Goal: Information Seeking & Learning: Check status

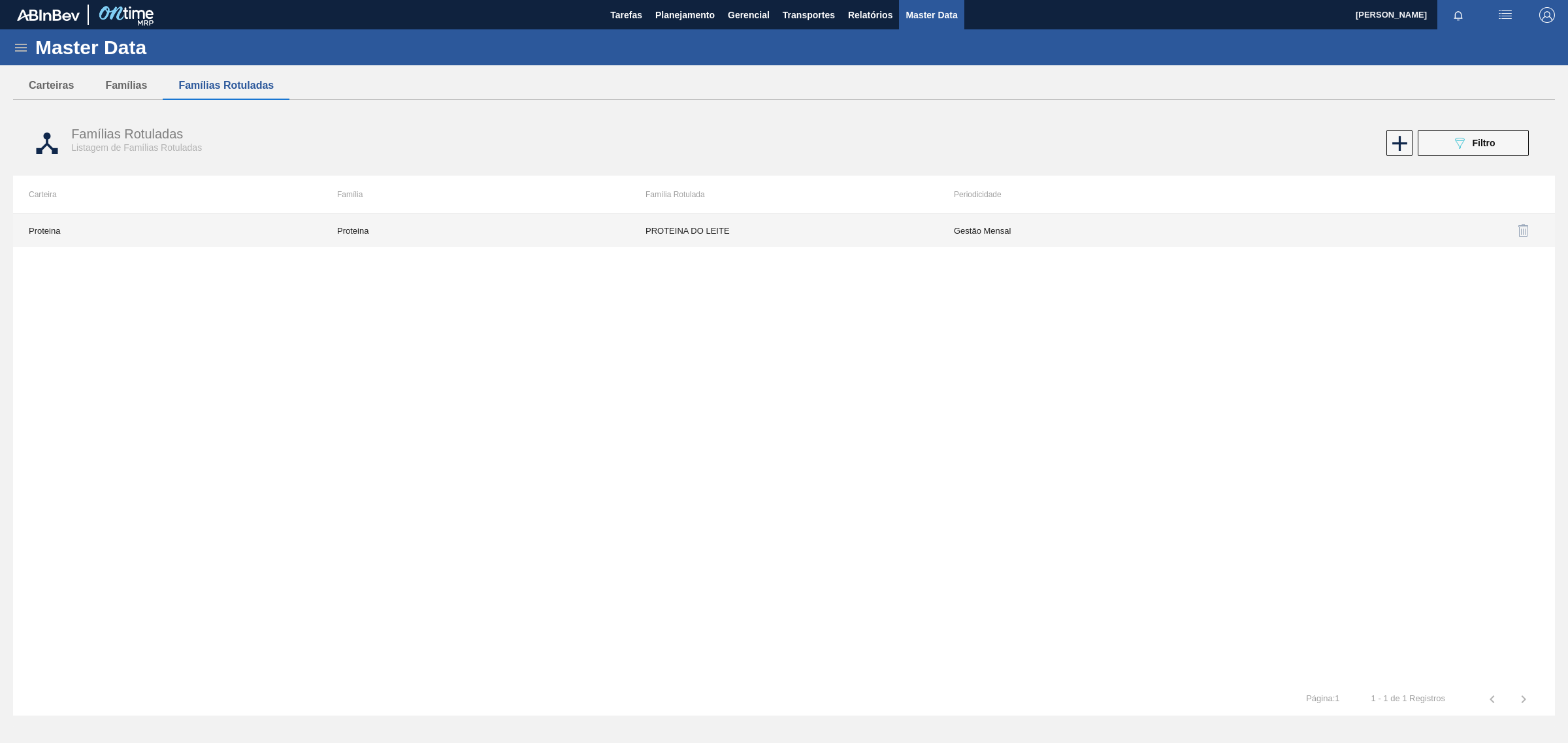
click at [426, 227] on td "Proteina" at bounding box center [476, 231] width 309 height 33
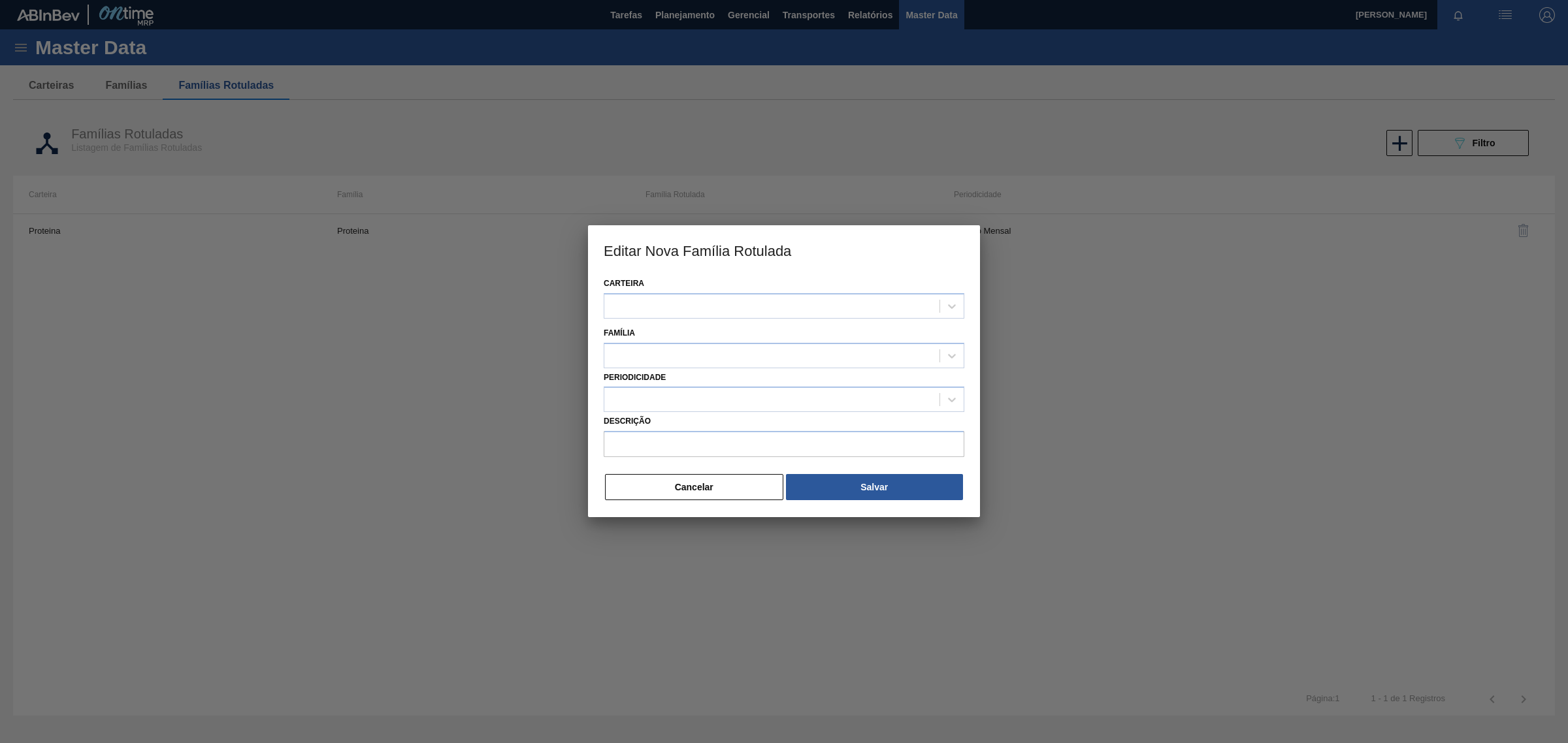
type input "PROTEINA DO LEITE"
click at [656, 493] on button "Cancelar" at bounding box center [694, 488] width 179 height 26
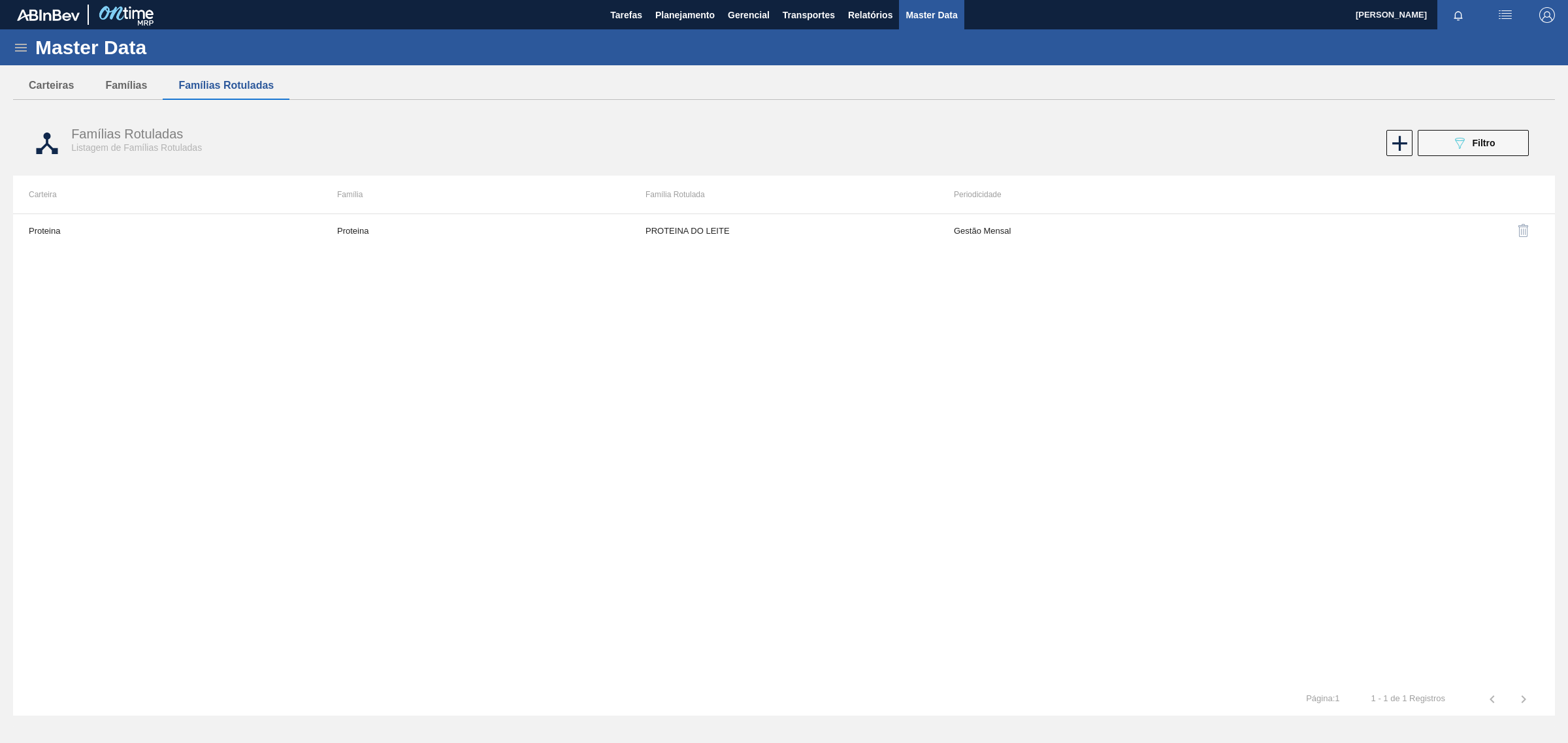
click at [33, 48] on div "Master Data" at bounding box center [784, 47] width 1568 height 36
click at [1, 51] on div "Master Data" at bounding box center [784, 47] width 1568 height 36
click at [10, 41] on div "Master Data" at bounding box center [784, 47] width 1568 height 36
click at [704, 14] on span "Planejamento" at bounding box center [684, 15] width 60 height 16
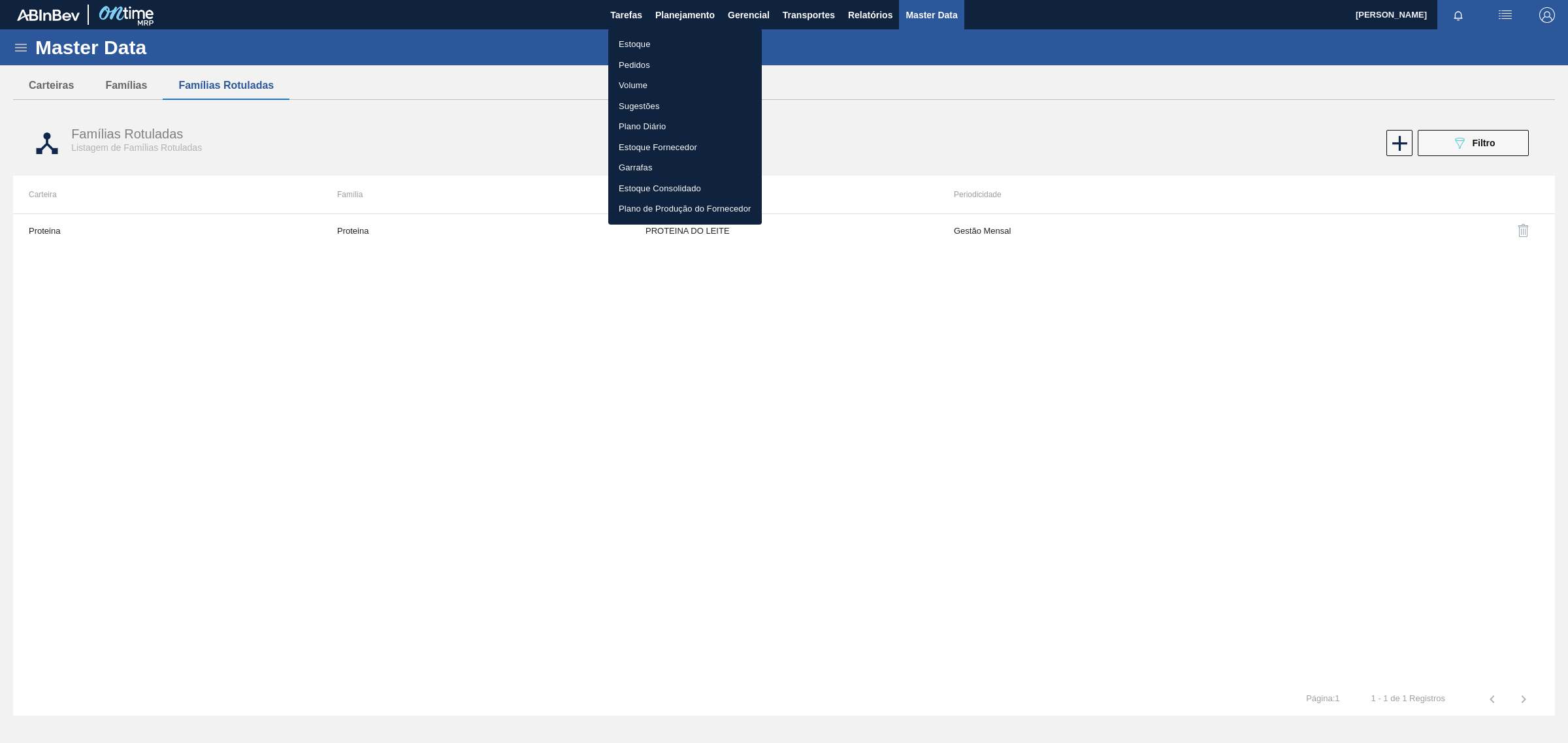
click at [645, 44] on li "Estoque" at bounding box center [685, 44] width 153 height 21
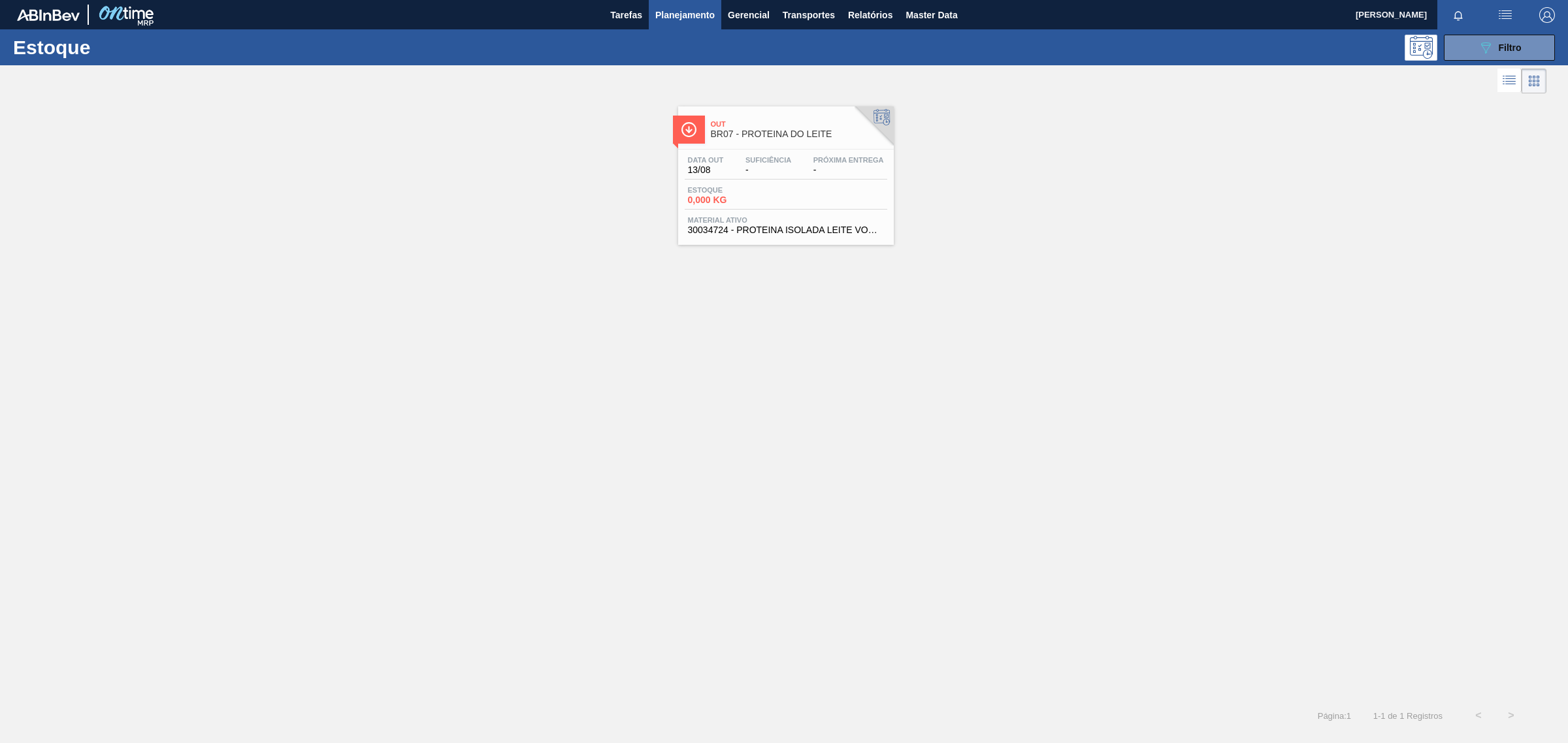
click at [756, 174] on span "-" at bounding box center [768, 170] width 46 height 10
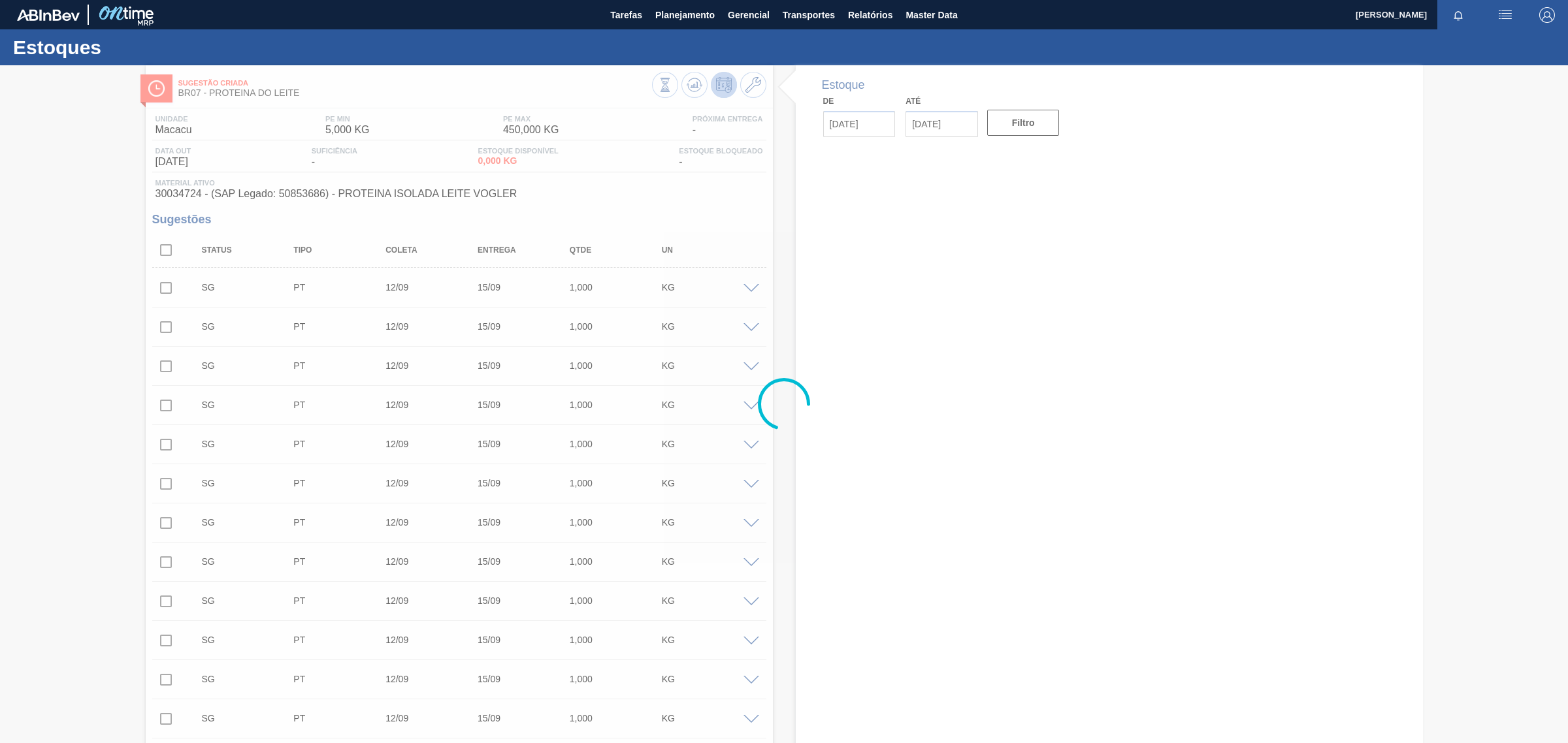
type input "12/09/2025"
type input "15/09/2025"
type input "[DATE]"
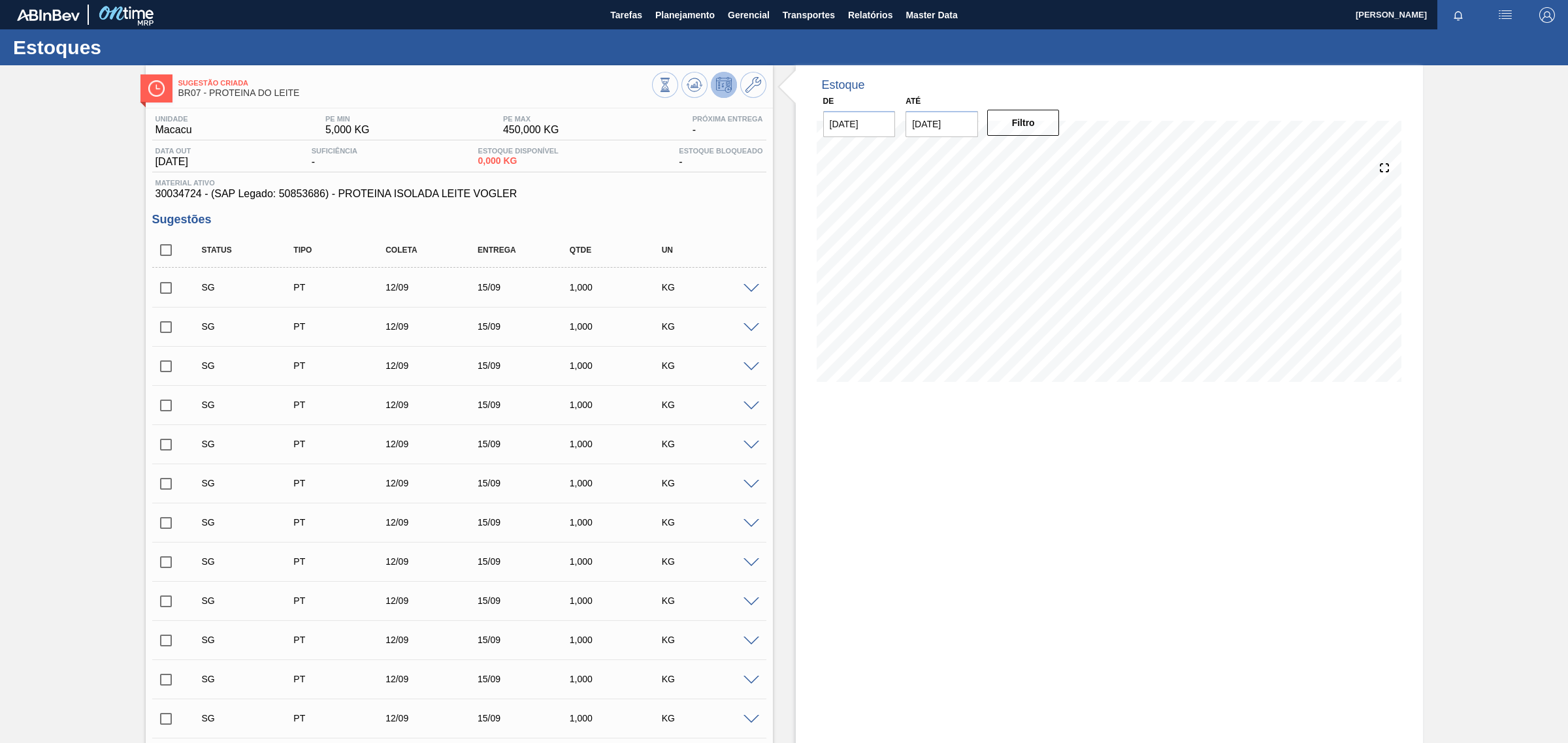
click at [748, 294] on span at bounding box center [751, 289] width 16 height 10
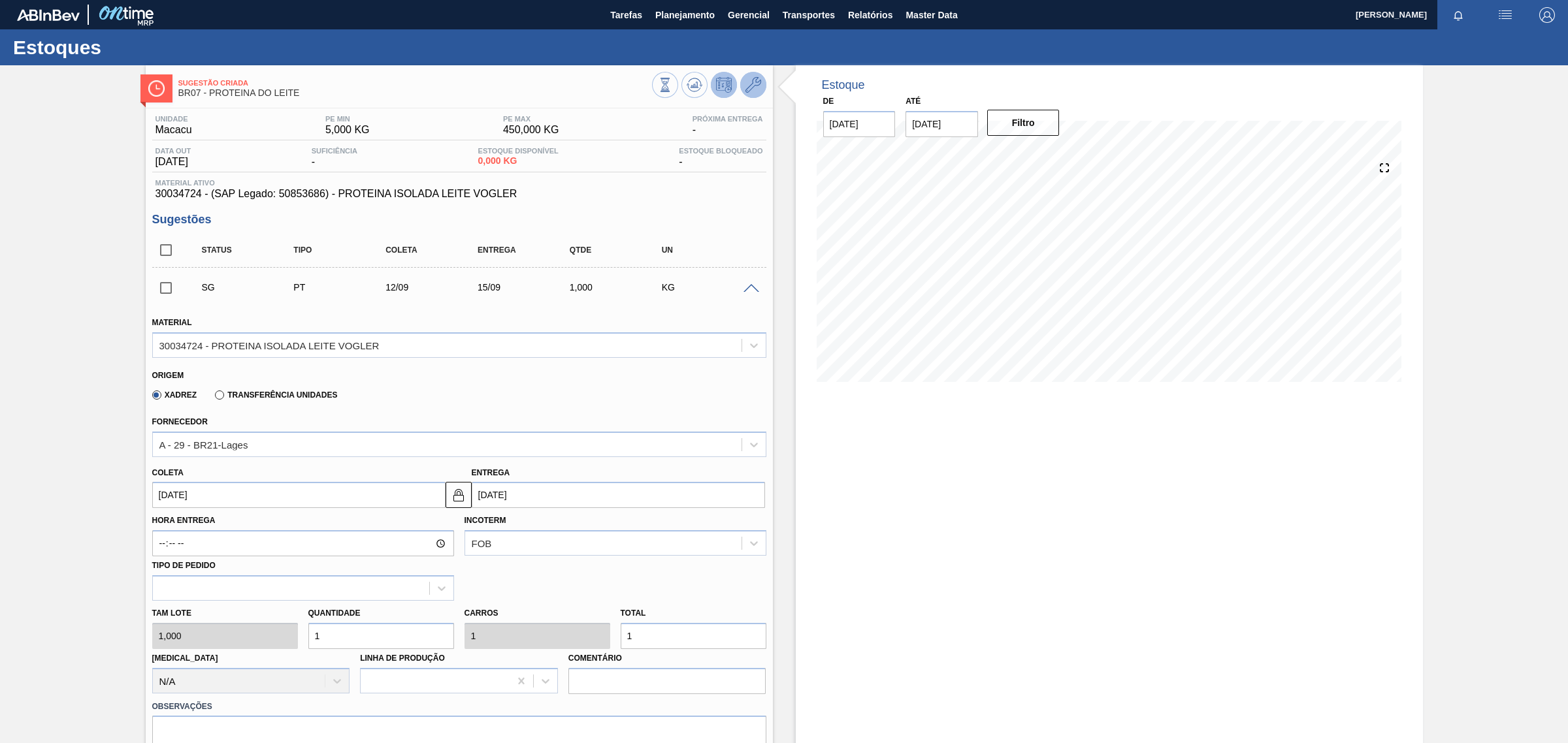
click at [762, 88] on button at bounding box center [754, 85] width 26 height 26
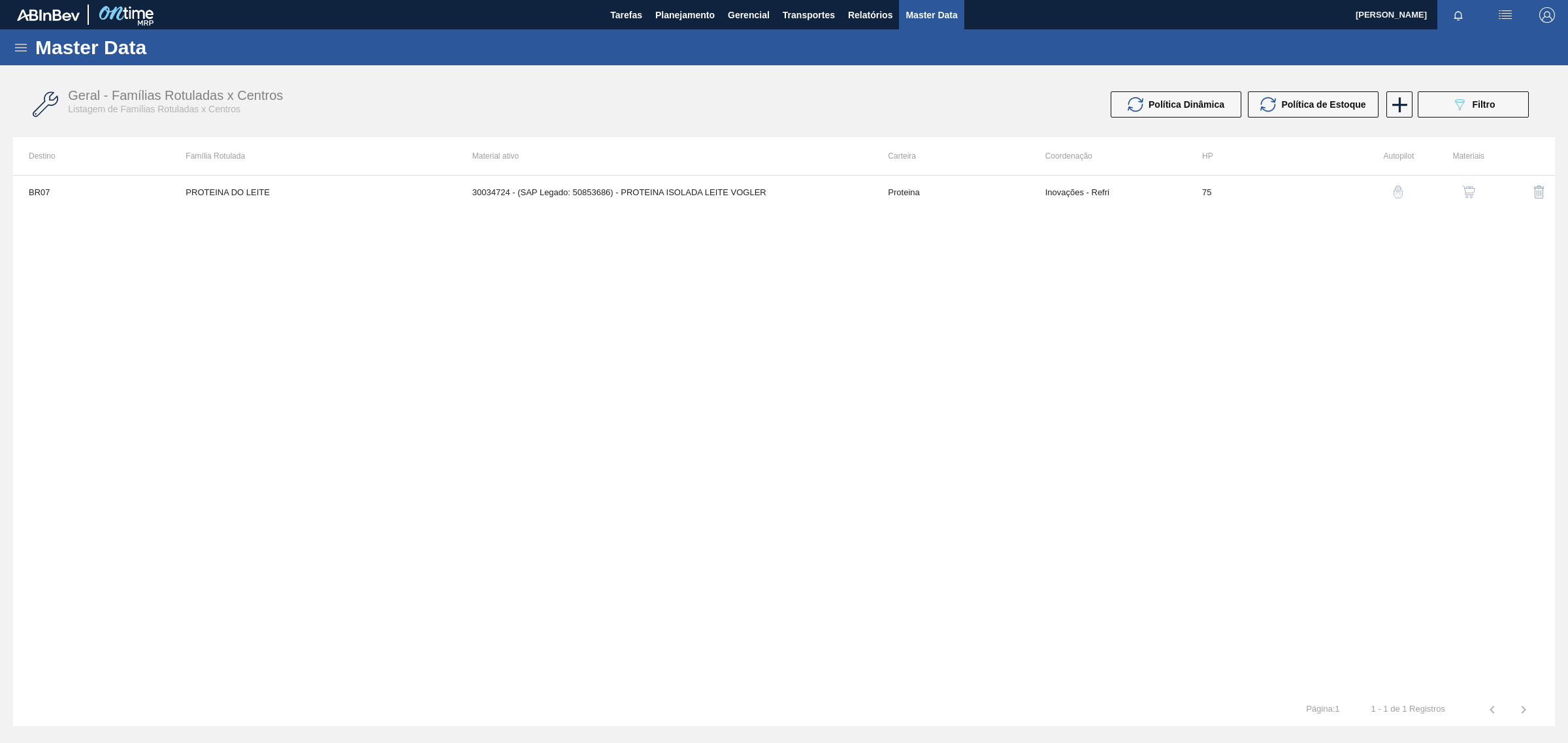
click at [1467, 192] on img "button" at bounding box center [1468, 192] width 13 height 13
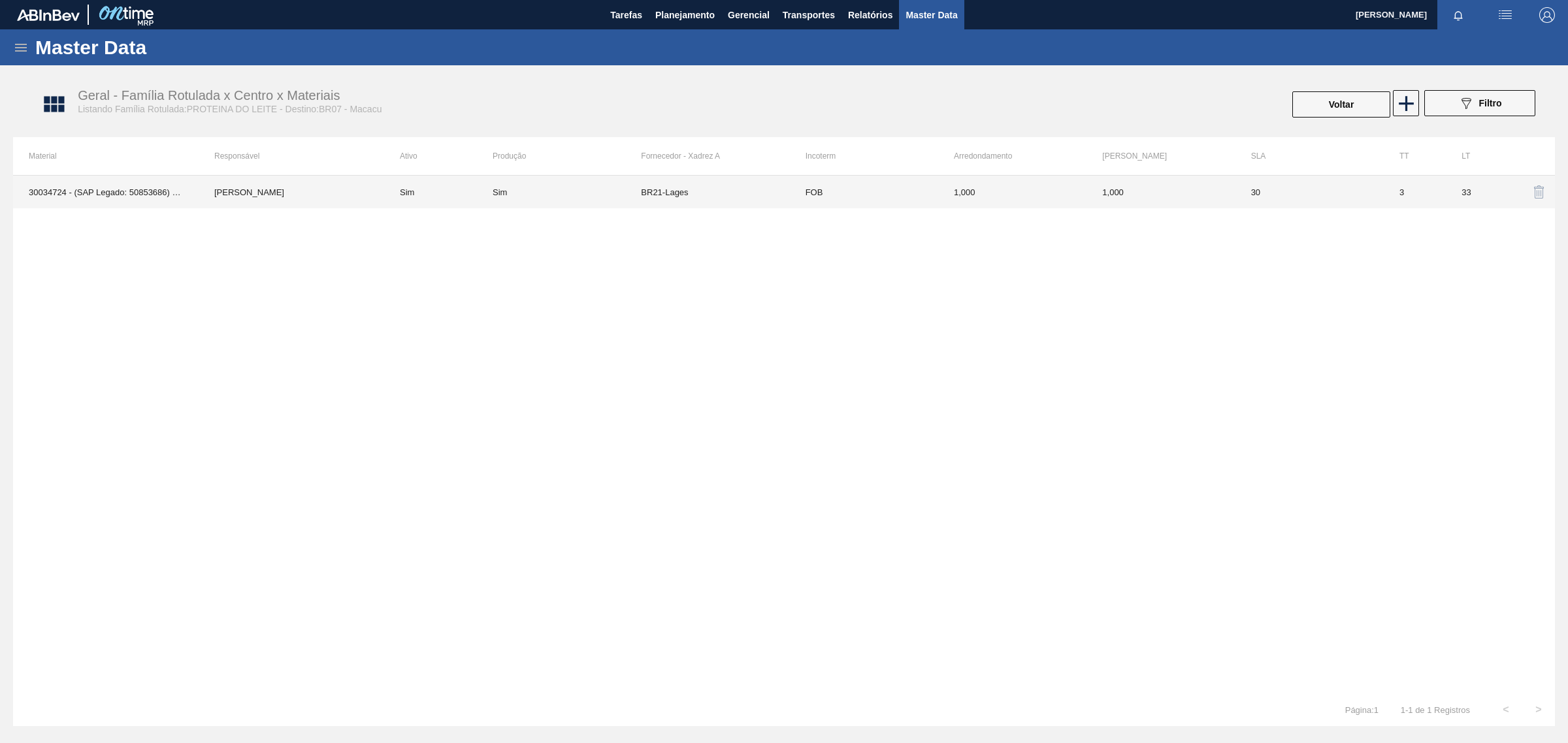
click at [593, 194] on div "Sim" at bounding box center [567, 192] width 149 height 10
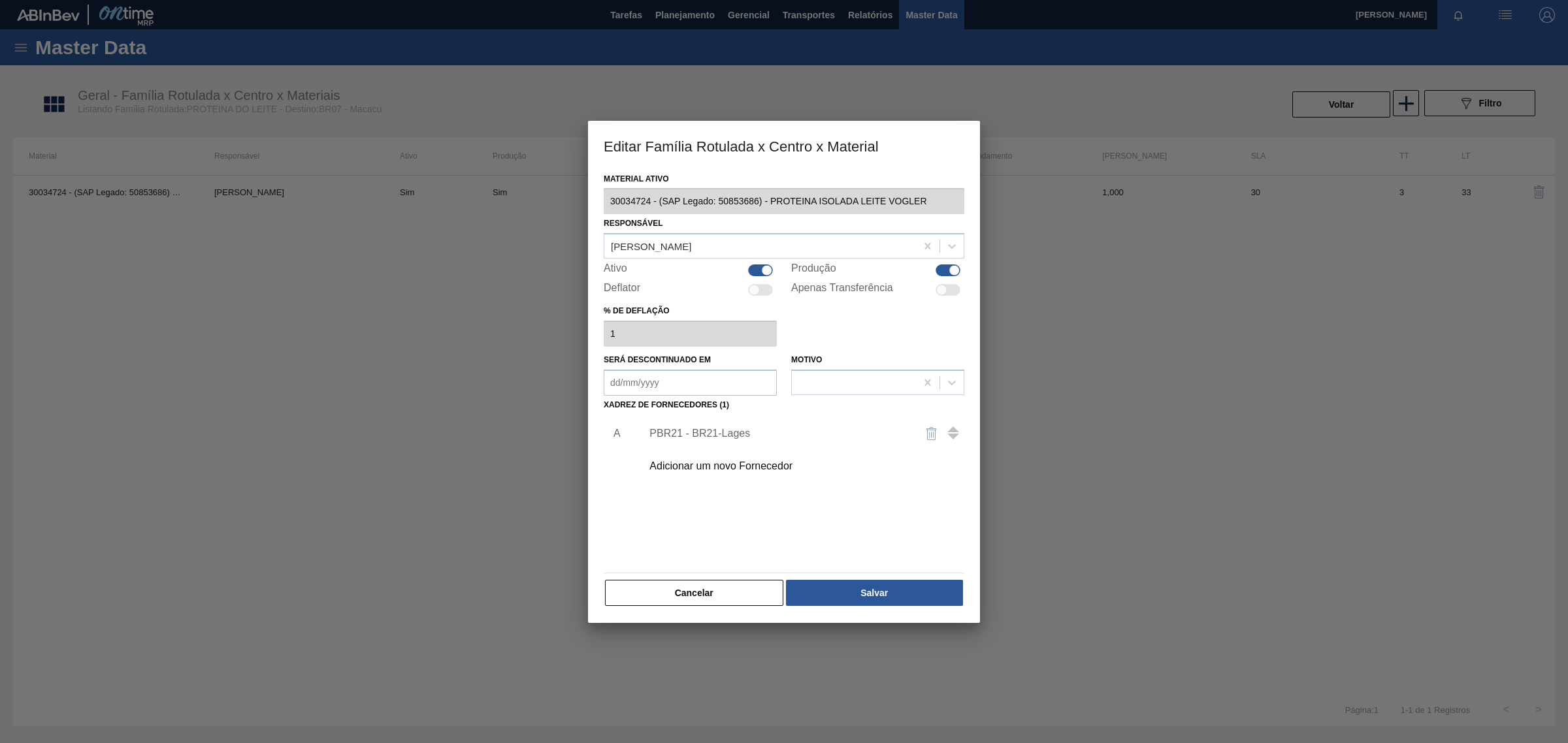
click at [722, 435] on div "PBR21 - BR21-Lages" at bounding box center [777, 433] width 256 height 12
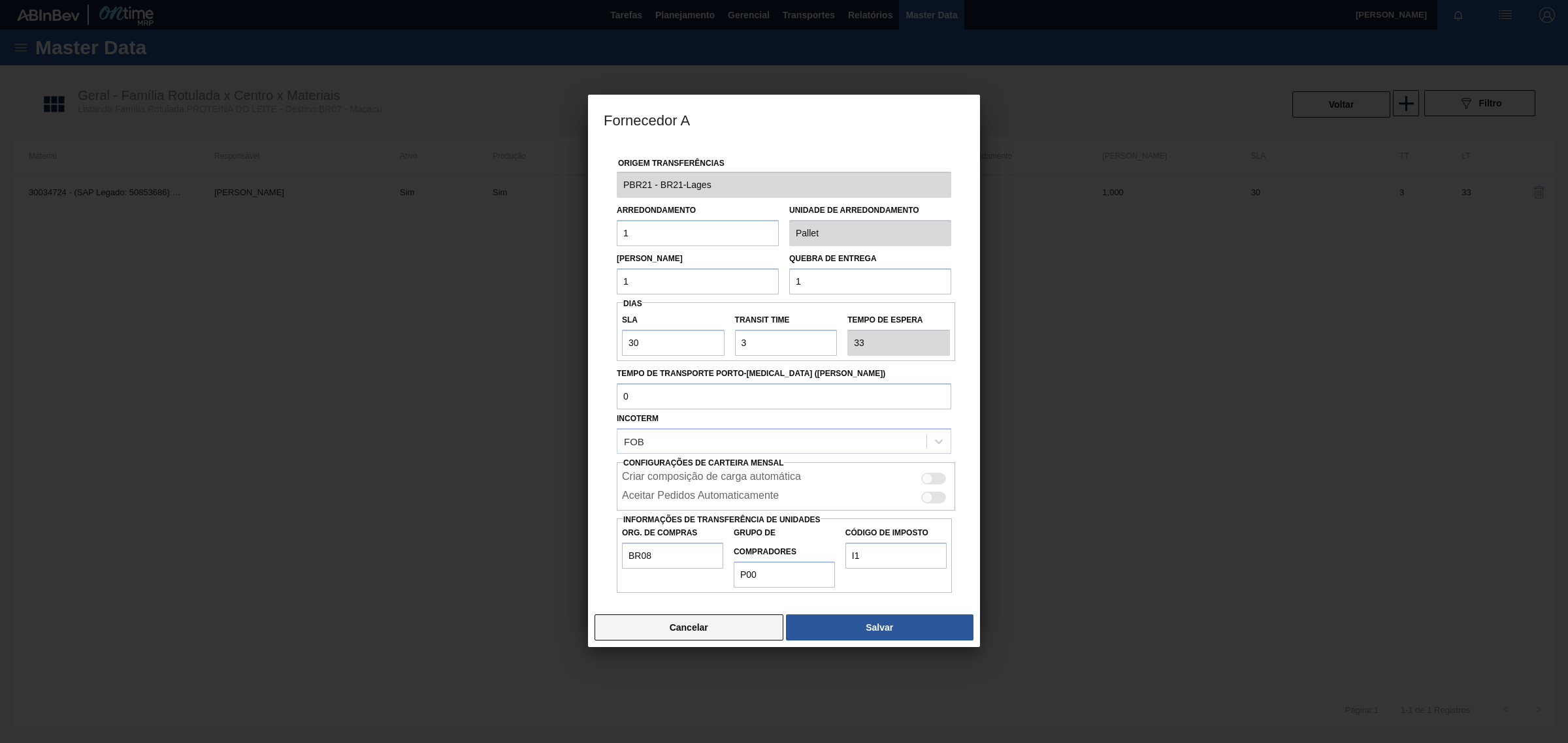
click at [671, 634] on button "Cancelar" at bounding box center [689, 627] width 189 height 26
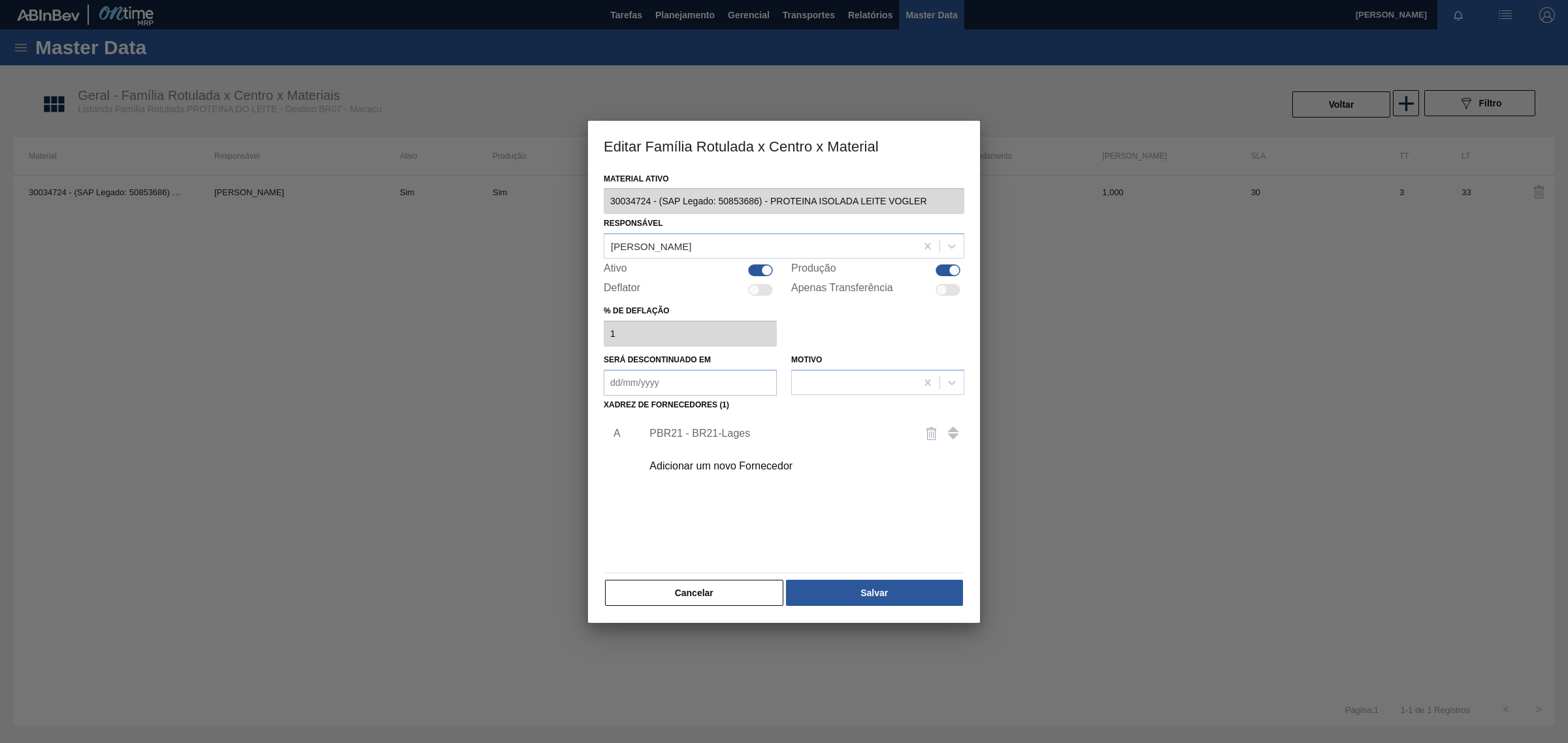
click at [699, 472] on div "Adicionar um novo Fornecedor" at bounding box center [799, 467] width 330 height 33
click at [756, 467] on div "Adicionar um novo Fornecedor" at bounding box center [777, 466] width 256 height 12
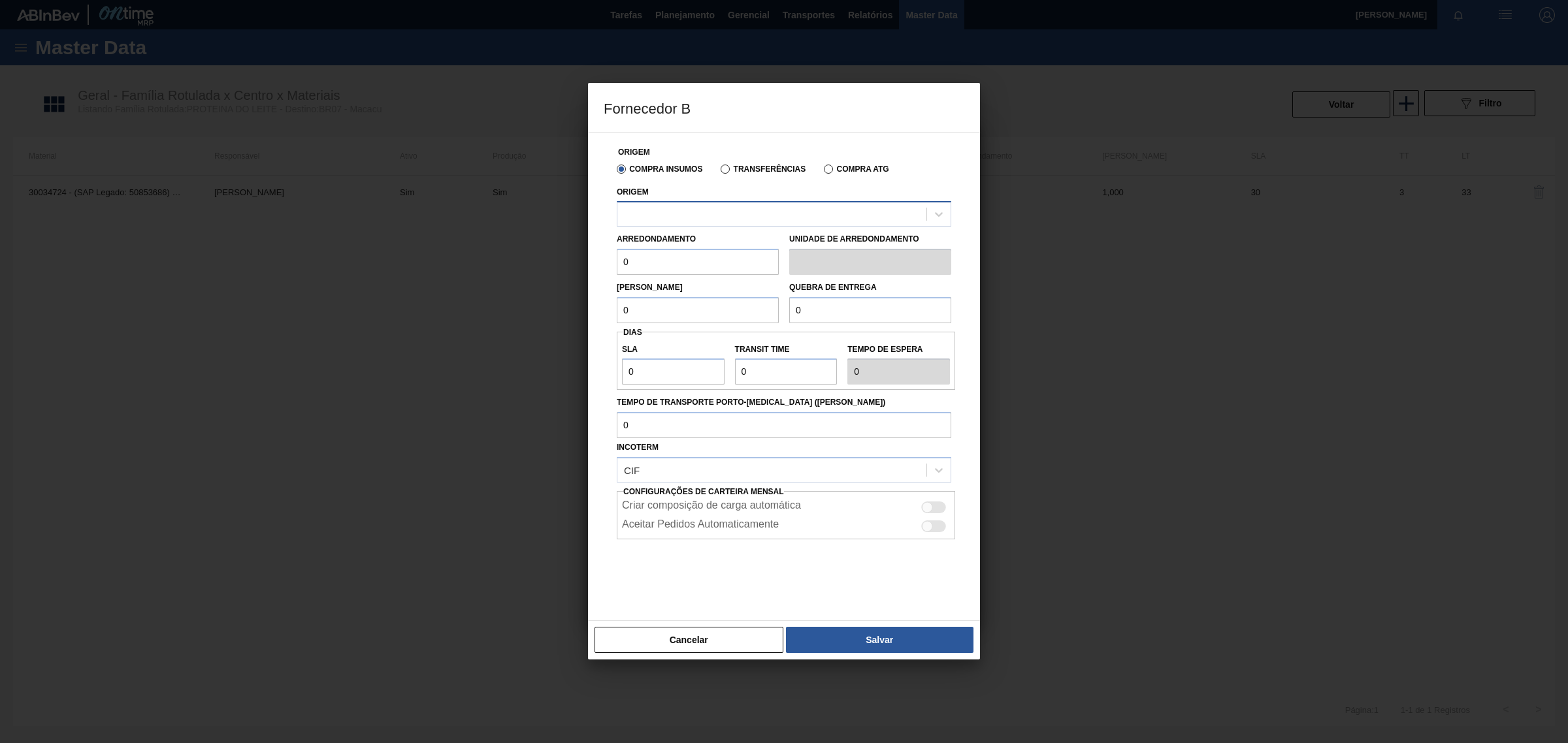
click at [759, 216] on div at bounding box center [772, 215] width 309 height 19
click at [663, 654] on div "Cancelar Salvar" at bounding box center [784, 640] width 392 height 39
click at [670, 638] on button "Cancelar" at bounding box center [689, 640] width 189 height 26
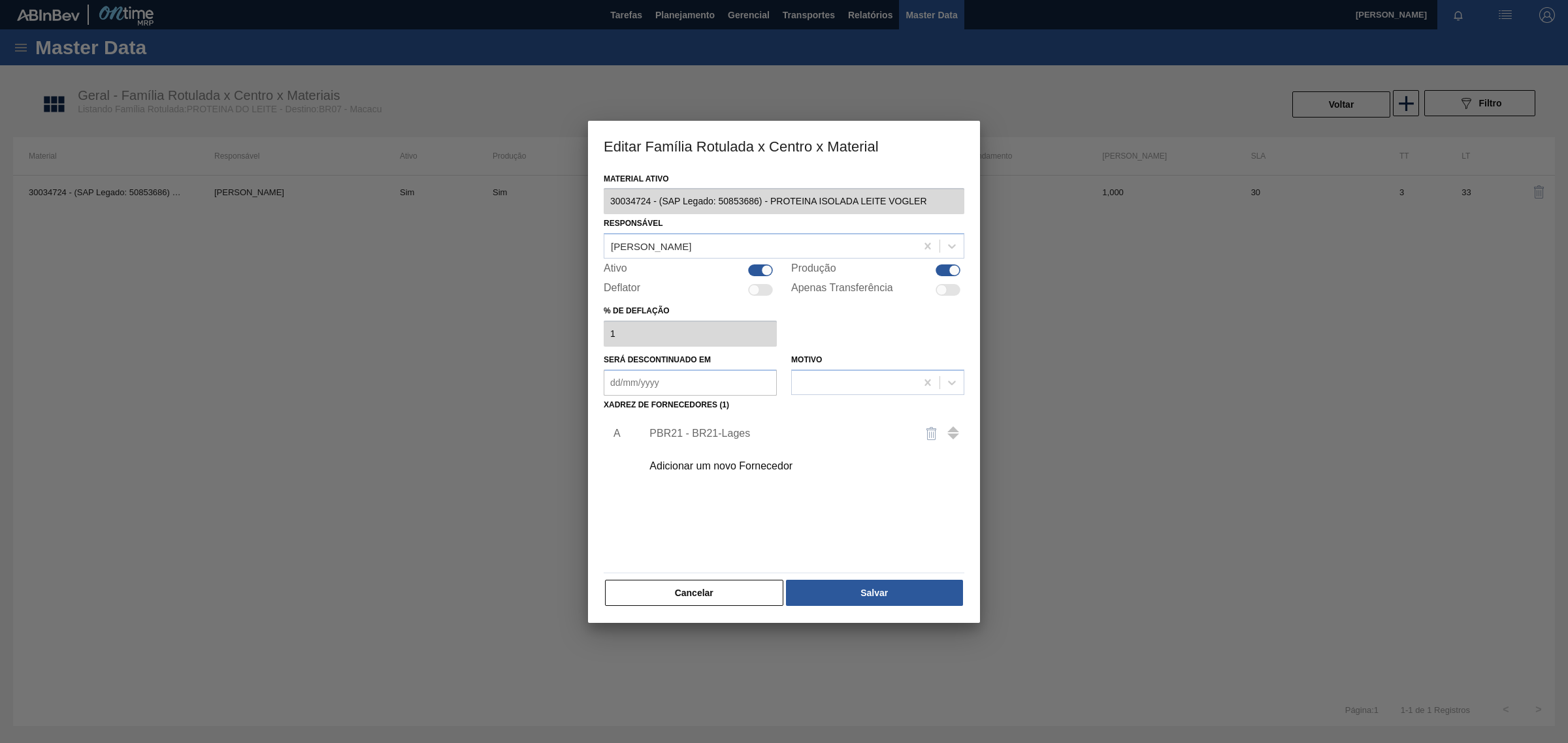
click at [673, 597] on button "Cancelar" at bounding box center [694, 593] width 179 height 26
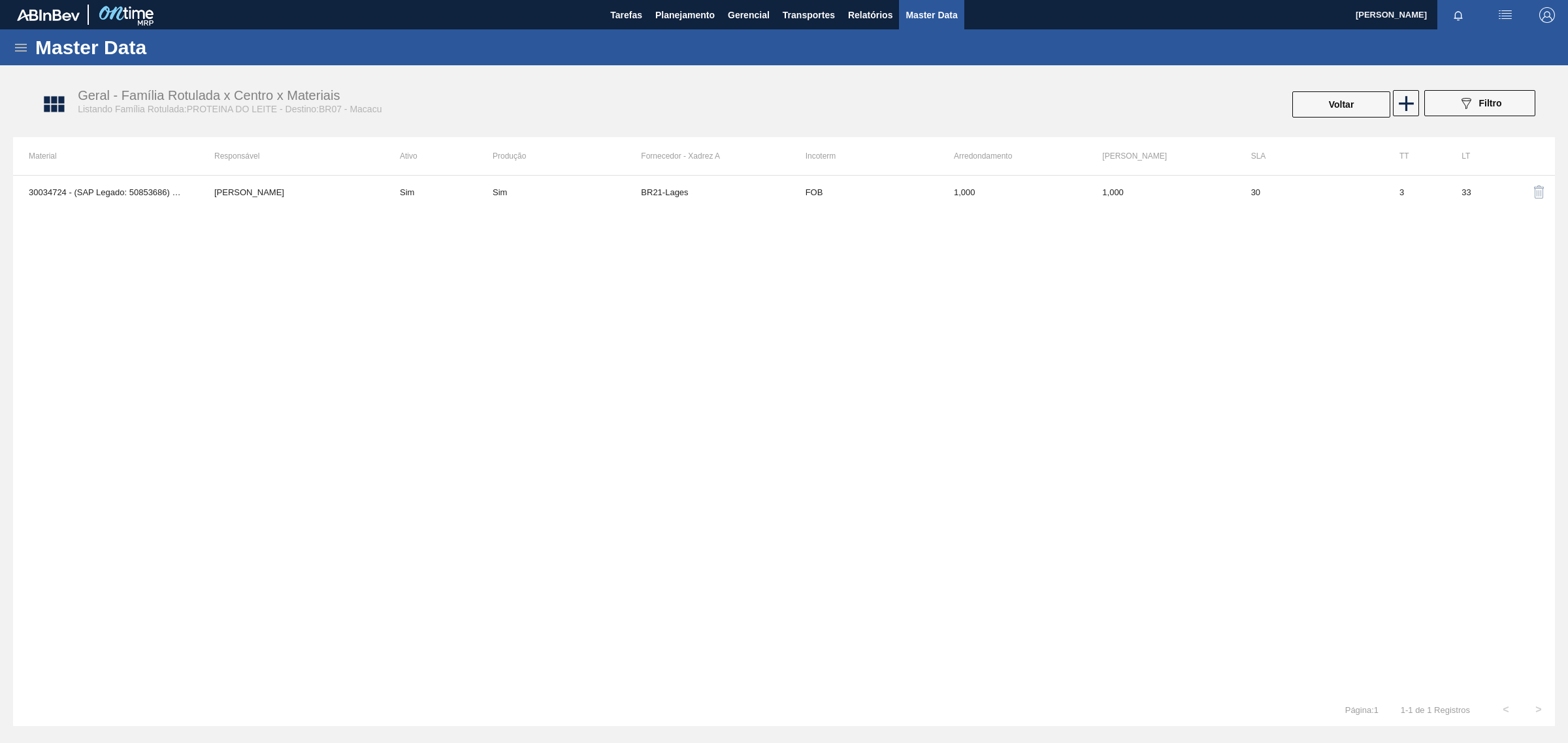
click at [24, 57] on div "Master Data" at bounding box center [784, 47] width 1568 height 36
click at [14, 36] on div "Master Data" at bounding box center [784, 47] width 1568 height 36
click at [12, 52] on div "Master Data" at bounding box center [784, 47] width 1568 height 36
click at [18, 47] on icon at bounding box center [21, 47] width 16 height 16
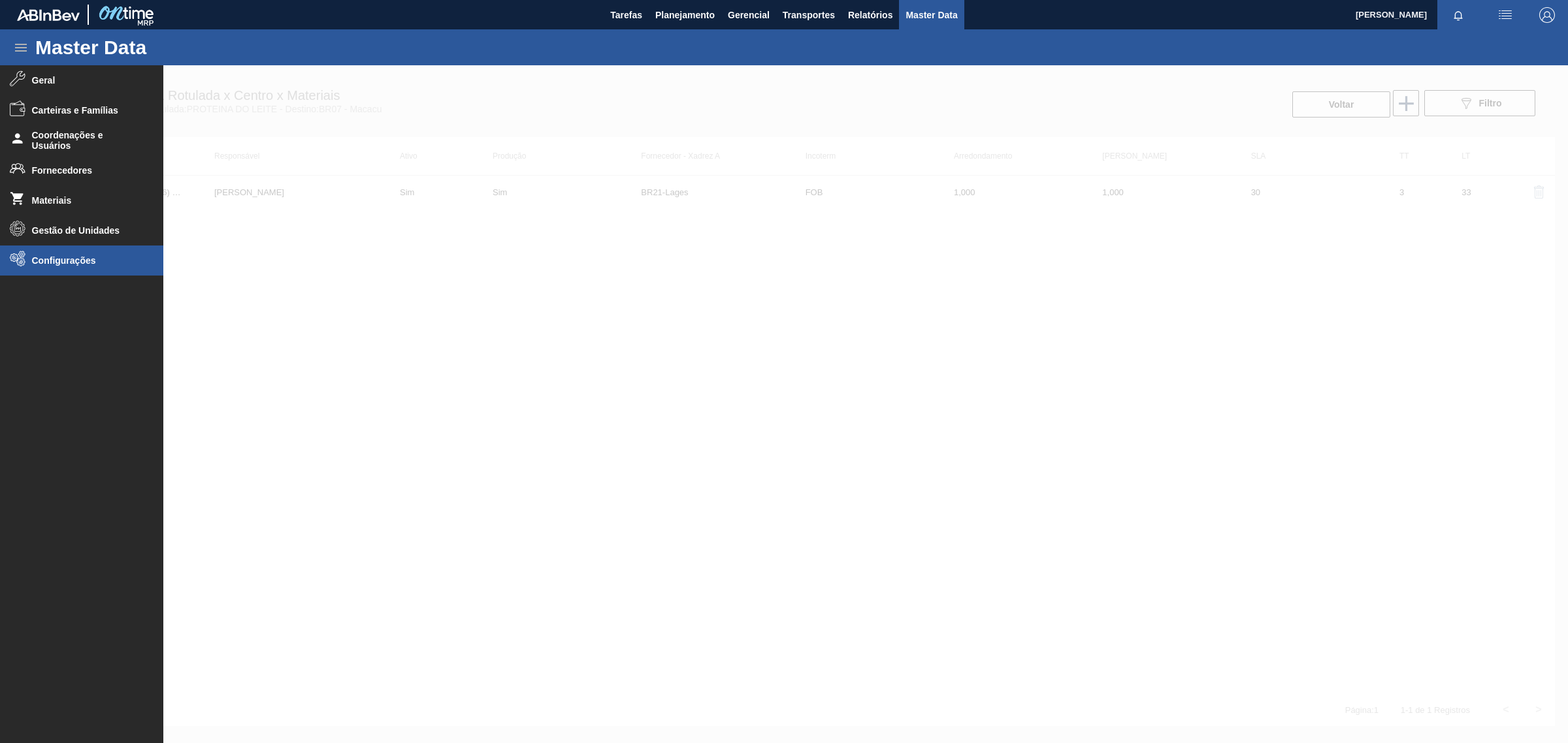
click at [62, 255] on span "Configurações" at bounding box center [86, 260] width 108 height 10
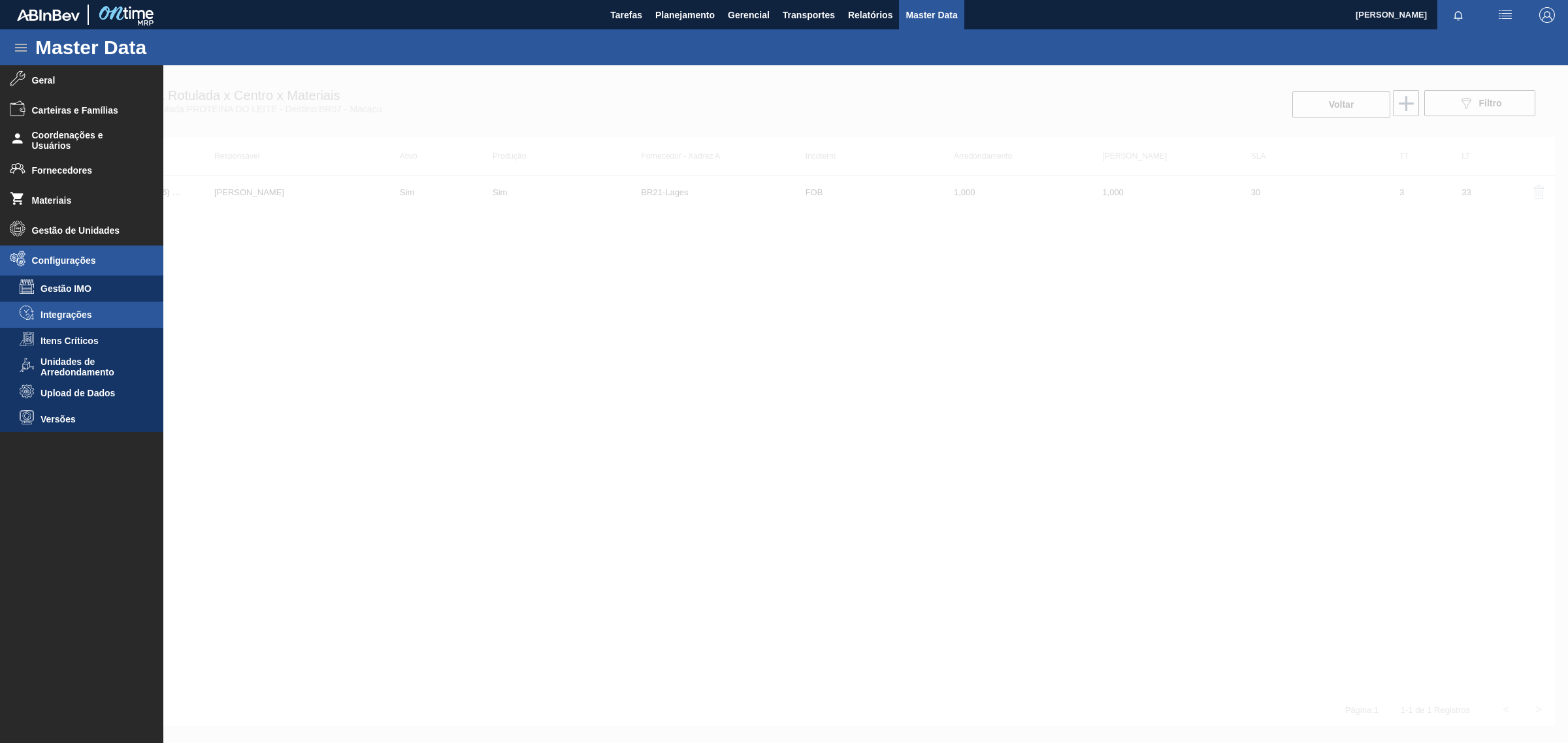
click at [80, 312] on span "Integrações" at bounding box center [90, 314] width 101 height 10
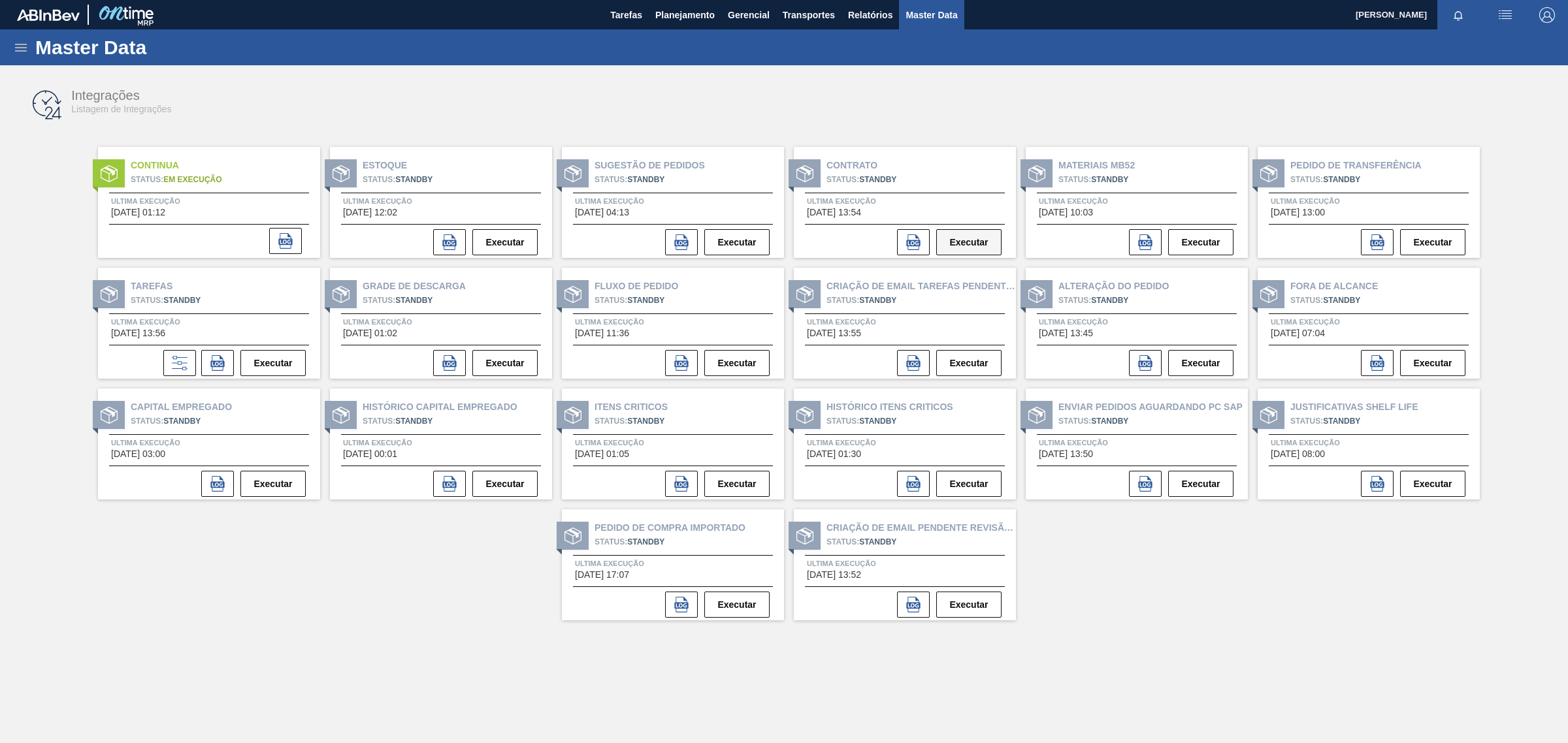
click at [944, 246] on button "Executar" at bounding box center [968, 242] width 65 height 26
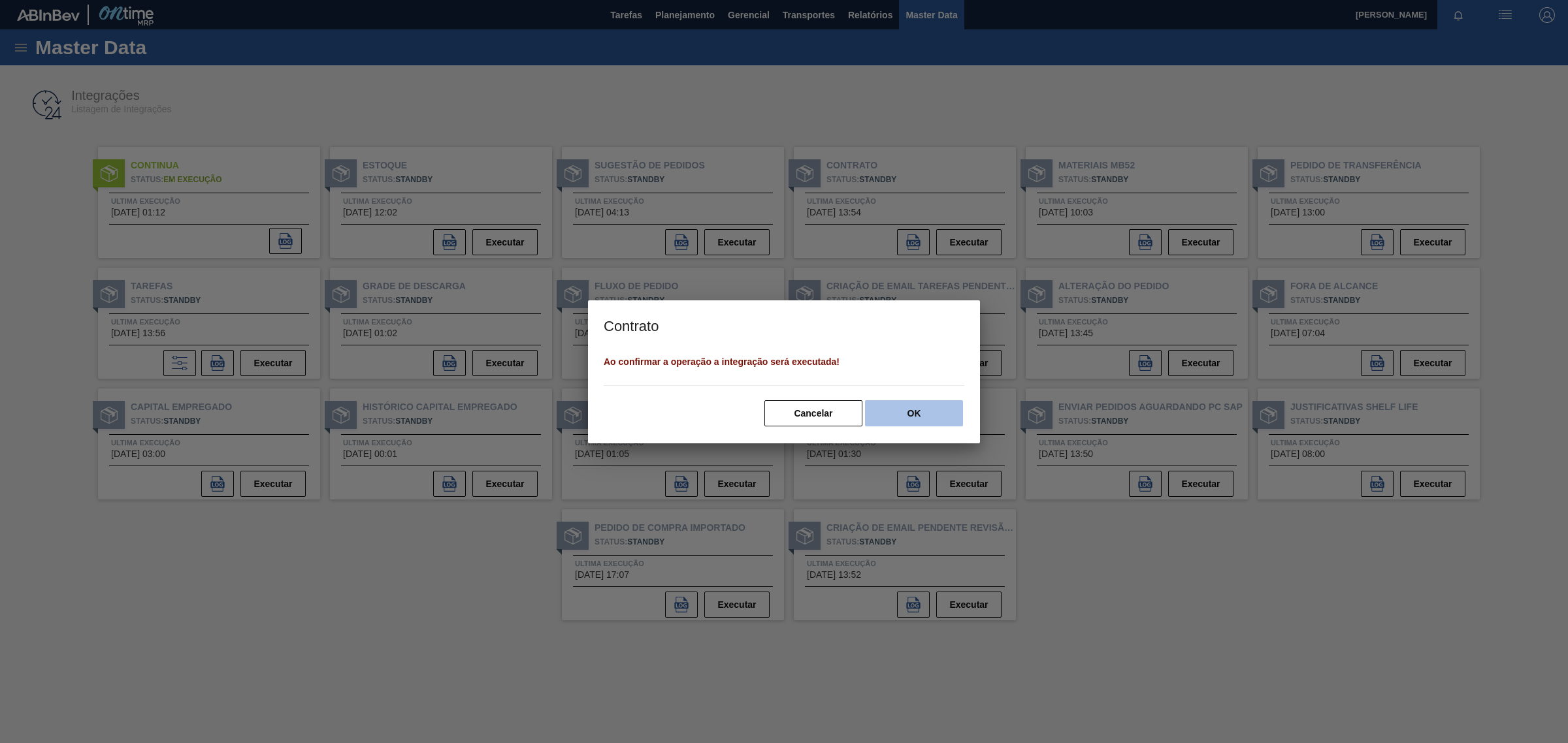
click at [922, 411] on button "OK" at bounding box center [914, 413] width 98 height 26
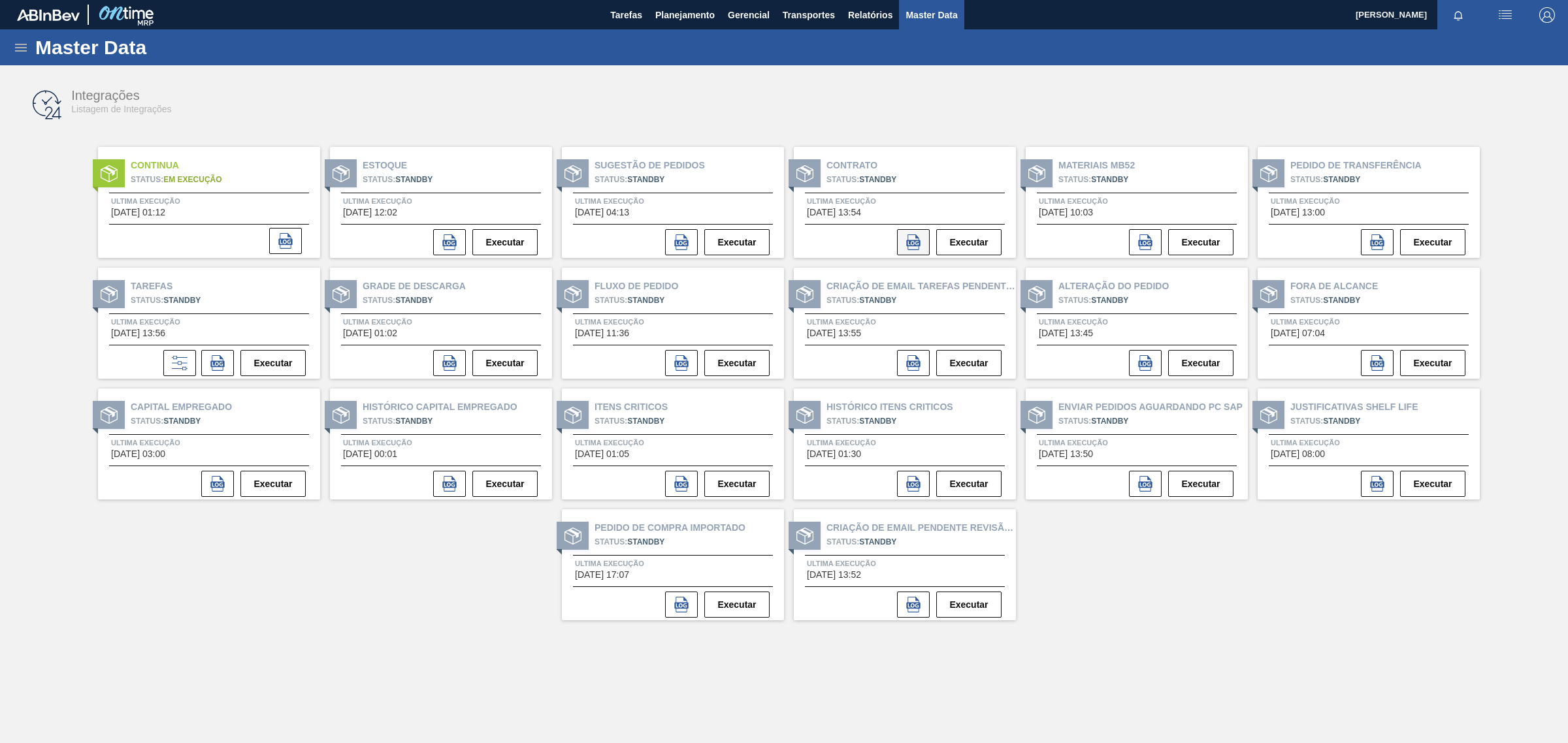
click at [909, 242] on icon at bounding box center [913, 242] width 14 height 16
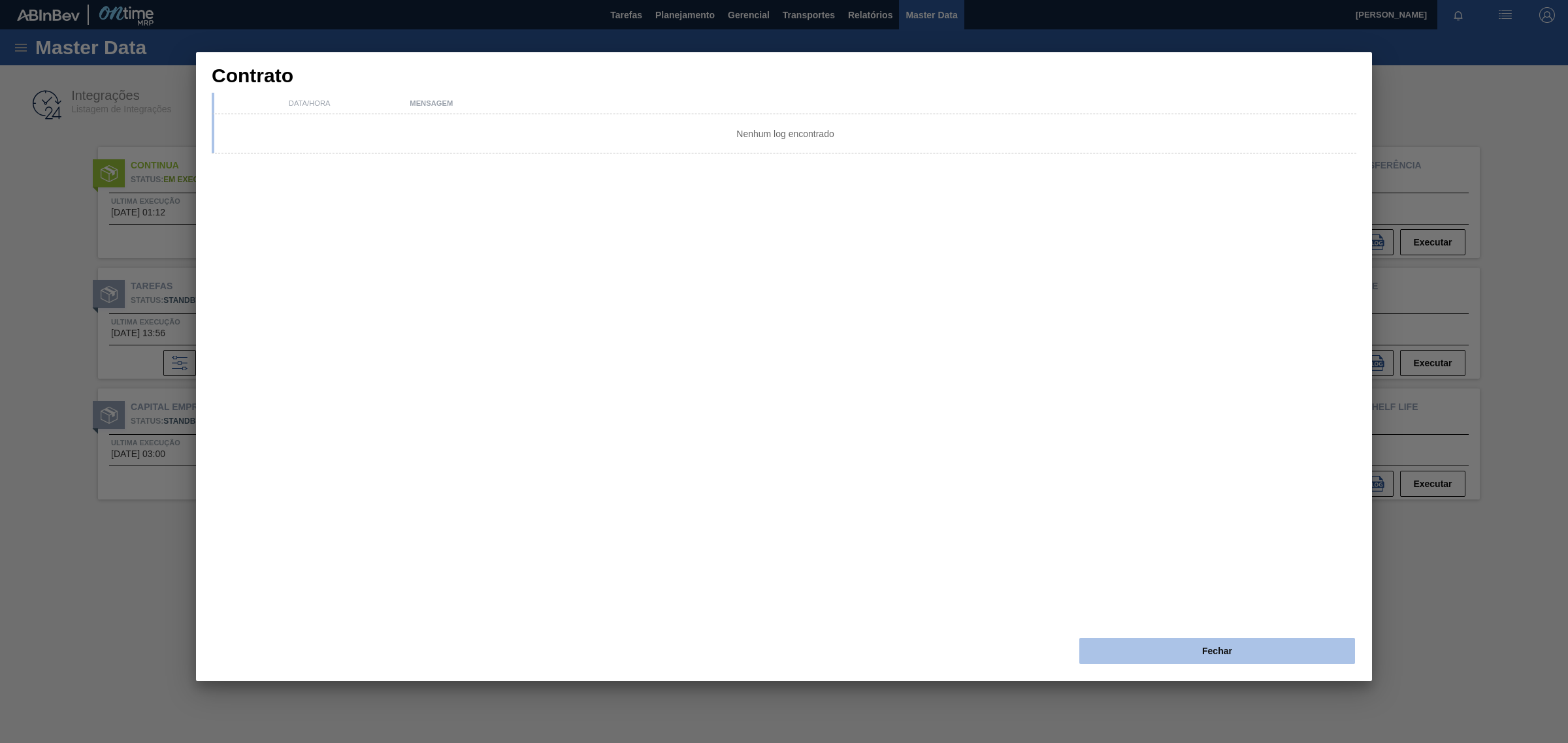
click at [1223, 640] on button "Fechar" at bounding box center [1217, 651] width 276 height 26
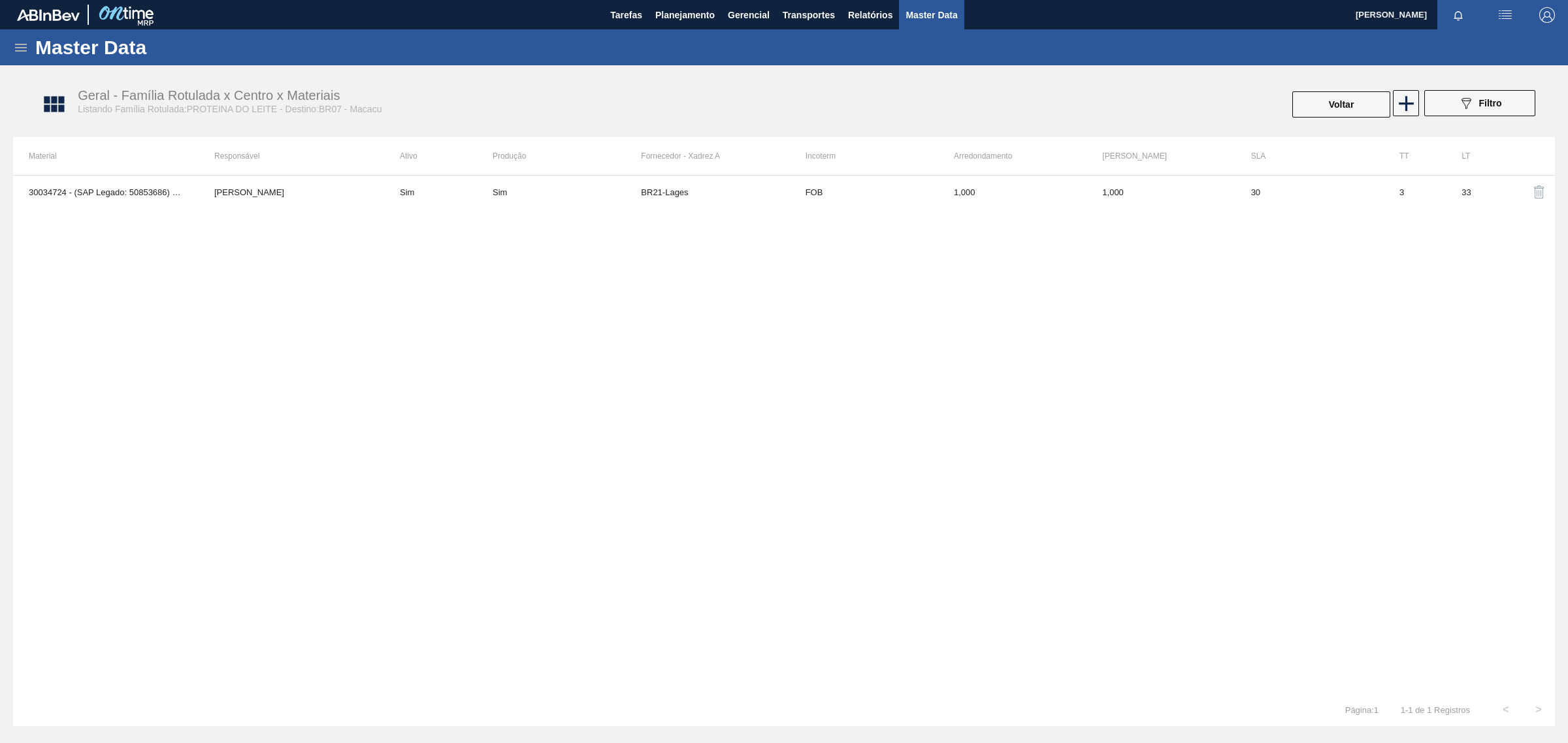
click at [324, 212] on div "30034724 - (SAP Legado: 50853686) - PROTEINA ISOLADA LEITE VOGLER Leticia Marqu…" at bounding box center [784, 434] width 1542 height 519
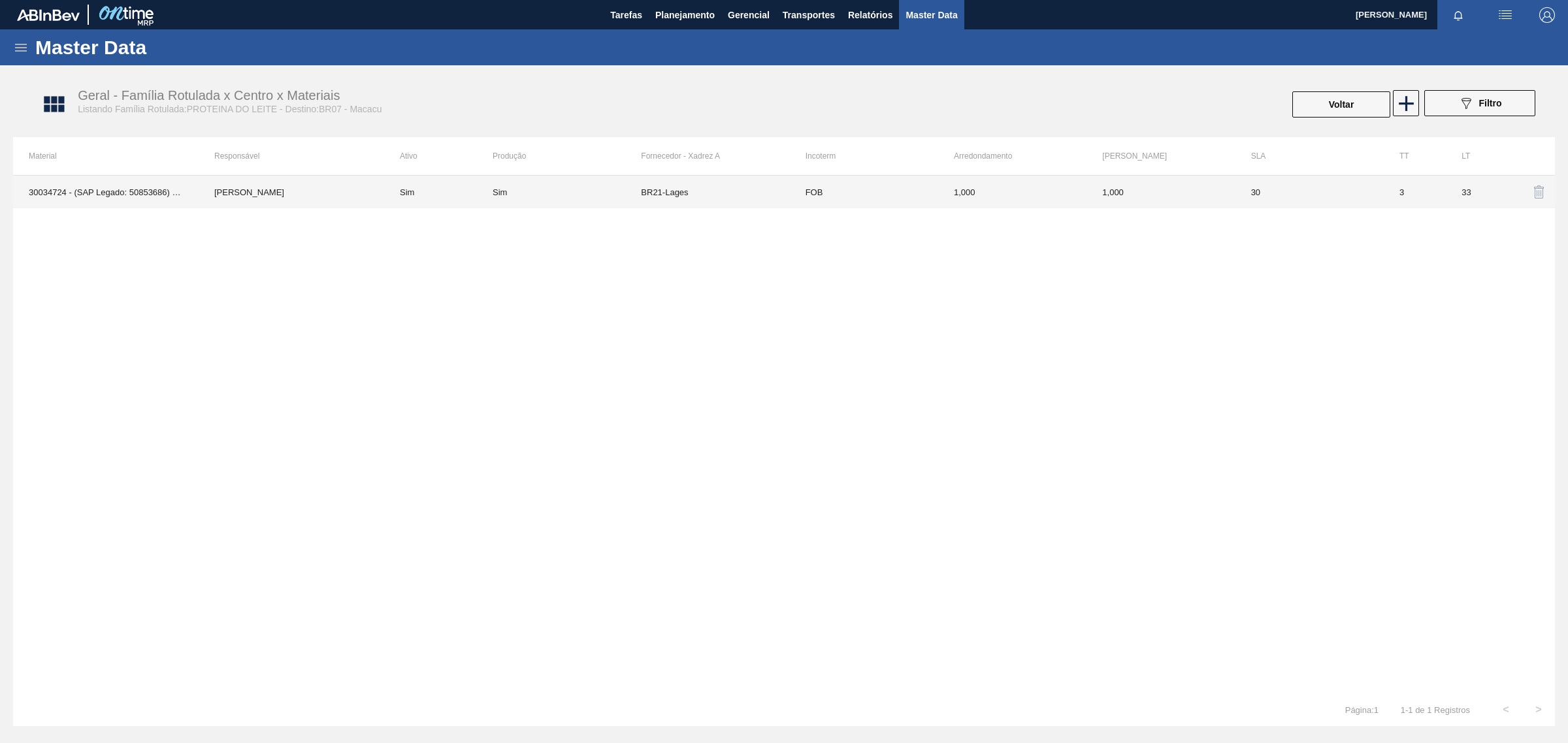
click at [648, 199] on td "BR21-Lages" at bounding box center [715, 192] width 149 height 33
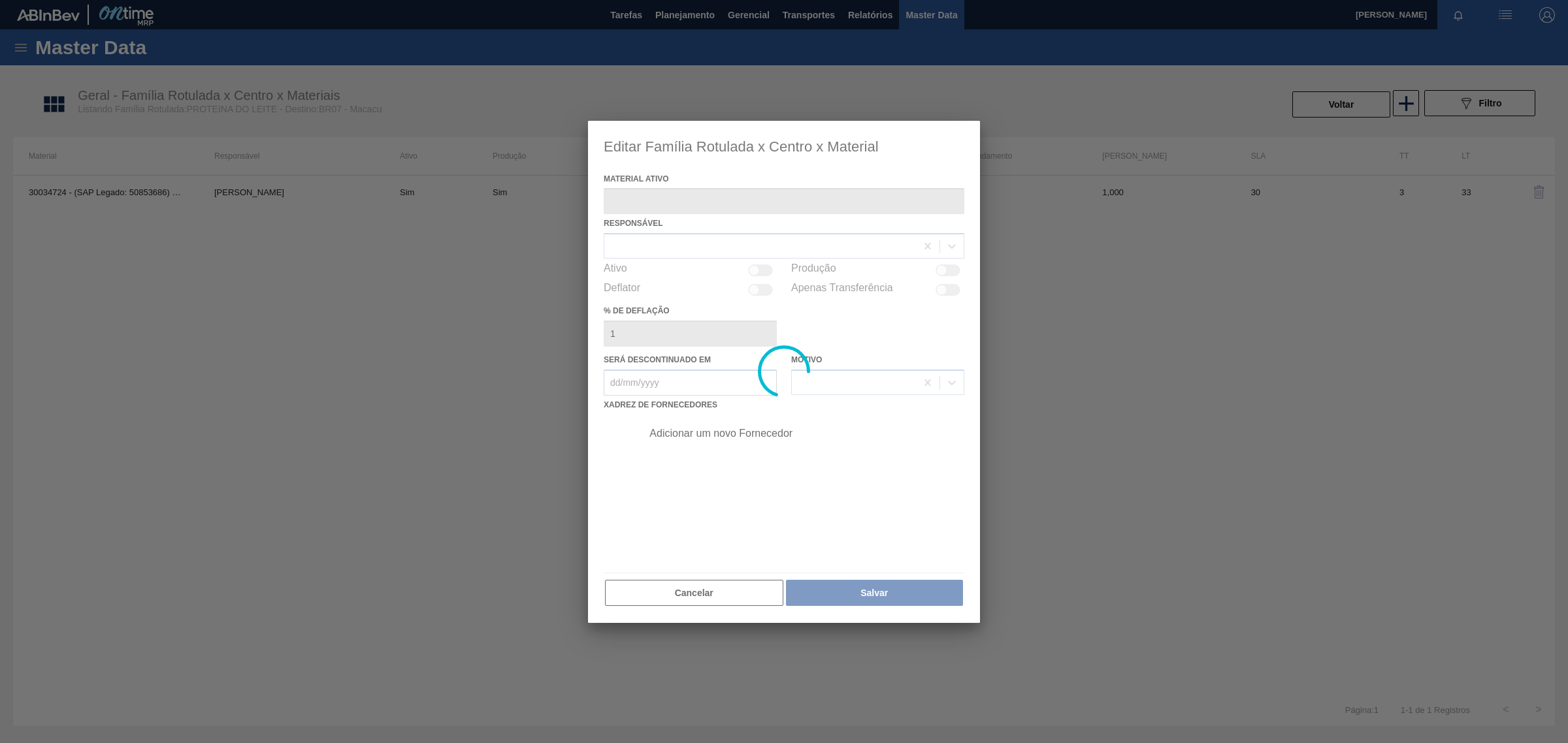
type ativo "30034724 - (SAP Legado: 50853686) - PROTEINA ISOLADA LEITE VOGLER"
checkbox input "true"
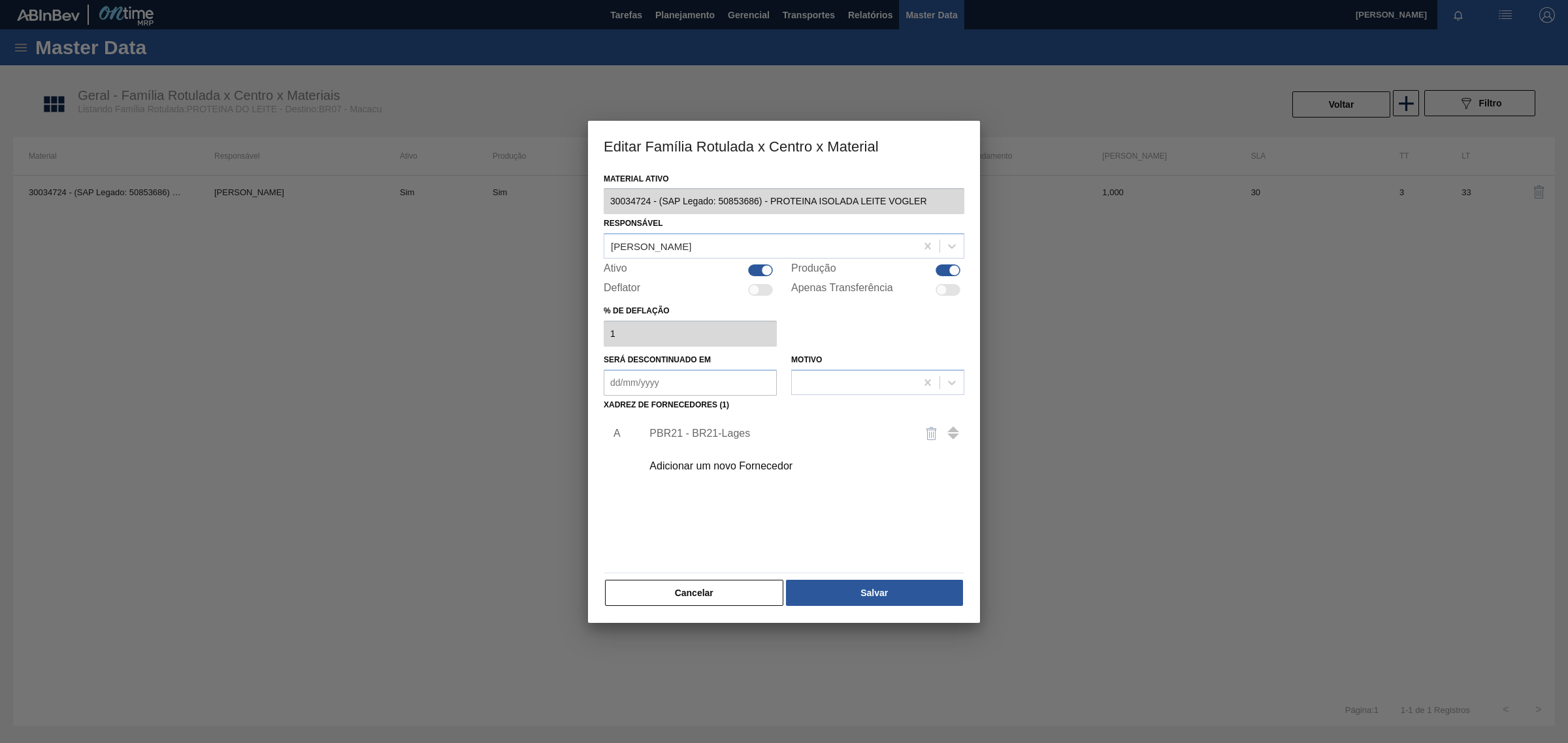
click at [706, 442] on div "PBR21 - BR21-Lages" at bounding box center [799, 434] width 330 height 33
click at [739, 425] on div "PBR21 - BR21-Lages" at bounding box center [799, 434] width 330 height 33
click at [706, 435] on div "PBR21 - BR21-Lages" at bounding box center [777, 433] width 256 height 12
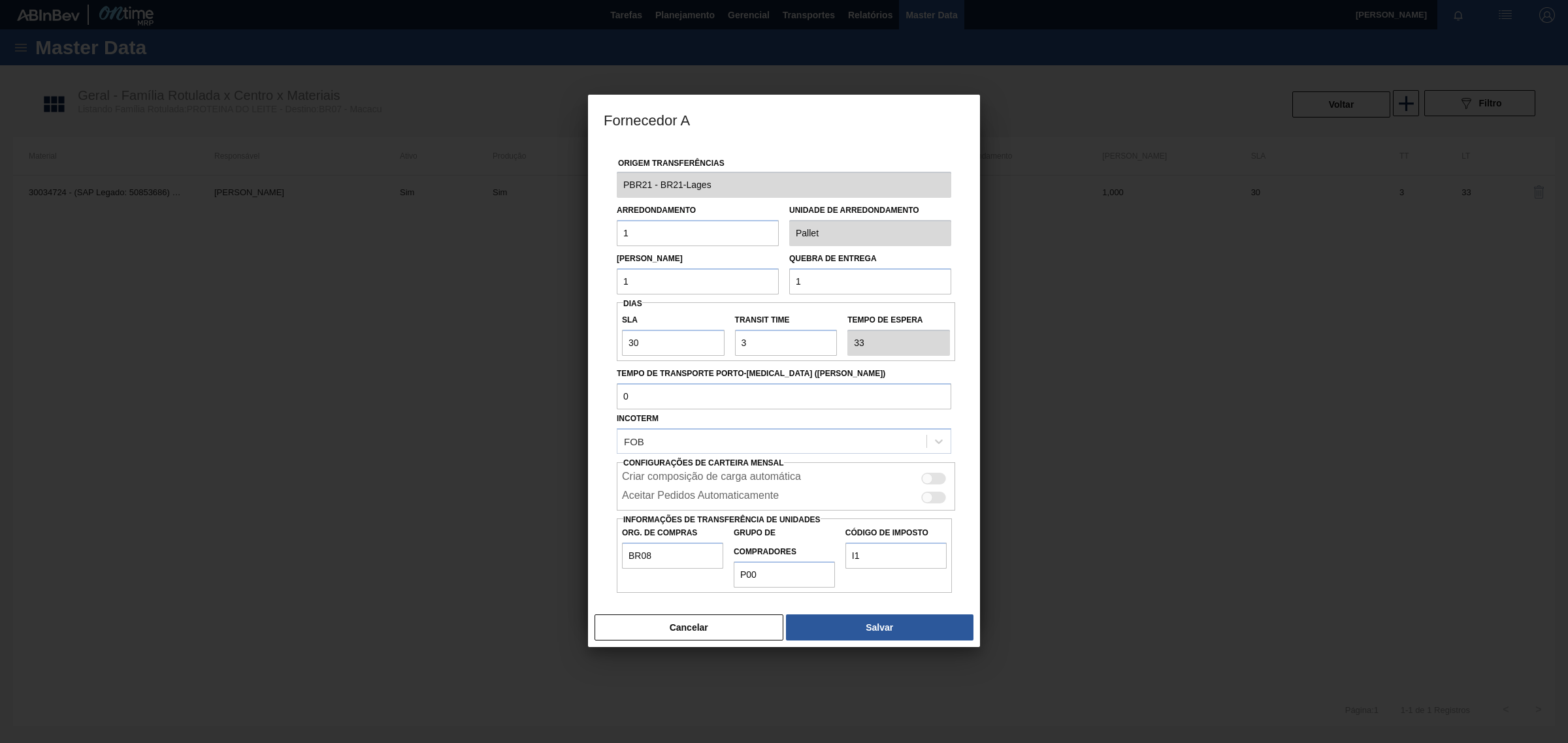
click at [733, 108] on h3 "Fornecedor A" at bounding box center [784, 119] width 392 height 50
click at [702, 634] on button "Cancelar" at bounding box center [689, 627] width 189 height 26
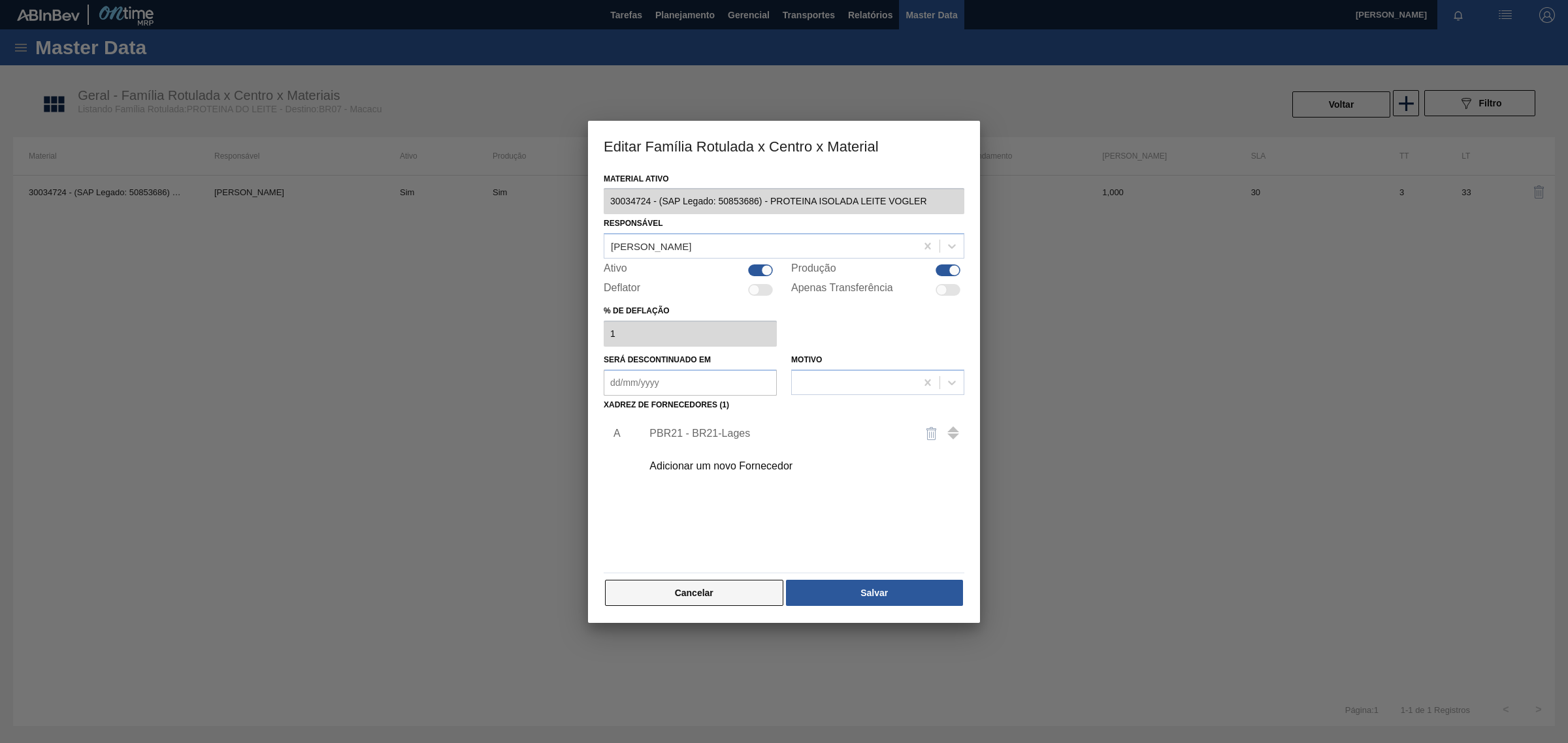
click at [711, 599] on button "Cancelar" at bounding box center [694, 593] width 179 height 26
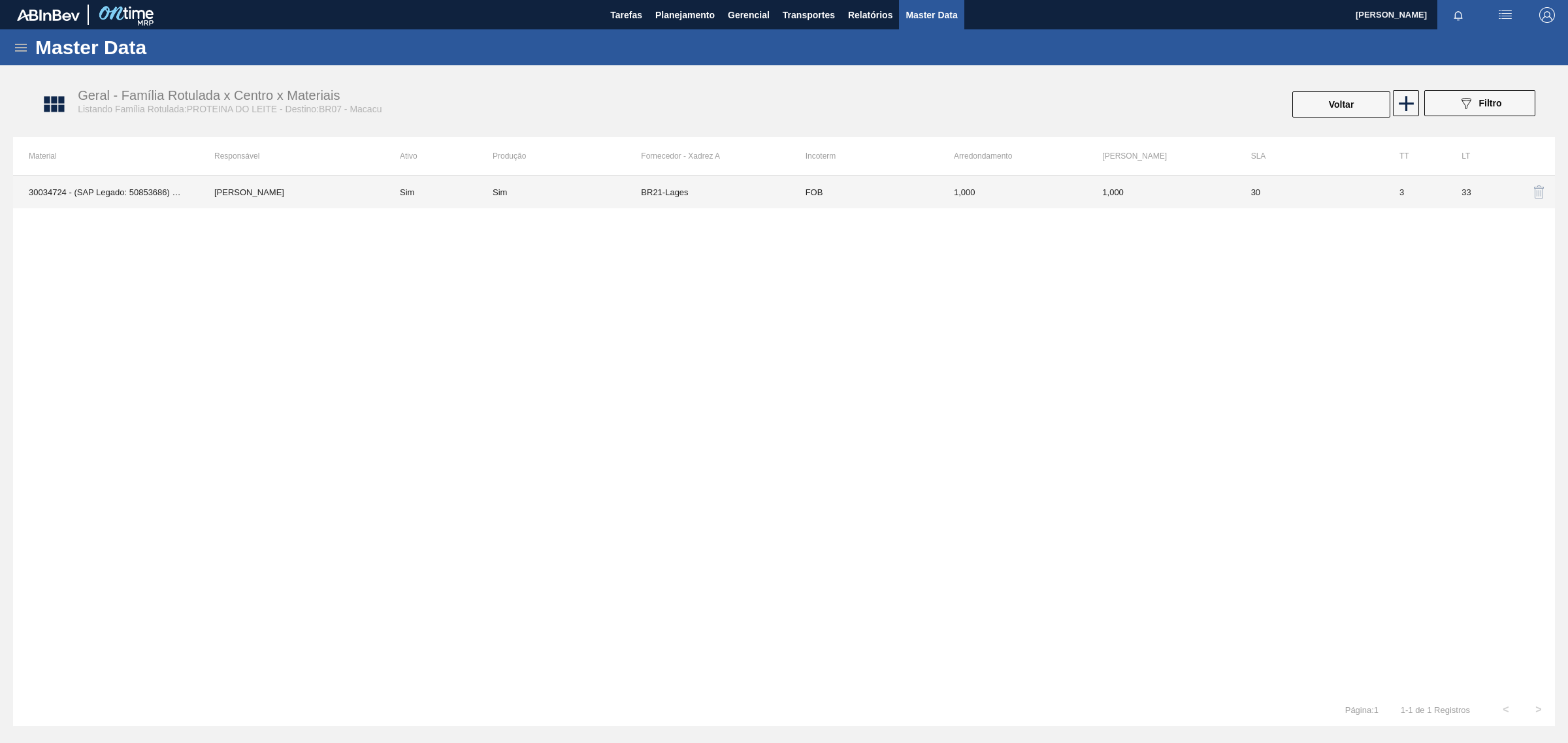
click at [721, 187] on td "BR21-Lages" at bounding box center [715, 192] width 149 height 33
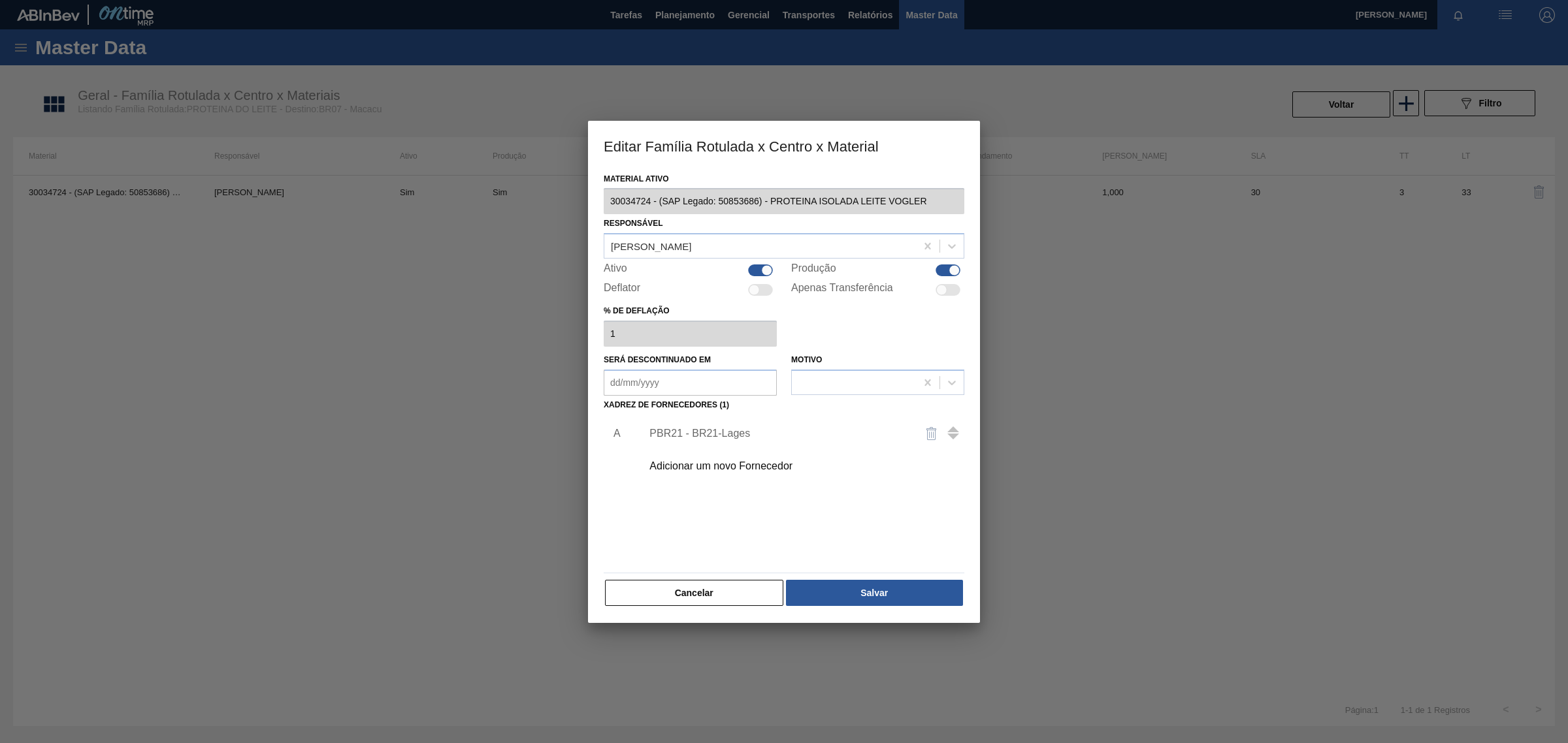
click at [699, 465] on div "Adicionar um novo Fornecedor" at bounding box center [777, 466] width 256 height 12
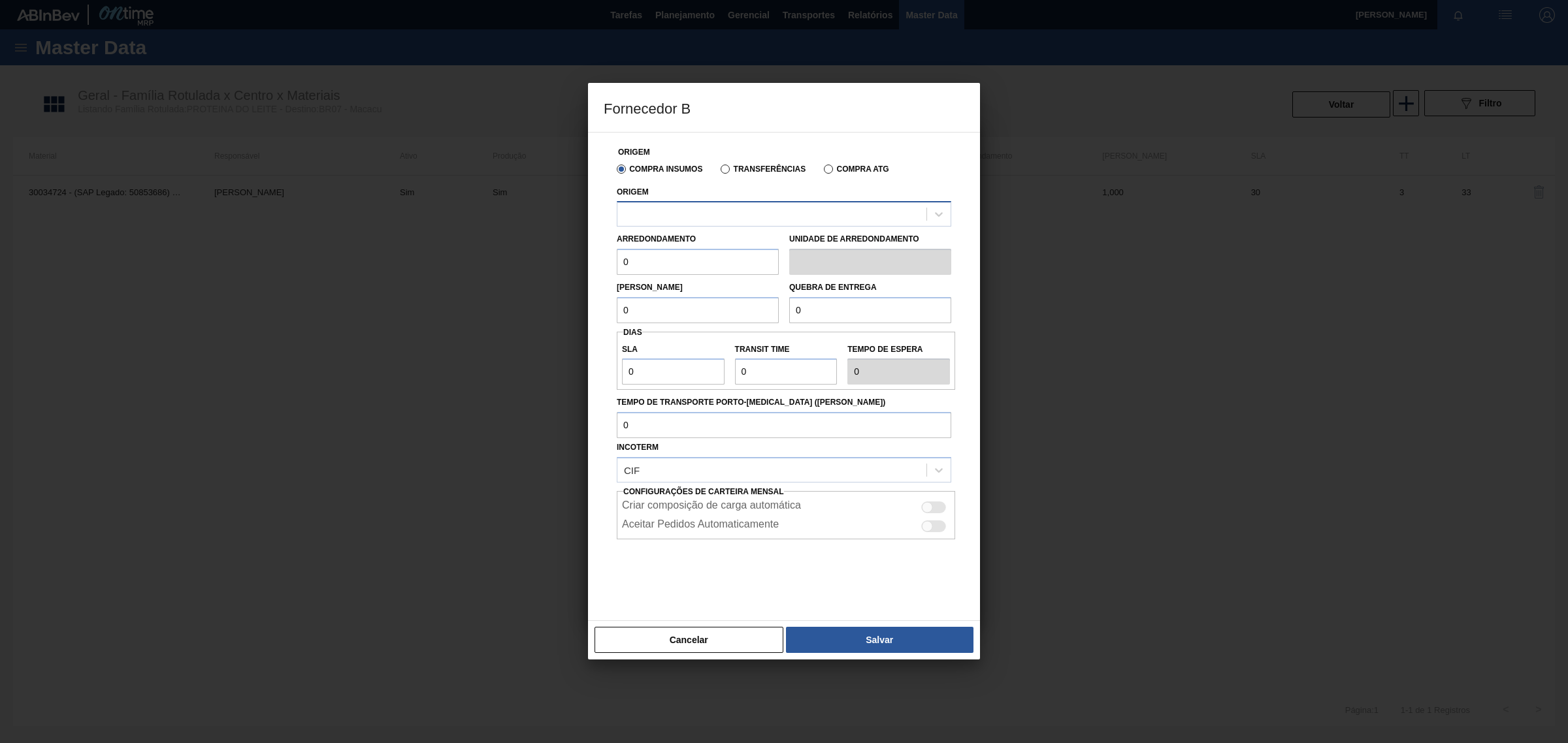
click at [689, 220] on div at bounding box center [772, 215] width 309 height 19
click at [804, 168] on label "Transferências" at bounding box center [763, 169] width 85 height 9
click at [719, 172] on input "Transferências" at bounding box center [719, 172] width 0 height 0
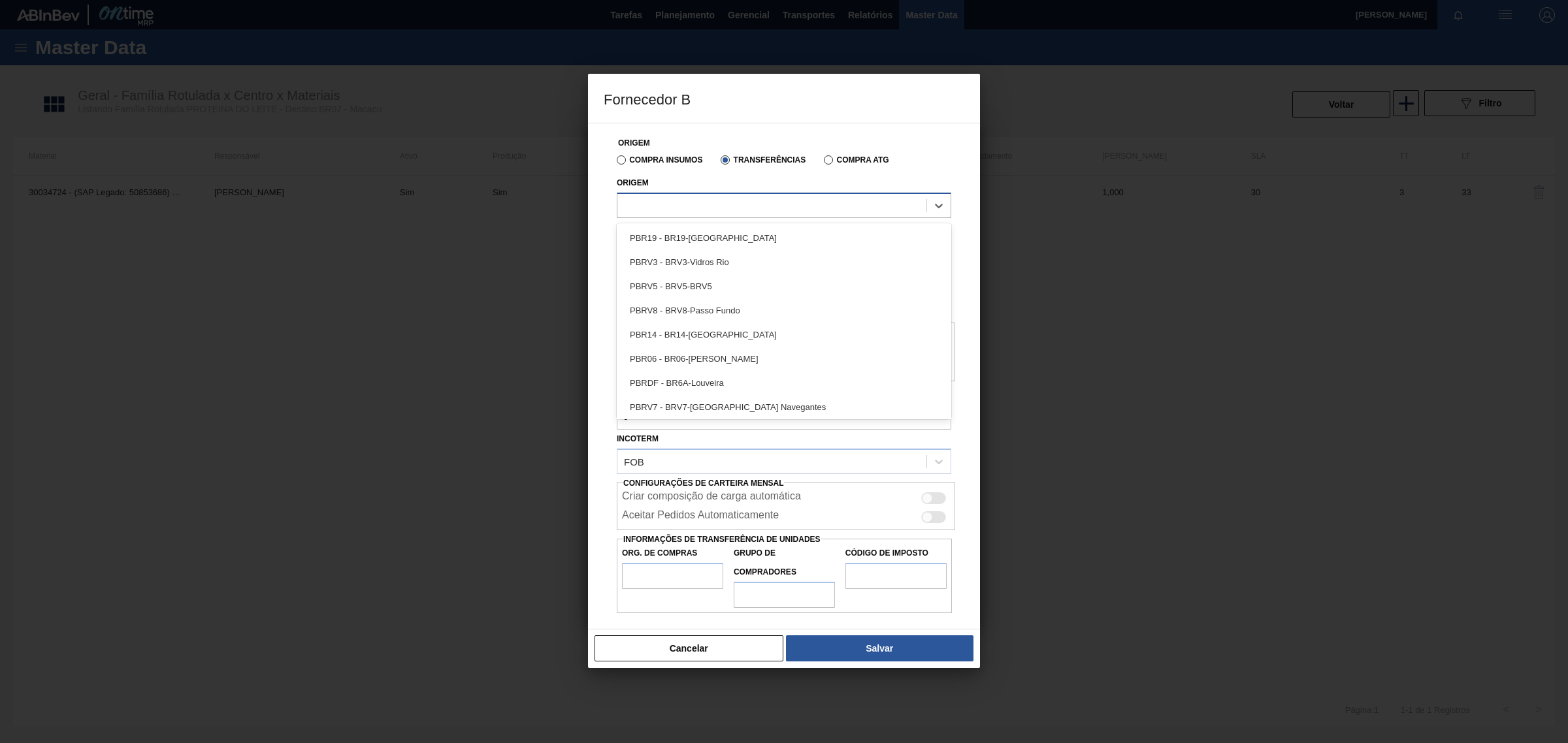
click at [763, 204] on div at bounding box center [772, 205] width 309 height 19
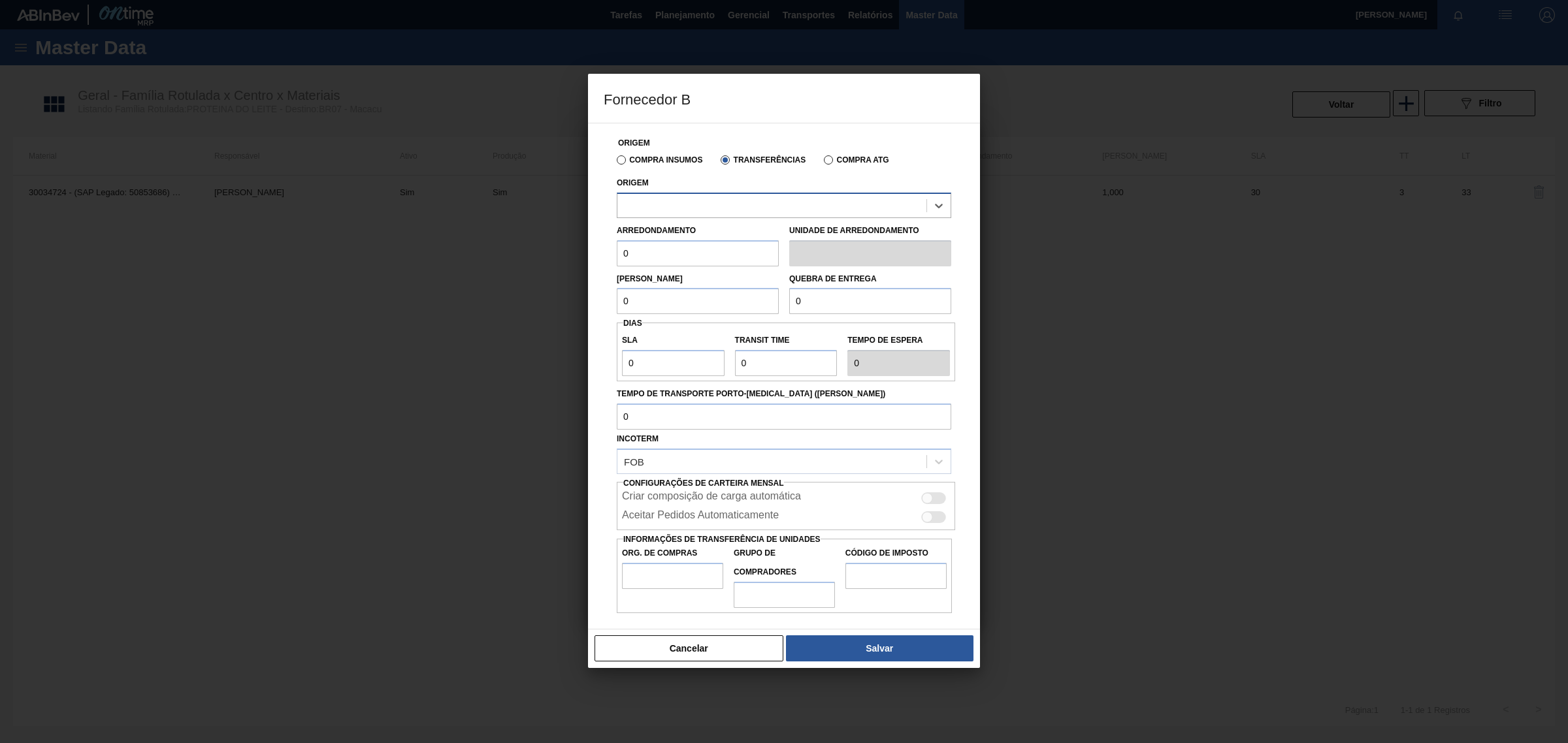
click at [763, 204] on div at bounding box center [772, 205] width 309 height 19
click at [619, 161] on label "Compra Insumos" at bounding box center [659, 159] width 86 height 9
click at [615, 163] on input "Compra Insumos" at bounding box center [615, 163] width 0 height 0
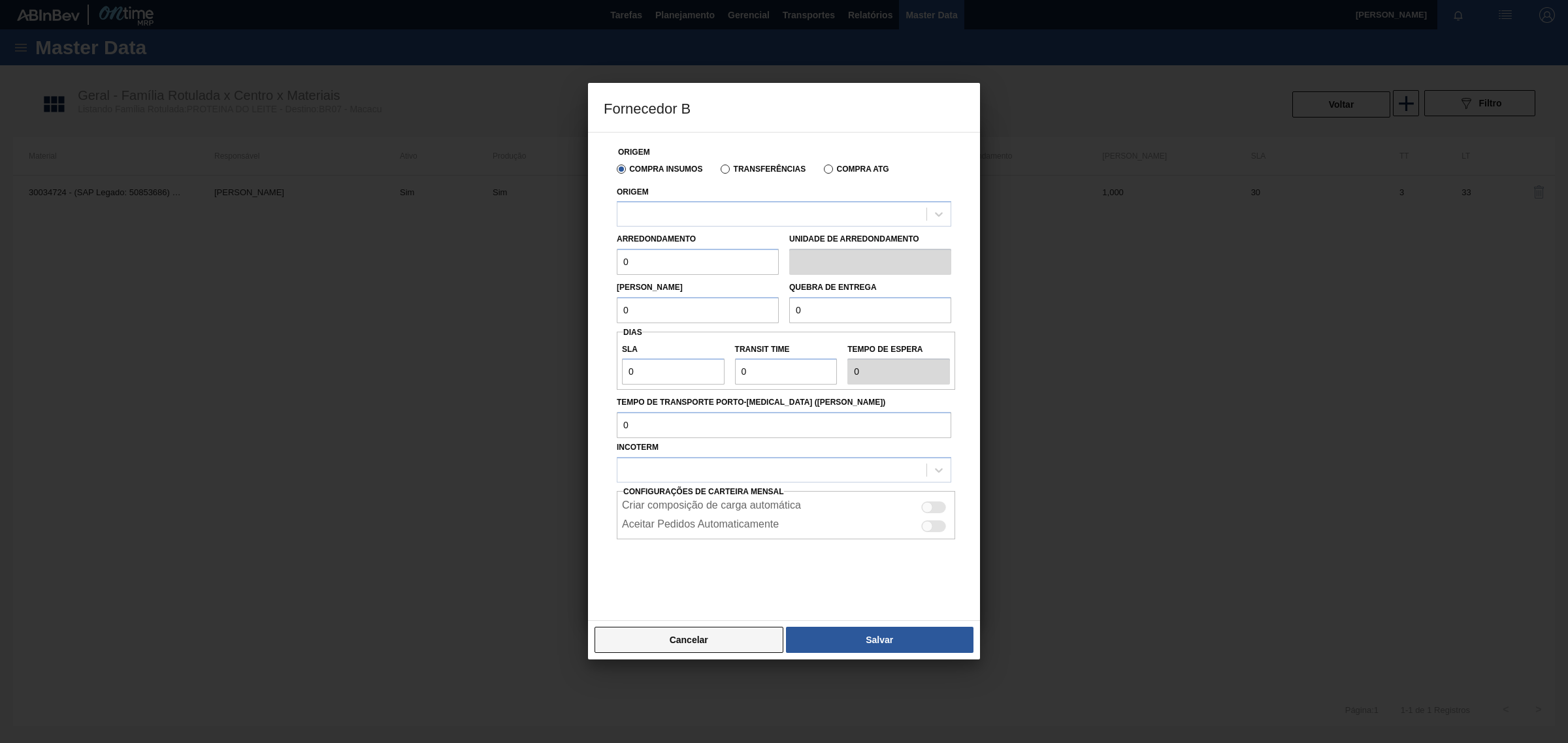
click at [662, 644] on button "Cancelar" at bounding box center [689, 640] width 189 height 26
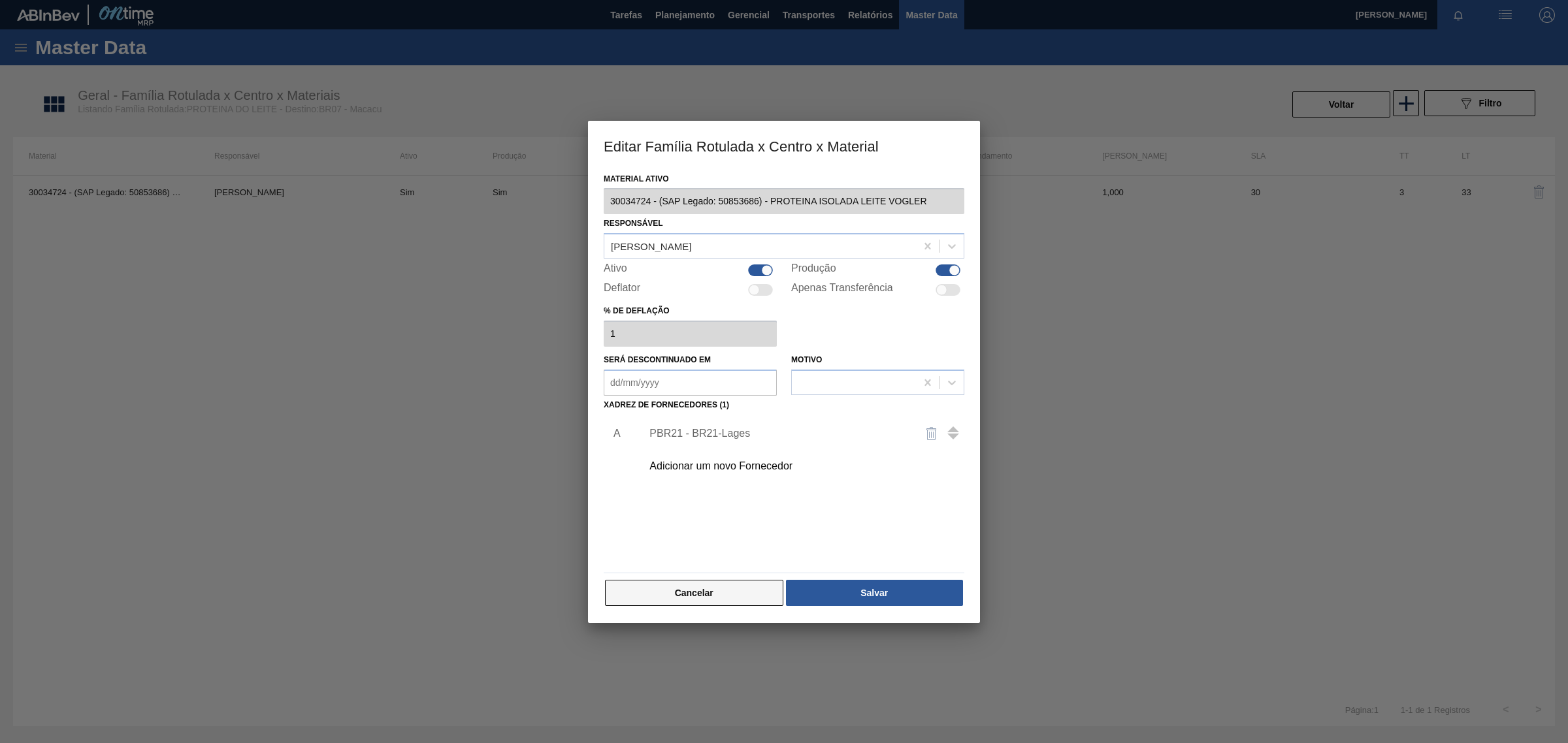
click at [677, 604] on button "Cancelar" at bounding box center [694, 593] width 179 height 26
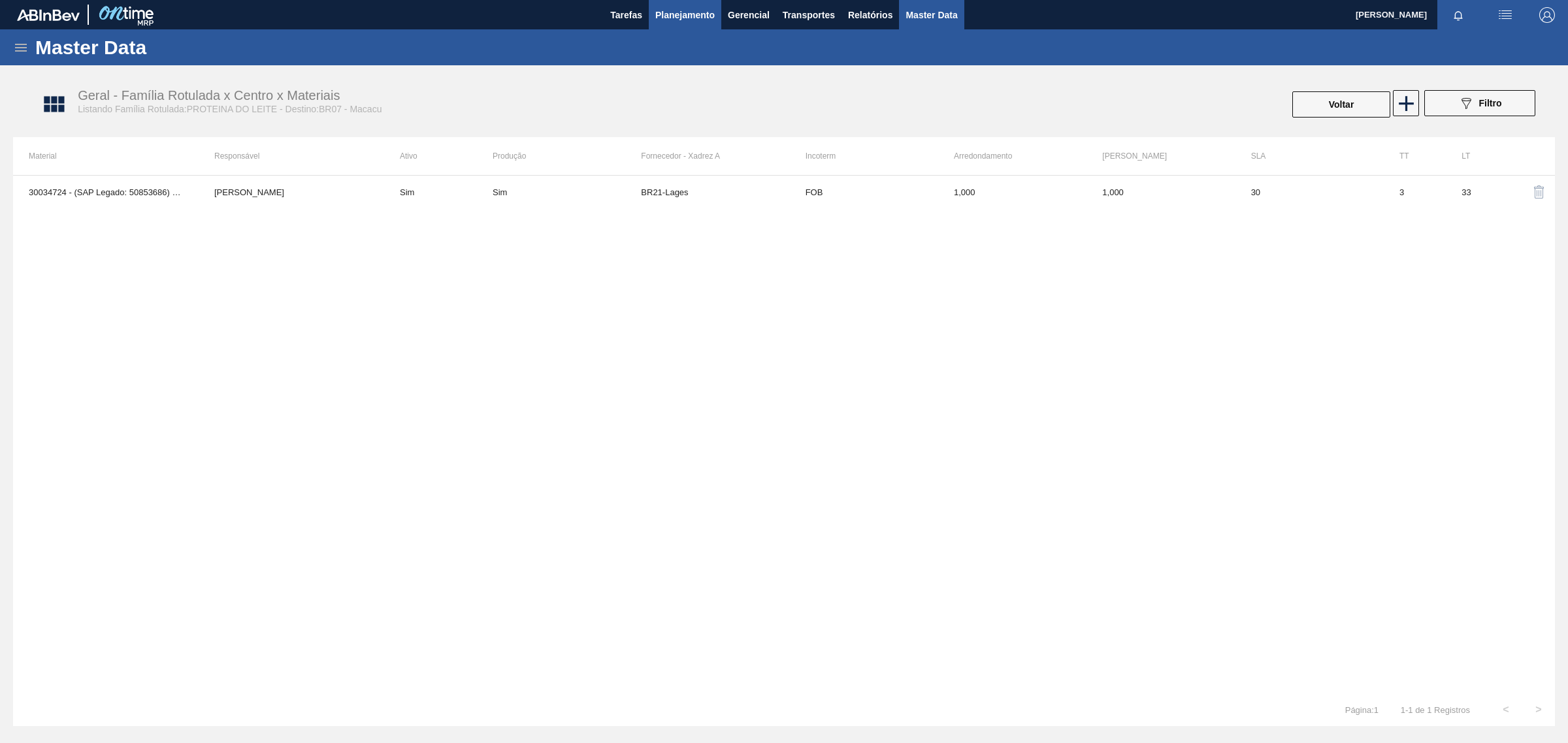
click at [683, 21] on span "Planejamento" at bounding box center [684, 15] width 60 height 16
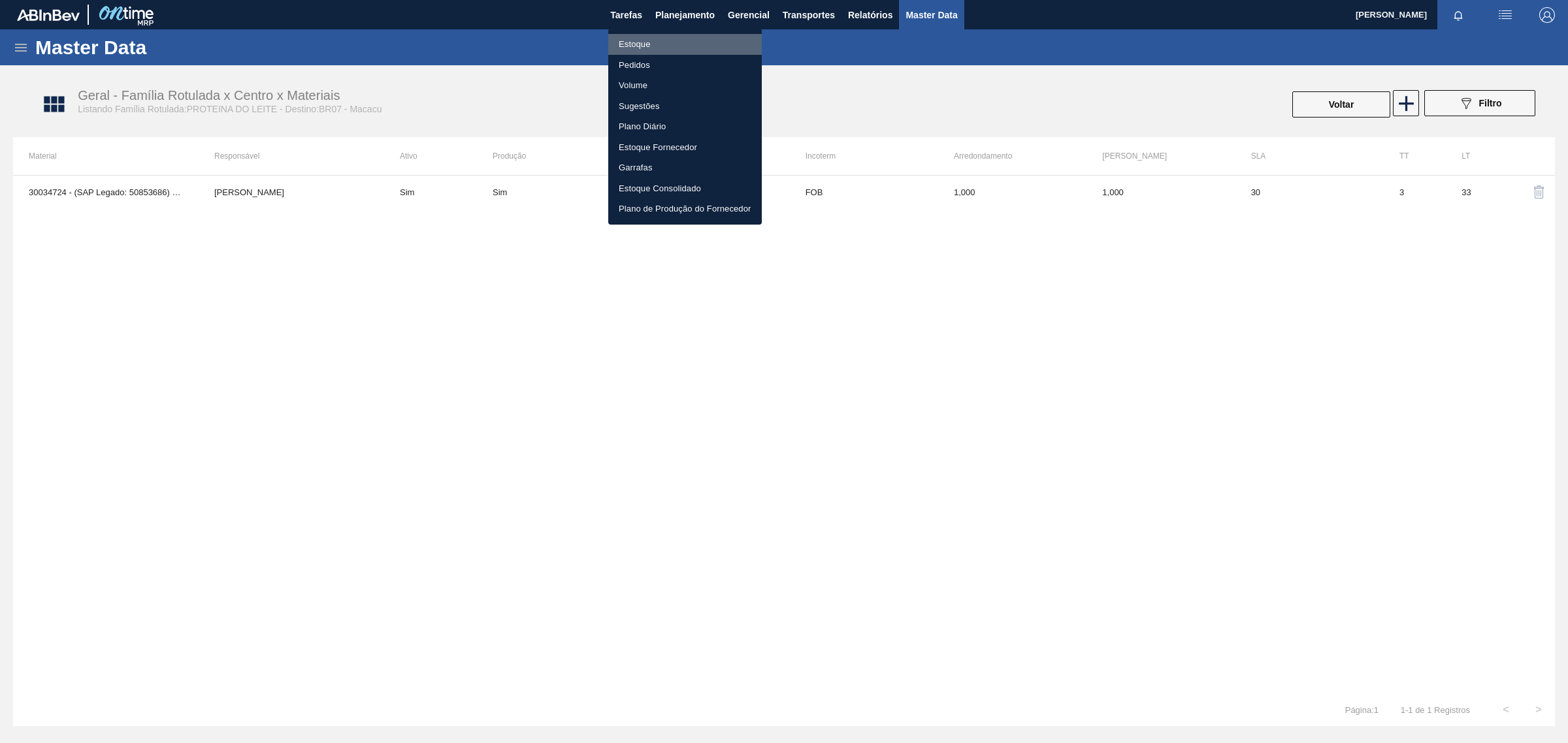
click at [645, 44] on li "Estoque" at bounding box center [685, 44] width 153 height 21
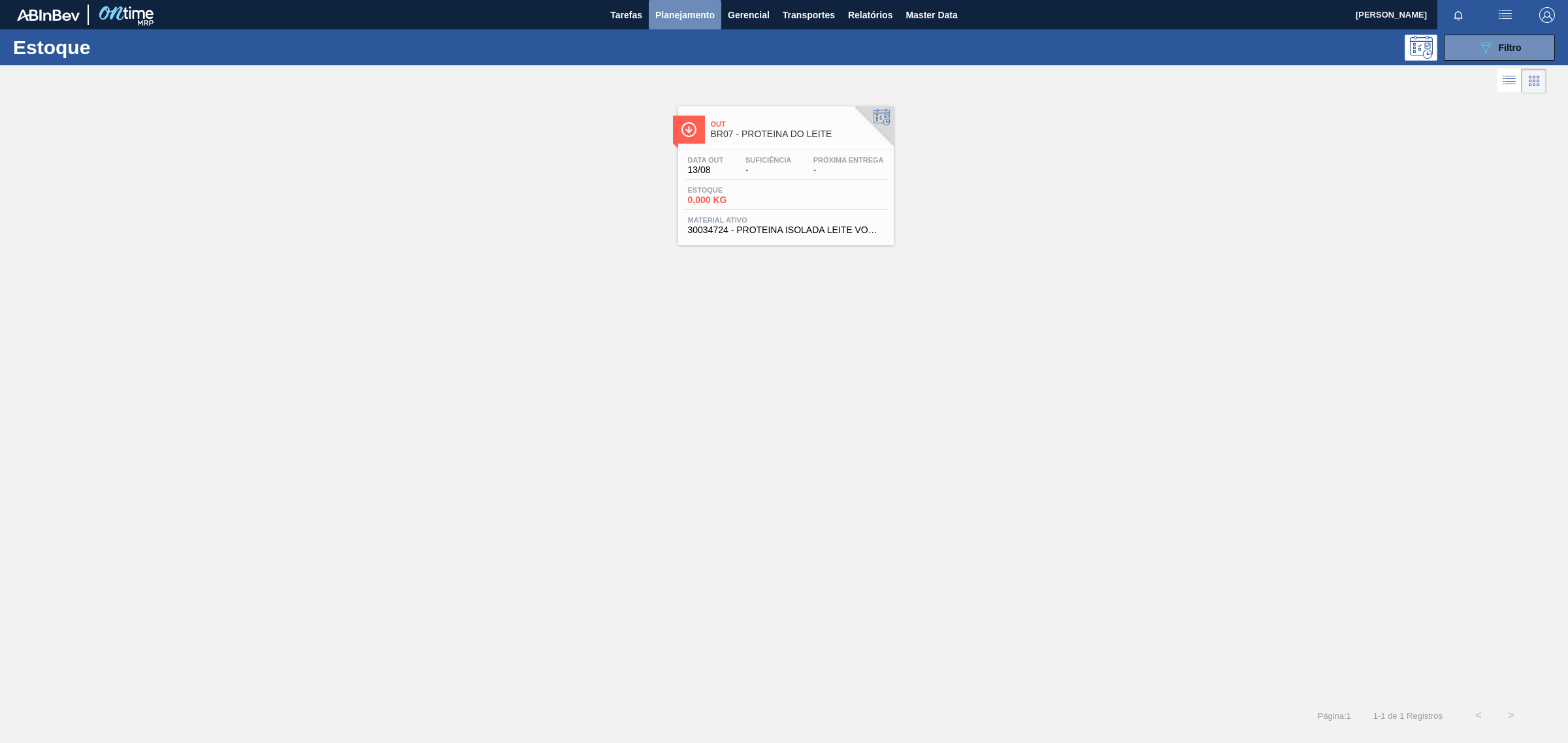
click at [669, 16] on span "Planejamento" at bounding box center [684, 15] width 60 height 16
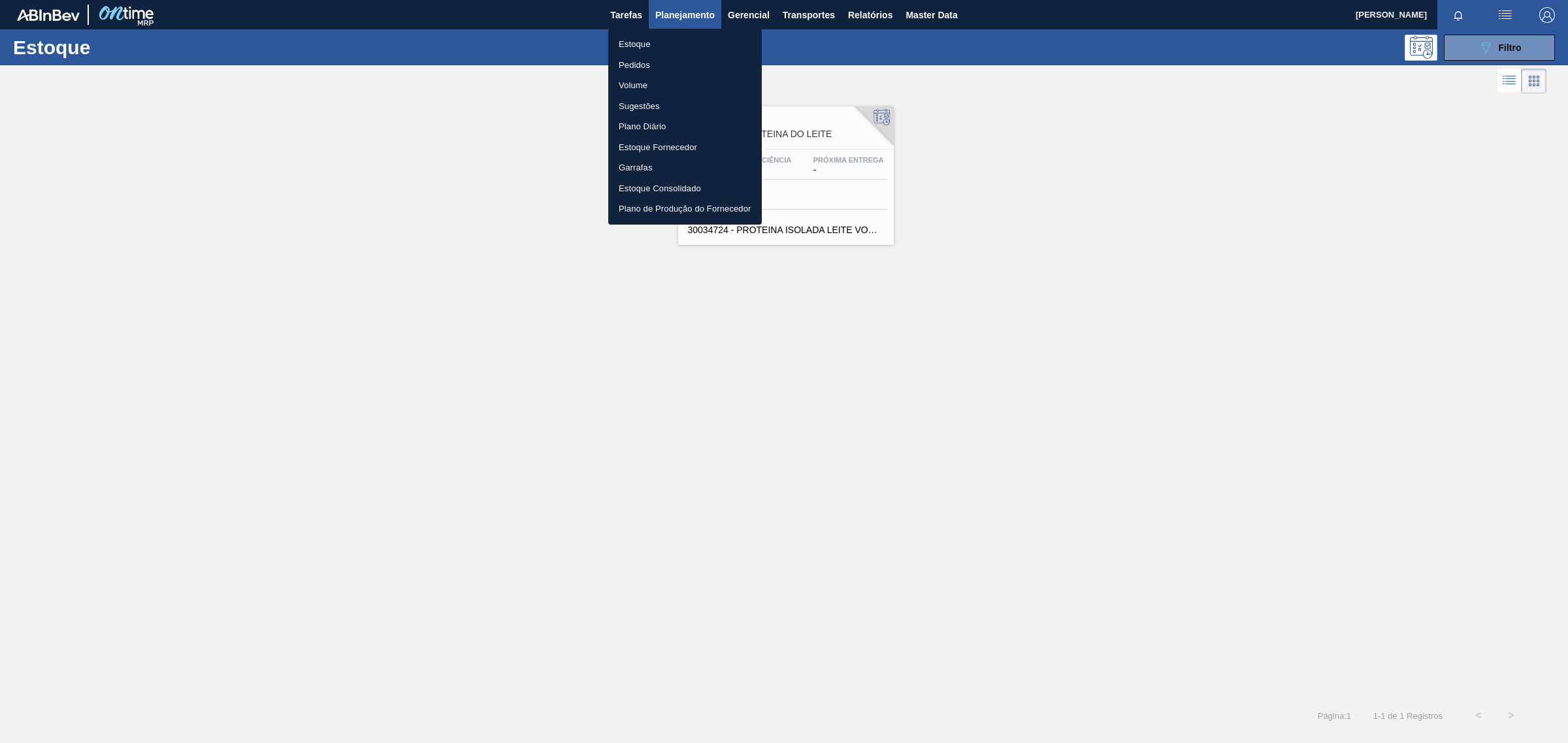
click at [634, 60] on li "Pedidos" at bounding box center [685, 65] width 153 height 21
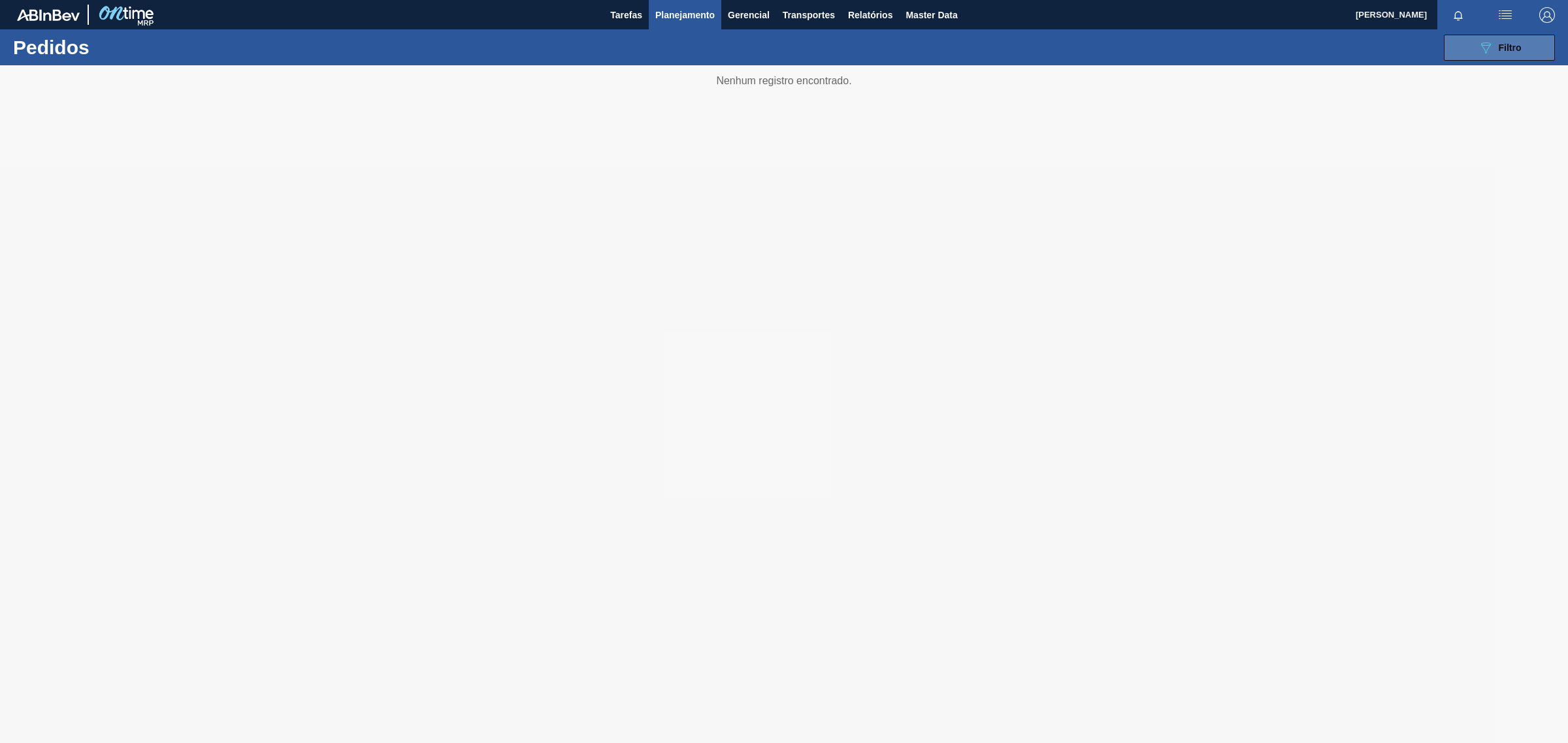
click at [1497, 40] on div "089F7B8B-B2A5-4AFE-B5C0-19BA573D28AC Filtro" at bounding box center [1500, 47] width 44 height 16
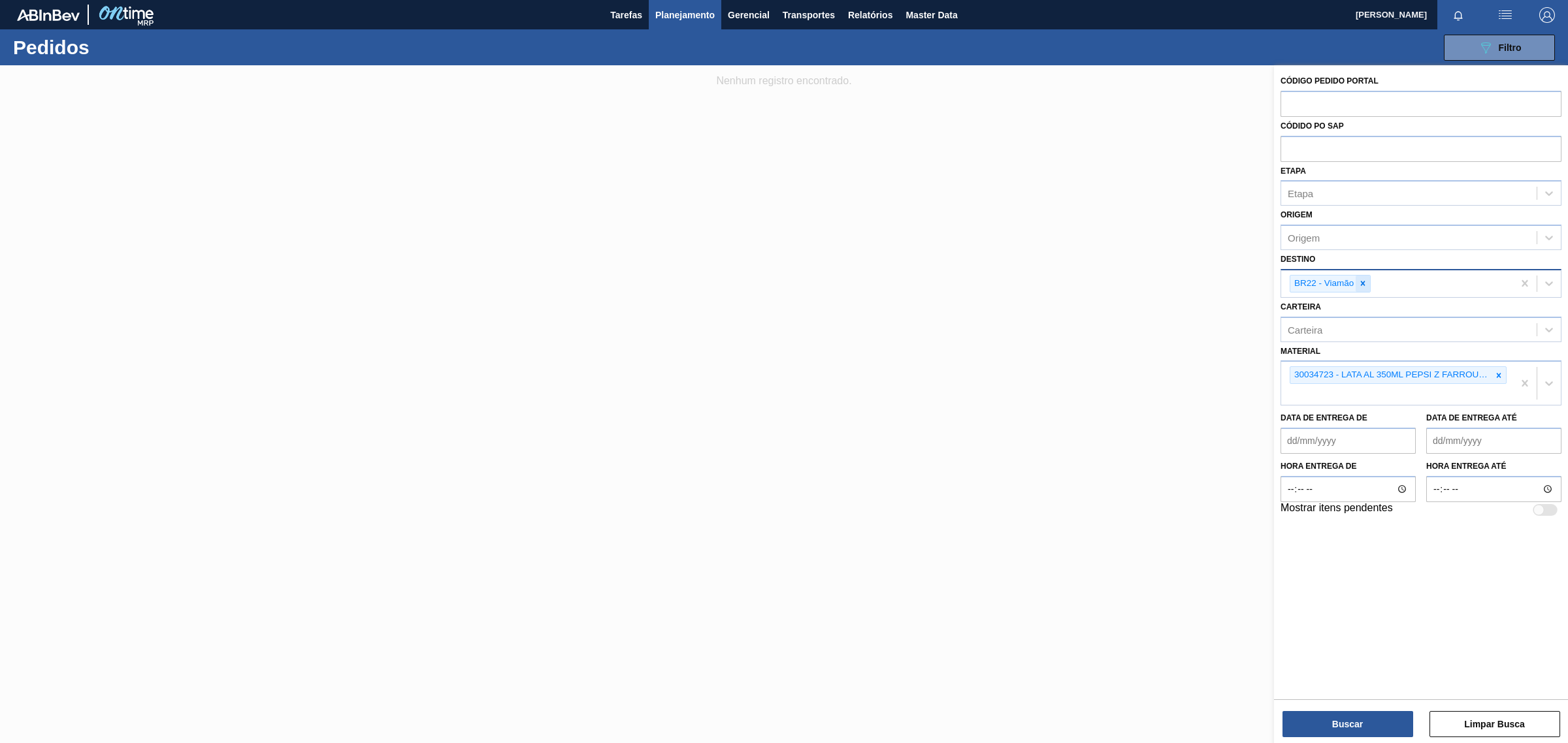
click at [1361, 284] on icon at bounding box center [1363, 283] width 9 height 9
click at [1500, 369] on icon at bounding box center [1499, 372] width 5 height 5
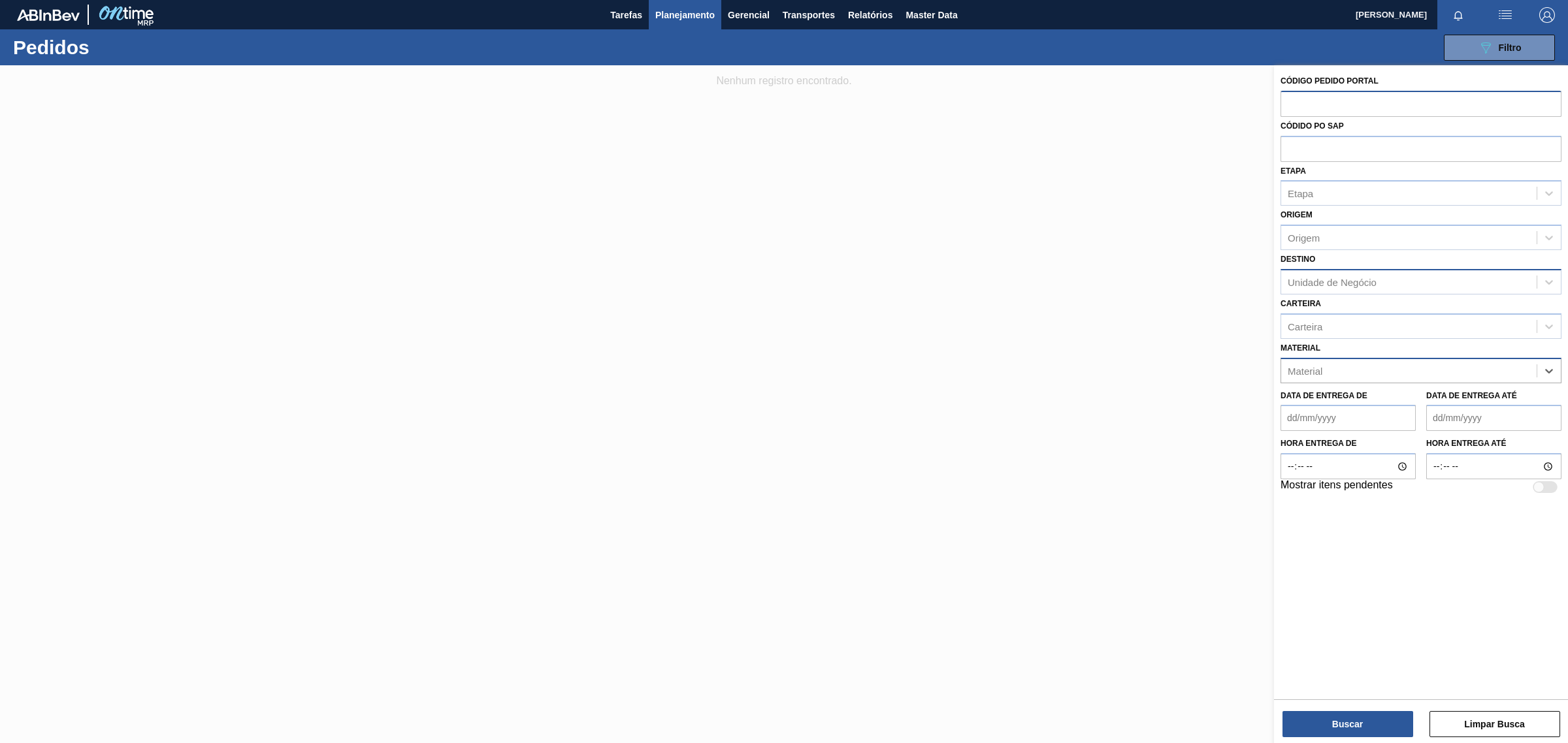
click at [1336, 103] on input "text" at bounding box center [1421, 103] width 281 height 25
paste input "text"
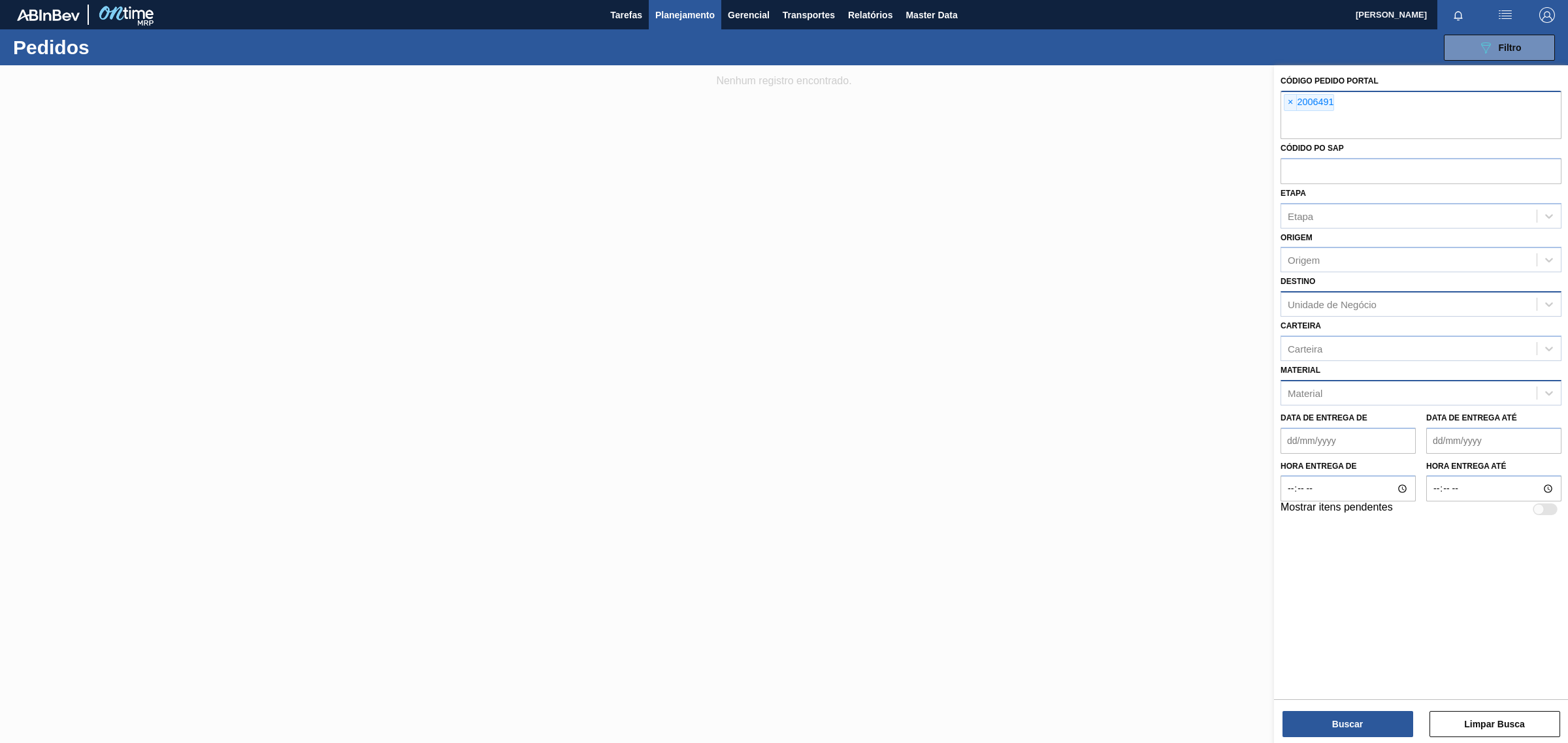
paste input "2006493"
type input "2006493"
click at [1377, 716] on button "Buscar" at bounding box center [1348, 725] width 131 height 26
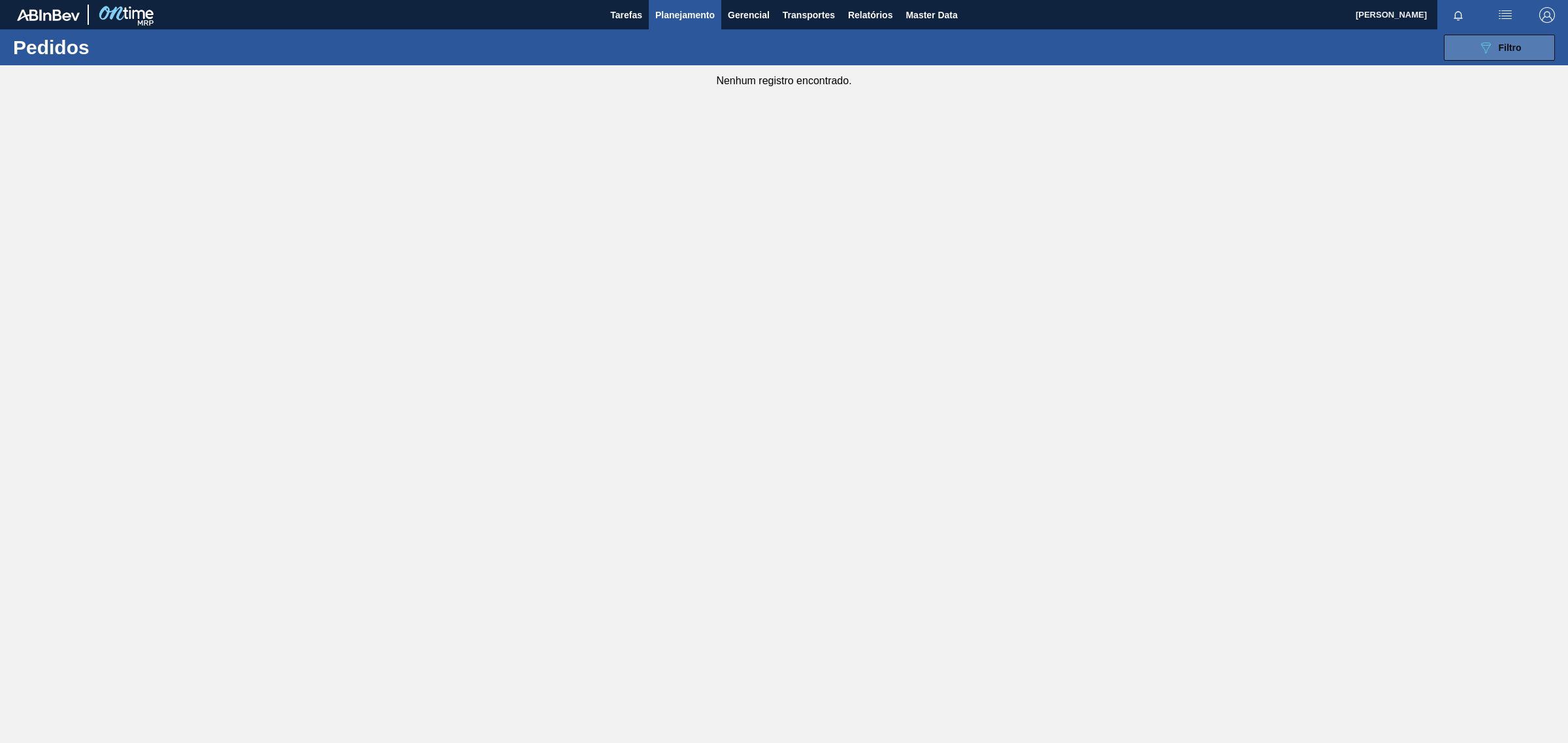
click at [1533, 44] on button "089F7B8B-B2A5-4AFE-B5C0-19BA573D28AC Filtro" at bounding box center [1500, 48] width 111 height 26
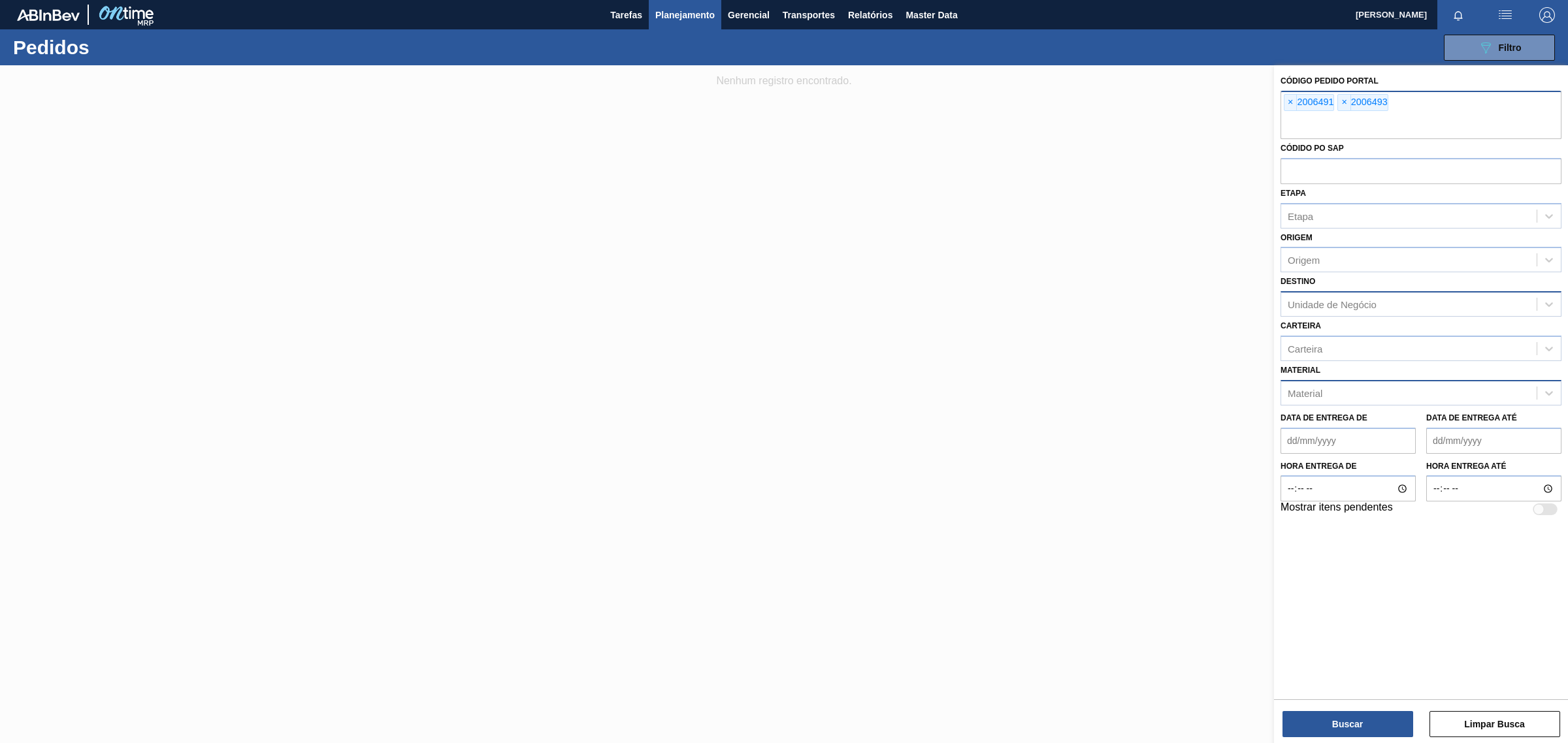
drag, startPoint x: 1345, startPoint y: 103, endPoint x: 1284, endPoint y: 95, distance: 61.5
click at [1344, 103] on span "×" at bounding box center [1344, 102] width 12 height 16
drag, startPoint x: 1291, startPoint y: 103, endPoint x: 1290, endPoint y: 115, distance: 12.0
click at [1289, 103] on span "×" at bounding box center [1291, 102] width 12 height 16
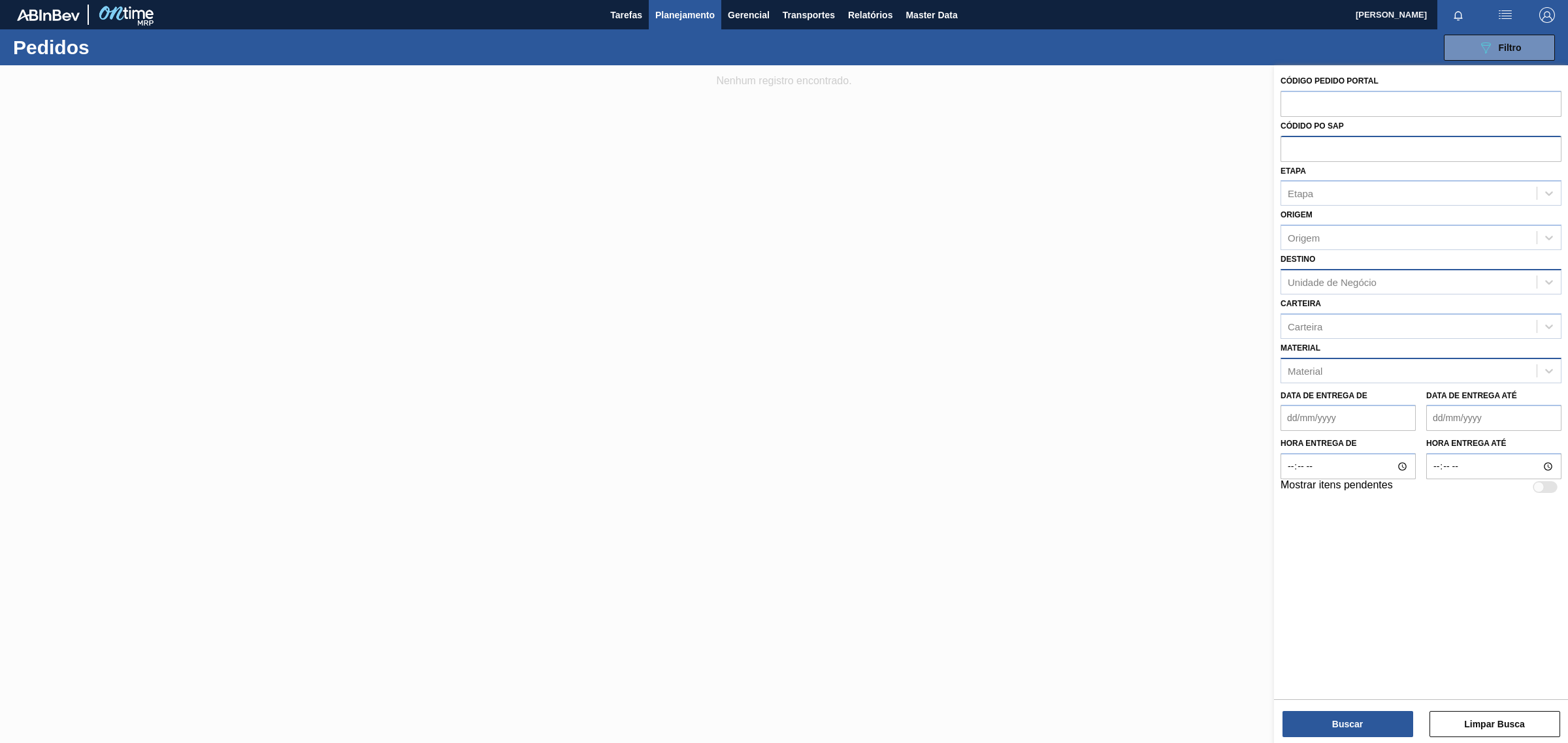
click at [1314, 137] on input "text" at bounding box center [1421, 148] width 281 height 25
paste input "2006493"
type input "2006493"
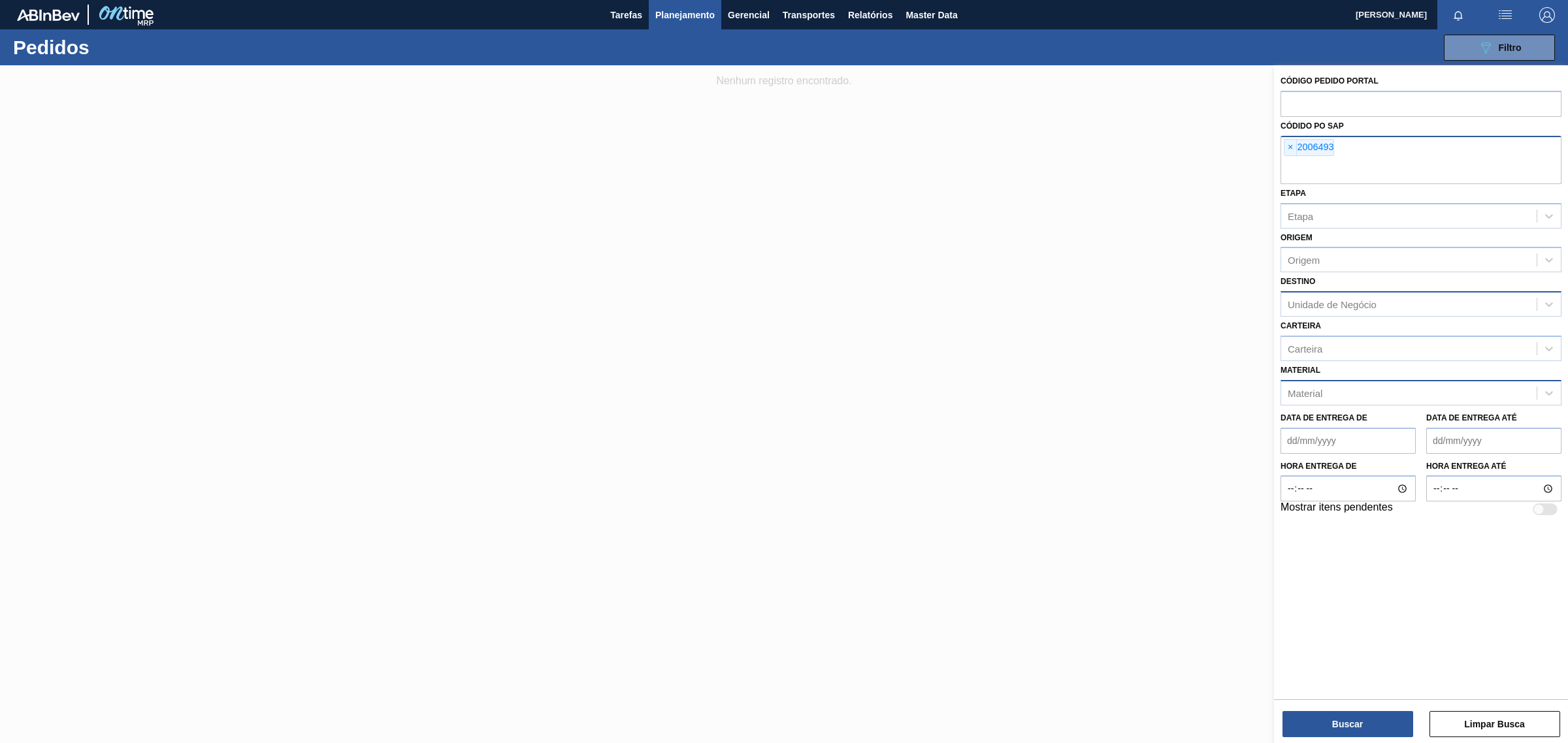
paste input "2006493"
type input "2006493"
paste input "2006493"
type input "2"
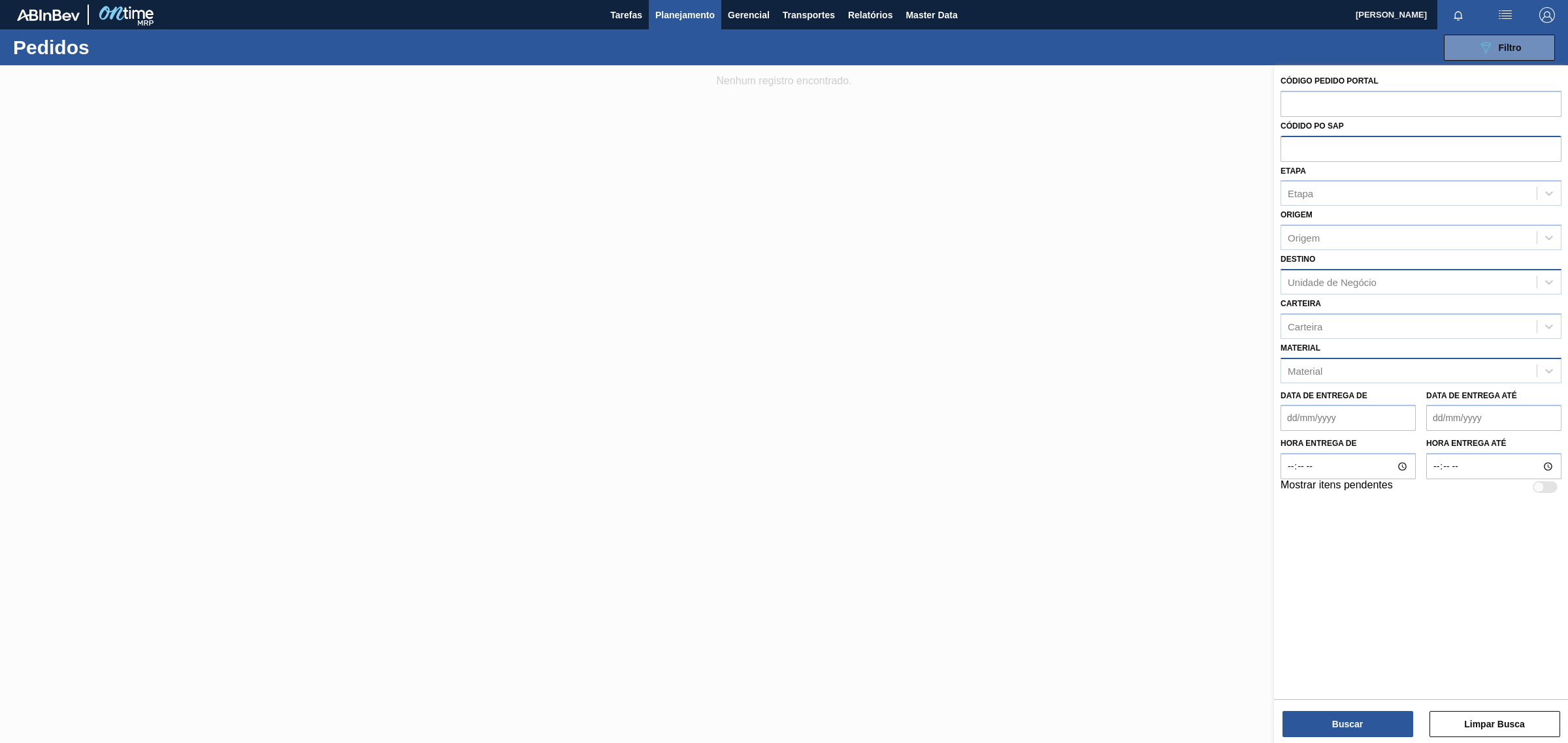
paste input "2006493"
type input "2006493"
click at [1361, 722] on button "Buscar" at bounding box center [1348, 725] width 131 height 26
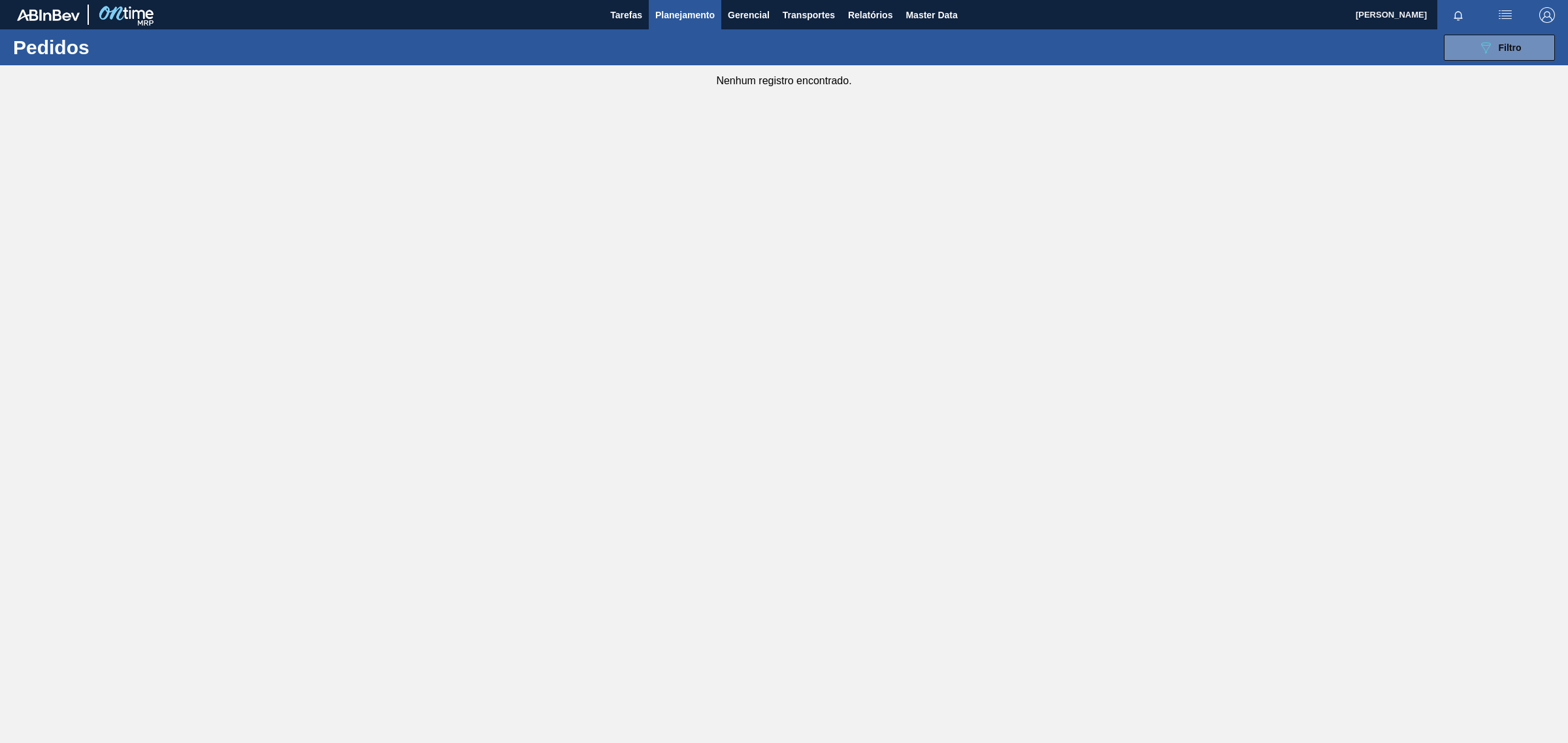
click at [688, 20] on span "Planejamento" at bounding box center [684, 15] width 60 height 16
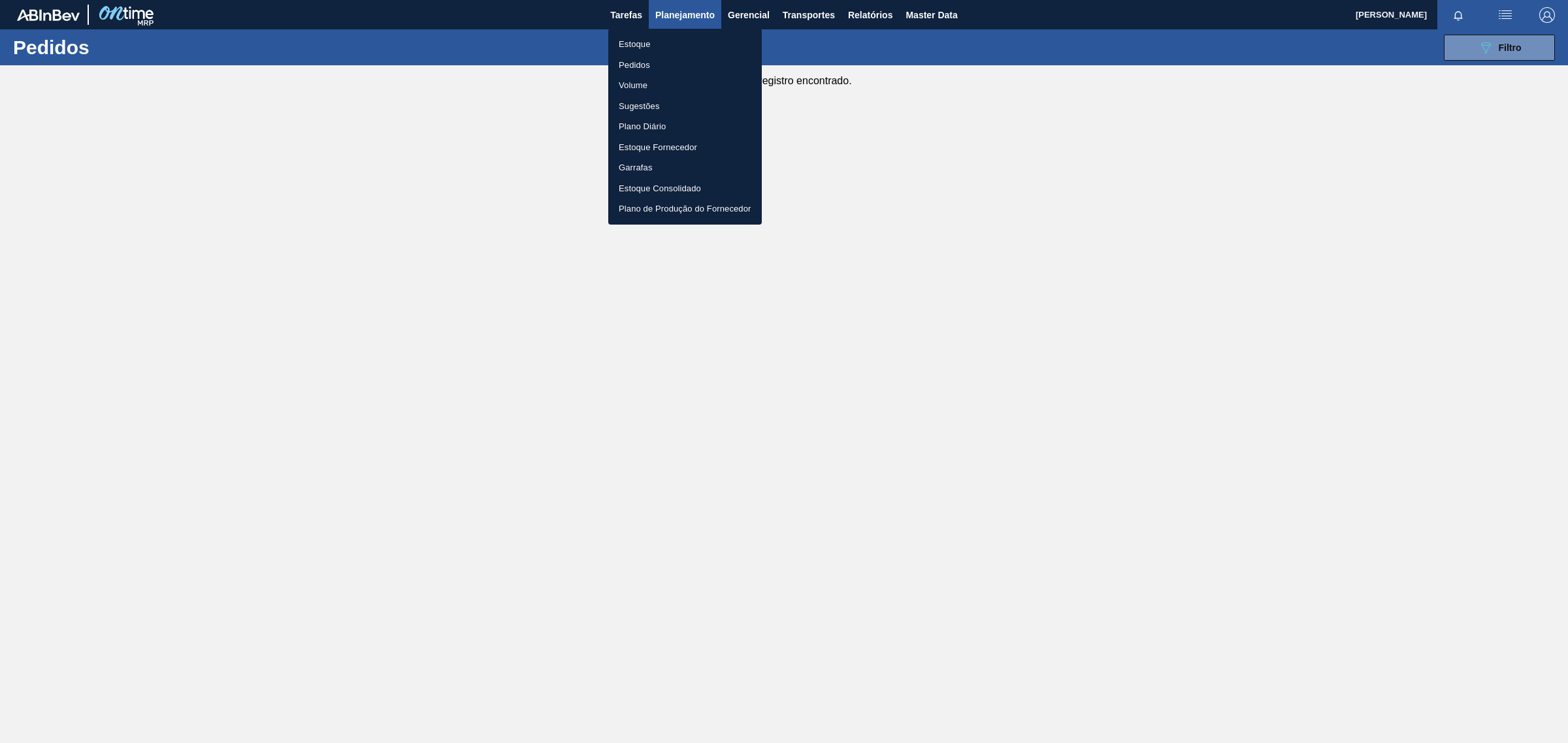
click at [642, 65] on li "Pedidos" at bounding box center [685, 65] width 153 height 21
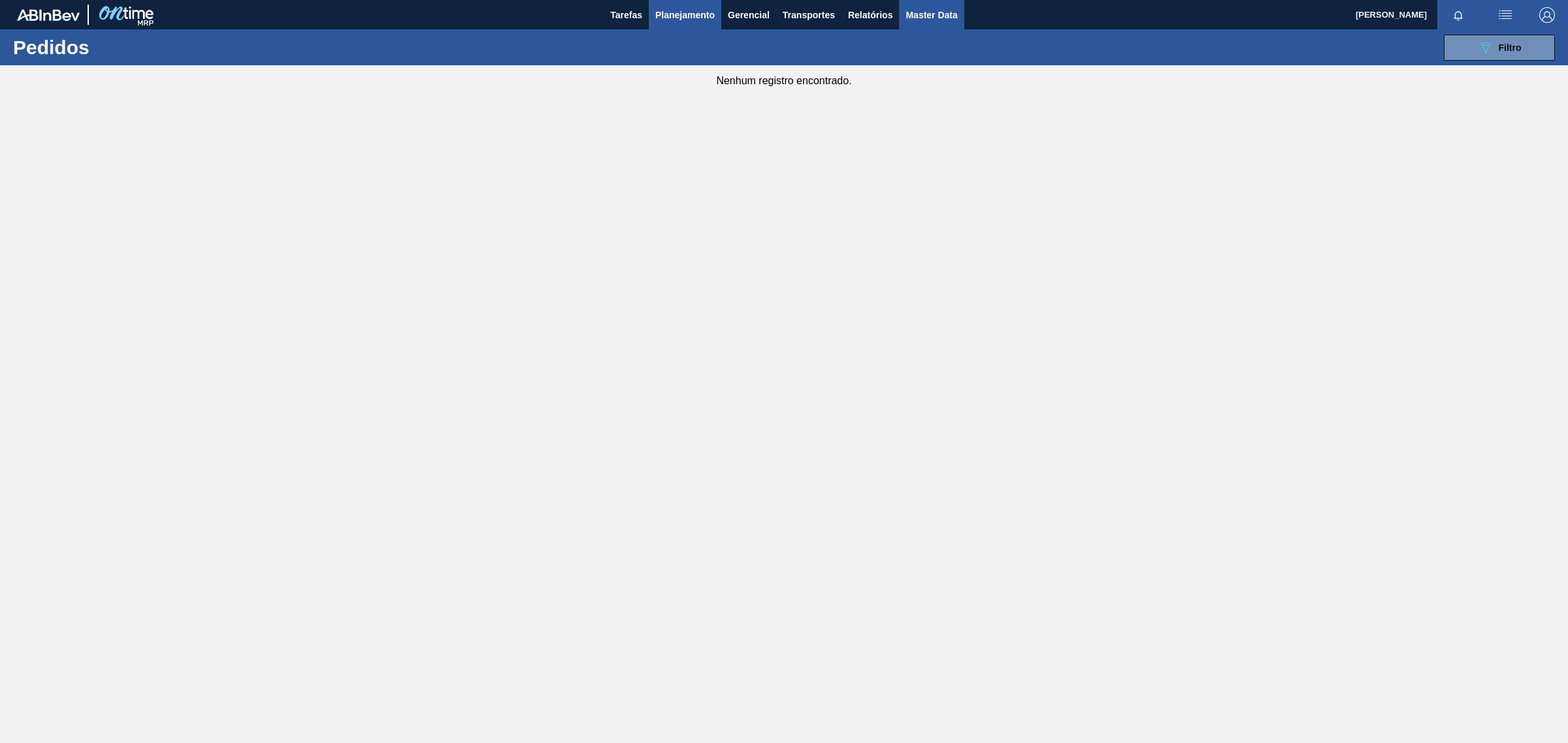
click at [939, 21] on span "Master Data" at bounding box center [931, 15] width 51 height 16
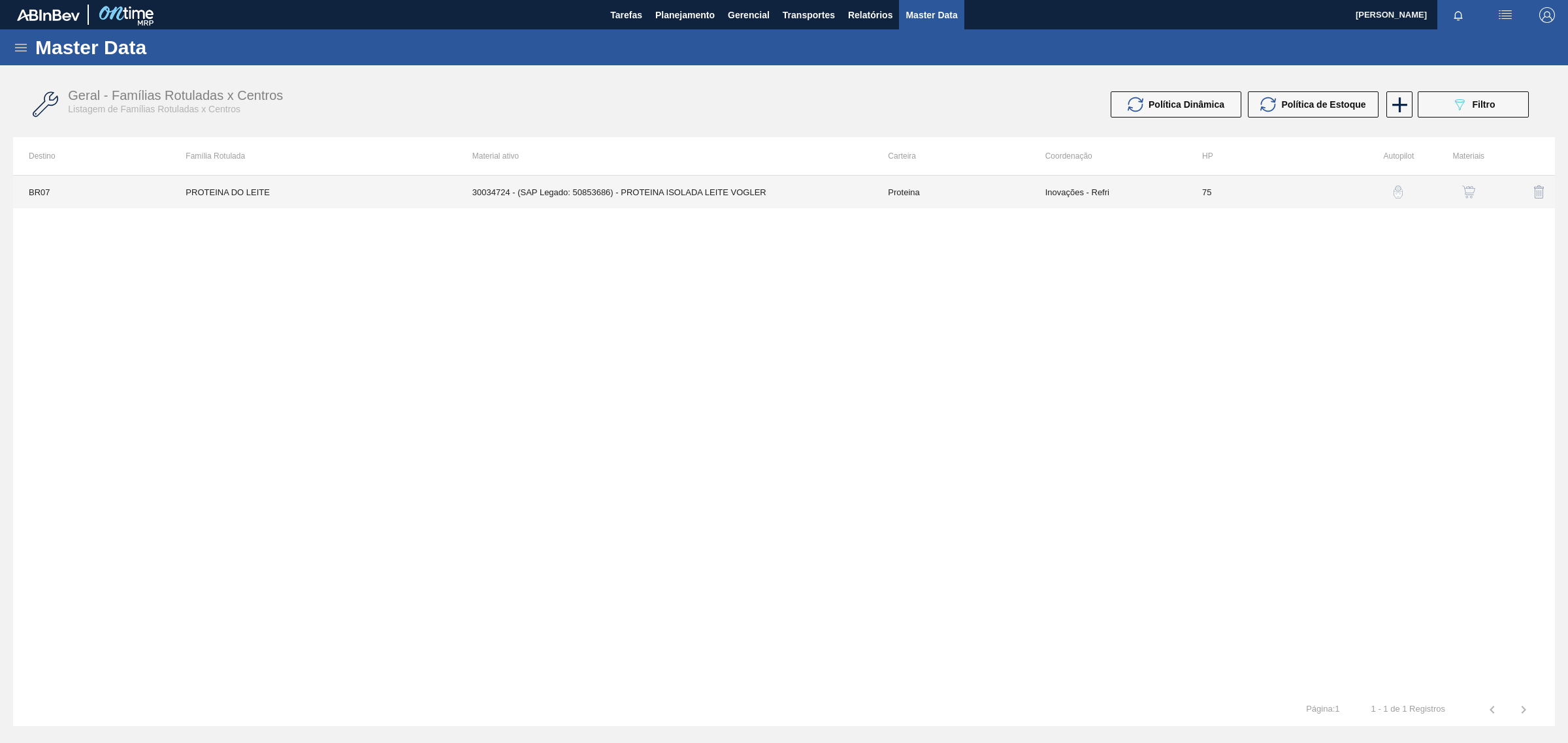
click at [240, 185] on td "PROTEINA DO LEITE" at bounding box center [313, 192] width 286 height 33
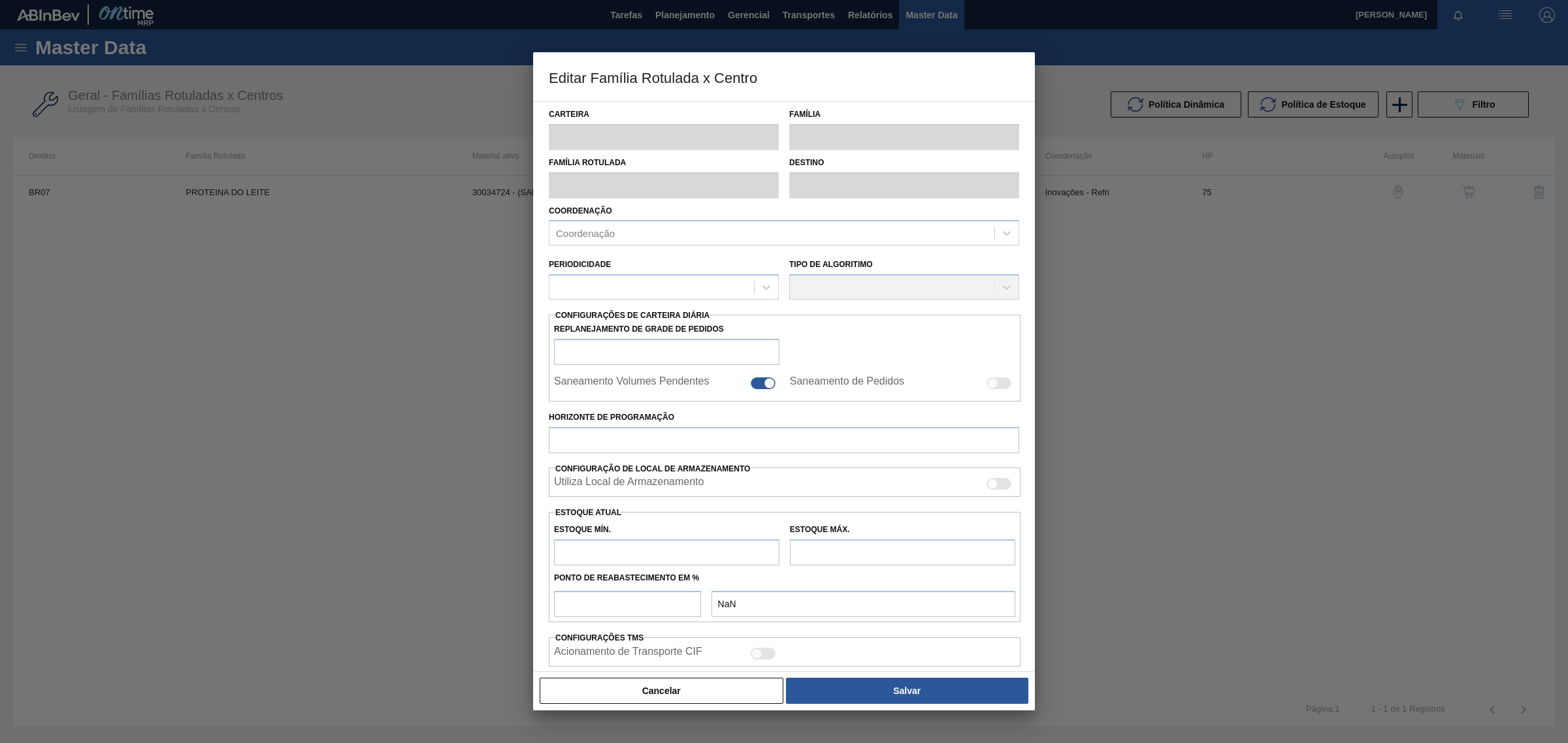
type input "Proteina"
type input "PROTEINA DO LEITE"
type input "BR07 - Macacu"
type input "75"
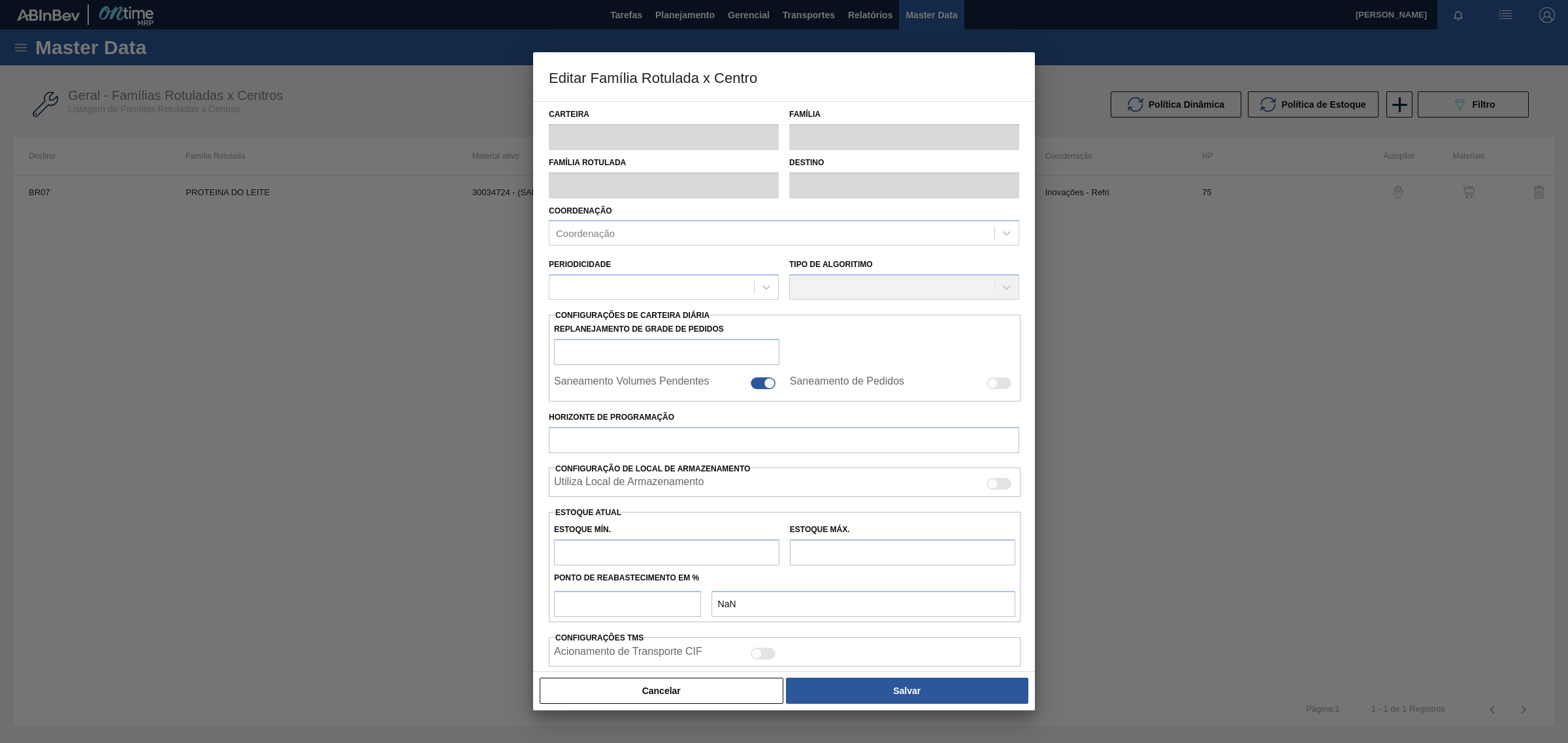
type input "5"
type input "450"
type input "50"
type input "227,500"
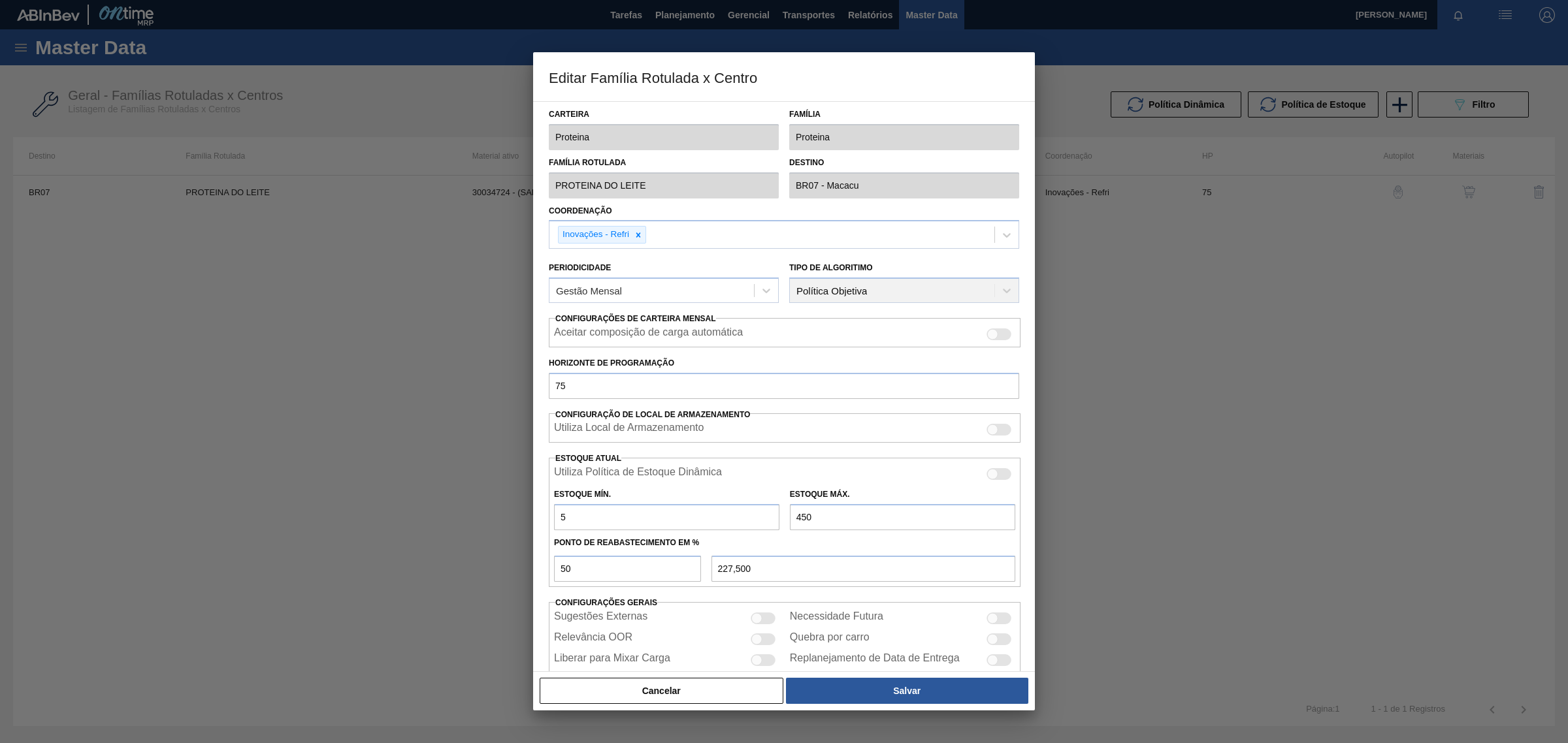
scroll to position [30, 0]
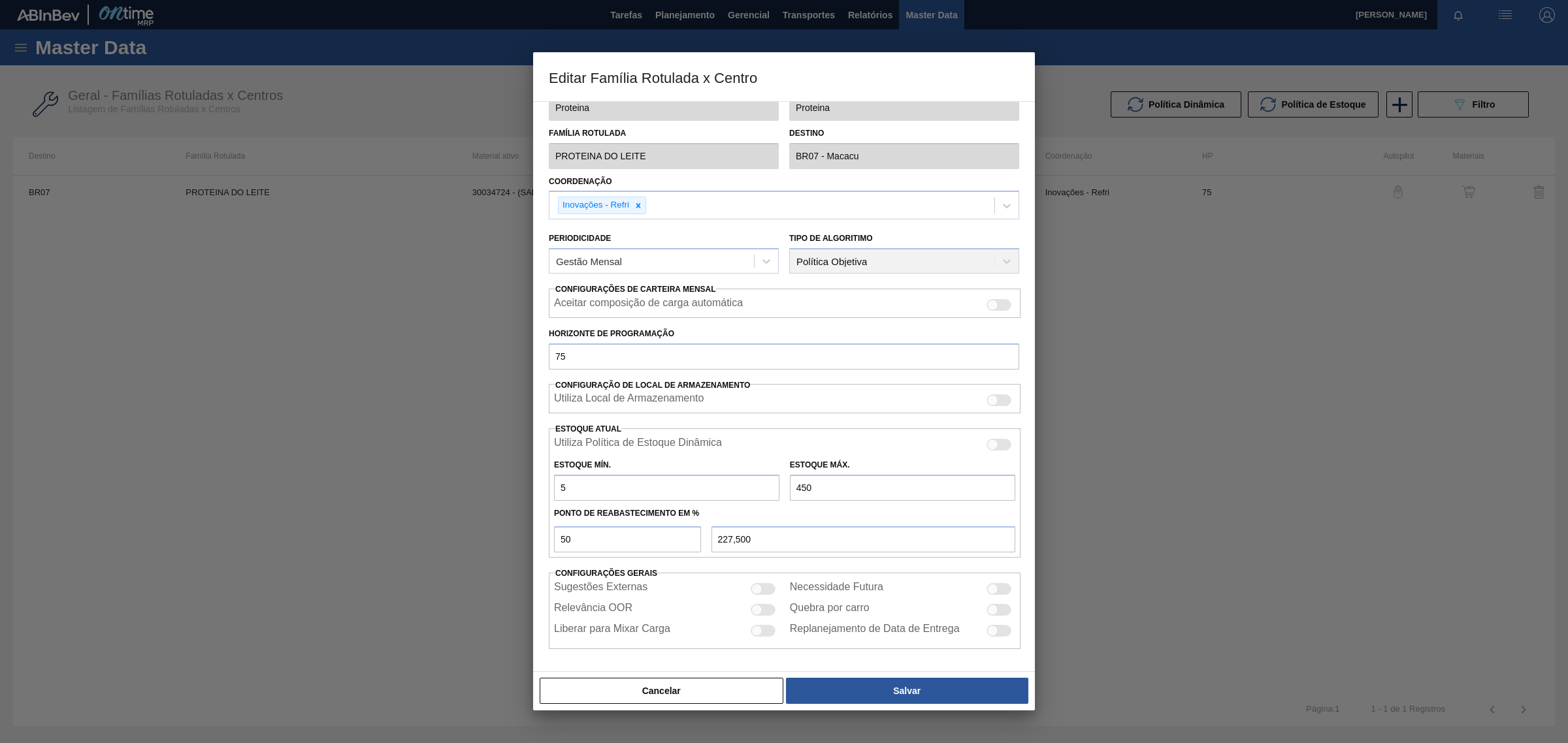
click at [250, 370] on div at bounding box center [784, 372] width 1568 height 743
click at [431, 304] on div at bounding box center [784, 372] width 1568 height 743
click at [651, 689] on button "Cancelar" at bounding box center [661, 691] width 244 height 26
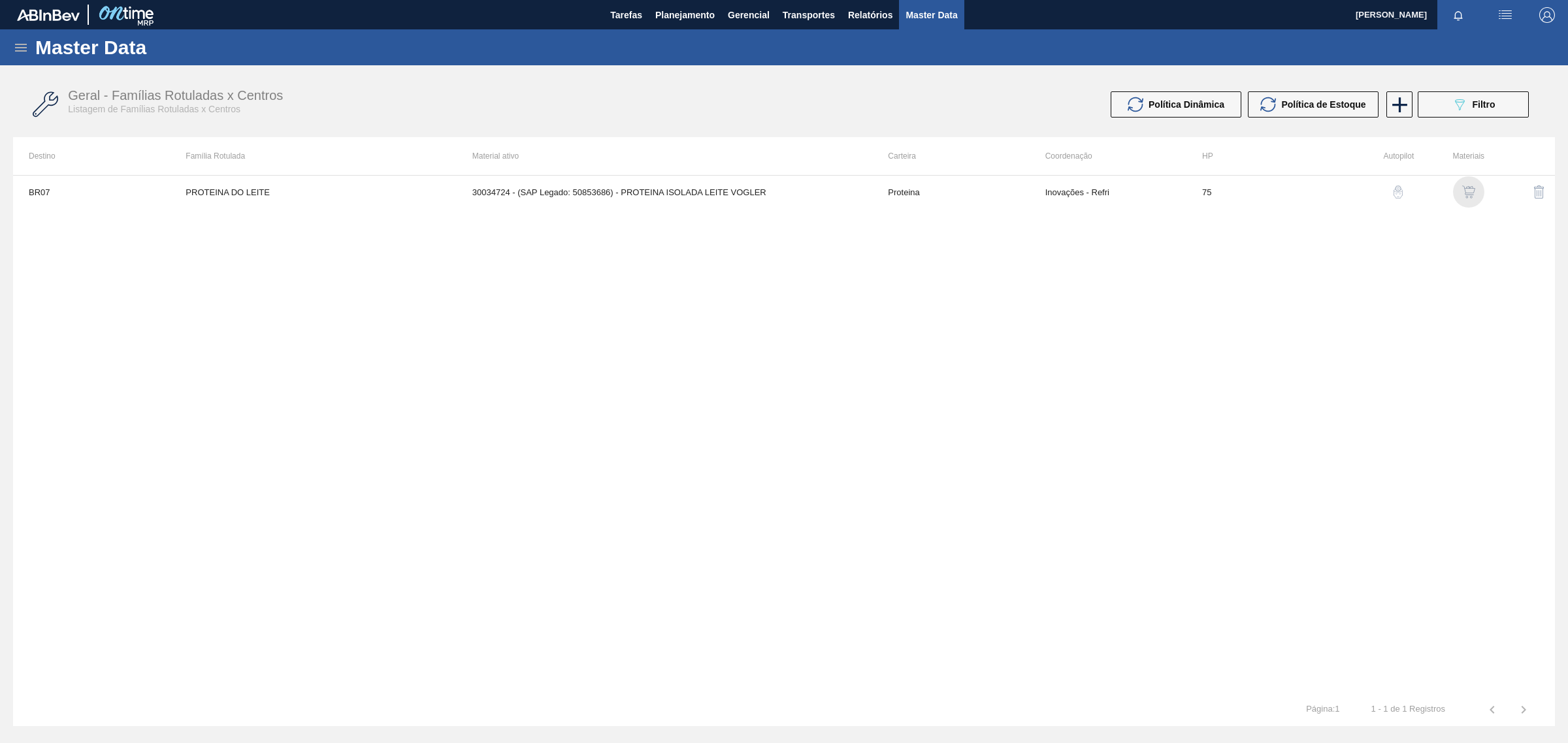
click at [1474, 190] on img "button" at bounding box center [1468, 192] width 13 height 13
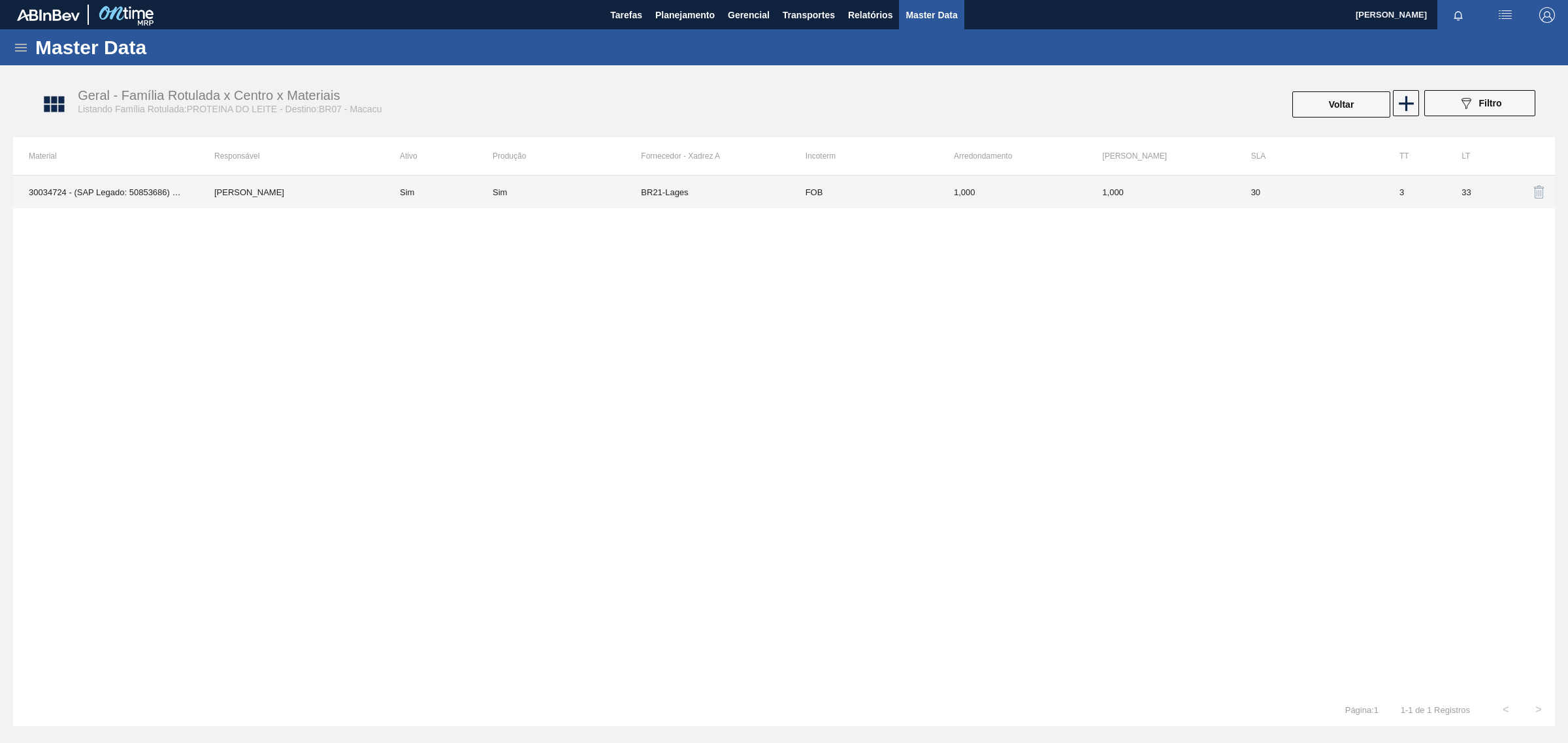
click at [647, 199] on td "BR21-Lages" at bounding box center [715, 192] width 149 height 33
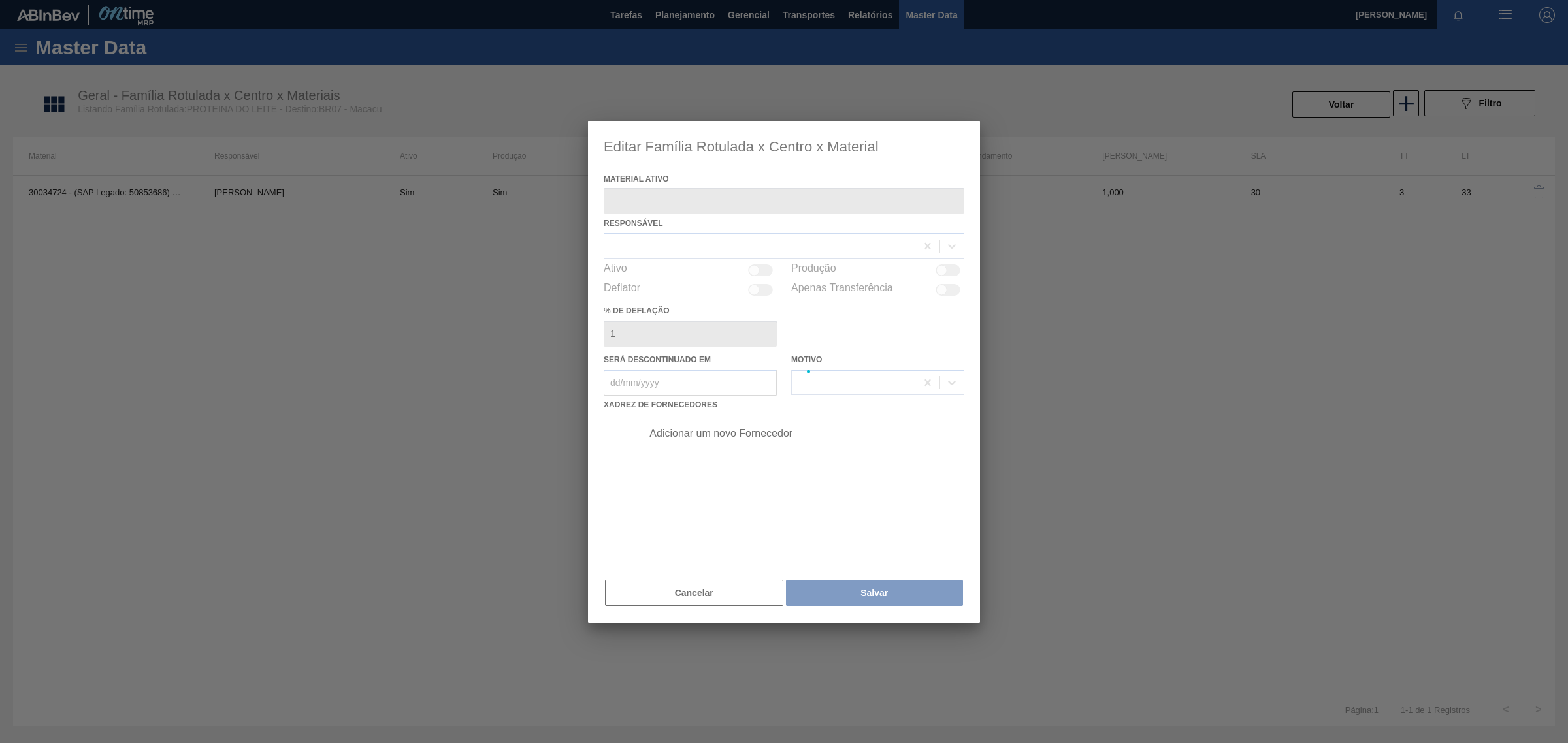
type ativo "30034724 - (SAP Legado: 50853686) - PROTEINA ISOLADA LEITE VOGLER"
checkbox input "true"
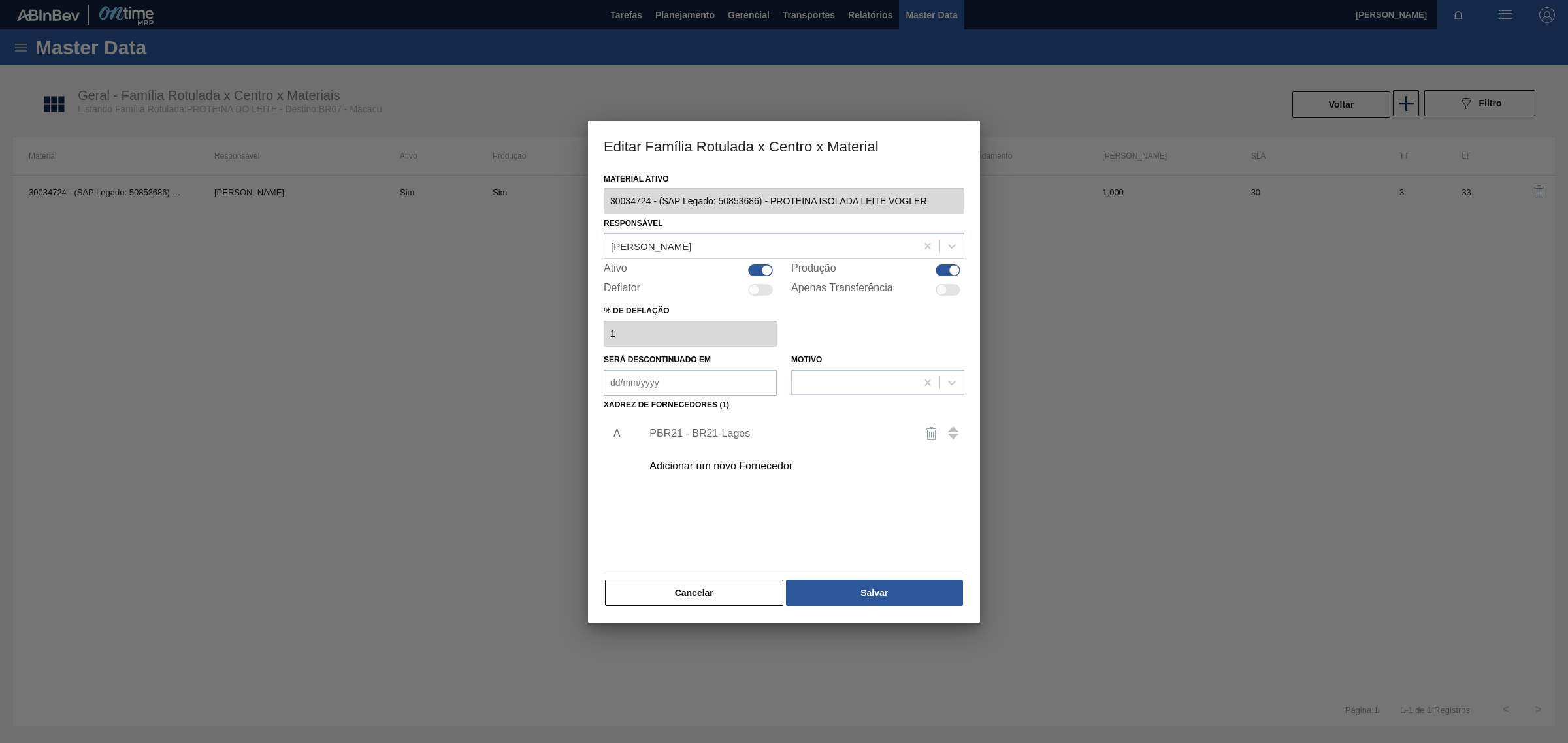
click at [719, 434] on div "PBR21 - BR21-Lages" at bounding box center [777, 433] width 256 height 12
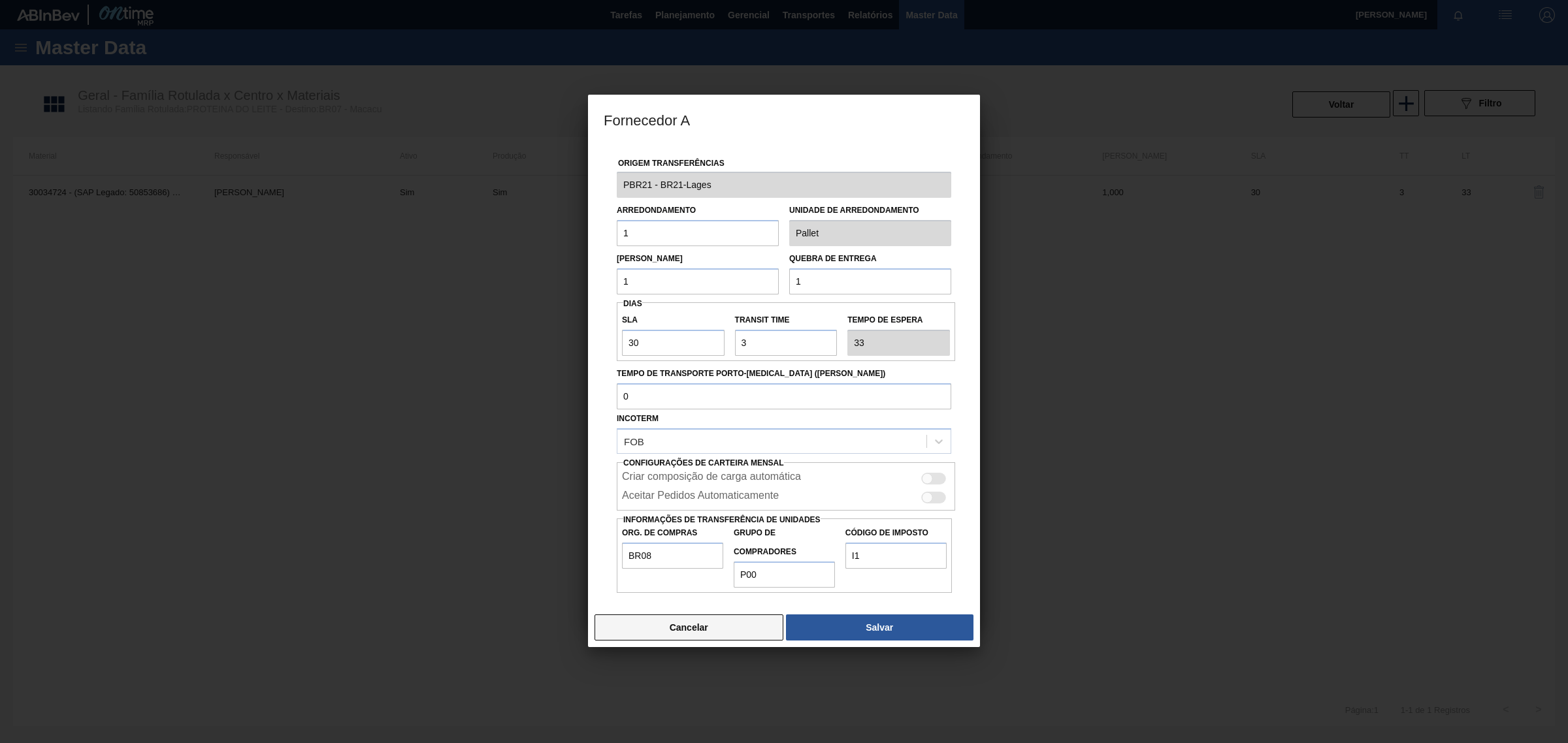
click at [615, 636] on button "Cancelar" at bounding box center [689, 627] width 189 height 26
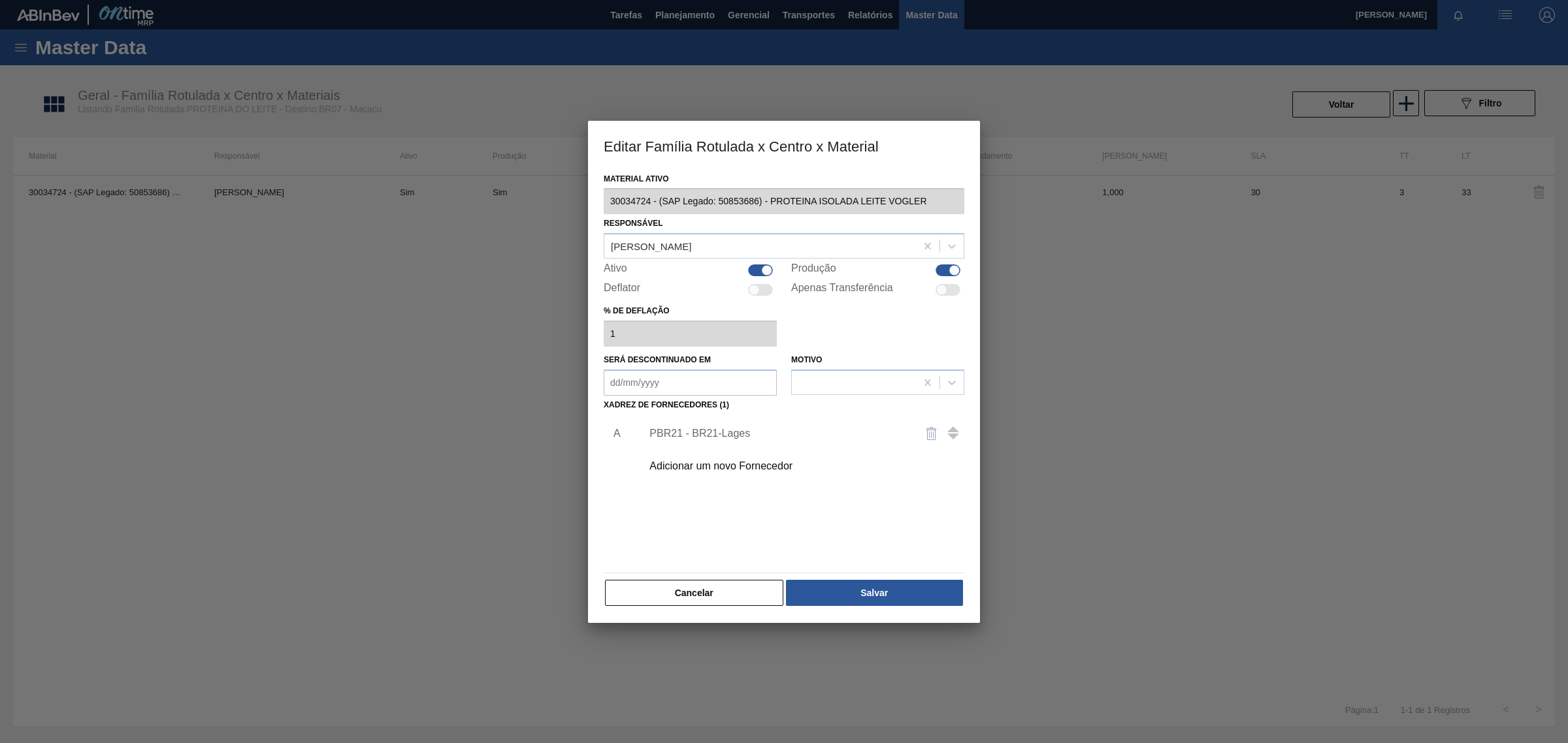
click at [683, 465] on div "Adicionar um novo Fornecedor" at bounding box center [777, 466] width 256 height 12
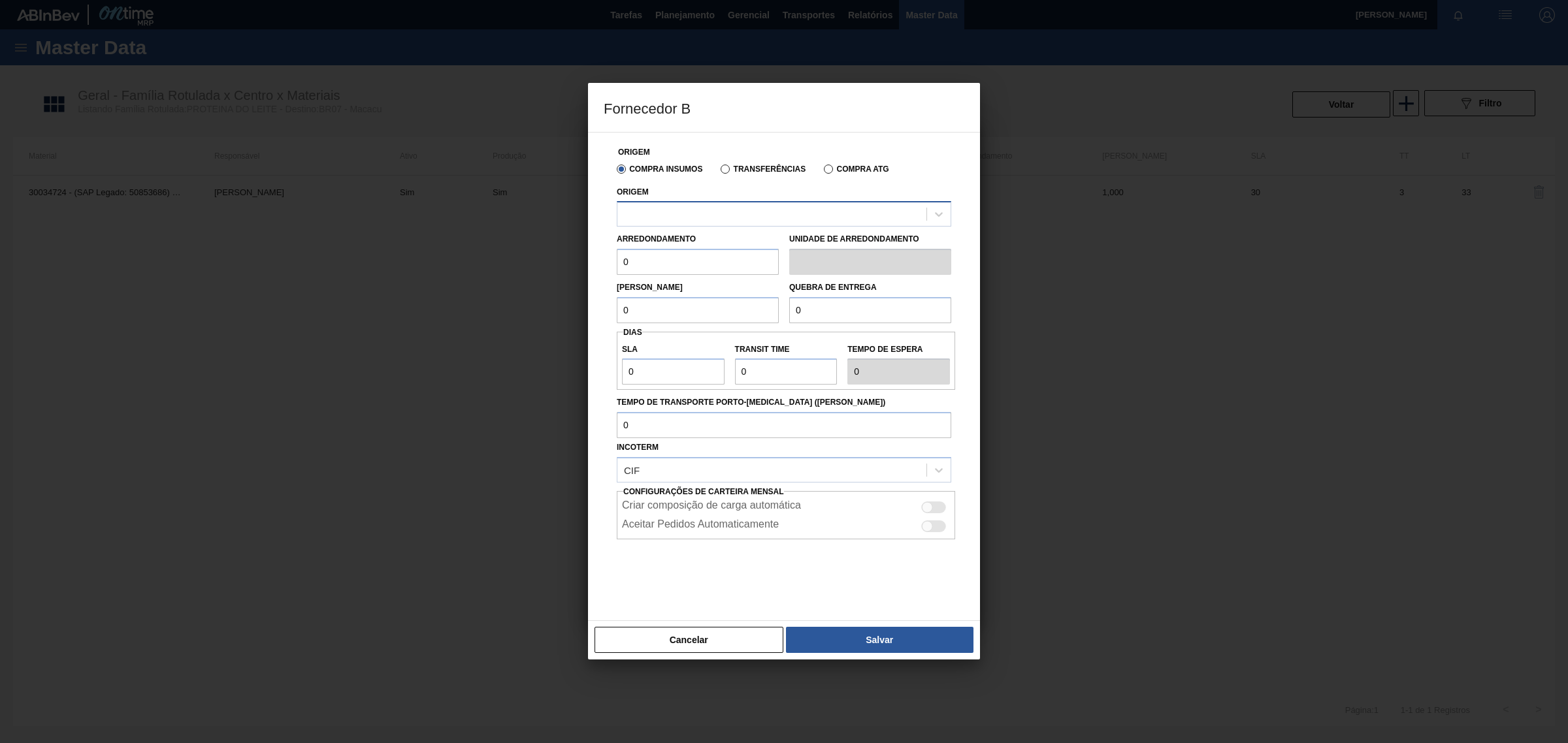
click at [684, 214] on div at bounding box center [772, 215] width 309 height 19
type input "r"
type input "e"
click at [699, 566] on div at bounding box center [784, 571] width 335 height 65
click at [715, 469] on div "CIF" at bounding box center [772, 471] width 309 height 19
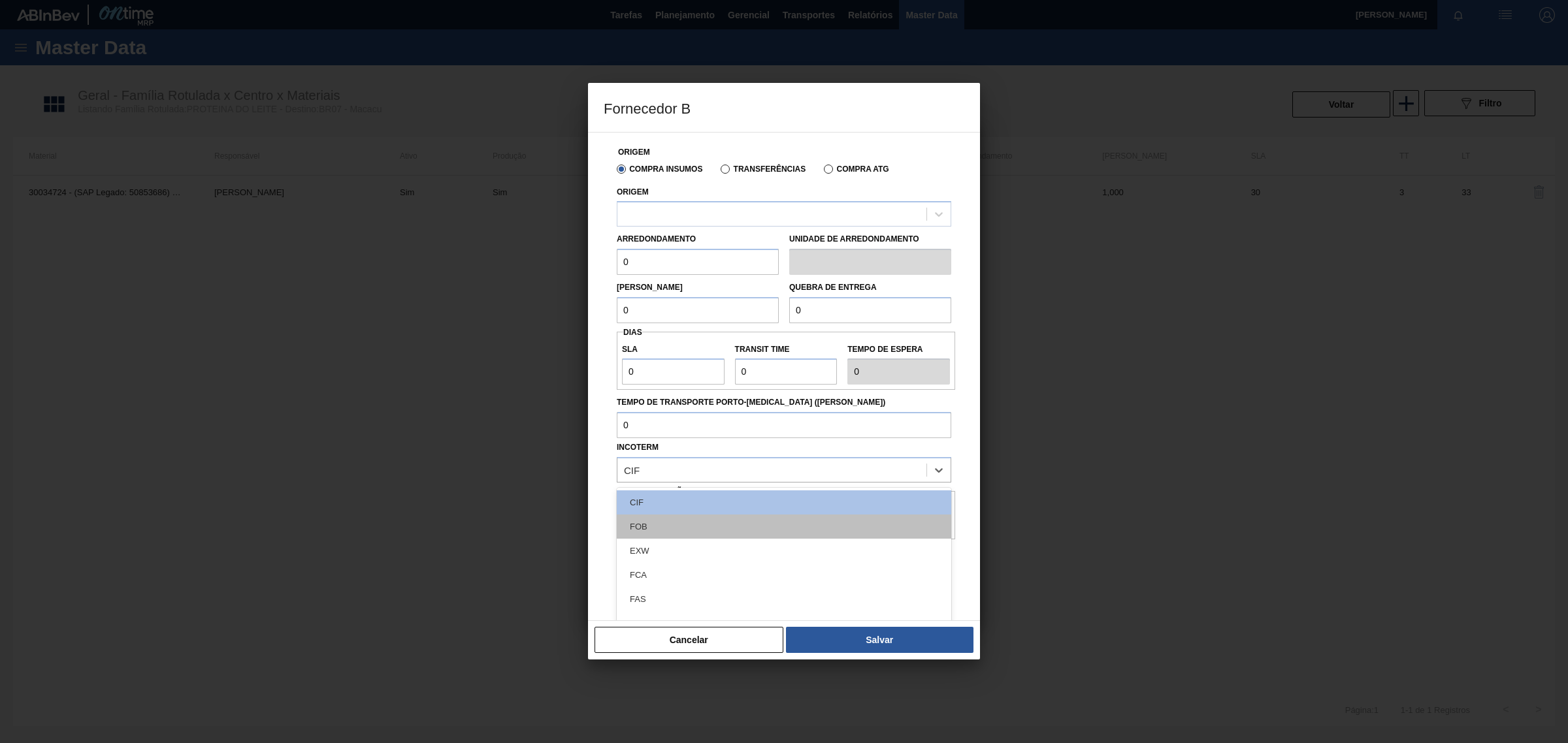
click at [694, 529] on div "FOB" at bounding box center [784, 526] width 335 height 24
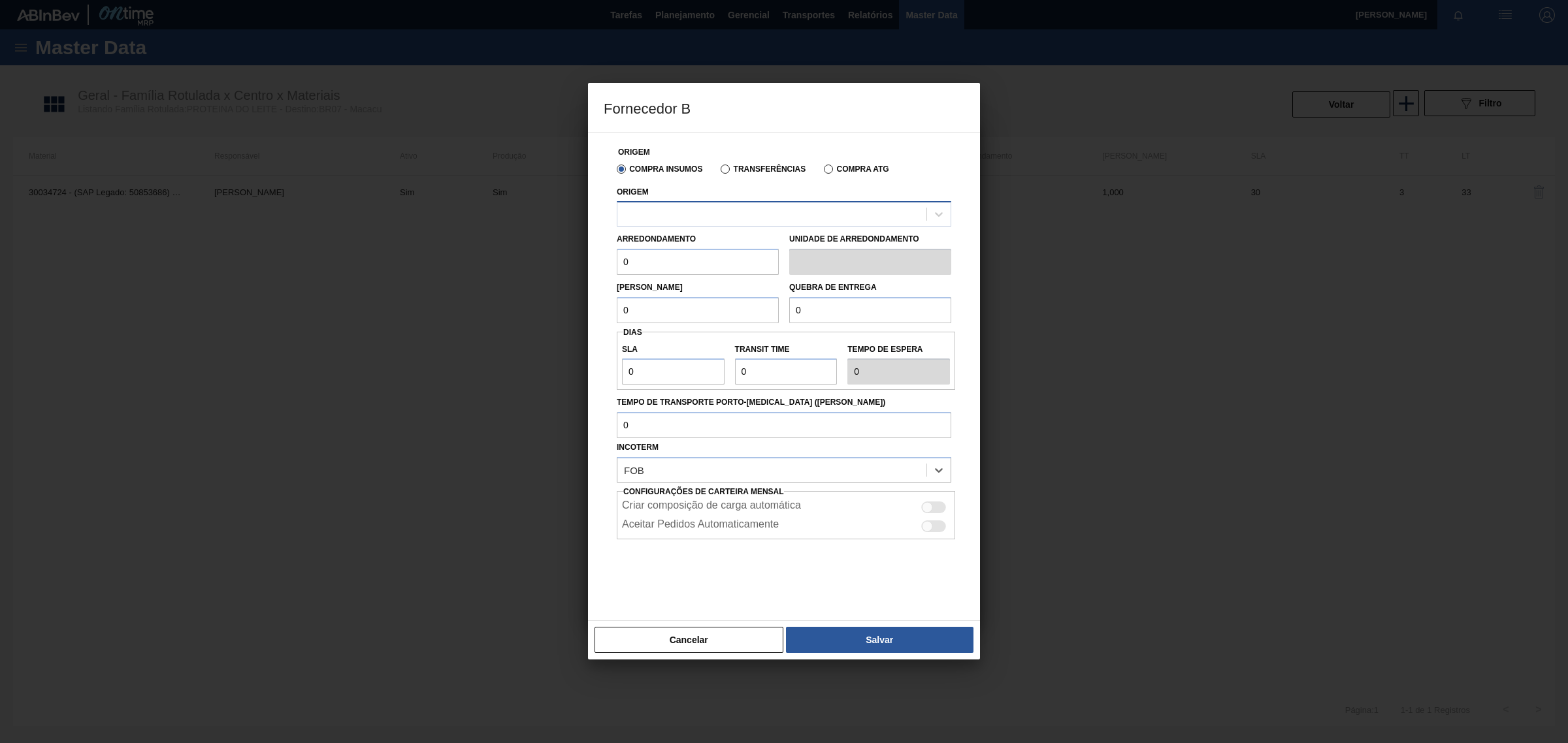
click at [702, 216] on div at bounding box center [772, 215] width 309 height 19
click at [661, 649] on button "Cancelar" at bounding box center [689, 640] width 189 height 26
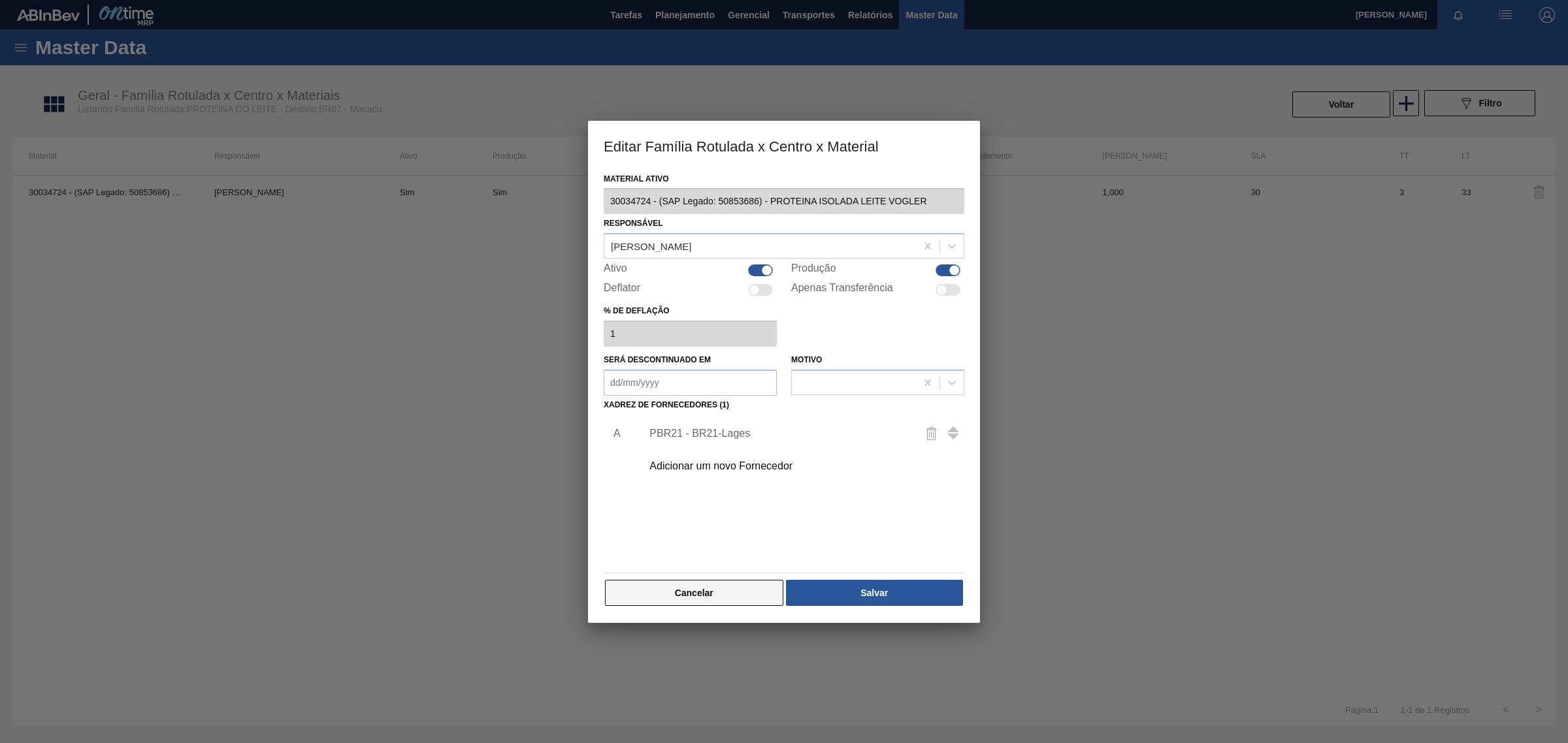
click at [643, 602] on button "Cancelar" at bounding box center [694, 593] width 179 height 26
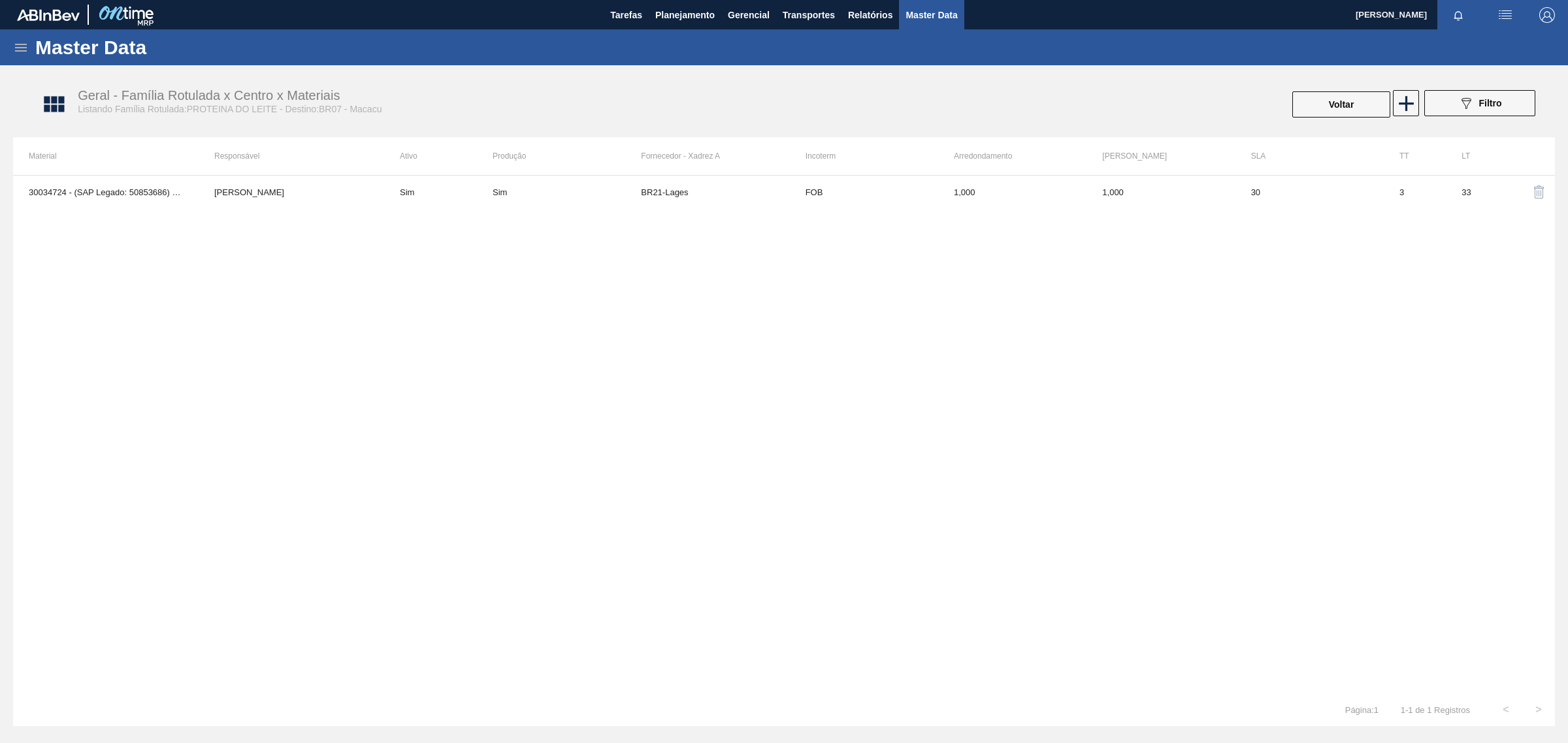
click at [21, 47] on icon at bounding box center [21, 47] width 12 height 8
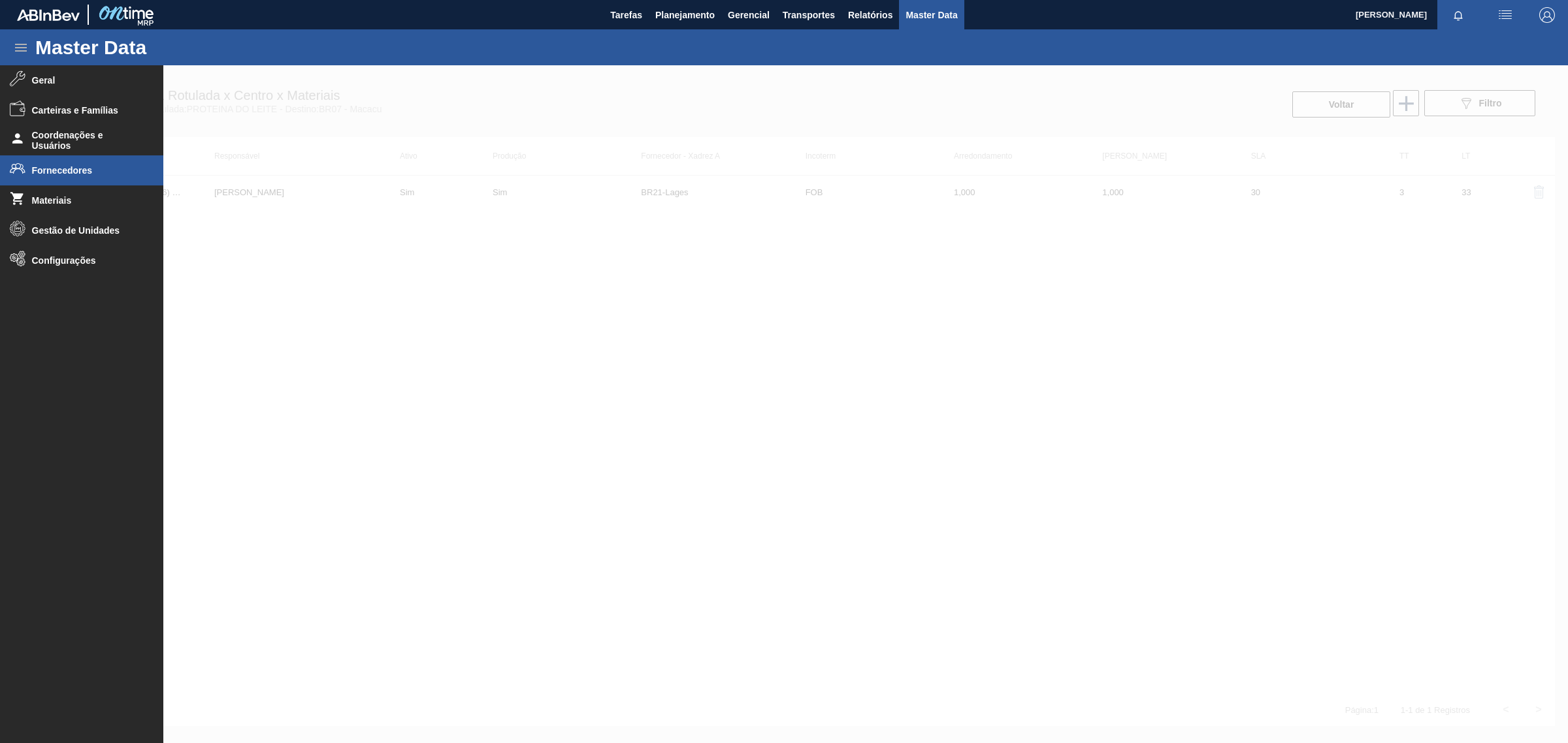
click at [34, 174] on span "Fornecedores" at bounding box center [86, 170] width 108 height 10
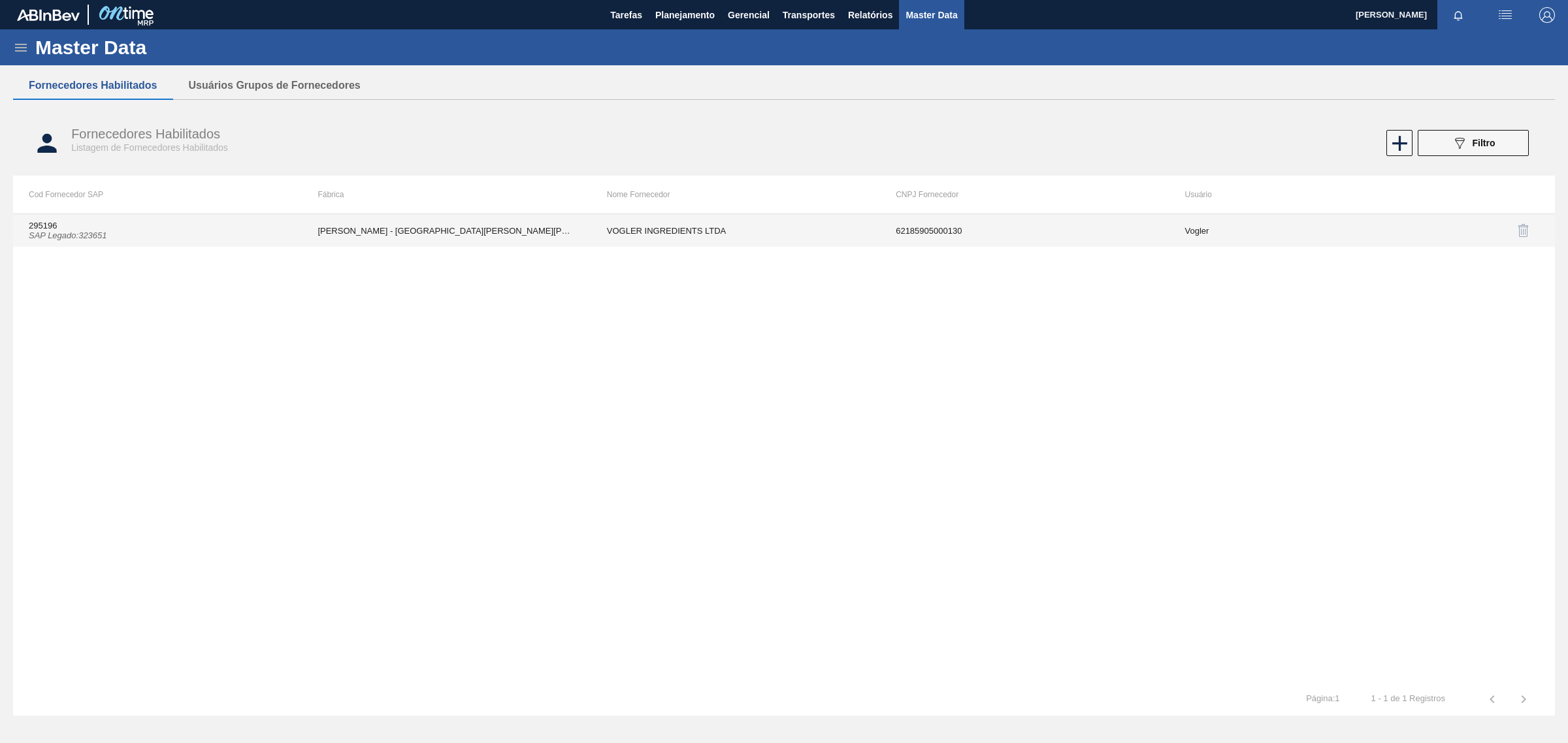
click at [986, 244] on td "62185905000130" at bounding box center [1025, 231] width 289 height 33
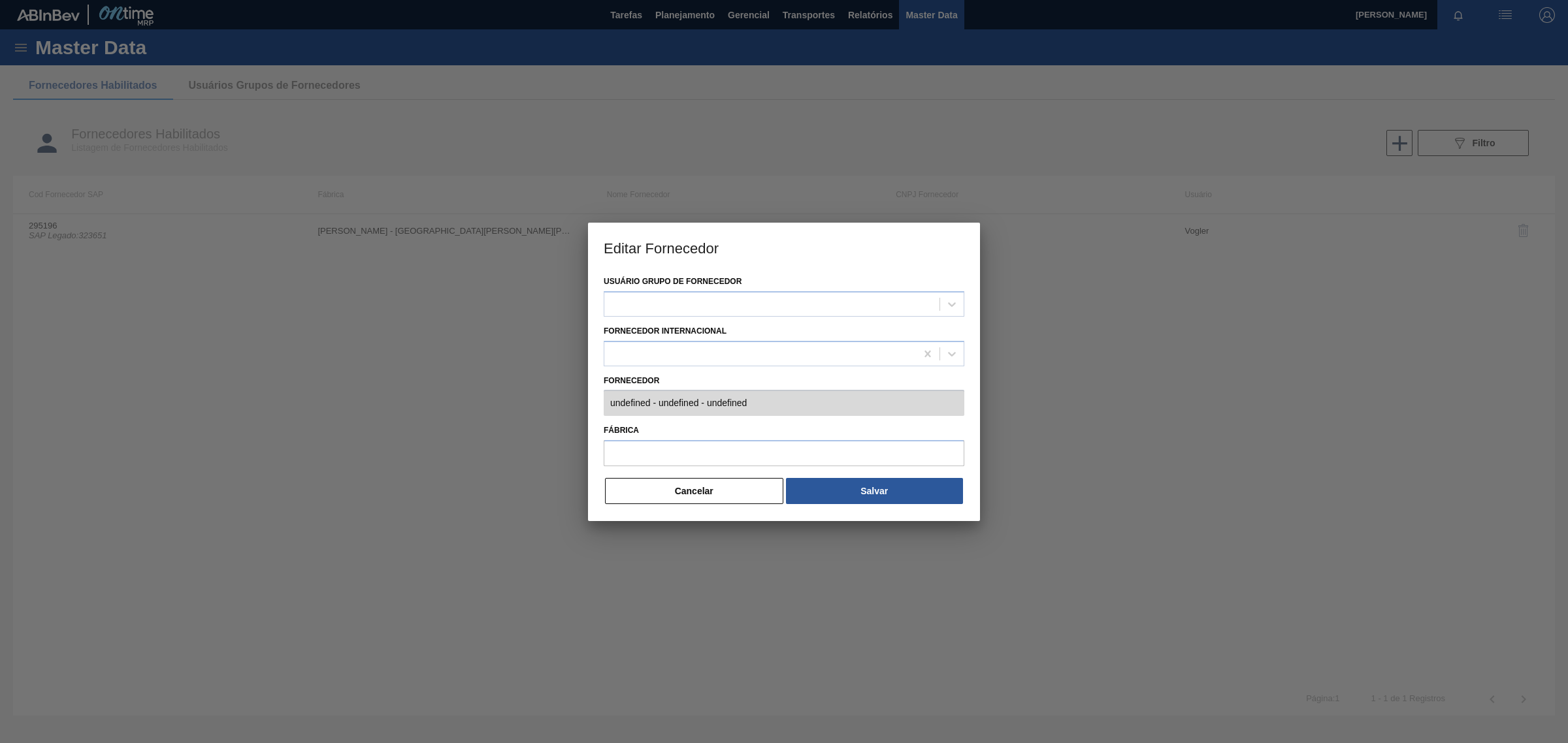
type input "295196 (SAP Legado: 323651) - VOGLER INGREDIENTS LTDA - 62185905000130"
type input "VOGLER - SÃO BERNARDO DO CAMPO (SP)"
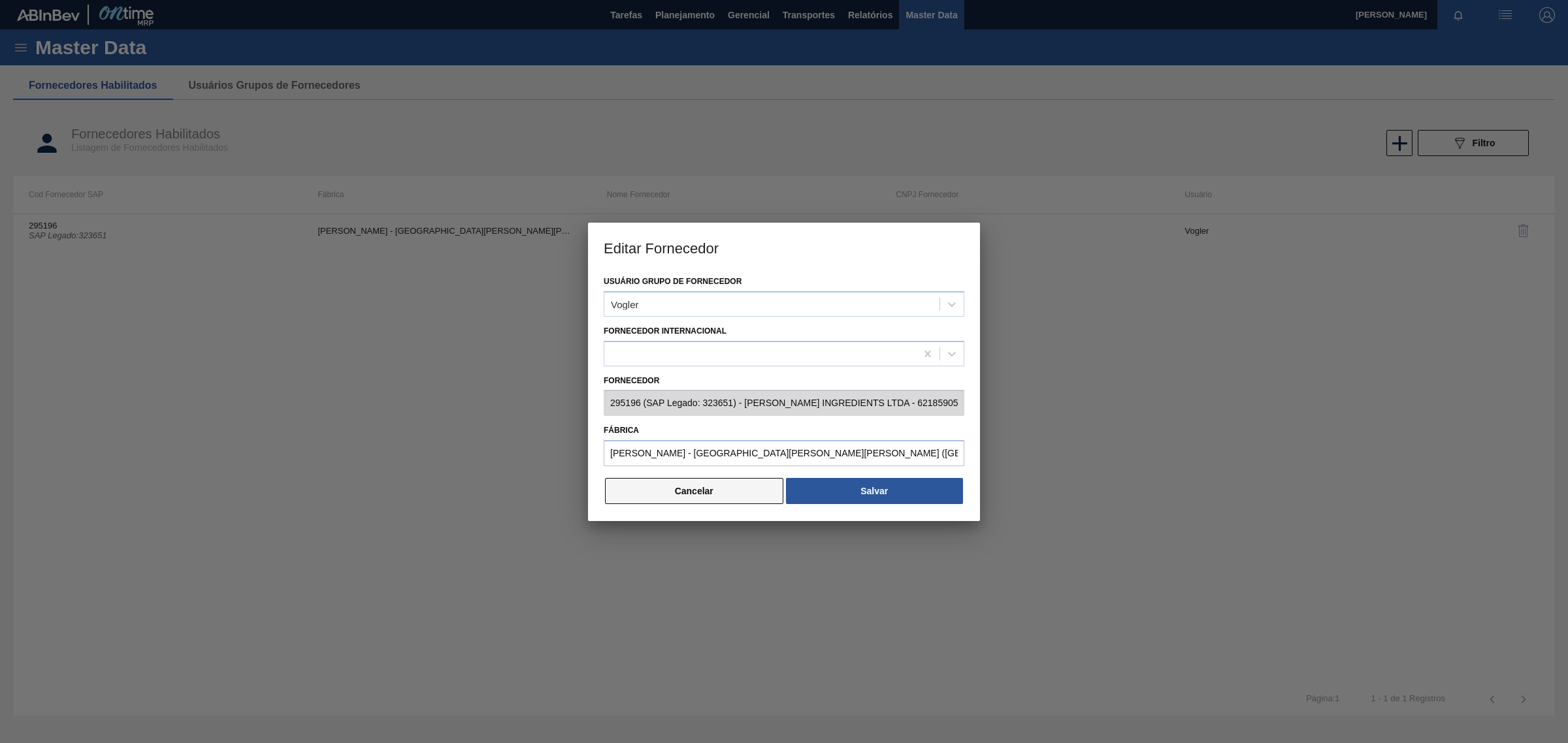
click at [663, 492] on button "Cancelar" at bounding box center [694, 491] width 179 height 26
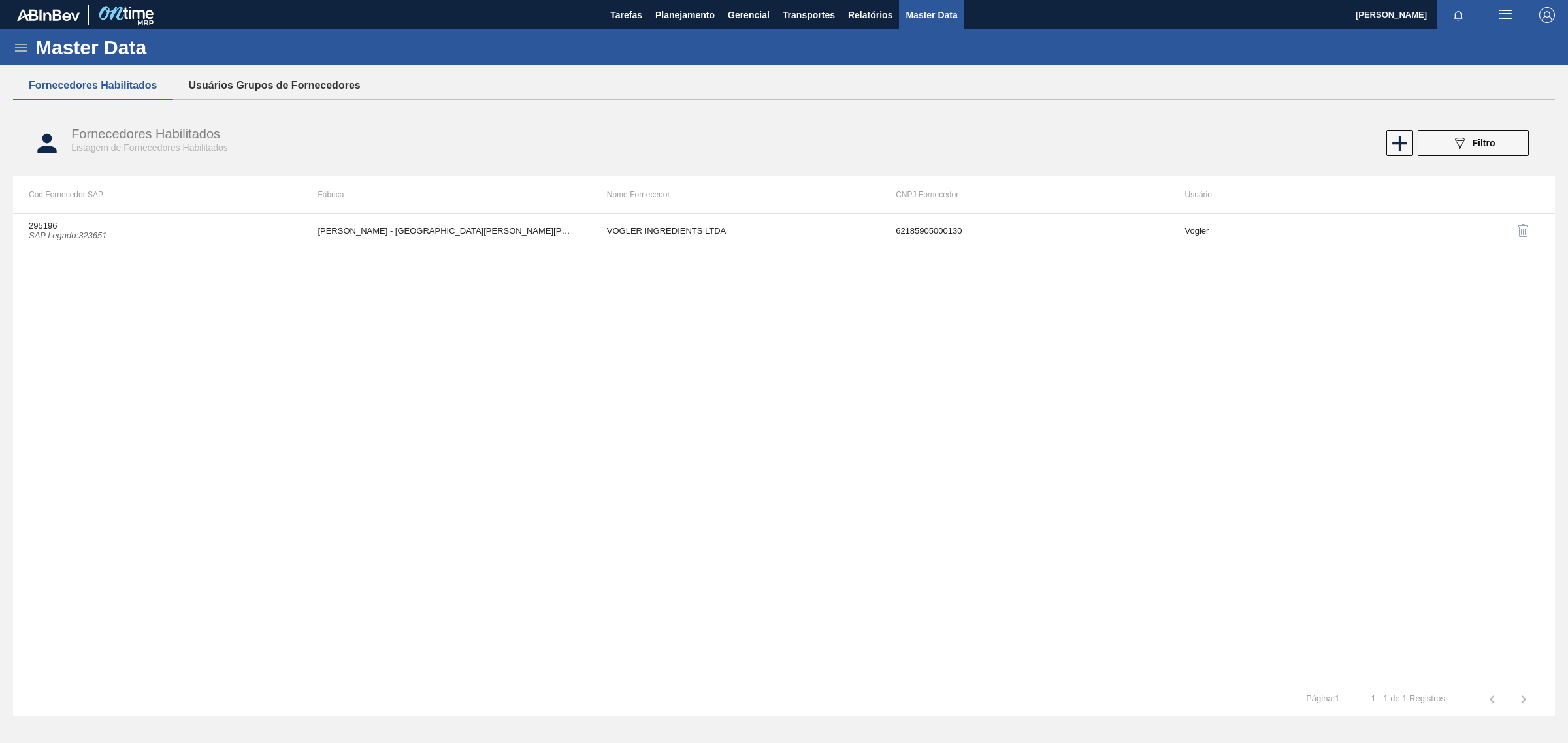
click at [318, 88] on button "Usuários Grupos de Fornecedores" at bounding box center [274, 86] width 203 height 27
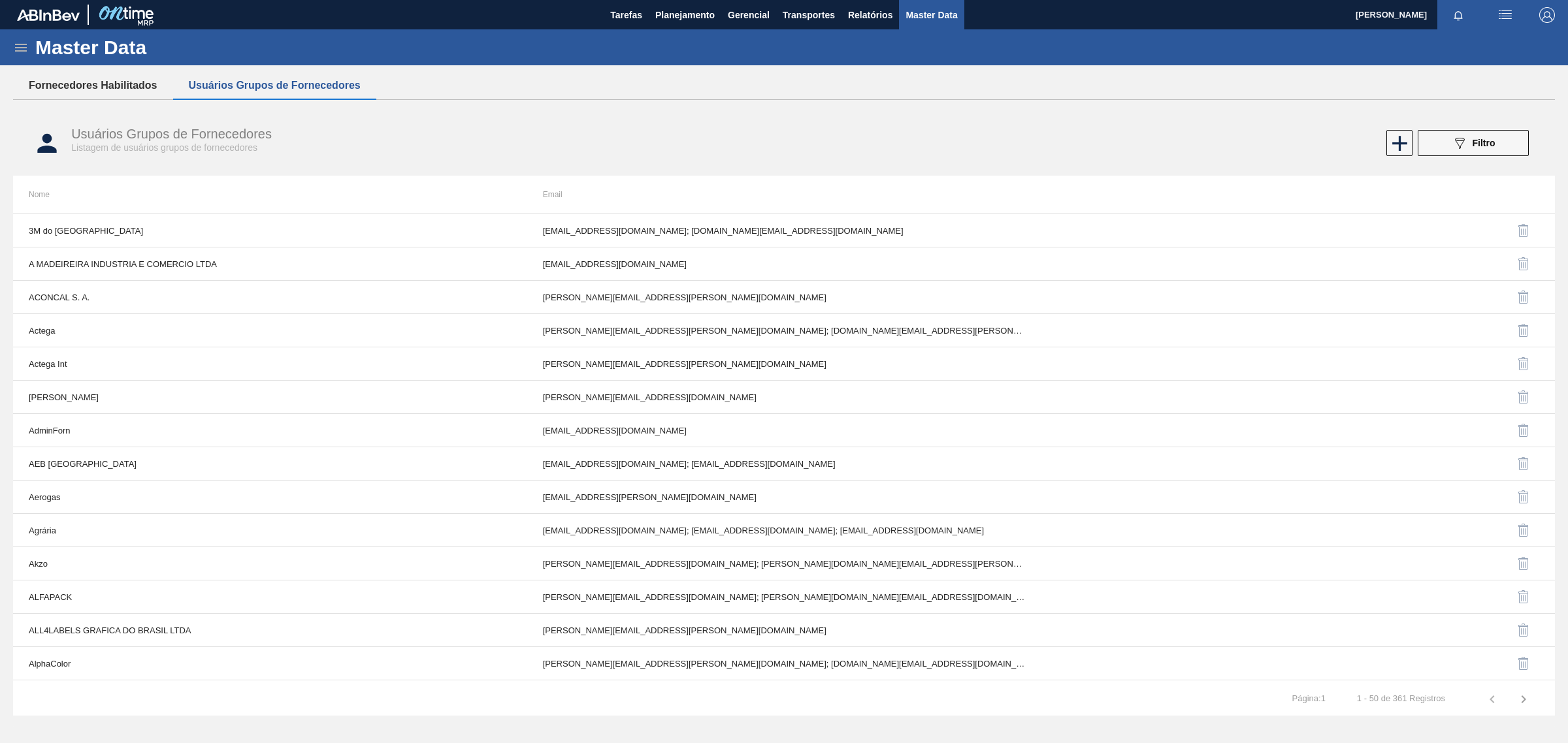
click at [109, 77] on button "Fornecedores Habilitados" at bounding box center [93, 86] width 160 height 27
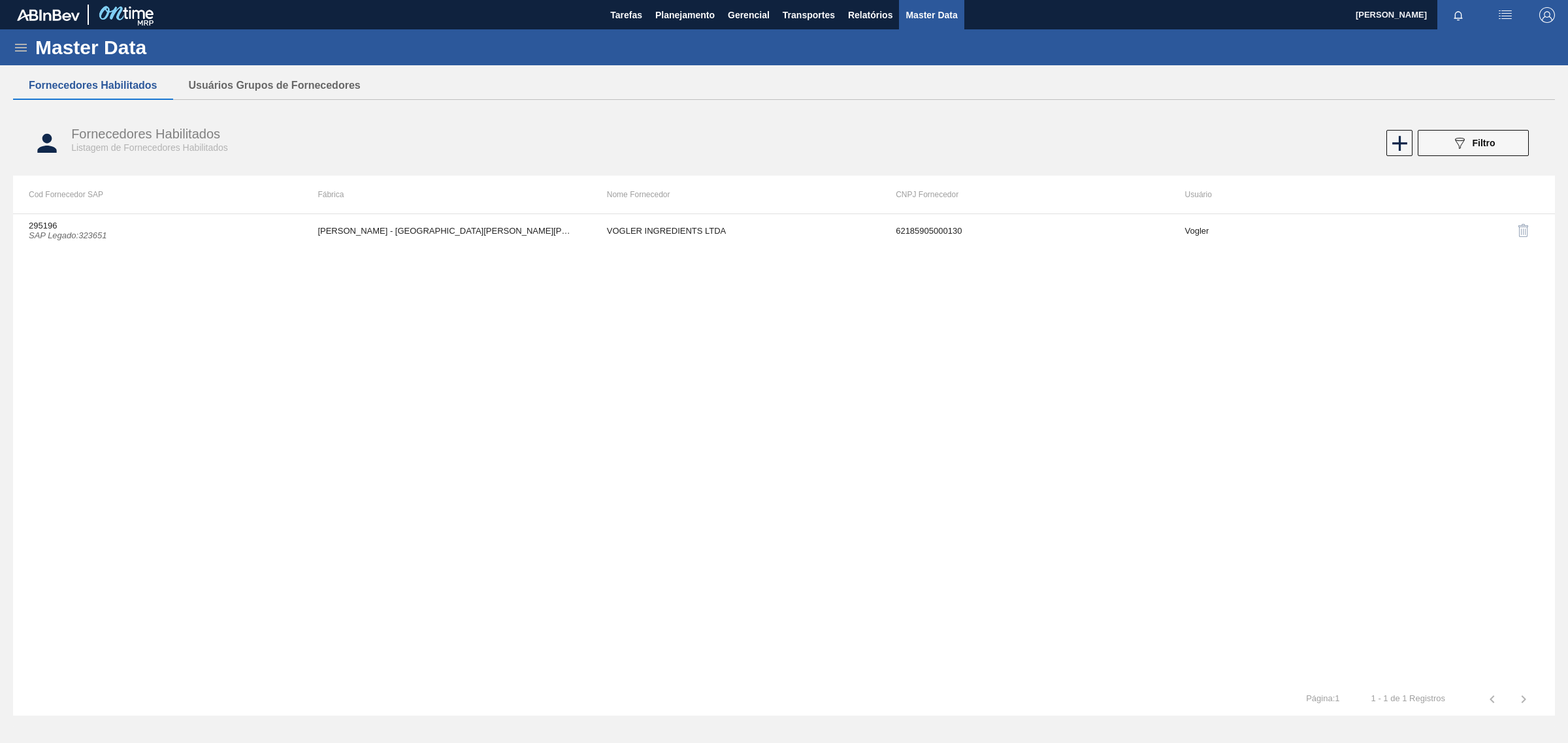
click at [24, 44] on icon at bounding box center [21, 47] width 12 height 8
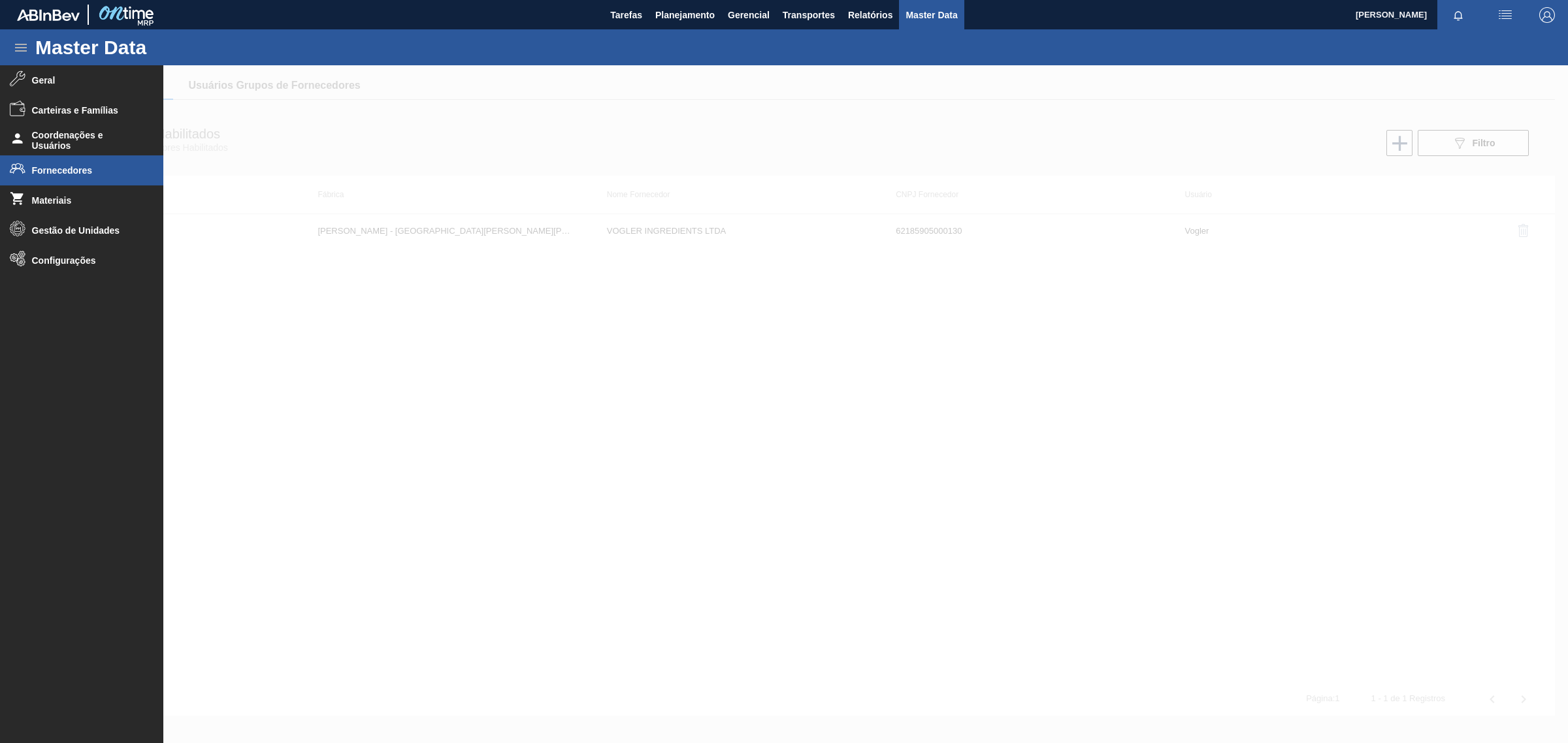
click at [1055, 373] on div at bounding box center [784, 404] width 1568 height 678
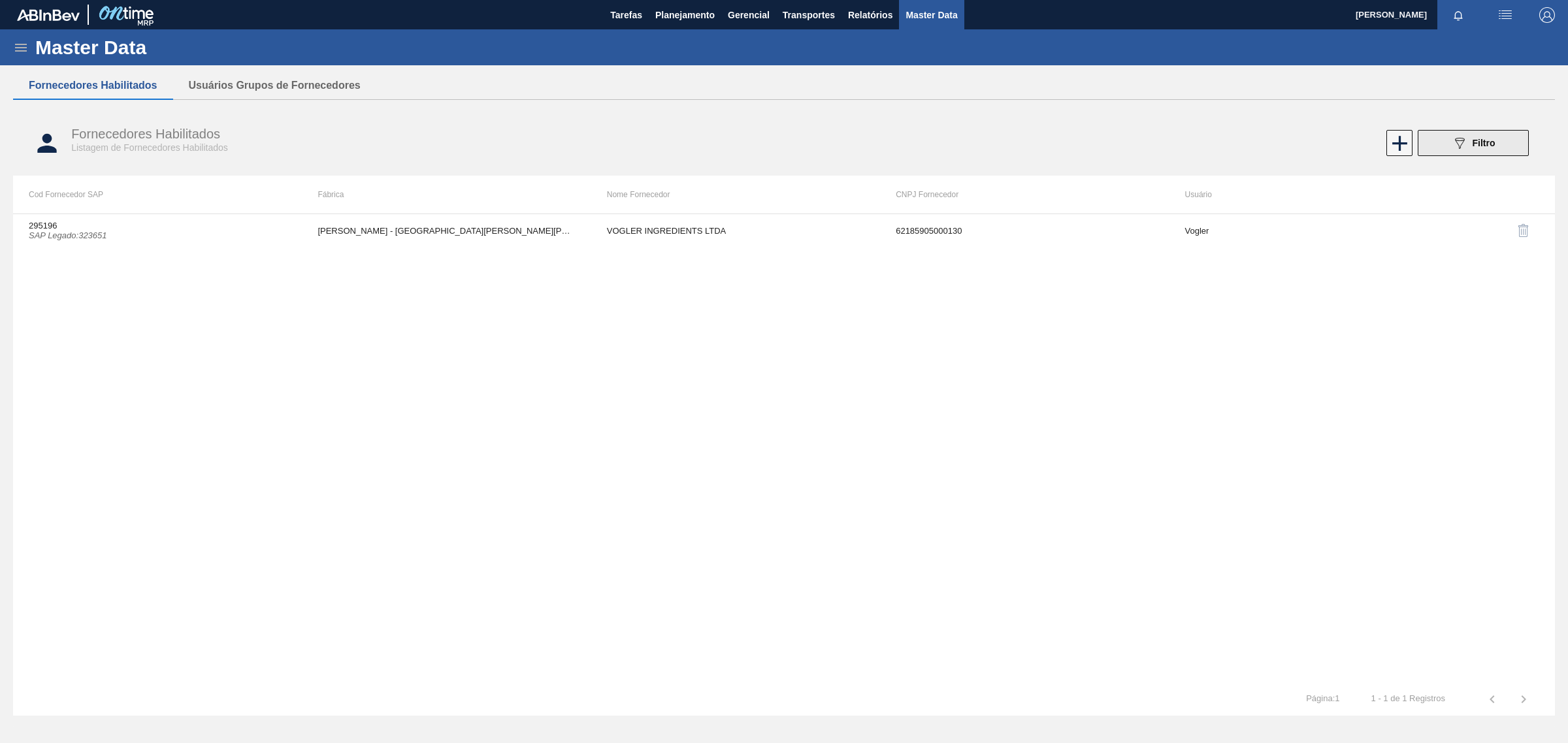
click at [1487, 140] on span "Filtro" at bounding box center [1484, 142] width 23 height 10
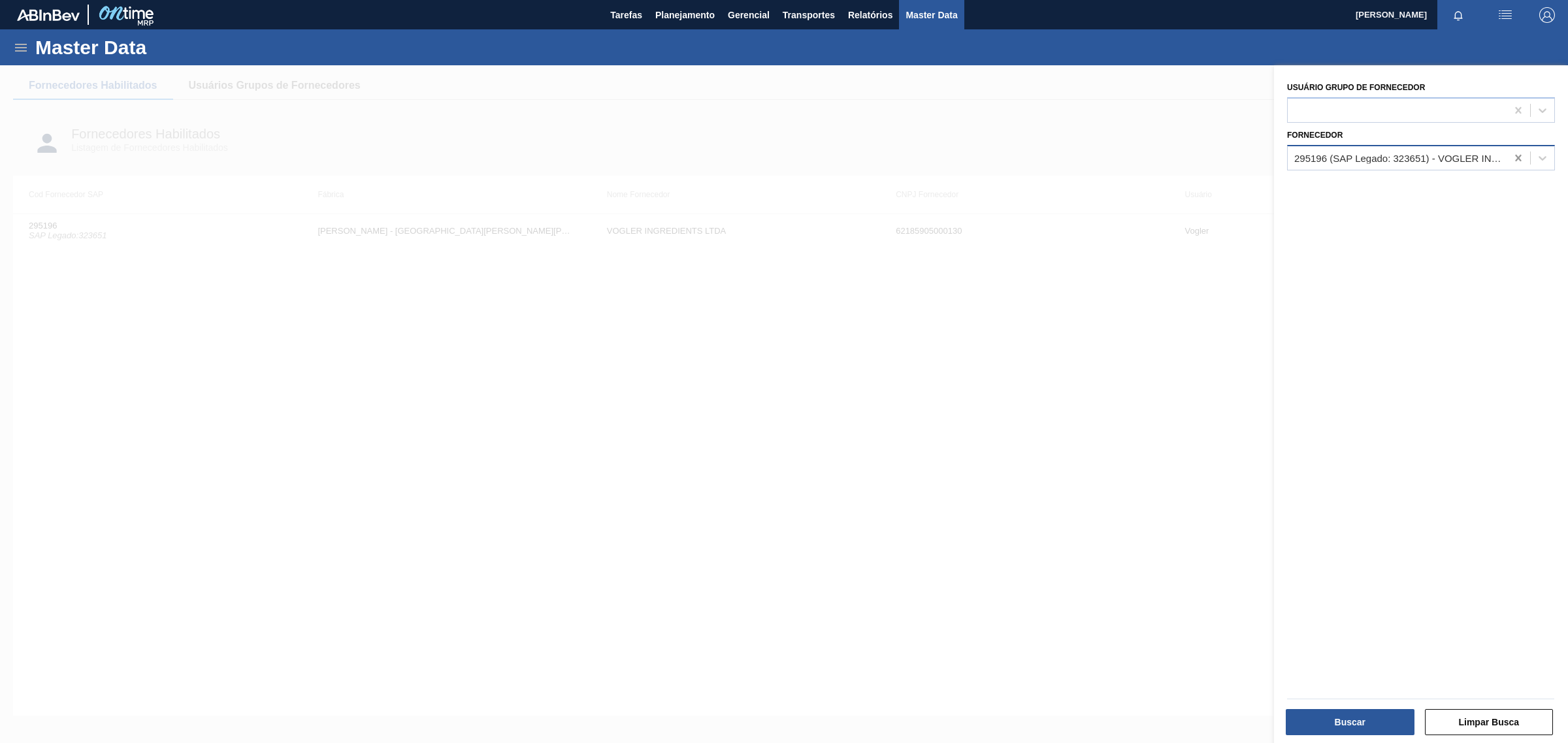
click at [1517, 155] on icon at bounding box center [1518, 157] width 6 height 7
paste input "0000459047"
type input "459047"
click at [1350, 194] on div "327858 (SAP Legado: 459047) - BALL BEVERAGE CAN SOUTH AMERICA" at bounding box center [1421, 190] width 268 height 24
click at [1383, 728] on button "Buscar" at bounding box center [1350, 722] width 129 height 26
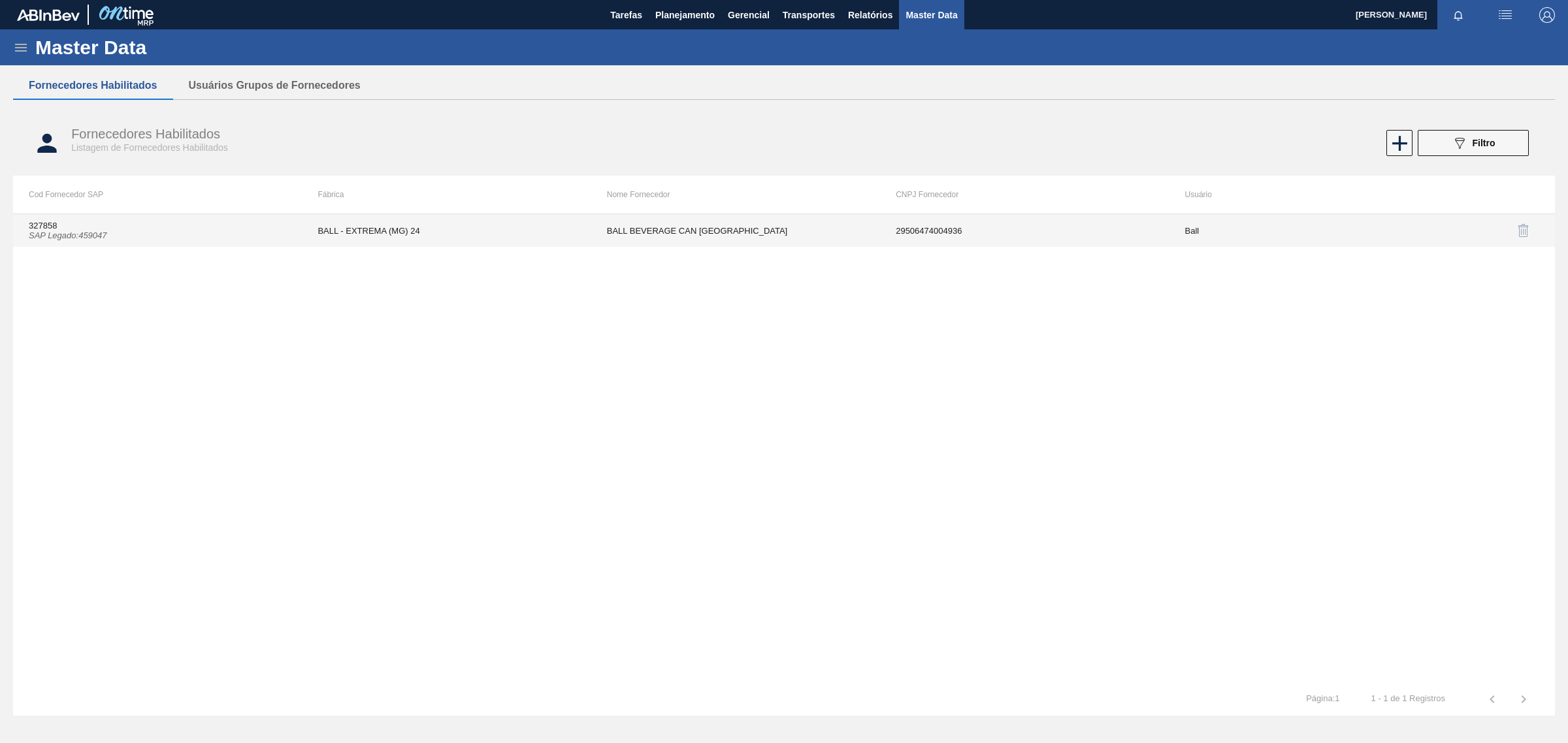
click at [758, 240] on td "BALL BEVERAGE CAN SOUTH AMERICA" at bounding box center [736, 231] width 289 height 33
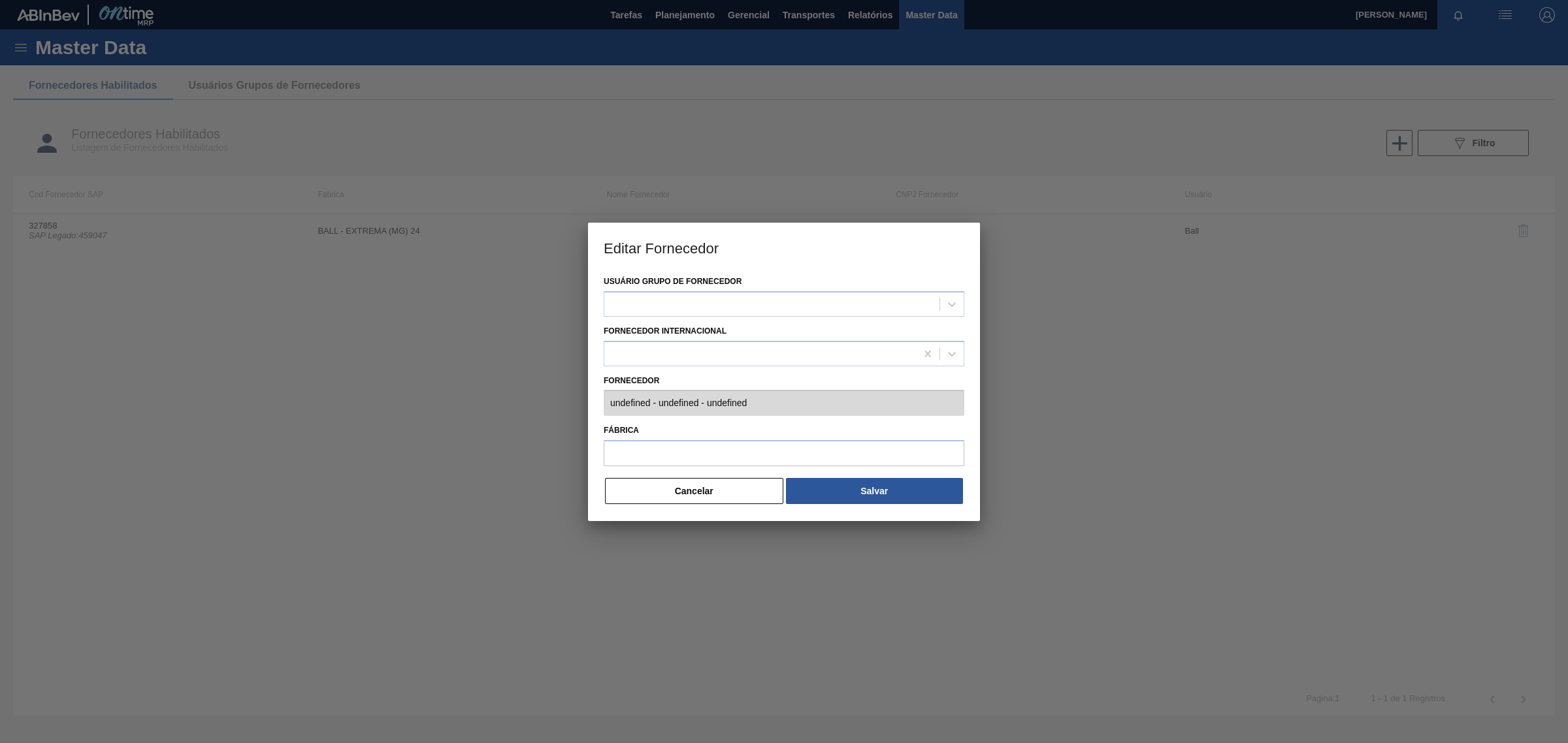
type input "327858 (SAP Legado: 459047) - BALL BEVERAGE CAN SOUTH AMERICA - 29506474004936"
type input "BALL - EXTREMA (MG) 24"
click at [632, 501] on button "Cancelar" at bounding box center [694, 491] width 179 height 26
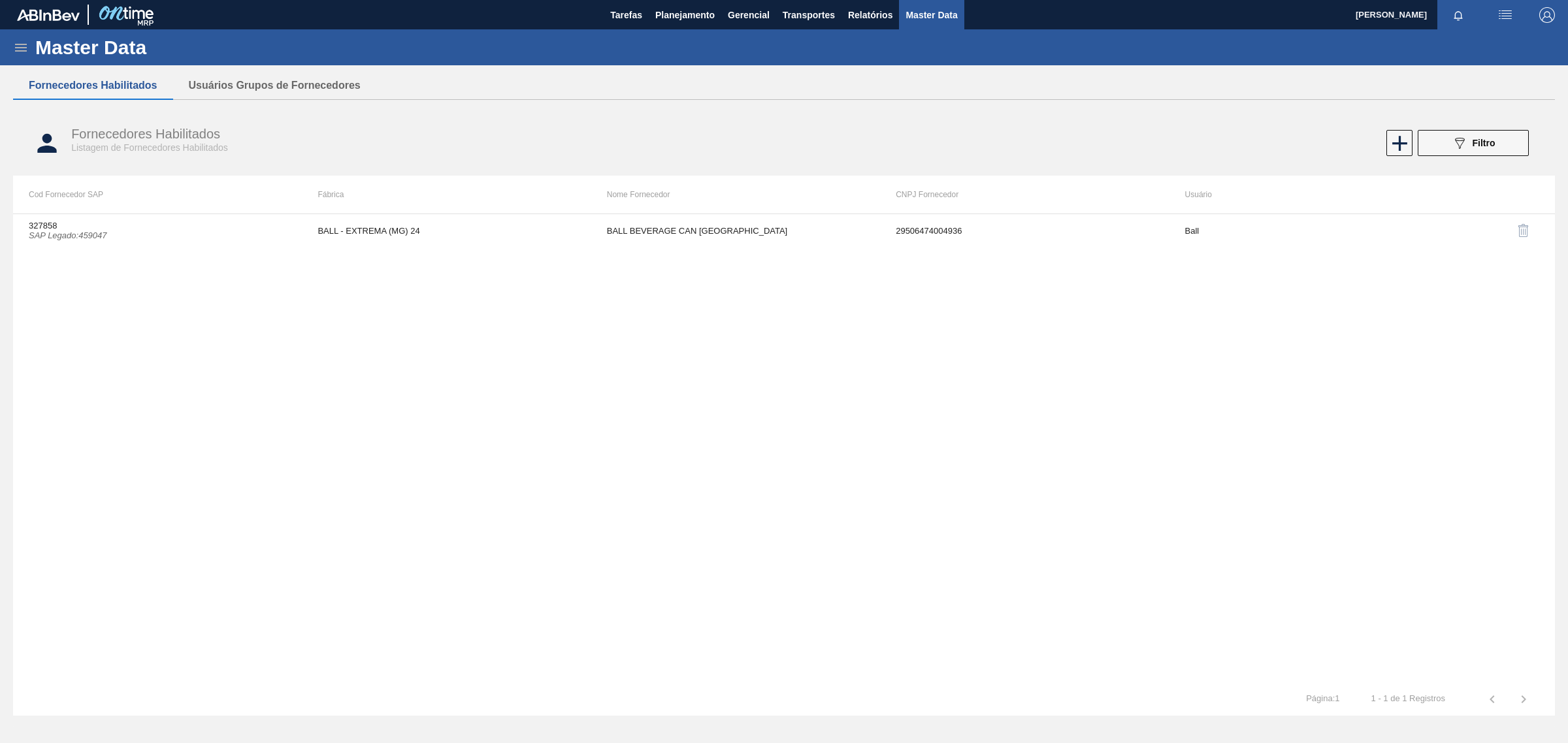
click at [15, 46] on icon at bounding box center [21, 47] width 16 height 16
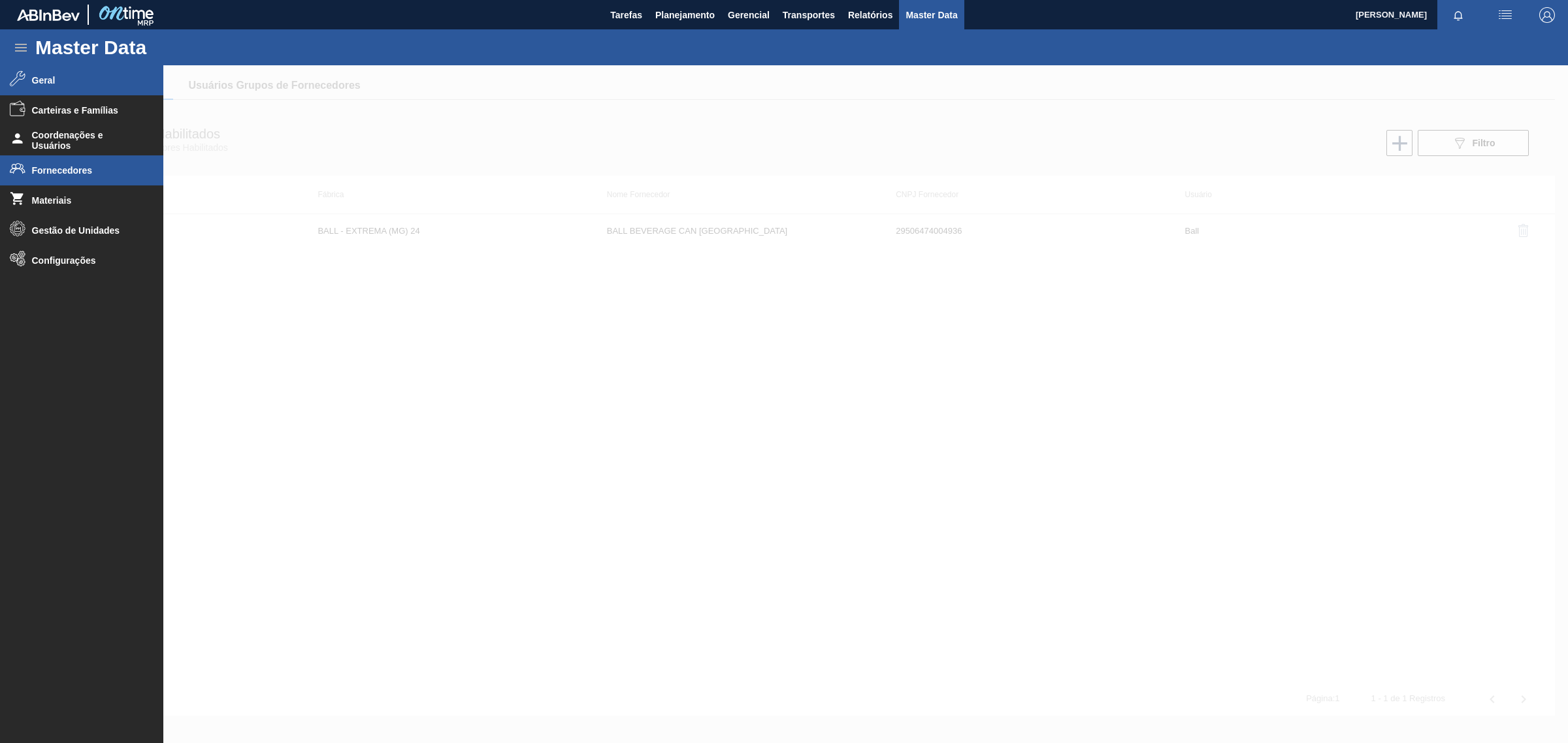
click at [33, 74] on li "Geral" at bounding box center [81, 80] width 164 height 30
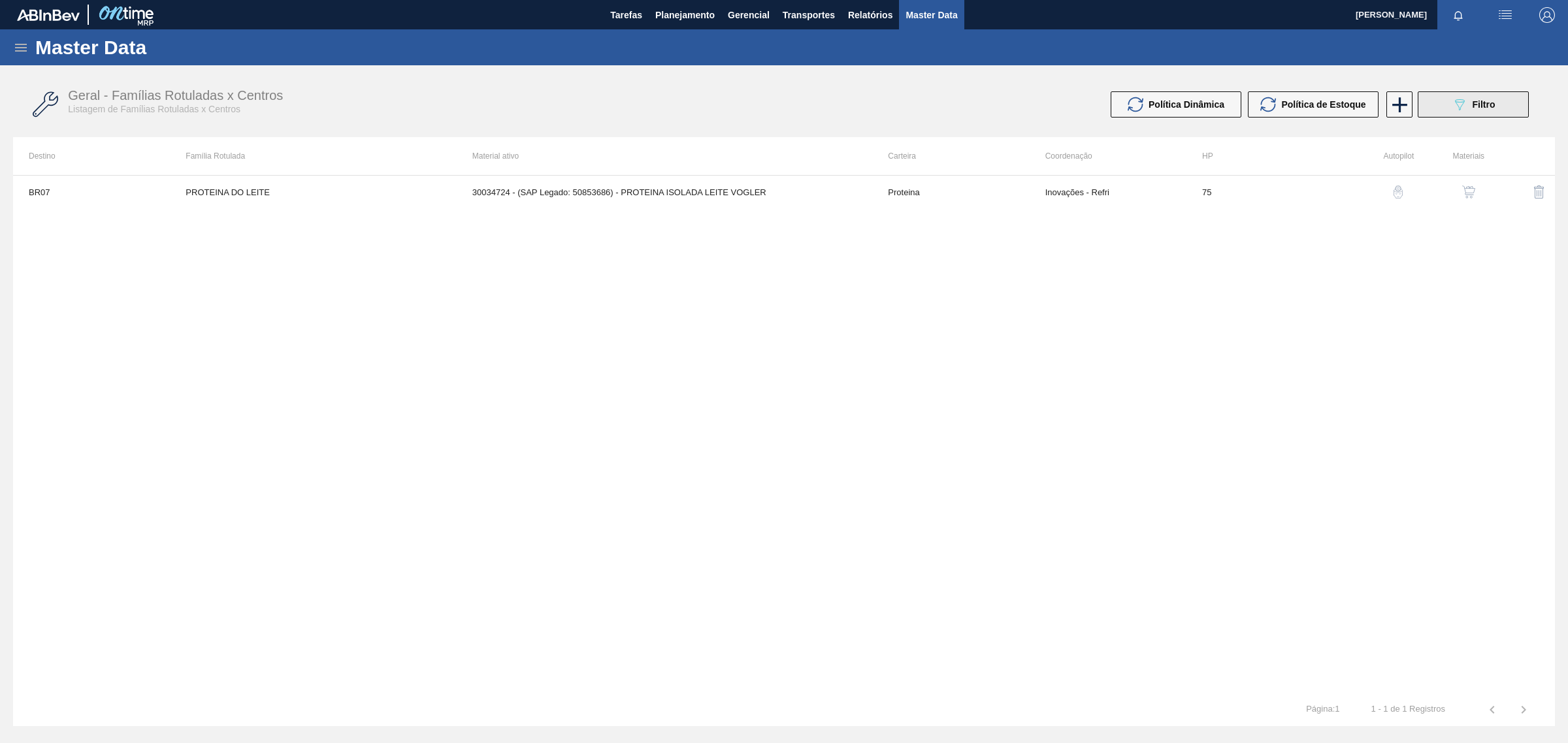
click at [1485, 106] on span "Filtro" at bounding box center [1484, 104] width 23 height 10
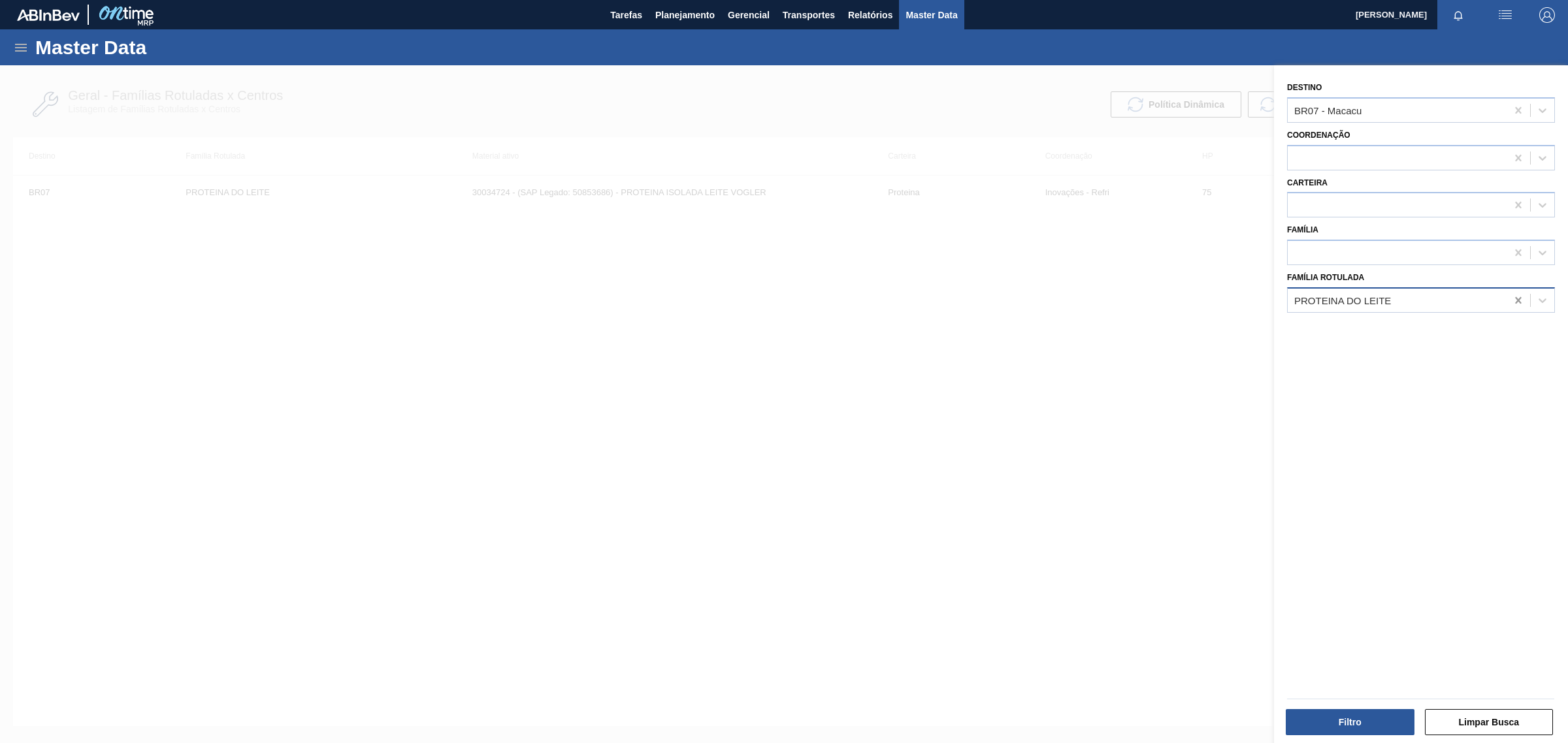
click at [1514, 298] on icon at bounding box center [1518, 300] width 13 height 13
click at [1365, 724] on button "Filtro" at bounding box center [1350, 722] width 129 height 26
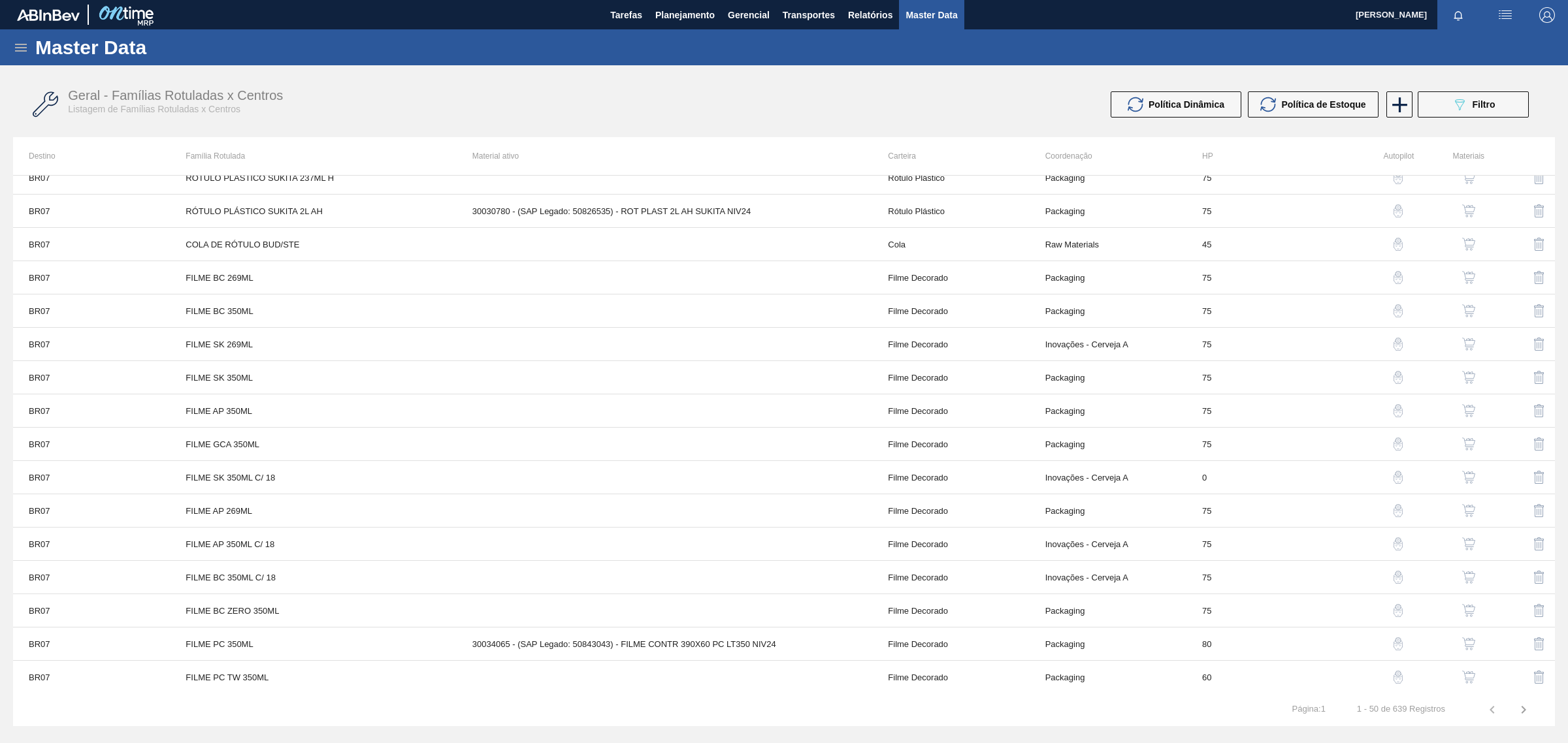
scroll to position [1153, 0]
click at [1522, 711] on icon "button" at bounding box center [1524, 709] width 16 height 16
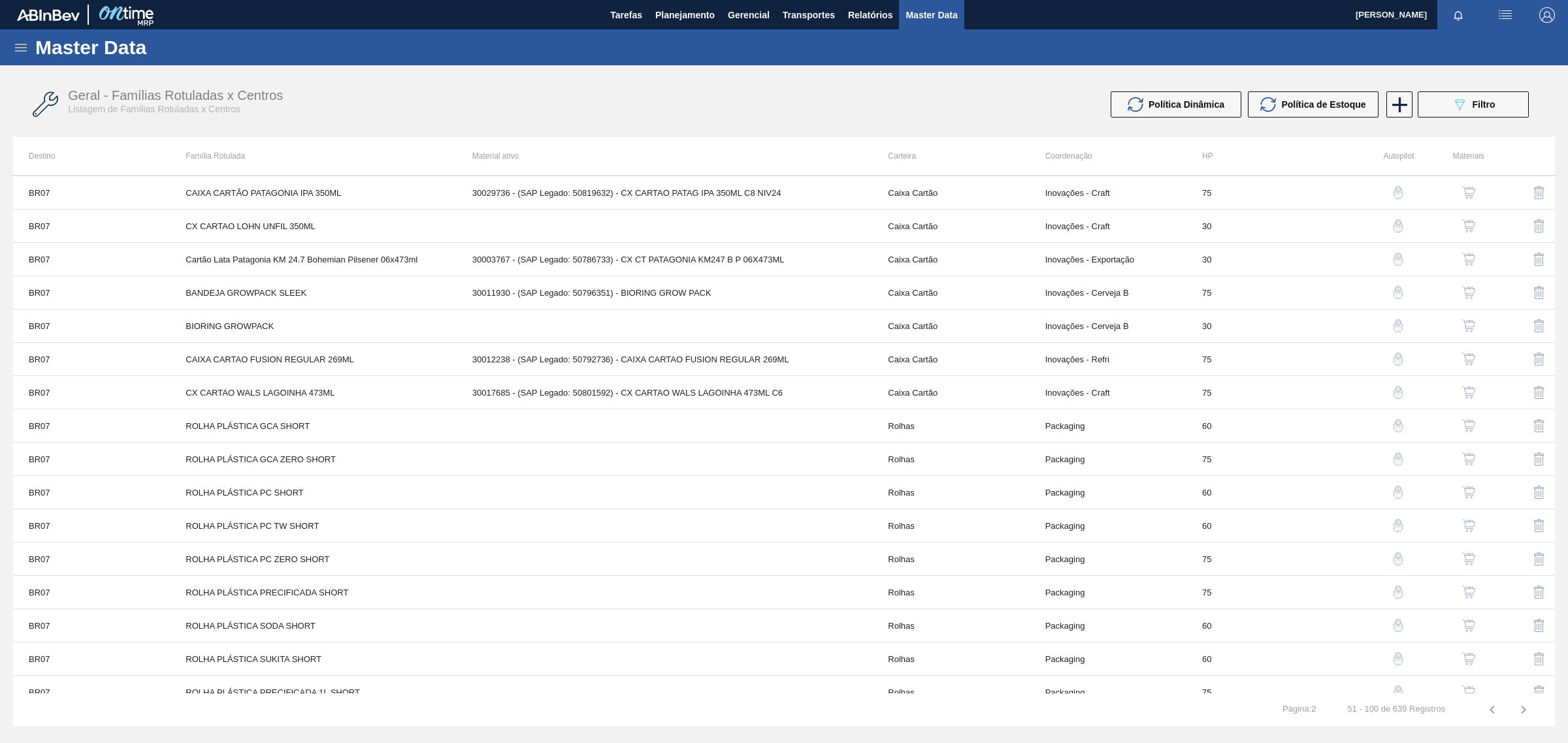
scroll to position [0, 0]
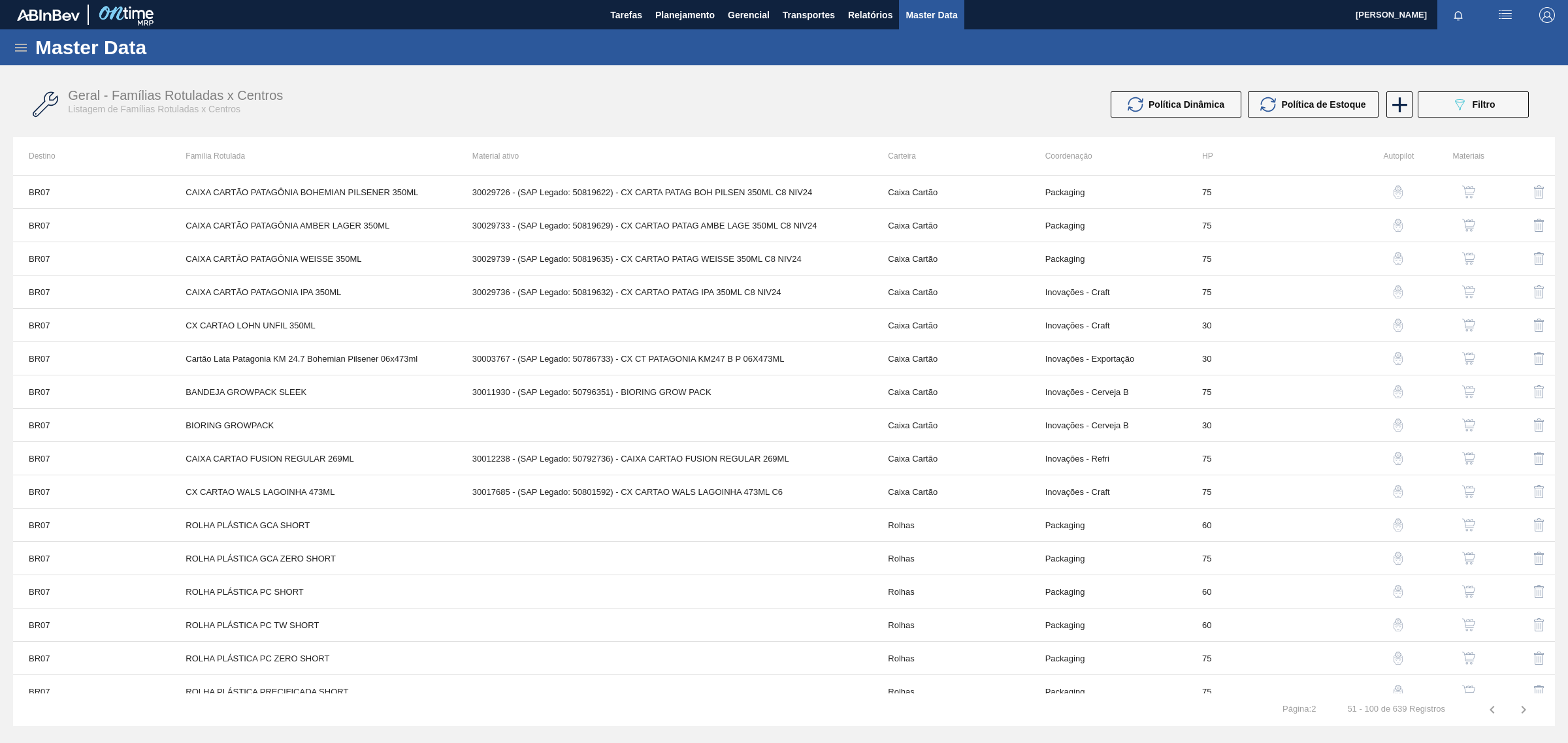
click at [26, 42] on icon at bounding box center [21, 47] width 16 height 16
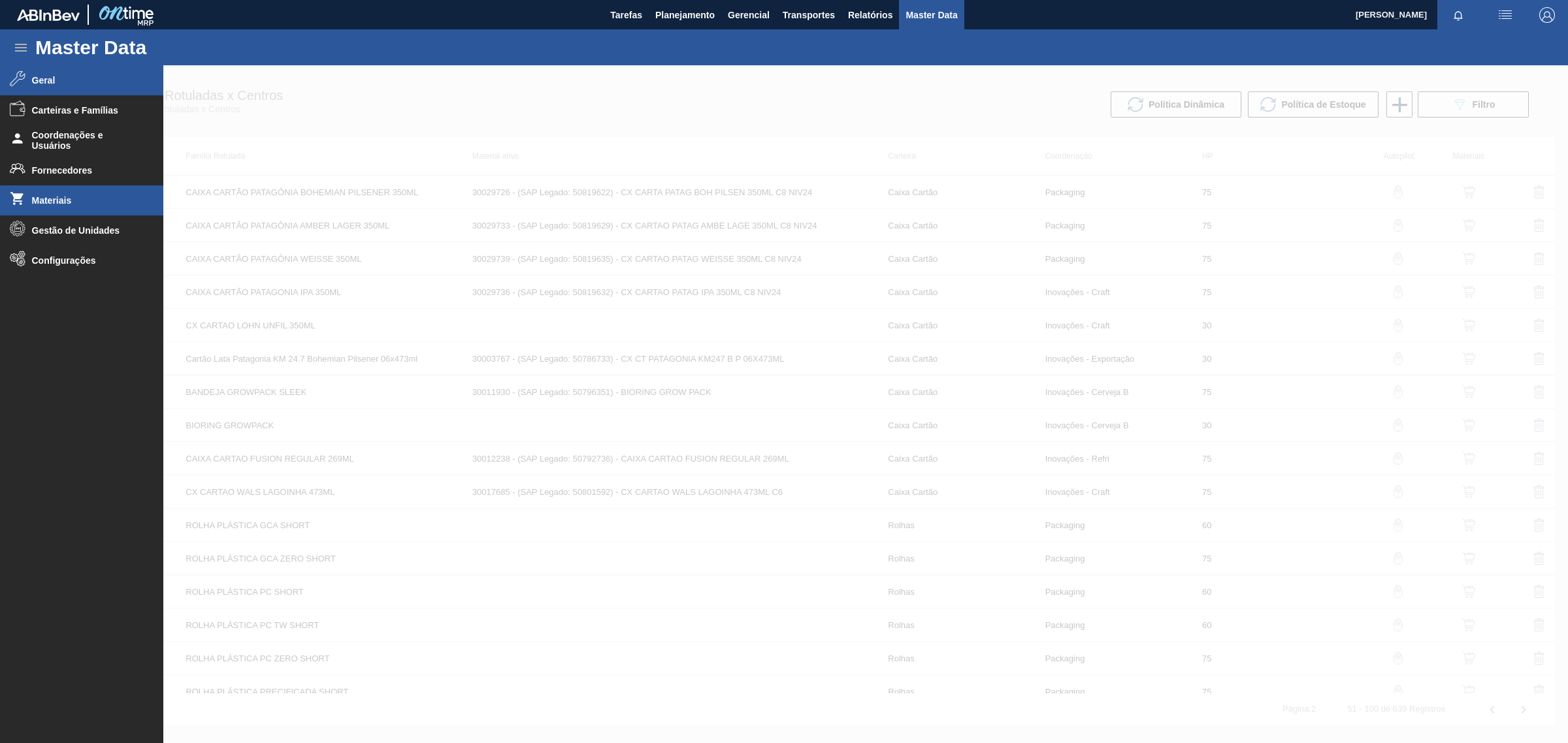
click at [57, 200] on span "Materiais" at bounding box center [86, 200] width 108 height 10
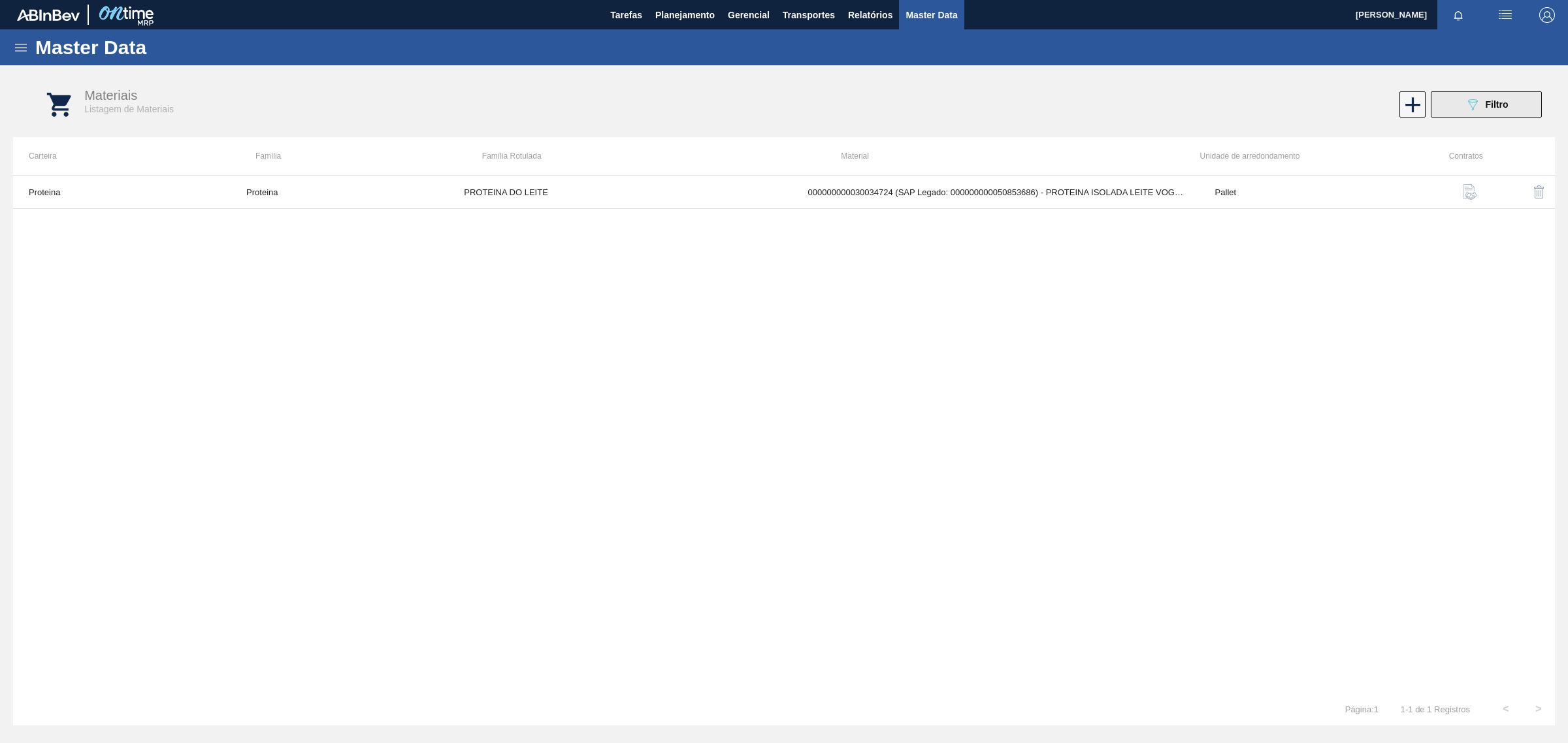
click at [1508, 115] on button "089F7B8B-B2A5-4AFE-B5C0-19BA573D28AC Filtro" at bounding box center [1487, 105] width 111 height 26
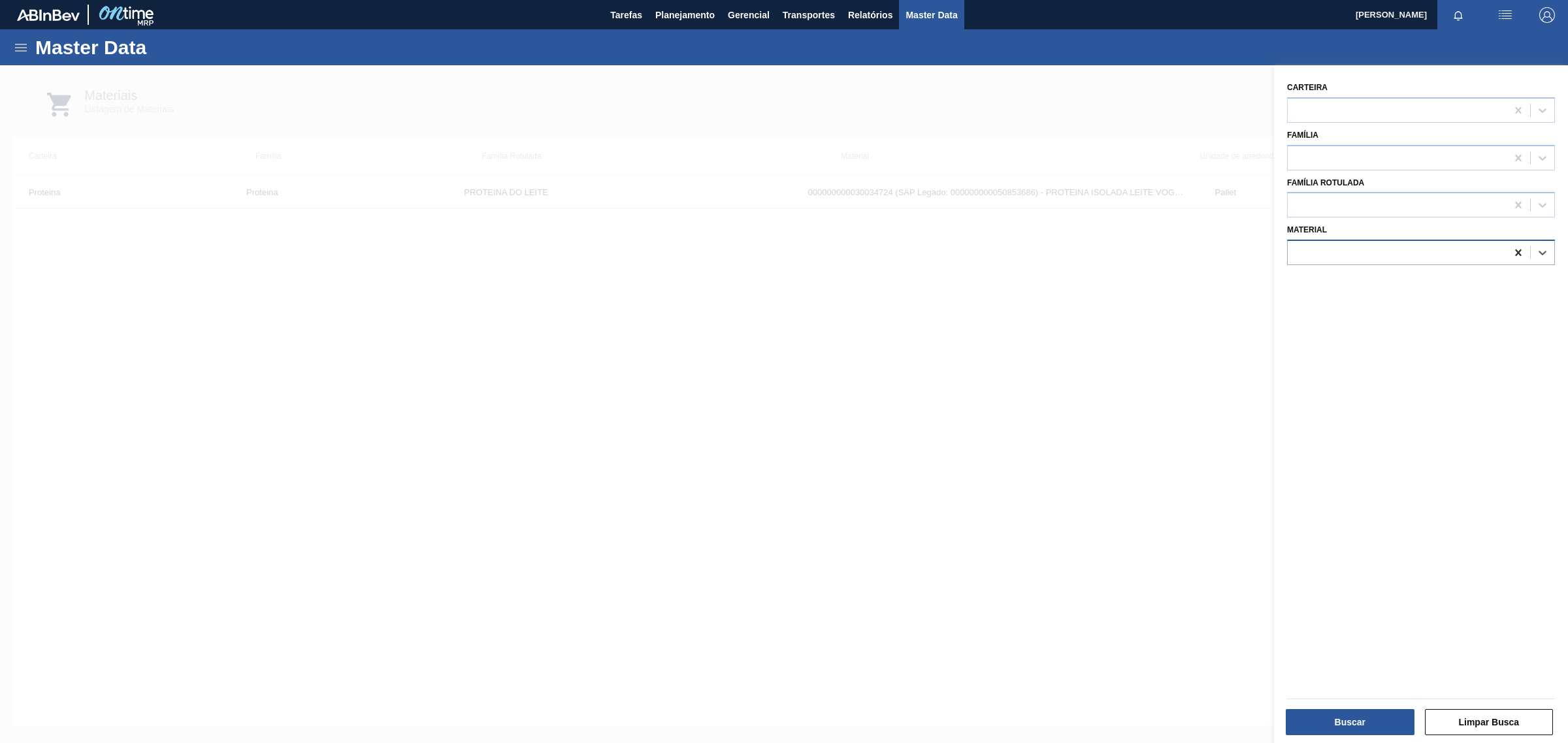
click at [1516, 252] on icon at bounding box center [1518, 252] width 13 height 13
drag, startPoint x: 1480, startPoint y: 399, endPoint x: 1474, endPoint y: 371, distance: 28.6
click at [1480, 399] on div "Carteira Família Família Rotulada Material" at bounding box center [1421, 406] width 294 height 681
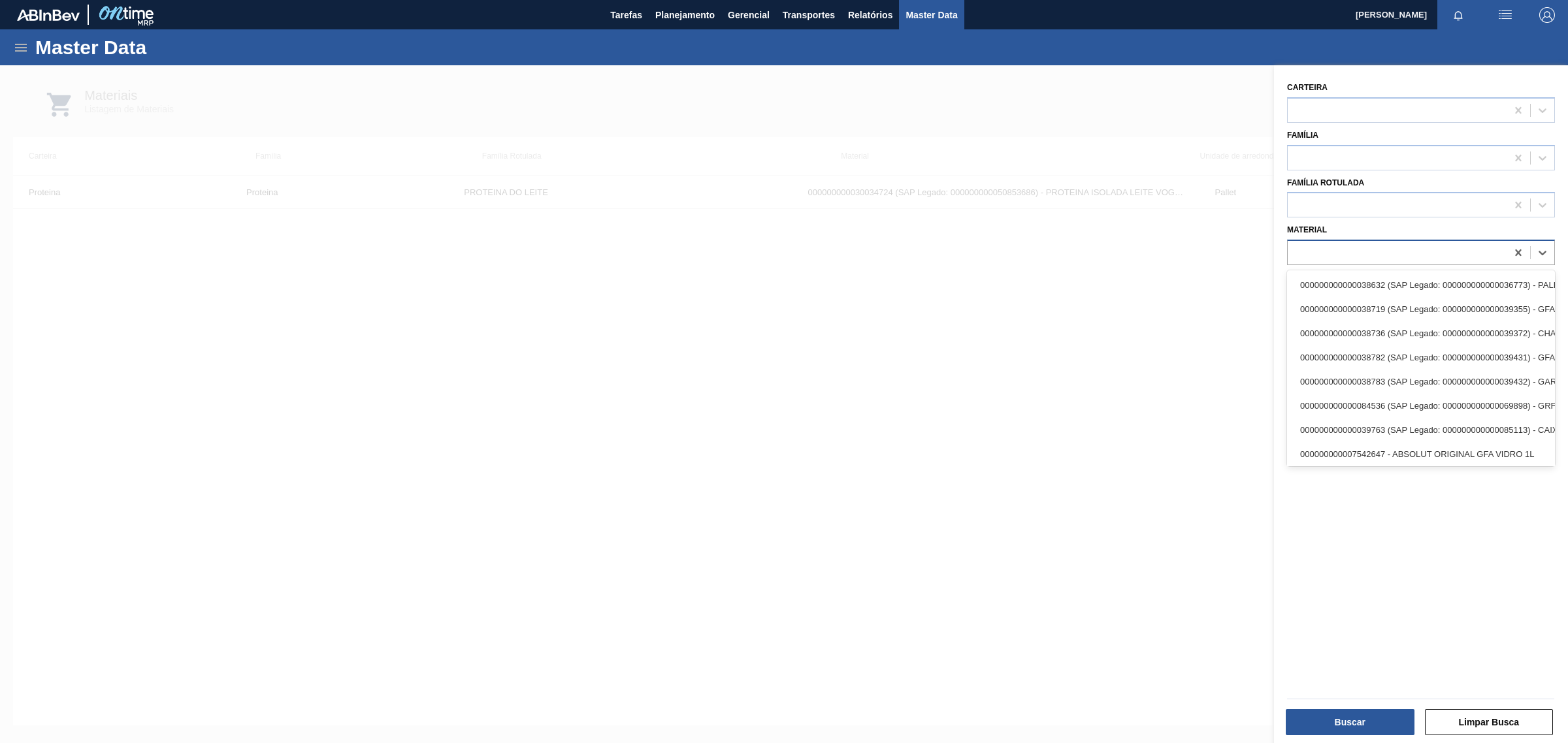
click at [1422, 246] on div at bounding box center [1397, 253] width 219 height 19
paste input "30034723"
type input "30034723"
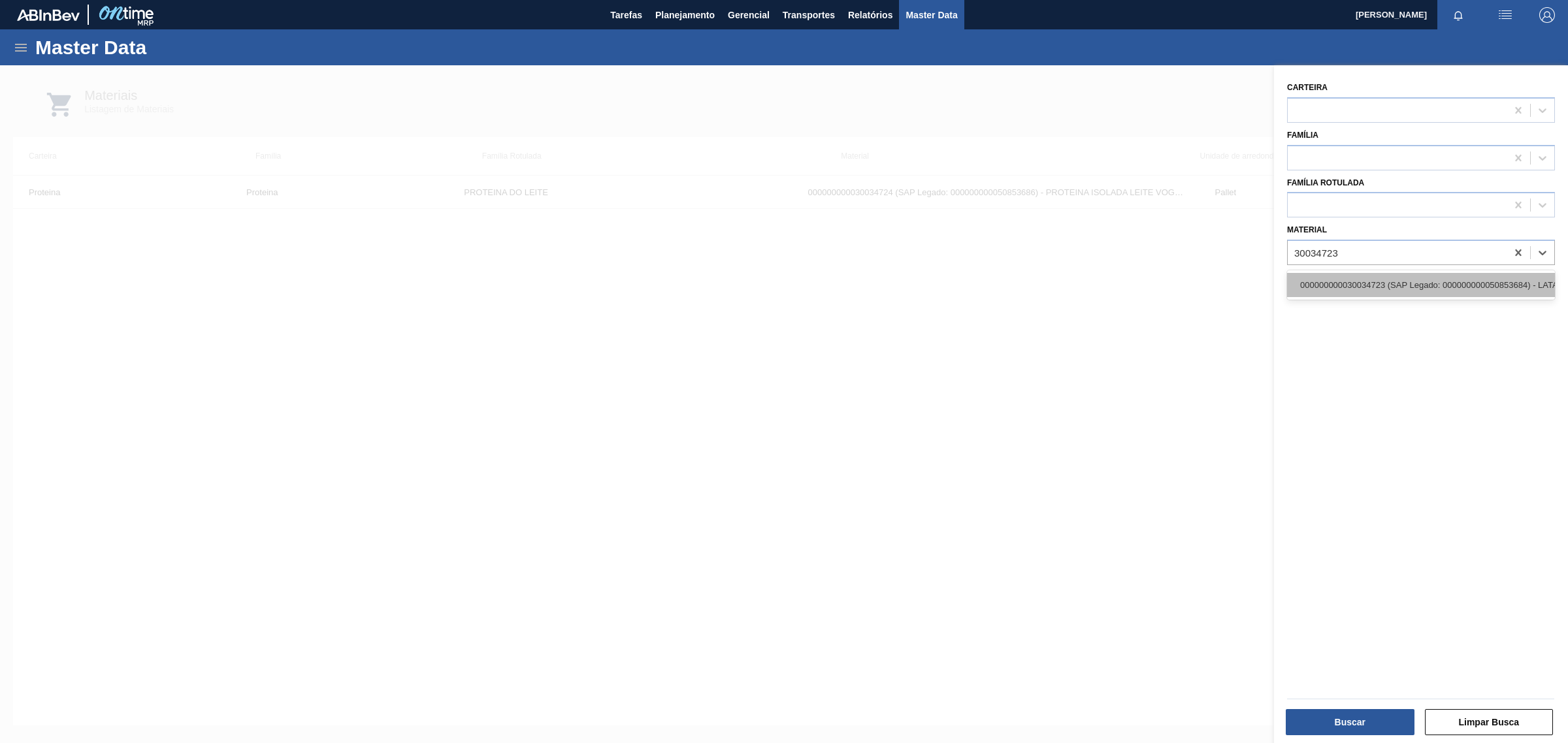
click at [1406, 287] on div "000000000030034723 (SAP Legado: 000000000050853684) - LATA AL 350ML PEPSI Z FAR…" at bounding box center [1421, 285] width 268 height 24
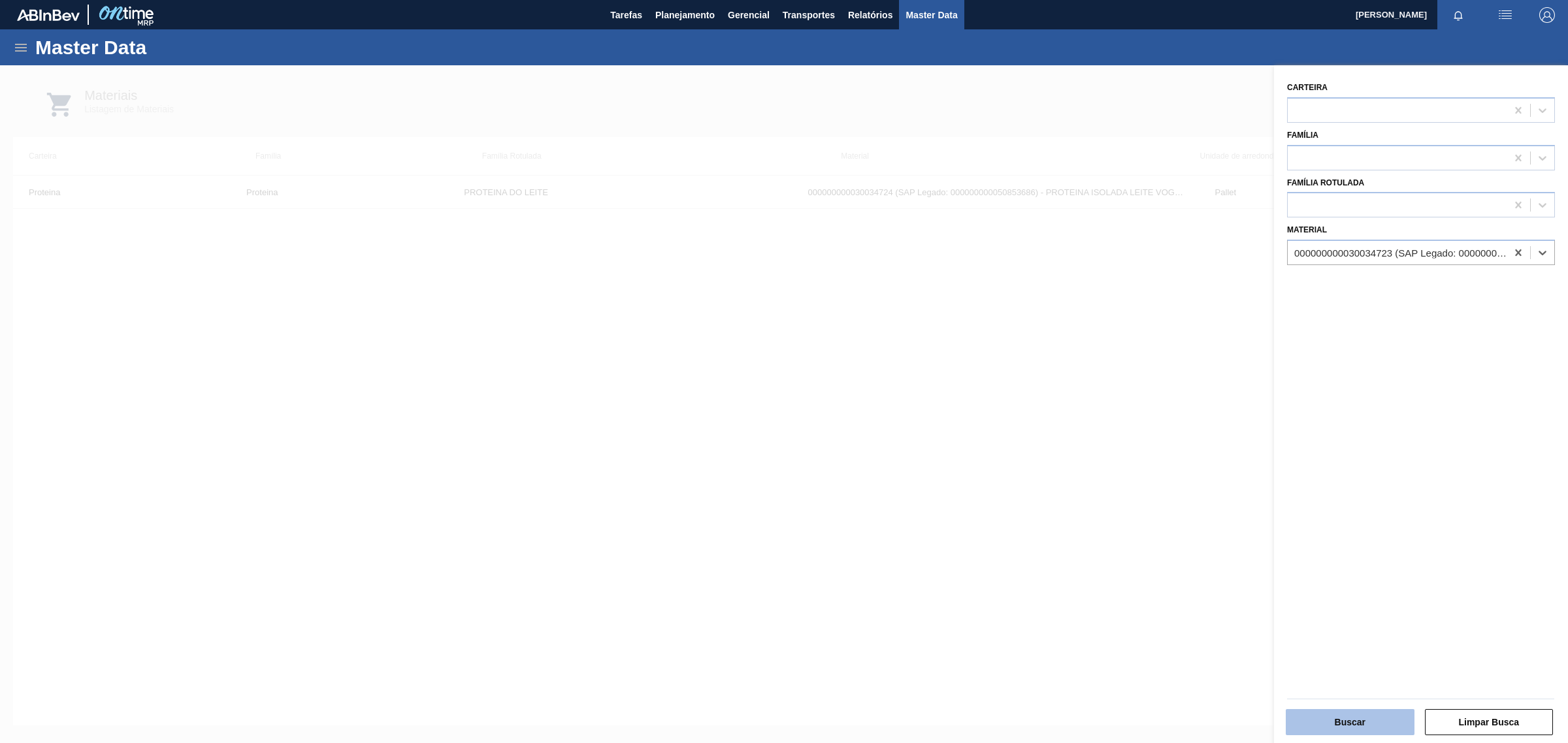
click at [1328, 712] on button "Buscar" at bounding box center [1350, 722] width 129 height 26
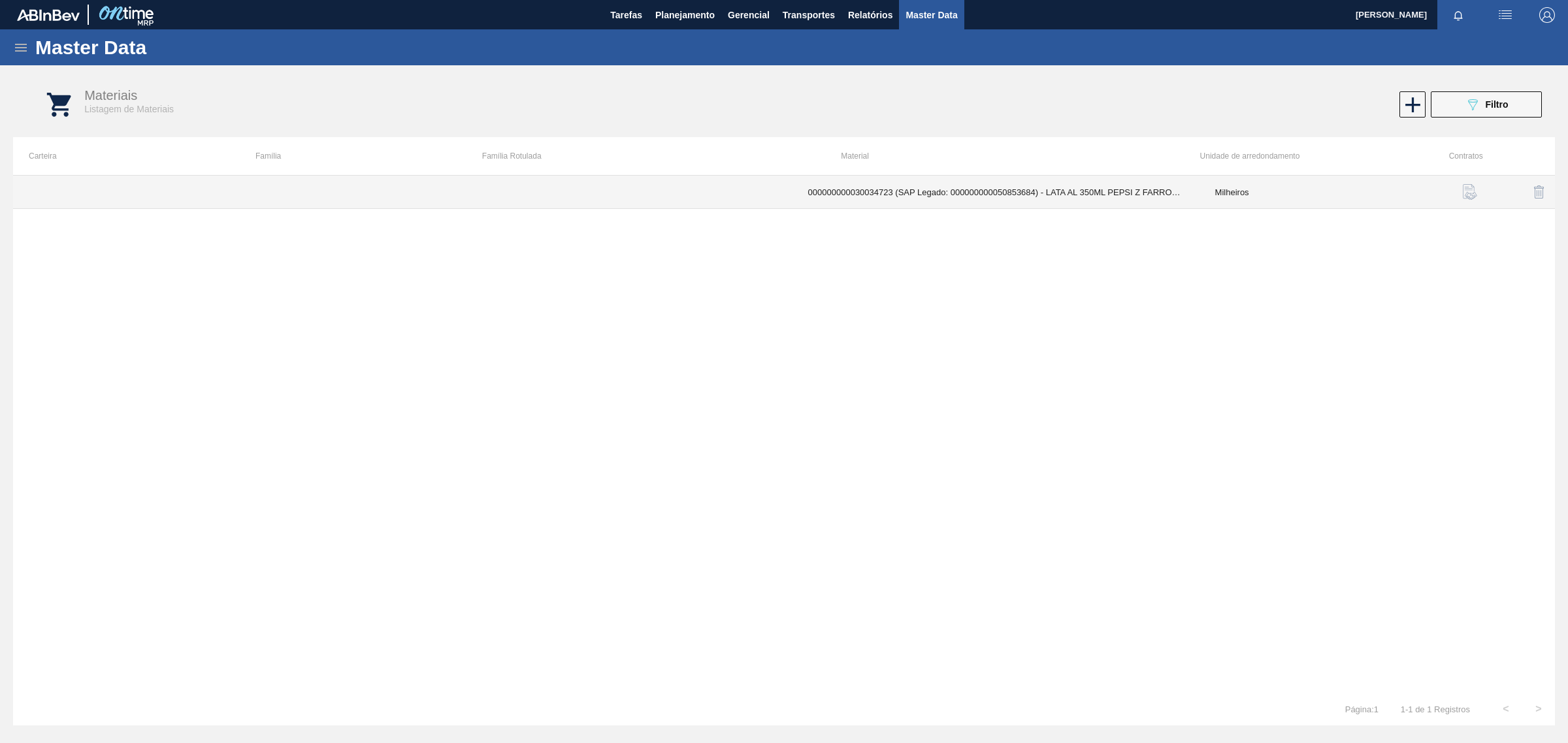
click at [997, 196] on td "000000000030034723 (SAP Legado: 000000000050853684) - LATA AL 350ML PEPSI Z FAR…" at bounding box center [996, 192] width 407 height 34
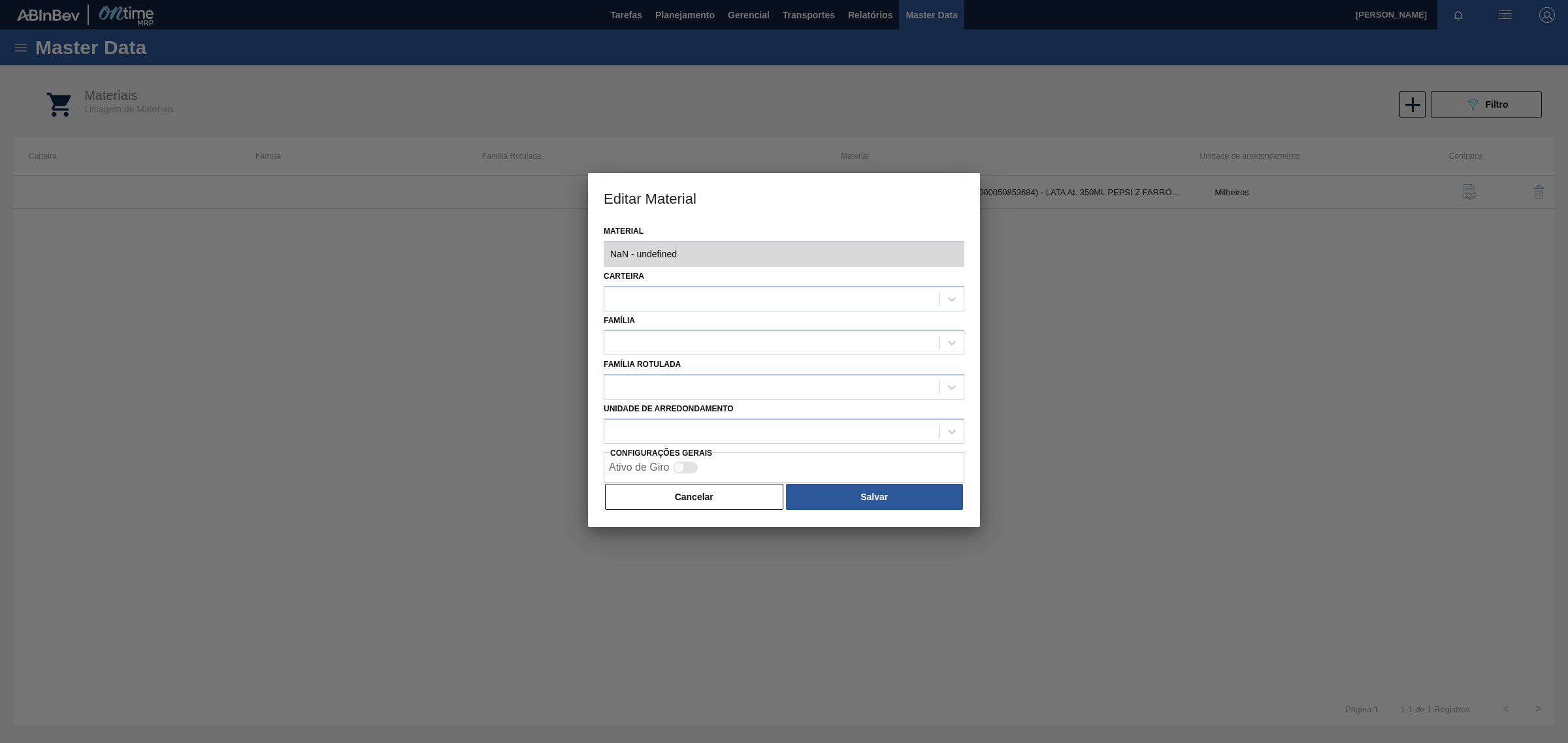
type input "30034723 - 000000000030034723 (SAP Legado: 000000000050853684) - LATA AL 350ML …"
click at [706, 508] on button "Cancelar" at bounding box center [694, 497] width 179 height 26
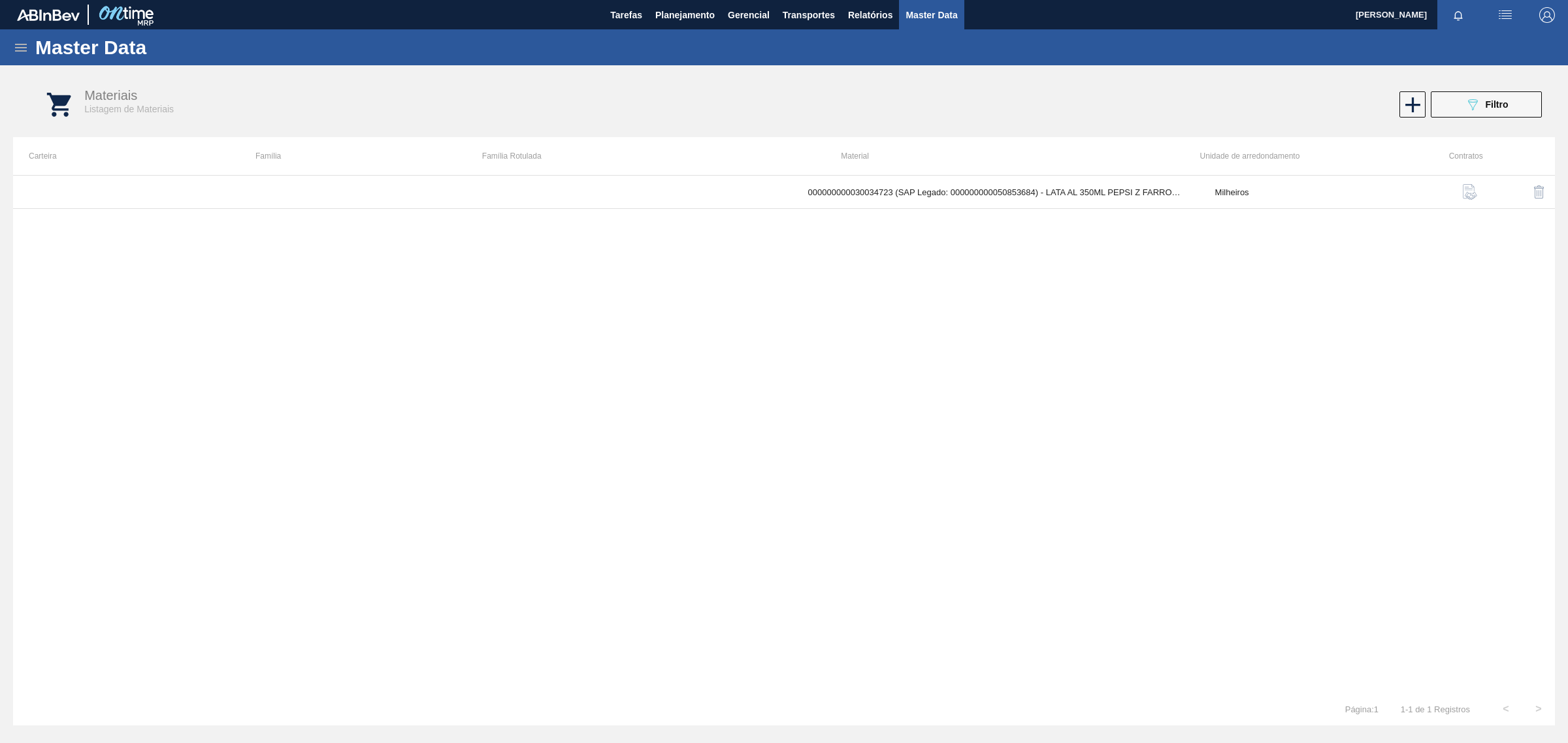
click at [1485, 187] on button "button" at bounding box center [1470, 192] width 31 height 31
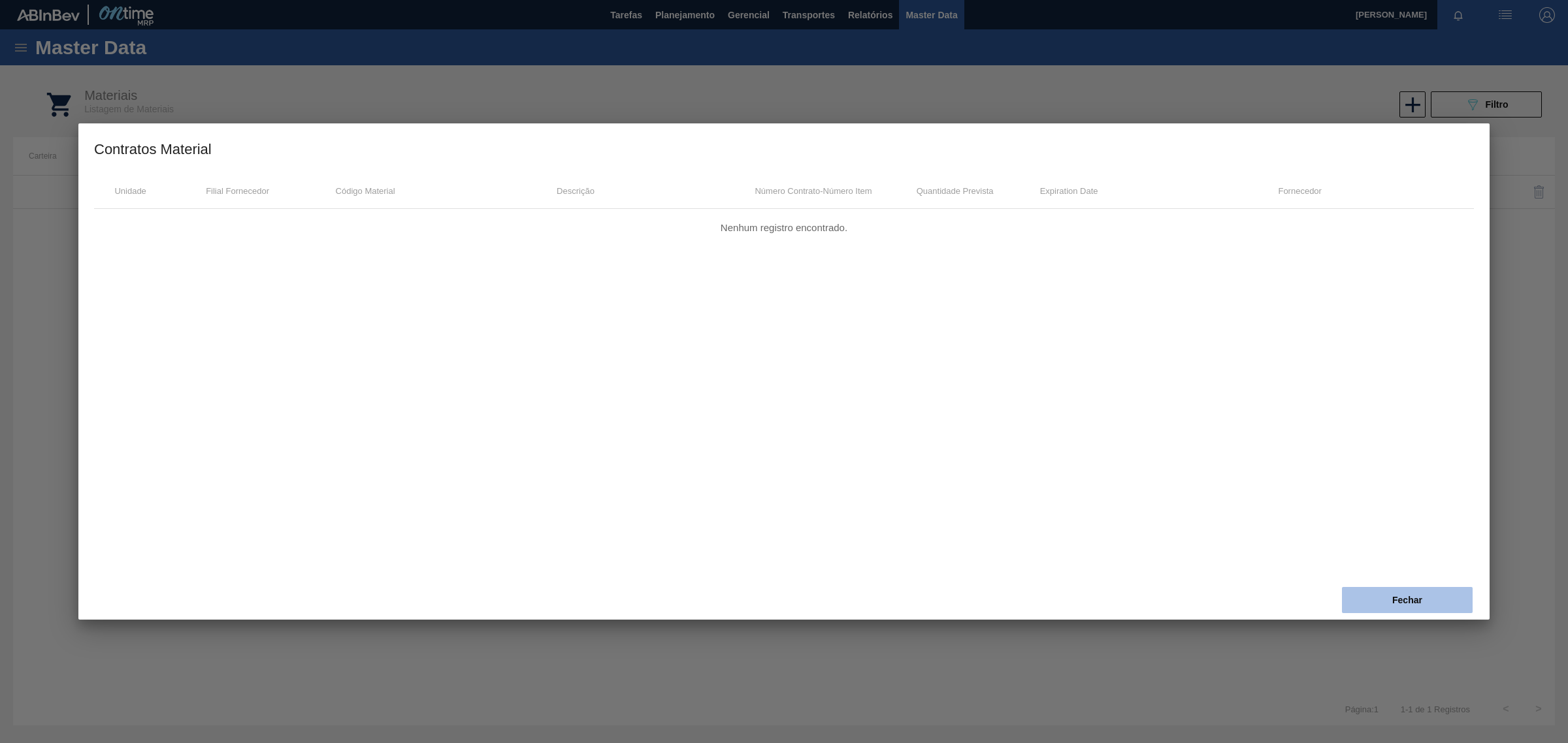
click at [1346, 596] on button "Fechar" at bounding box center [1407, 600] width 131 height 26
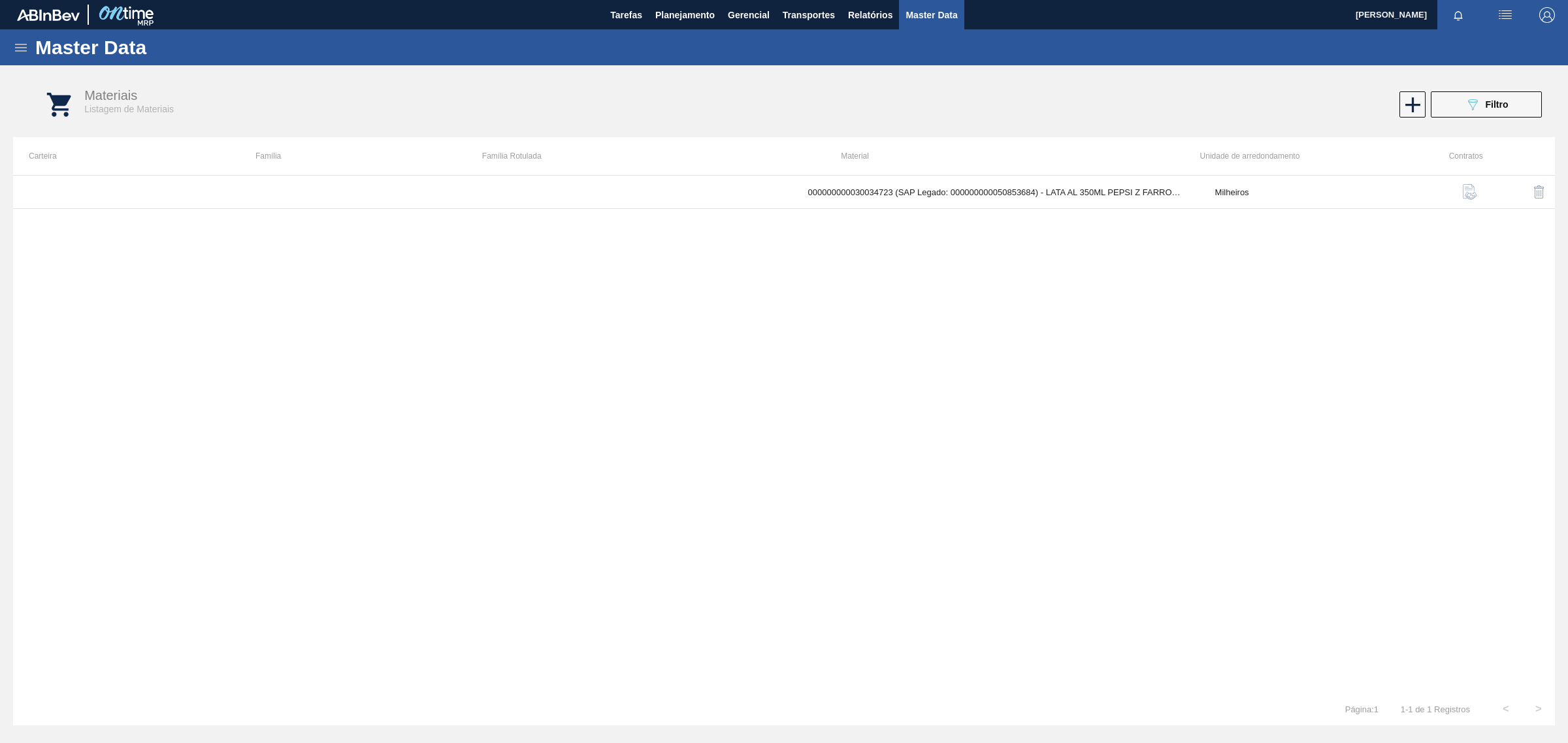
click at [1432, 120] on div "Materiais Listagem de Materiais 089F7B8B-B2A5-4AFE-B5C0-19BA573D28AC Filtro" at bounding box center [797, 105] width 1542 height 49
click at [1444, 106] on button "089F7B8B-B2A5-4AFE-B5C0-19BA573D28AC Filtro" at bounding box center [1487, 105] width 111 height 26
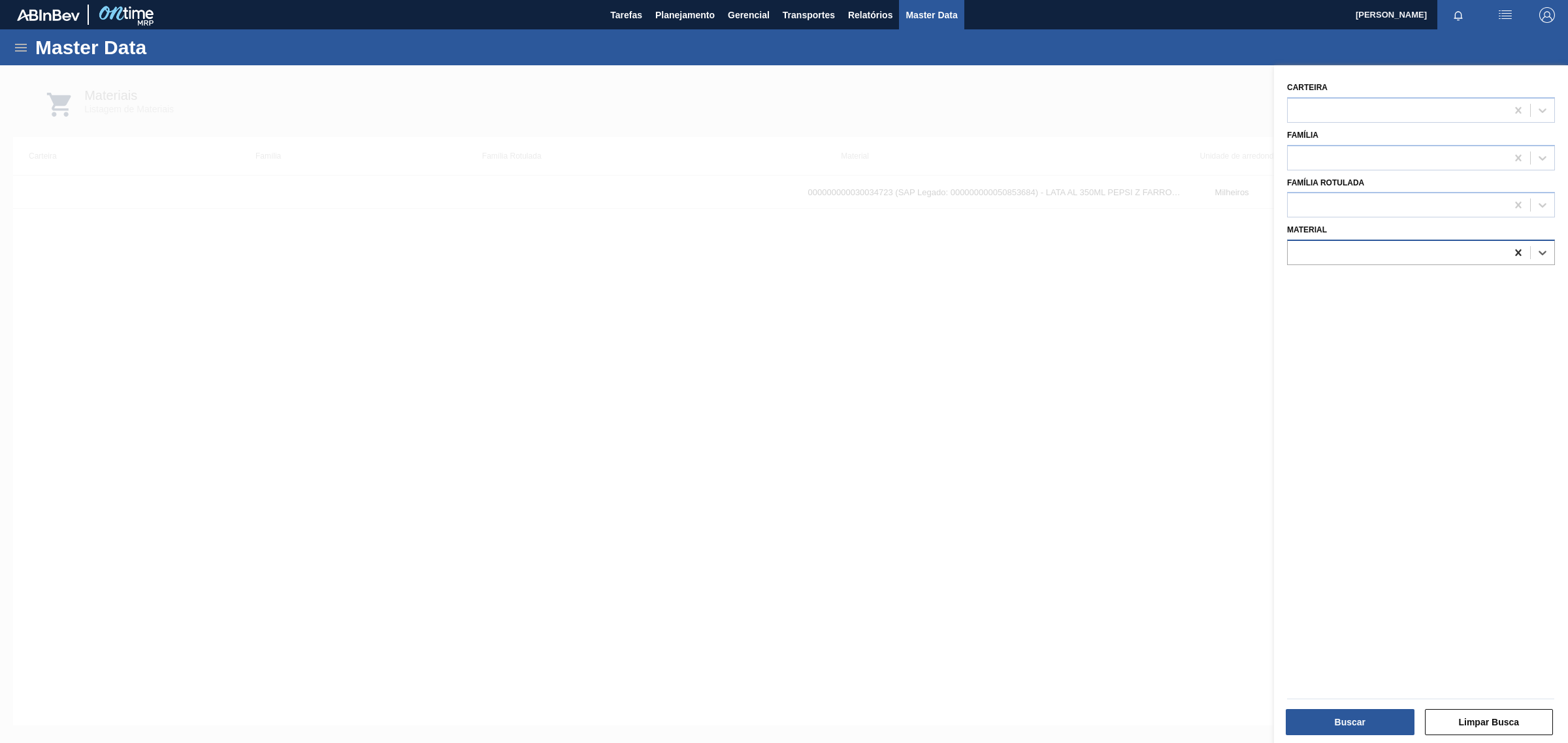
click at [1514, 252] on icon at bounding box center [1518, 252] width 13 height 13
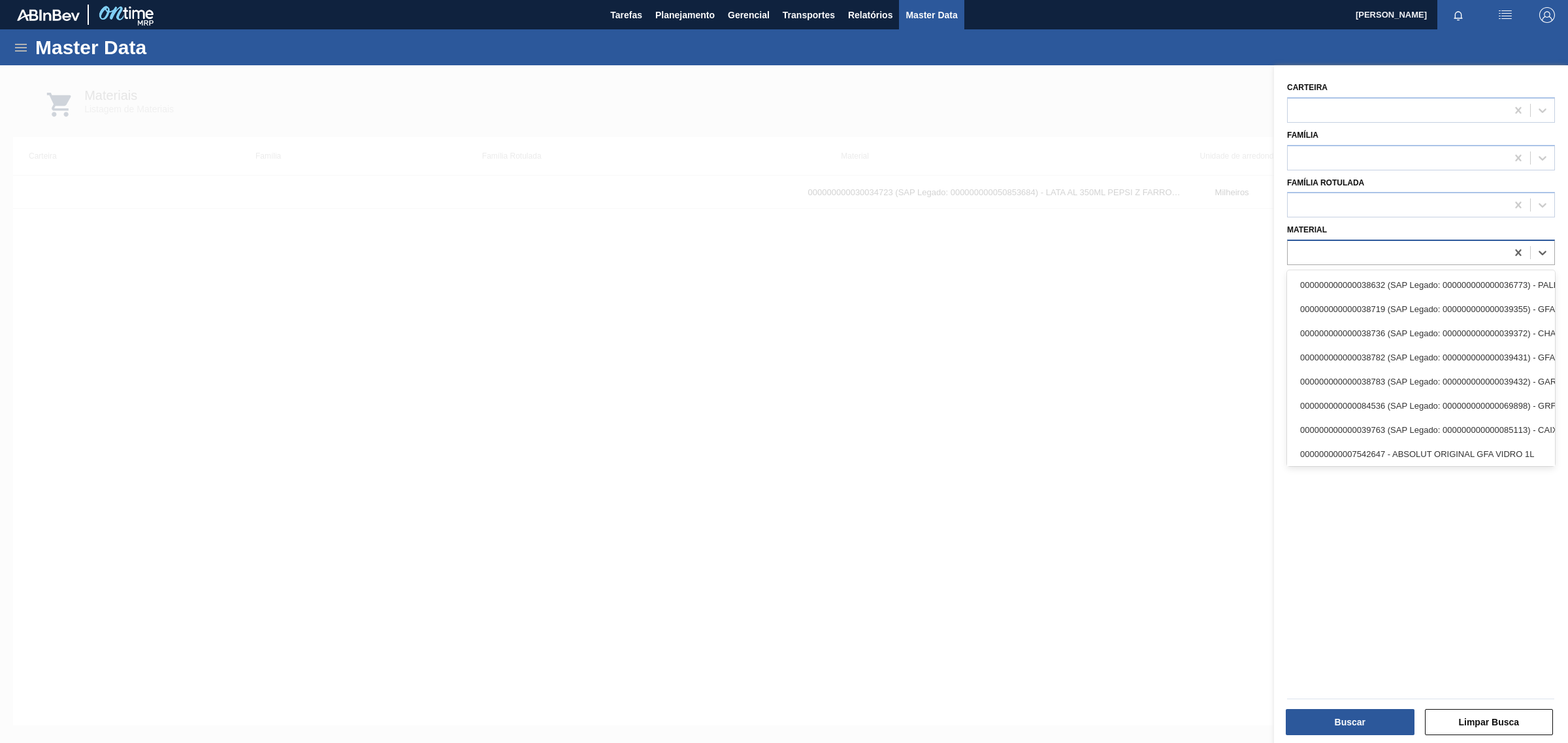
click at [1426, 245] on div at bounding box center [1397, 253] width 219 height 19
click at [955, 374] on div at bounding box center [784, 436] width 1568 height 743
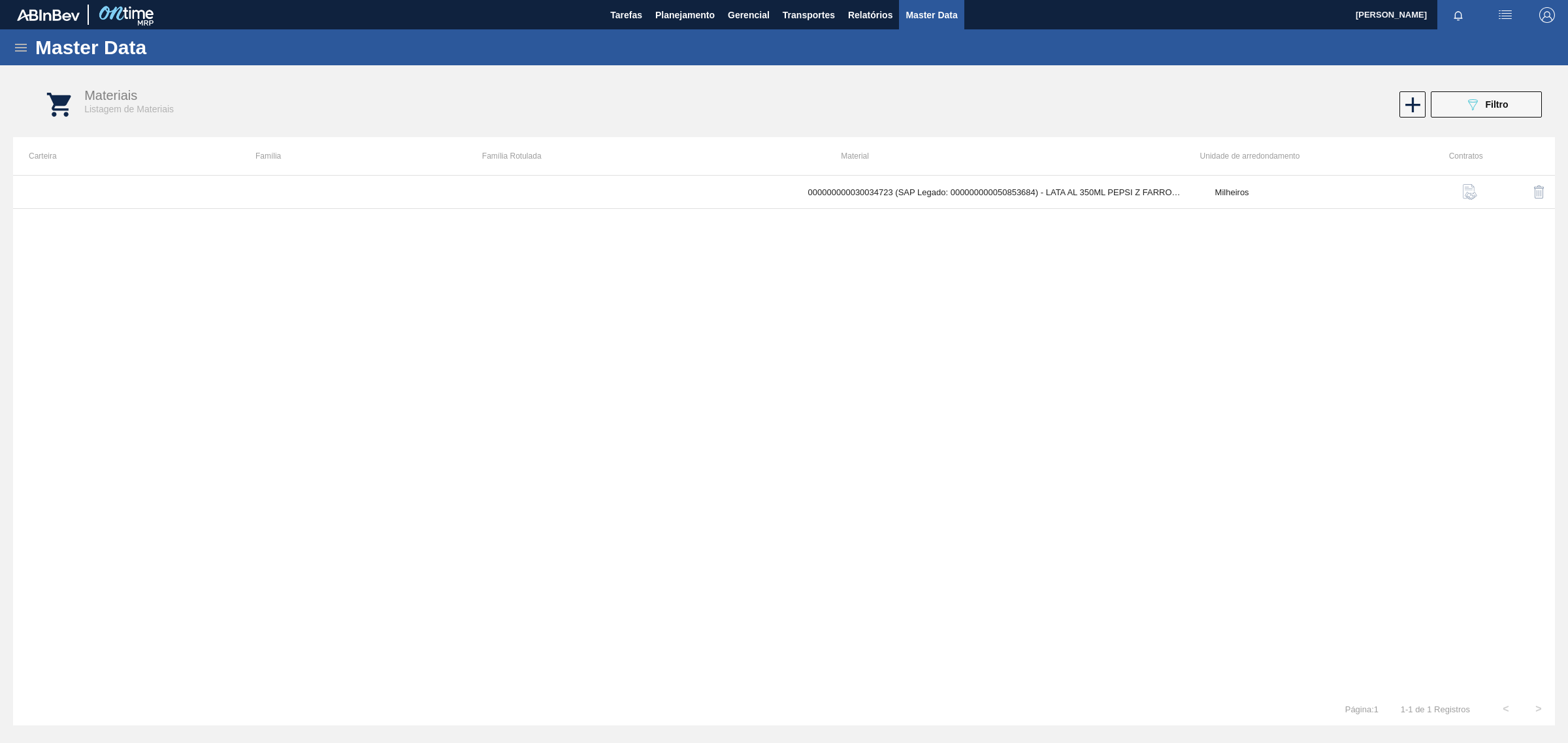
click at [16, 44] on icon at bounding box center [21, 47] width 12 height 8
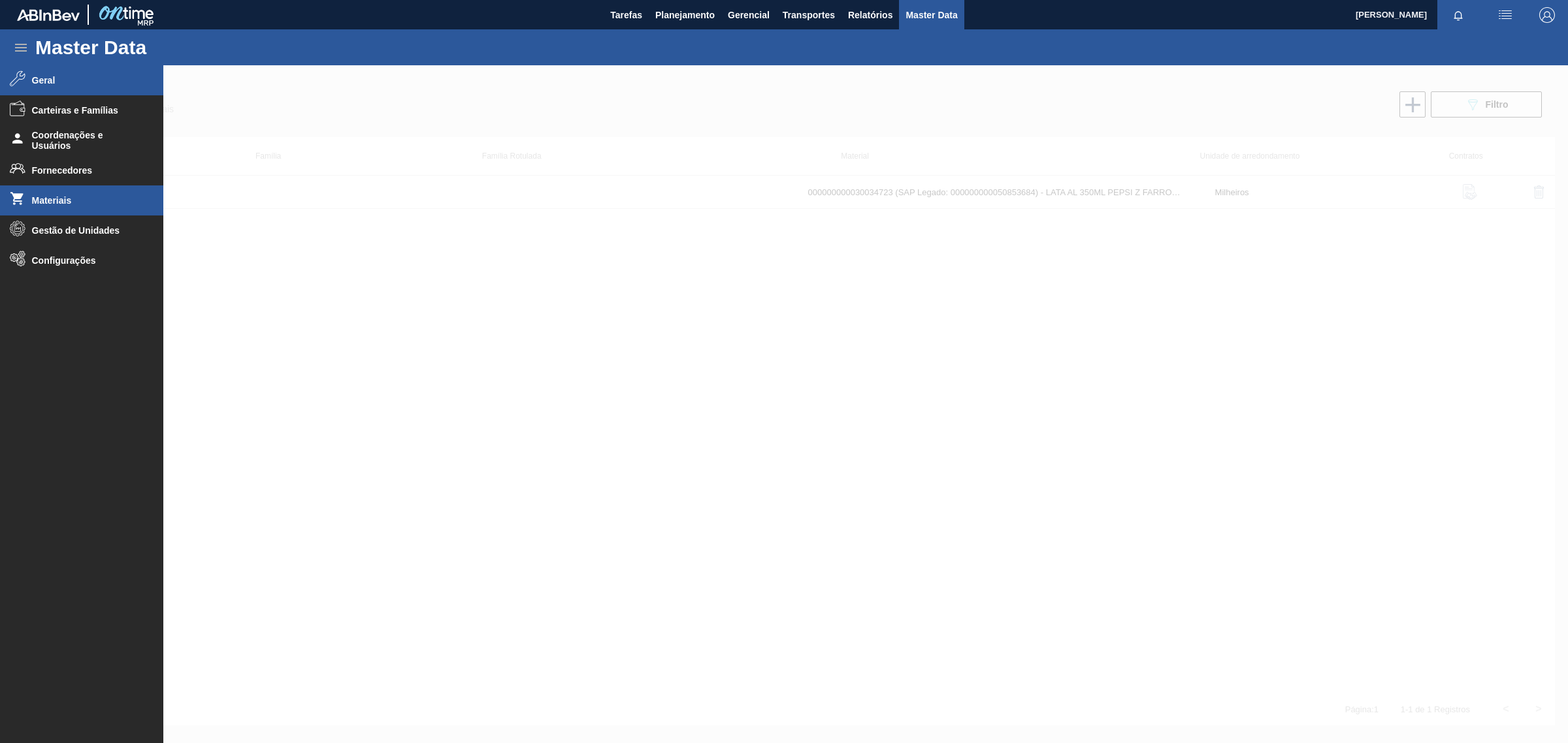
click at [42, 79] on span "Geral" at bounding box center [86, 80] width 108 height 10
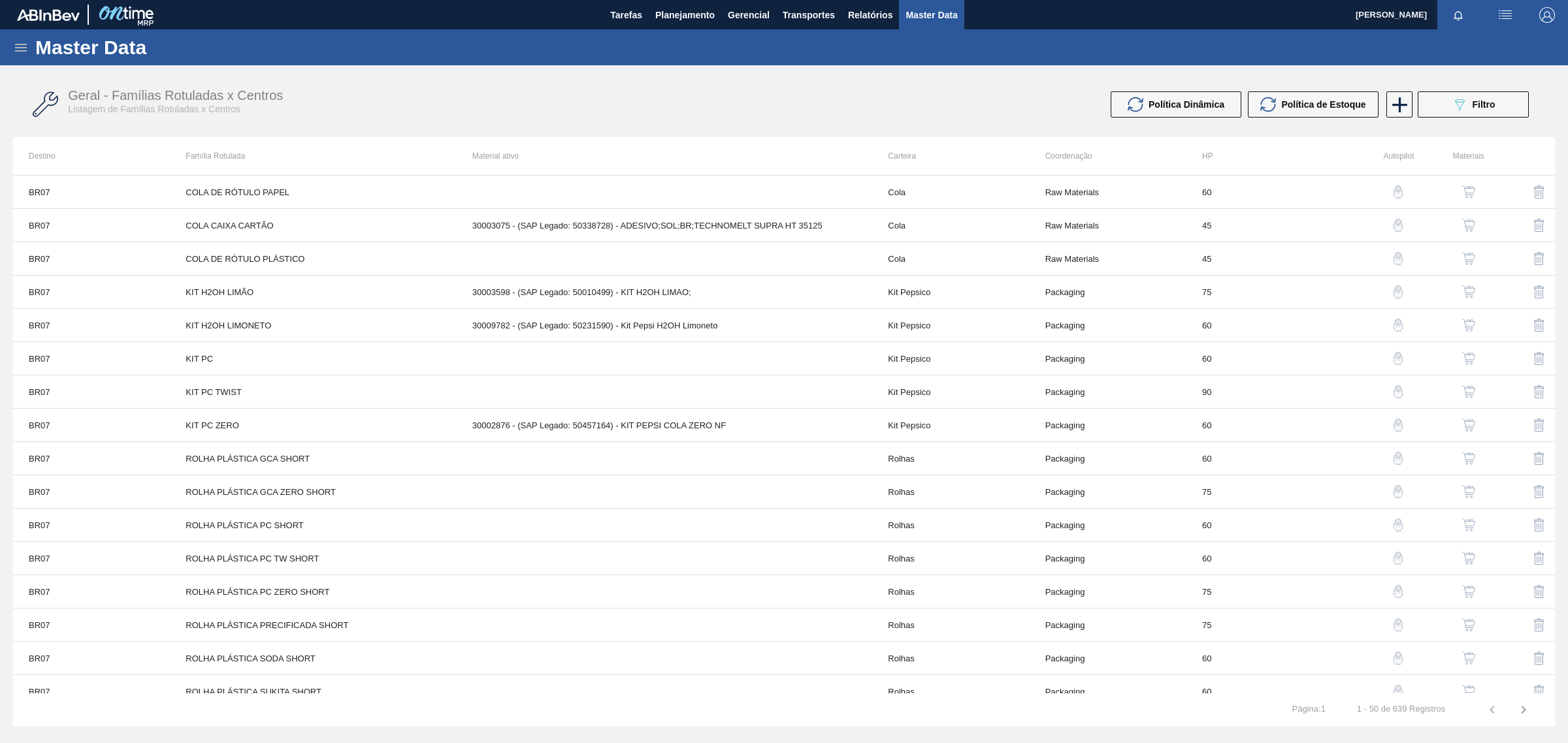
click at [23, 51] on icon at bounding box center [21, 47] width 12 height 8
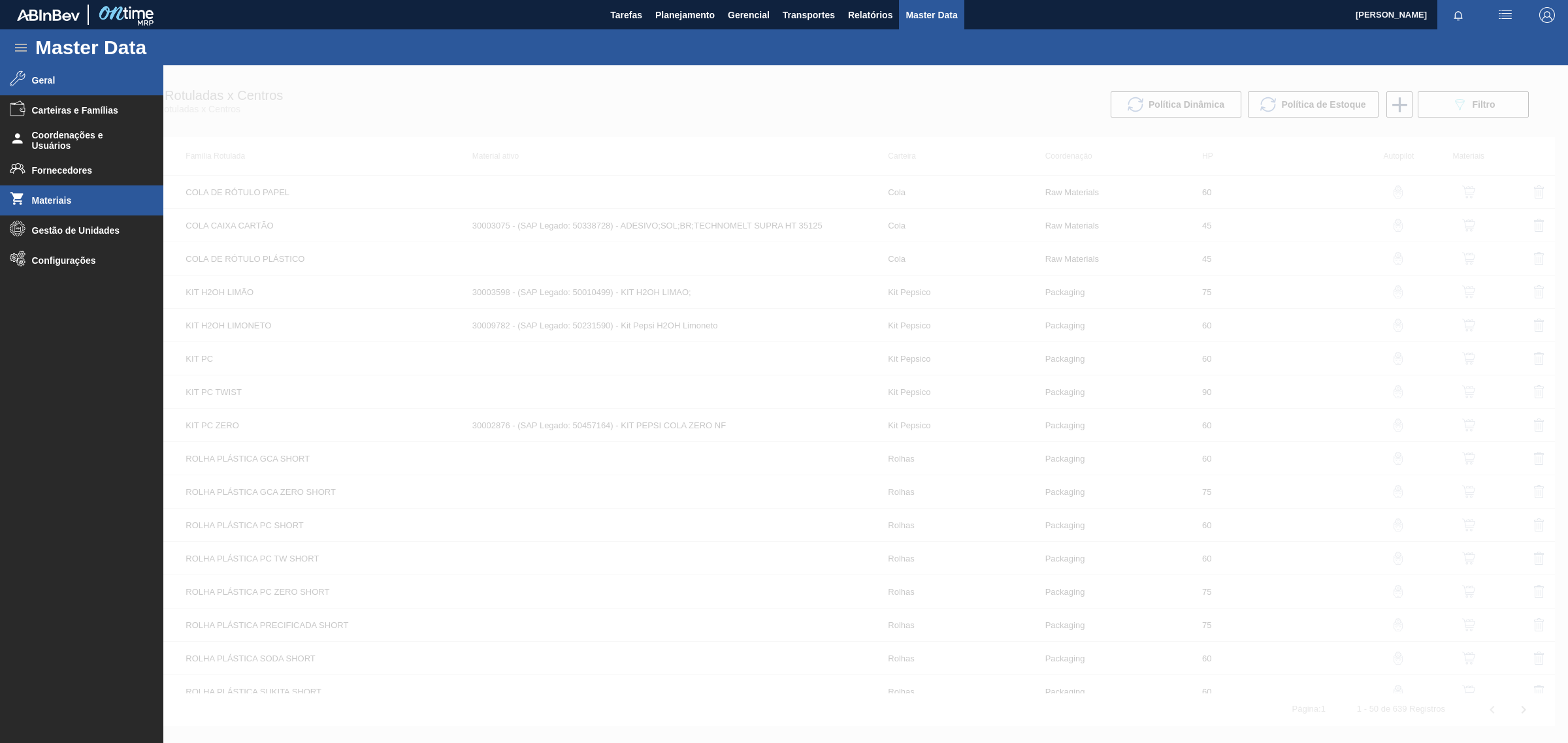
click at [79, 205] on span "Materiais" at bounding box center [86, 200] width 108 height 10
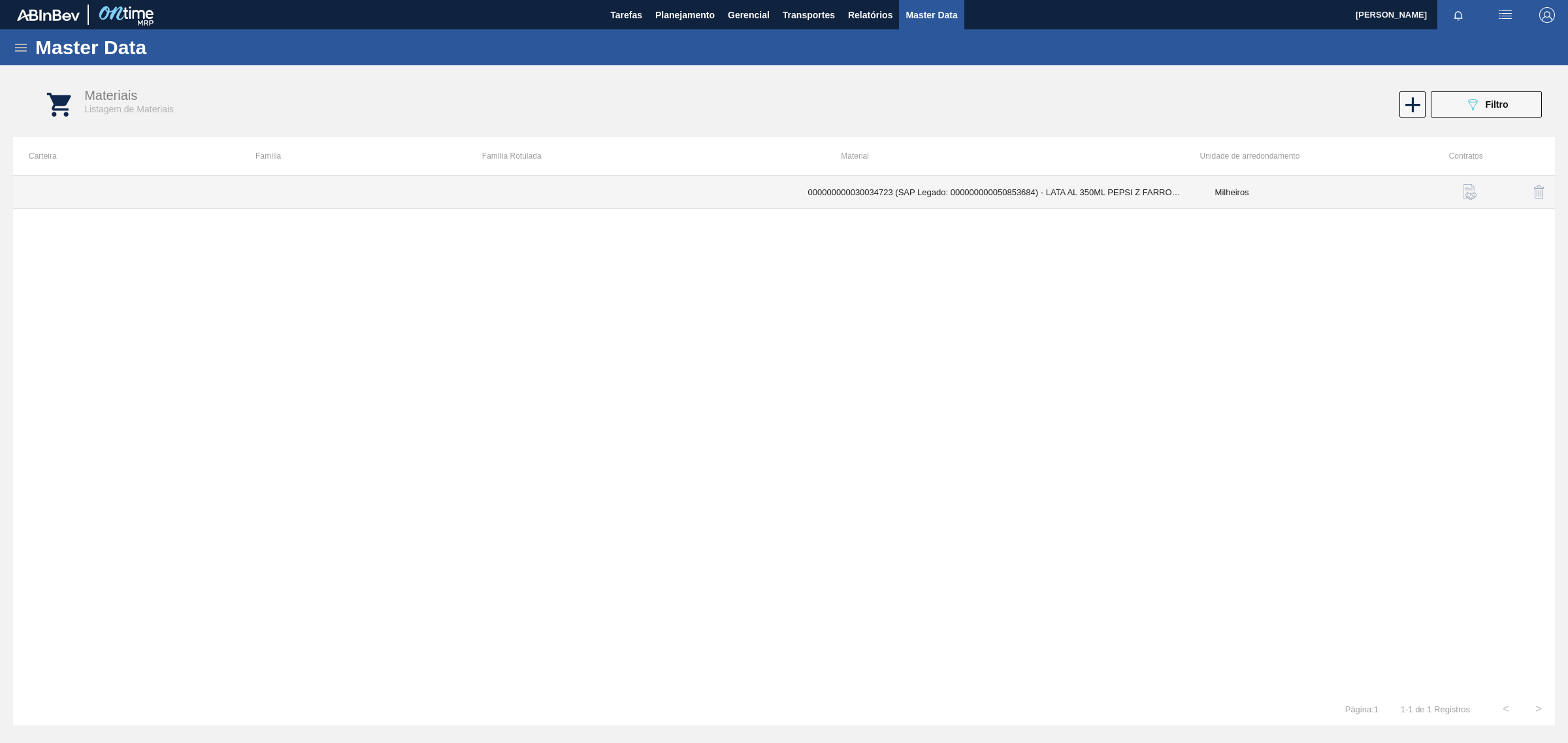
click at [971, 206] on td "000000000030034723 (SAP Legado: 000000000050853684) - LATA AL 350ML PEPSI Z FAR…" at bounding box center [996, 192] width 407 height 34
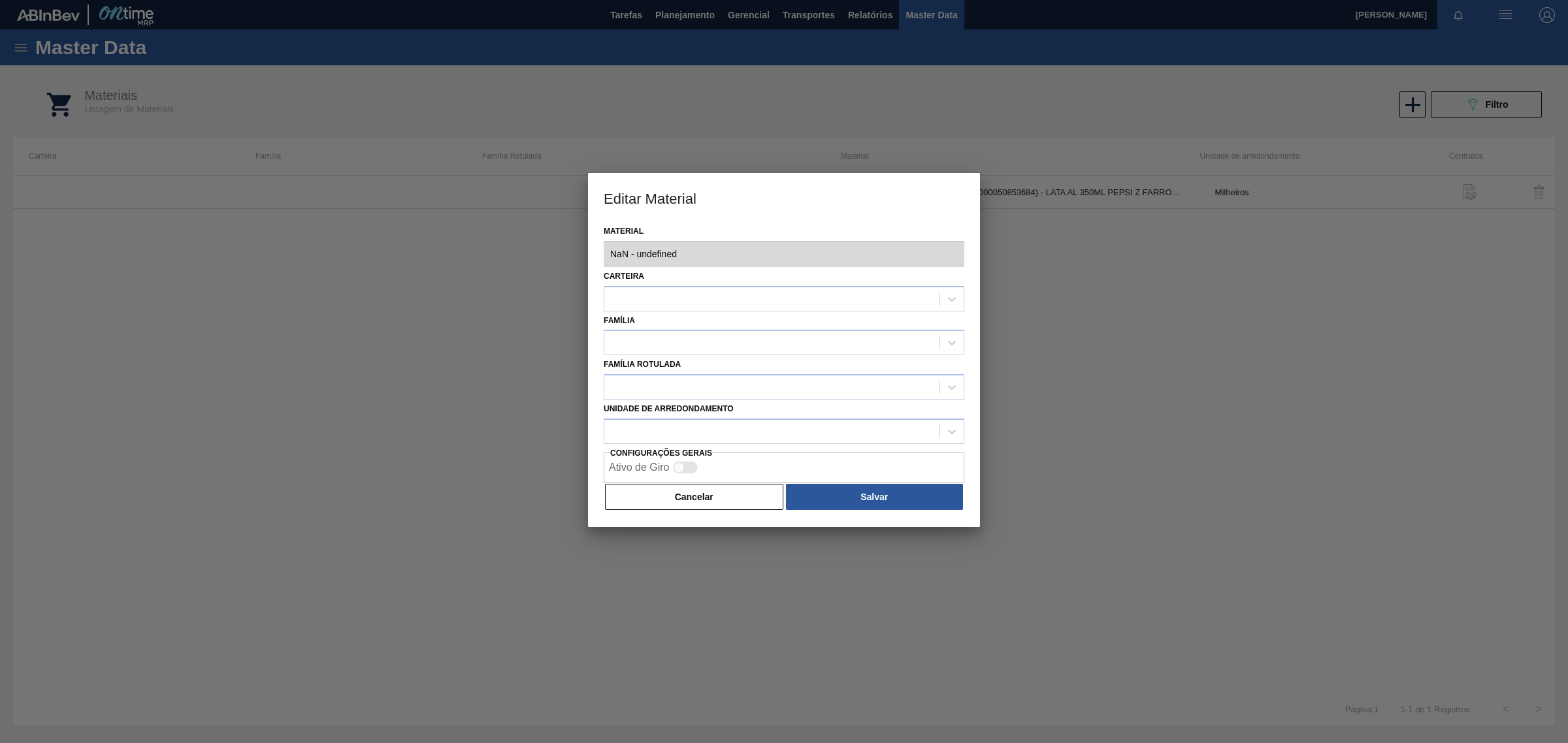
type input "30034723 - 000000000030034723 (SAP Legado: 000000000050853684) - LATA AL 350ML …"
click at [712, 495] on button "Cancelar" at bounding box center [694, 497] width 179 height 26
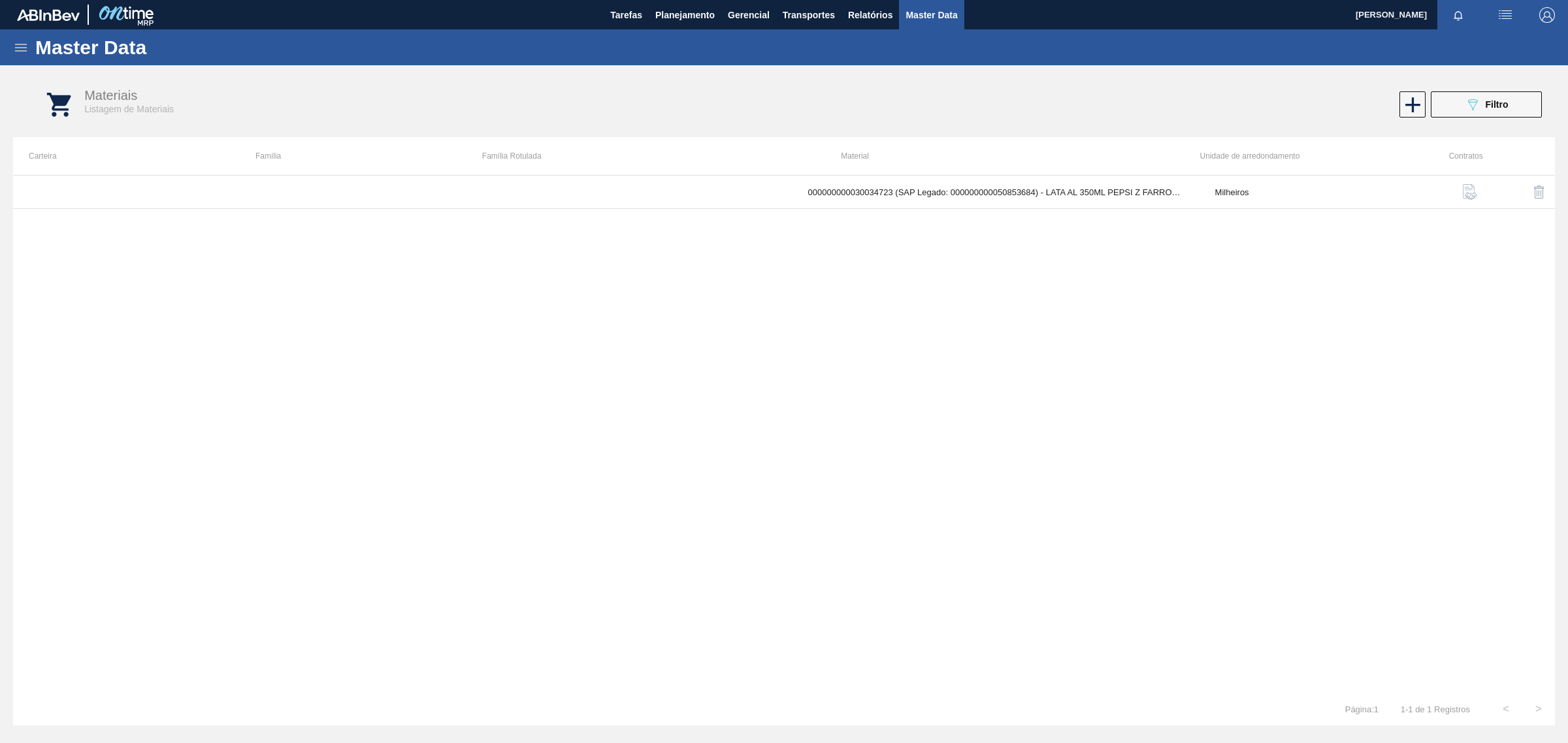
click at [1474, 90] on div "Materiais Listagem de Materiais 089F7B8B-B2A5-4AFE-B5C0-19BA573D28AC Filtro" at bounding box center [797, 105] width 1542 height 49
click at [1454, 106] on button "089F7B8B-B2A5-4AFE-B5C0-19BA573D28AC Filtro" at bounding box center [1487, 105] width 111 height 26
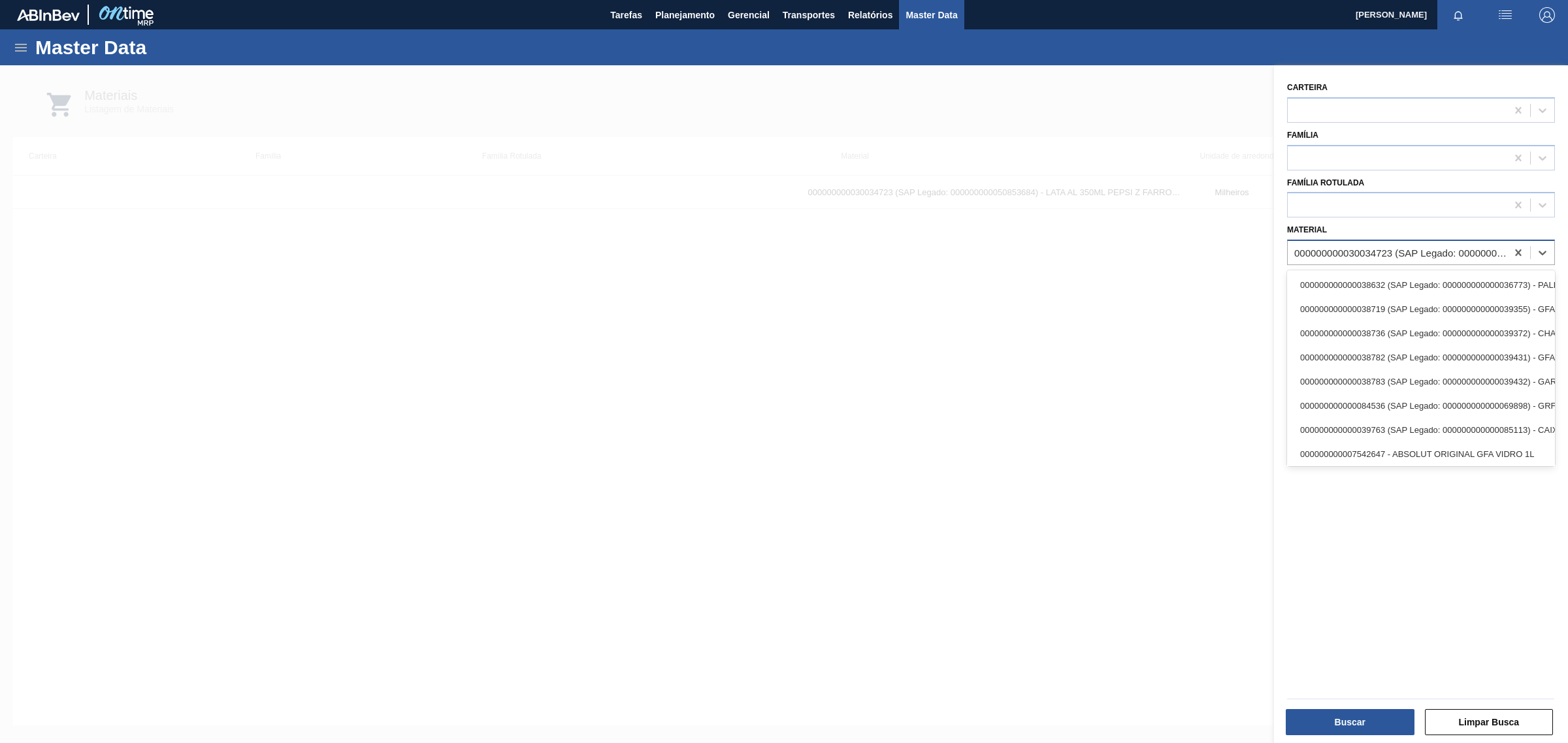
click at [1384, 250] on div "000000000030034723 (SAP Legado: 000000000050853684) - LATA AL 350ML PEPSI Z FAR…" at bounding box center [1401, 253] width 214 height 11
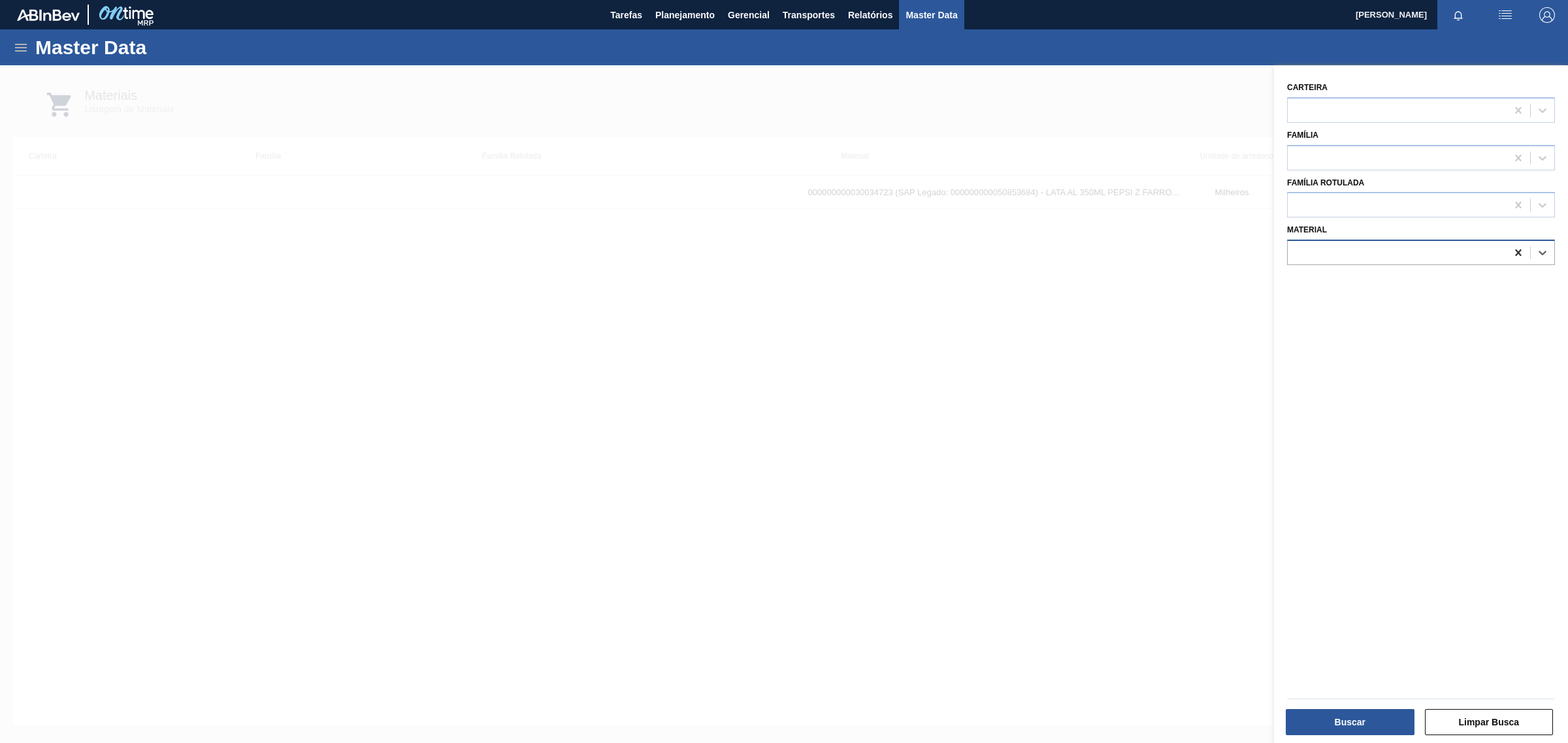
drag, startPoint x: 1517, startPoint y: 249, endPoint x: 1504, endPoint y: 250, distance: 13.0
click at [1514, 249] on icon at bounding box center [1518, 252] width 13 height 13
paste input "30034724"
type input "30034724"
click at [1393, 295] on div "000000000030034724 (SAP Legado: 000000000050853686) - PROTEINA ISOLADA LEITE VO…" at bounding box center [1421, 285] width 268 height 24
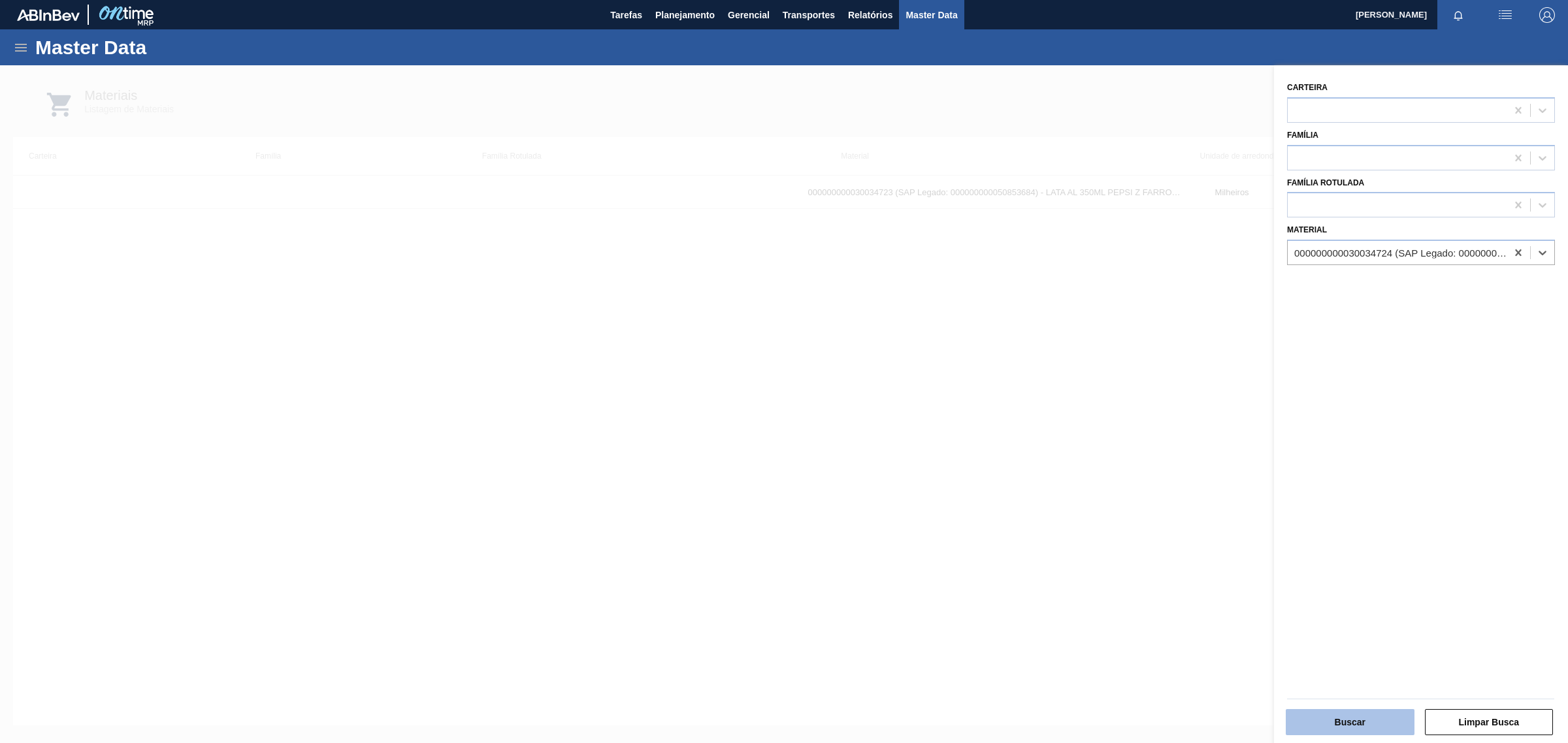
click at [1359, 731] on button "Buscar" at bounding box center [1350, 722] width 129 height 26
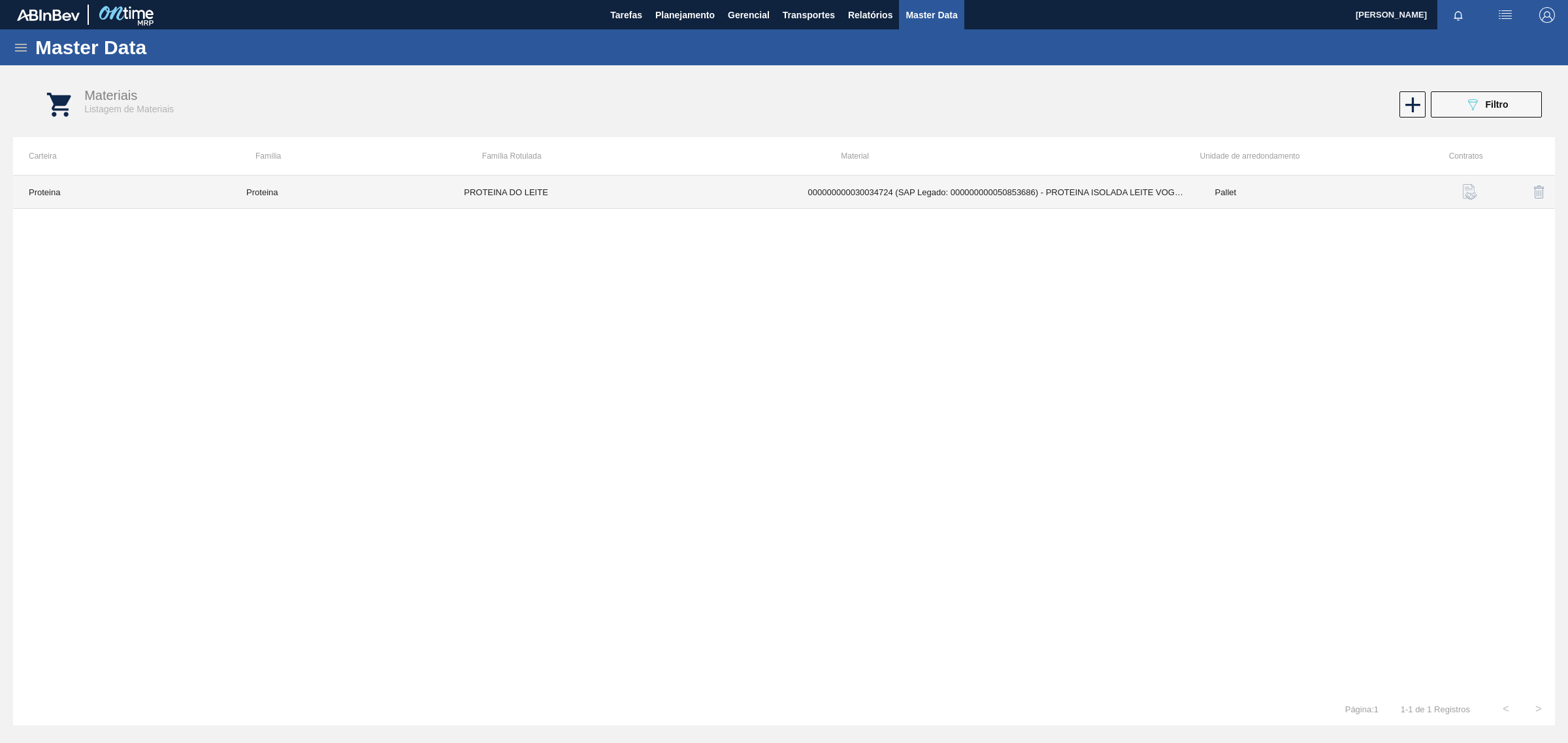
click at [873, 194] on td "000000000030034724 (SAP Legado: 000000000050853686) - PROTEINA ISOLADA LEITE VO…" at bounding box center [996, 192] width 407 height 34
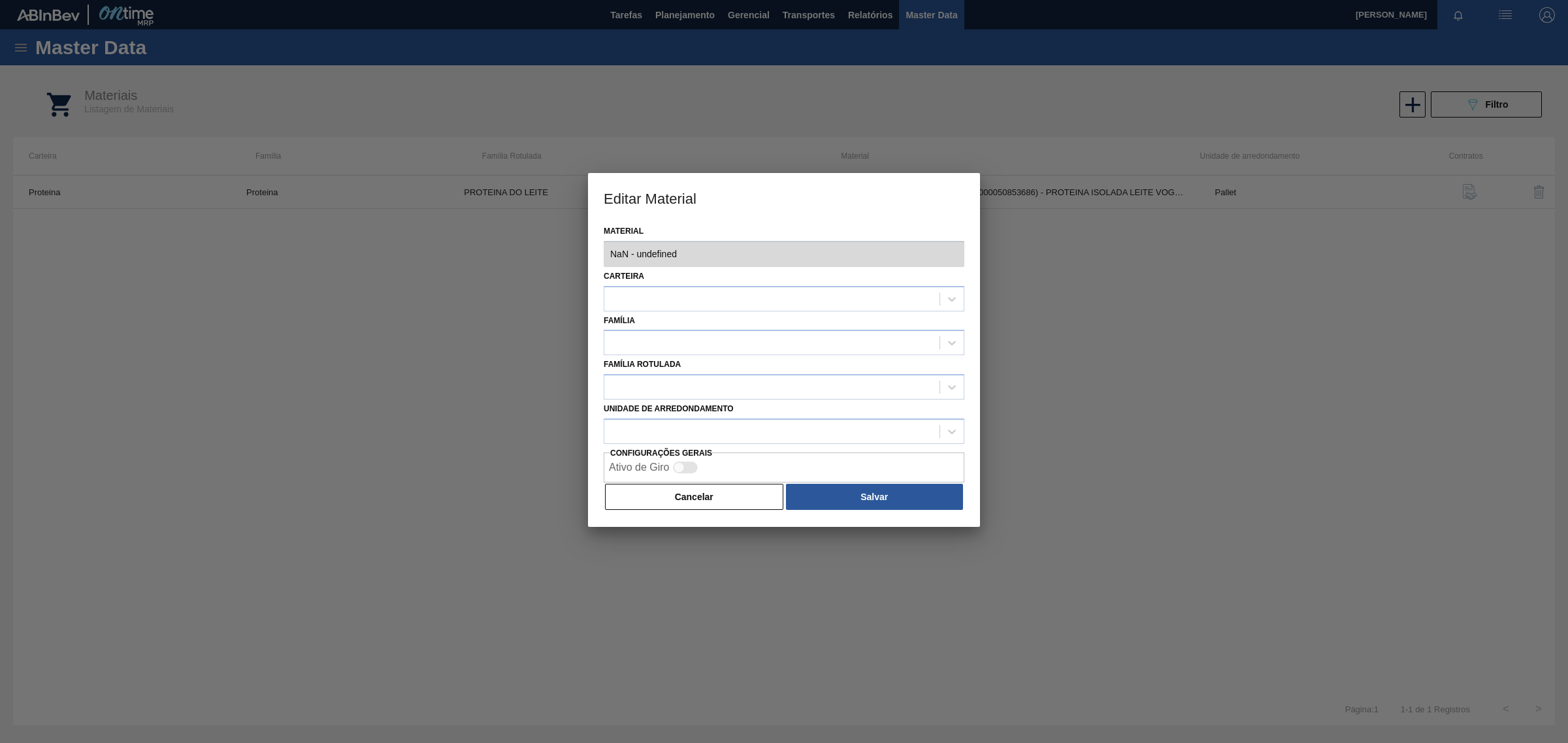
type input "30034724 - 000000000030034724 (SAP Legado: 000000000050853686) - PROTEINA ISOLA…"
click at [670, 499] on button "Cancelar" at bounding box center [694, 497] width 179 height 26
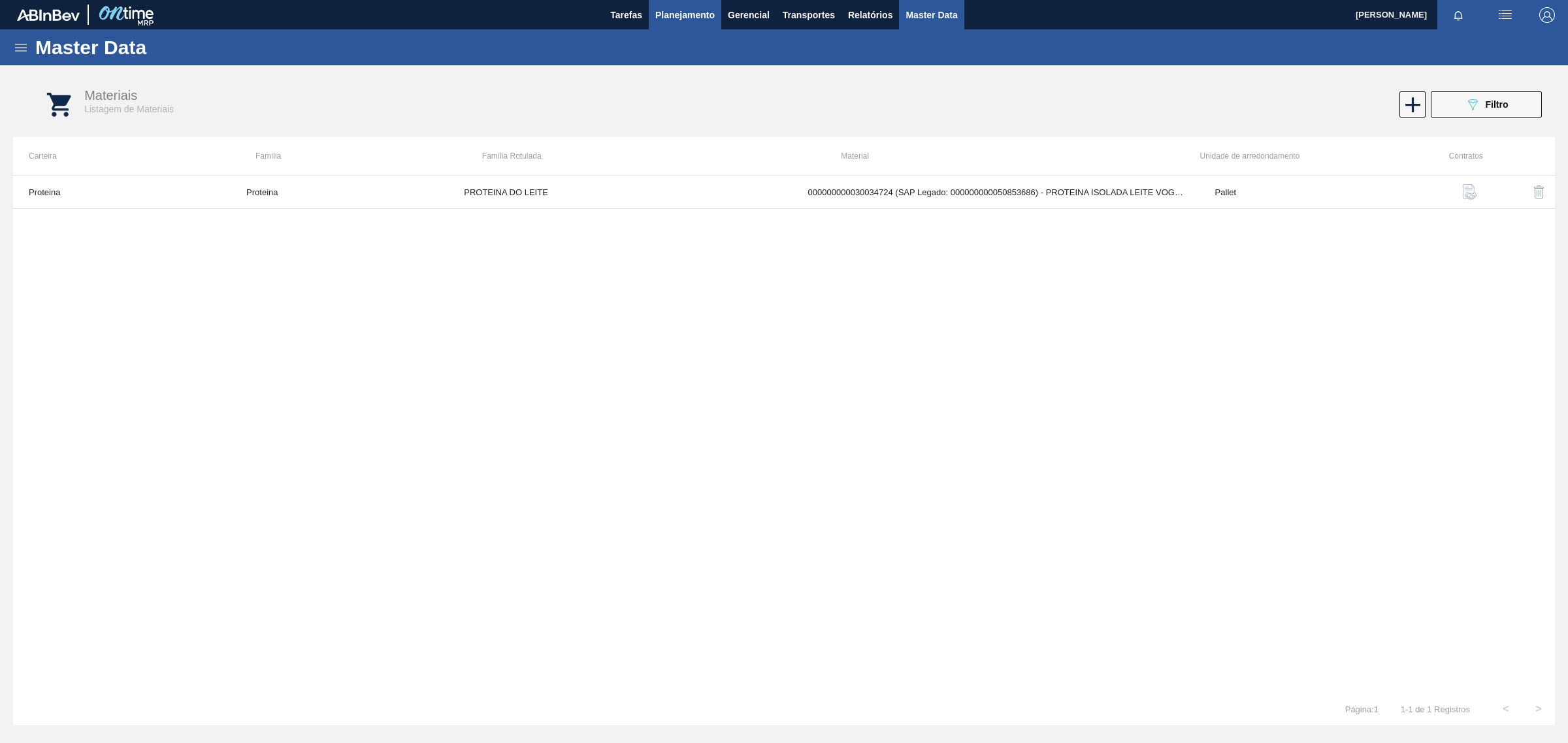
click at [674, 8] on span "Planejamento" at bounding box center [684, 15] width 60 height 16
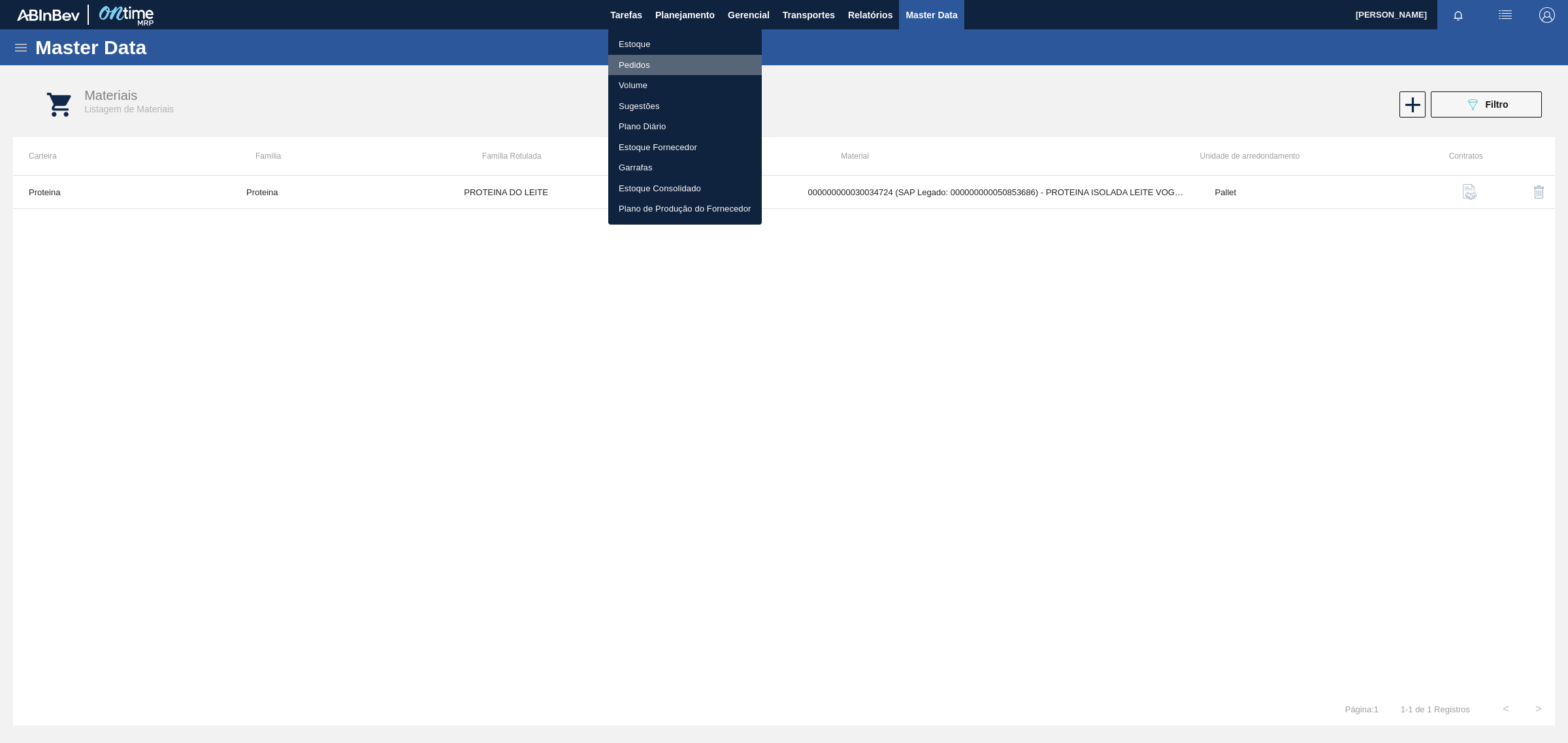
click at [631, 72] on li "Pedidos" at bounding box center [685, 65] width 153 height 21
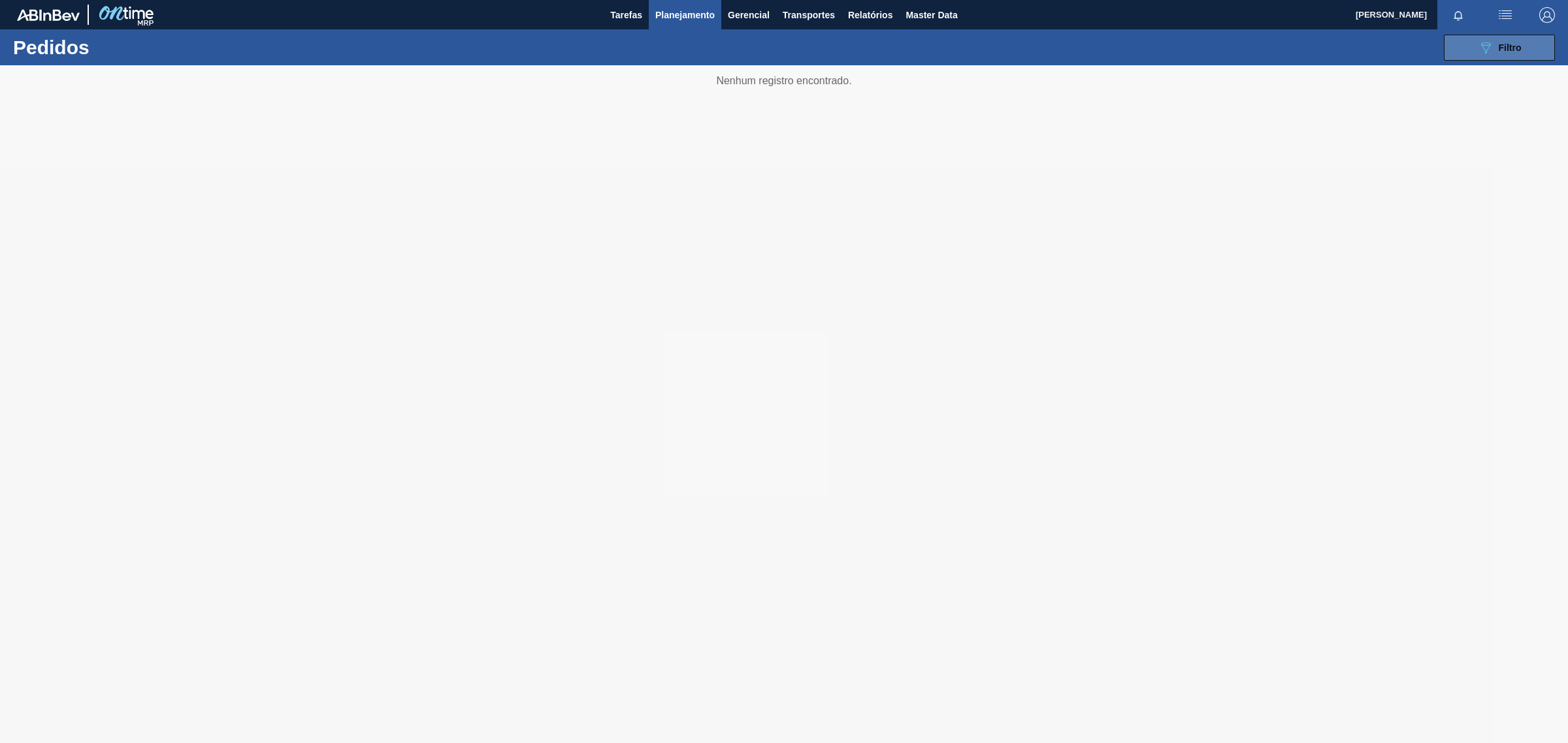
click at [1480, 47] on icon "089F7B8B-B2A5-4AFE-B5C0-19BA573D28AC" at bounding box center [1485, 47] width 16 height 16
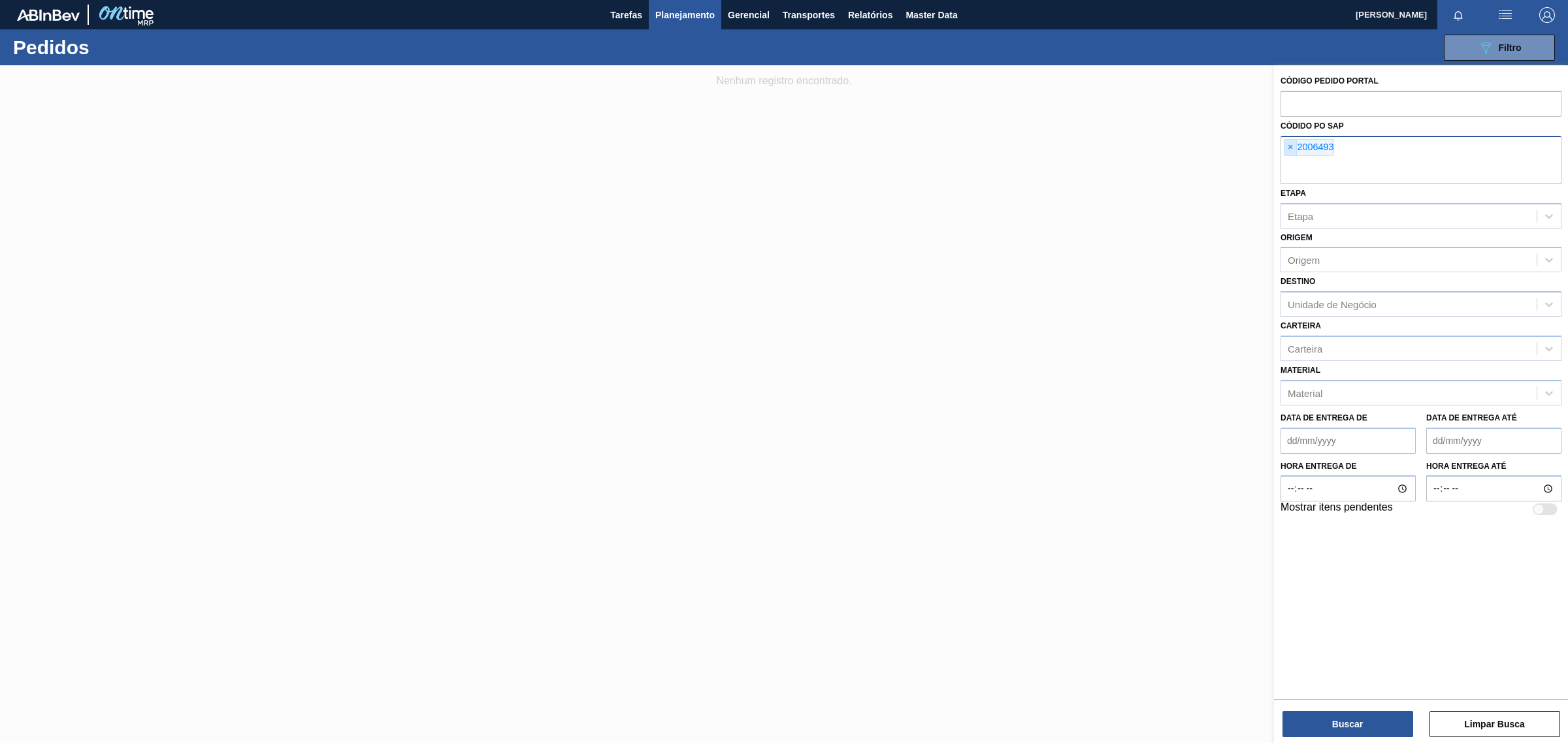
click at [1287, 145] on span "×" at bounding box center [1291, 147] width 12 height 16
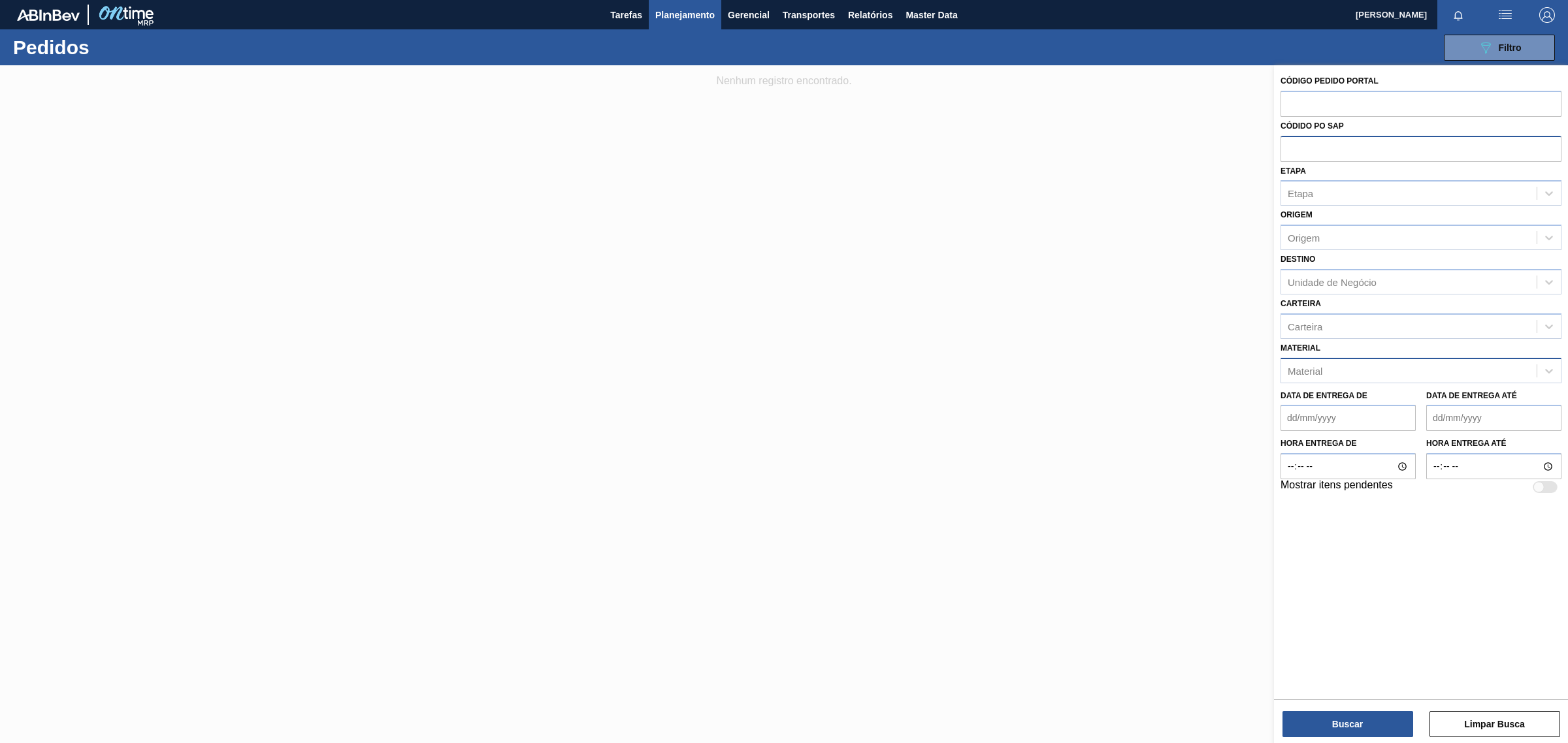
click at [1347, 369] on div "Material" at bounding box center [1409, 371] width 255 height 19
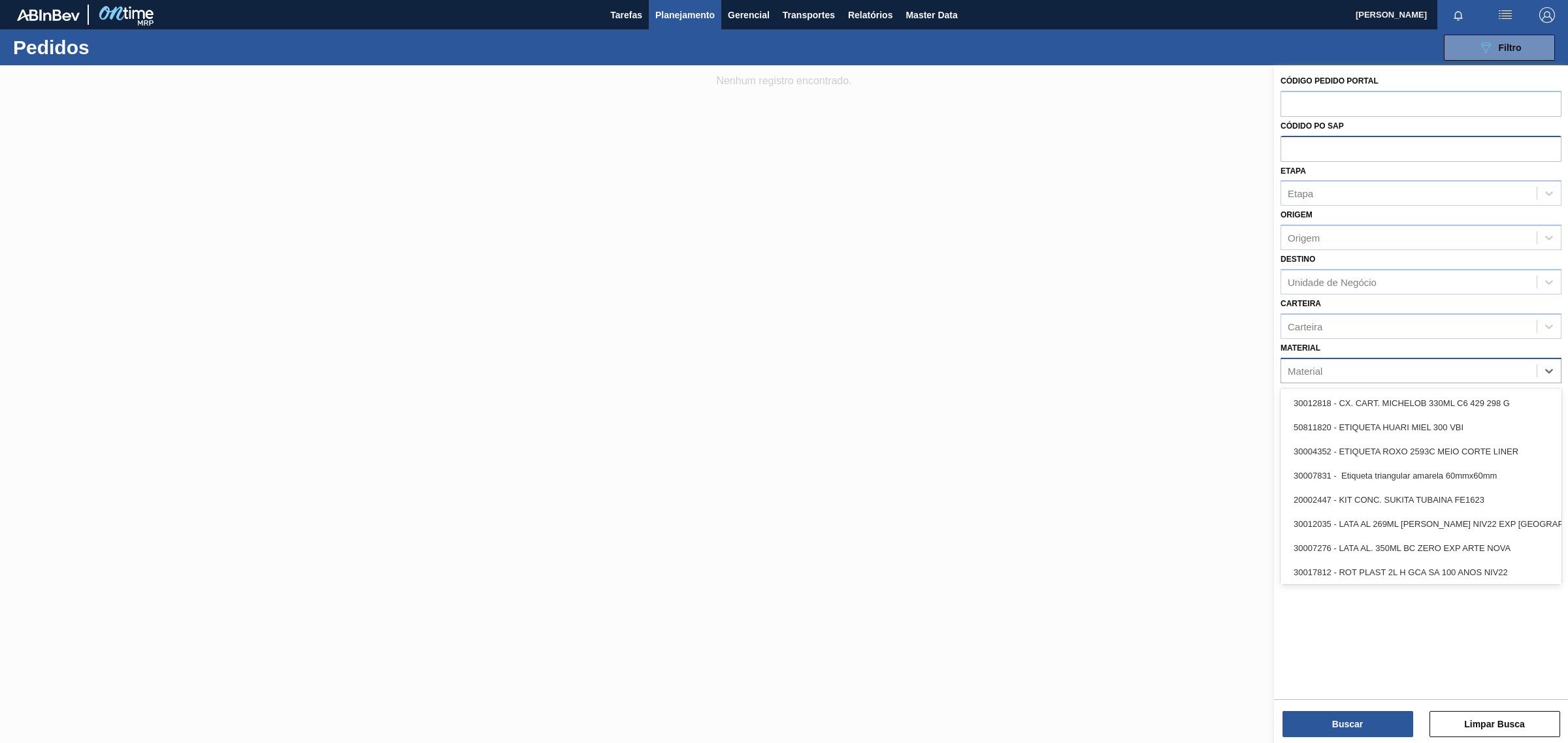
paste input "30011108"
type input "30011108"
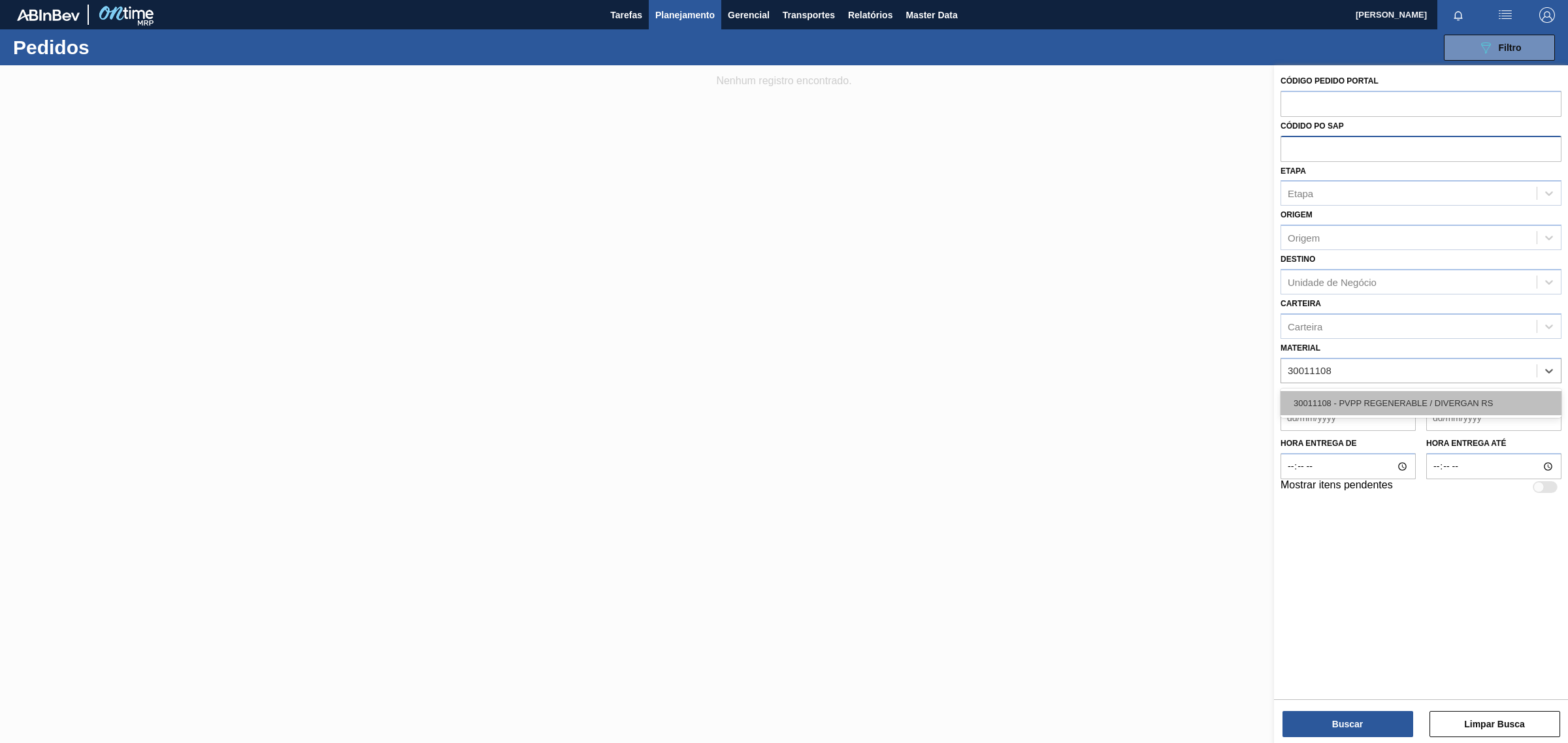
click at [1349, 399] on div "30011108 - PVPP REGENERABLE / DIVERGAN RS" at bounding box center [1421, 403] width 281 height 24
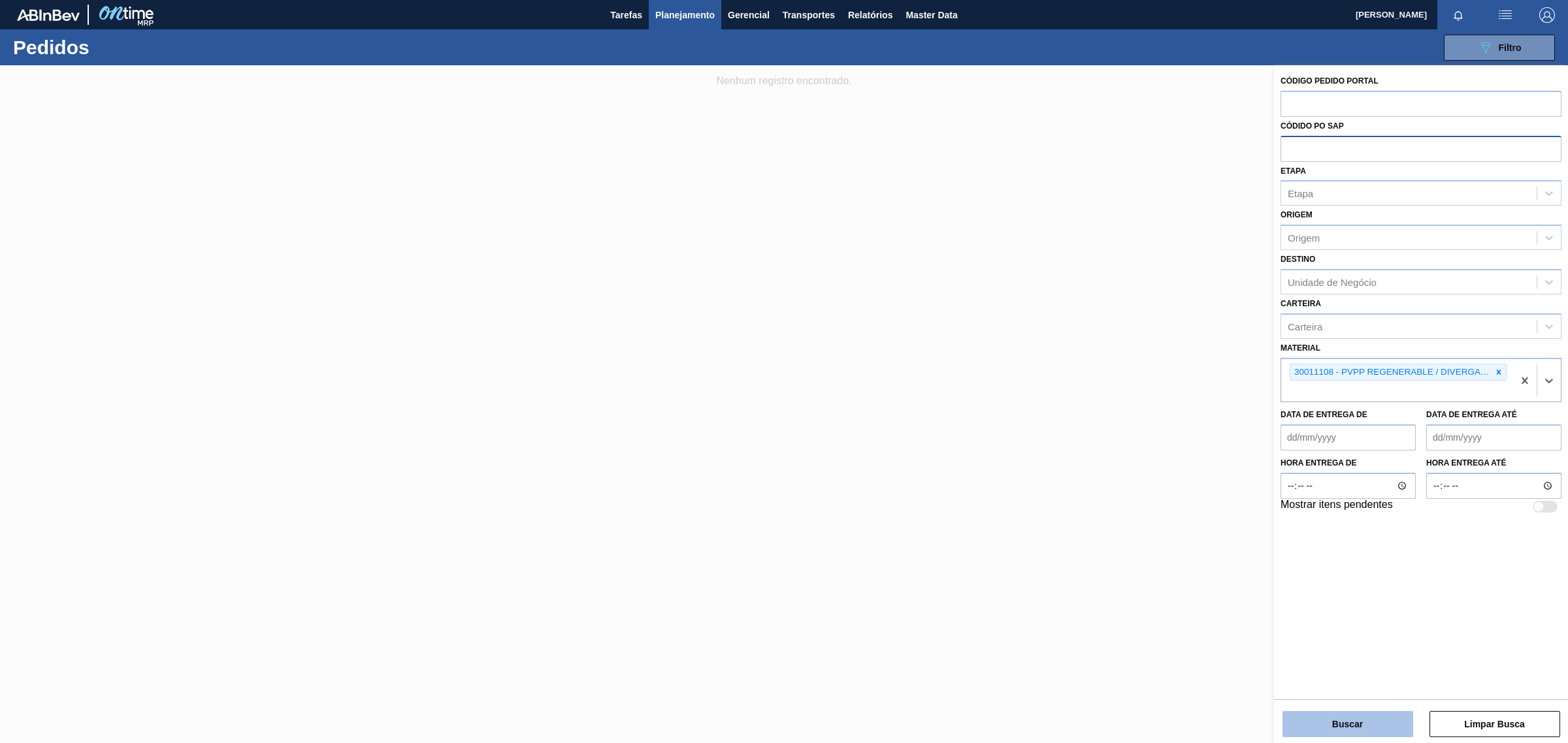
click at [1325, 716] on button "Buscar" at bounding box center [1348, 725] width 131 height 26
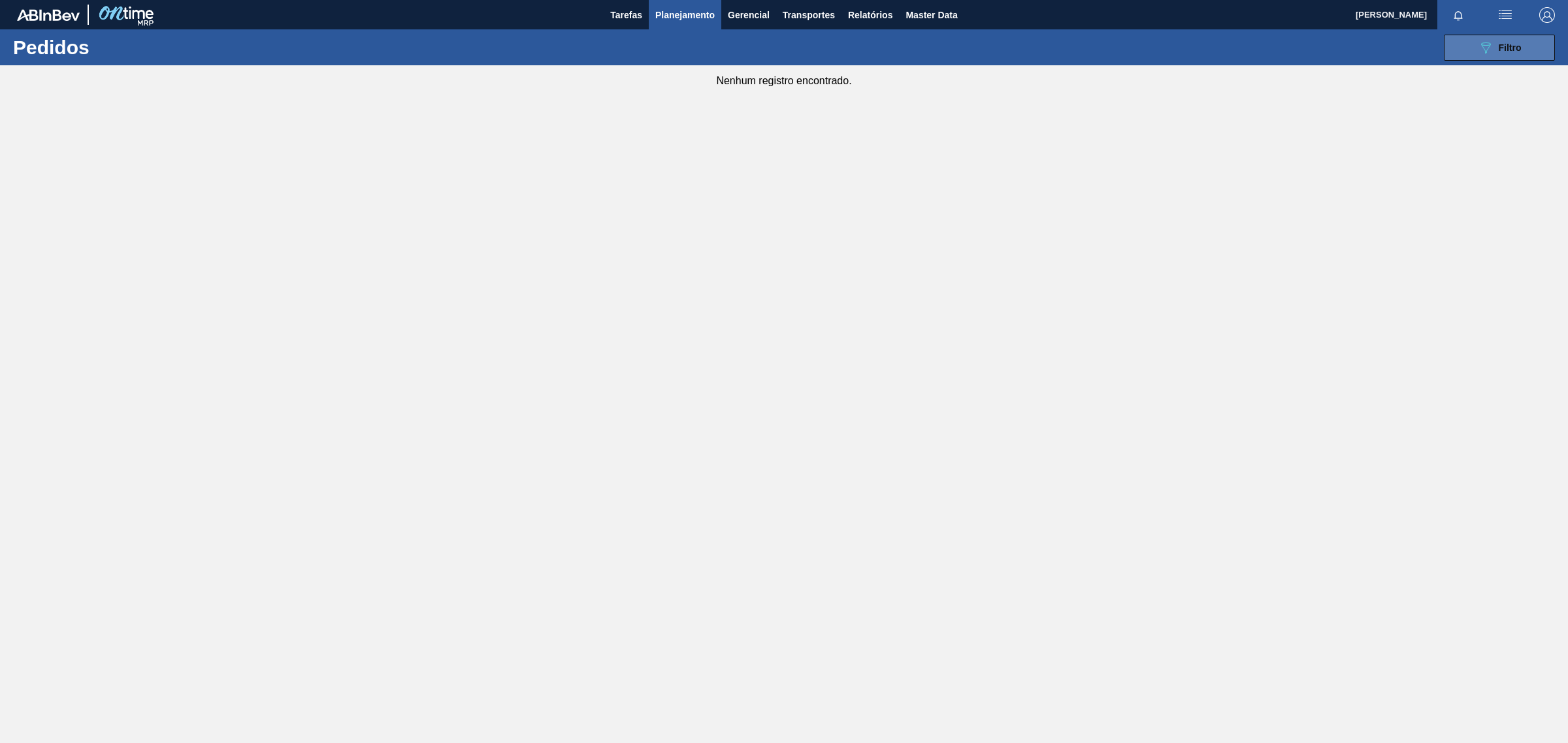
click at [1509, 46] on span "Filtro" at bounding box center [1510, 47] width 23 height 10
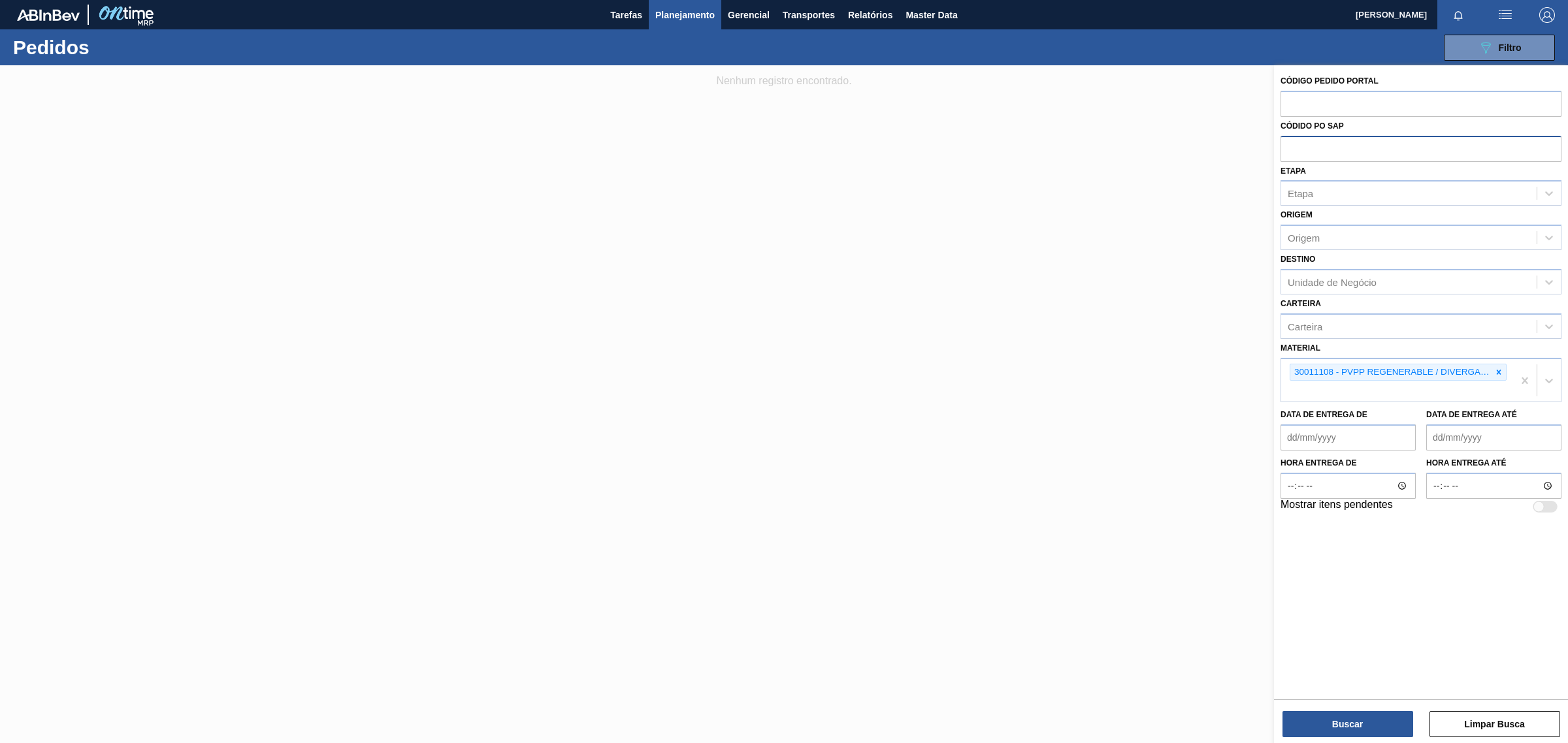
click at [870, 249] on div at bounding box center [784, 436] width 1568 height 743
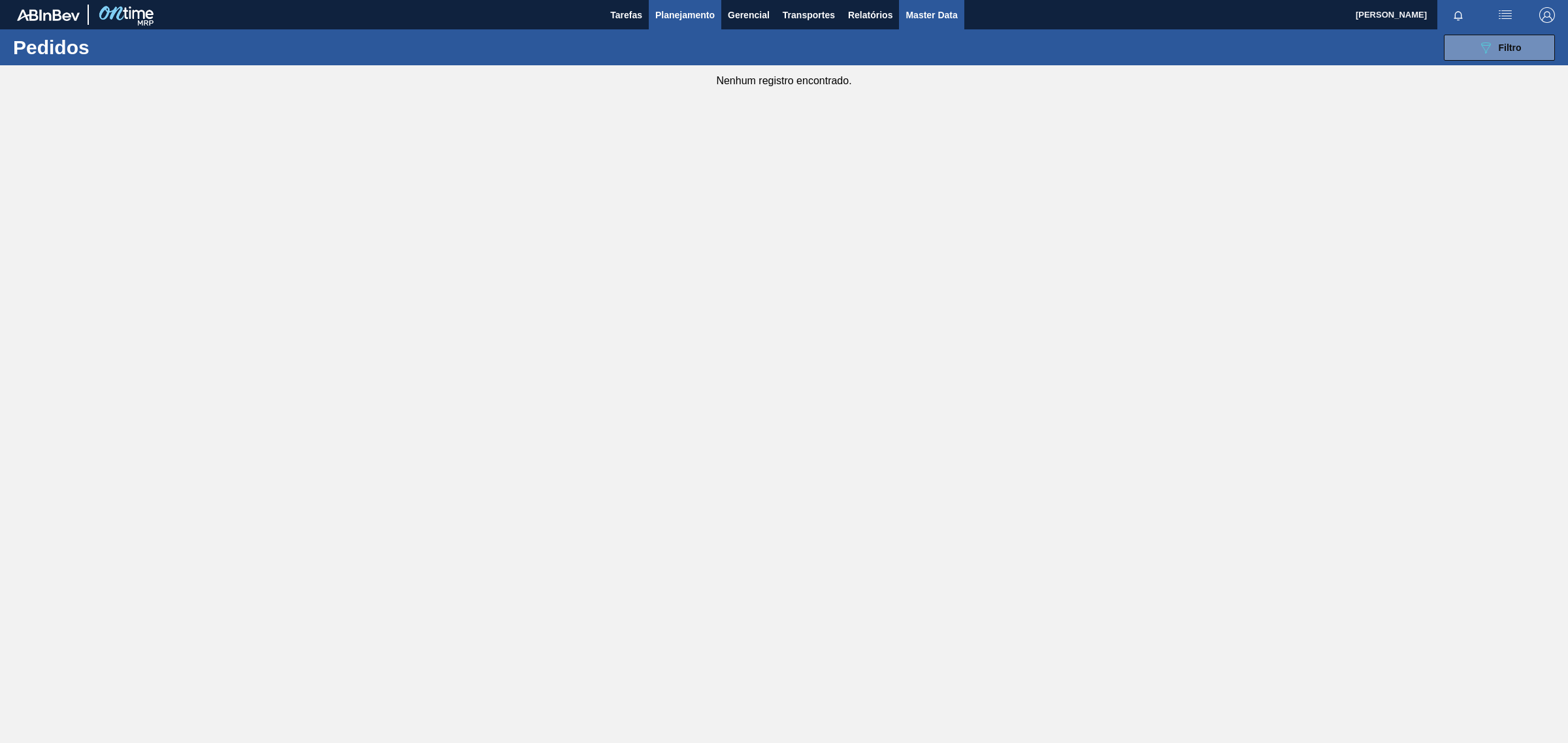
click at [957, 15] on button "Master Data" at bounding box center [931, 14] width 65 height 29
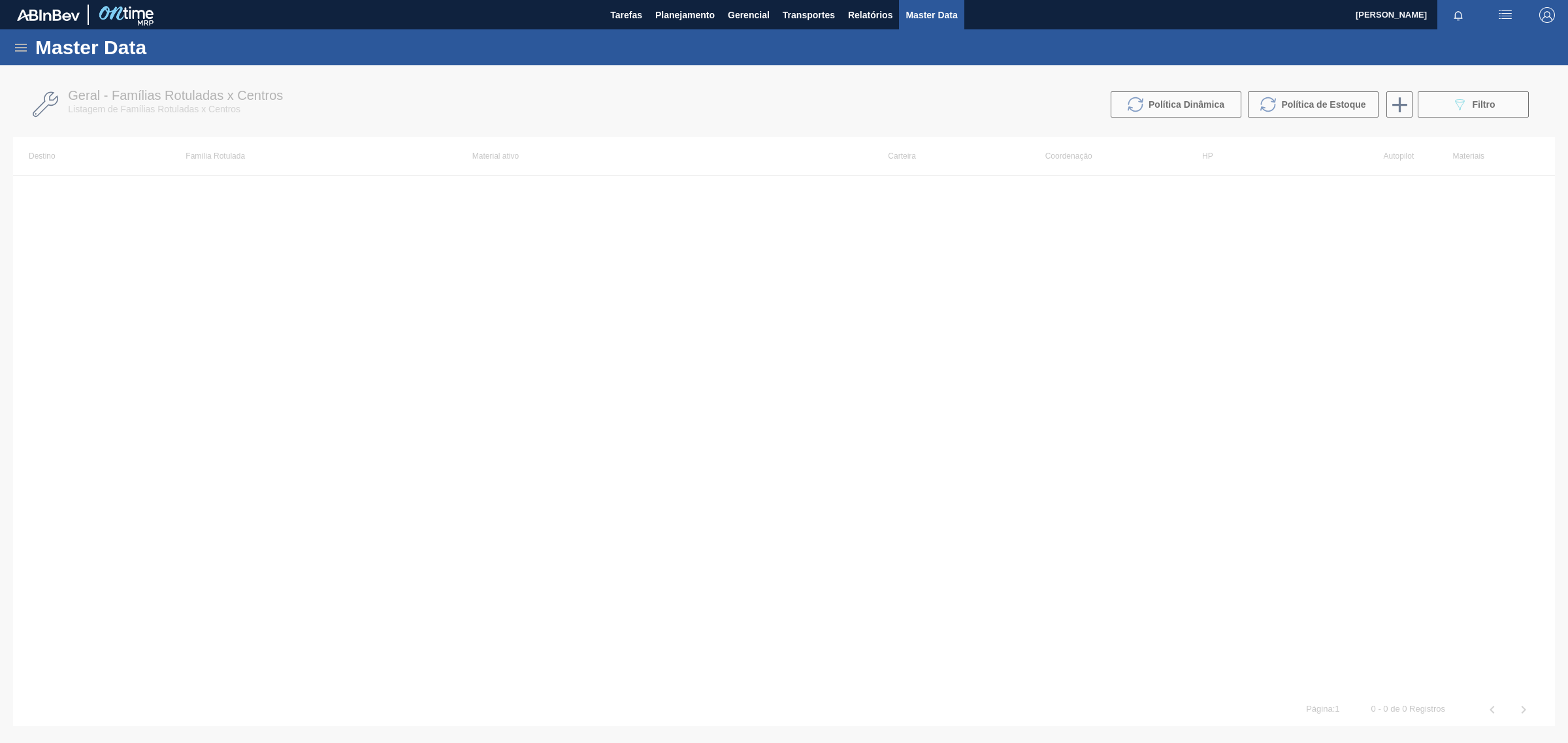
click at [21, 47] on icon at bounding box center [21, 47] width 12 height 8
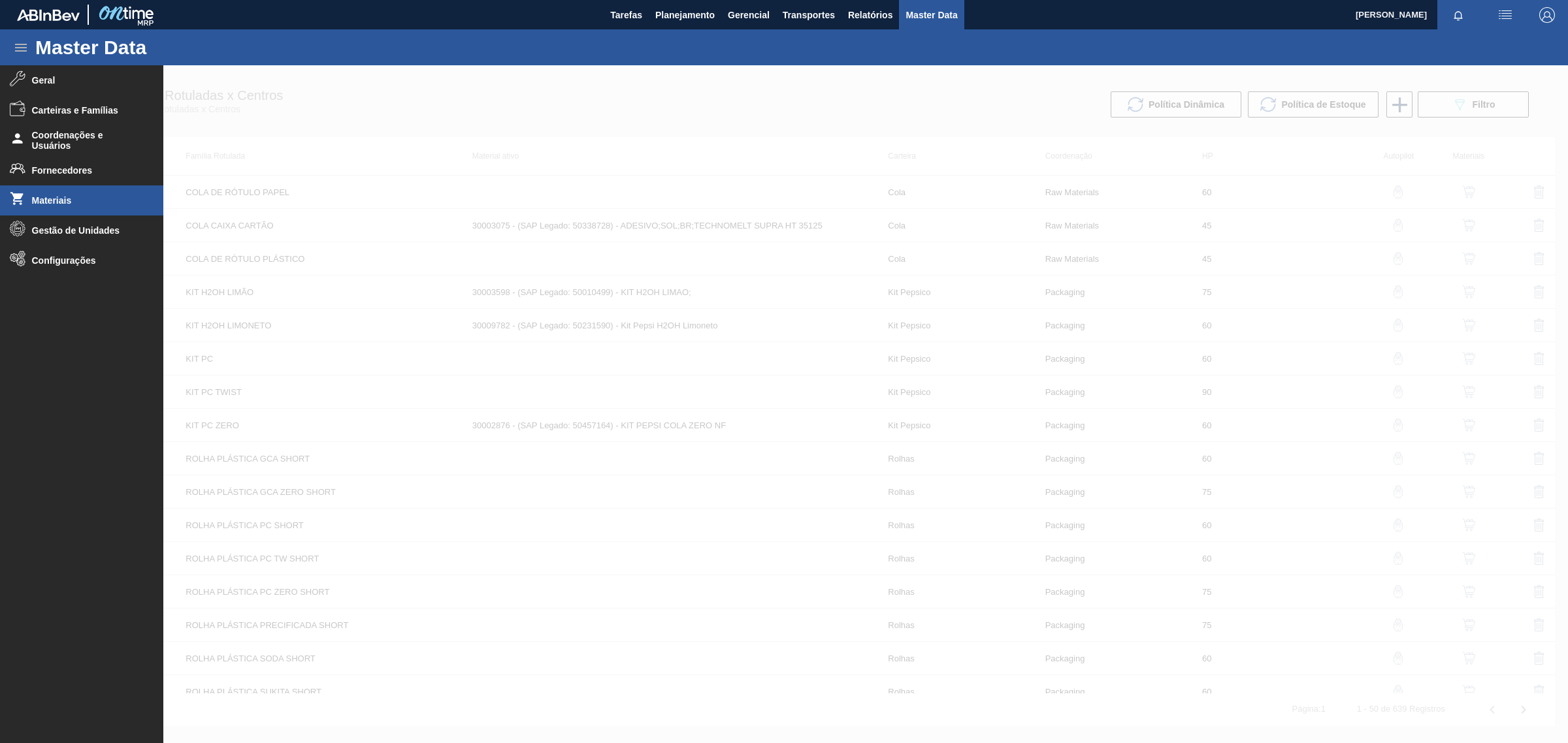
click at [25, 196] on li "Materiais" at bounding box center [81, 200] width 164 height 30
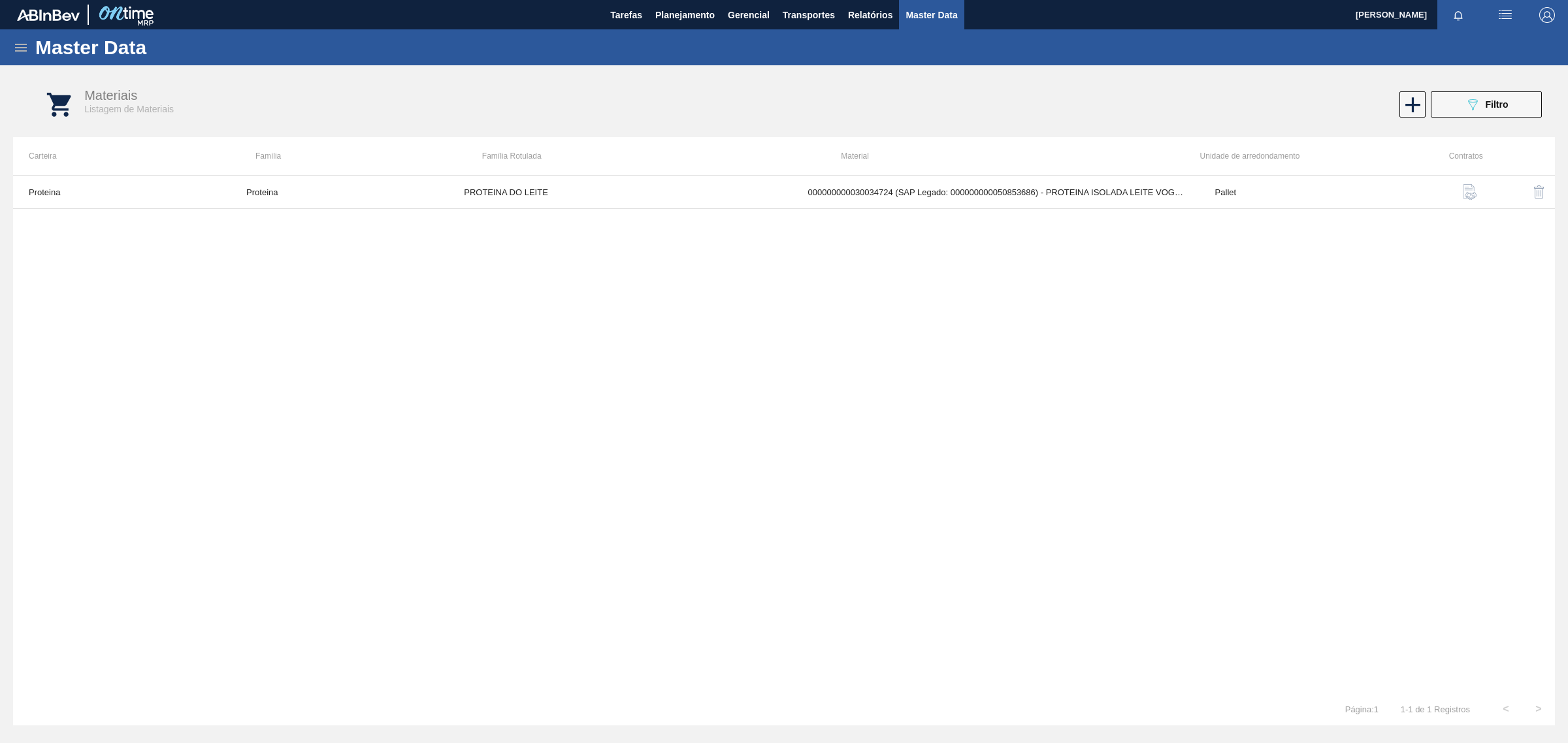
click at [1484, 87] on div "Materiais Listagem de Materiais 089F7B8B-B2A5-4AFE-B5C0-19BA573D28AC Filtro" at bounding box center [797, 105] width 1542 height 49
click at [1483, 106] on div "089F7B8B-B2A5-4AFE-B5C0-19BA573D28AC Filtro" at bounding box center [1487, 104] width 44 height 16
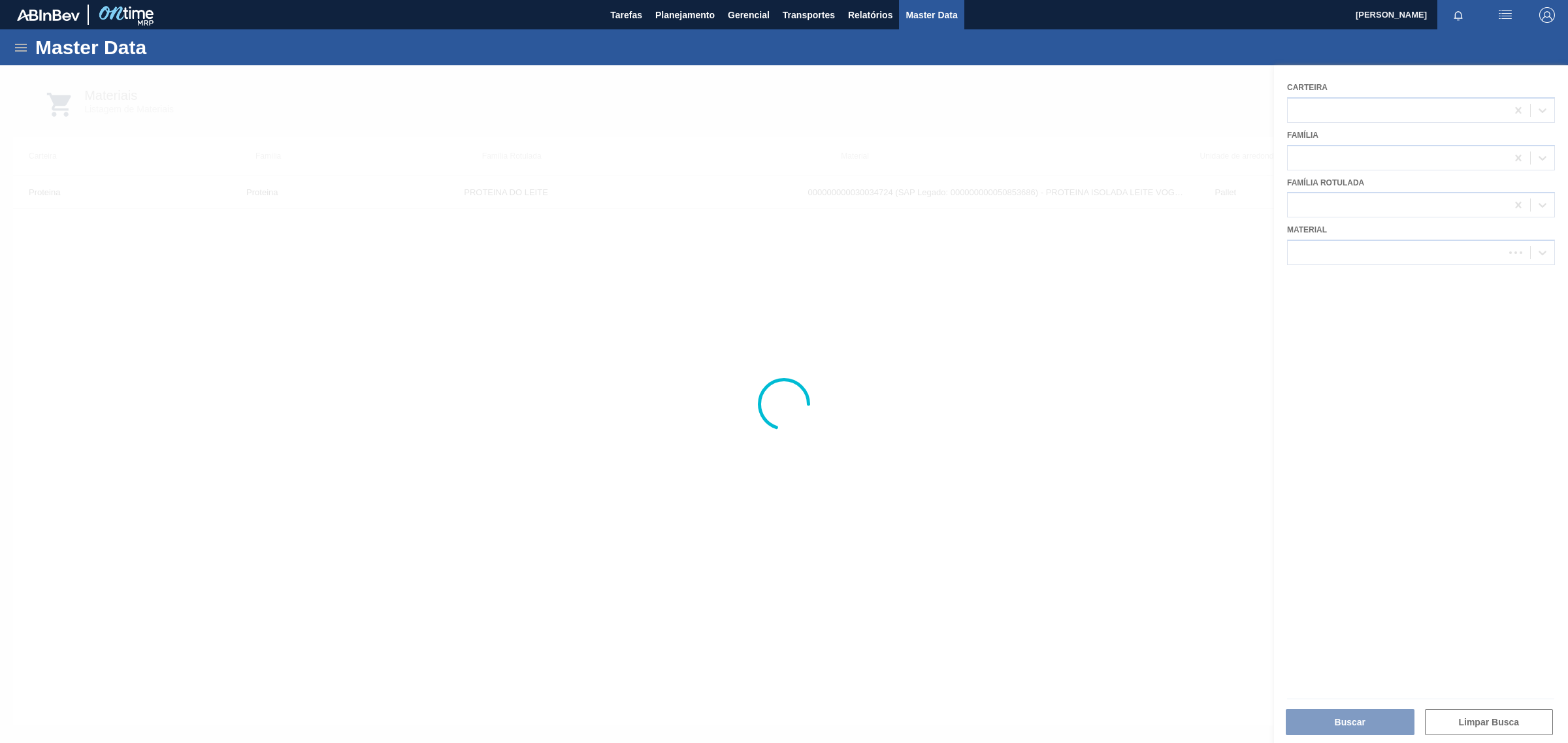
click at [1344, 248] on div at bounding box center [784, 404] width 1568 height 678
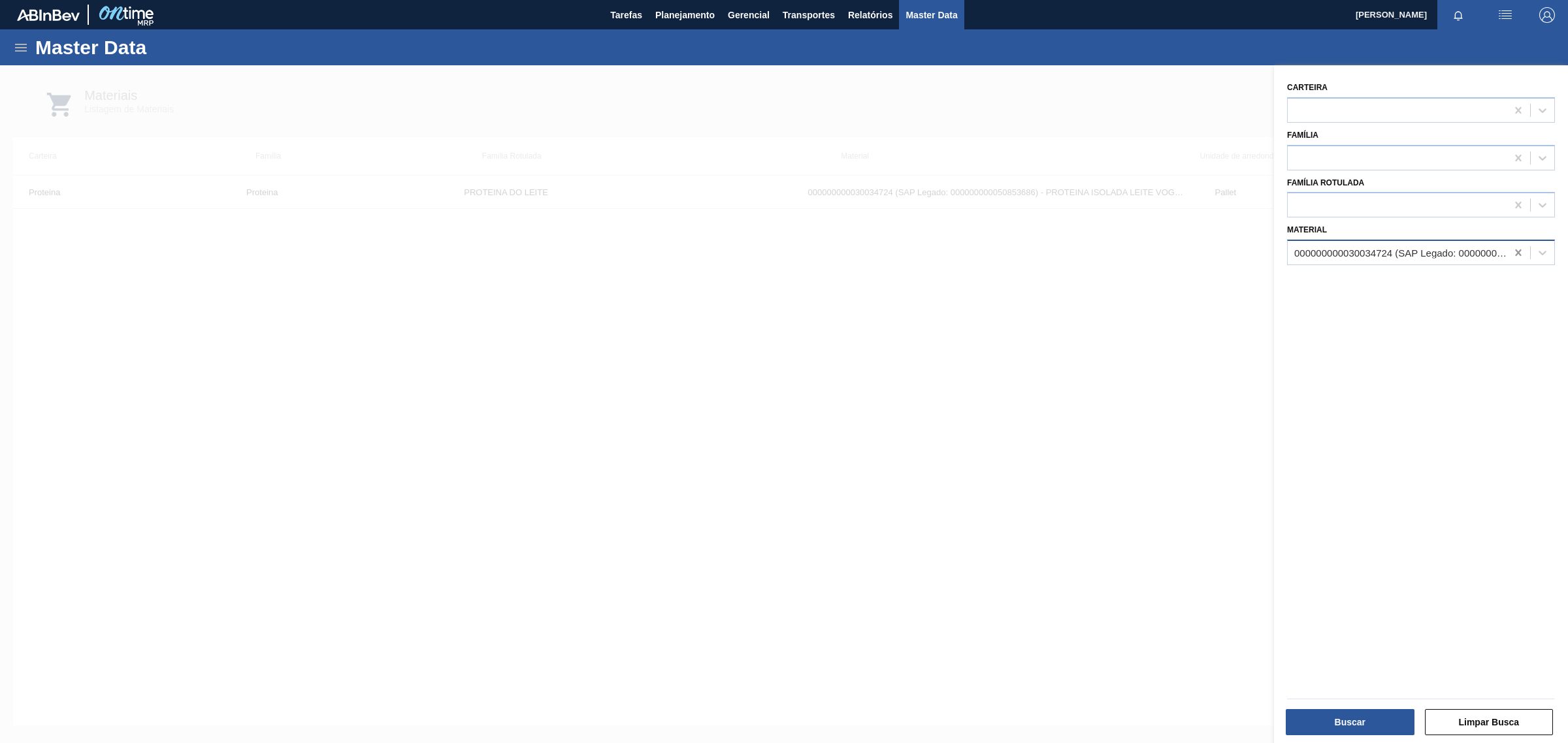
click at [1519, 250] on icon at bounding box center [1518, 253] width 6 height 7
paste input "30011108"
type input "30011108"
click at [1396, 289] on div "000000000030011108 (SAP Legado: 000000000050141984) - PVPP REGENERABLE / DIVERG…" at bounding box center [1421, 285] width 268 height 24
click at [1334, 716] on button "Buscar" at bounding box center [1350, 722] width 129 height 26
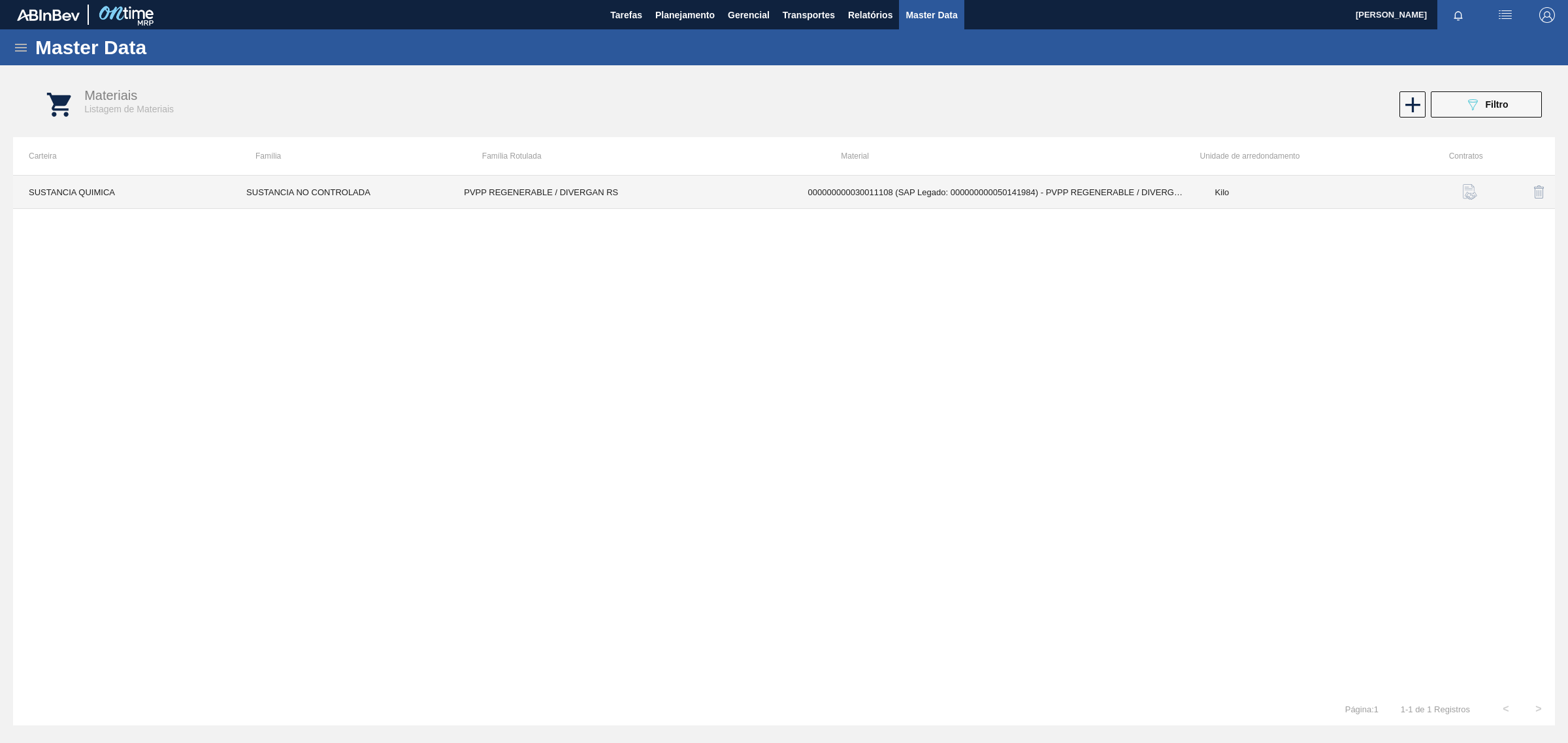
click at [918, 205] on td "000000000030011108 (SAP Legado: 000000000050141984) - PVPP REGENERABLE / DIVERG…" at bounding box center [996, 192] width 407 height 34
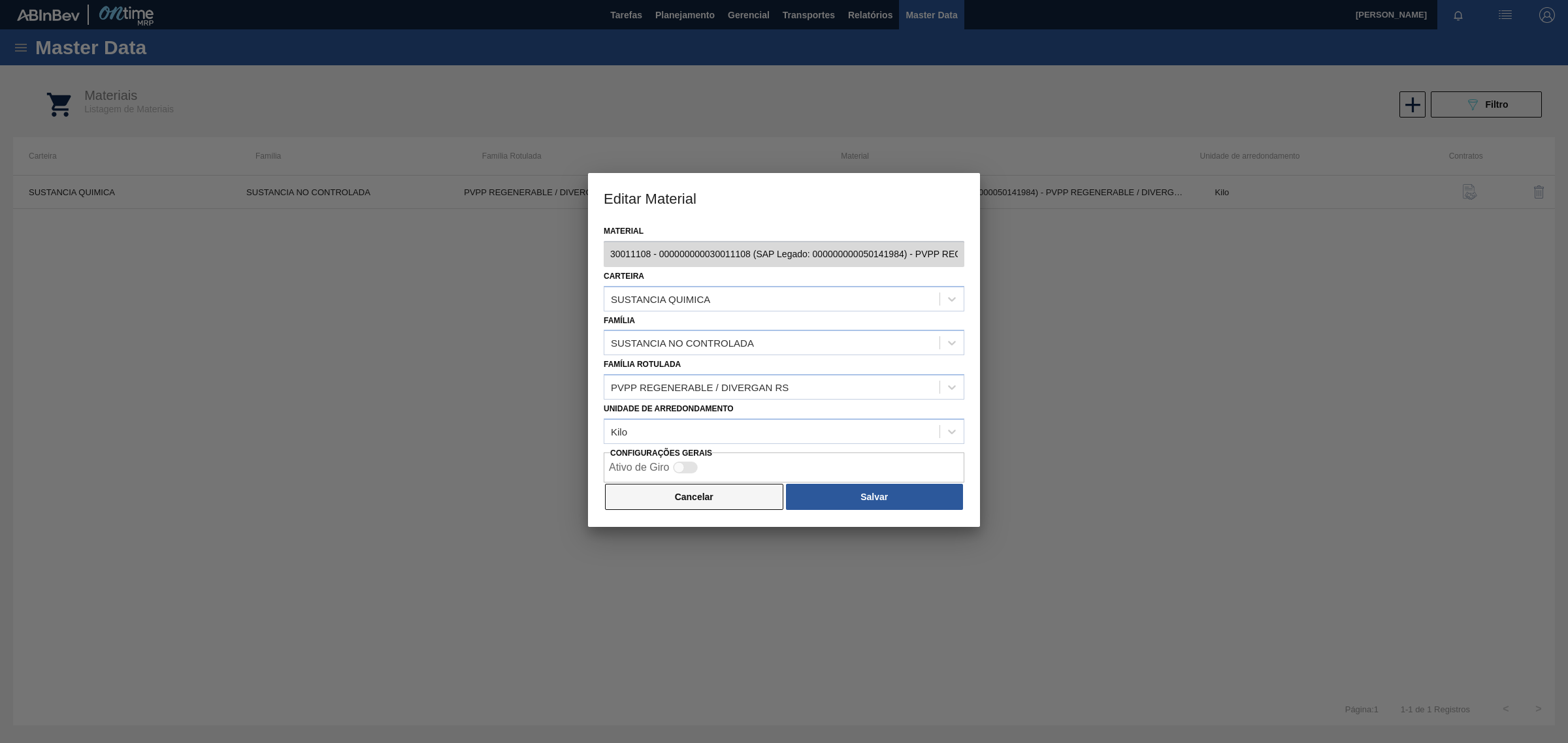
click at [717, 501] on button "Cancelar" at bounding box center [694, 497] width 179 height 26
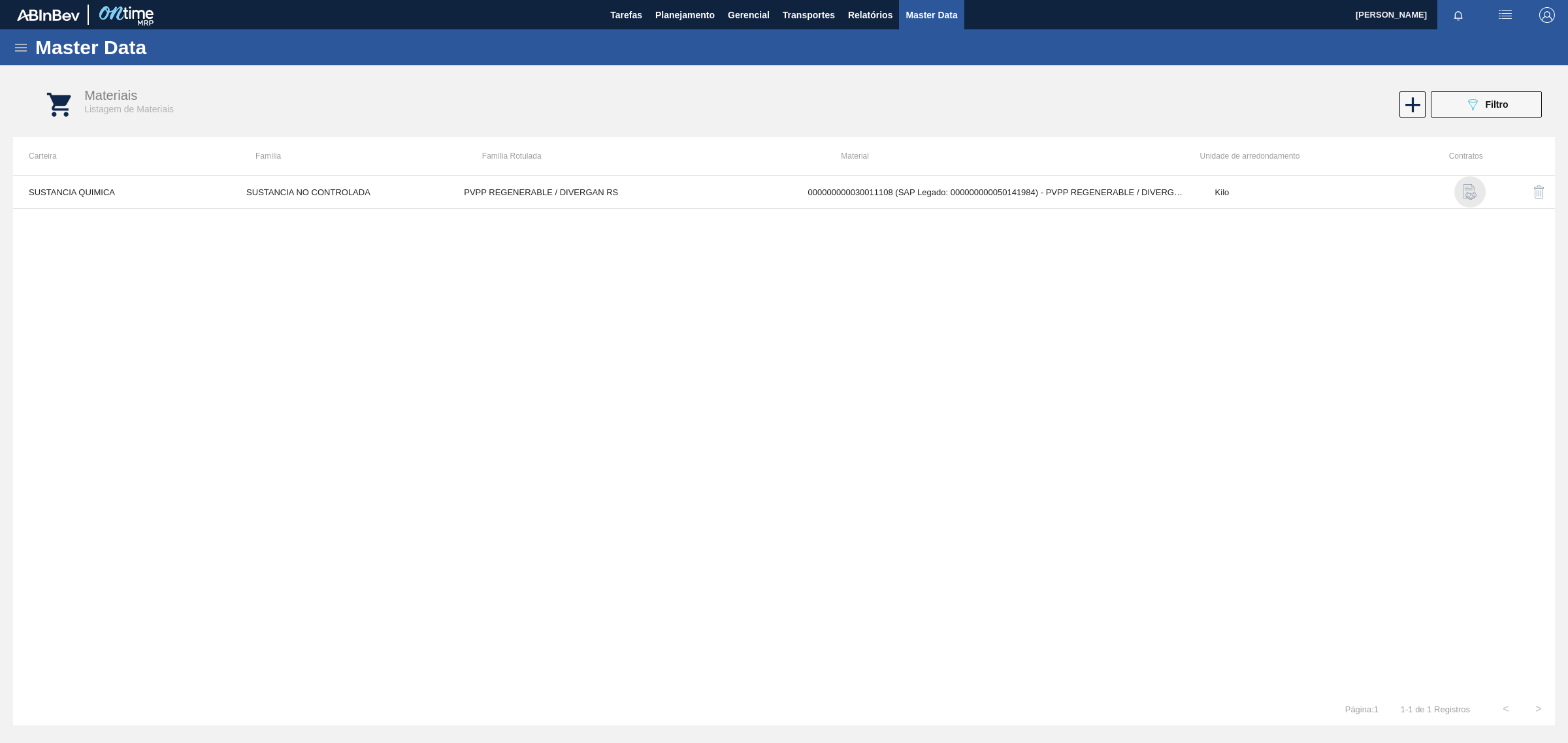
click at [1465, 194] on img "button" at bounding box center [1469, 192] width 16 height 16
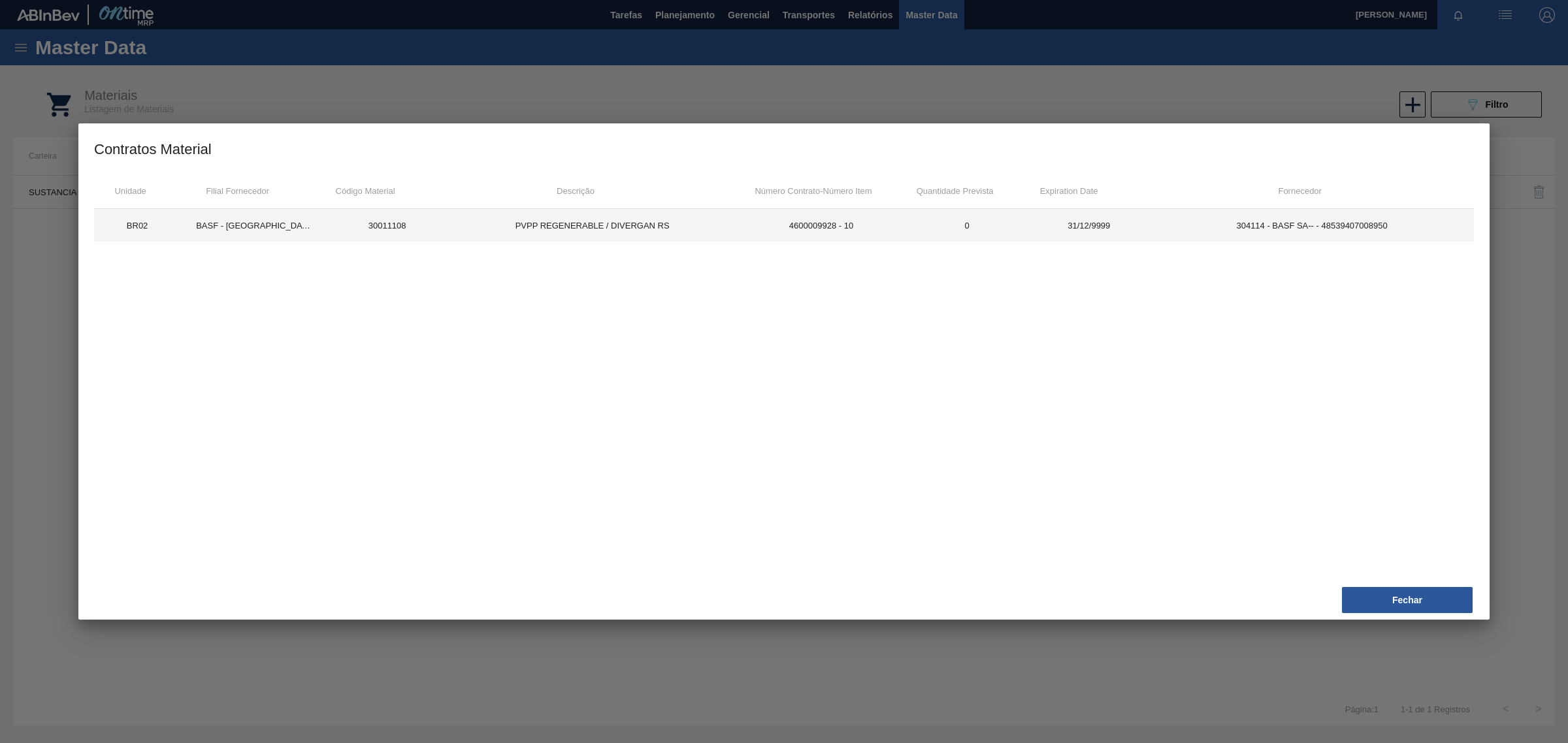
click at [563, 231] on td "PVPP REGENERABLE / DIVERGAN RS" at bounding box center [592, 225] width 288 height 33
click at [1244, 229] on td "304114 - BASF SA-- - 48539407008950" at bounding box center [1311, 225] width 324 height 33
click at [1428, 601] on button "Fechar" at bounding box center [1407, 600] width 131 height 26
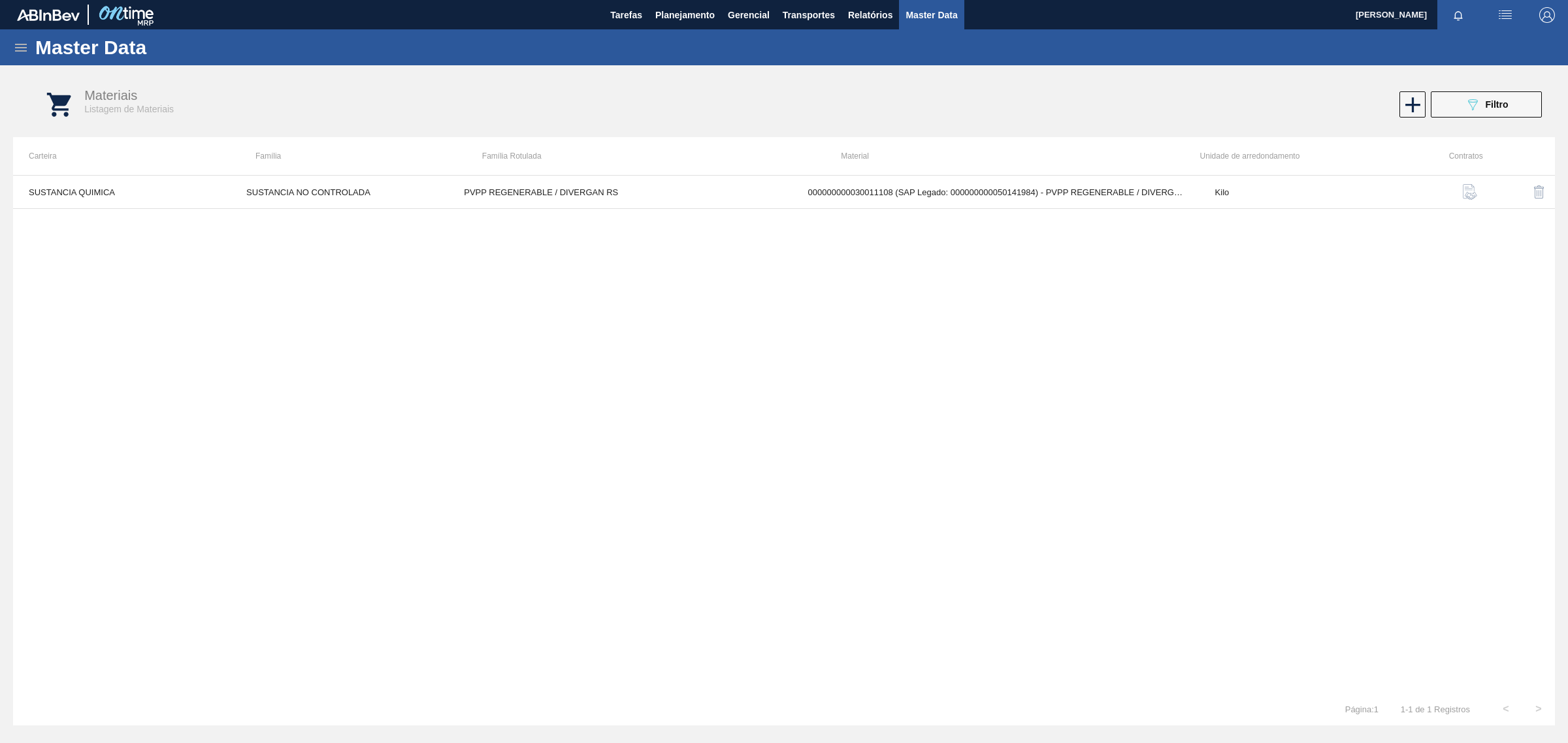
click at [21, 44] on icon at bounding box center [21, 47] width 16 height 16
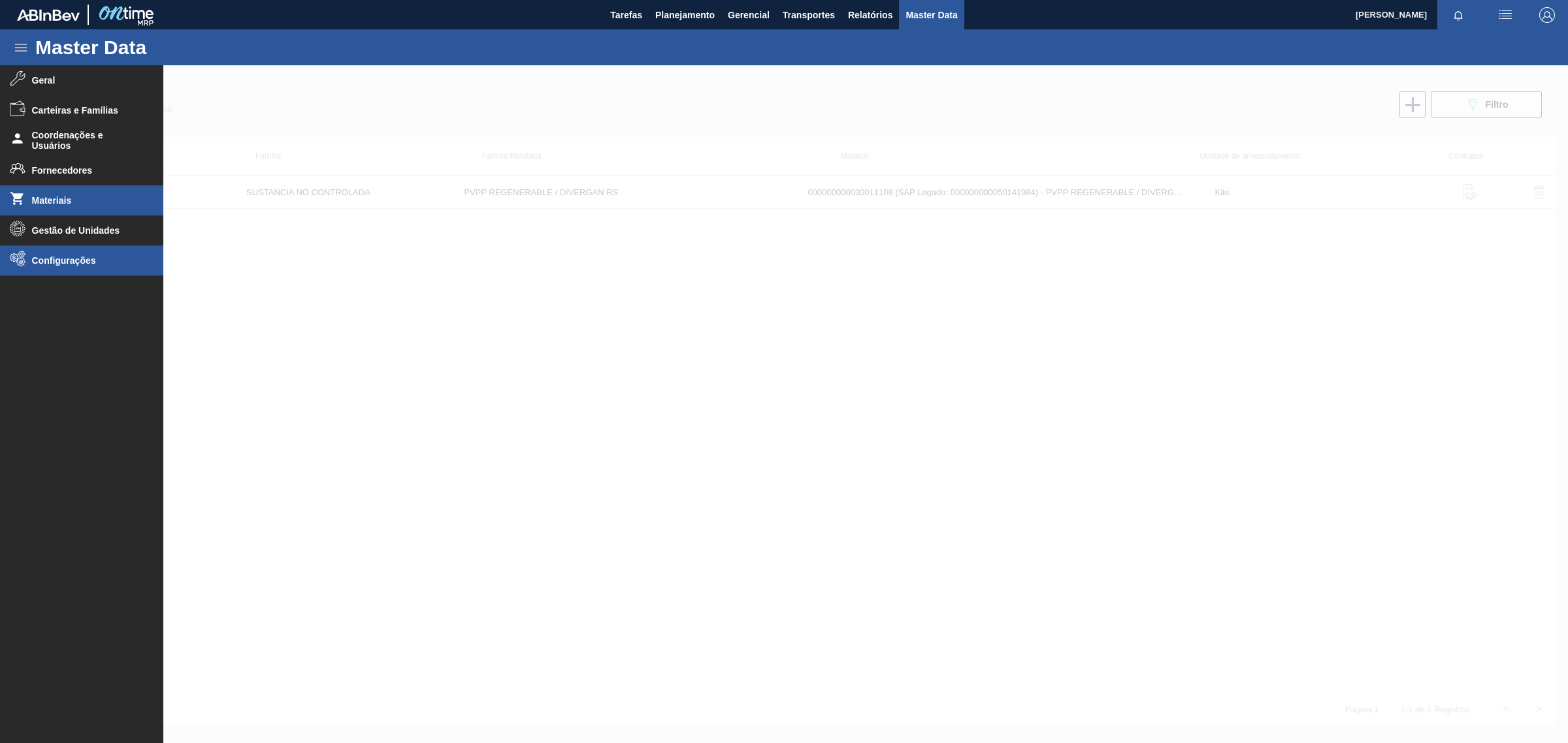
click at [79, 265] on span "Configurações" at bounding box center [86, 260] width 108 height 10
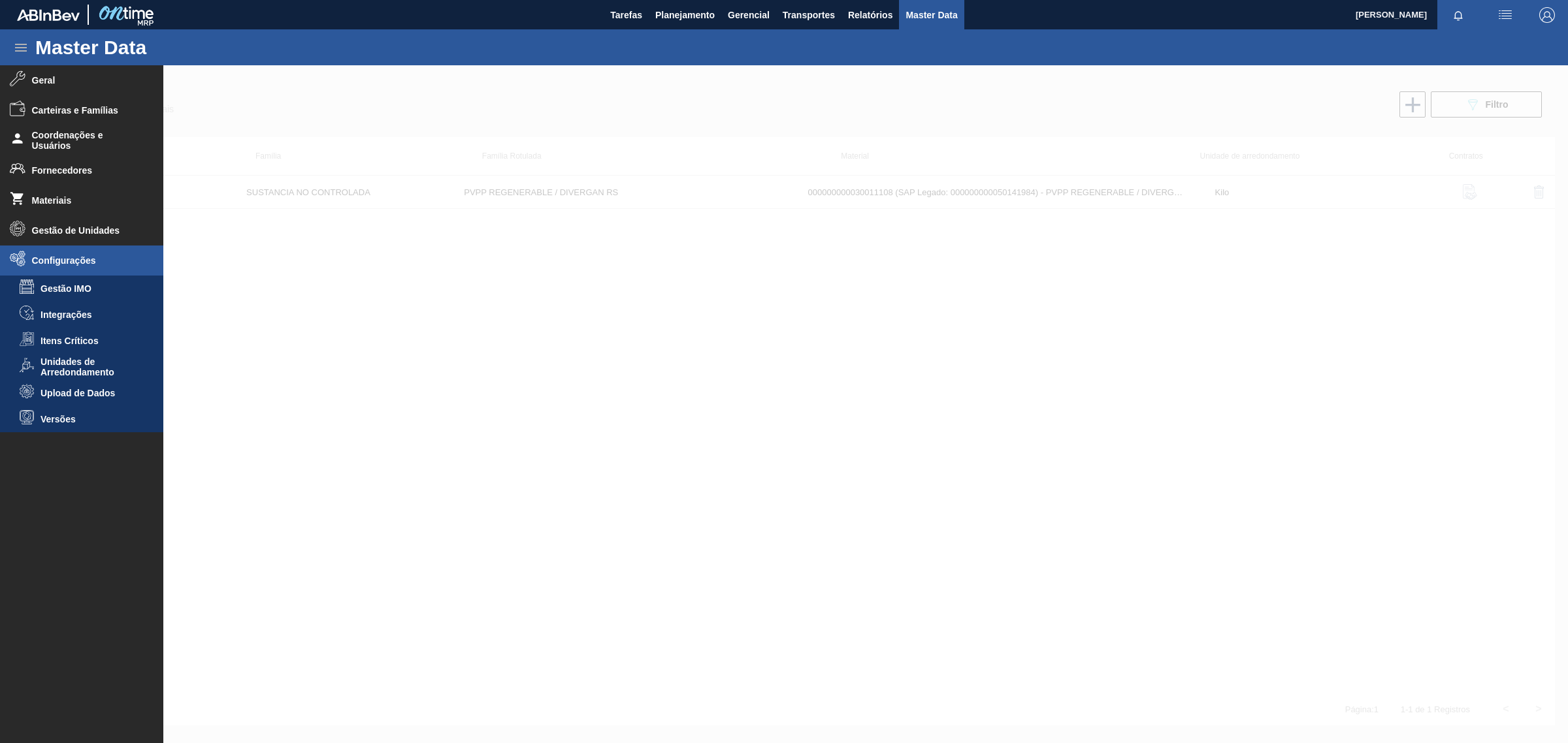
click at [574, 432] on div at bounding box center [784, 404] width 1568 height 678
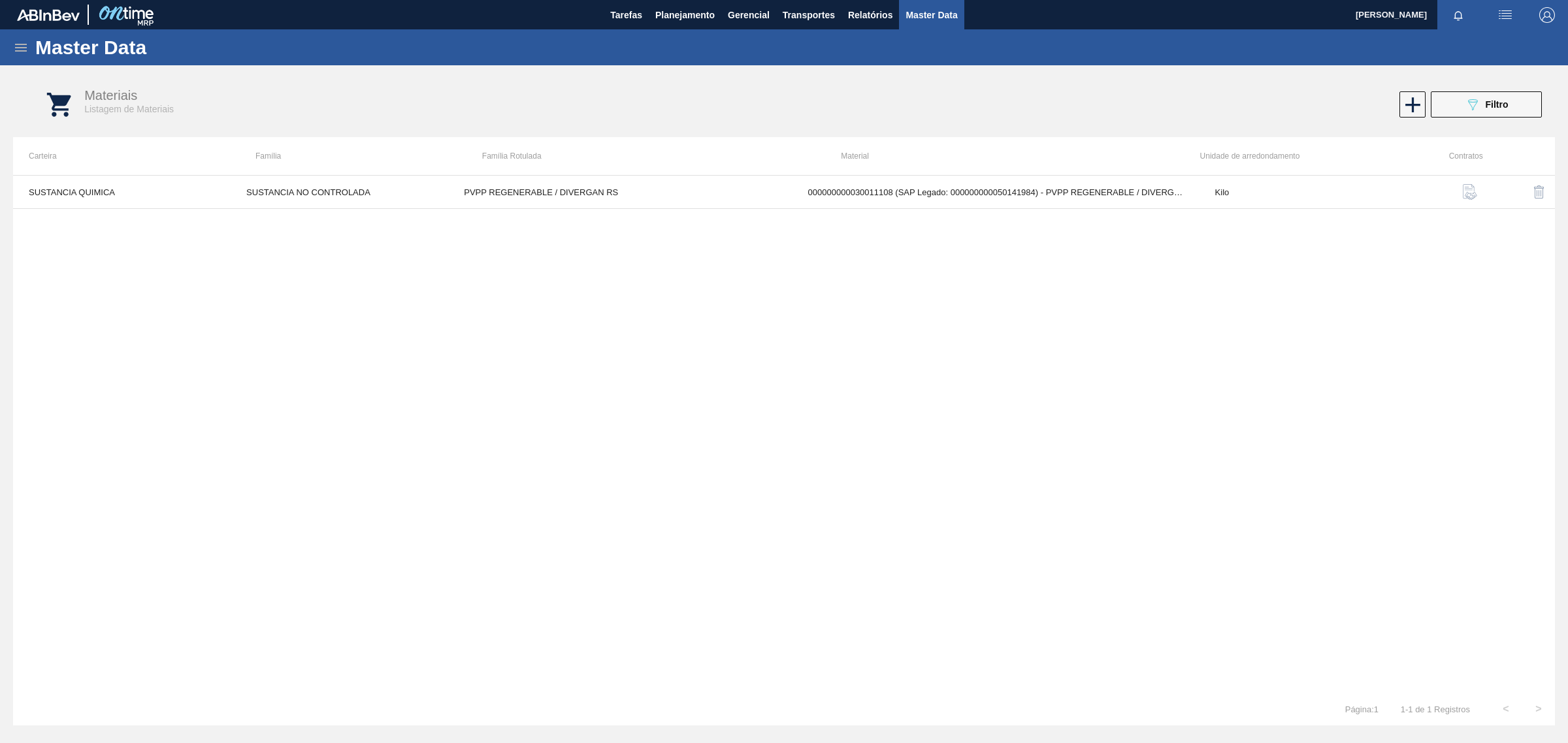
click at [21, 47] on icon at bounding box center [21, 47] width 16 height 16
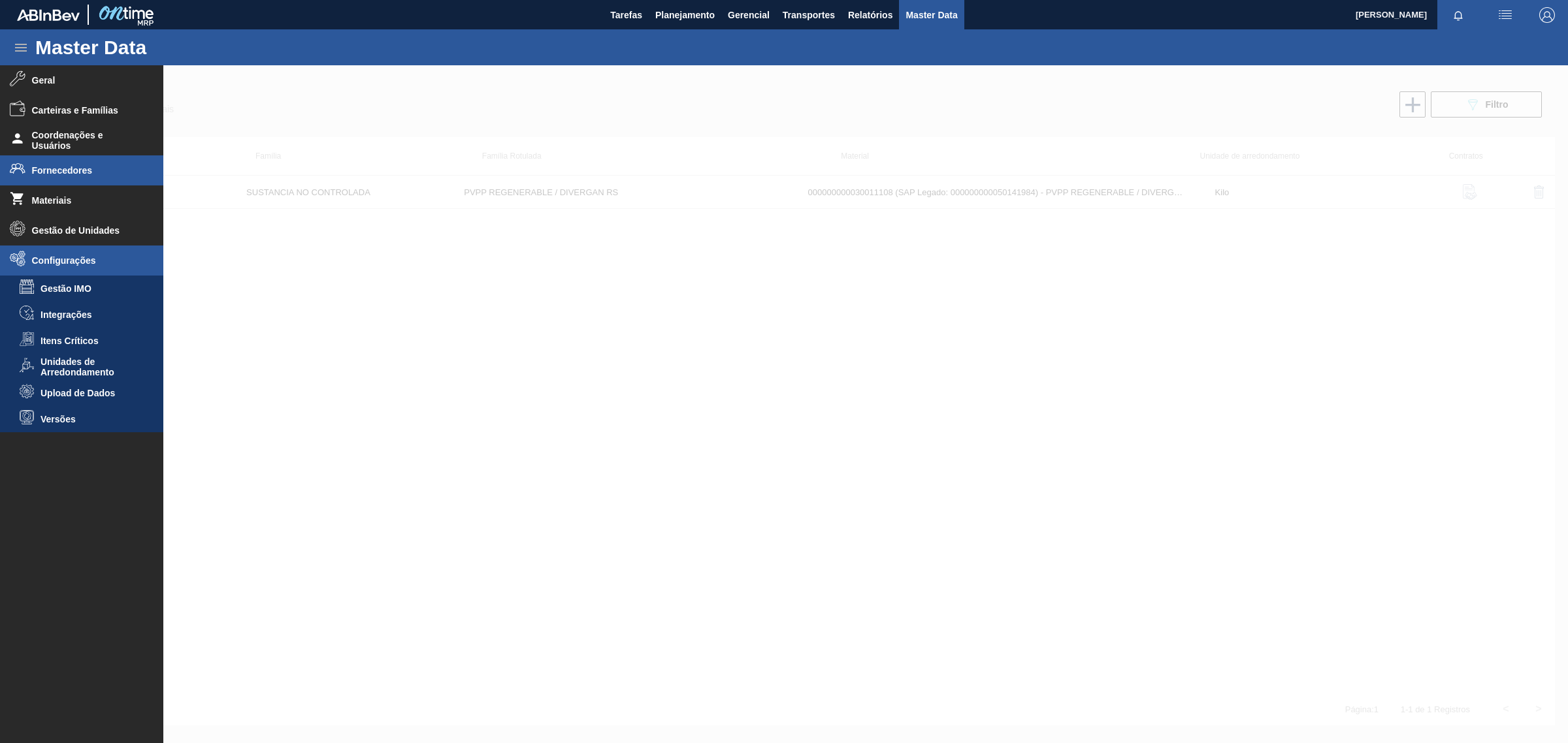
click at [108, 175] on li "Fornecedores" at bounding box center [81, 170] width 164 height 30
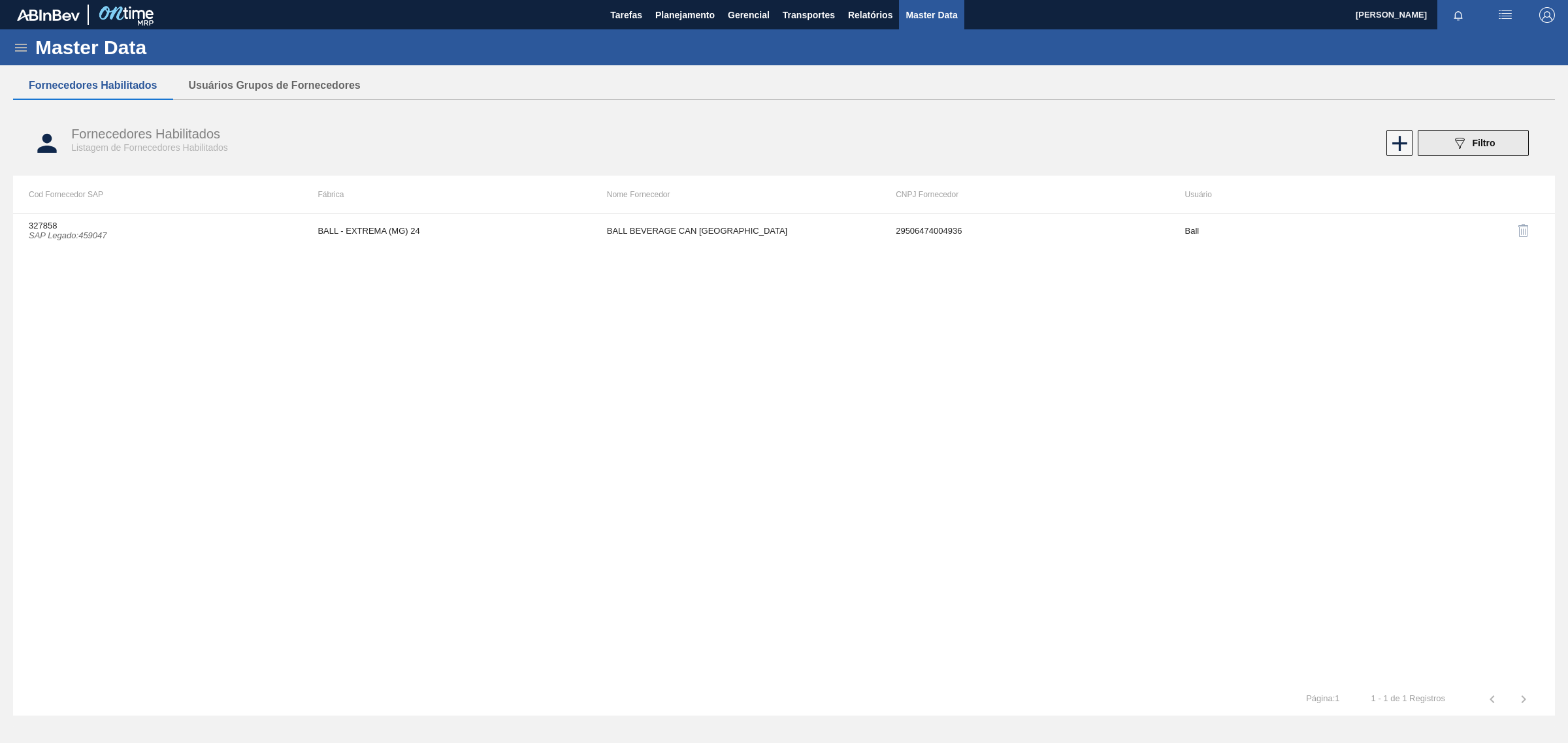
click at [1496, 139] on button "089F7B8B-B2A5-4AFE-B5C0-19BA573D28AC Filtro" at bounding box center [1473, 143] width 111 height 26
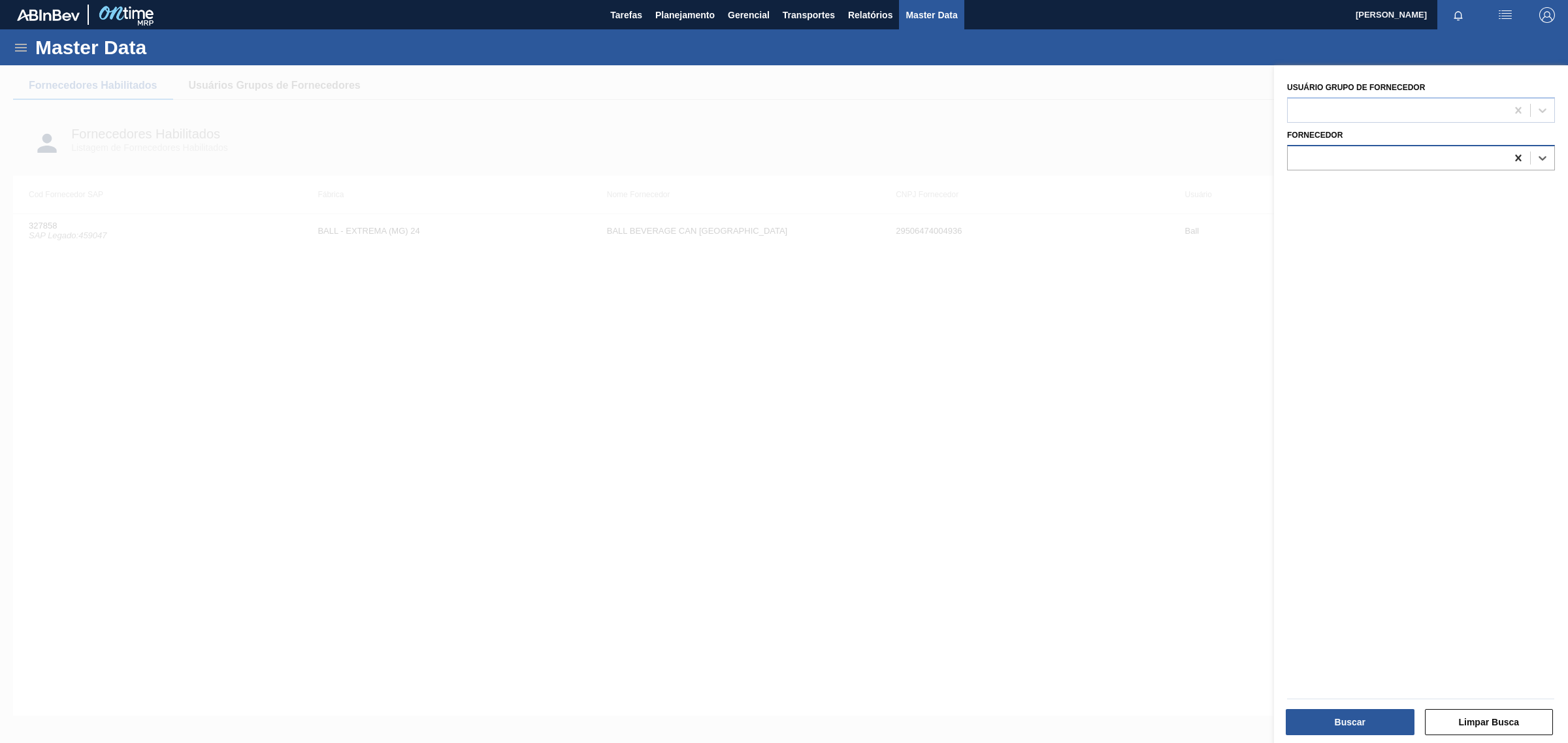
click at [1517, 154] on icon at bounding box center [1518, 157] width 6 height 7
paste input "313152"
type input "313152"
click at [1477, 181] on div "313152 (SAP Legado: 304114) - BASF SA--" at bounding box center [1421, 190] width 268 height 24
click at [1362, 718] on button "Buscar" at bounding box center [1350, 722] width 129 height 26
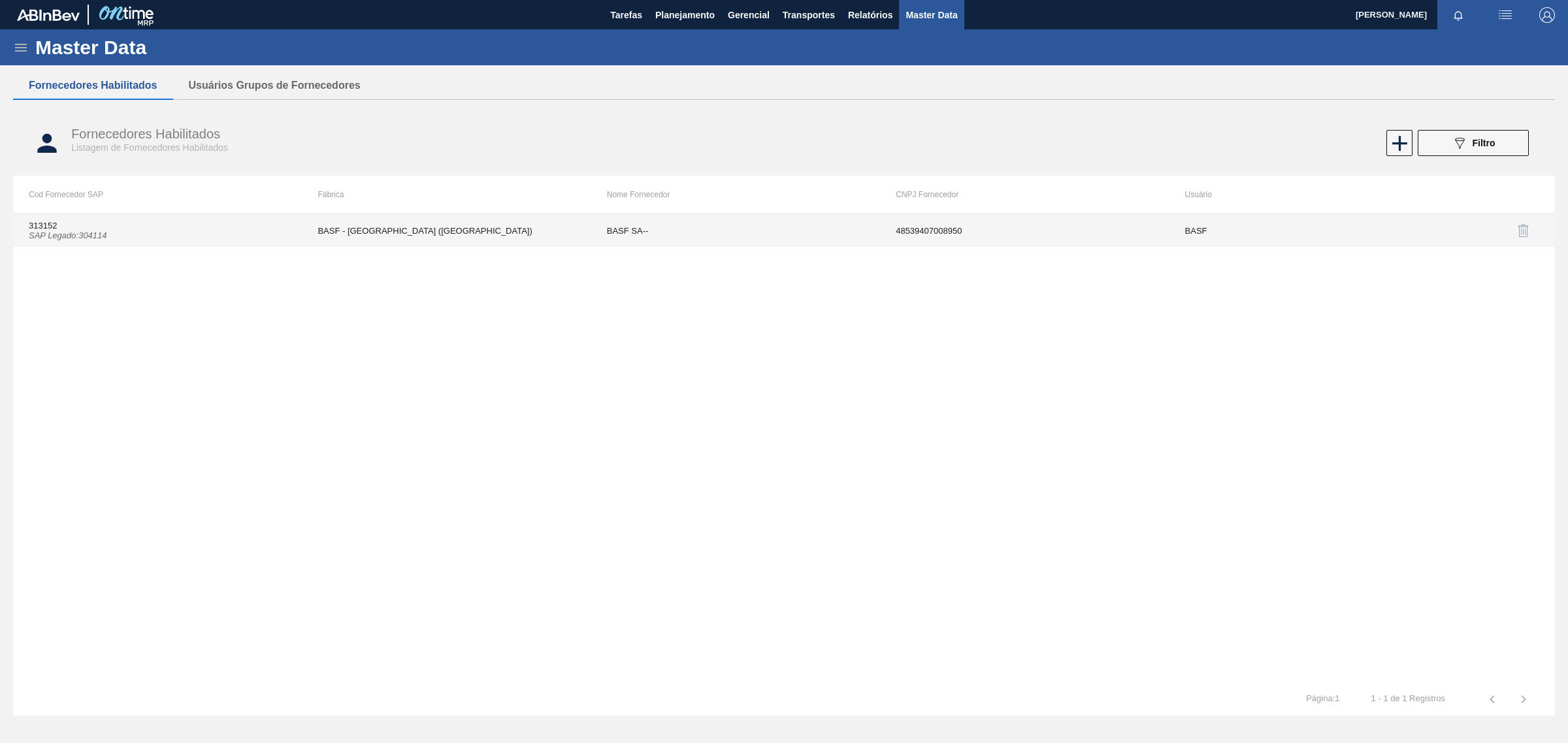
click at [530, 239] on td "BASF - [GEOGRAPHIC_DATA] ([GEOGRAPHIC_DATA])" at bounding box center [446, 231] width 289 height 33
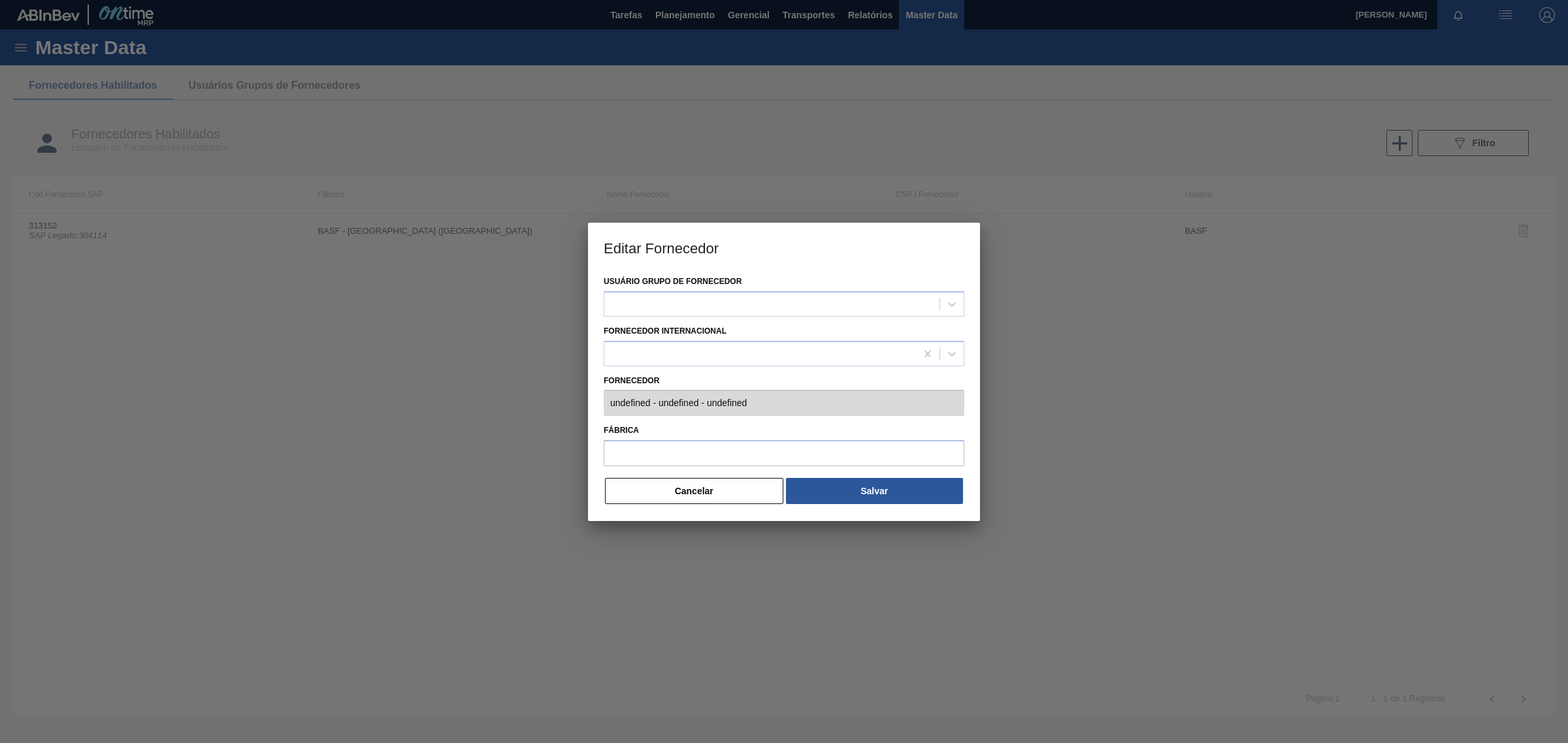
type input "313152 (SAP Legado: 304114) - BASF SA-- - 48539407008950"
type input "BASF - [GEOGRAPHIC_DATA] ([GEOGRAPHIC_DATA])"
click at [697, 498] on button "Cancelar" at bounding box center [694, 491] width 179 height 26
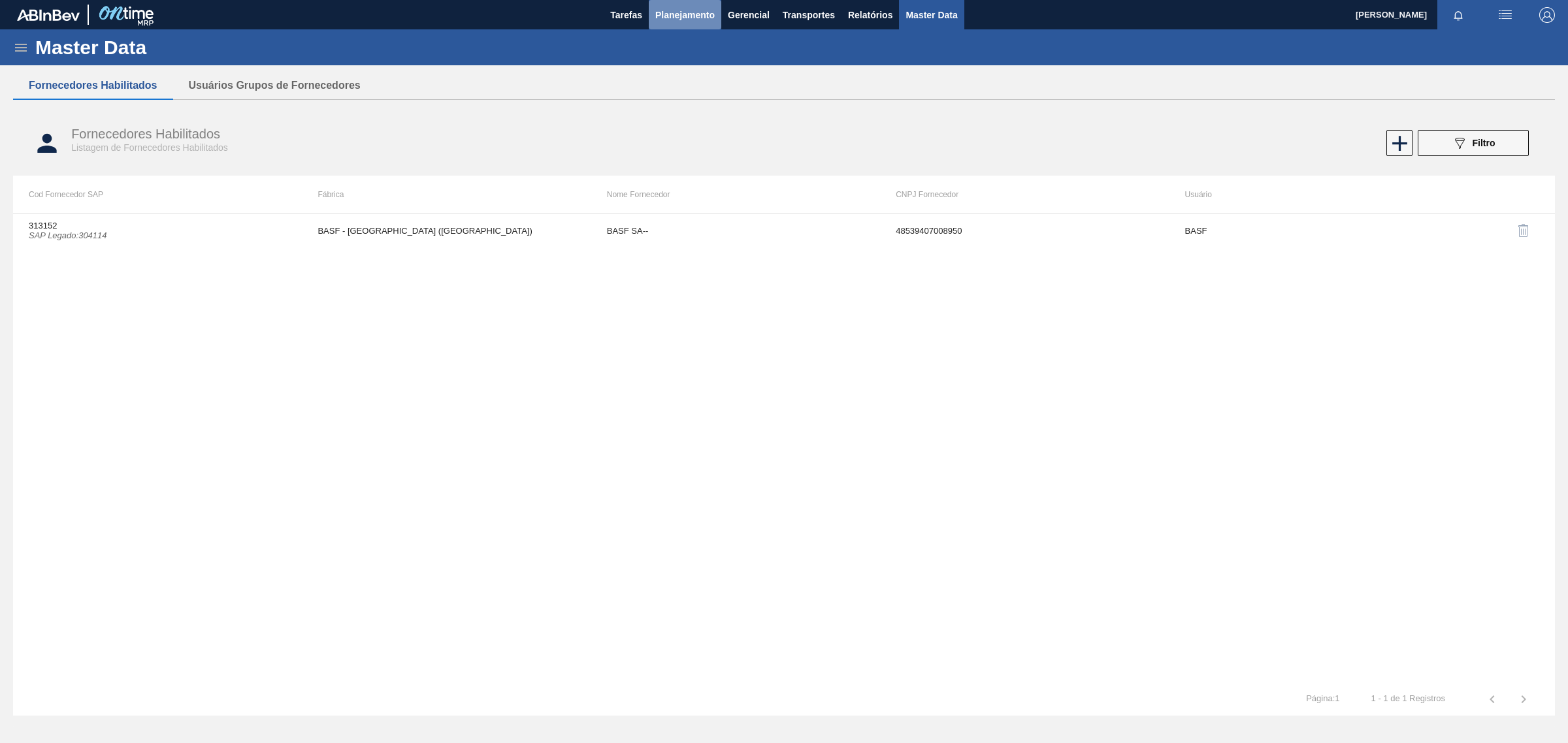
click at [665, 25] on button "Planejamento" at bounding box center [685, 14] width 73 height 29
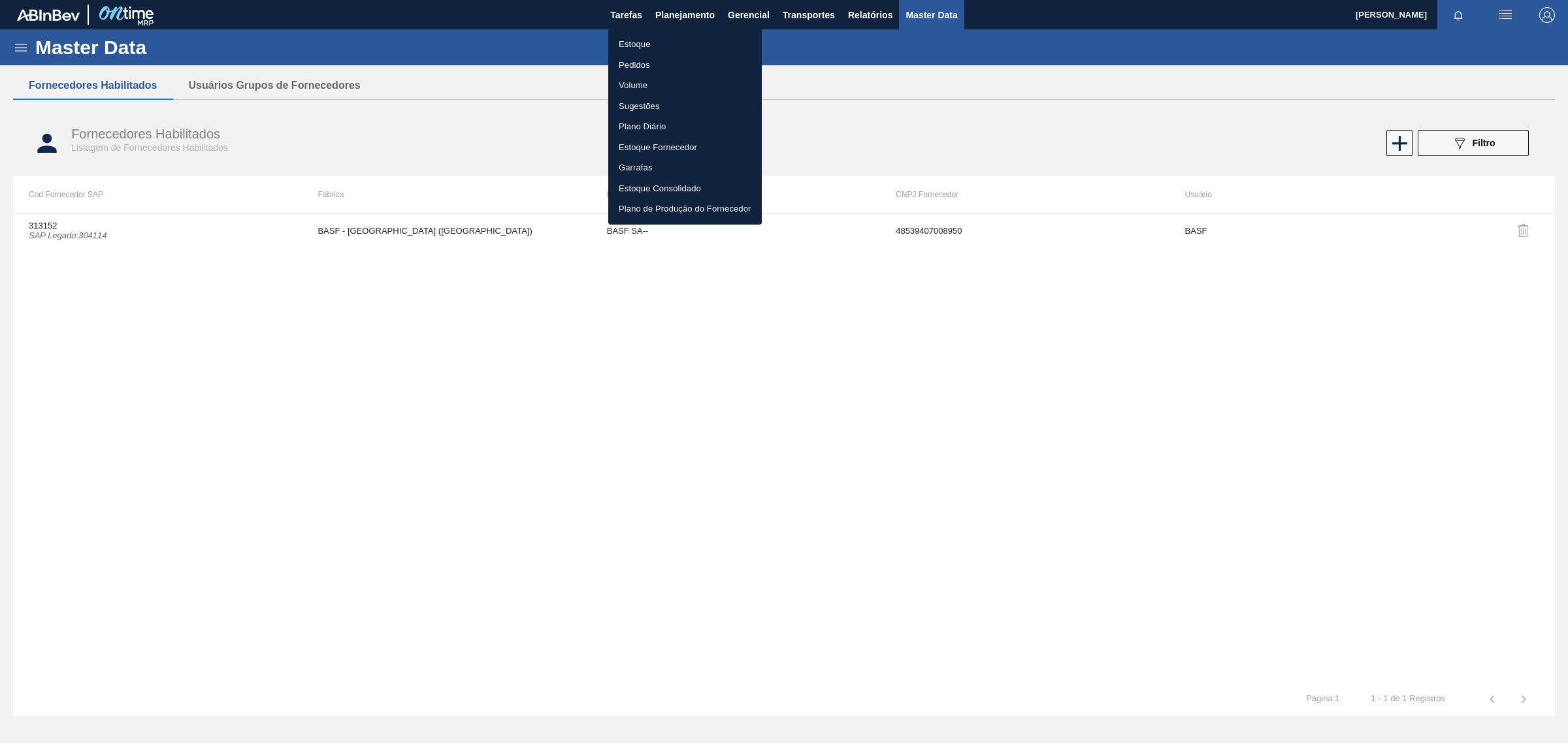
click at [290, 154] on div at bounding box center [784, 372] width 1568 height 743
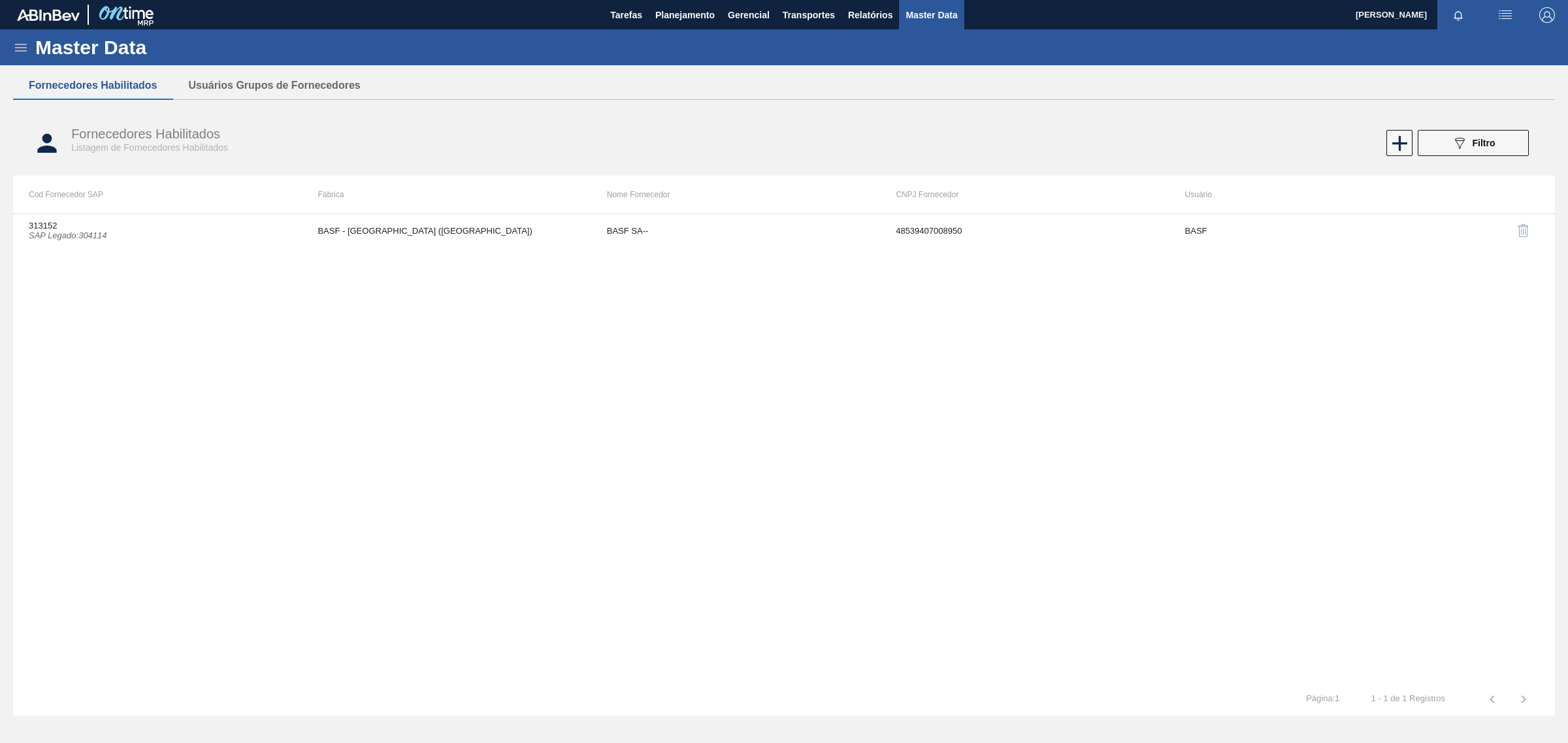
click at [21, 49] on icon at bounding box center [21, 47] width 16 height 16
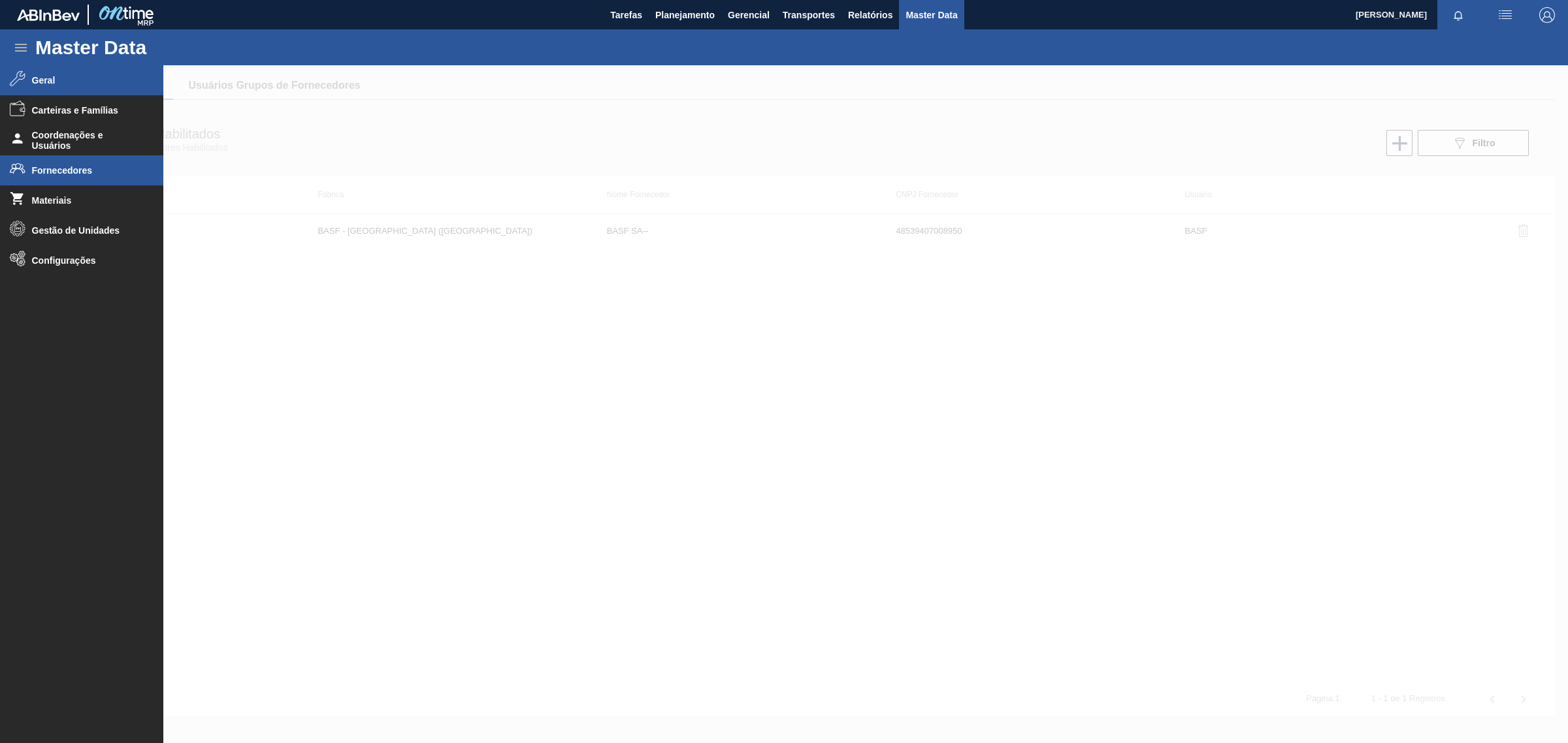
click at [44, 74] on li "Geral" at bounding box center [81, 80] width 164 height 30
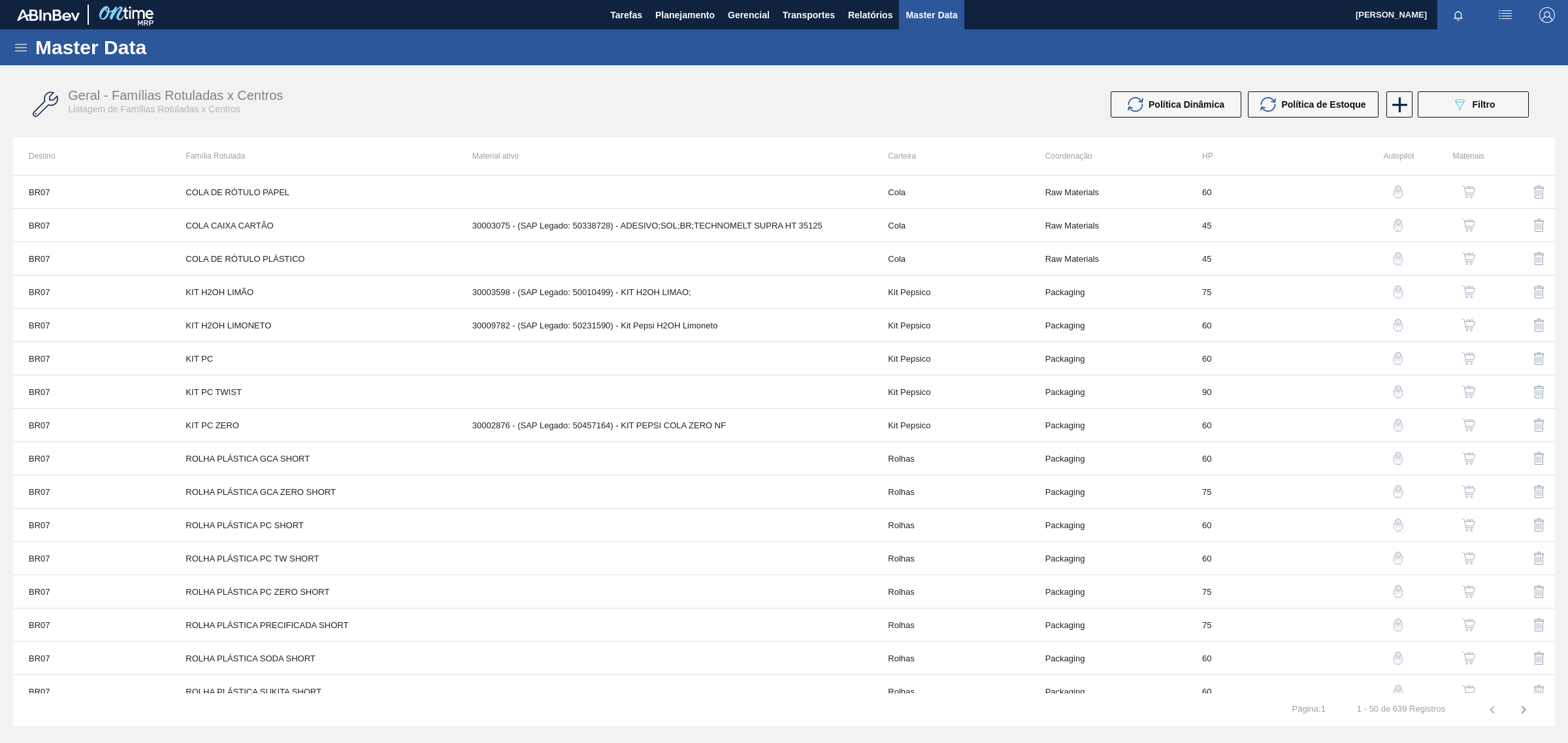
click at [8, 46] on div "Master Data" at bounding box center [784, 47] width 1568 height 36
click at [20, 40] on icon at bounding box center [21, 47] width 16 height 16
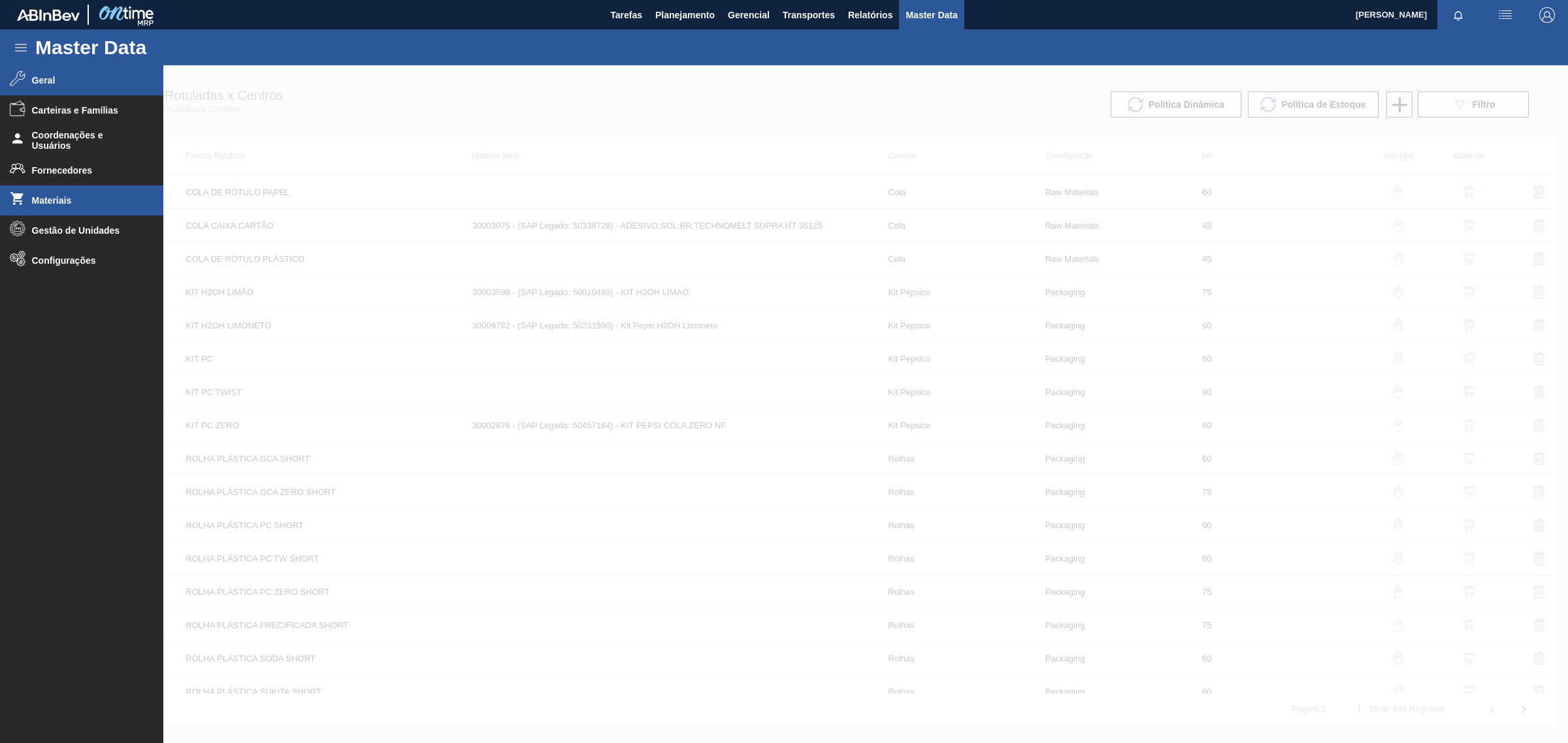
click at [68, 194] on li "Materiais" at bounding box center [81, 200] width 164 height 30
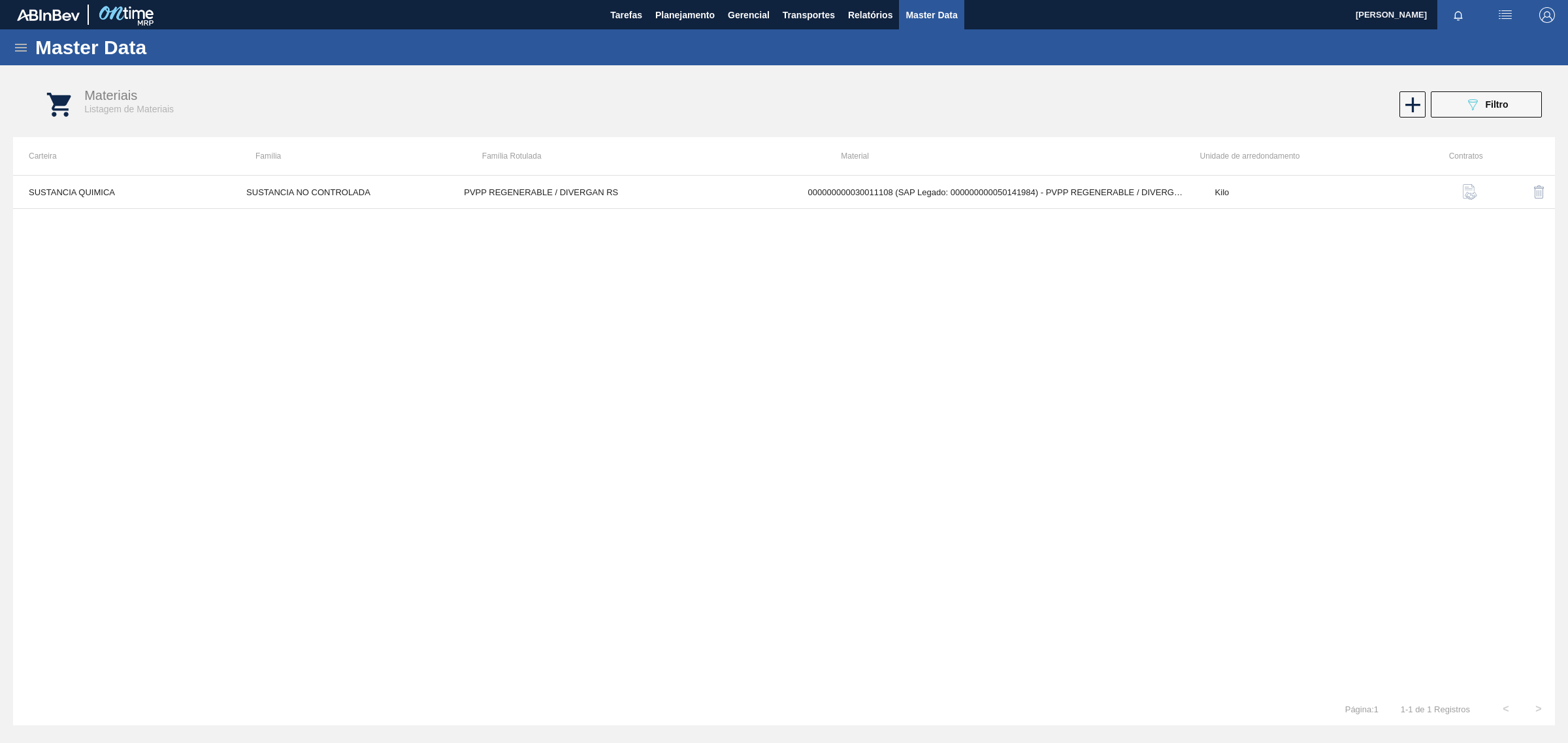
click at [23, 48] on icon at bounding box center [21, 47] width 16 height 16
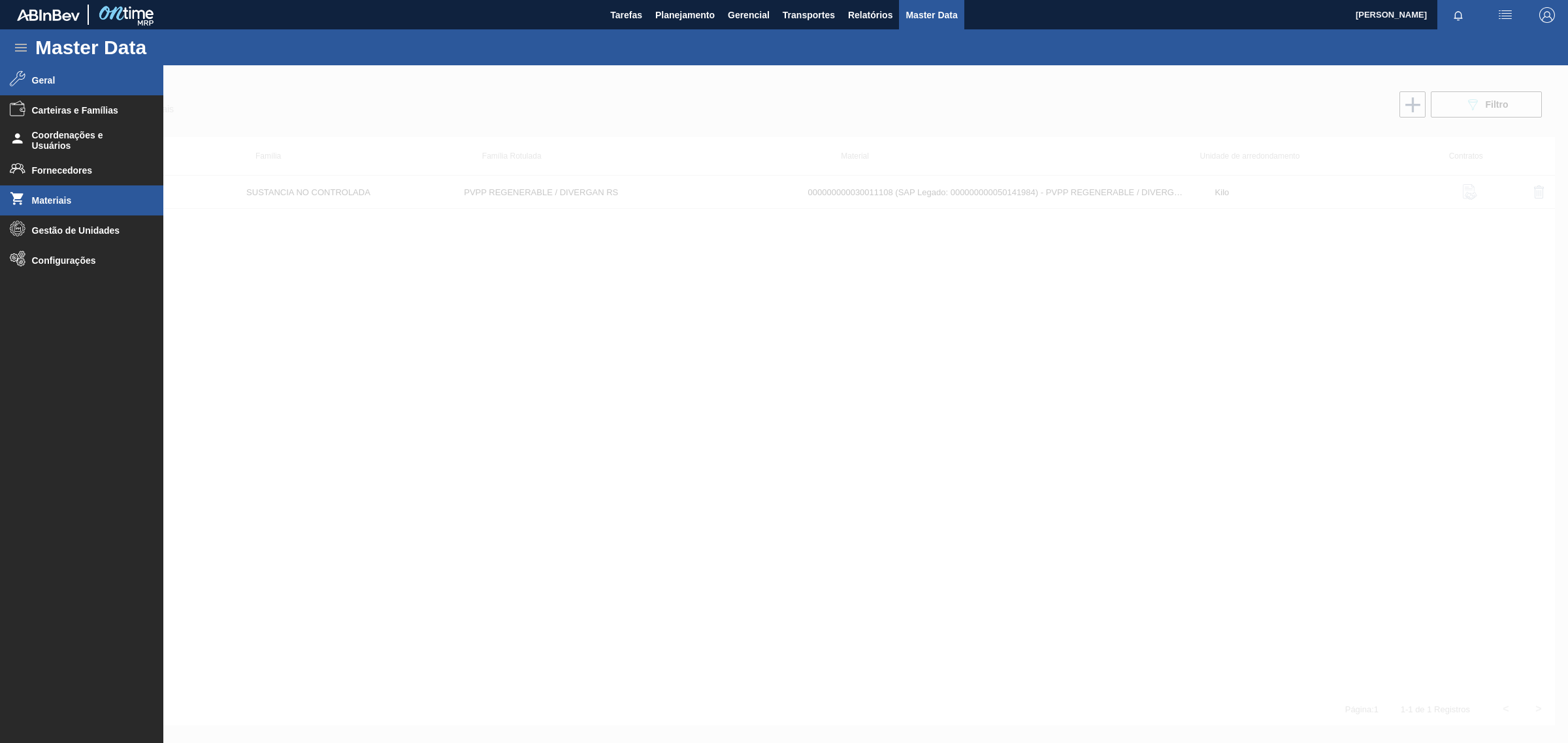
click at [47, 88] on li "Geral" at bounding box center [81, 80] width 164 height 30
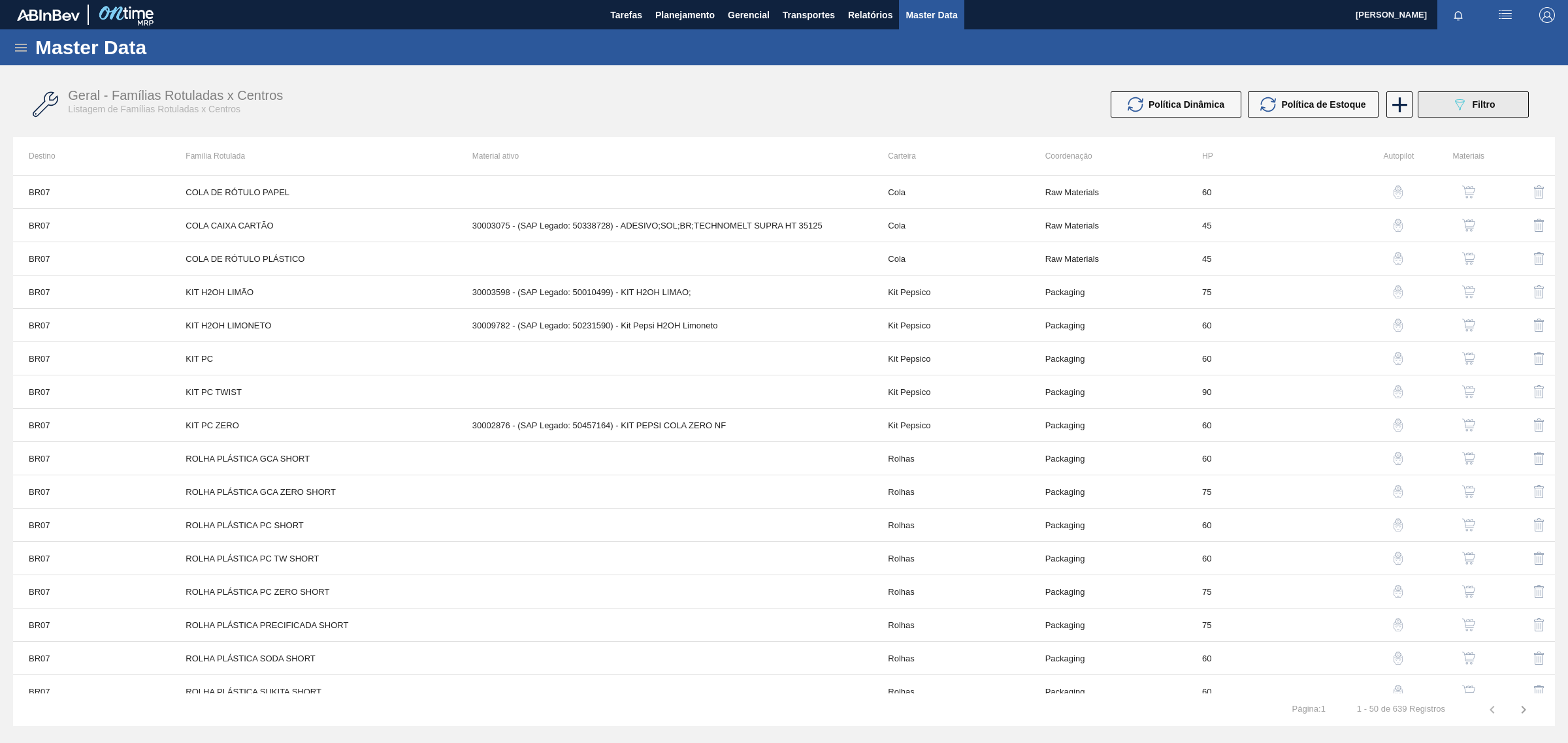
click at [1480, 109] on div "089F7B8B-B2A5-4AFE-B5C0-19BA573D28AC Filtro" at bounding box center [1474, 104] width 44 height 16
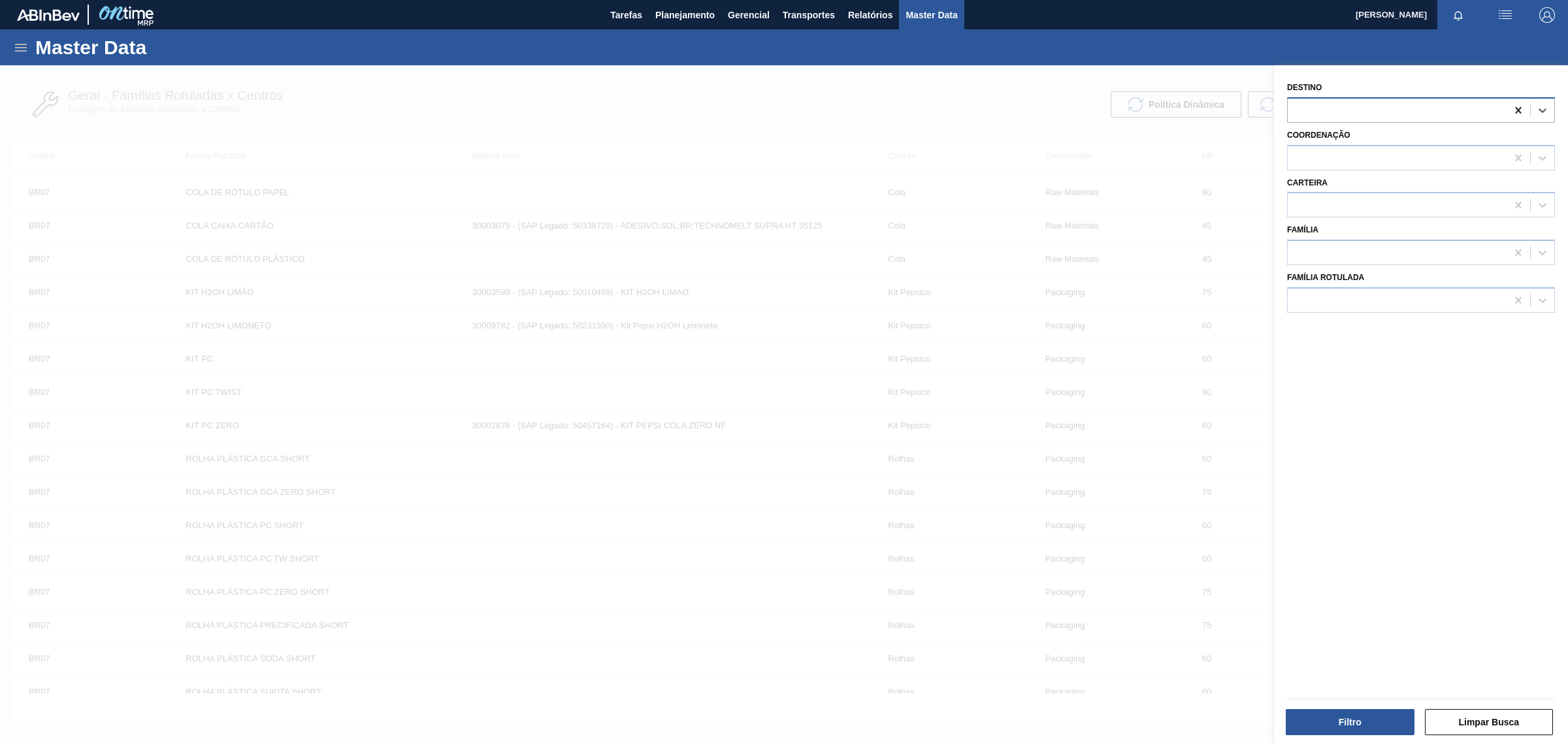
click at [1519, 108] on icon at bounding box center [1518, 110] width 13 height 13
click at [1347, 255] on div at bounding box center [1397, 253] width 219 height 19
type input "sustan"
click at [1362, 305] on div "SUSTANCIA NO CONTROLADA" at bounding box center [1421, 309] width 268 height 24
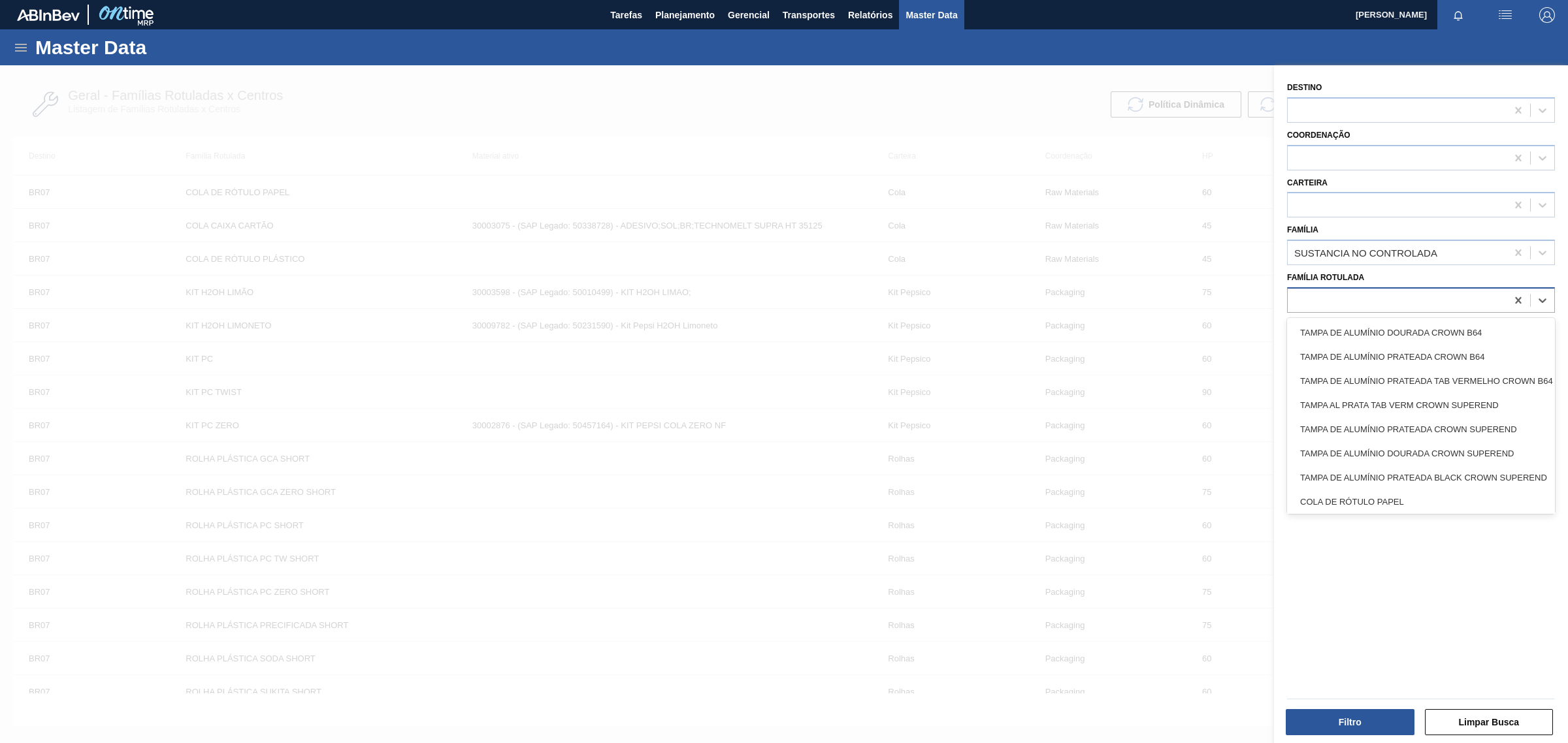
click at [1337, 298] on div at bounding box center [1397, 300] width 219 height 19
type Rotulada "s"
type Rotulada "q"
click at [1374, 716] on button "Filtro" at bounding box center [1350, 722] width 129 height 26
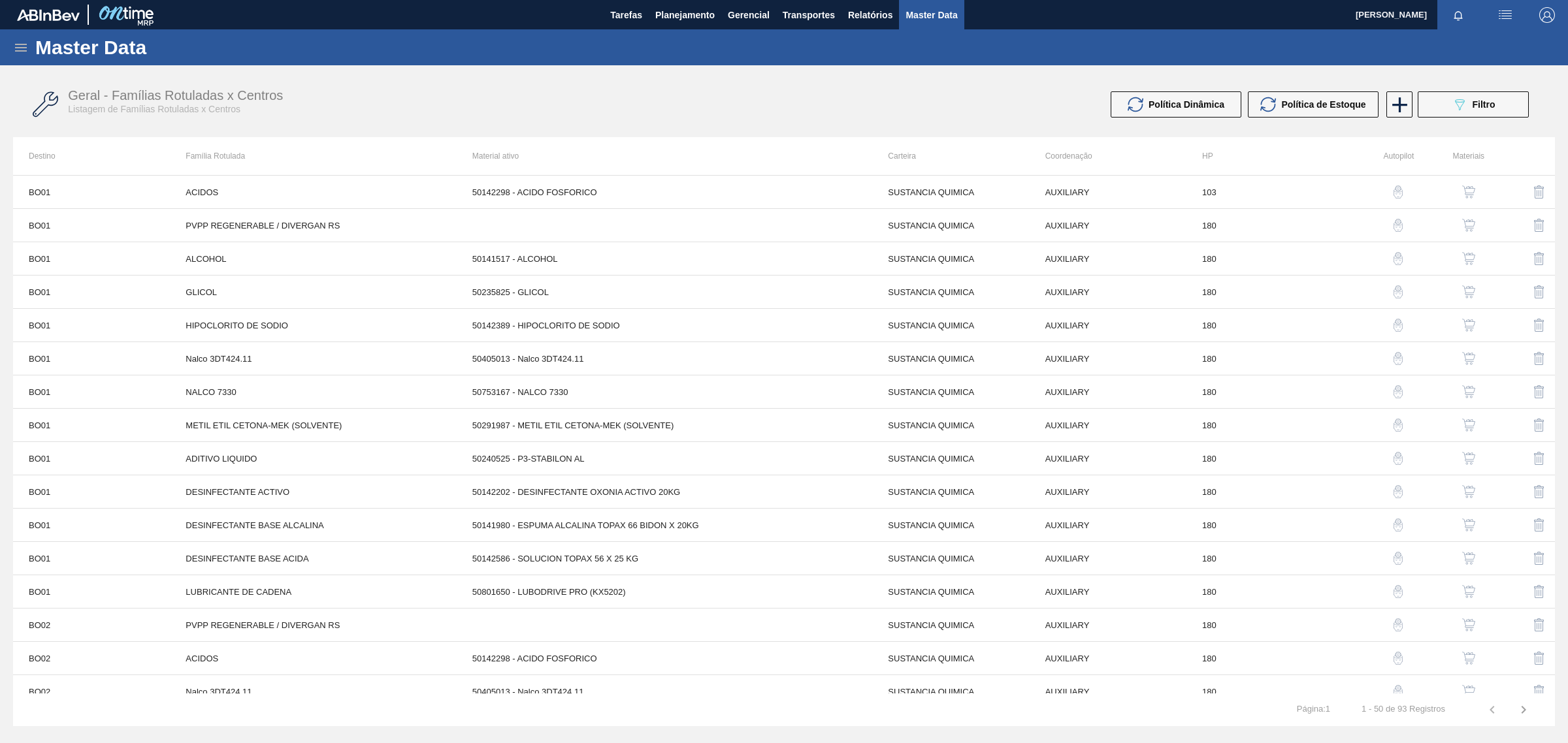
click at [18, 50] on icon at bounding box center [21, 47] width 16 height 16
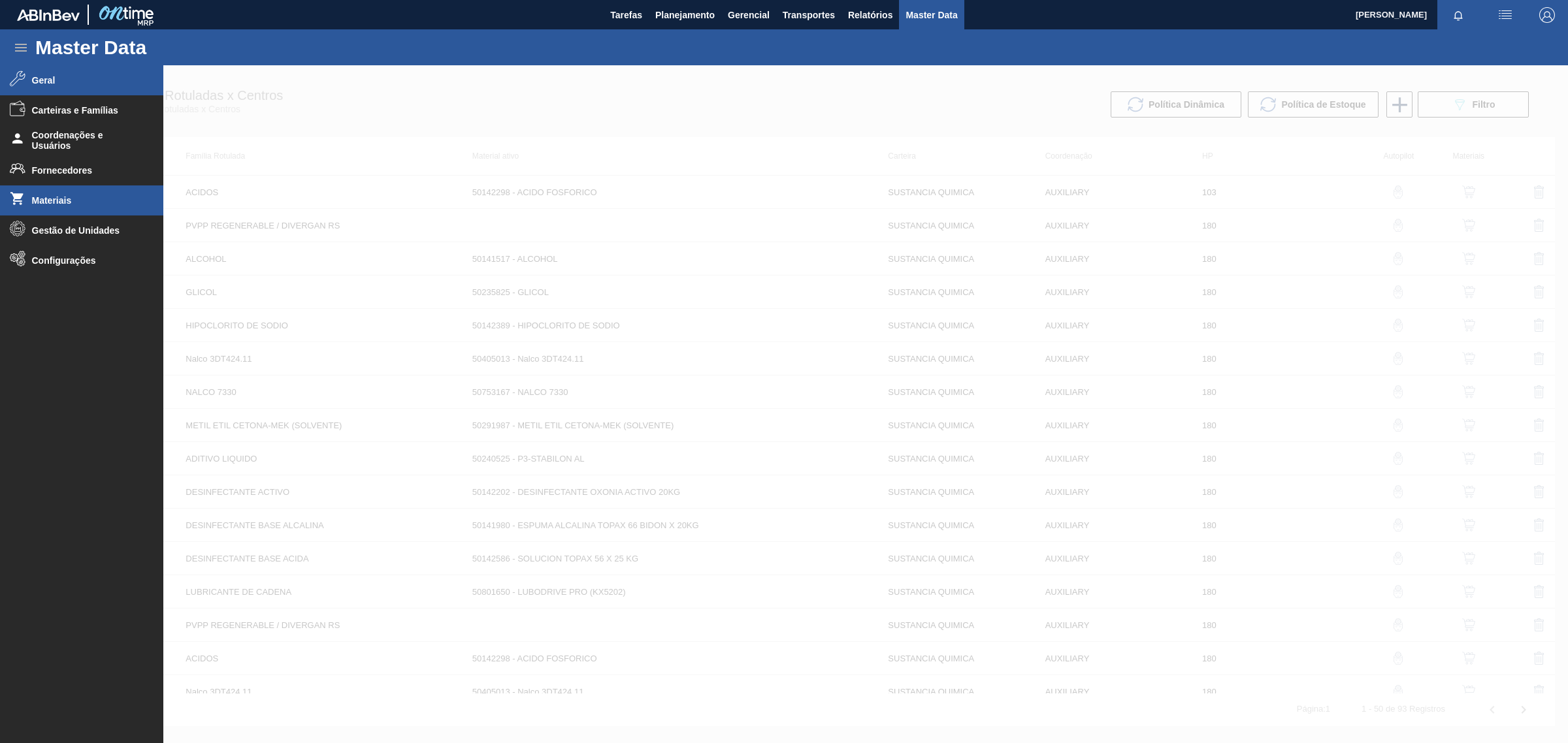
click at [52, 200] on span "Materiais" at bounding box center [86, 200] width 108 height 10
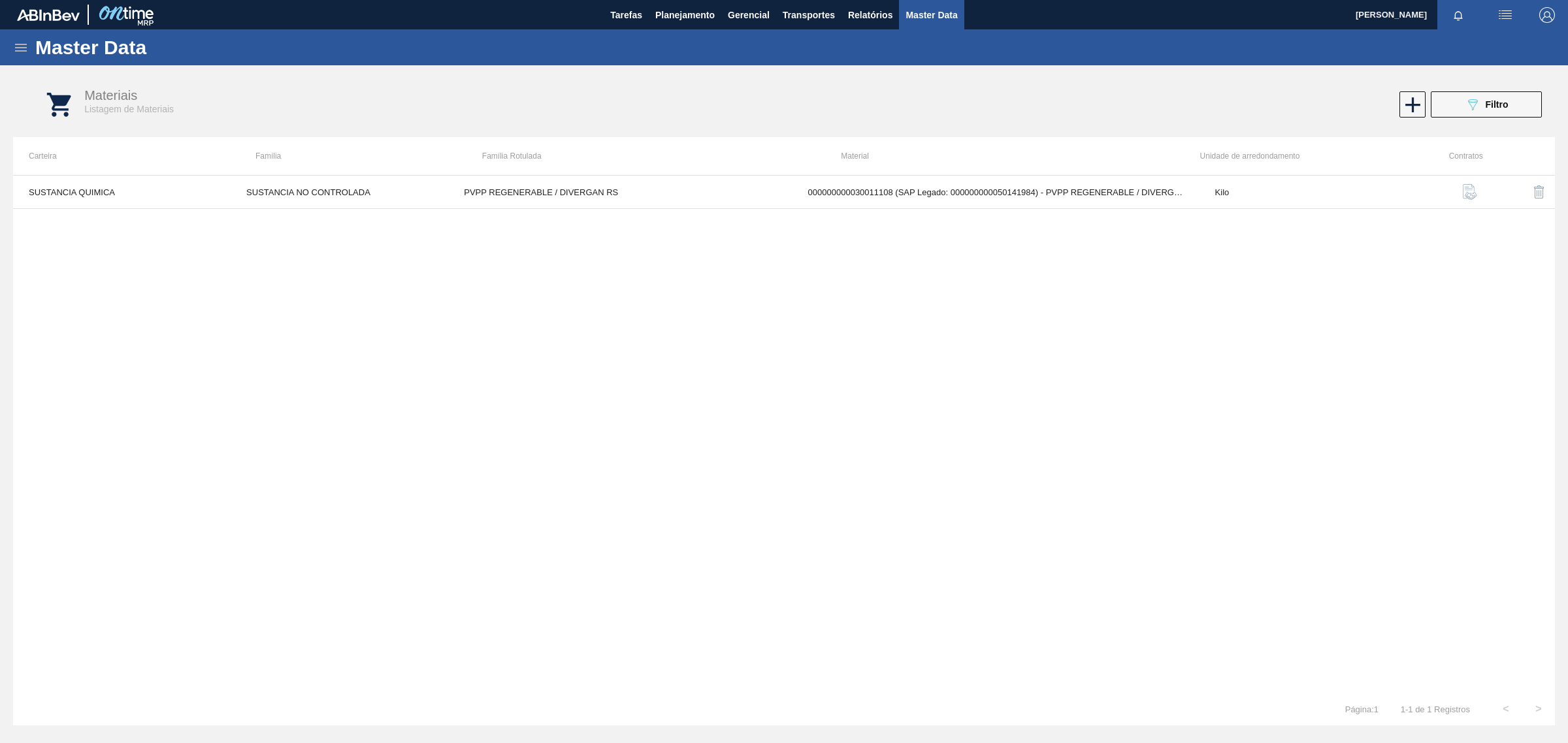
click at [18, 49] on icon at bounding box center [21, 47] width 16 height 16
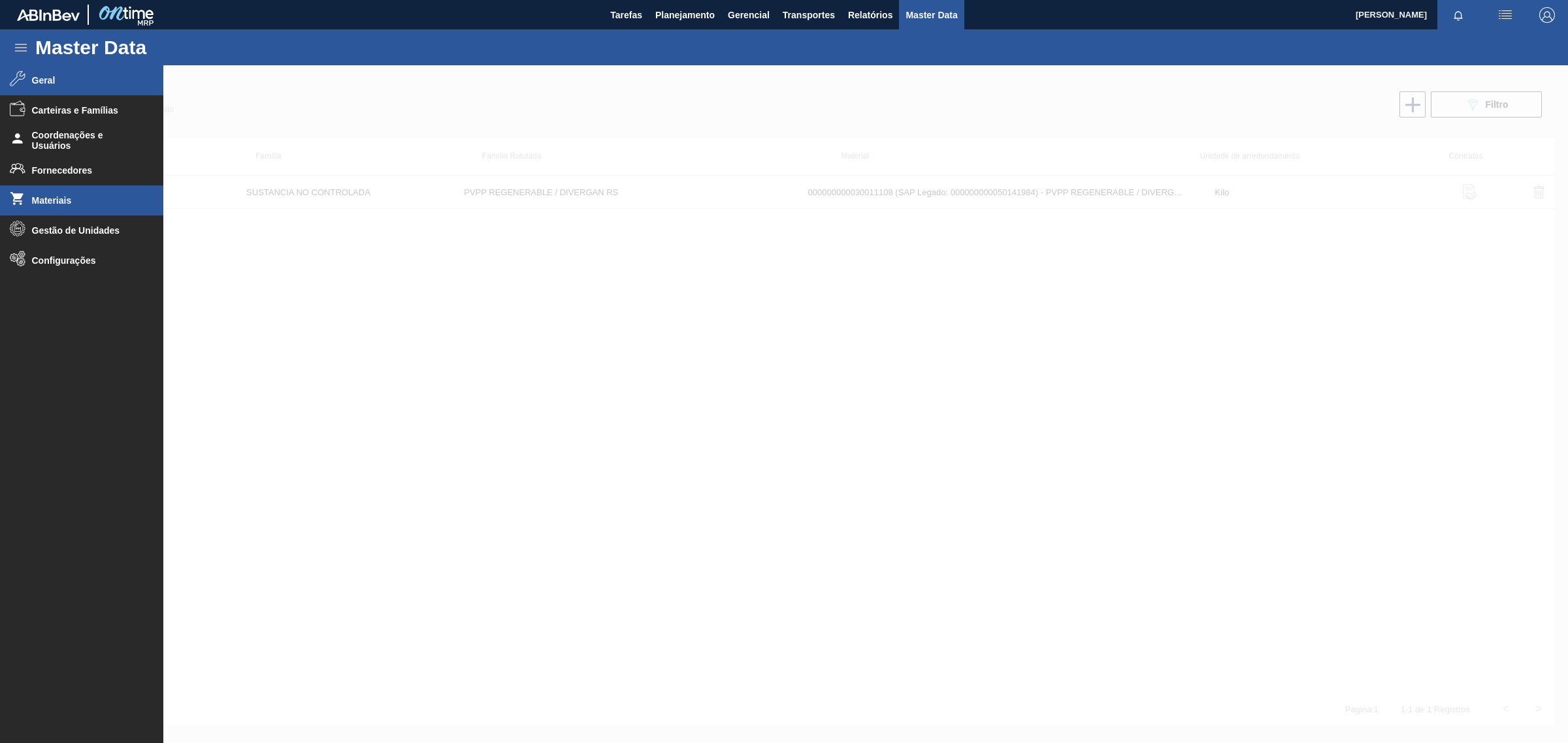
click at [27, 80] on li "Geral" at bounding box center [81, 80] width 164 height 30
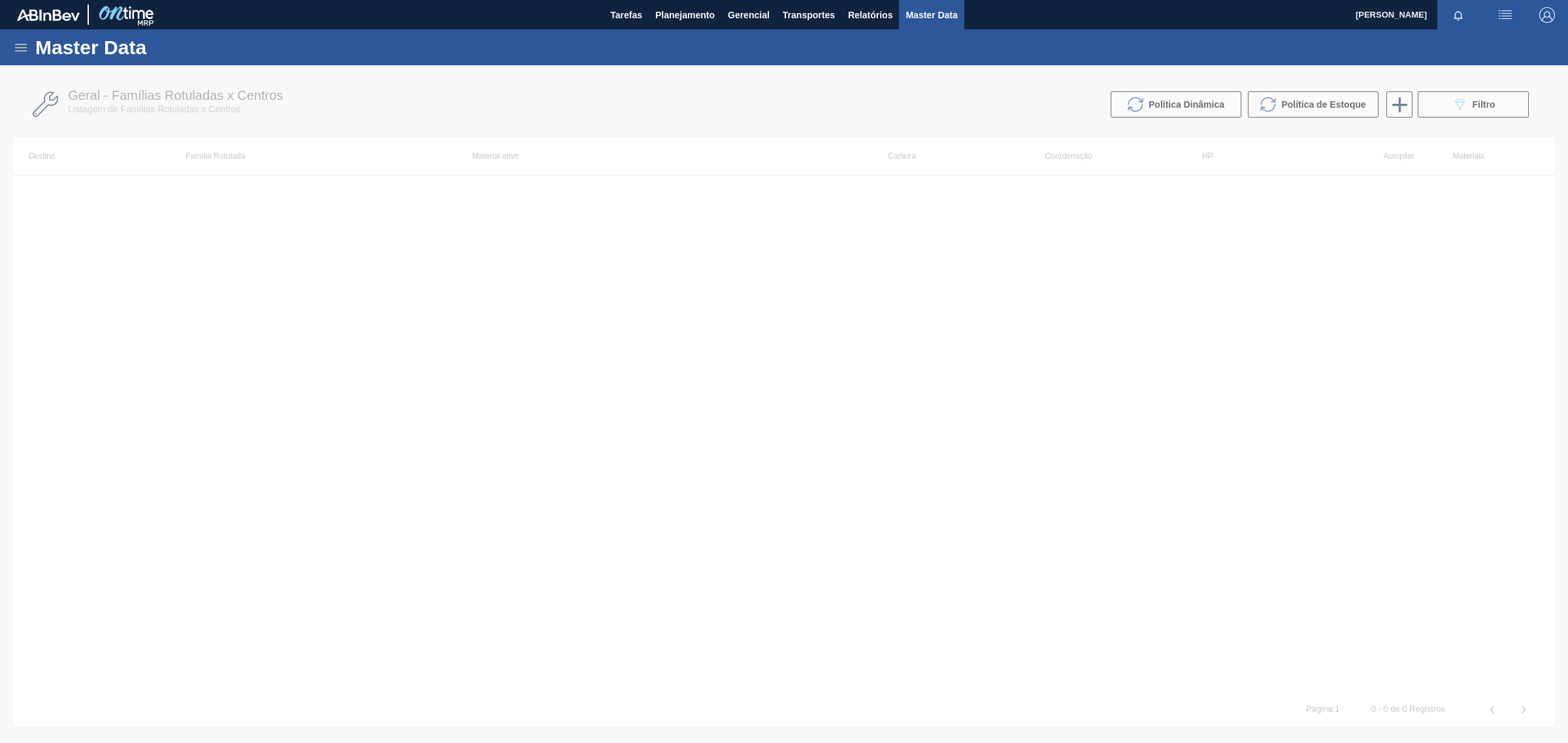
click at [1437, 109] on div at bounding box center [784, 404] width 1568 height 678
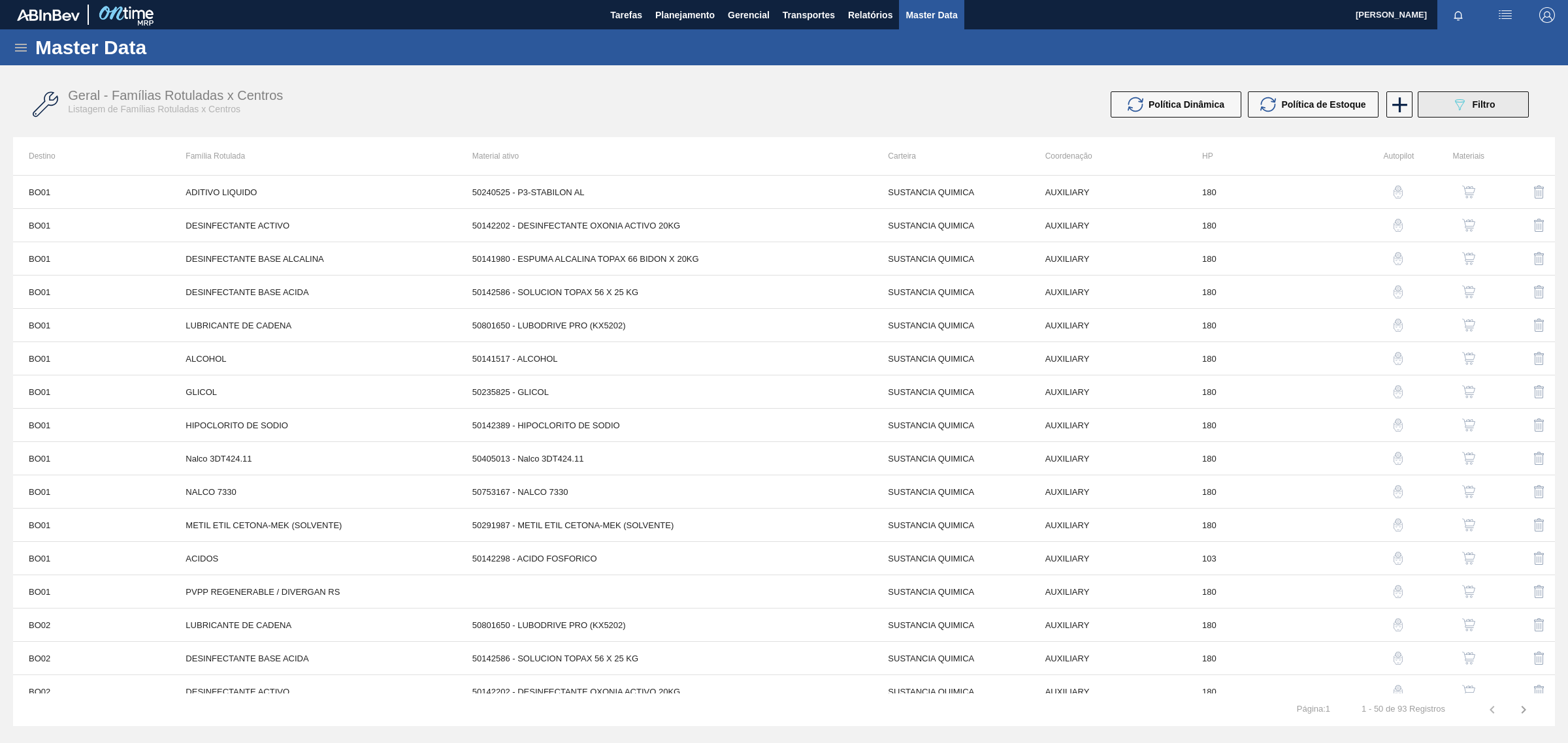
click at [1445, 105] on button "089F7B8B-B2A5-4AFE-B5C0-19BA573D28AC Filtro" at bounding box center [1473, 105] width 111 height 26
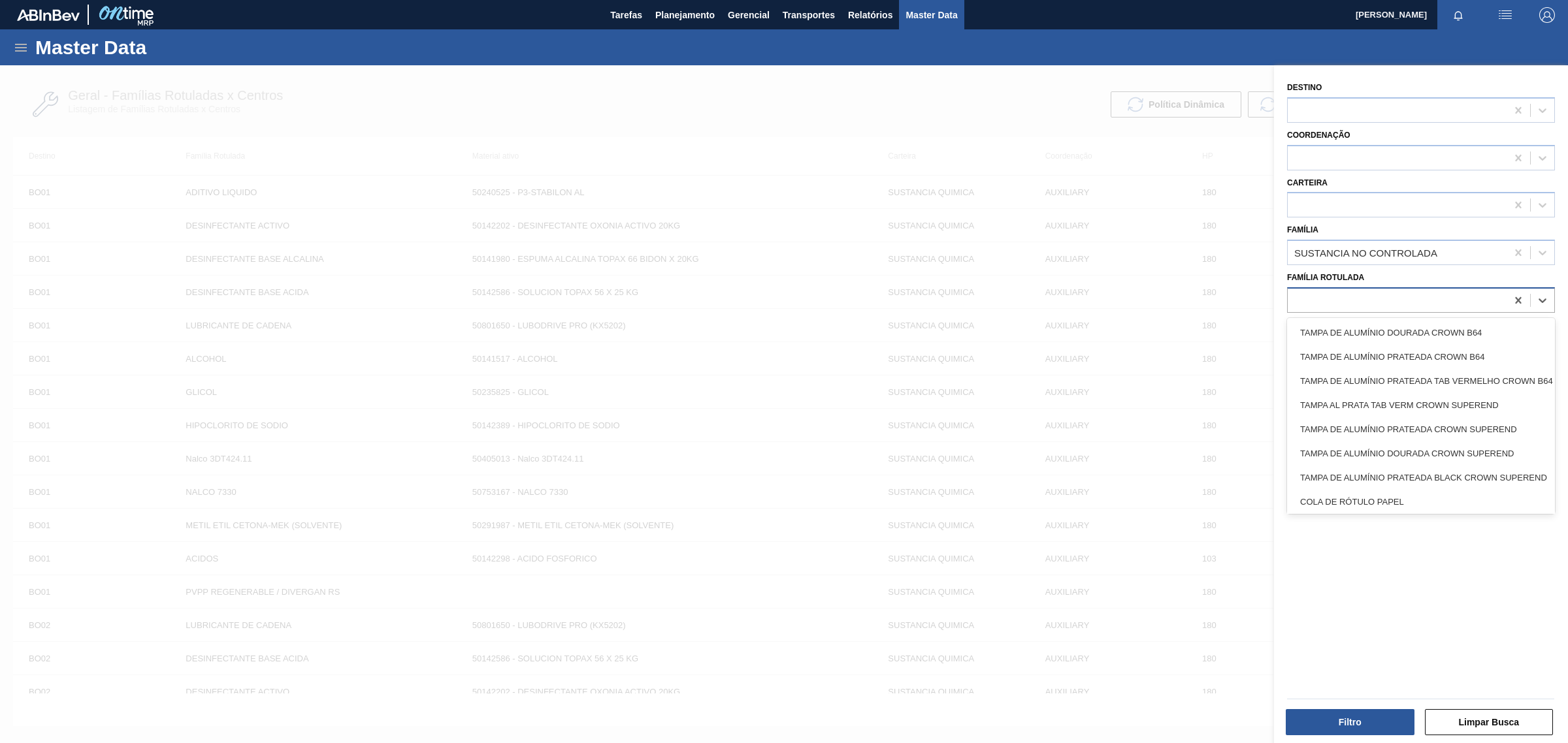
click at [1351, 298] on div at bounding box center [1397, 300] width 219 height 19
type Rotulada "pvpp"
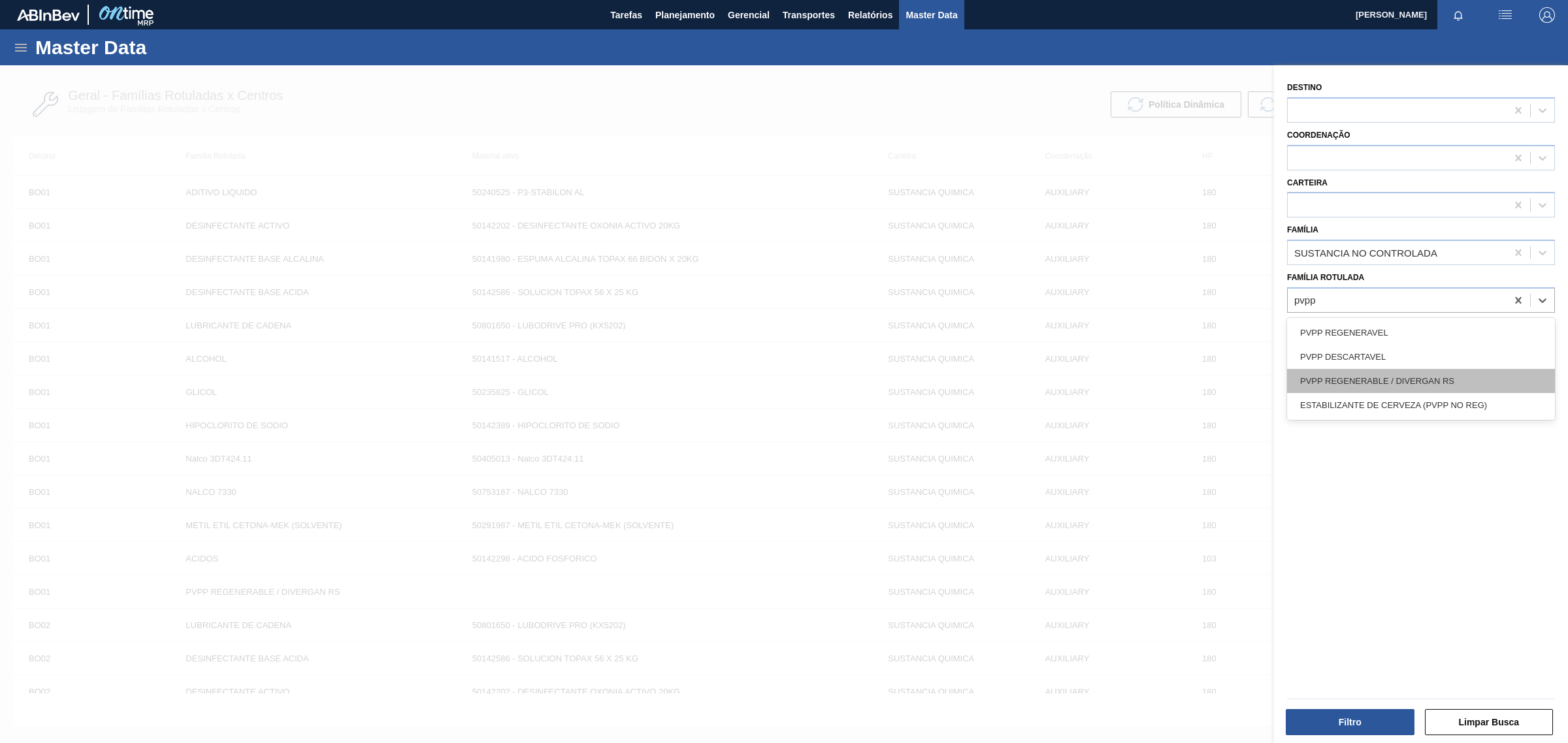
click at [1374, 386] on div "PVPP REGENERABLE / DIVERGAN RS" at bounding box center [1421, 380] width 268 height 24
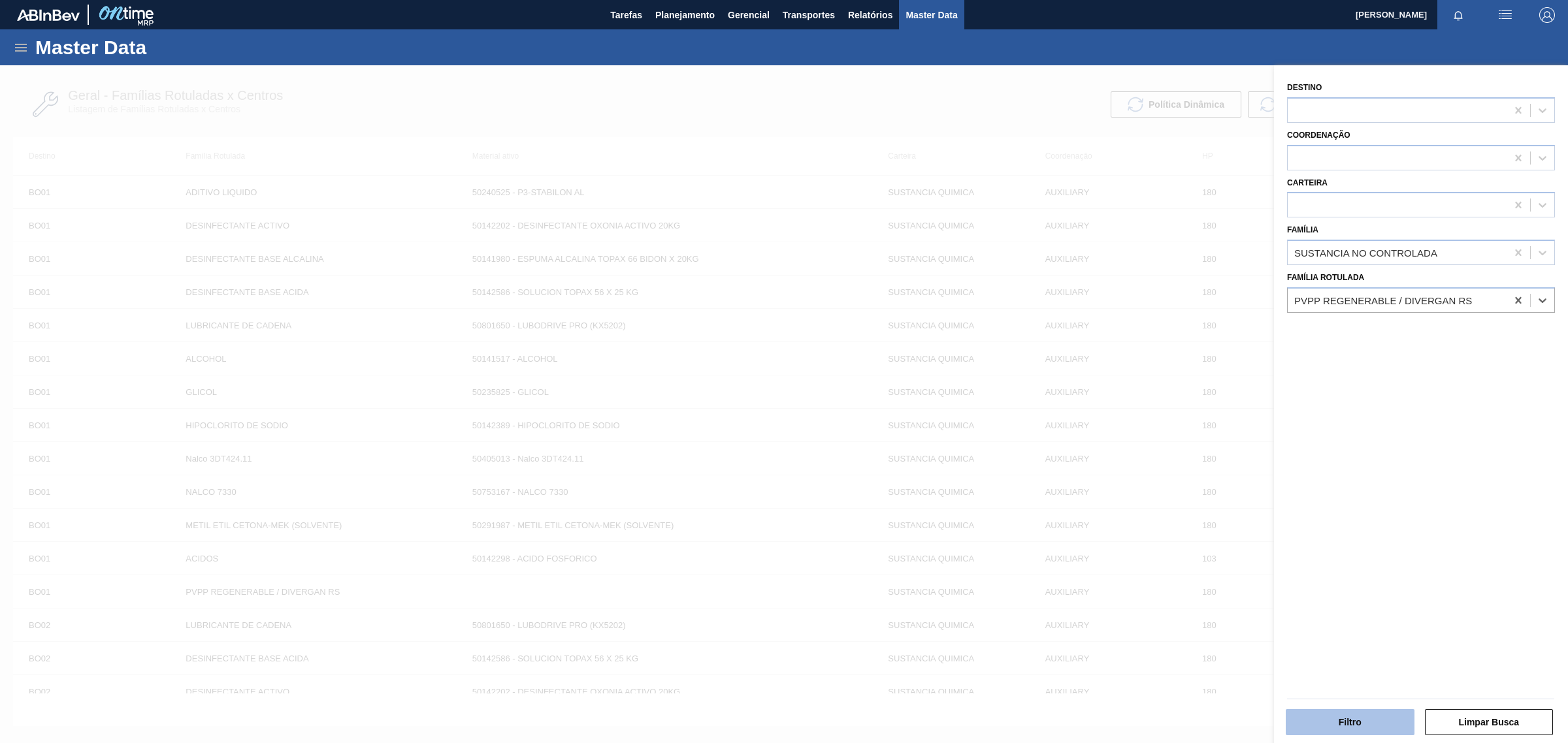
click at [1363, 726] on button "Filtro" at bounding box center [1350, 722] width 129 height 26
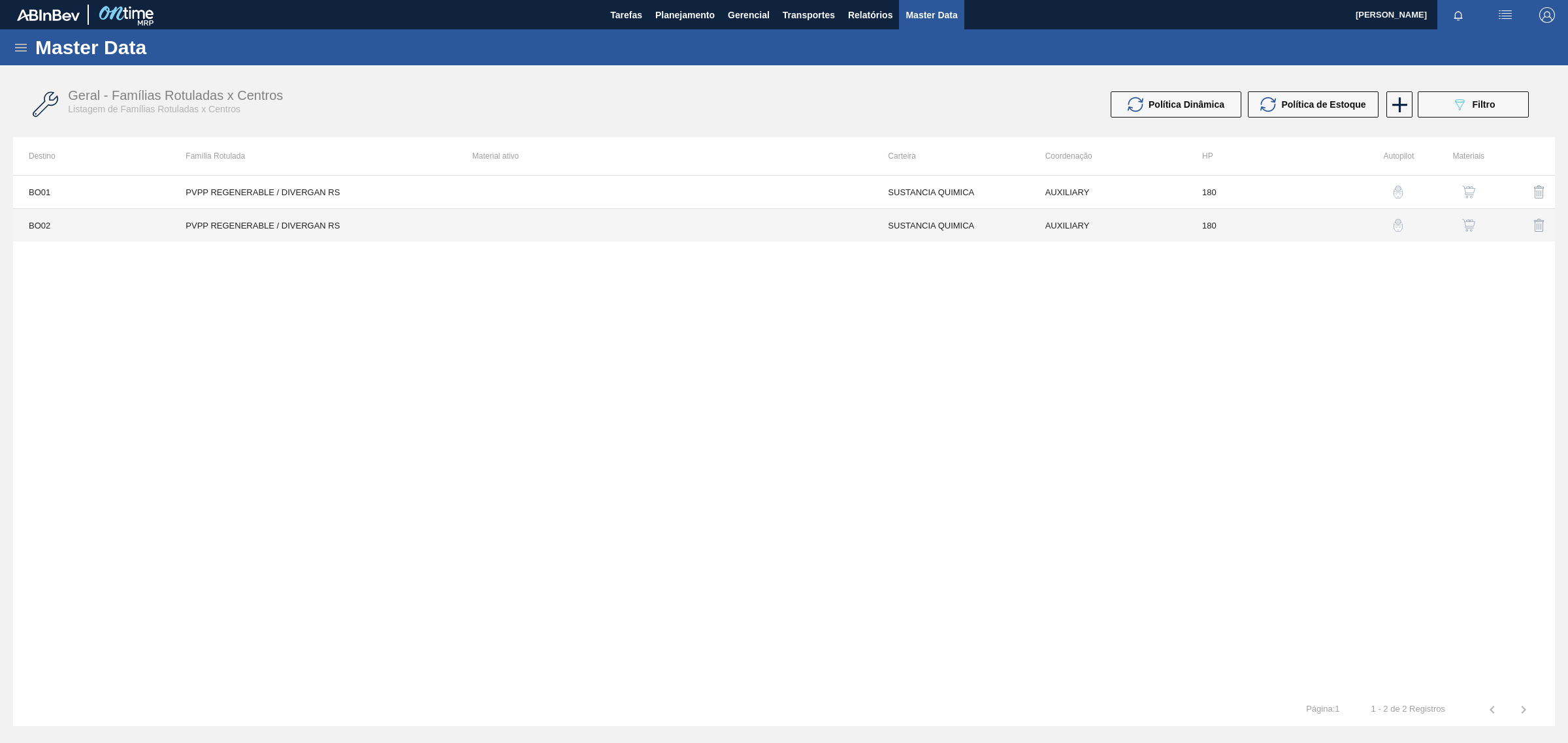
click at [350, 227] on td "PVPP REGENERABLE / DIVERGAN RS" at bounding box center [313, 225] width 286 height 34
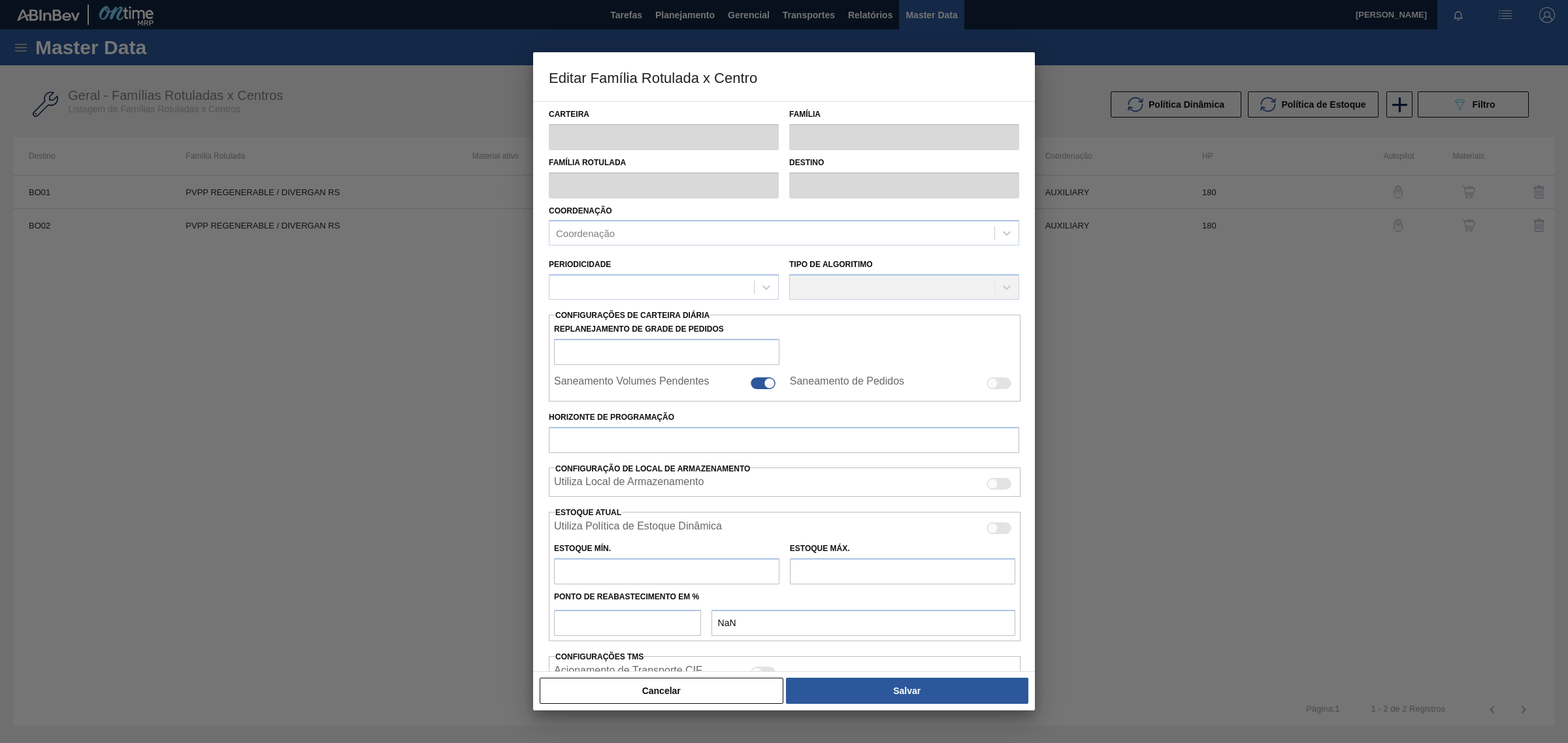
type input "SUSTANCIA QUIMICA"
type input "SUSTANCIA NO CONTROLADA"
type input "PVPP REGENERABLE / DIVERGAN RS"
type input "BO02 - La Paz"
type input "180"
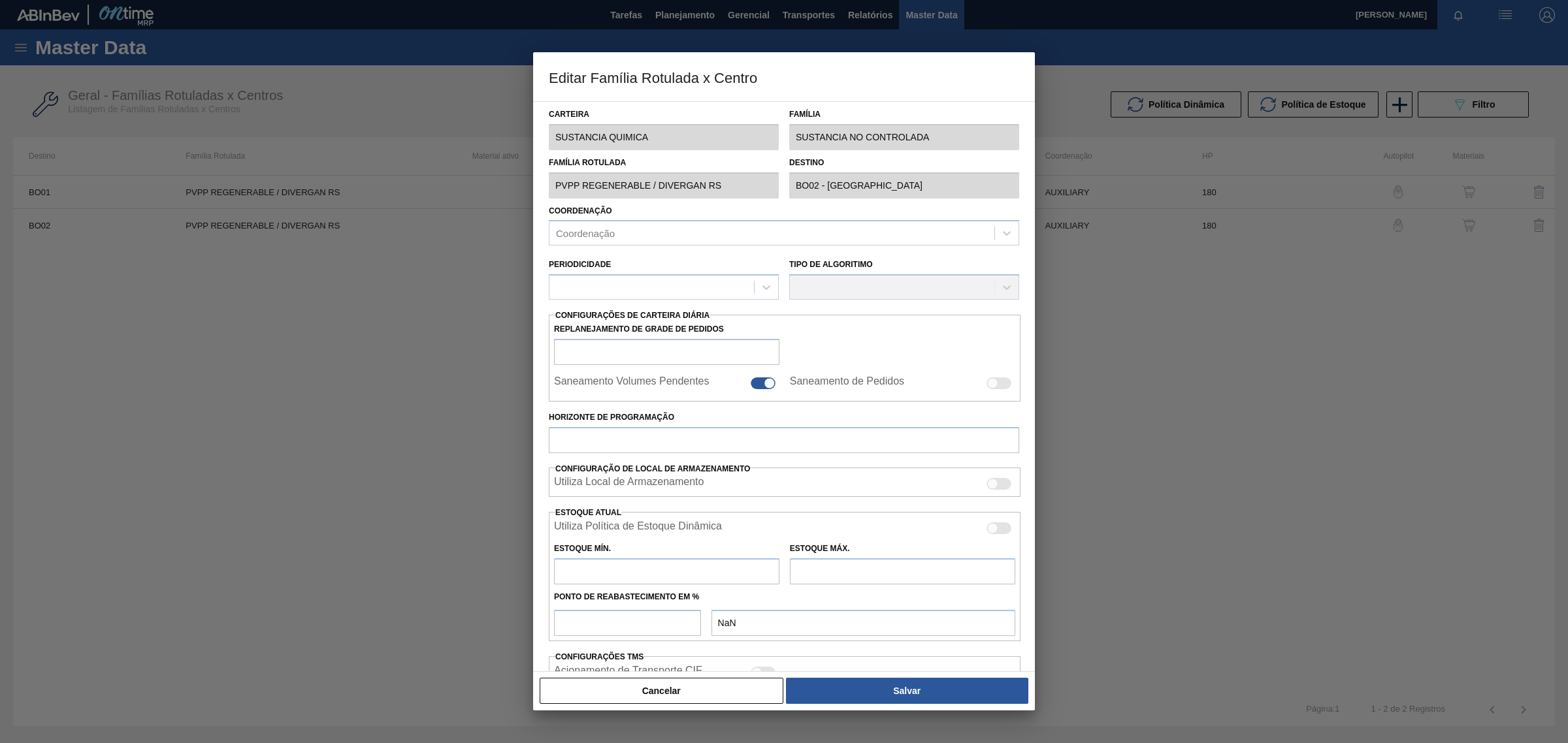
type input "0"
type input "100"
type input "0,000"
checkbox input "true"
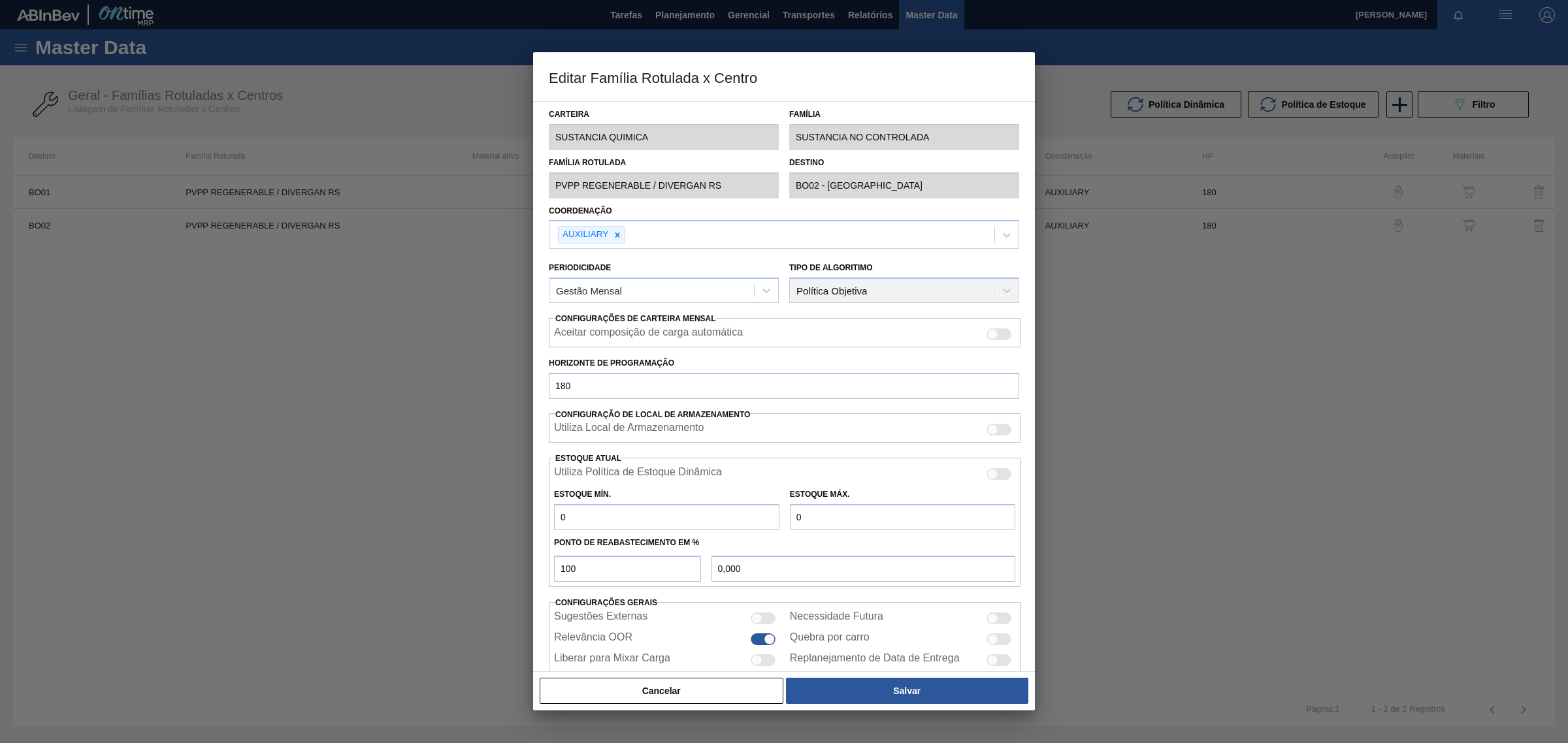
scroll to position [30, 0]
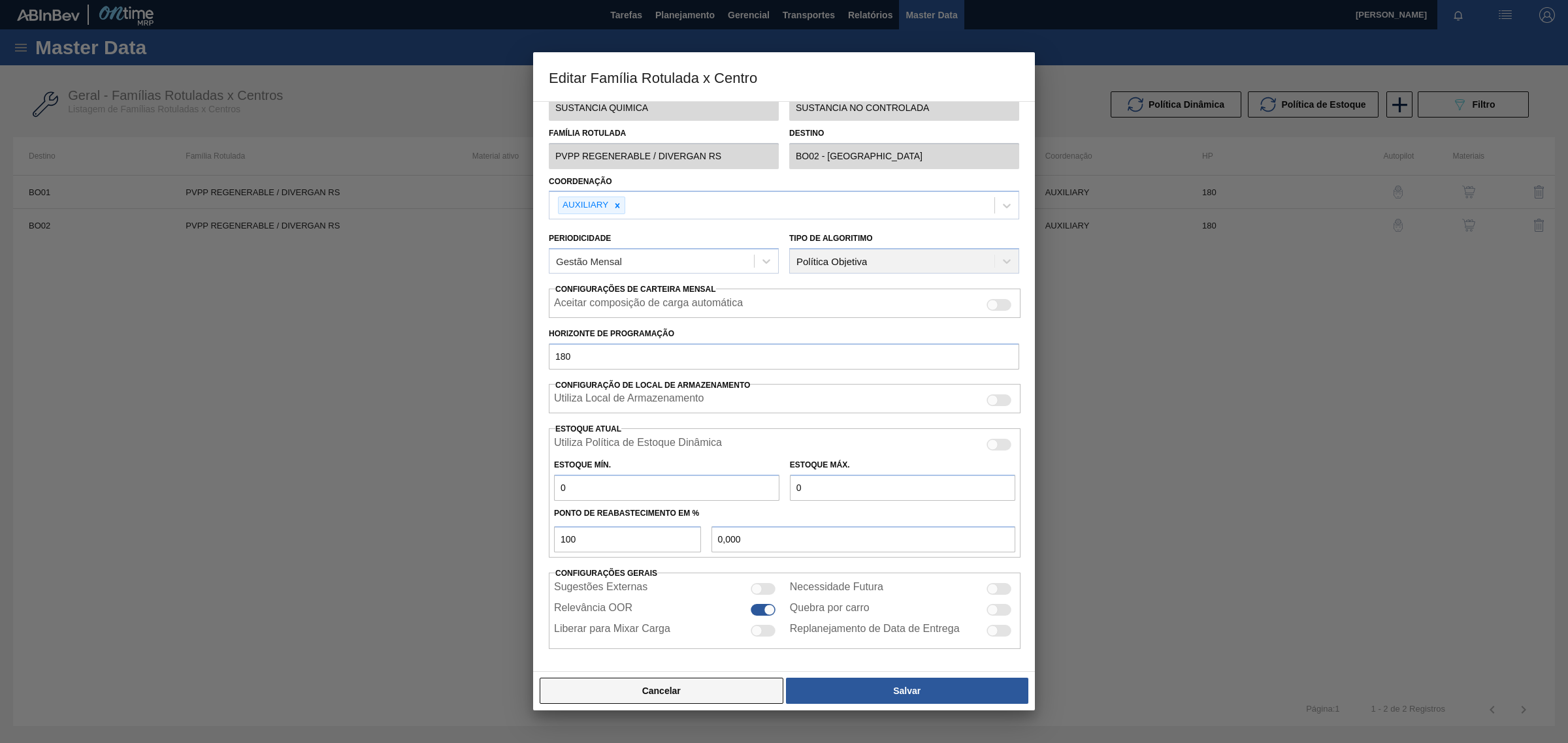
click at [591, 697] on button "Cancelar" at bounding box center [661, 691] width 244 height 26
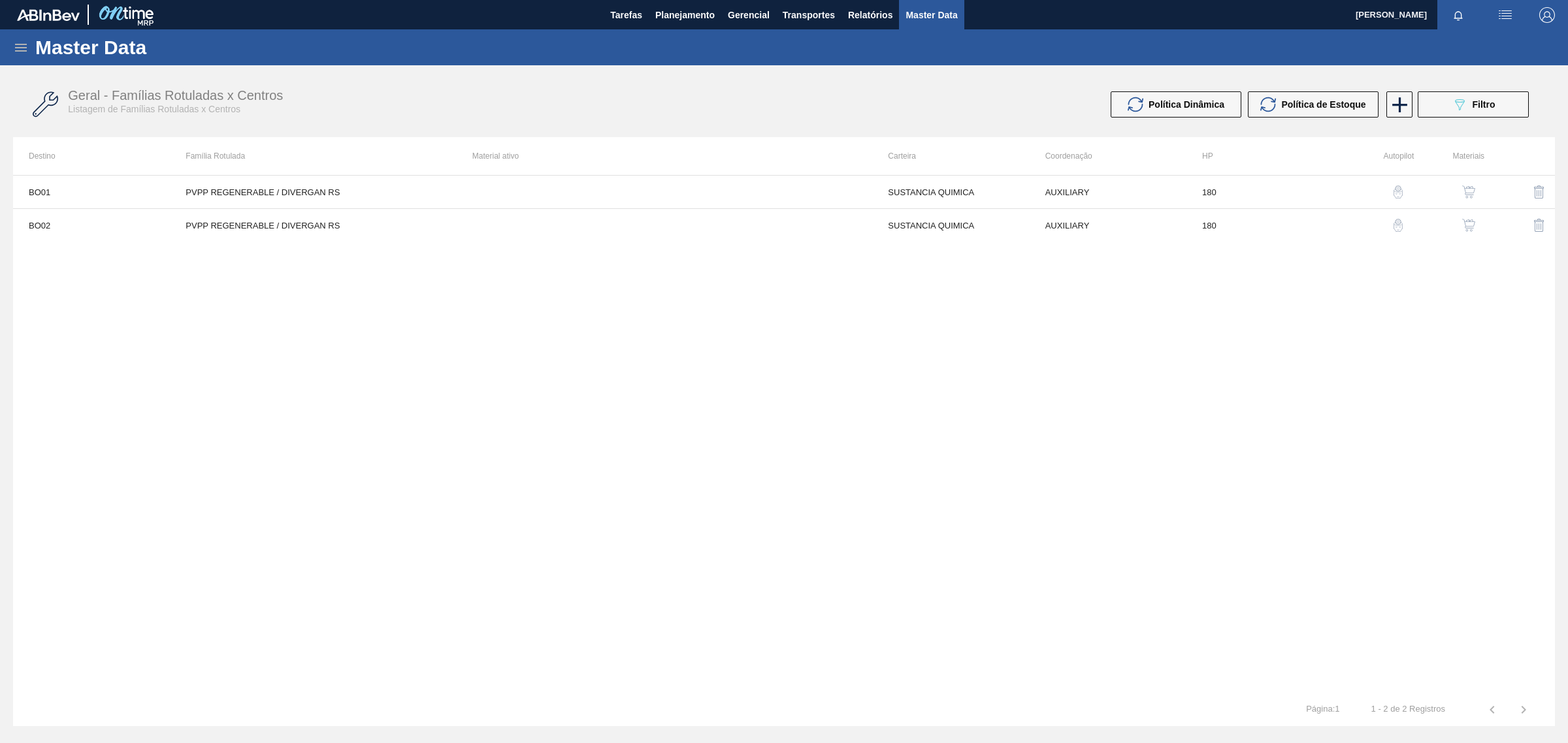
click at [1469, 220] on img "button" at bounding box center [1468, 225] width 13 height 13
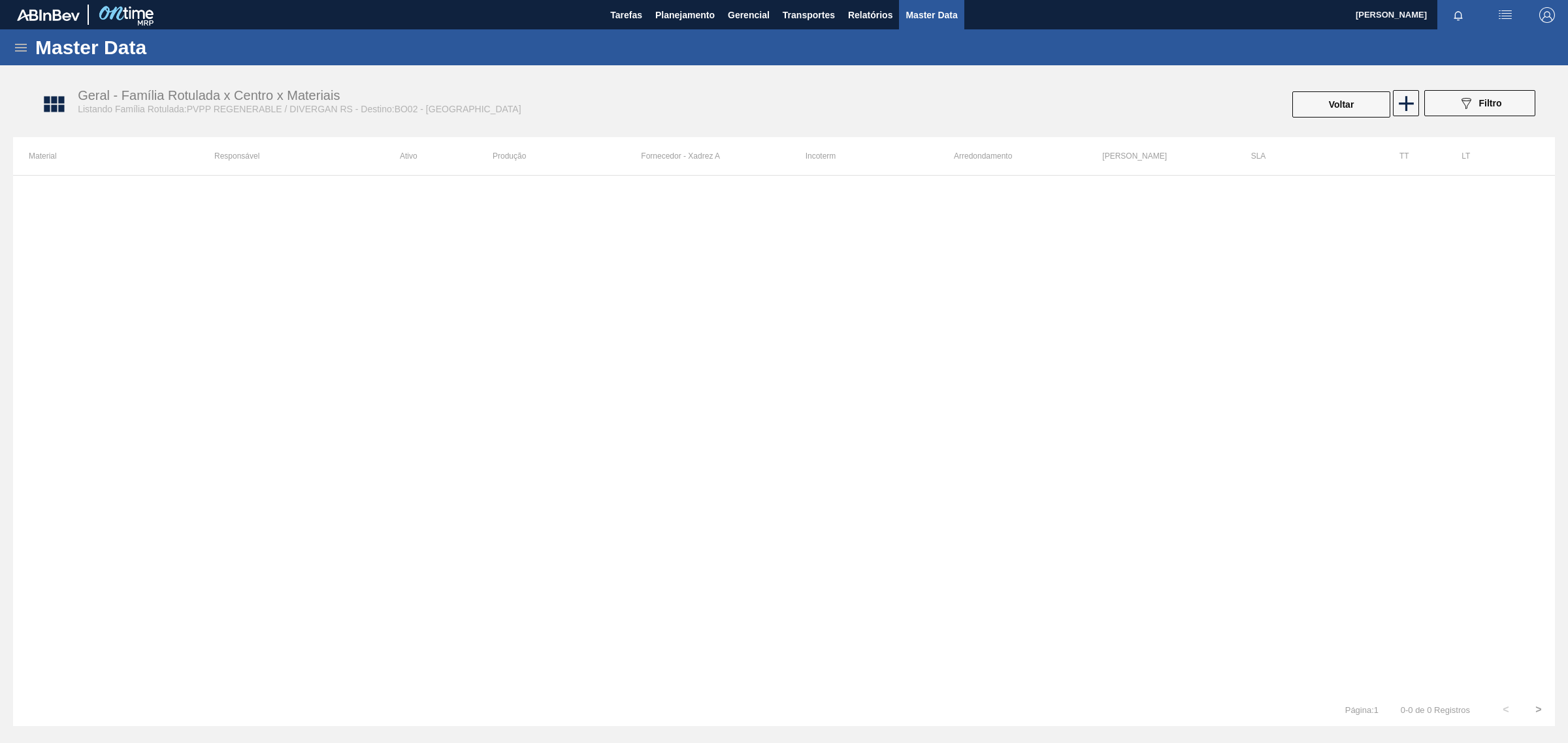
drag, startPoint x: 8, startPoint y: 8, endPoint x: 8, endPoint y: 22, distance: 14.0
click at [8, 13] on div "Tarefas Planejamento Gerencial Transportes Relatórios Master Data" at bounding box center [784, 14] width 1568 height 29
click at [12, 53] on div "Master Data" at bounding box center [784, 47] width 1568 height 36
click at [16, 47] on icon at bounding box center [21, 47] width 12 height 8
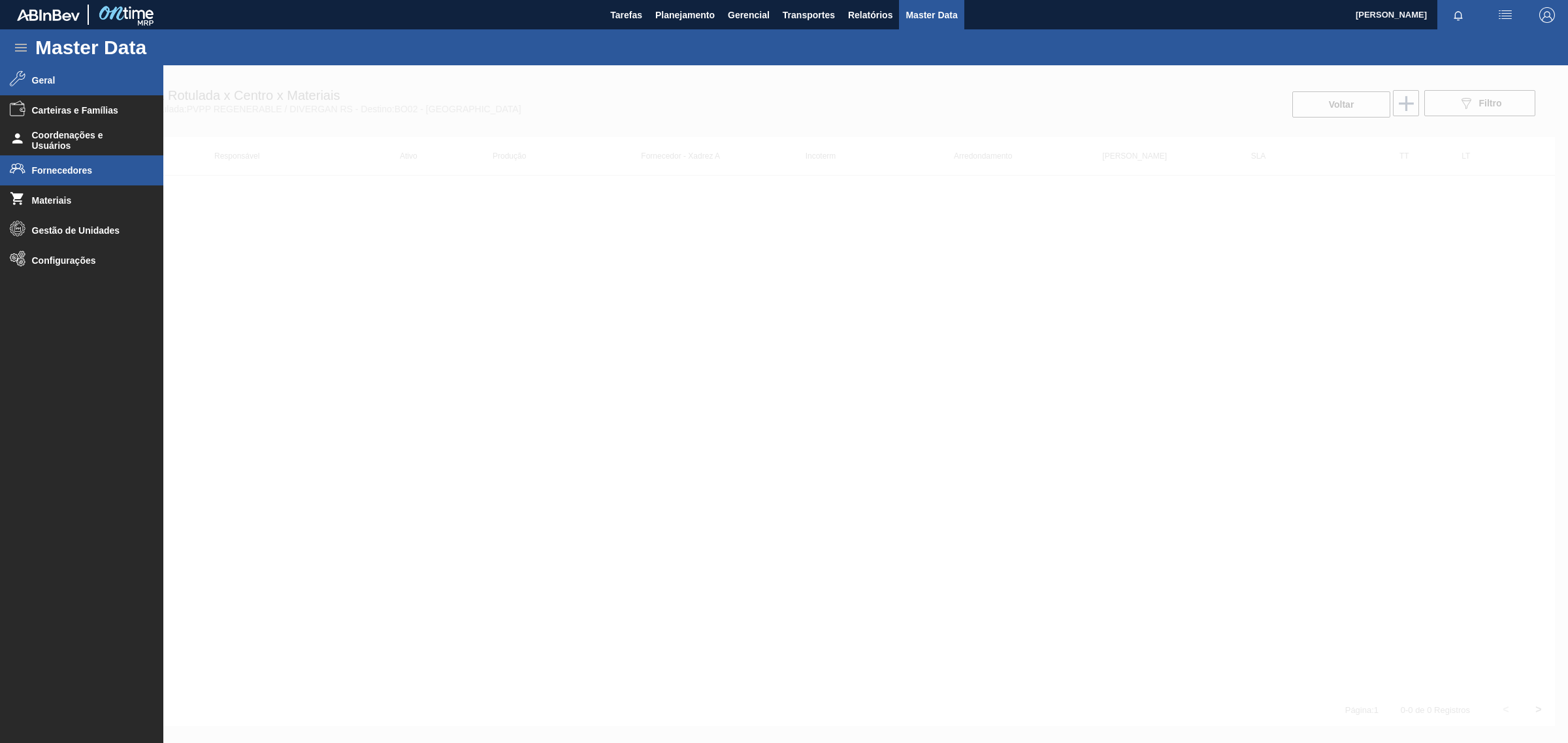
click at [70, 180] on li "Fornecedores" at bounding box center [81, 170] width 164 height 30
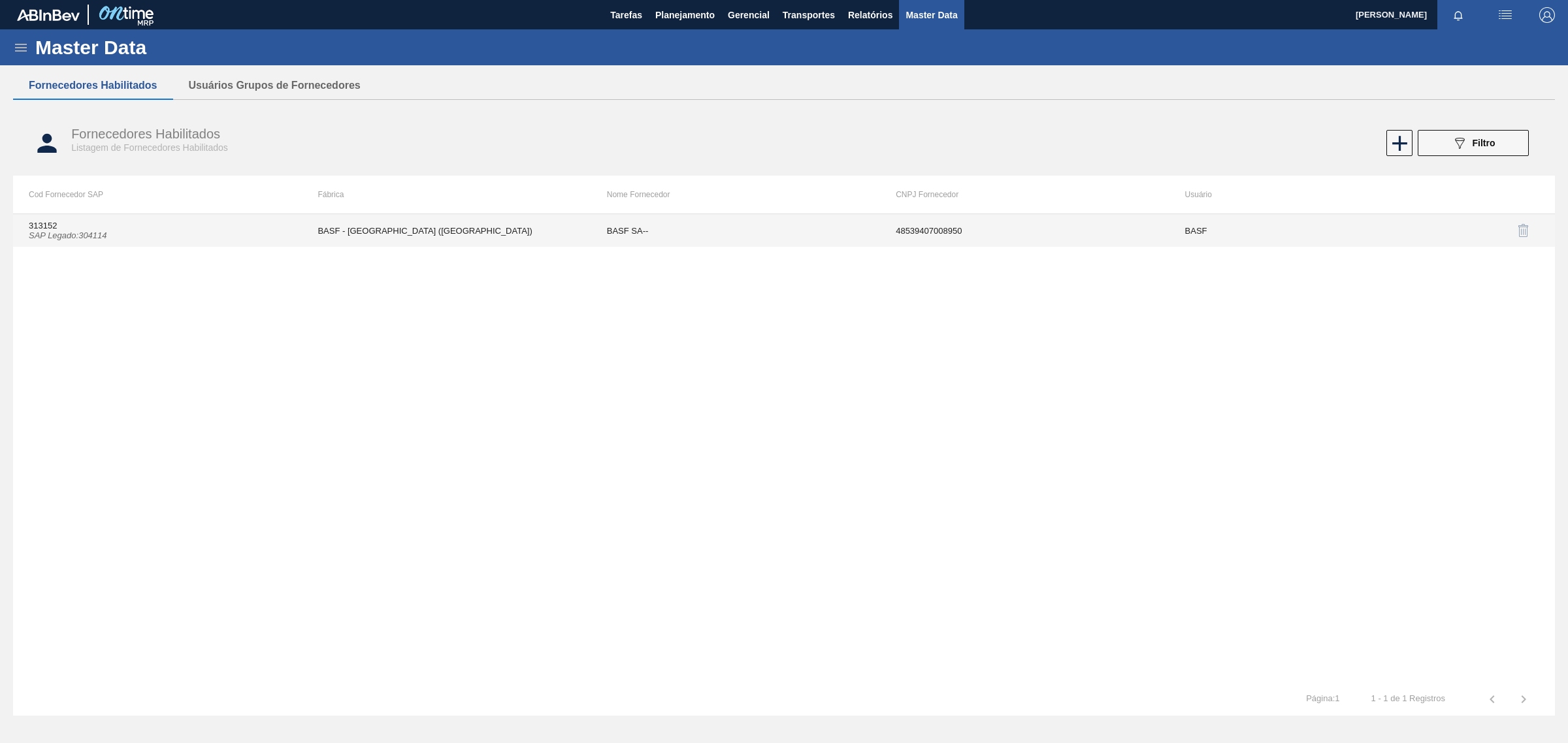
click at [177, 233] on td "313152 SAP Legado : 304114" at bounding box center [157, 231] width 289 height 33
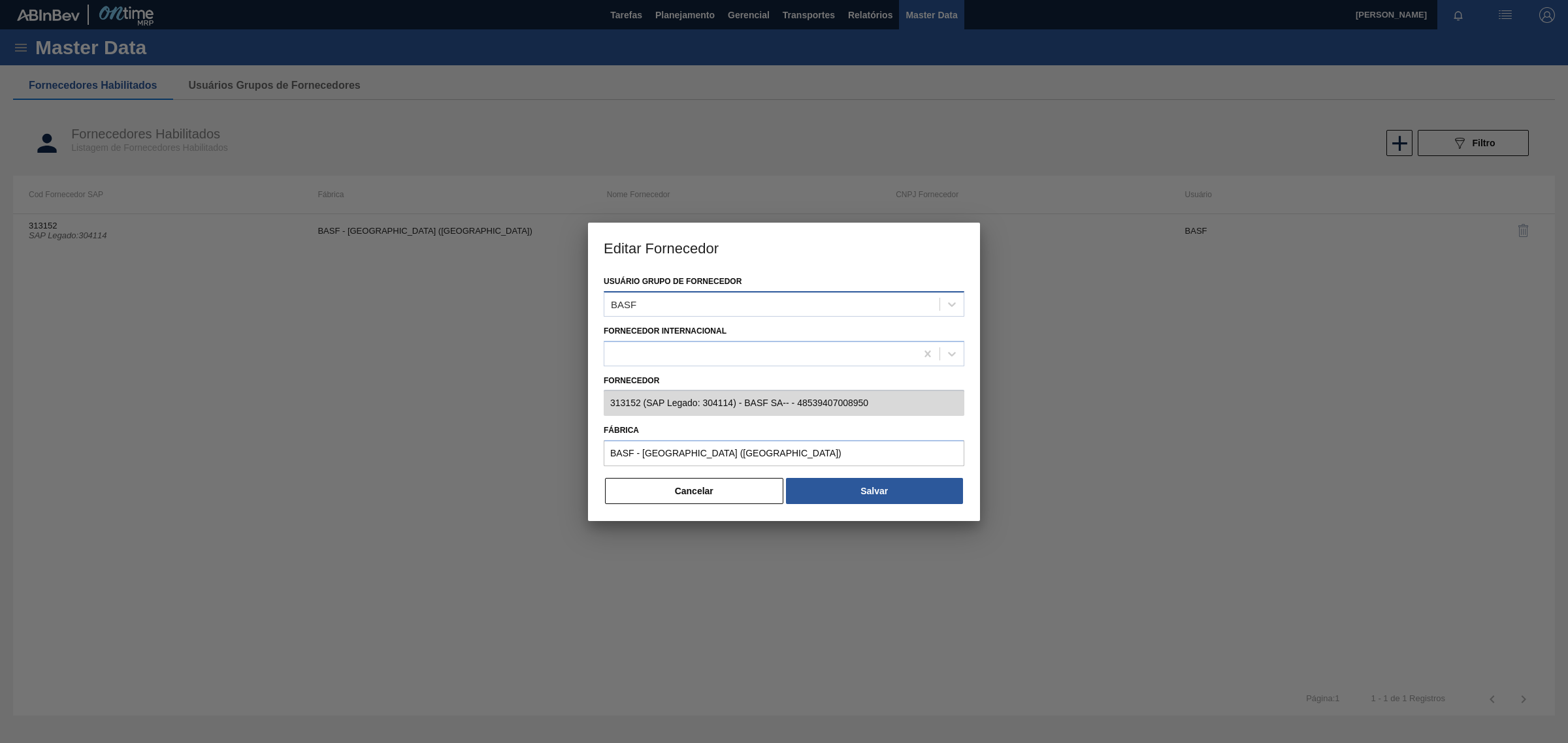
click at [624, 304] on div "BASF" at bounding box center [624, 304] width 25 height 11
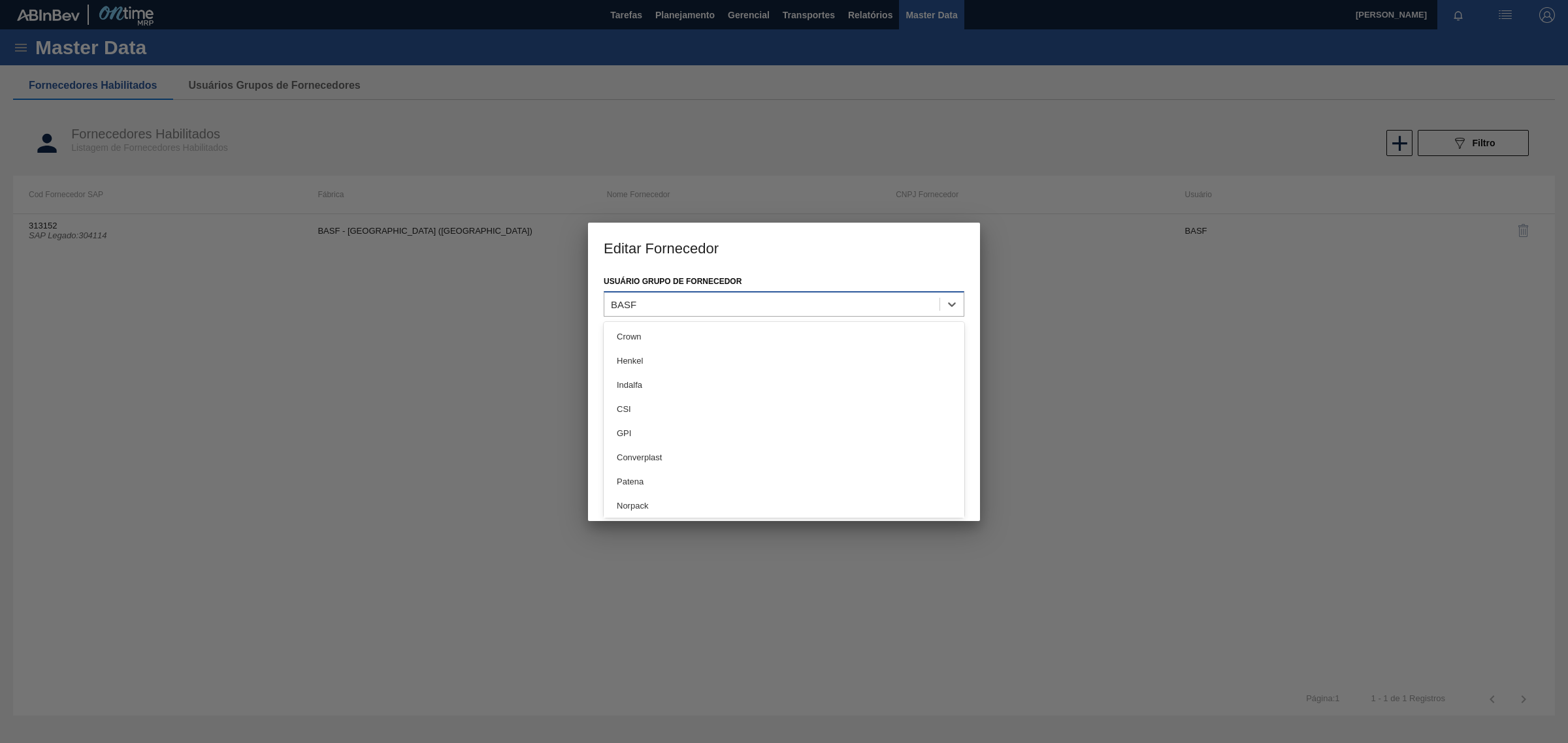
click at [624, 304] on div "BASF" at bounding box center [624, 304] width 25 height 11
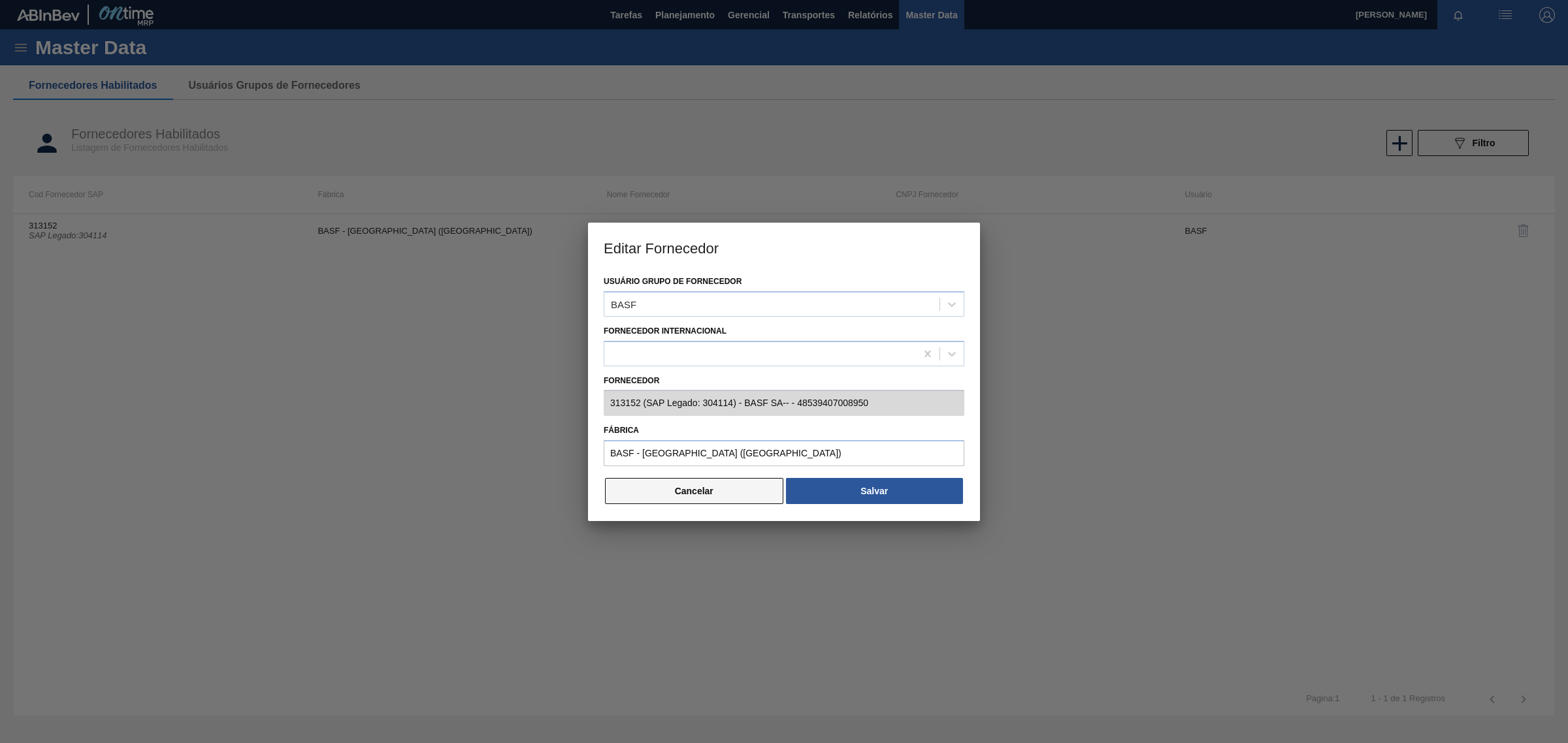
click at [630, 490] on button "Cancelar" at bounding box center [694, 491] width 179 height 26
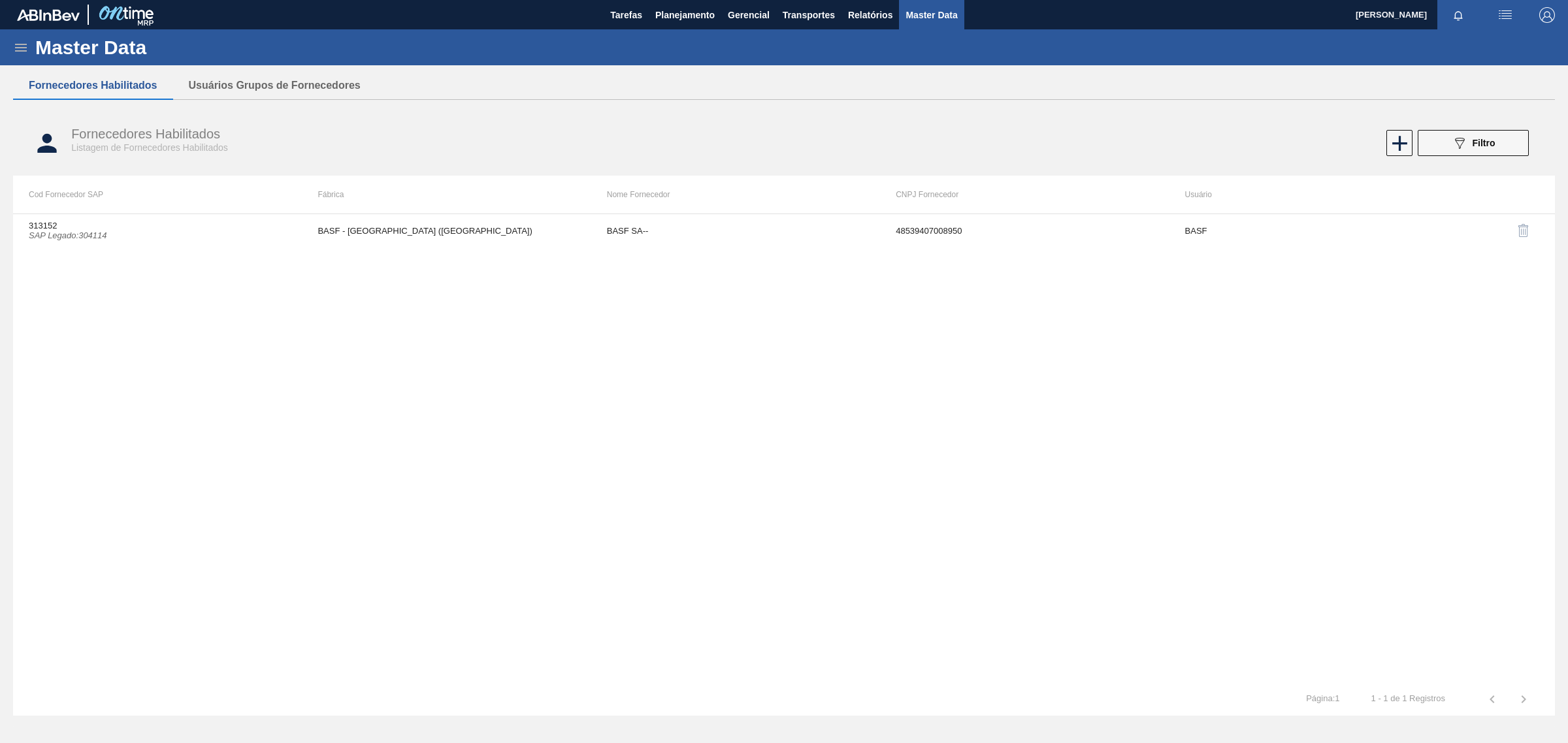
click at [22, 44] on icon at bounding box center [21, 47] width 16 height 16
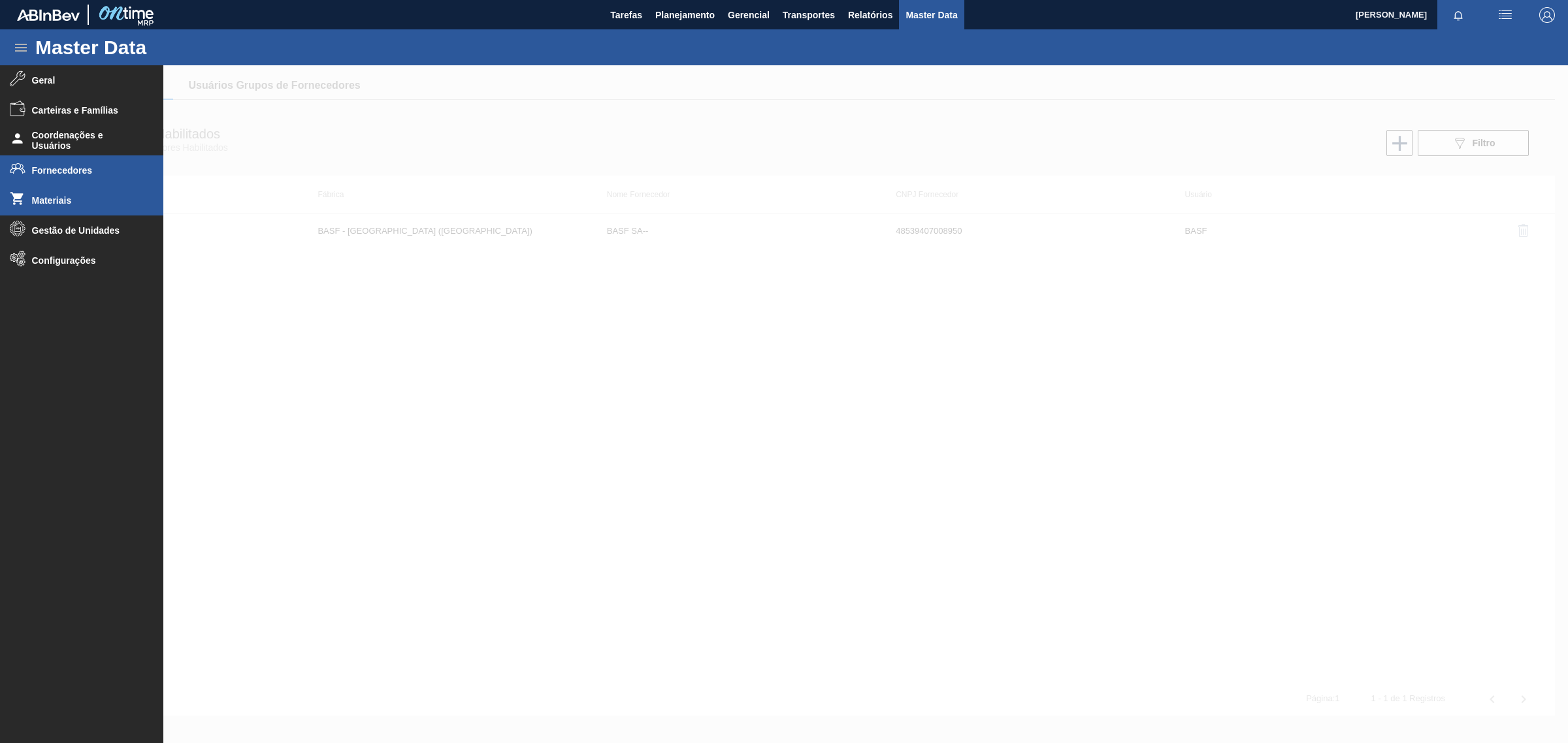
click at [54, 206] on li "Materiais" at bounding box center [81, 200] width 164 height 30
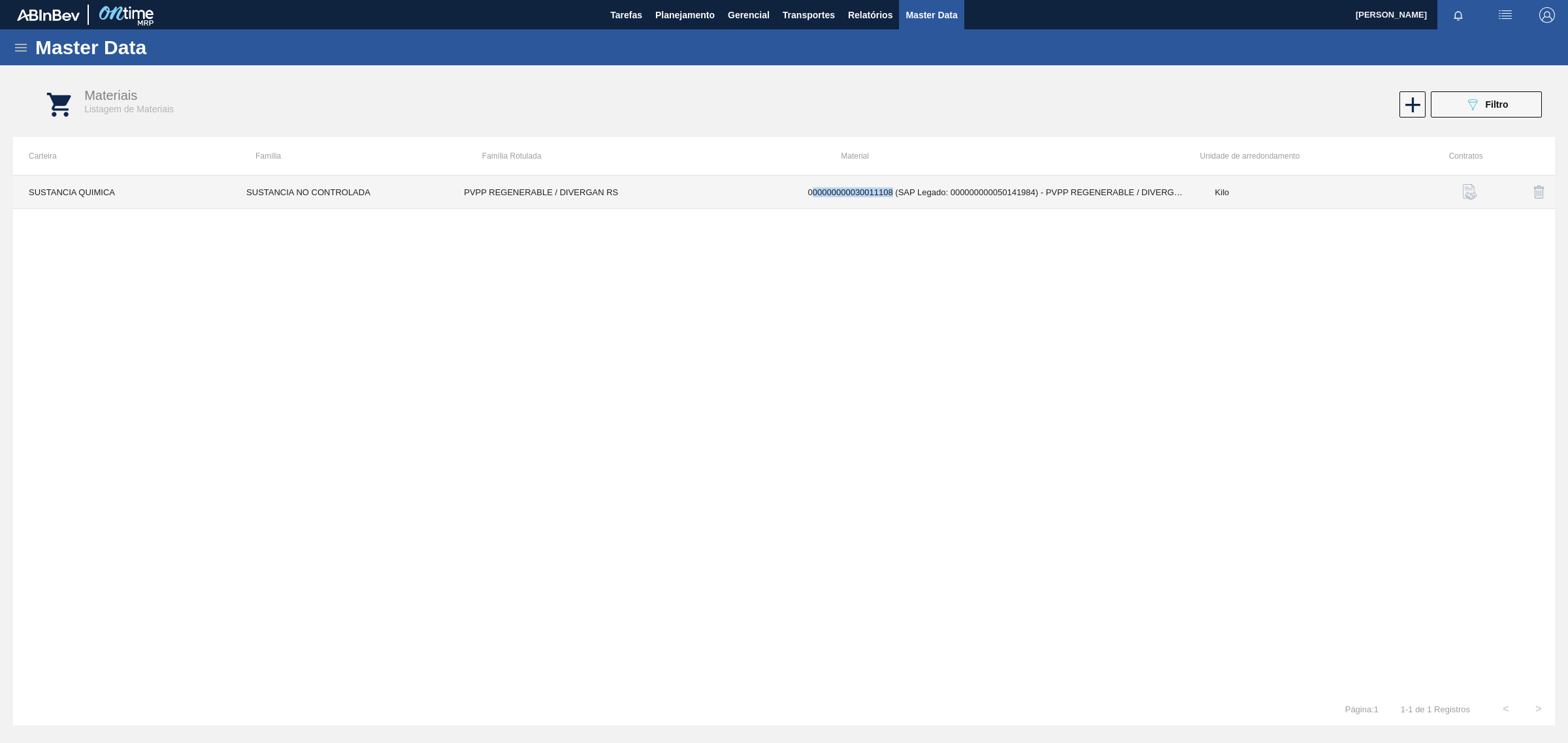
drag, startPoint x: 811, startPoint y: 194, endPoint x: 892, endPoint y: 194, distance: 81.0
click at [892, 194] on td "000000000030011108 (SAP Legado: 000000000050141984) - PVPP REGENERABLE / DIVERG…" at bounding box center [996, 192] width 407 height 34
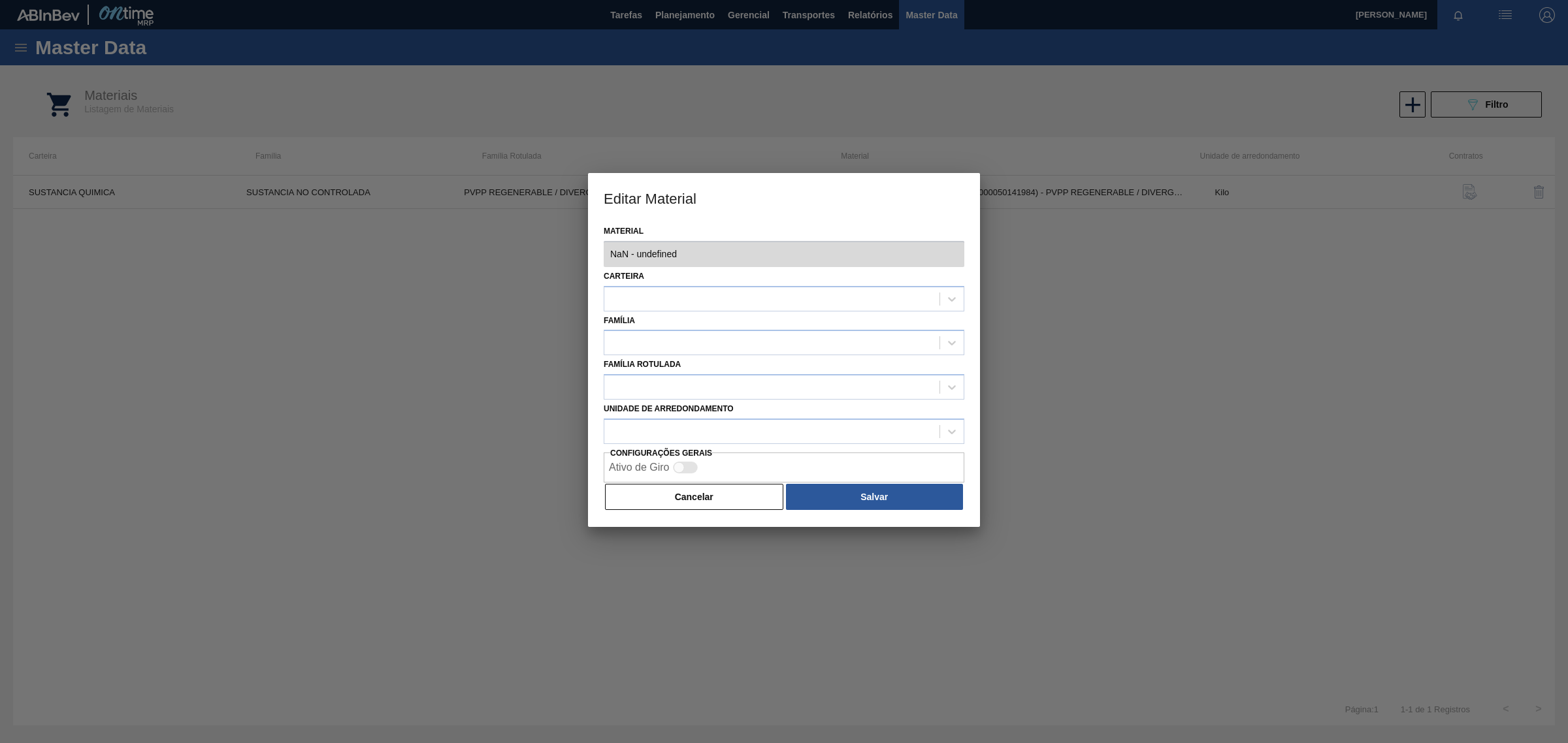
type input "30011108 - 000000000030011108 (SAP Legado: 000000000050141984) - PVPP REGENERAB…"
copy td "00000000030011108"
click at [665, 497] on button "Cancelar" at bounding box center [694, 497] width 179 height 26
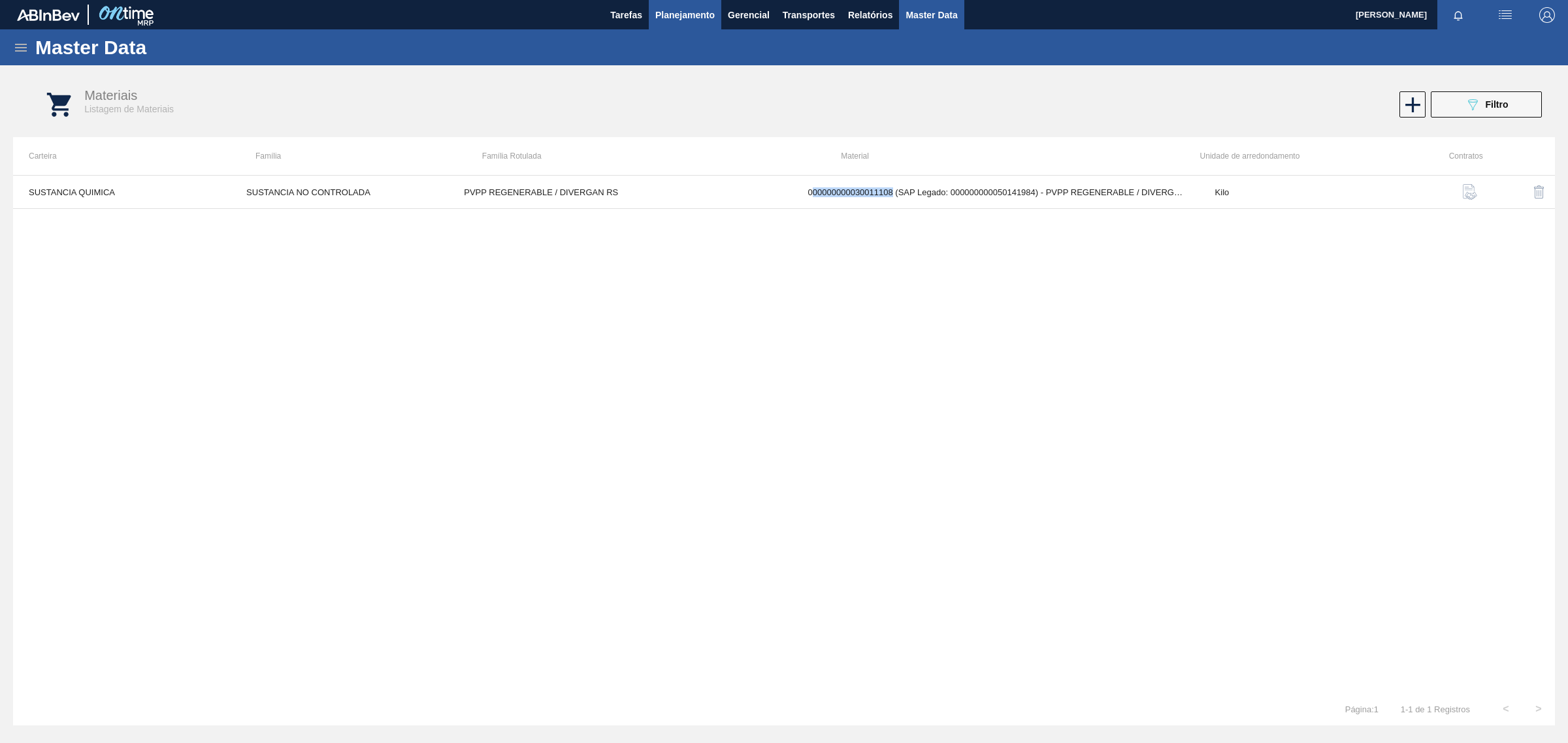
click at [664, 10] on span "Planejamento" at bounding box center [684, 15] width 60 height 16
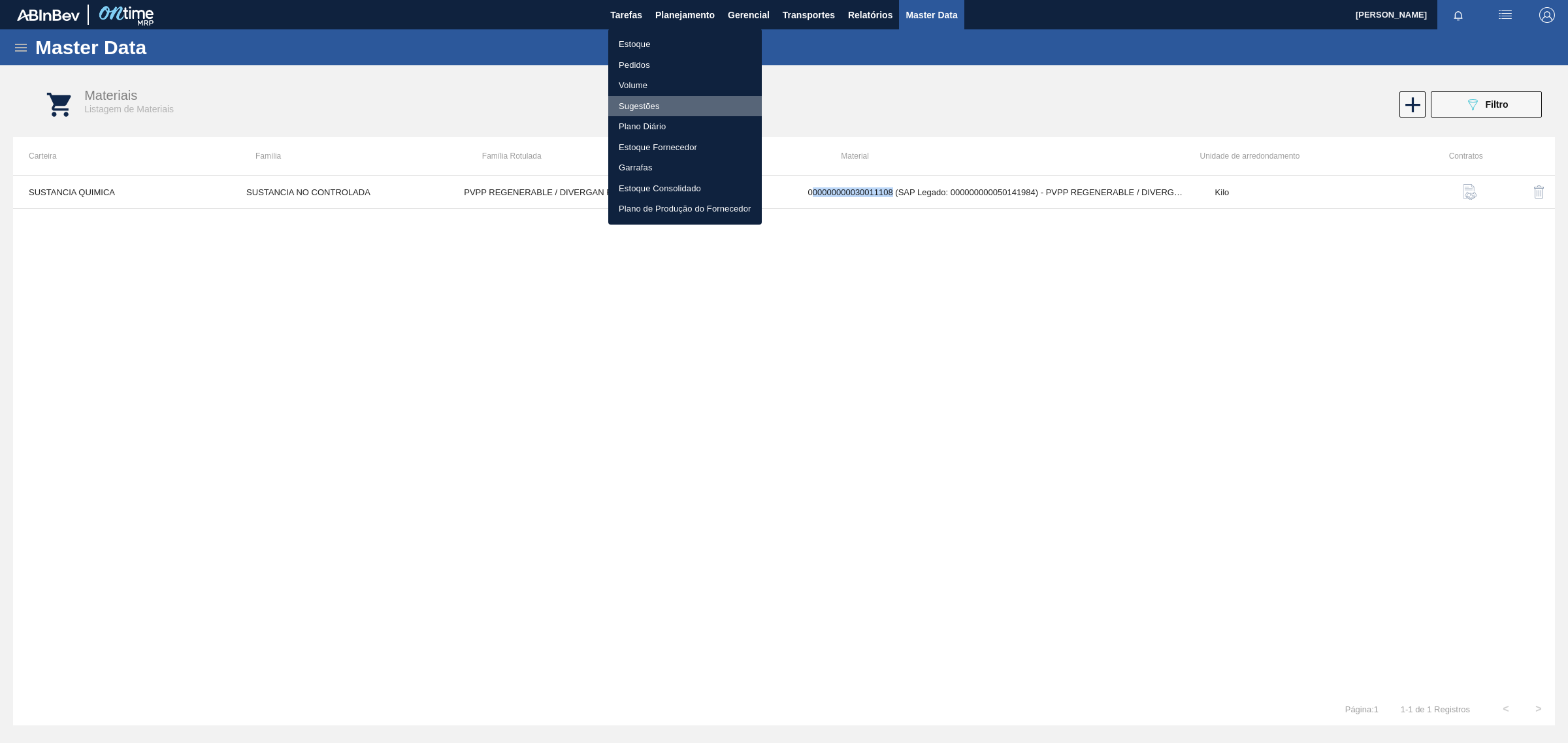
click at [647, 109] on li "Sugestões" at bounding box center [685, 106] width 153 height 21
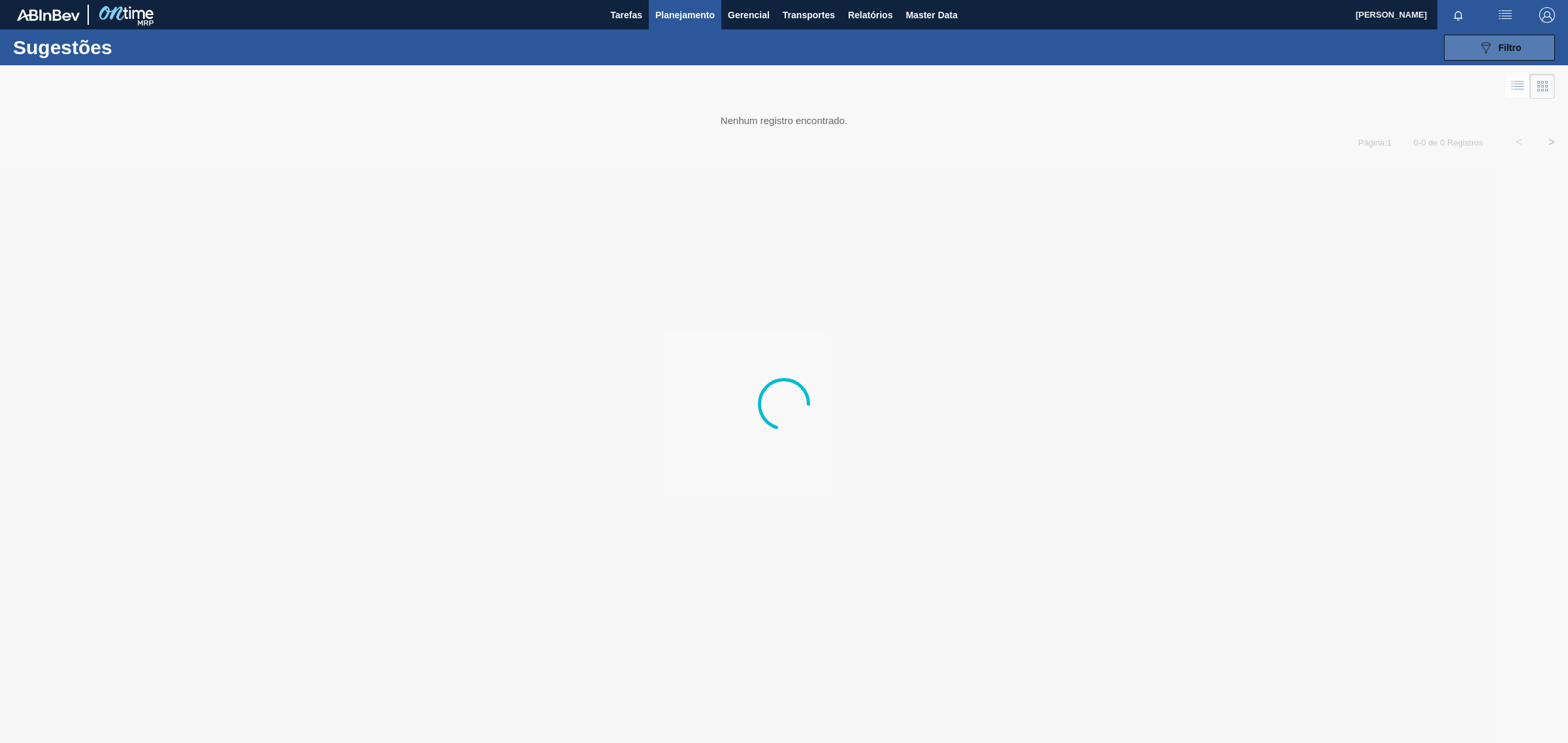
click at [1531, 47] on button "089F7B8B-B2A5-4AFE-B5C0-19BA573D28AC Filtro" at bounding box center [1500, 48] width 111 height 26
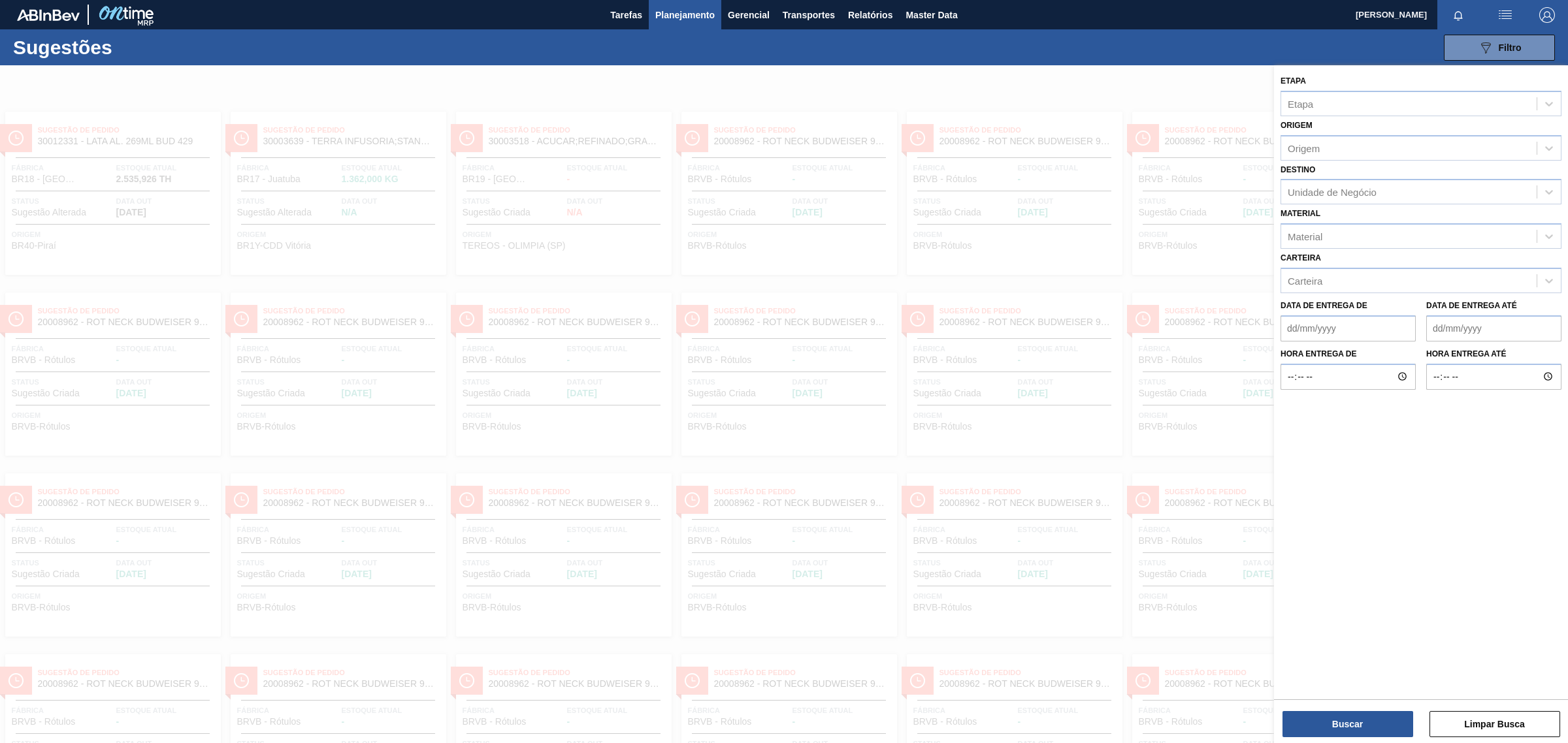
click at [1109, 70] on div at bounding box center [784, 436] width 1568 height 743
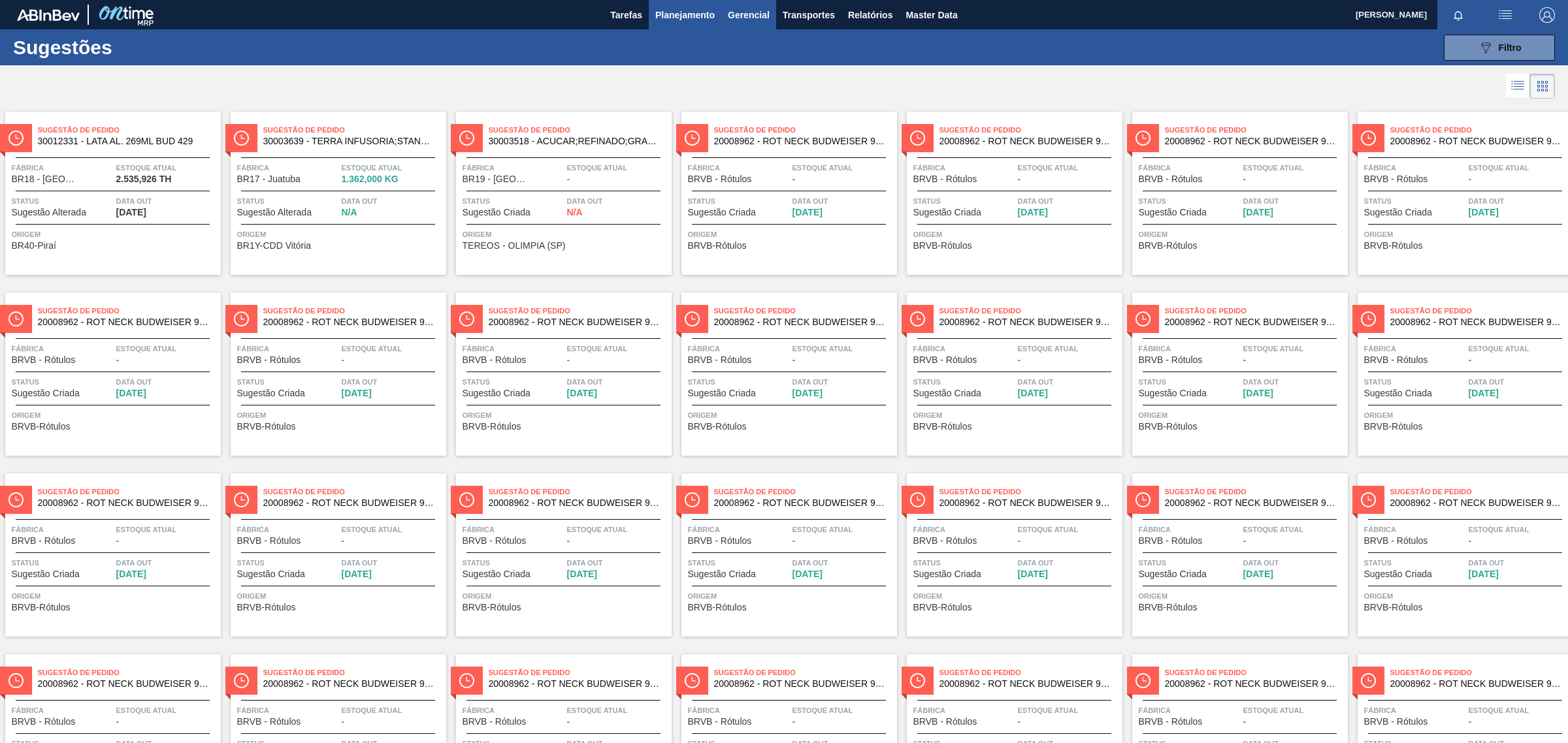
click at [765, 14] on span "Gerencial" at bounding box center [748, 15] width 42 height 16
click at [662, 8] on div at bounding box center [784, 372] width 1568 height 743
click at [683, 12] on span "Planejamento" at bounding box center [684, 15] width 60 height 16
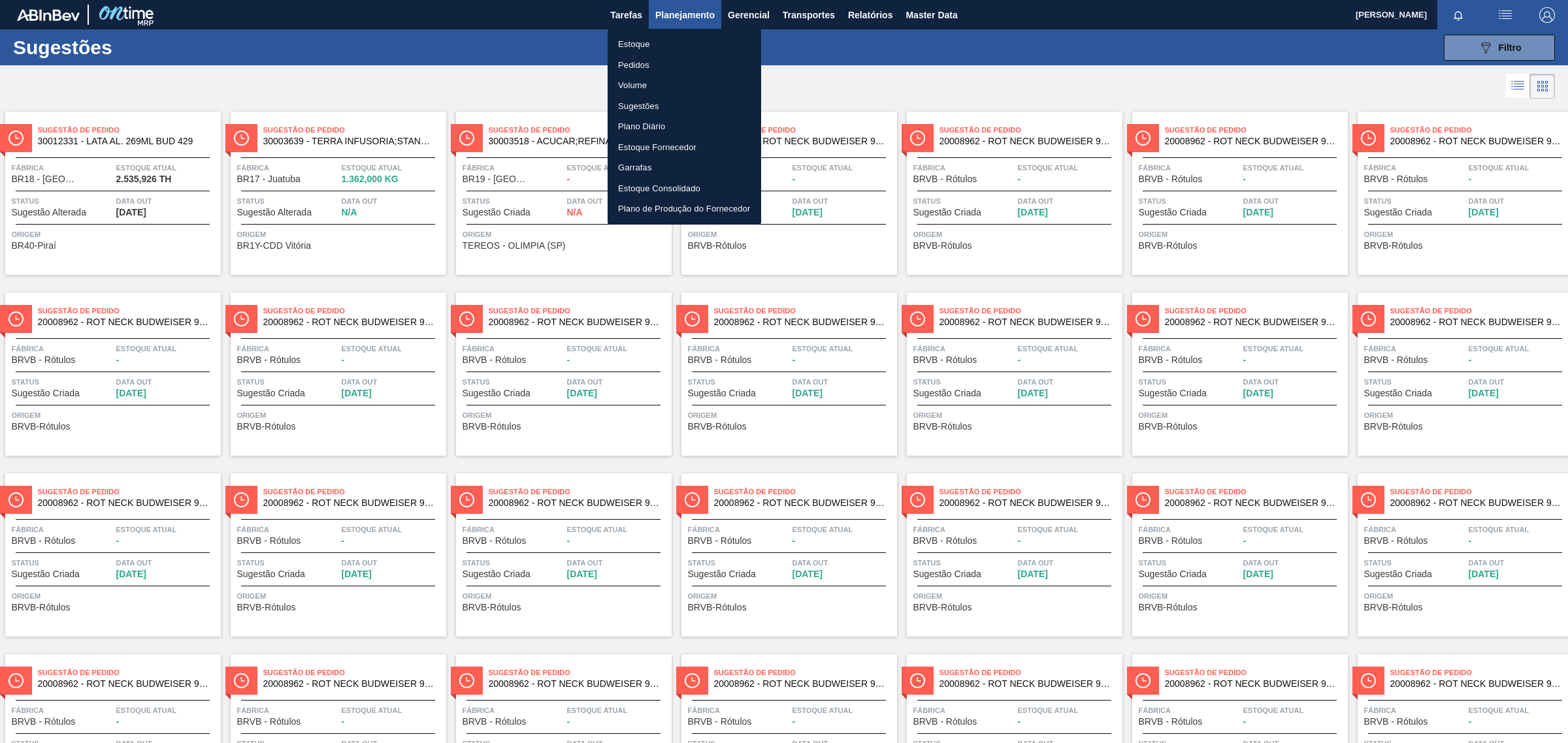
click at [647, 39] on li "Estoque" at bounding box center [684, 44] width 153 height 21
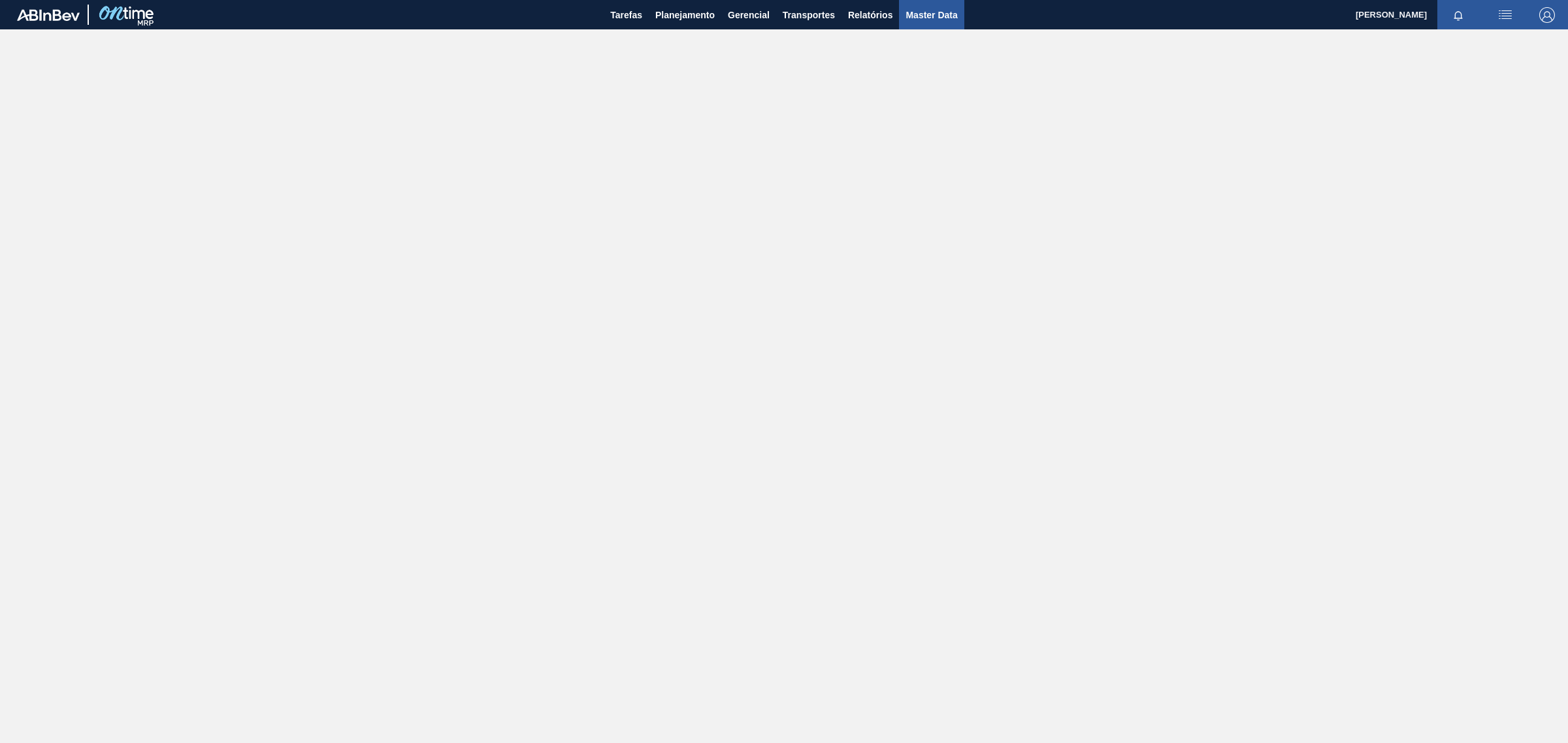
click at [918, 21] on span "Master Data" at bounding box center [931, 15] width 51 height 16
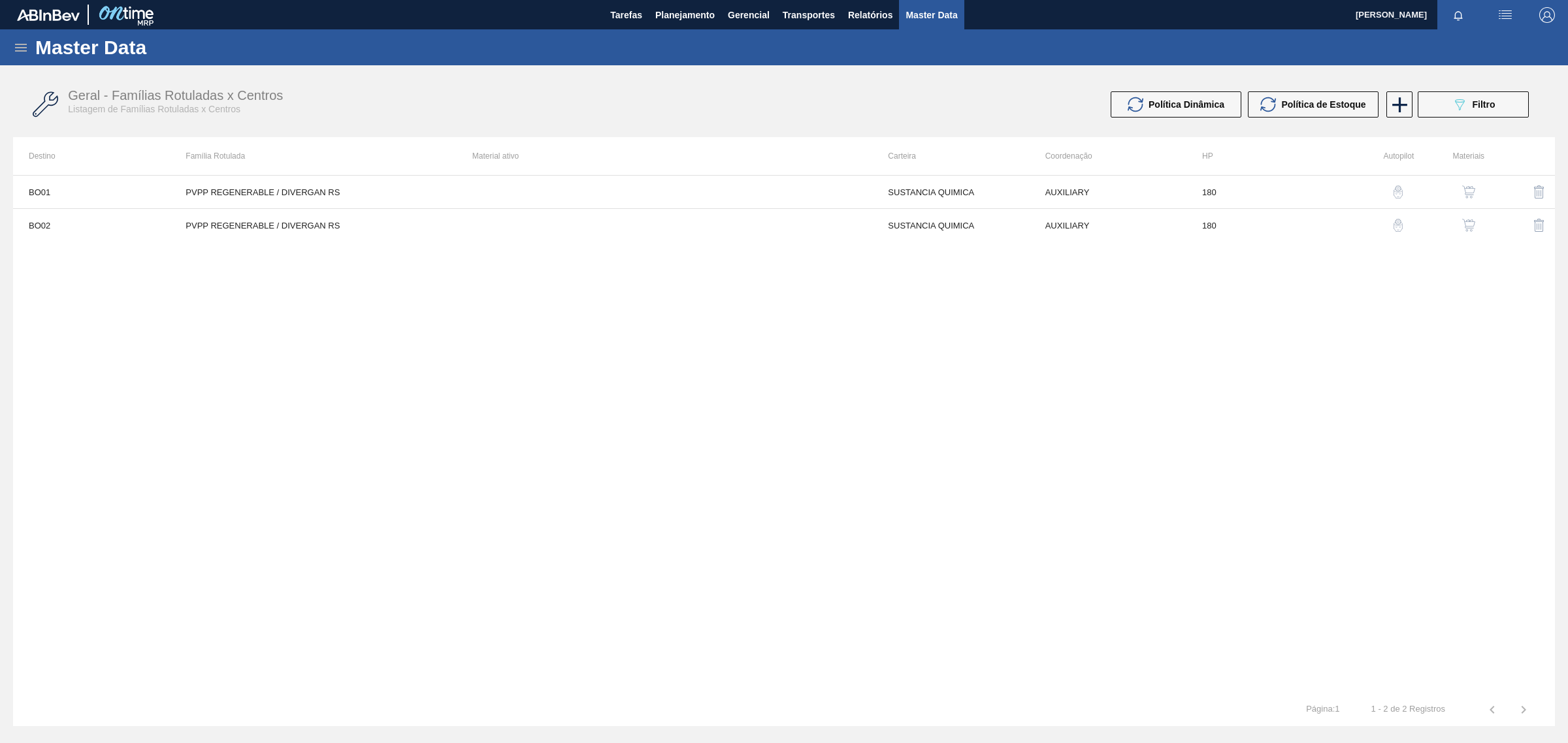
click at [14, 41] on icon at bounding box center [21, 47] width 16 height 16
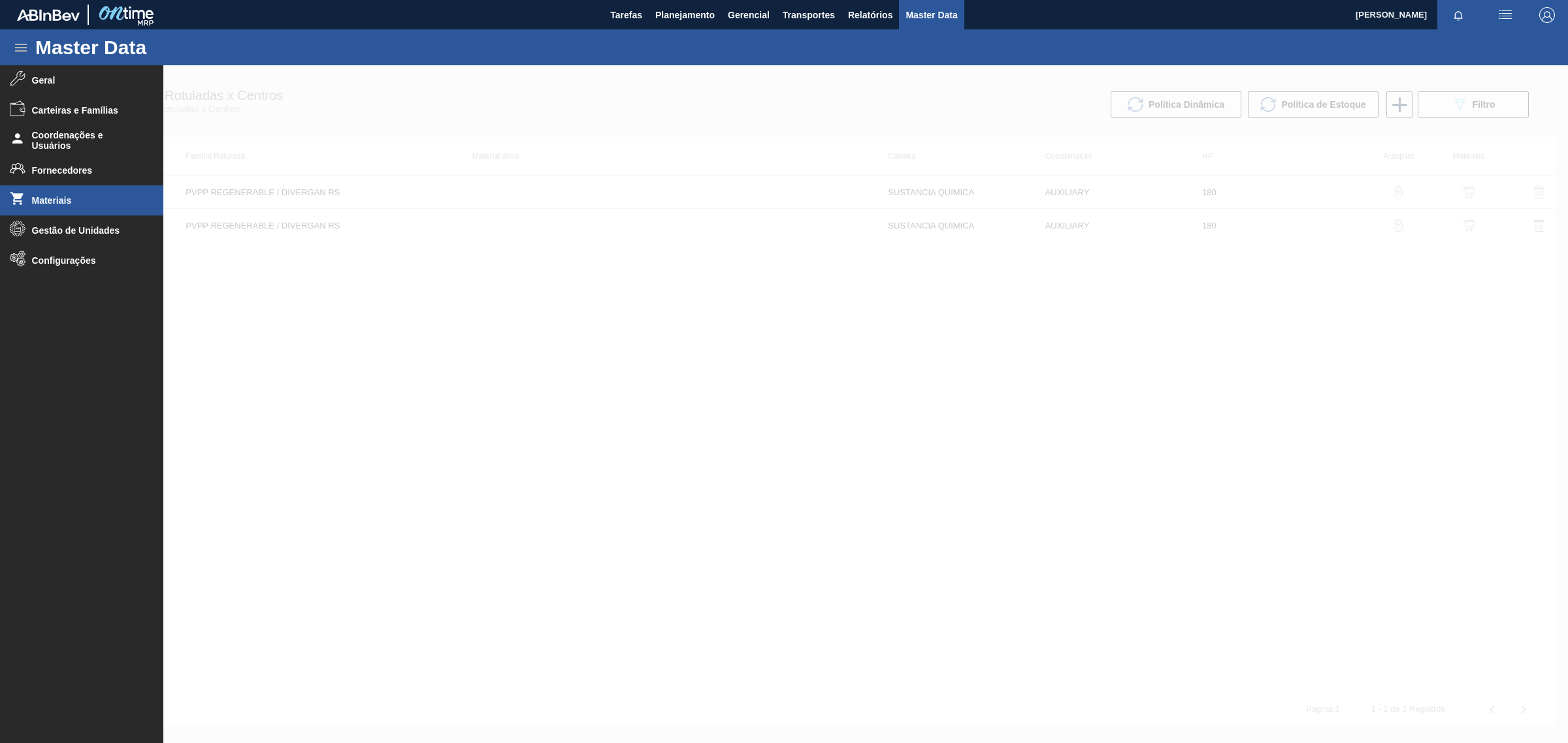
click at [64, 193] on li "Materiais" at bounding box center [81, 200] width 164 height 30
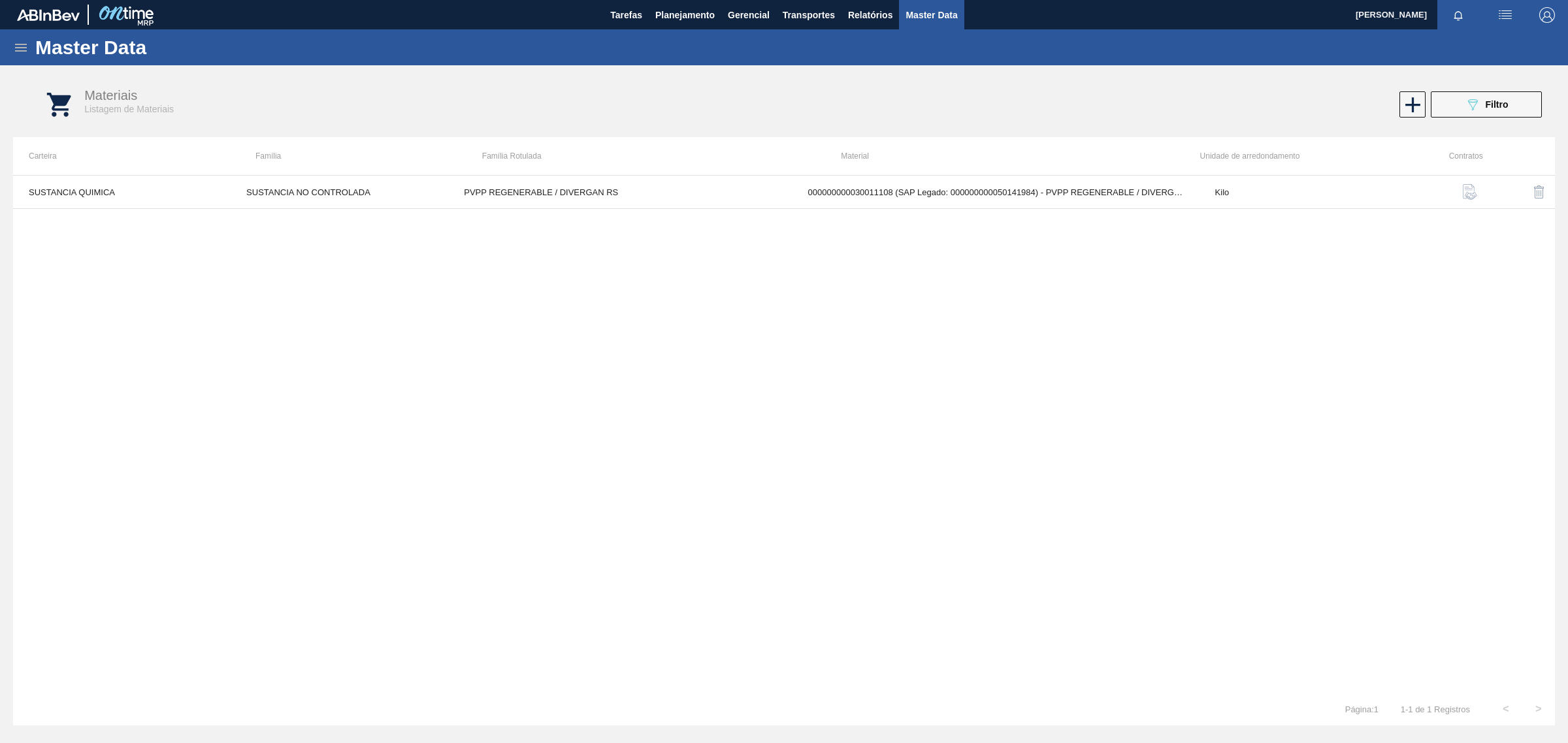
click at [23, 44] on icon at bounding box center [21, 47] width 12 height 8
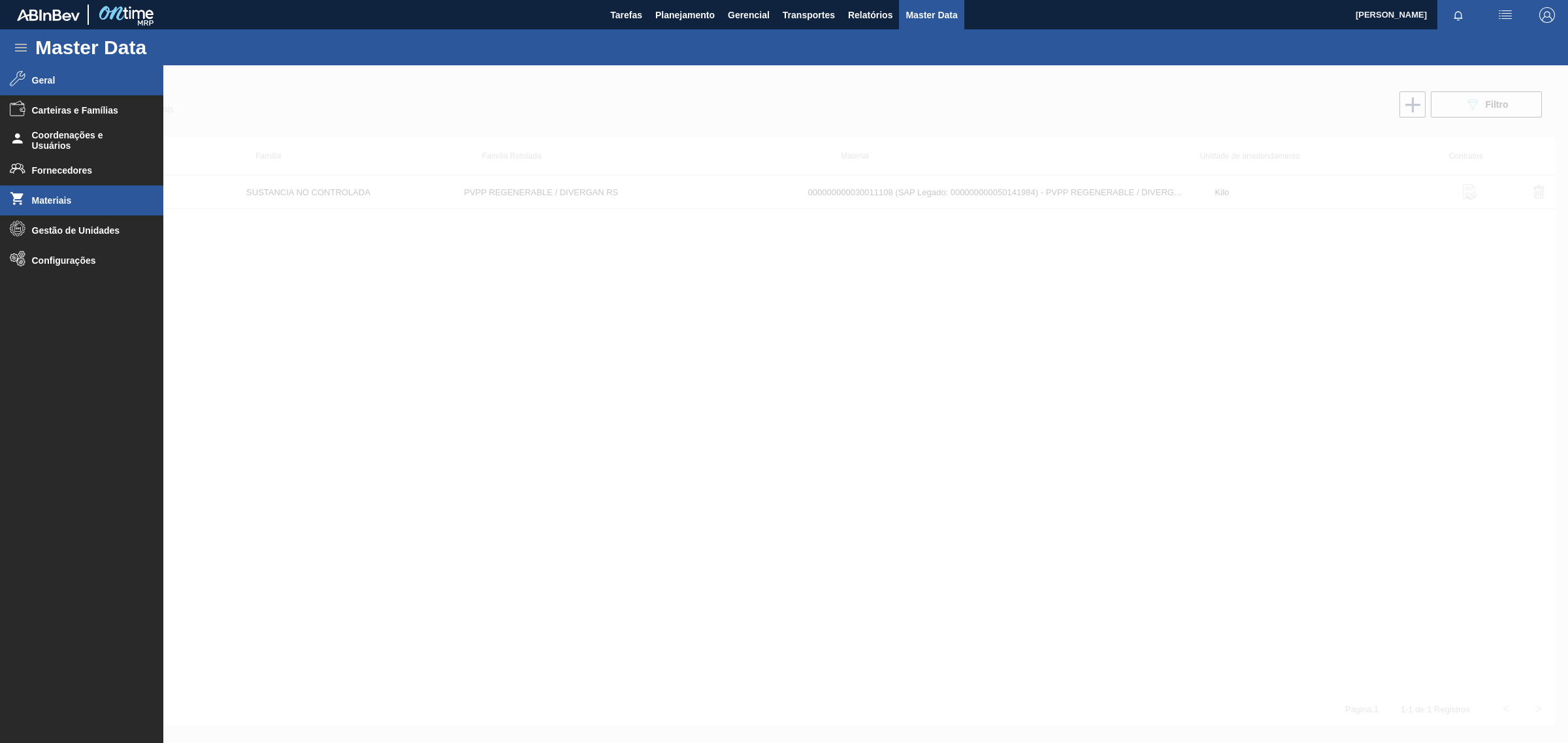
click at [32, 82] on span "Geral" at bounding box center [86, 80] width 108 height 10
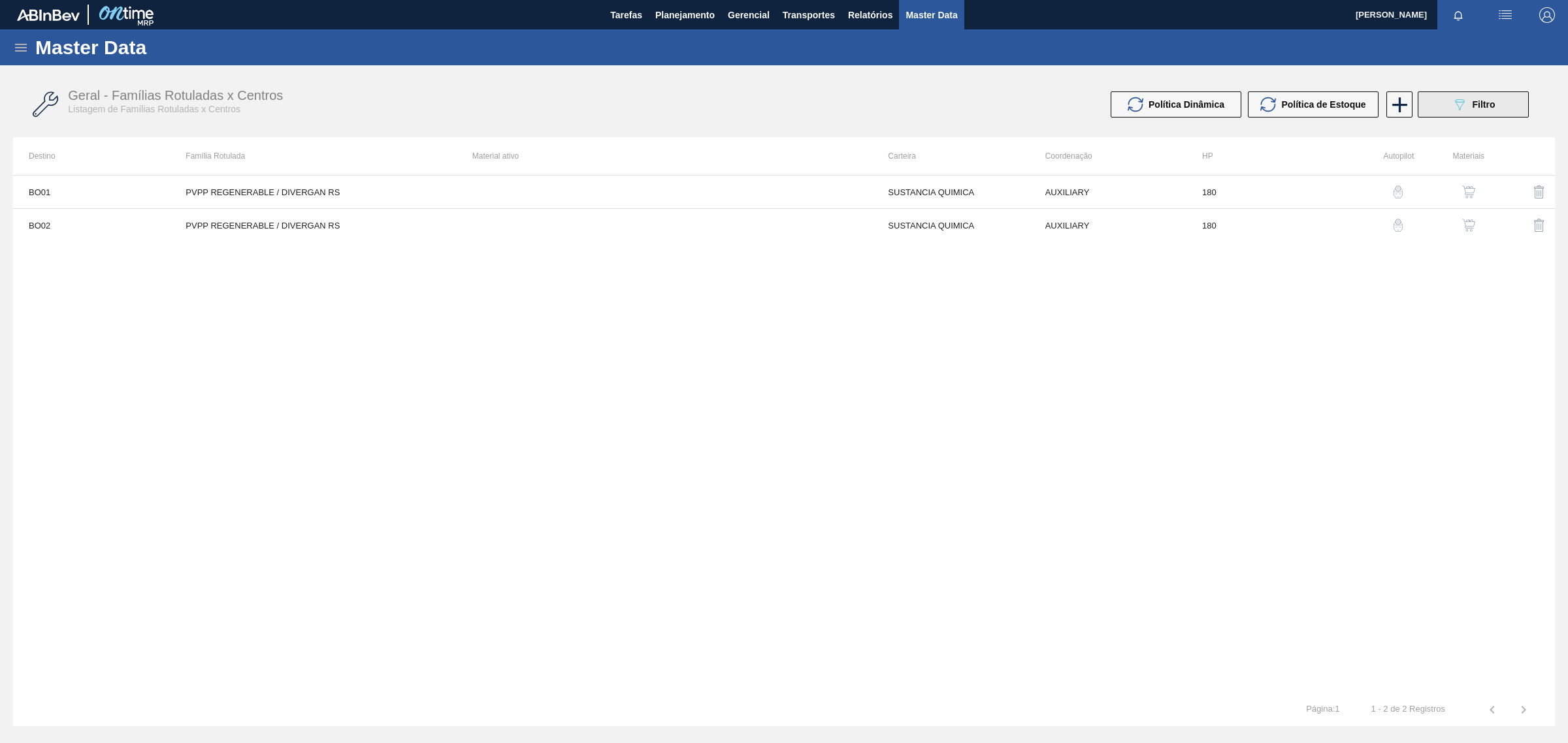
click at [1475, 102] on span "Filtro" at bounding box center [1484, 104] width 23 height 10
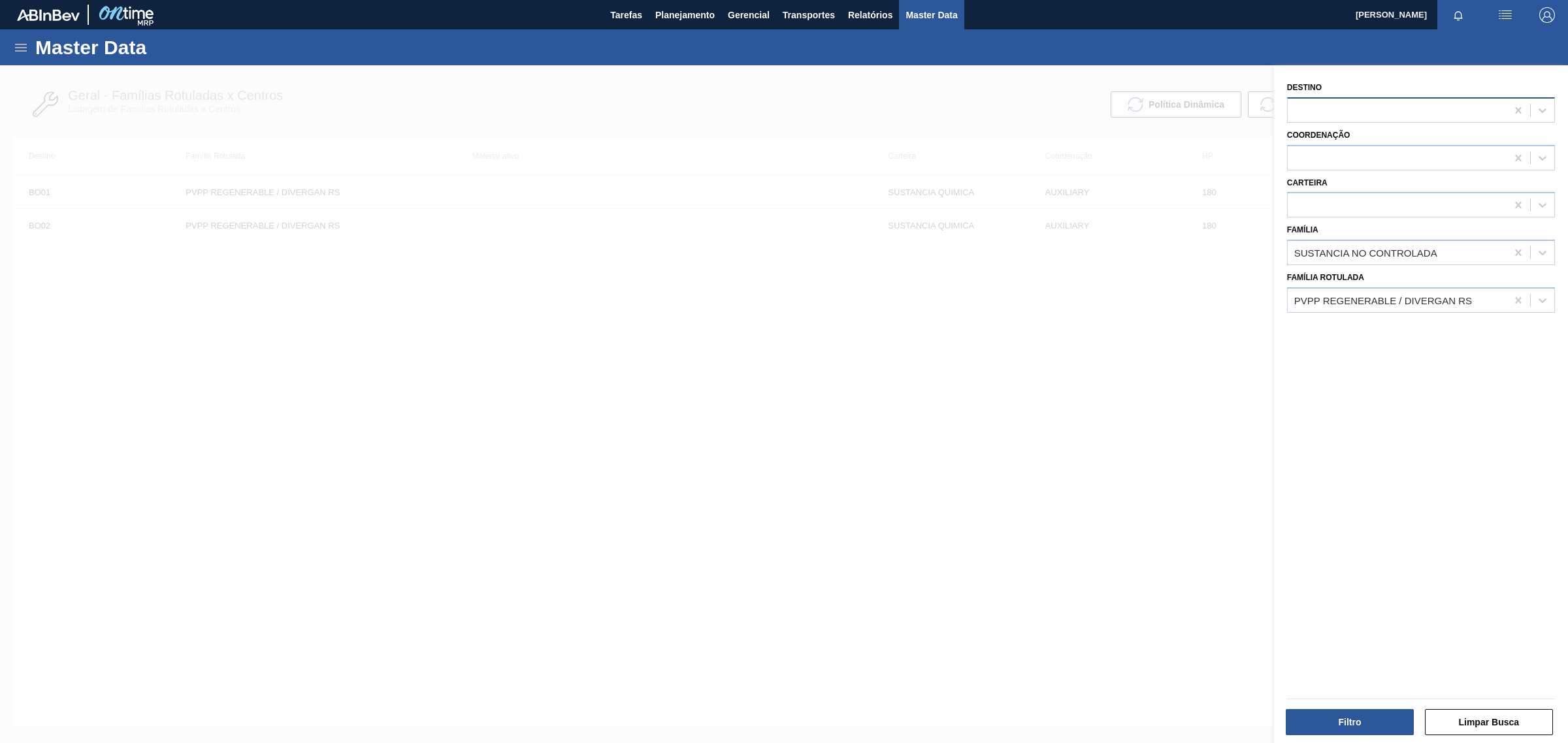
click at [1366, 99] on div at bounding box center [1421, 109] width 268 height 25
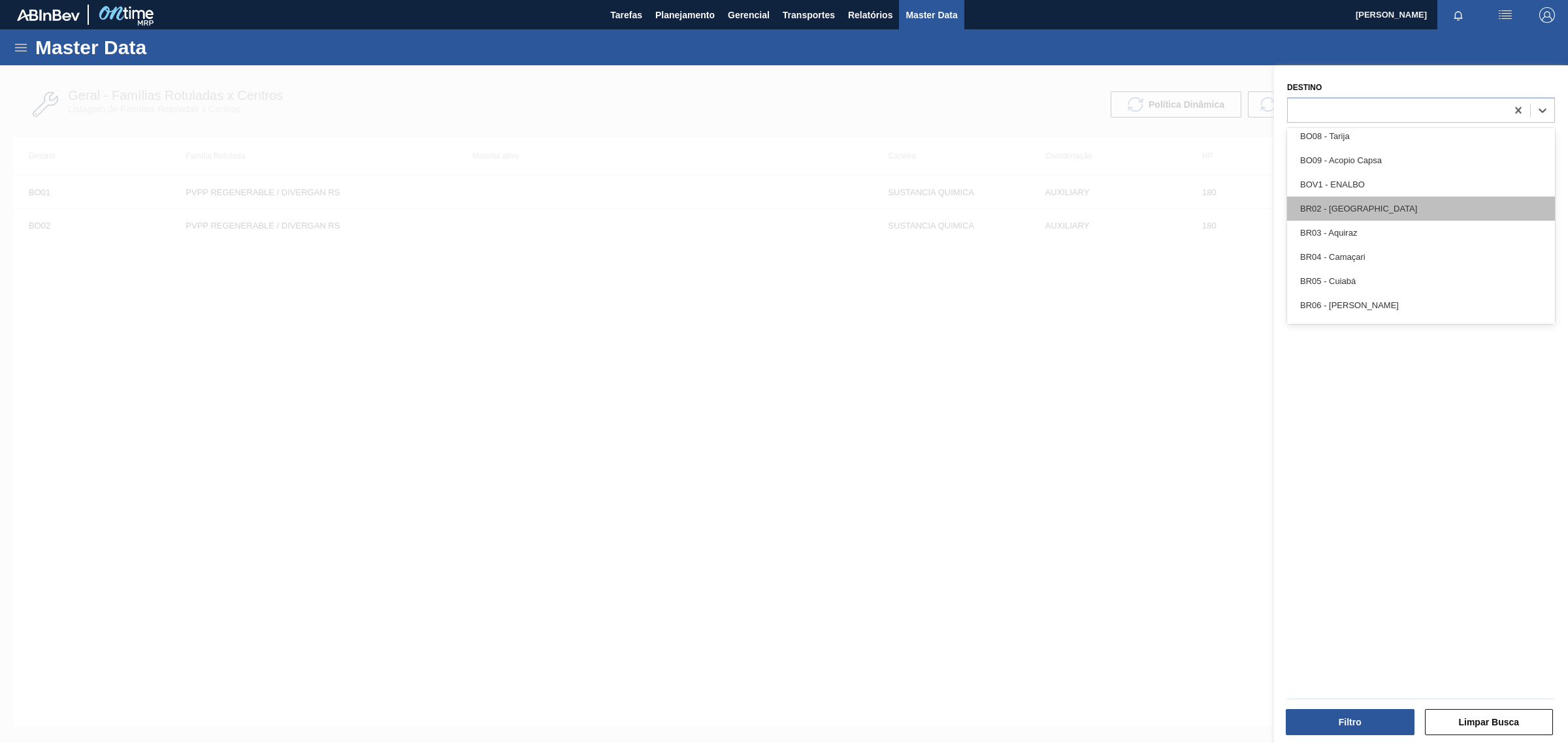
click at [1376, 216] on div "BR02 - Sergipe" at bounding box center [1421, 208] width 268 height 24
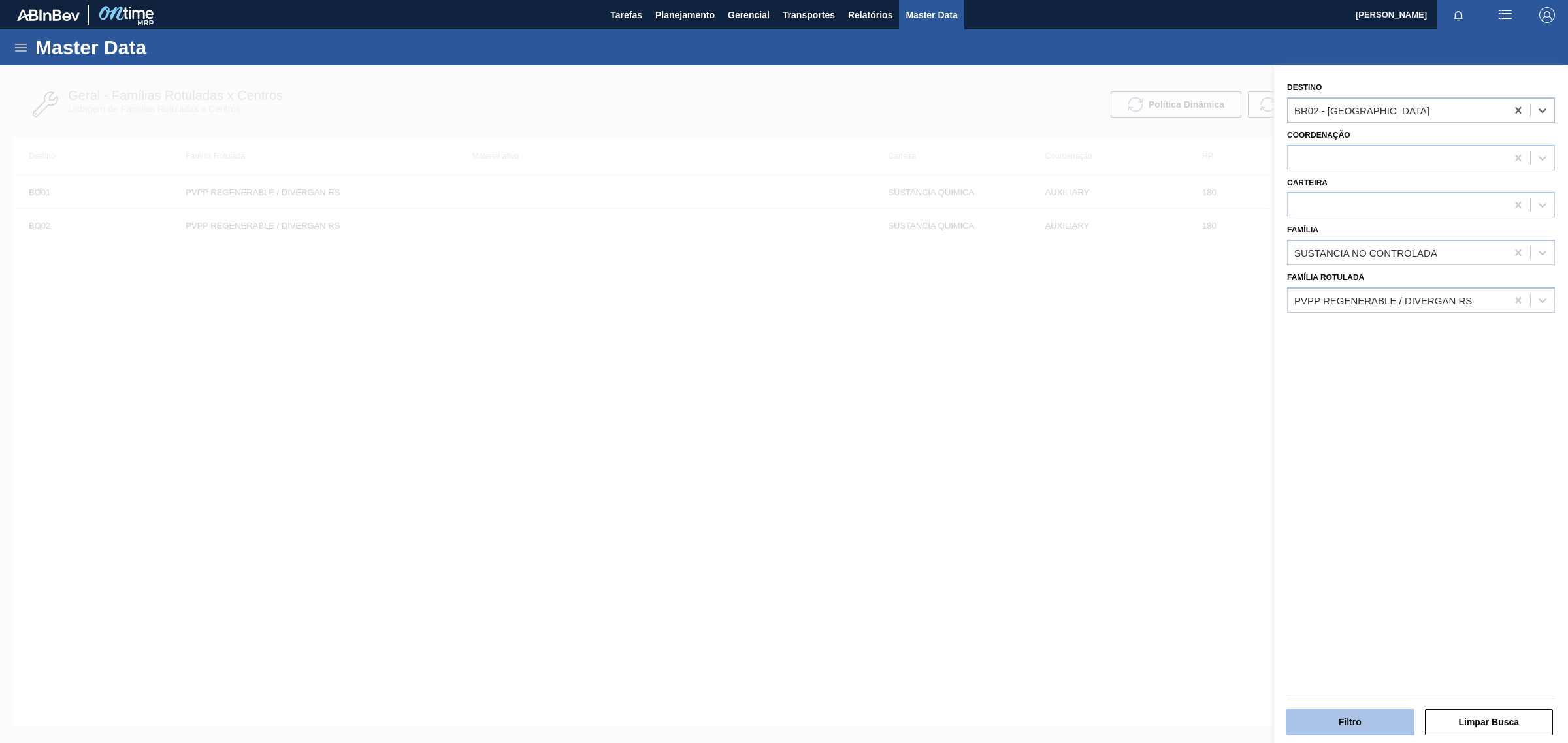
click at [1350, 713] on button "Filtro" at bounding box center [1350, 722] width 129 height 26
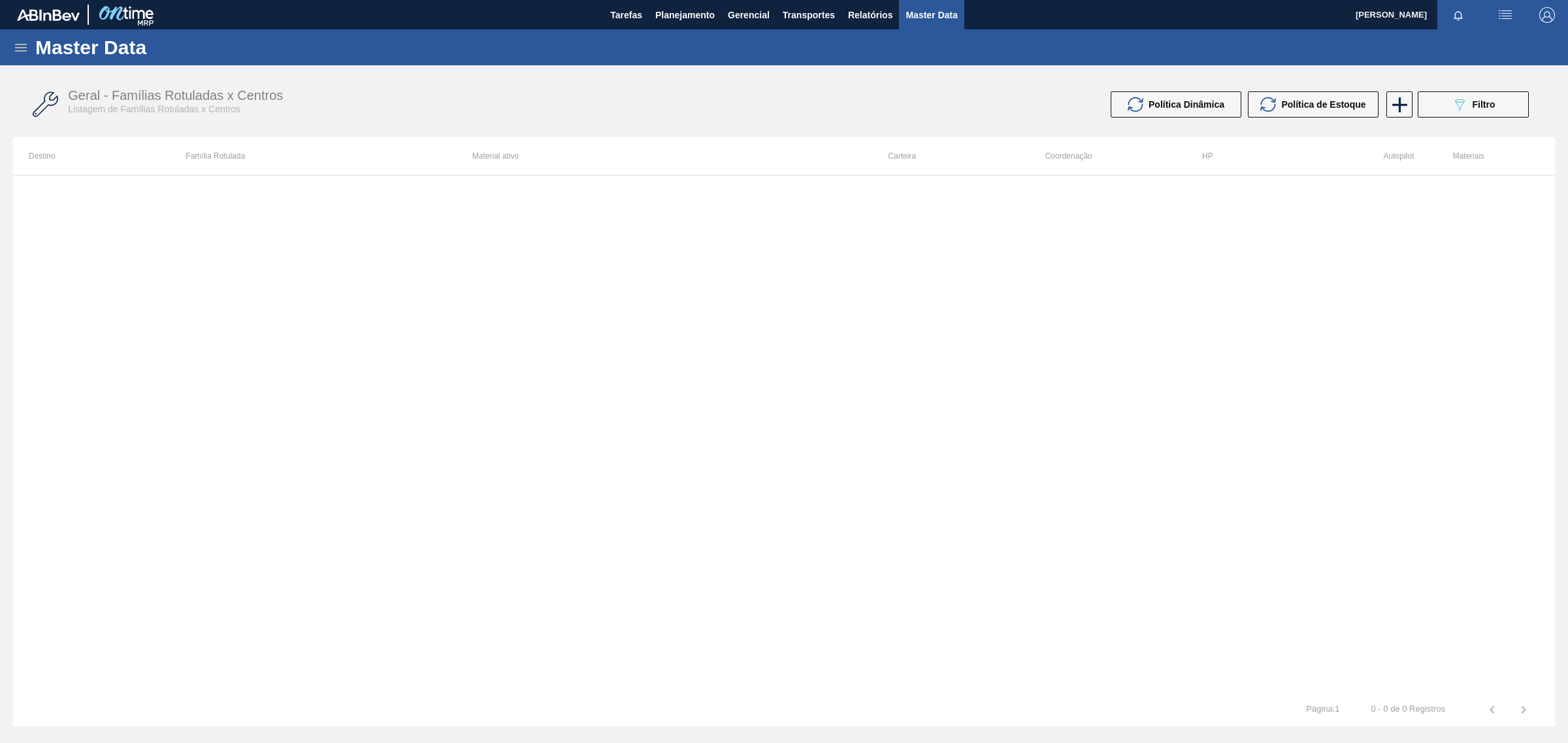
click at [12, 52] on div "Master Data" at bounding box center [784, 47] width 1568 height 36
click at [21, 47] on icon at bounding box center [21, 47] width 16 height 16
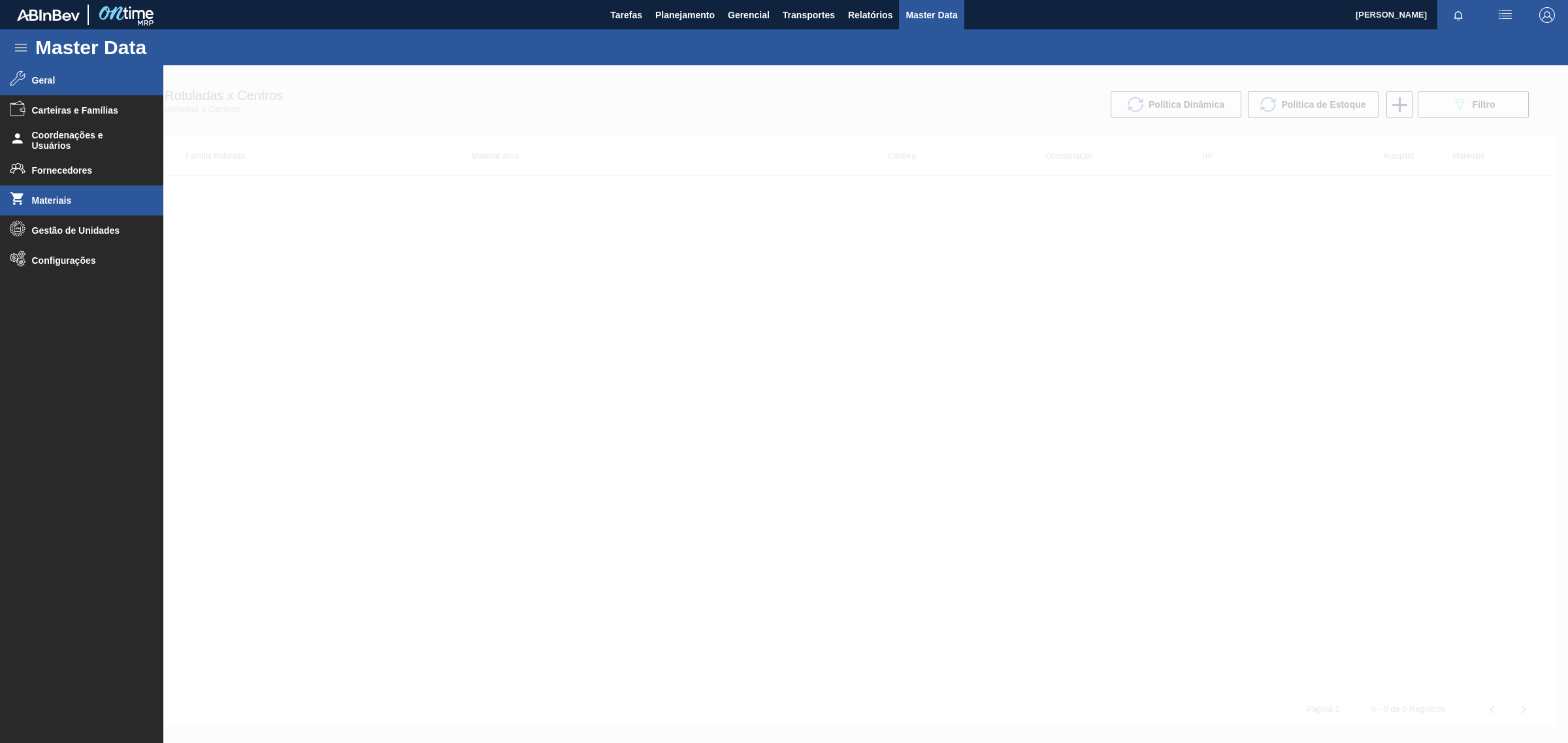
click at [47, 200] on span "Materiais" at bounding box center [86, 200] width 108 height 10
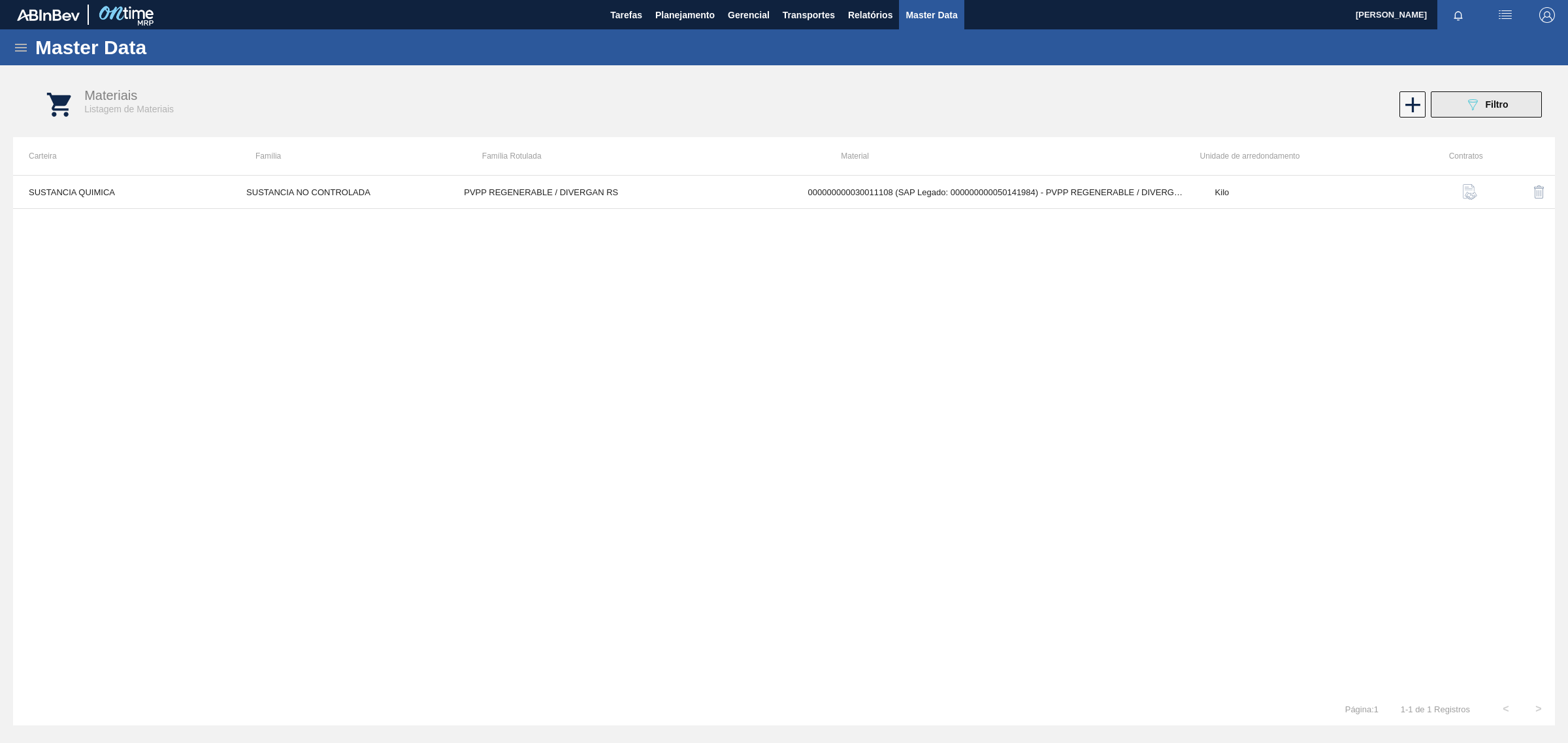
click at [1469, 108] on icon "089F7B8B-B2A5-4AFE-B5C0-19BA573D28AC" at bounding box center [1472, 104] width 16 height 16
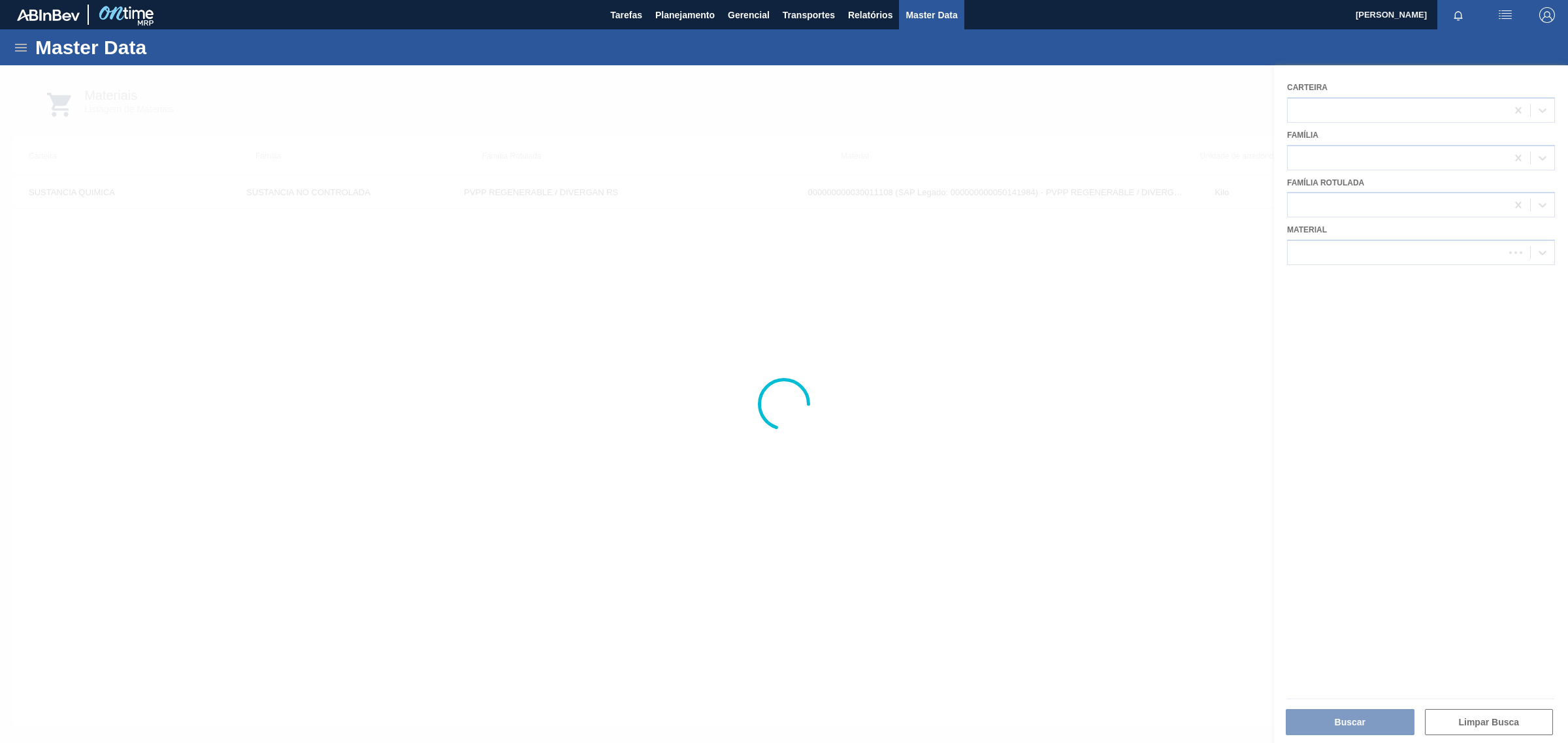
click at [1077, 374] on div at bounding box center [784, 404] width 1568 height 678
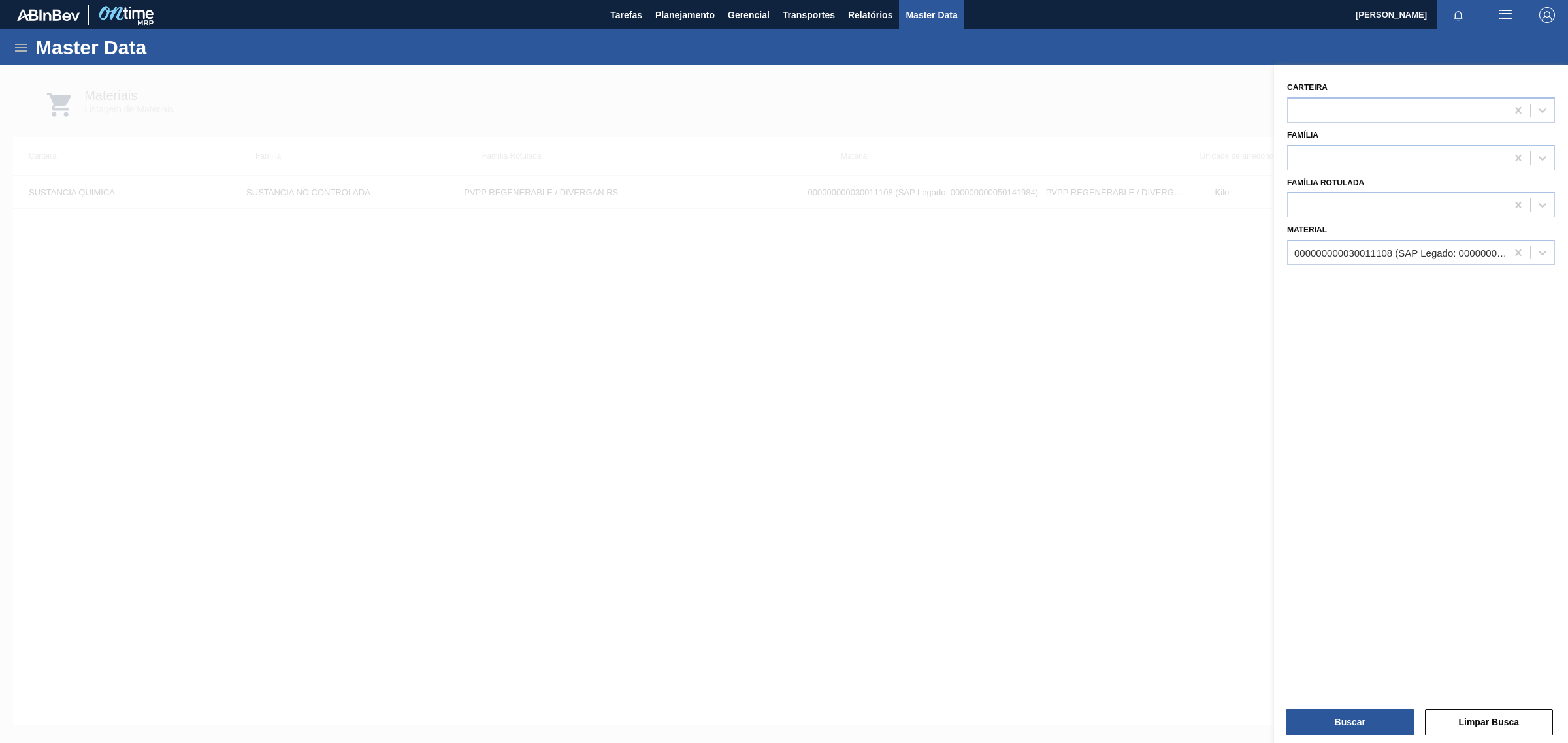
click at [13, 57] on div "Master Data" at bounding box center [784, 47] width 1568 height 36
click at [18, 50] on icon at bounding box center [21, 47] width 16 height 16
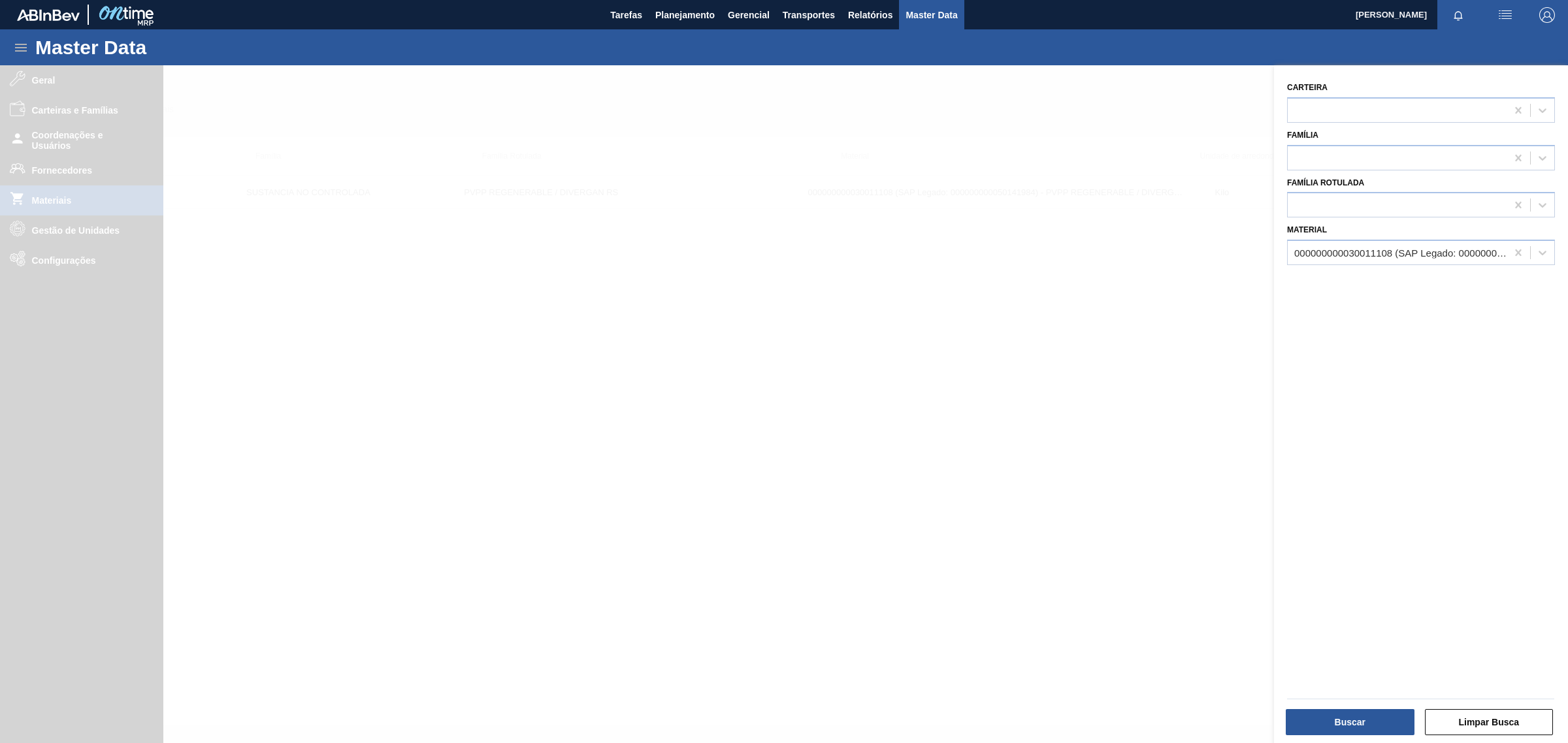
click at [46, 80] on div at bounding box center [784, 436] width 1568 height 743
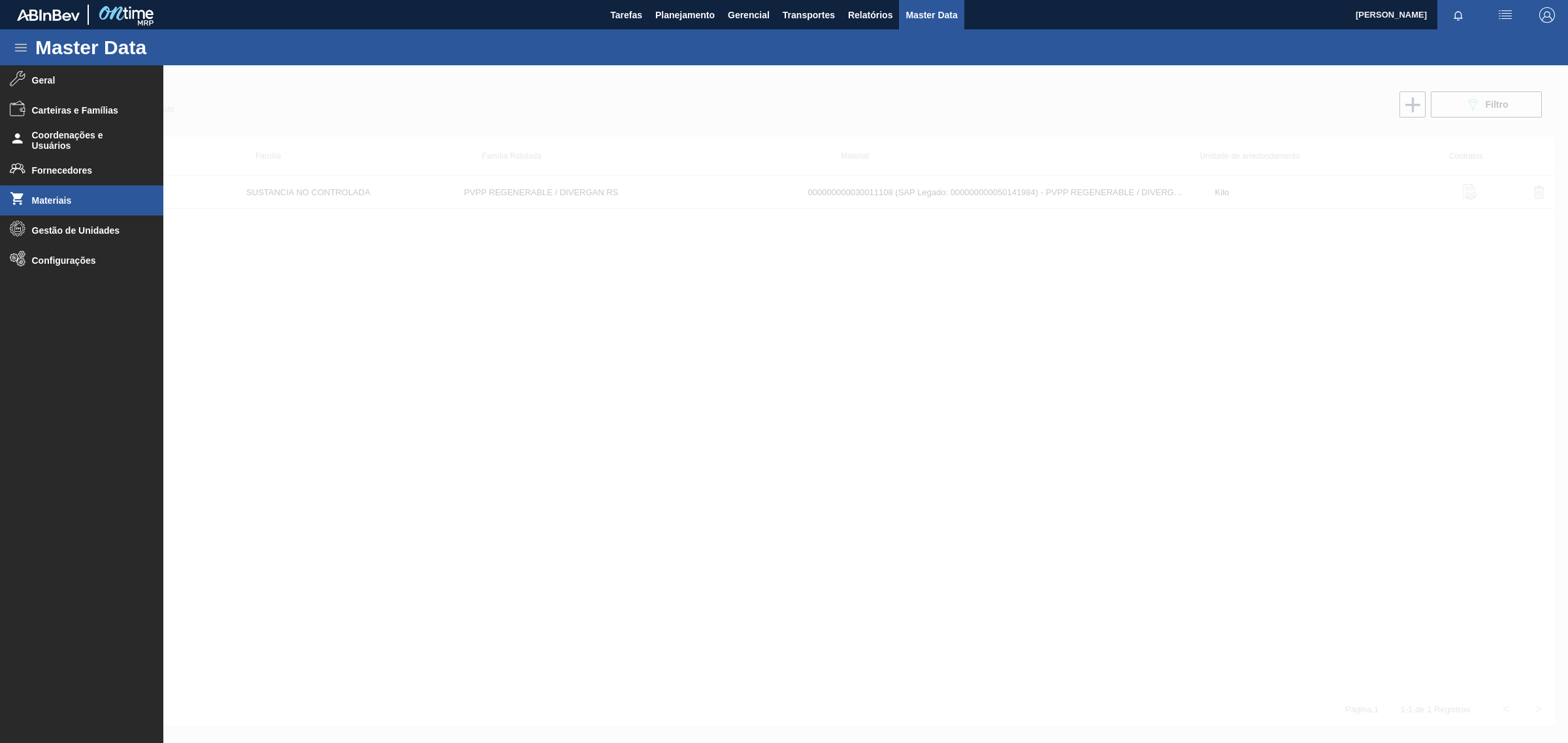
click at [46, 80] on span "Geral" at bounding box center [86, 80] width 108 height 10
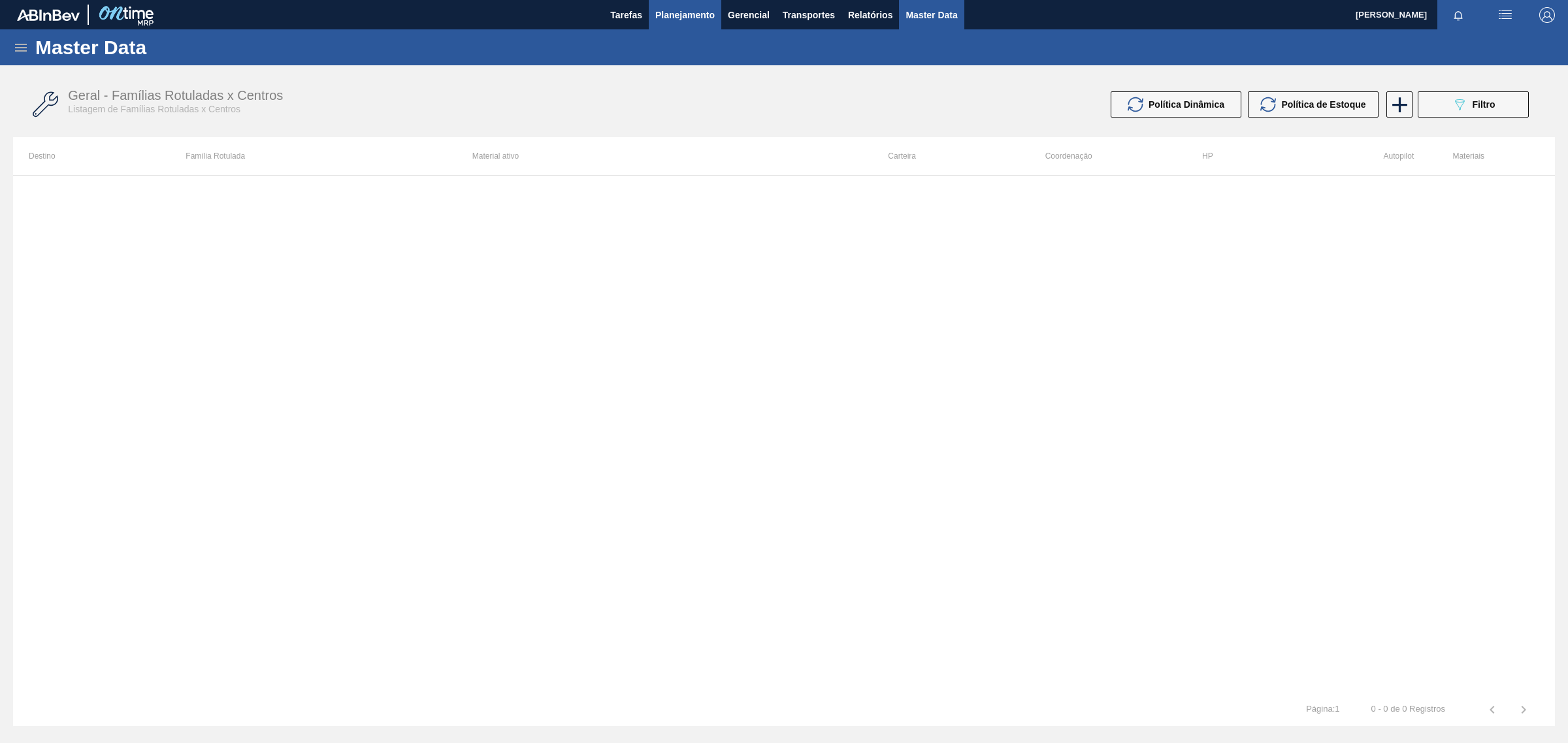
click at [691, 23] on button "Planejamento" at bounding box center [685, 14] width 73 height 29
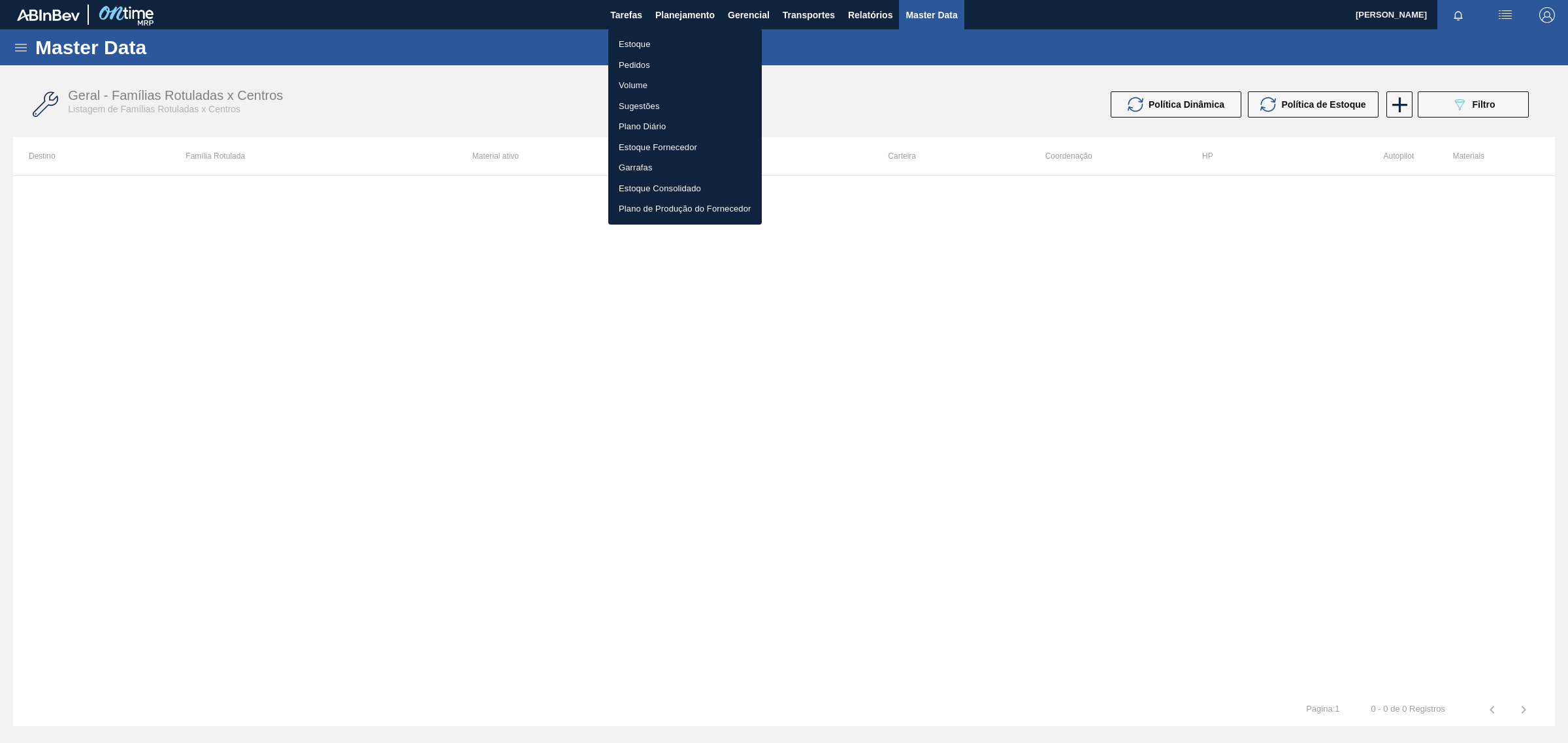
click at [645, 47] on li "Estoque" at bounding box center [685, 44] width 153 height 21
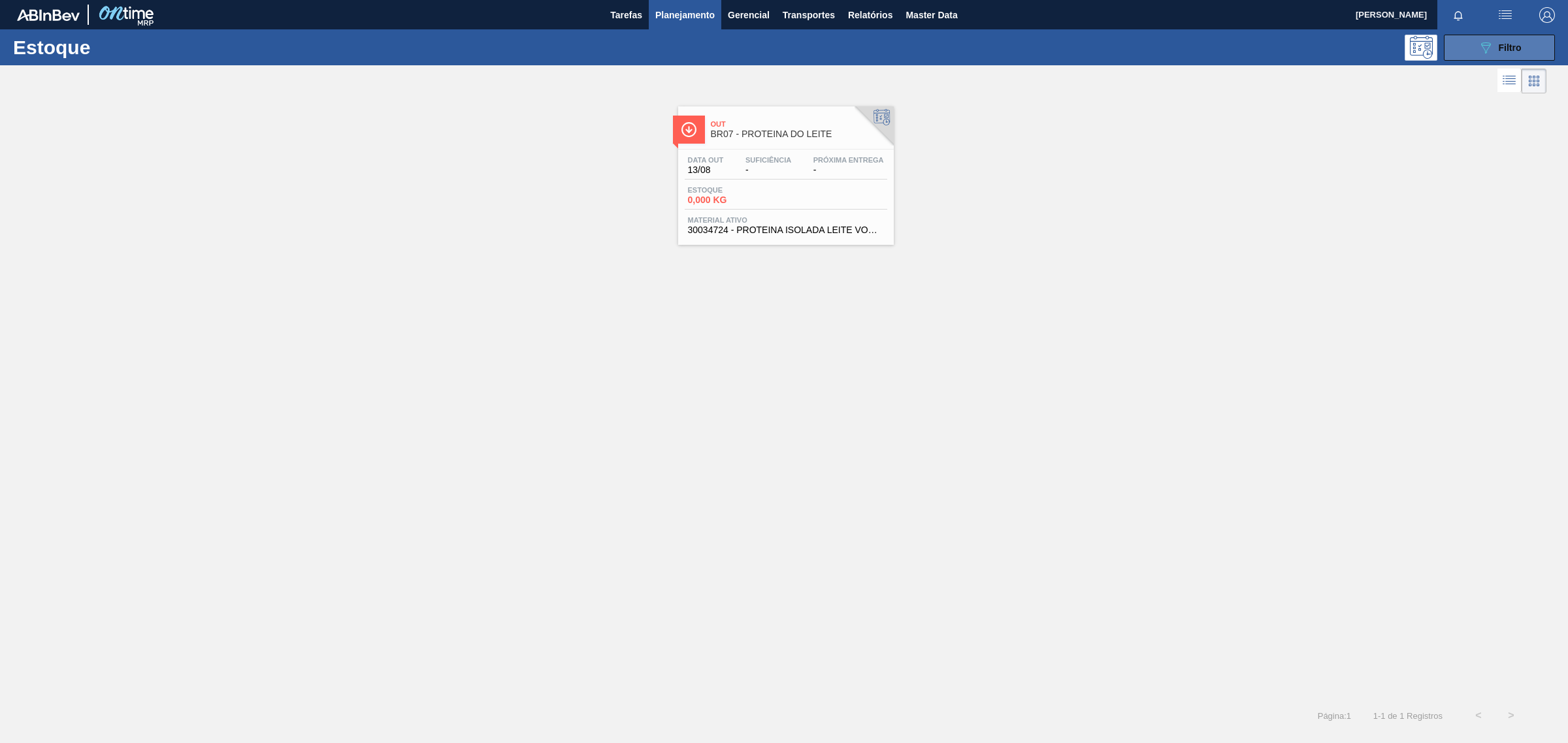
click at [1506, 44] on span "Filtro" at bounding box center [1510, 47] width 23 height 10
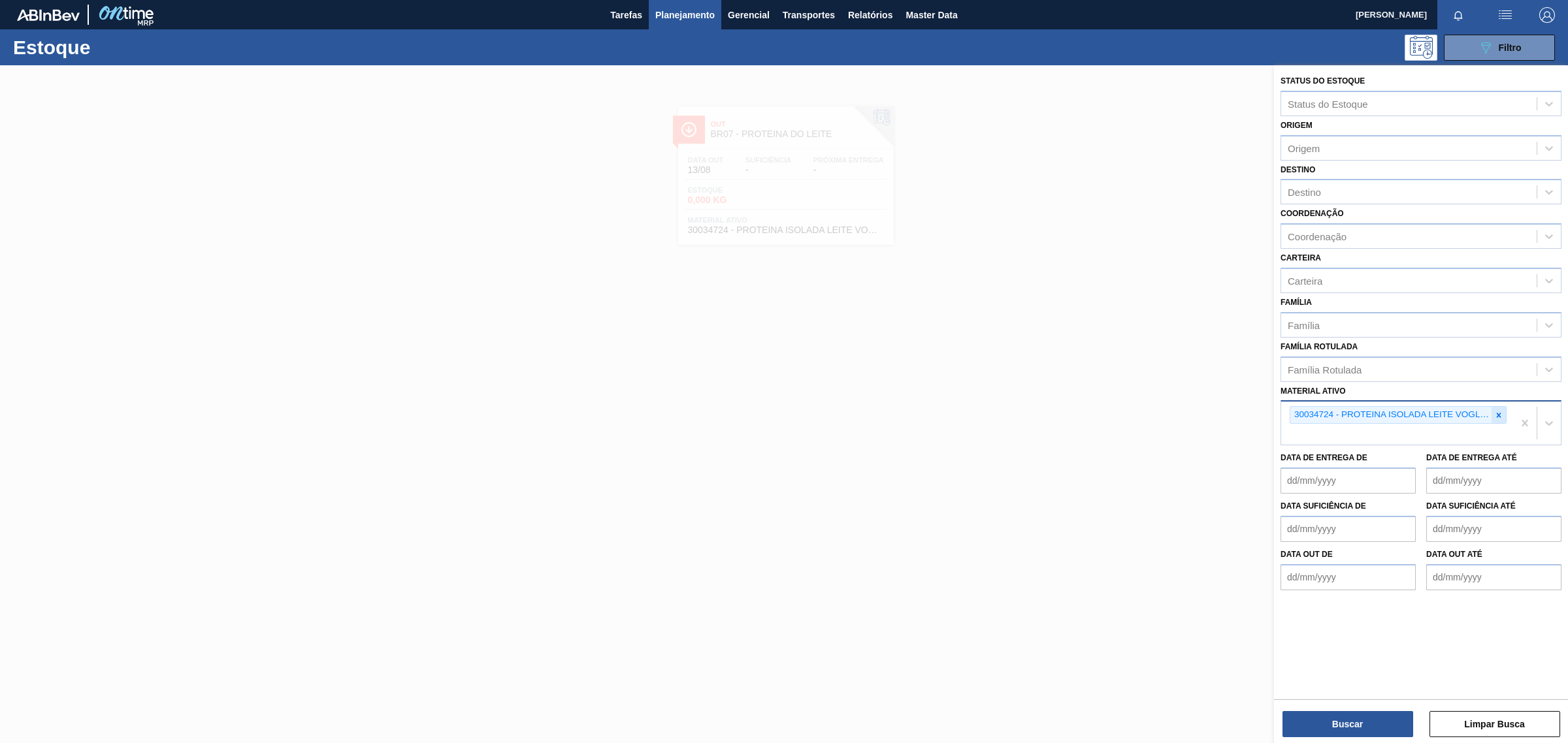
click at [1501, 413] on icon at bounding box center [1498, 415] width 9 height 9
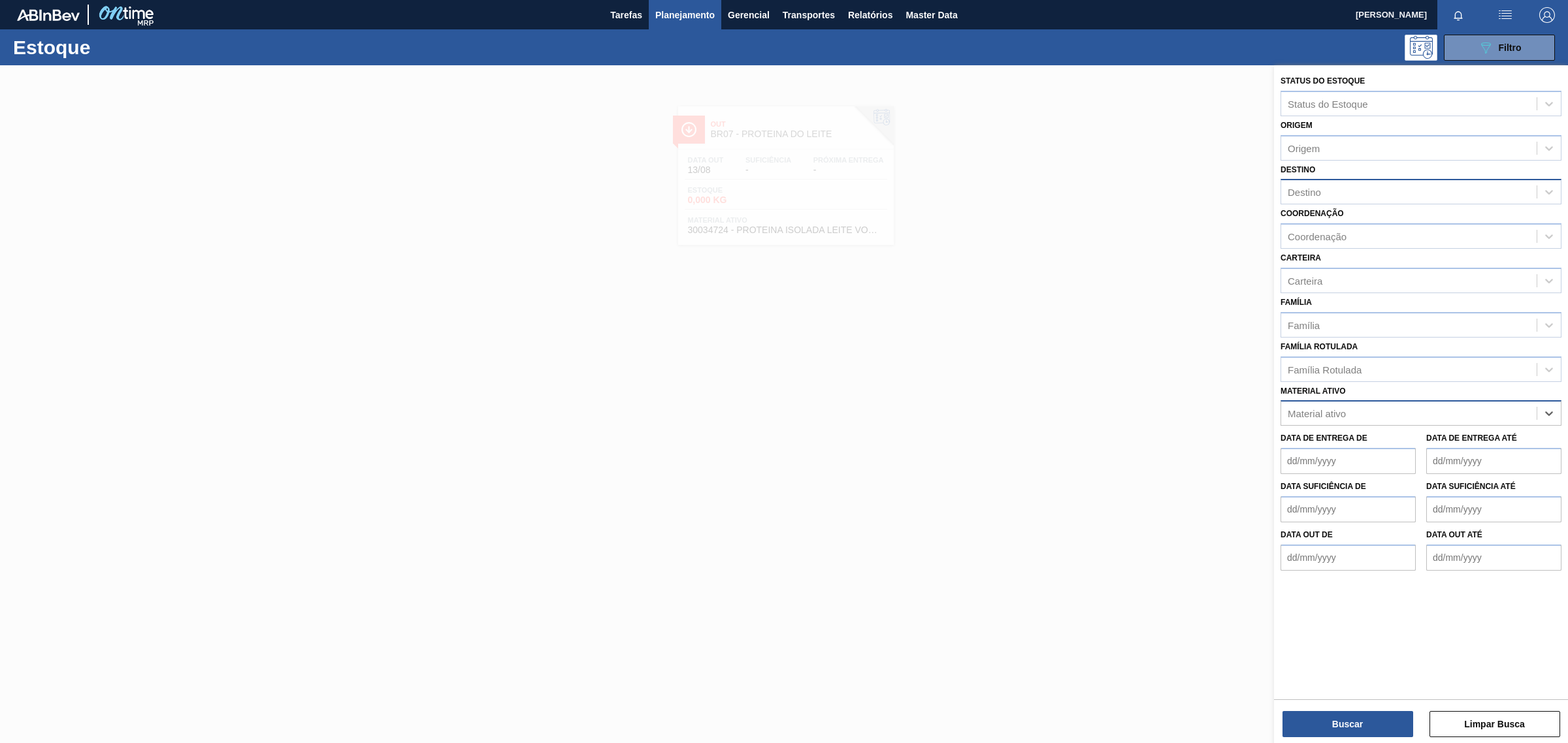
click at [1309, 183] on div "Destino" at bounding box center [1409, 192] width 255 height 19
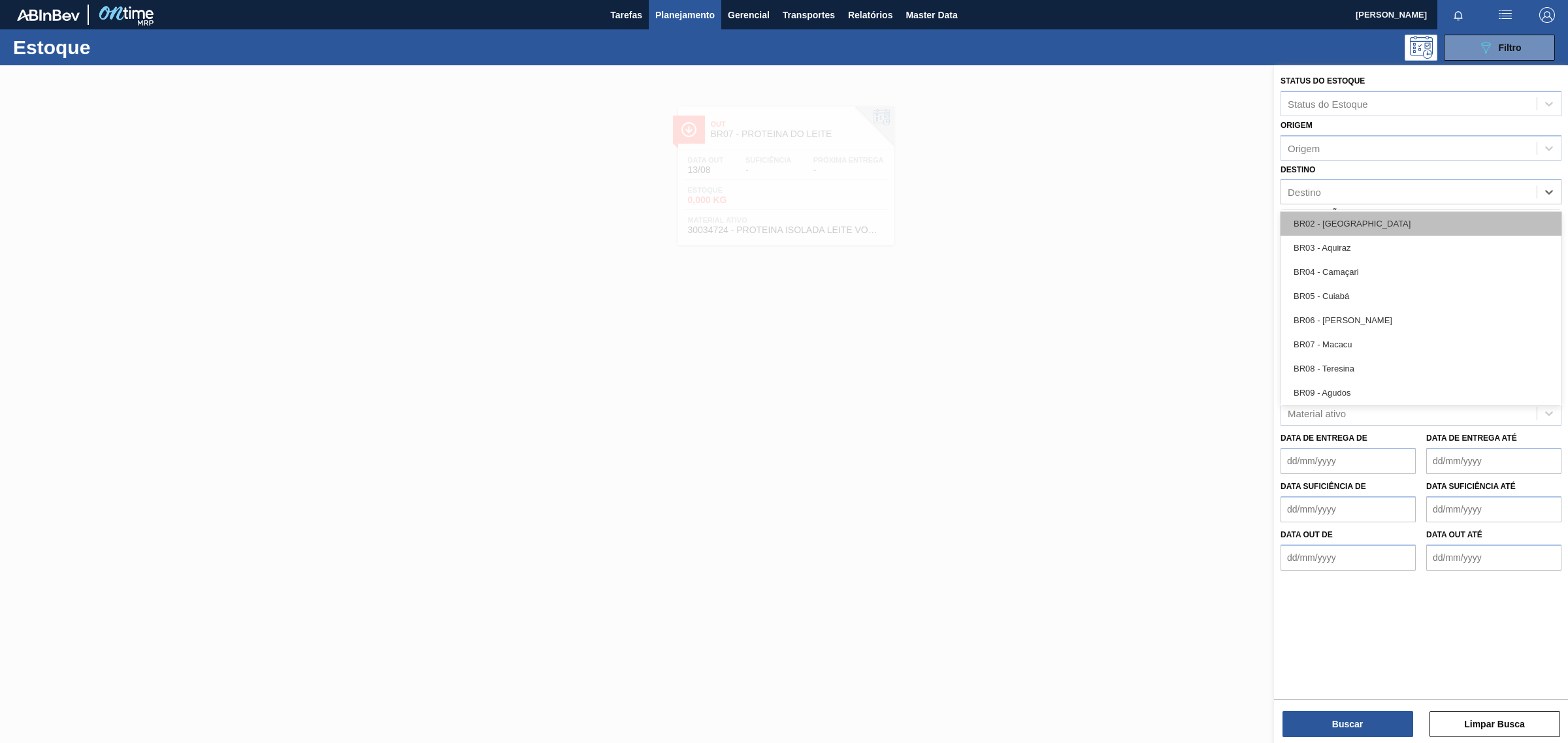
click at [1346, 225] on div "BR02 - Sergipe" at bounding box center [1421, 223] width 281 height 24
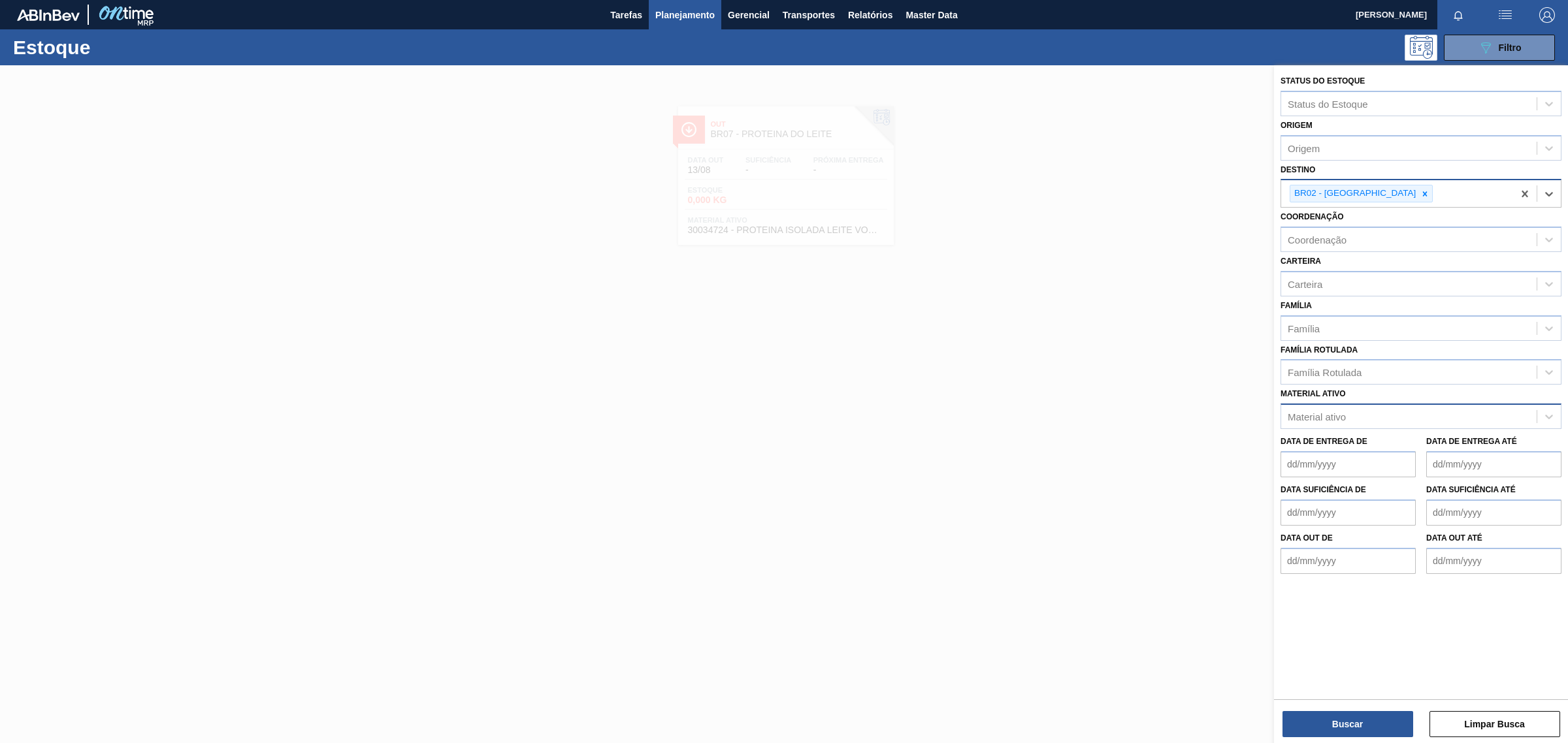
click at [1408, 191] on div "BR02 - Sergipe" at bounding box center [1397, 193] width 232 height 27
type input "uber"
click at [1391, 226] on div "BR26 - Uberlândia" at bounding box center [1421, 227] width 281 height 24
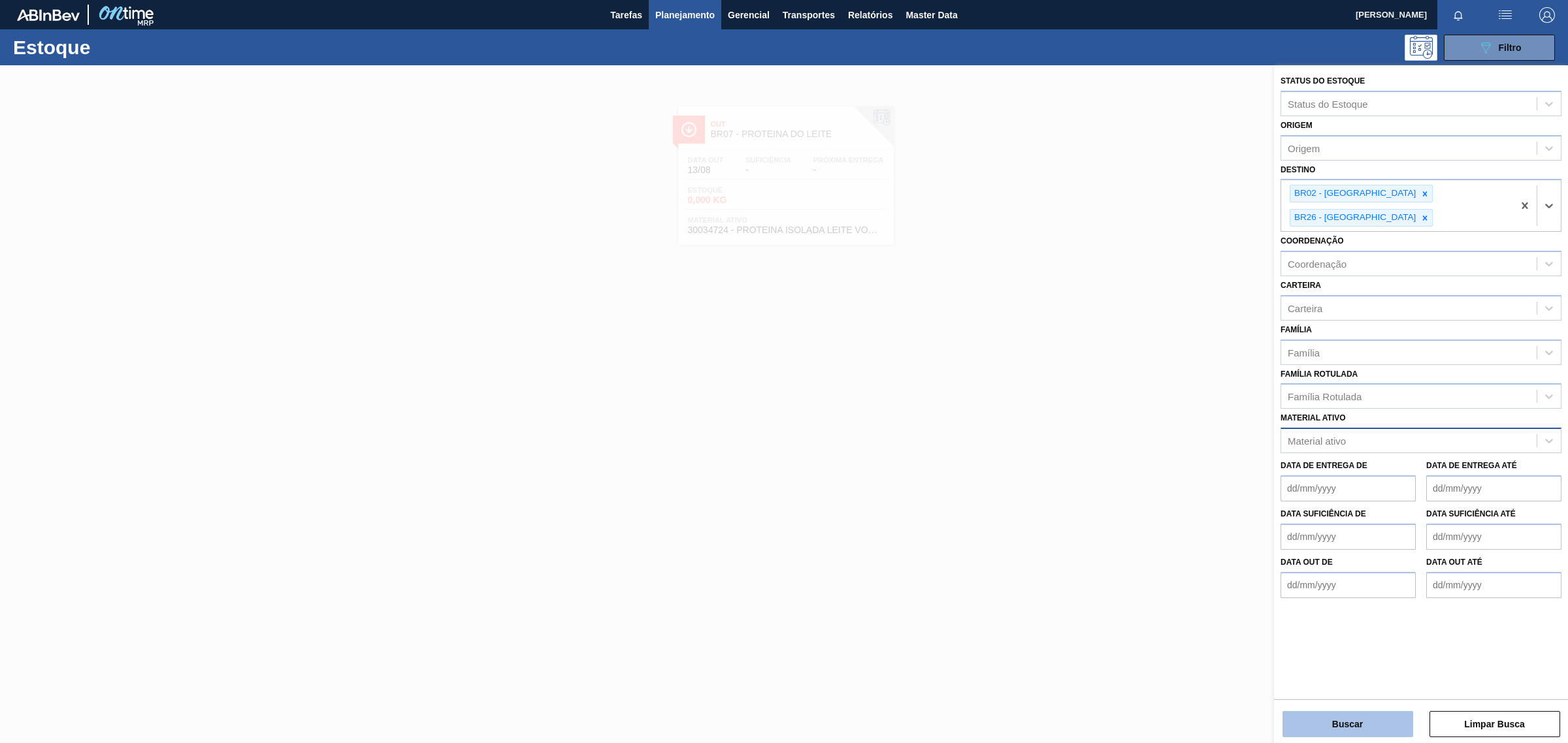
click at [1352, 729] on button "Buscar" at bounding box center [1348, 725] width 131 height 26
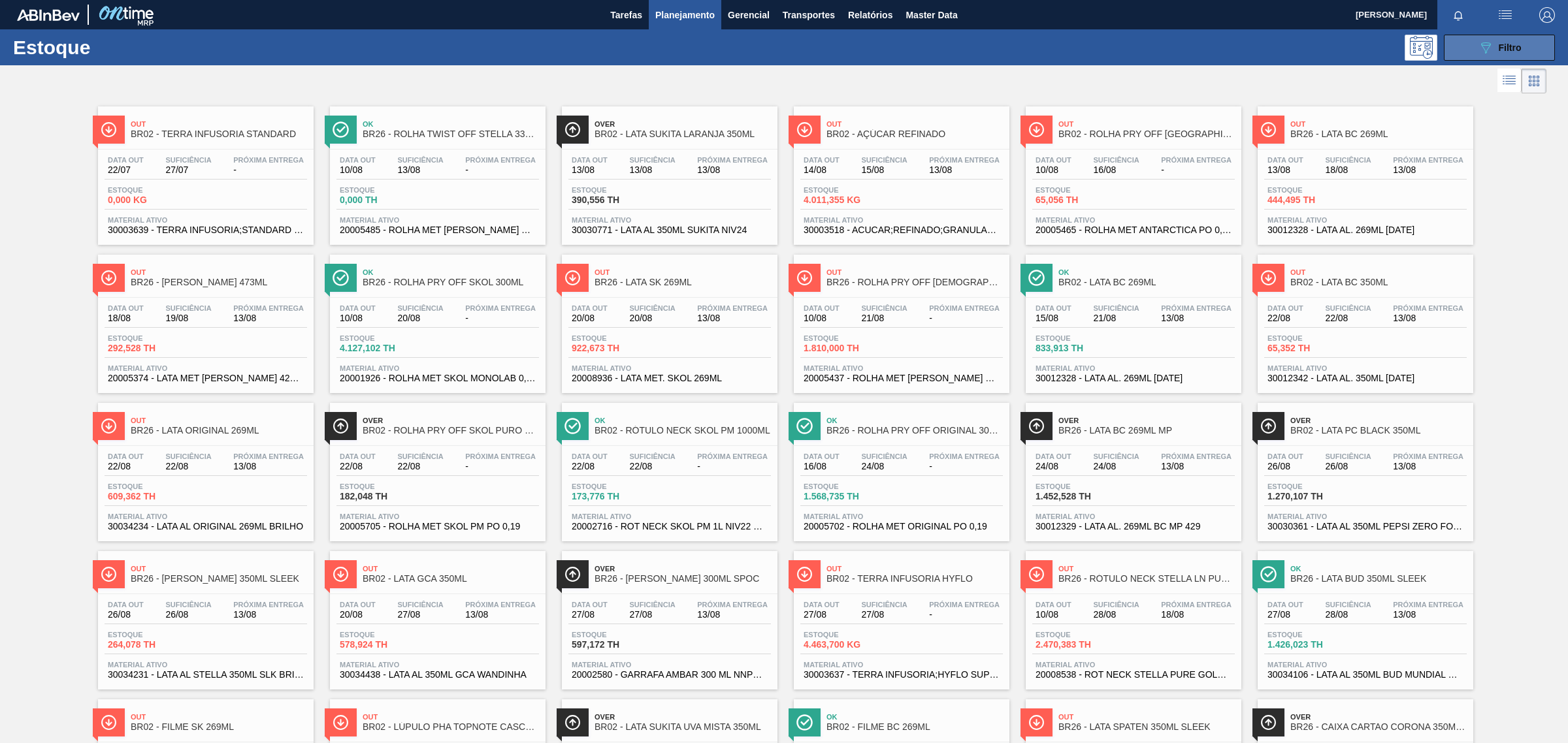
click at [1519, 40] on div "089F7B8B-B2A5-4AFE-B5C0-19BA573D28AC Filtro" at bounding box center [1500, 47] width 44 height 16
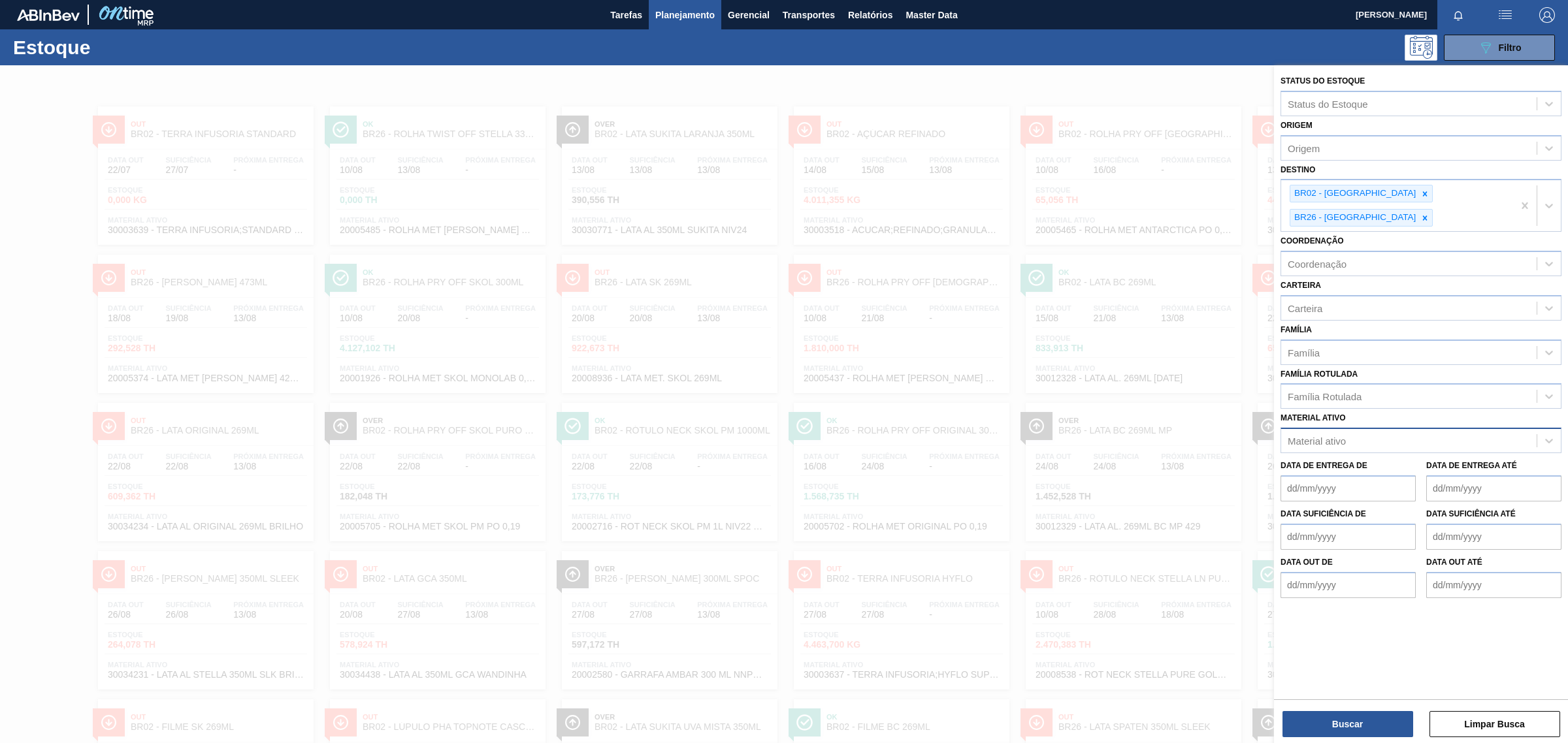
click at [1326, 436] on div "Material ativo" at bounding box center [1316, 441] width 58 height 11
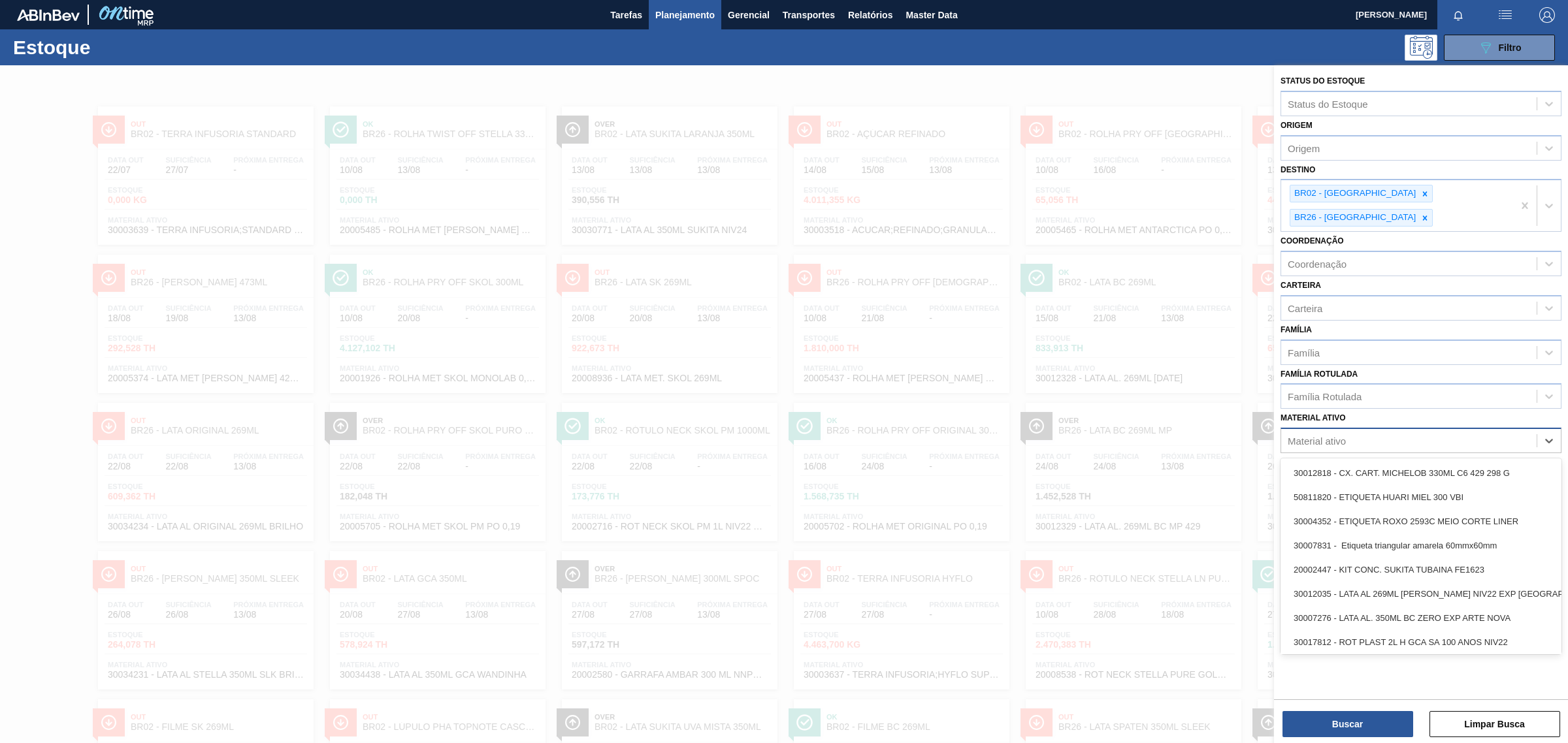
paste ativo "327123"
type ativo "327123"
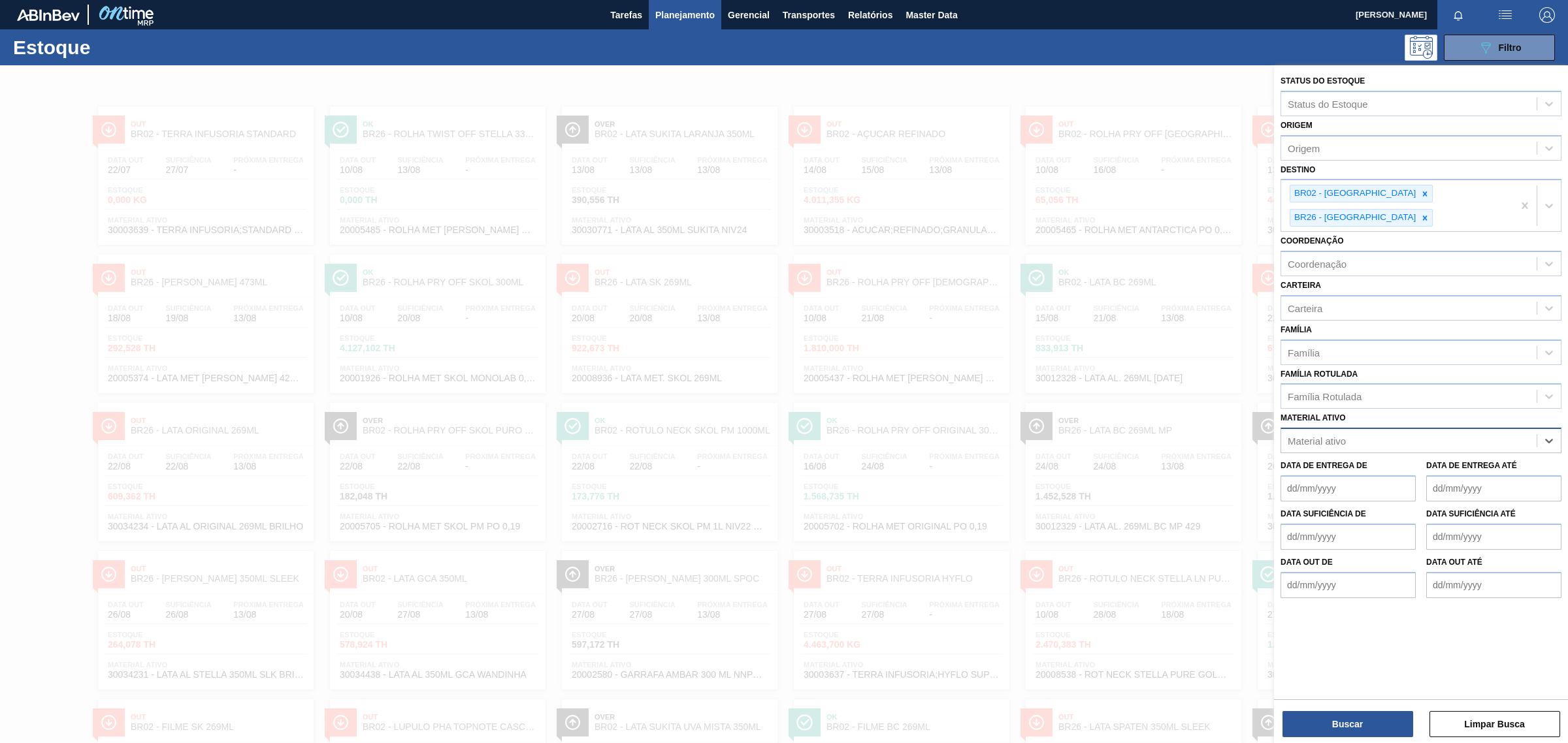
drag, startPoint x: 1326, startPoint y: 410, endPoint x: 1225, endPoint y: 409, distance: 101.0
click at [1274, 409] on div "Status do Estoque Status do Estoque Origem Origem Destino BR02 - Sergipe BR26 -…" at bounding box center [1421, 436] width 294 height 743
paste ativo "327123"
type ativo "327123"
paste ativo "000000000030011108"
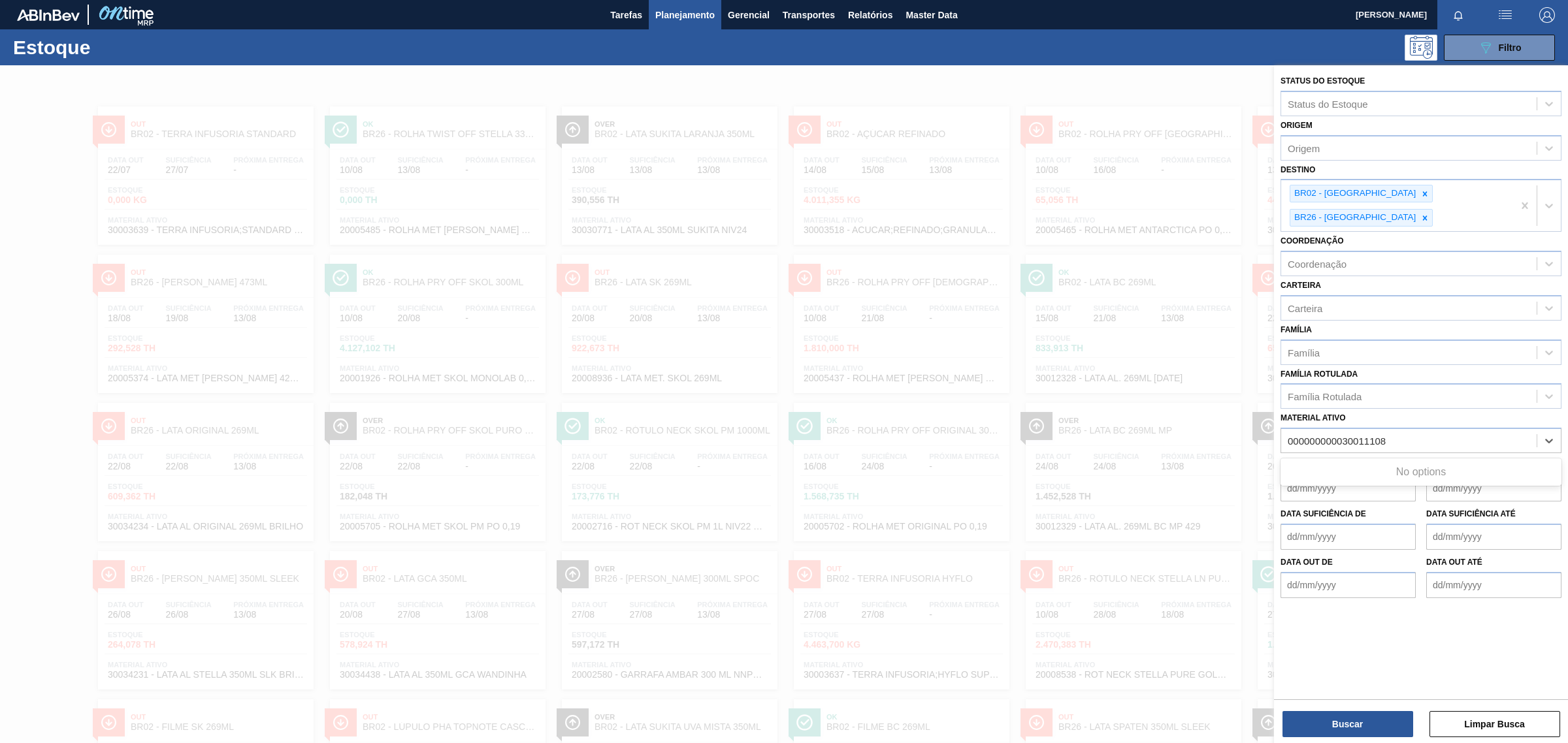
drag, startPoint x: 1346, startPoint y: 413, endPoint x: 1167, endPoint y: 416, distance: 179.0
click at [1274, 416] on div "Status do Estoque Status do Estoque Origem Origem Destino BR02 - Sergipe BR26 -…" at bounding box center [1421, 436] width 294 height 743
type ativo "30011108"
click at [1442, 461] on div "30011108 - PVPP REGENERABLE / DIVERGAN RS" at bounding box center [1421, 473] width 281 height 24
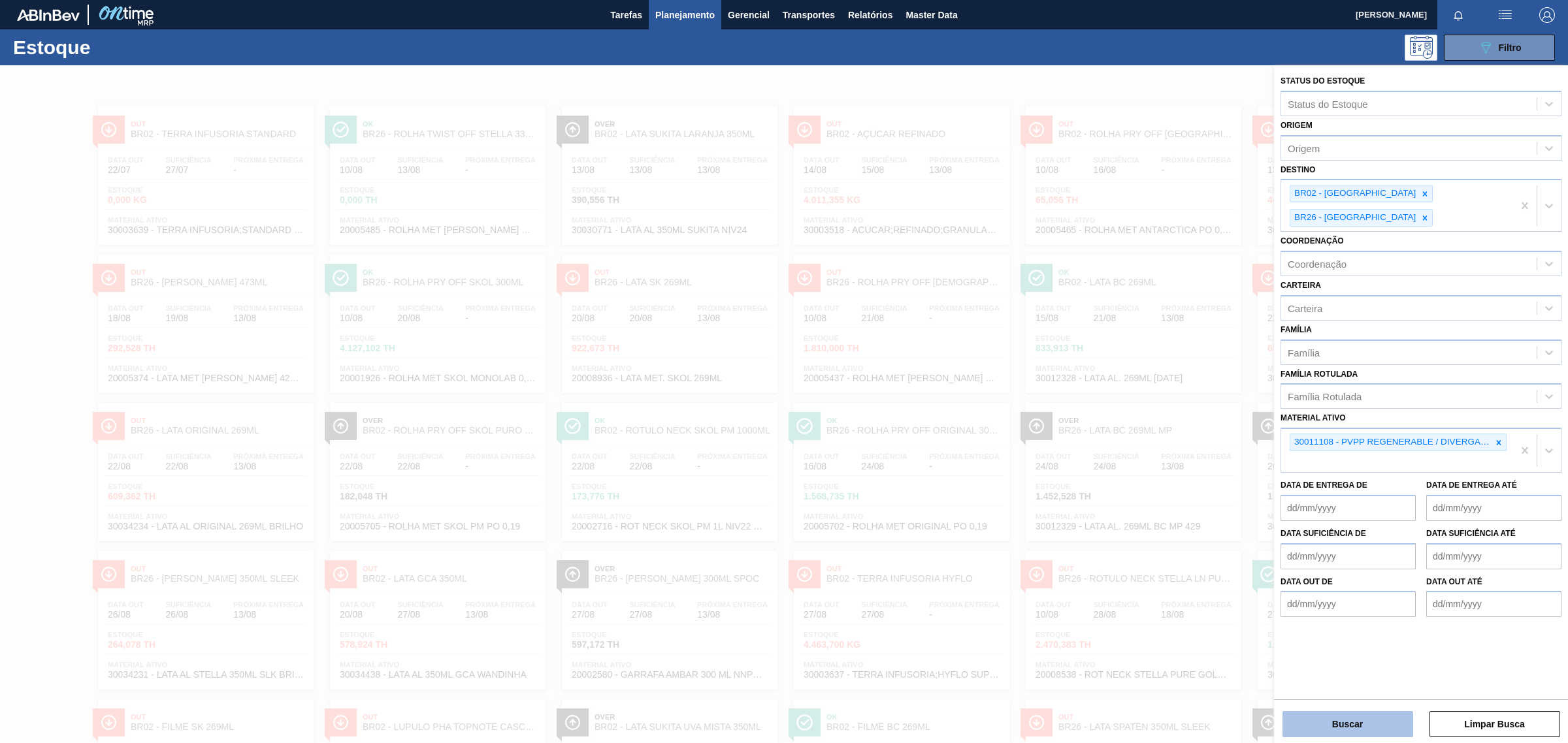
click at [1352, 728] on button "Buscar" at bounding box center [1348, 725] width 131 height 26
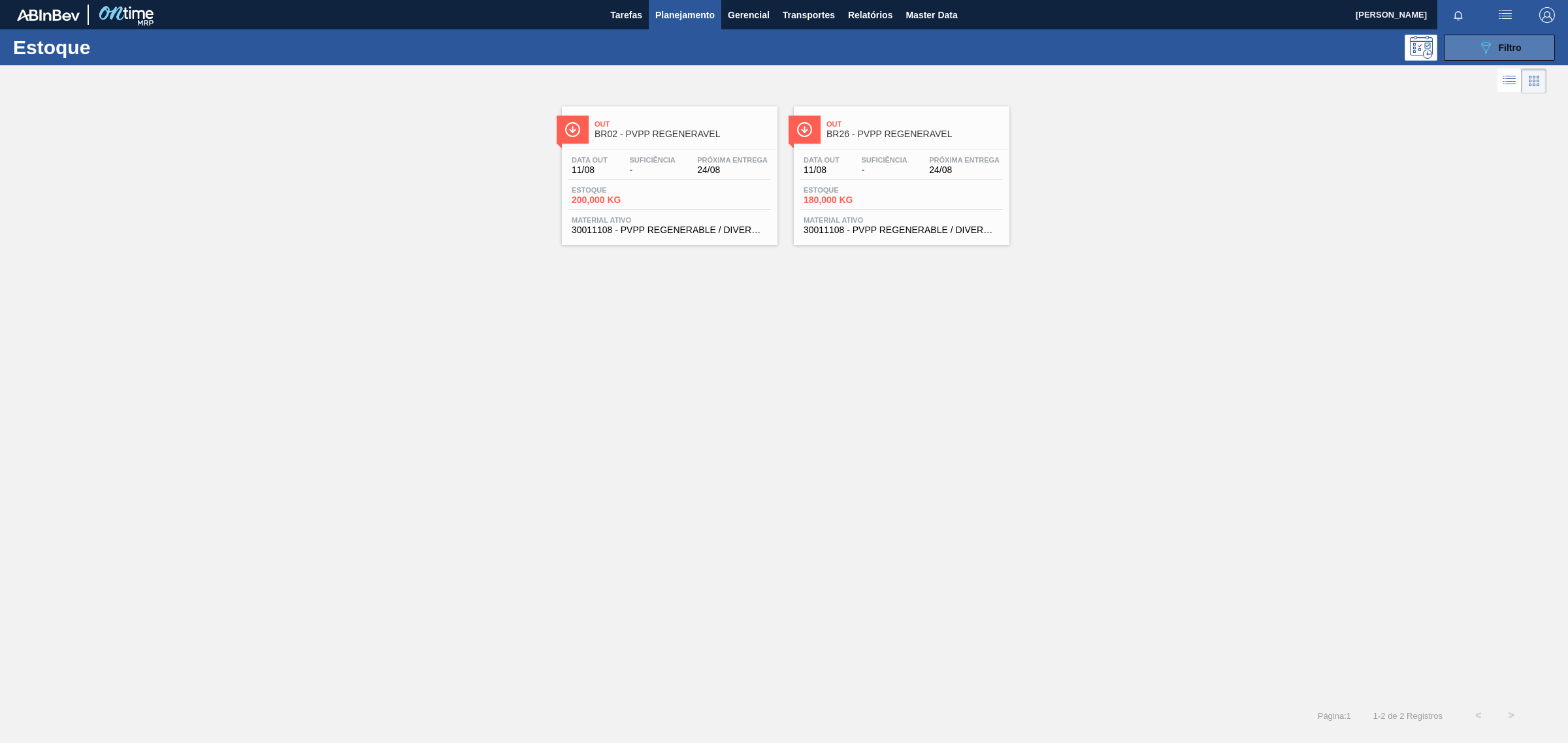
click at [1541, 50] on button "089F7B8B-B2A5-4AFE-B5C0-19BA573D28AC Filtro" at bounding box center [1500, 48] width 111 height 26
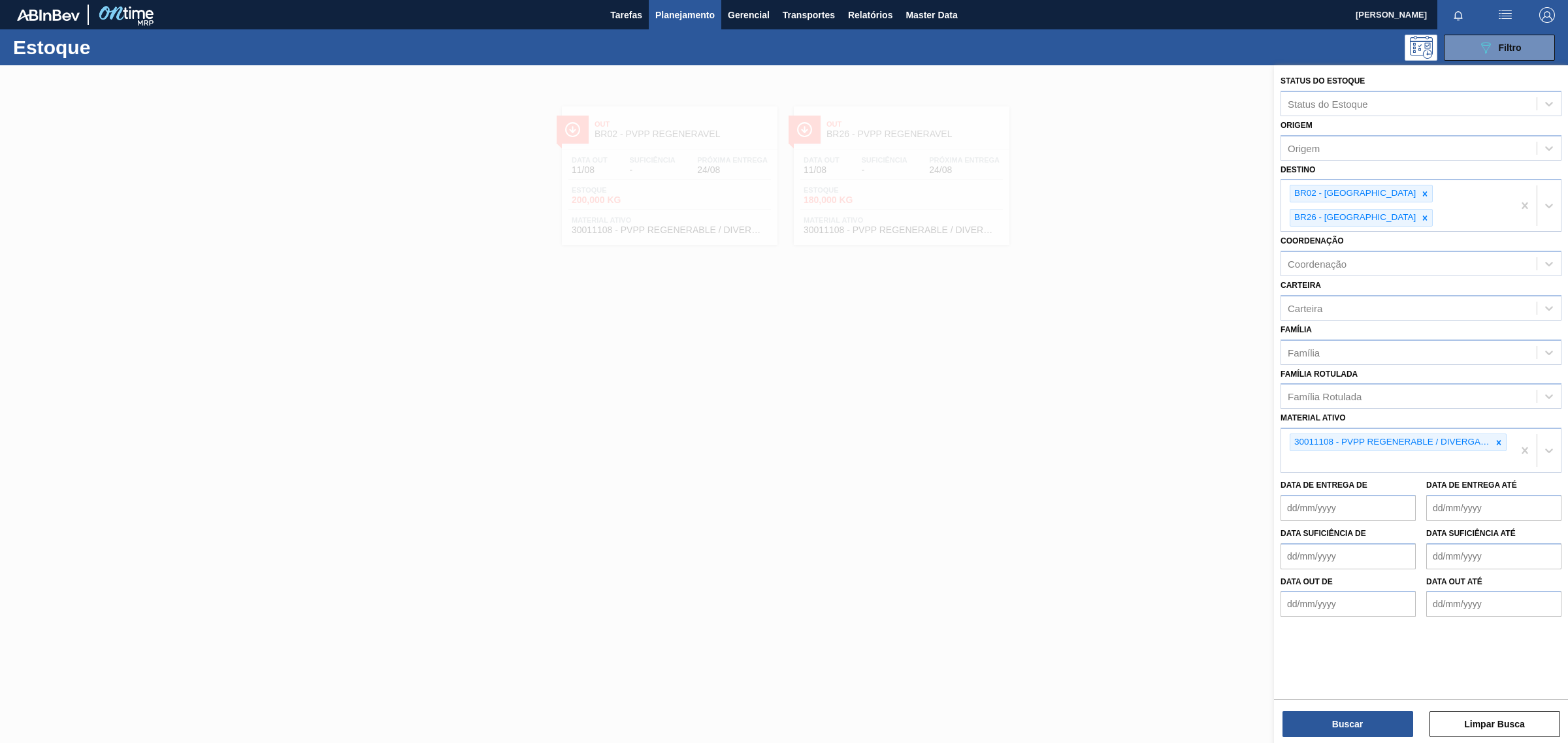
drag, startPoint x: 1120, startPoint y: 670, endPoint x: 1101, endPoint y: 631, distance: 43.4
click at [1120, 669] on div at bounding box center [784, 436] width 1568 height 743
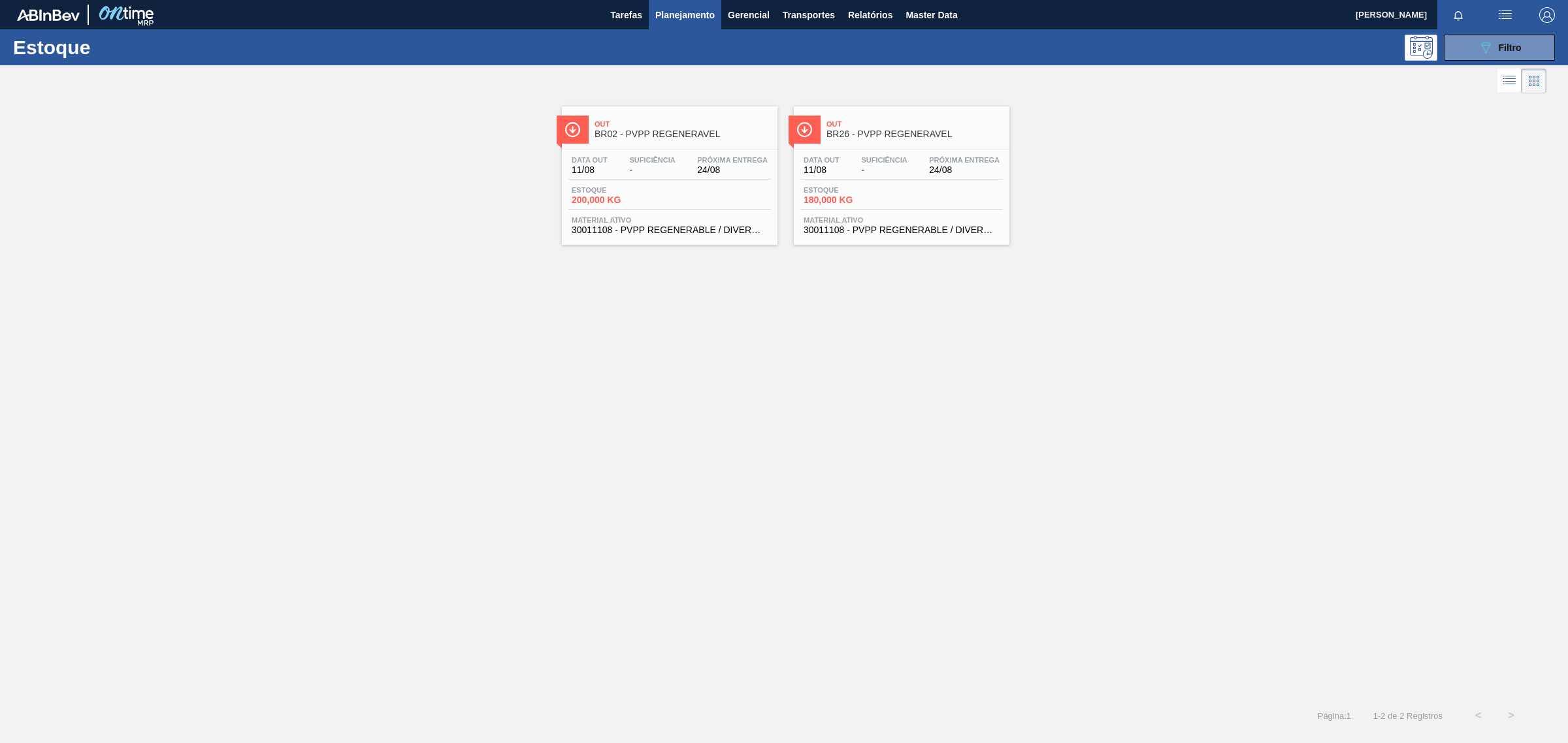
click at [680, 187] on div "Estoque 200,000 KG" at bounding box center [669, 198] width 203 height 23
click at [863, 175] on span "-" at bounding box center [884, 170] width 46 height 10
click at [1511, 53] on div "089F7B8B-B2A5-4AFE-B5C0-19BA573D28AC Filtro" at bounding box center [1500, 47] width 44 height 16
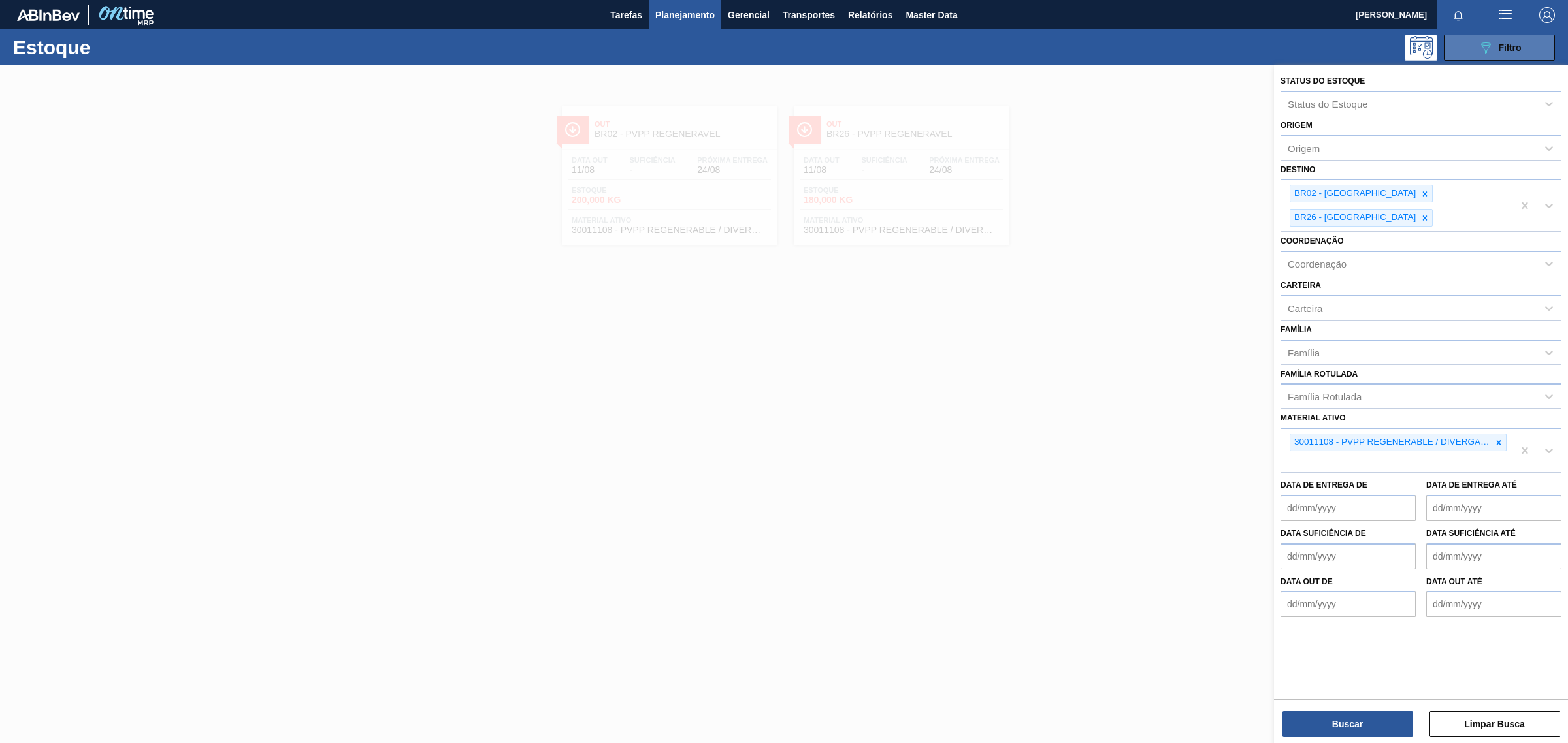
click at [1511, 53] on div "089F7B8B-B2A5-4AFE-B5C0-19BA573D28AC Filtro" at bounding box center [1500, 47] width 44 height 16
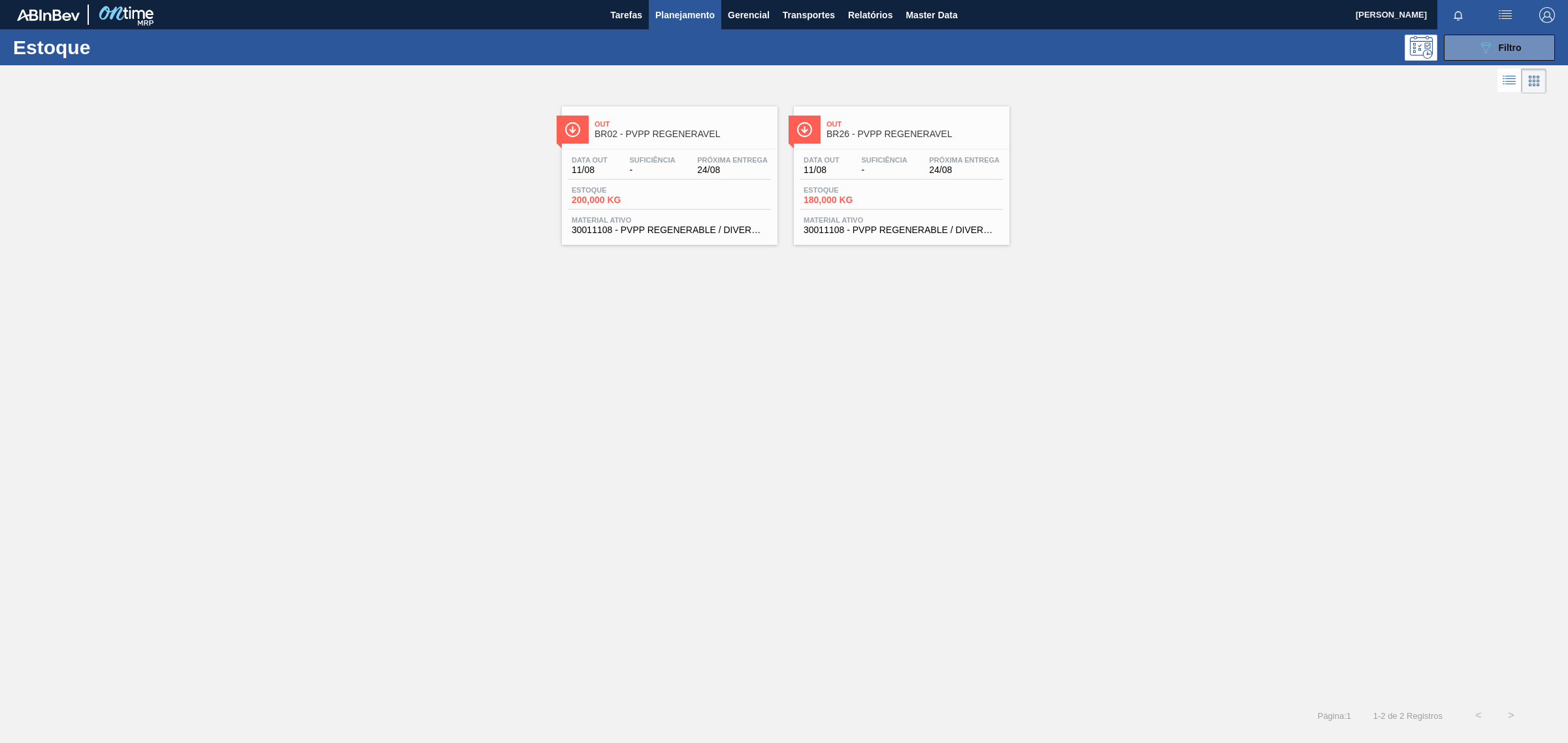
click at [704, 14] on span "Planejamento" at bounding box center [684, 15] width 60 height 16
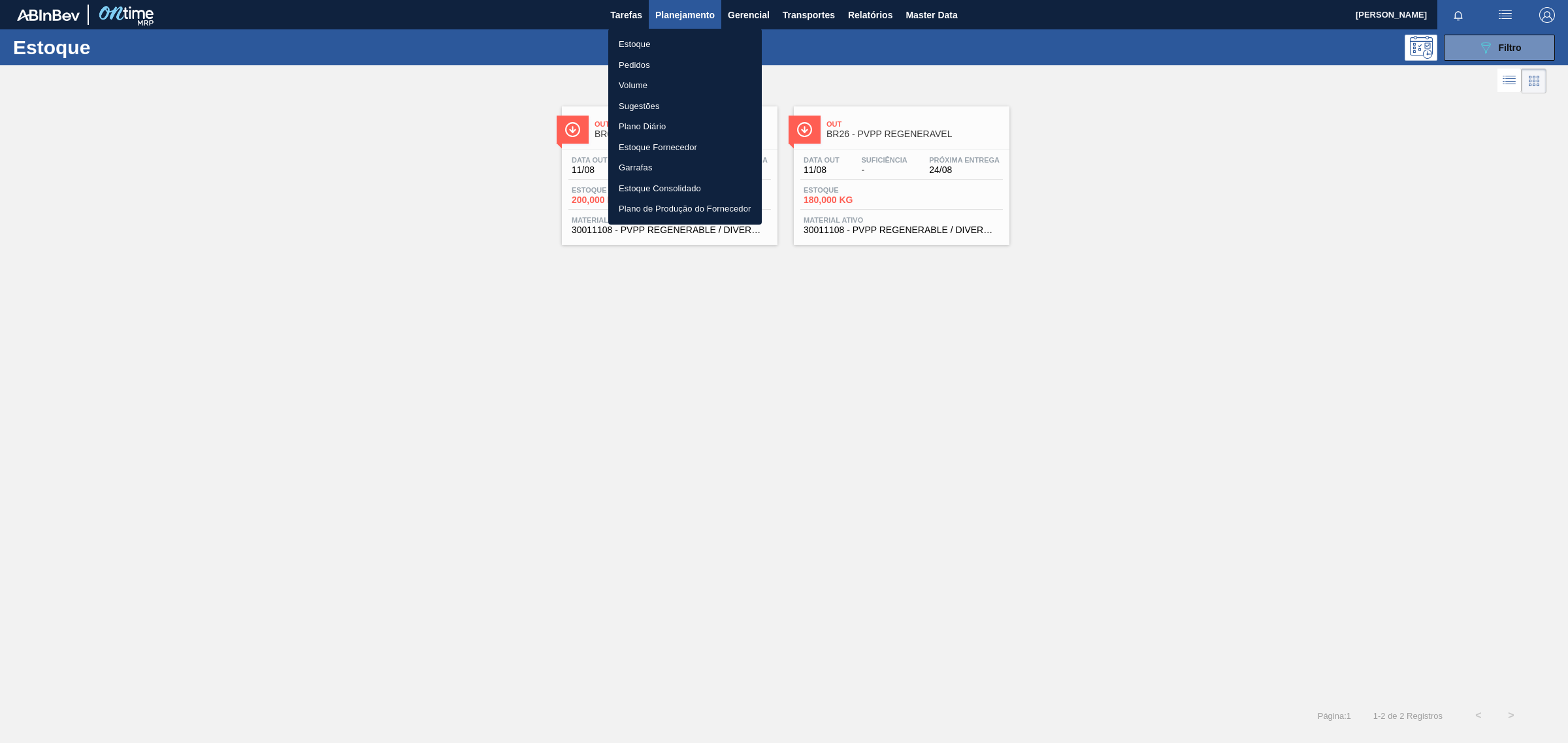
click at [647, 64] on li "Pedidos" at bounding box center [685, 65] width 153 height 21
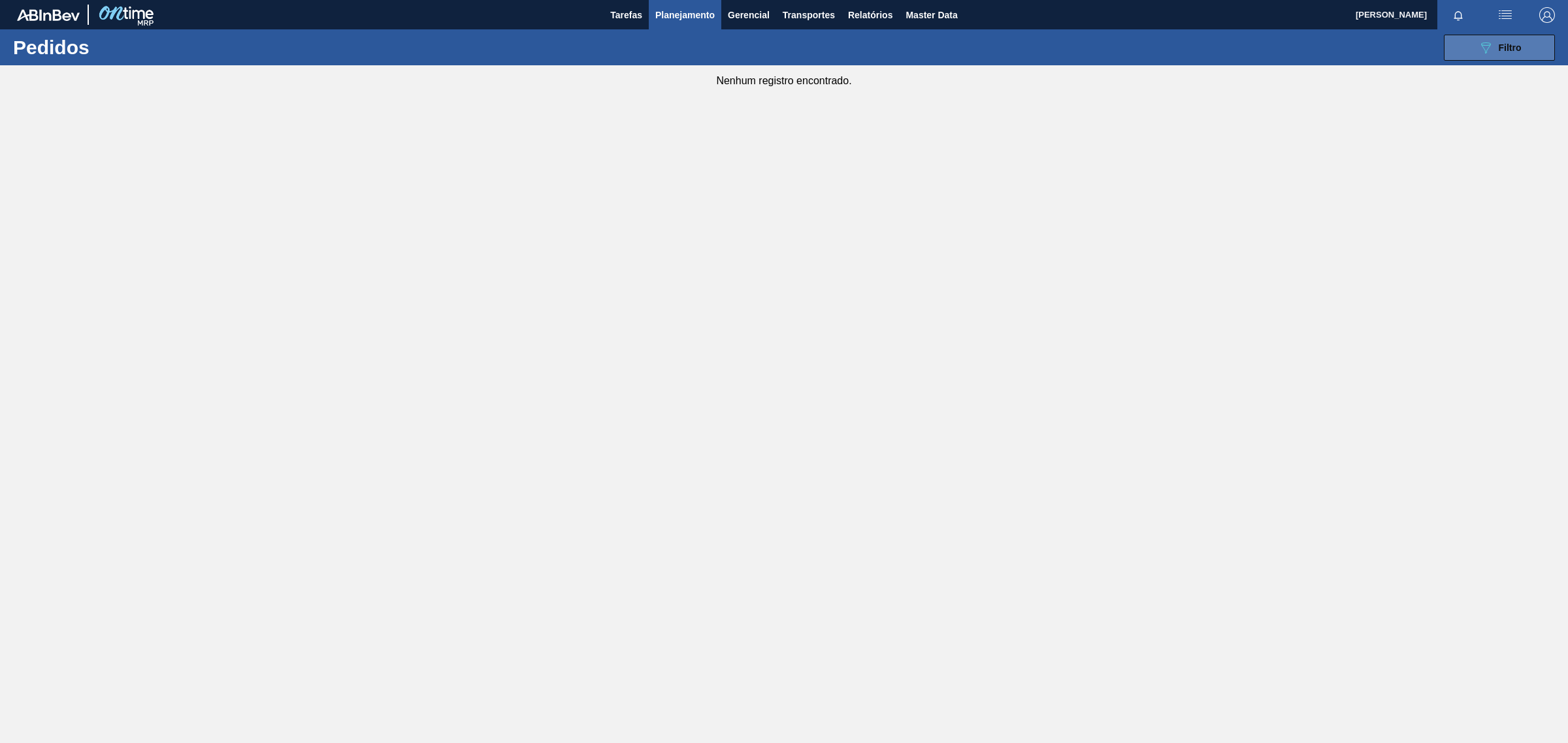
click at [1488, 51] on icon "089F7B8B-B2A5-4AFE-B5C0-19BA573D28AC" at bounding box center [1485, 47] width 16 height 16
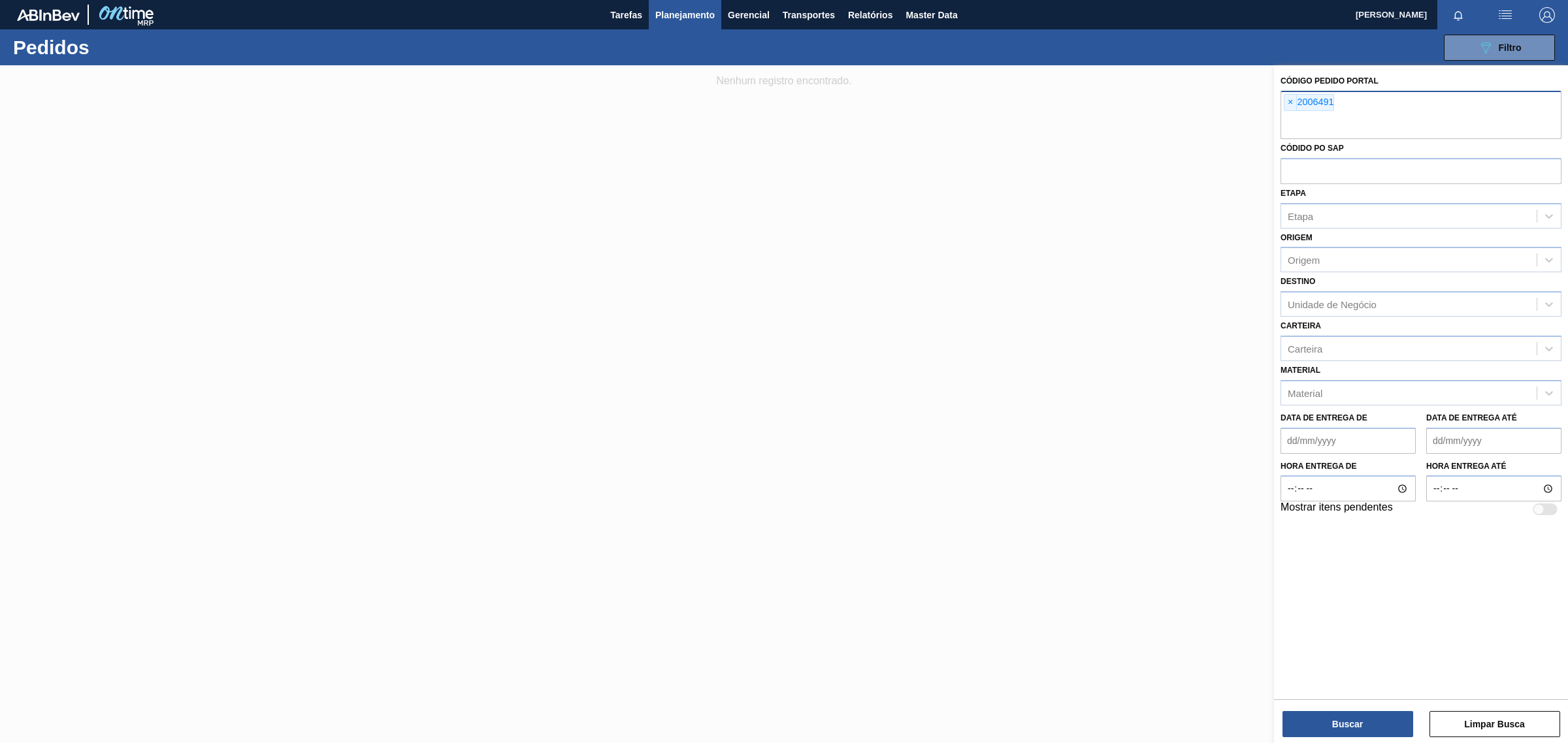
click at [1318, 118] on input "text" at bounding box center [1421, 127] width 281 height 25
click at [1448, 116] on input "text" at bounding box center [1421, 127] width 281 height 25
paste input "2006493"
type input "2006493"
click at [1389, 730] on button "Buscar" at bounding box center [1348, 725] width 131 height 26
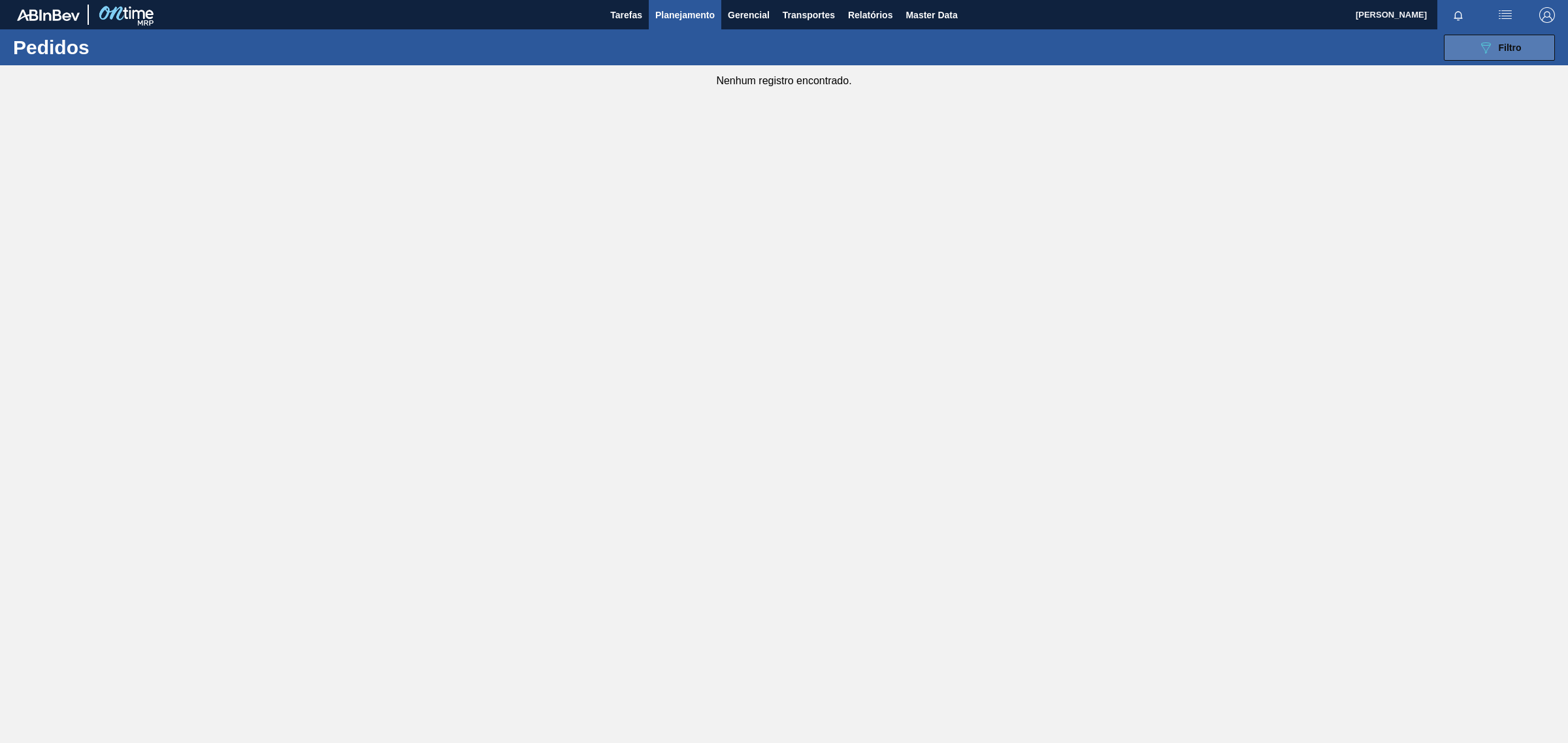
click at [1500, 57] on button "089F7B8B-B2A5-4AFE-B5C0-19BA573D28AC Filtro" at bounding box center [1500, 48] width 111 height 26
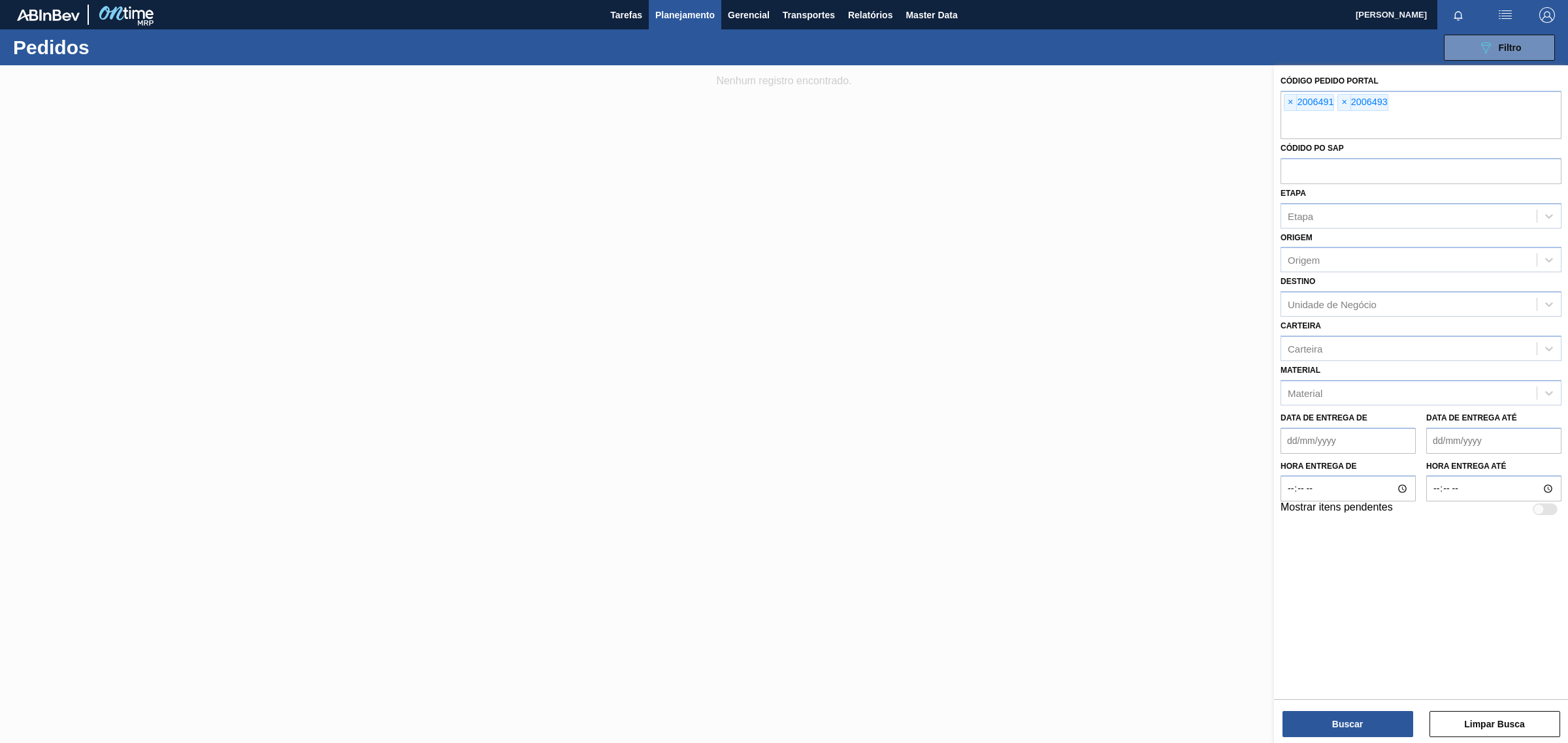
drag, startPoint x: 1122, startPoint y: 266, endPoint x: 1230, endPoint y: 210, distance: 121.7
click at [1124, 271] on div at bounding box center [784, 436] width 1568 height 743
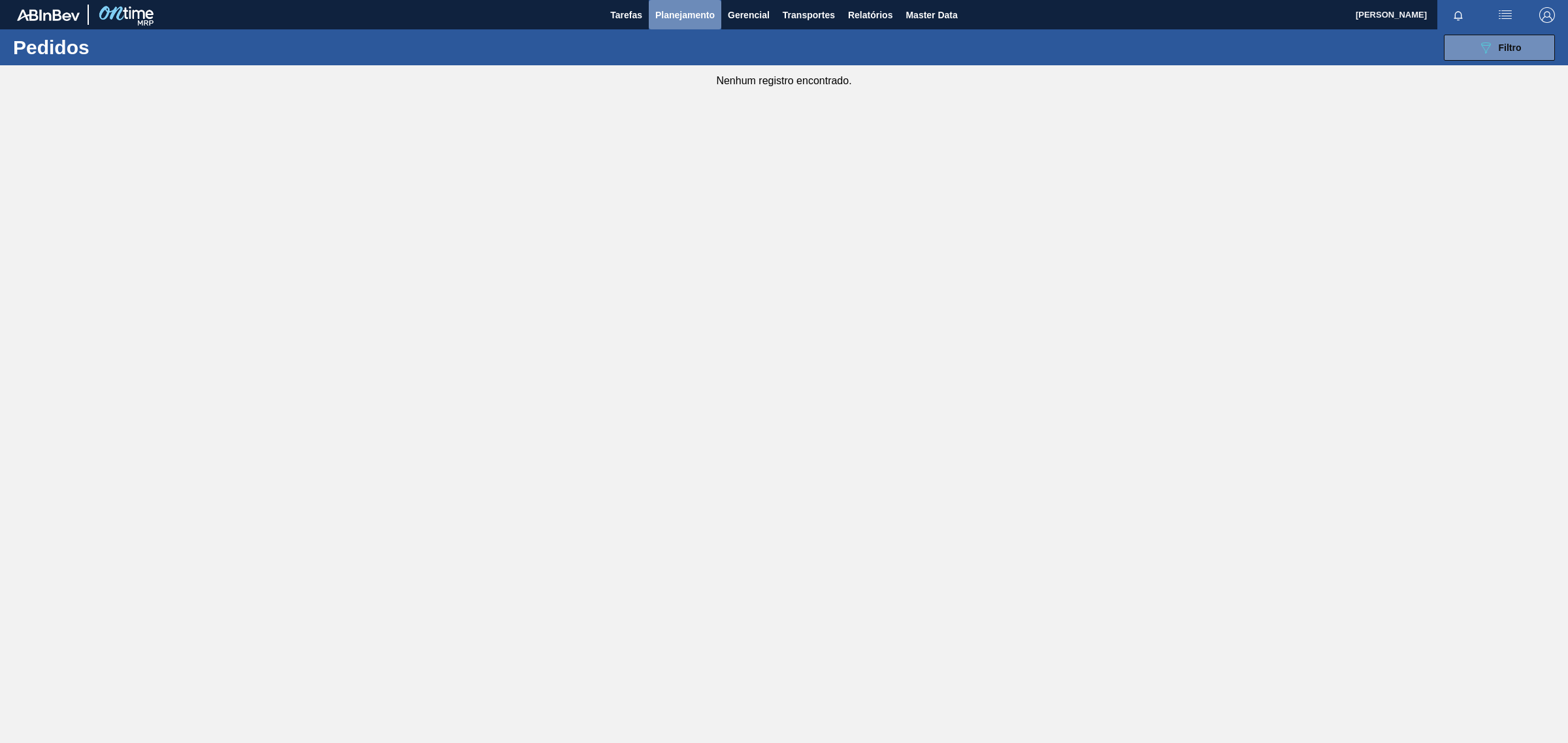
click at [667, 8] on span "Planejamento" at bounding box center [684, 15] width 60 height 16
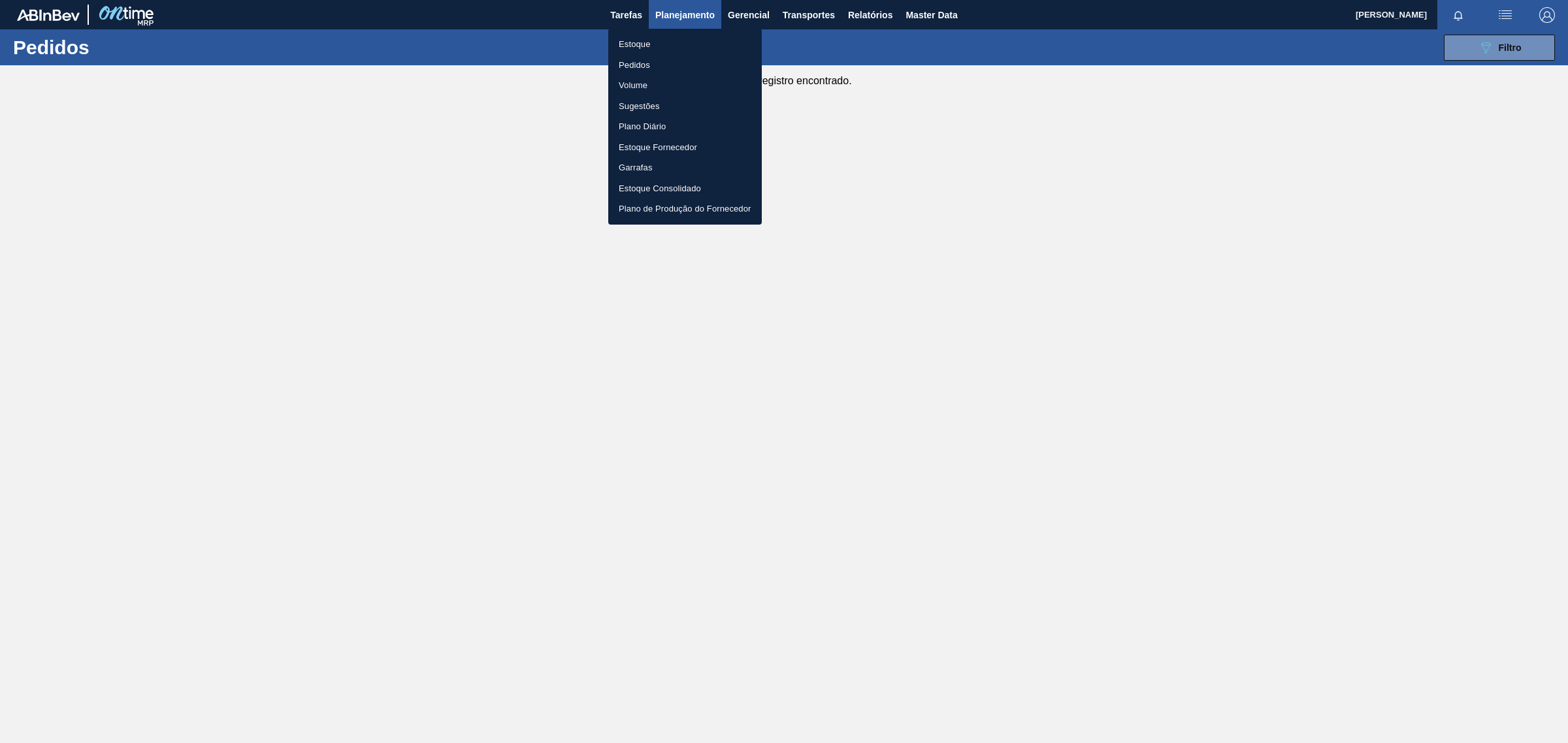
click at [631, 47] on li "Estoque" at bounding box center [685, 44] width 153 height 21
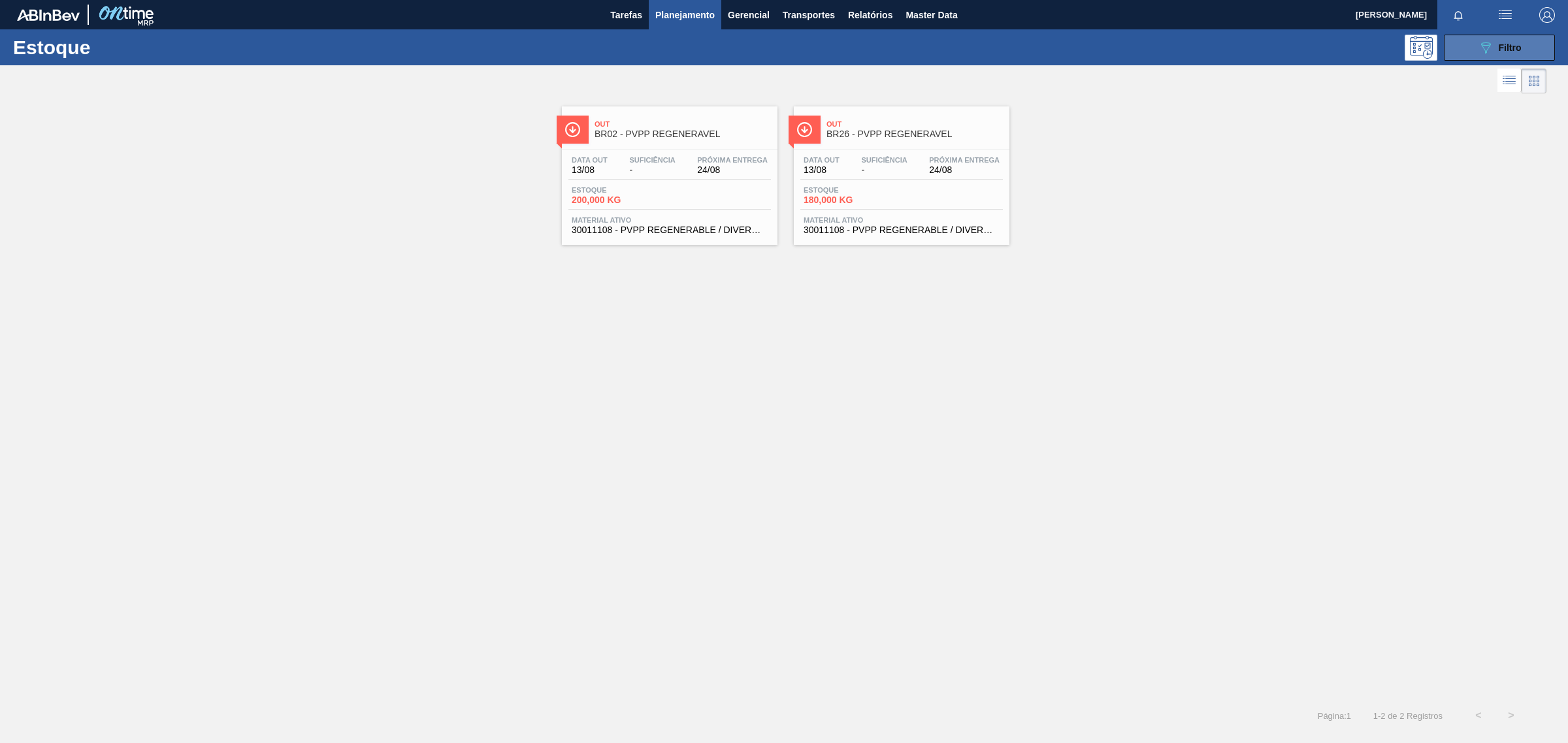
click at [1503, 49] on span "Filtro" at bounding box center [1510, 47] width 23 height 10
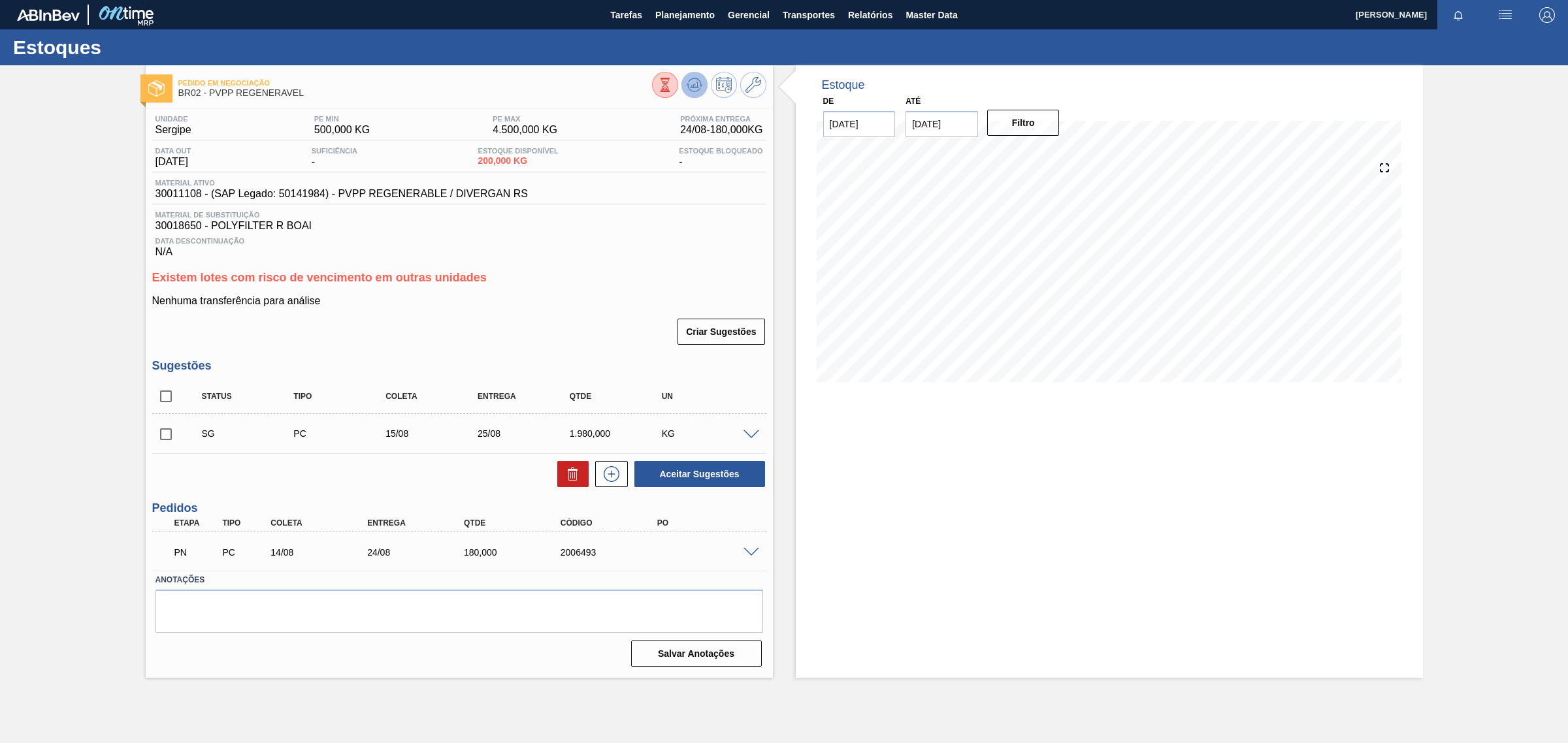
click at [672, 90] on icon at bounding box center [665, 85] width 14 height 14
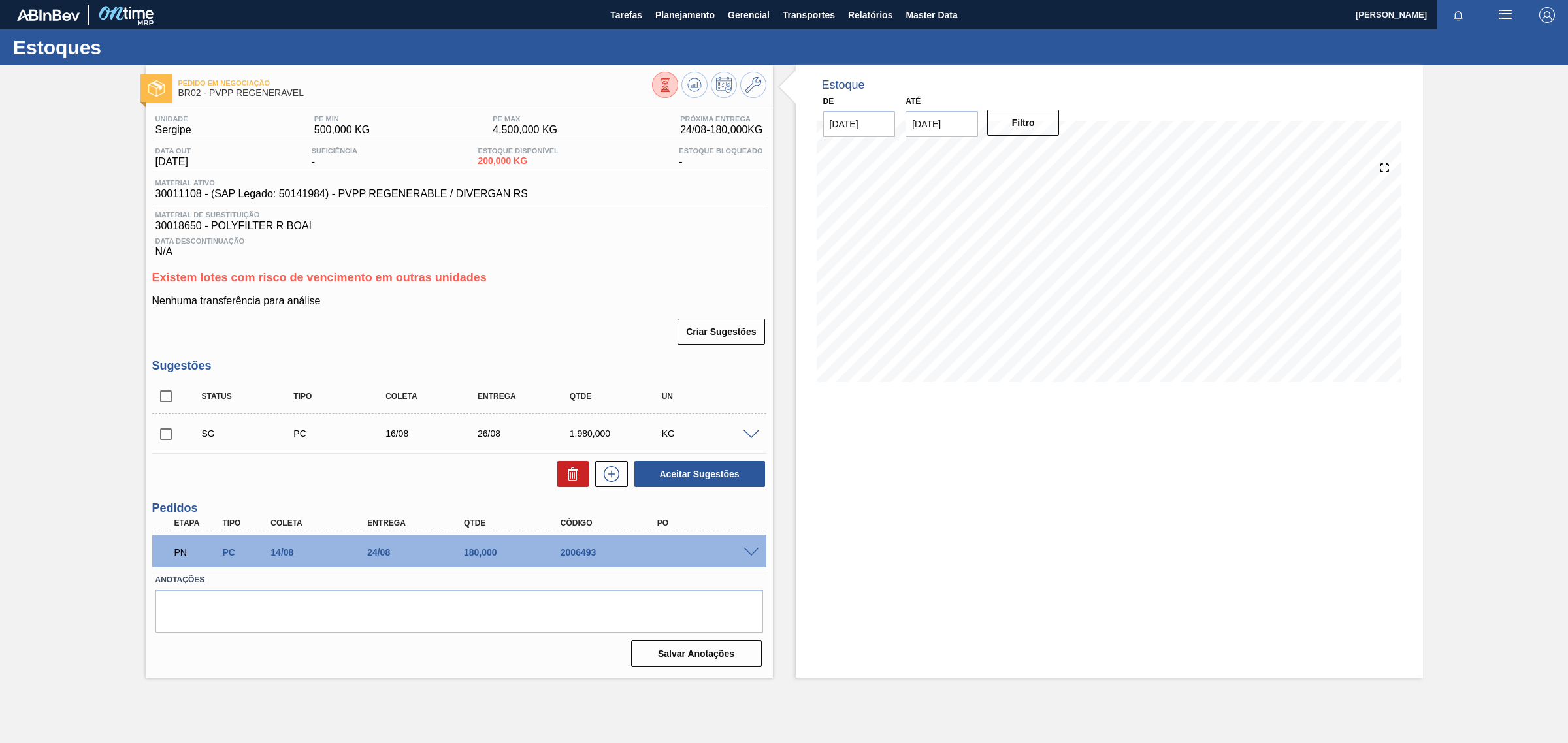
click at [741, 555] on div at bounding box center [754, 551] width 26 height 10
click at [750, 550] on span at bounding box center [751, 553] width 16 height 10
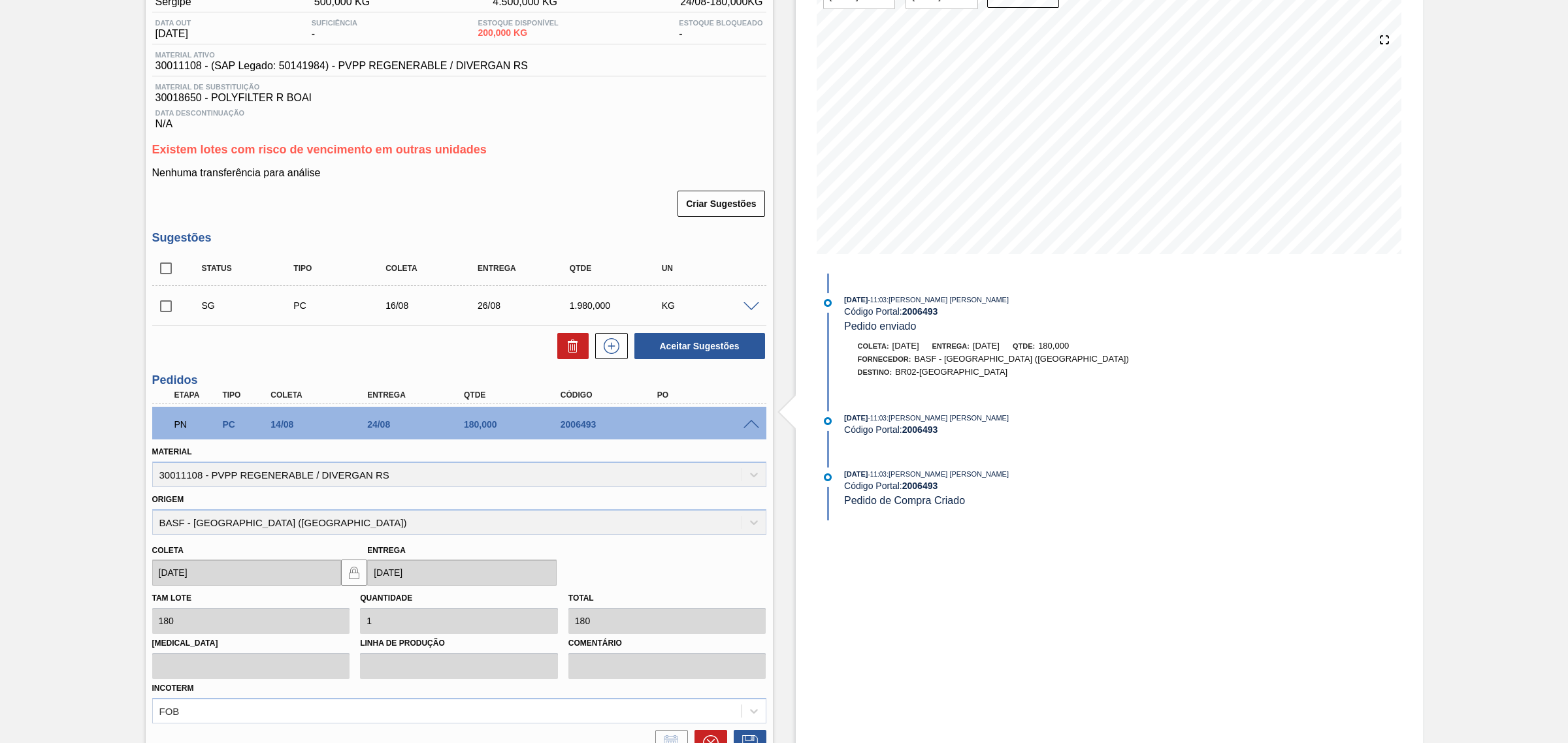
scroll to position [108, 0]
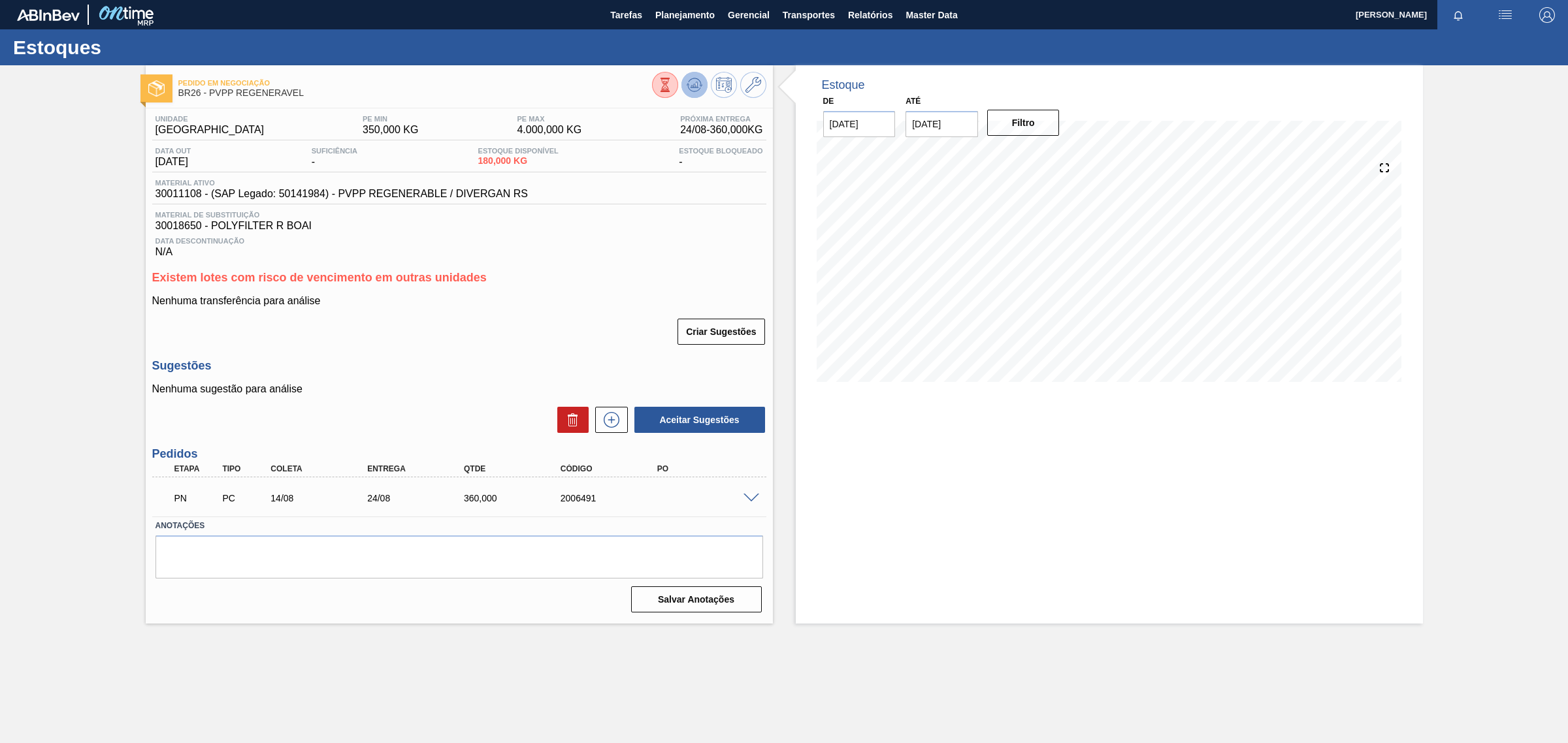
click at [672, 82] on icon at bounding box center [665, 85] width 14 height 14
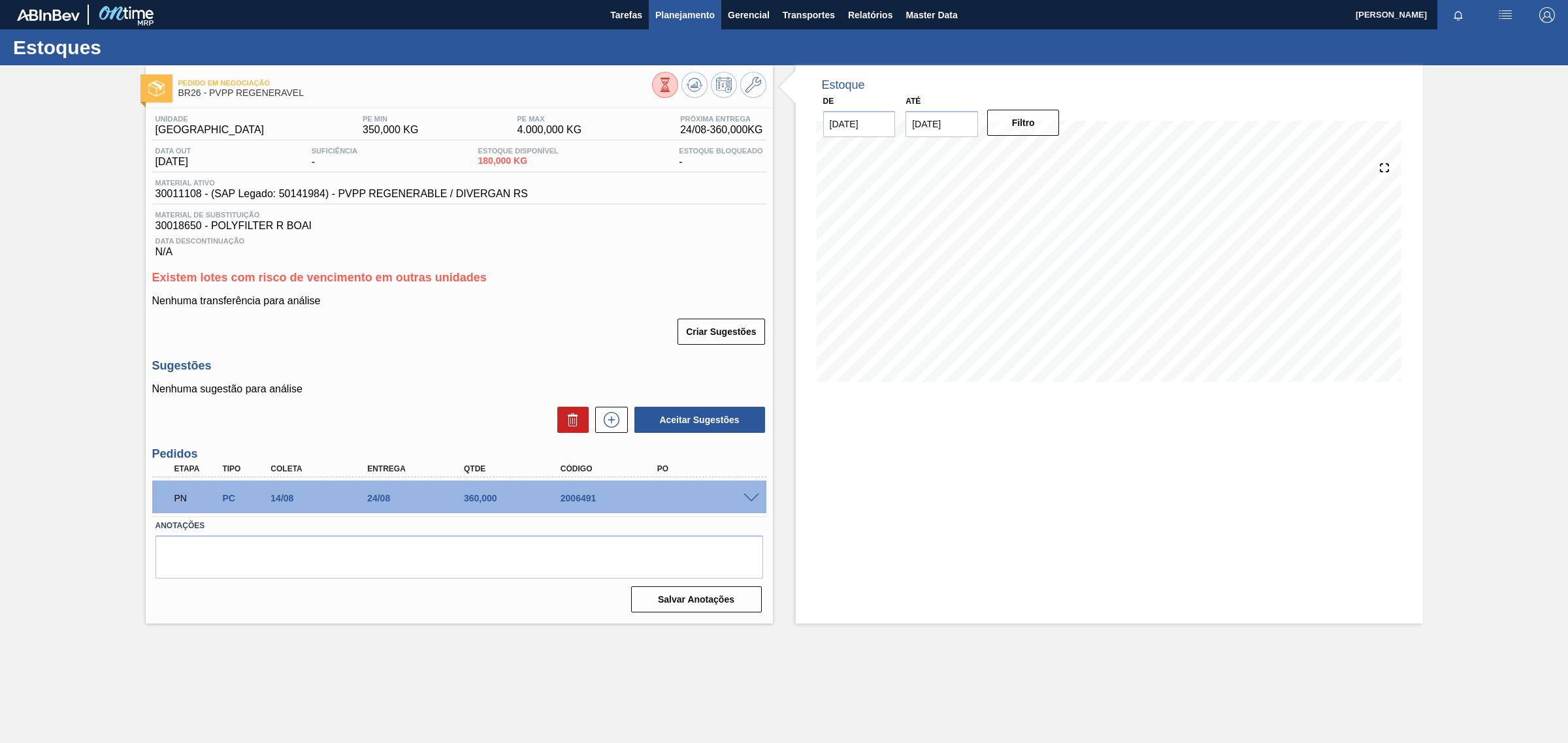
click at [708, 15] on span "Planejamento" at bounding box center [684, 15] width 60 height 16
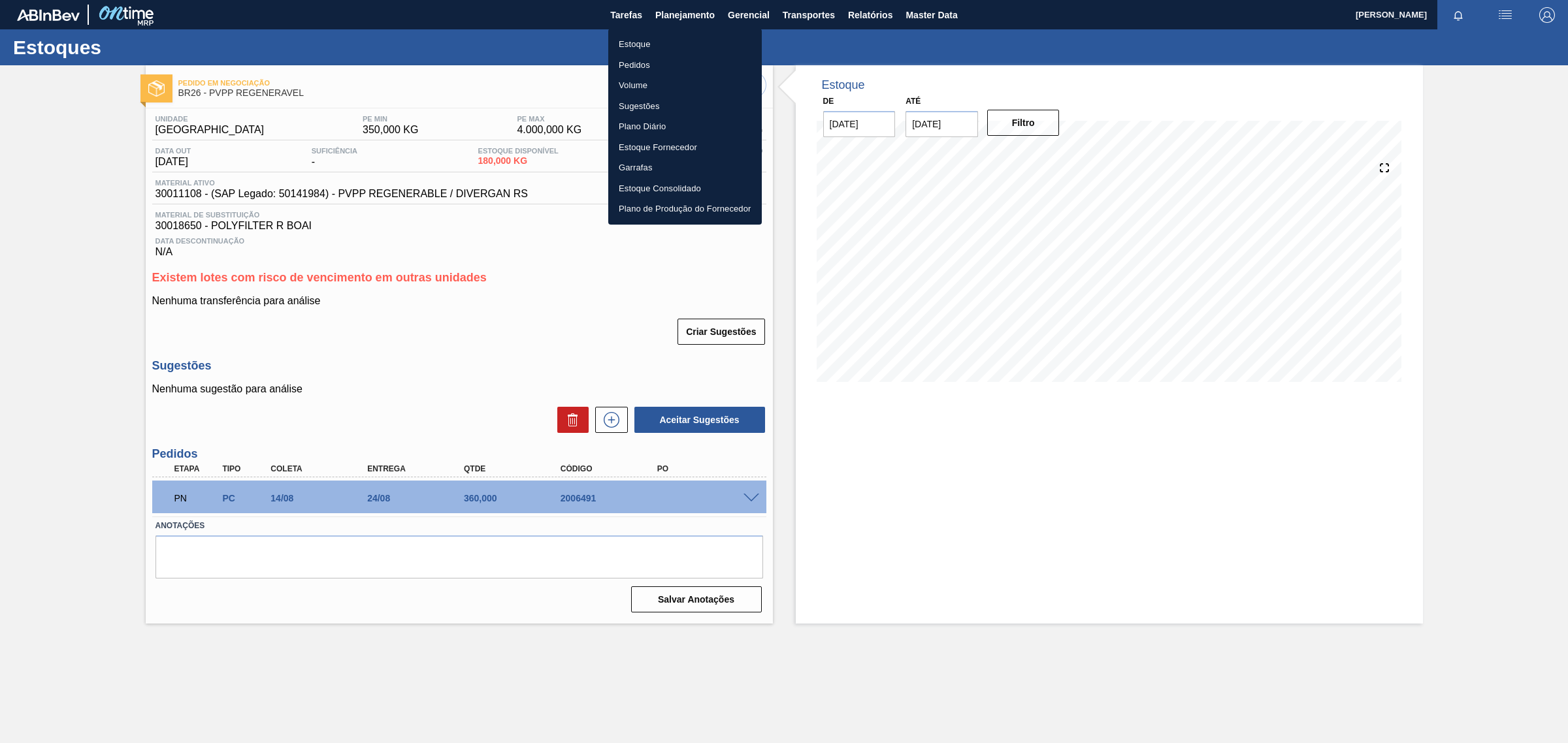
click at [641, 67] on li "Pedidos" at bounding box center [685, 65] width 153 height 21
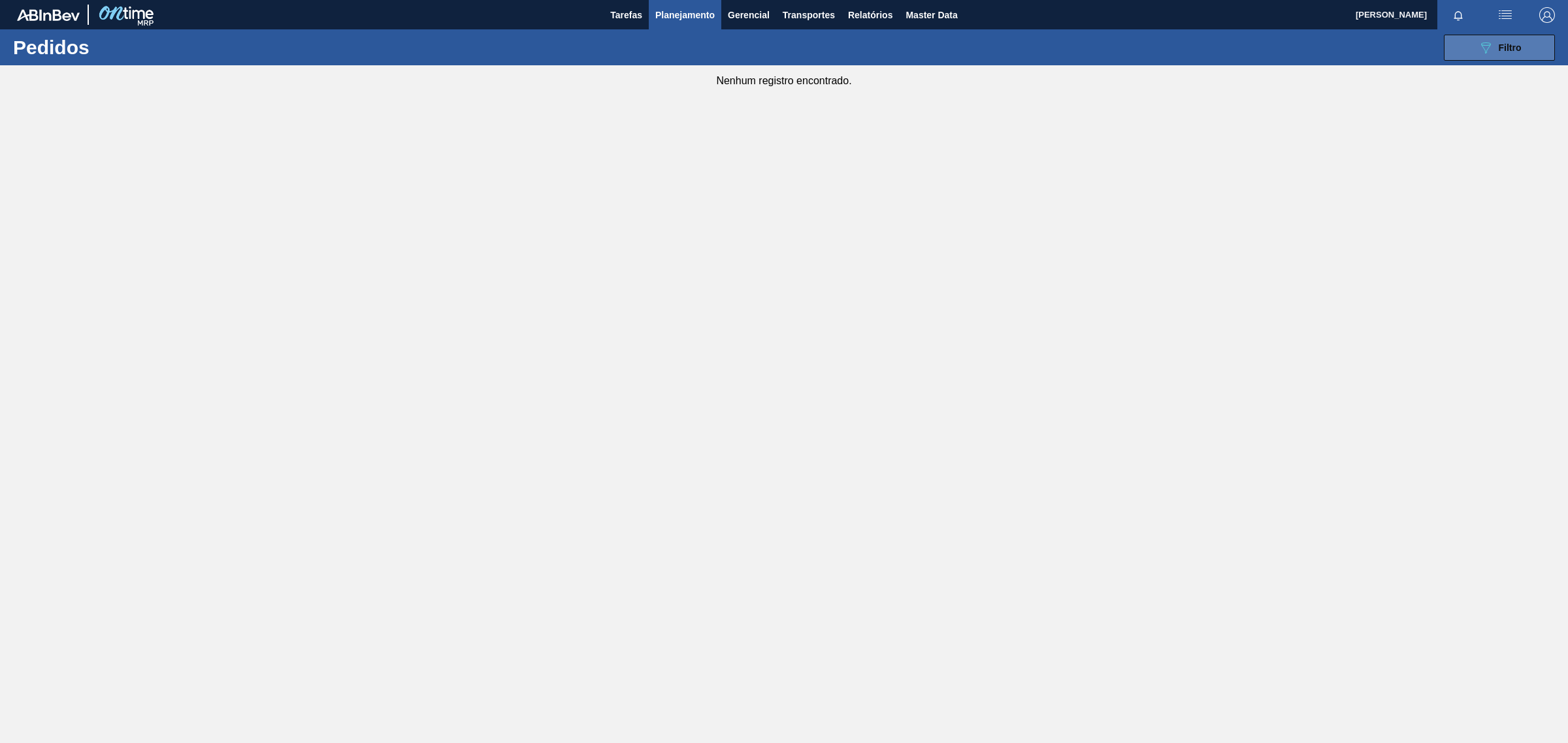
click at [1541, 36] on button "089F7B8B-B2A5-4AFE-B5C0-19BA573D28AC Filtro" at bounding box center [1500, 48] width 111 height 26
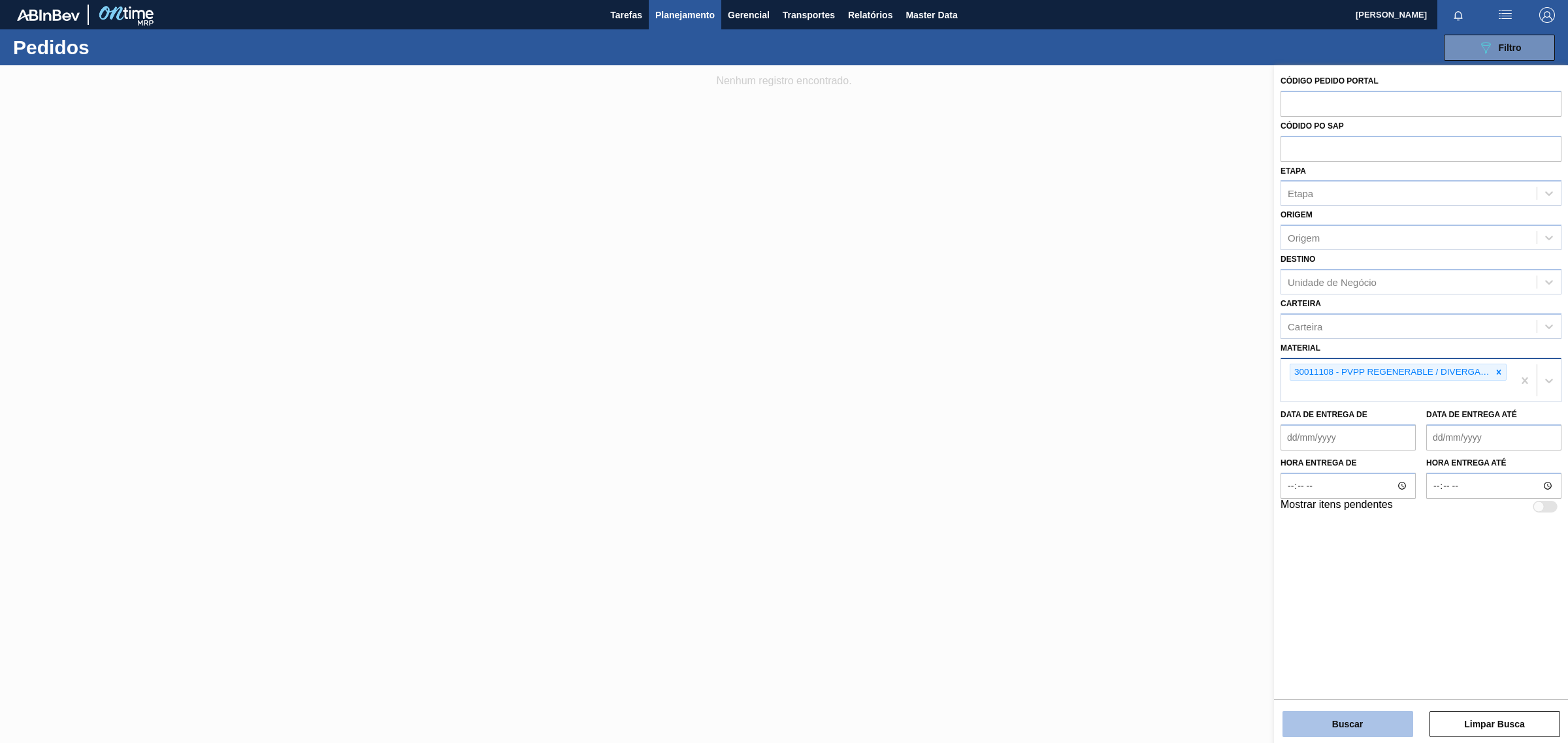
click at [1373, 727] on button "Buscar" at bounding box center [1348, 725] width 131 height 26
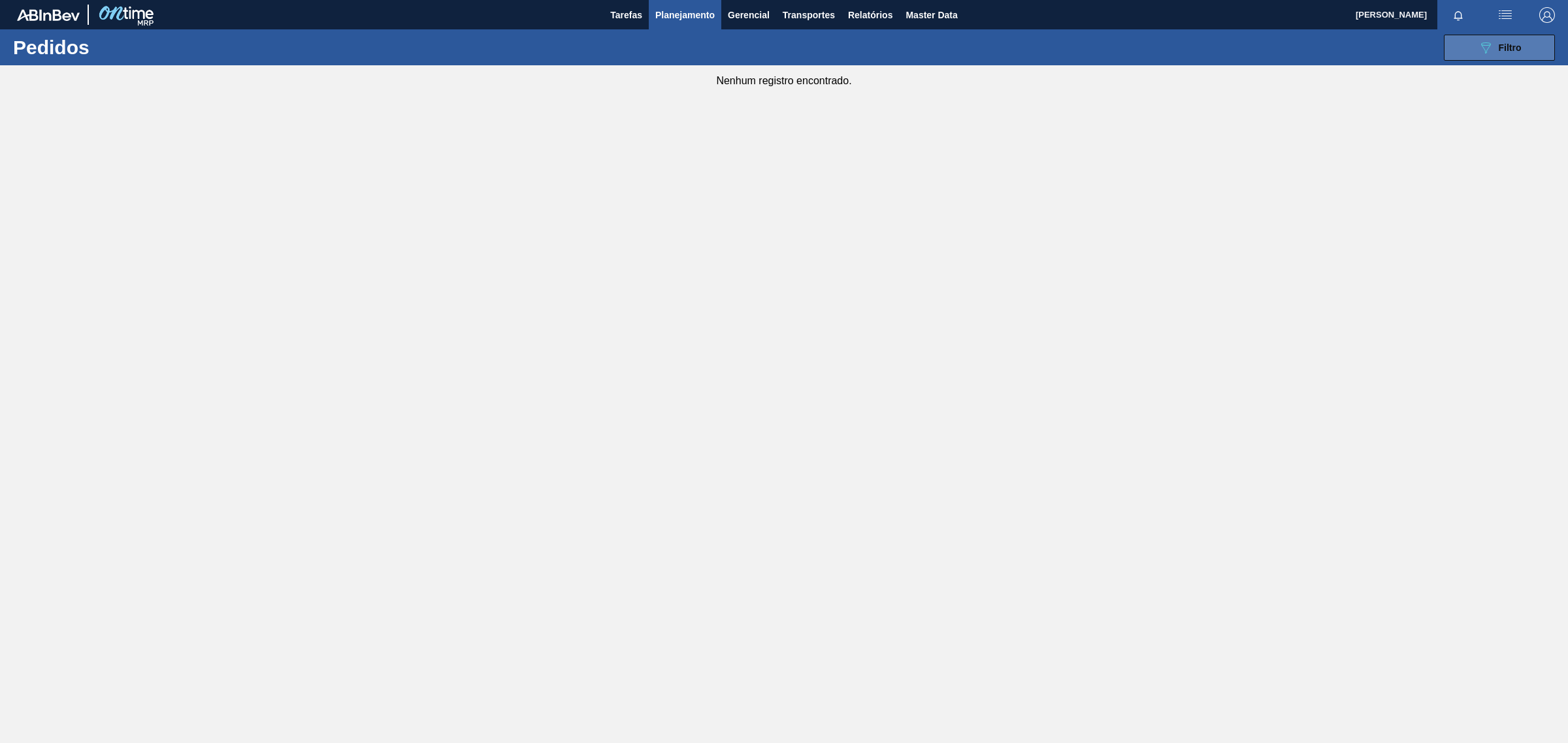
click at [1461, 40] on button "089F7B8B-B2A5-4AFE-B5C0-19BA573D28AC Filtro" at bounding box center [1500, 48] width 111 height 26
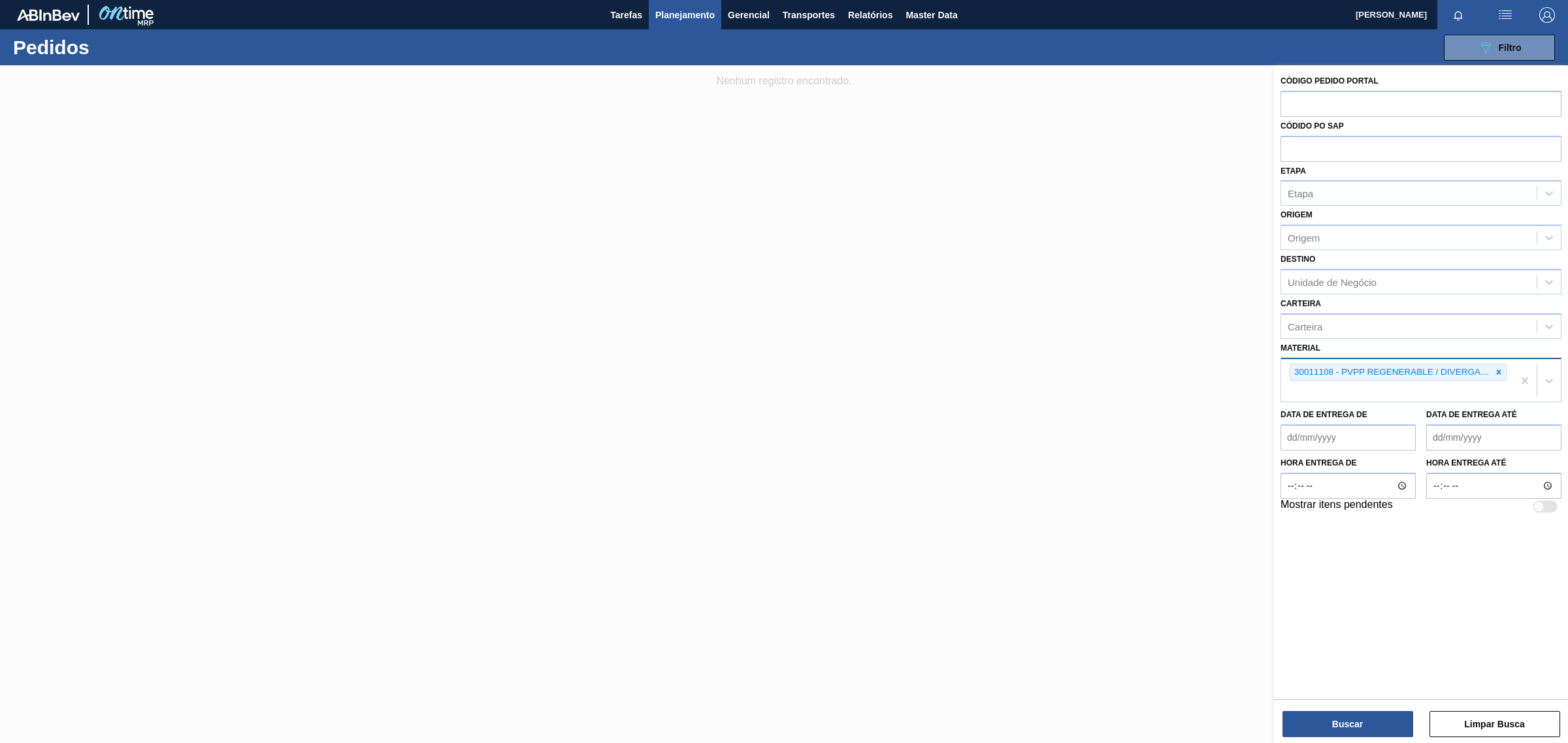
click at [1500, 372] on icon at bounding box center [1499, 372] width 5 height 5
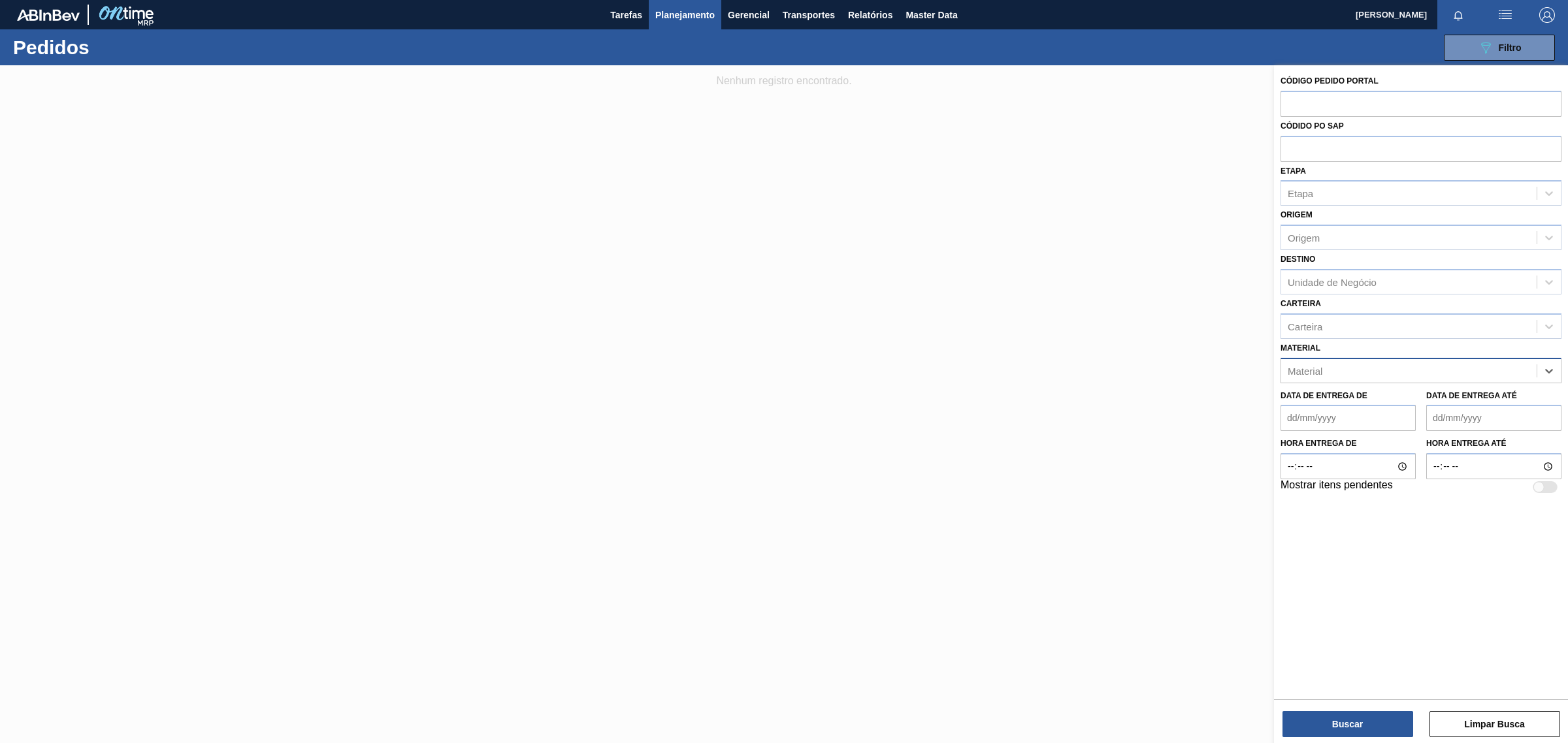
click at [1455, 374] on div "Material" at bounding box center [1409, 371] width 255 height 19
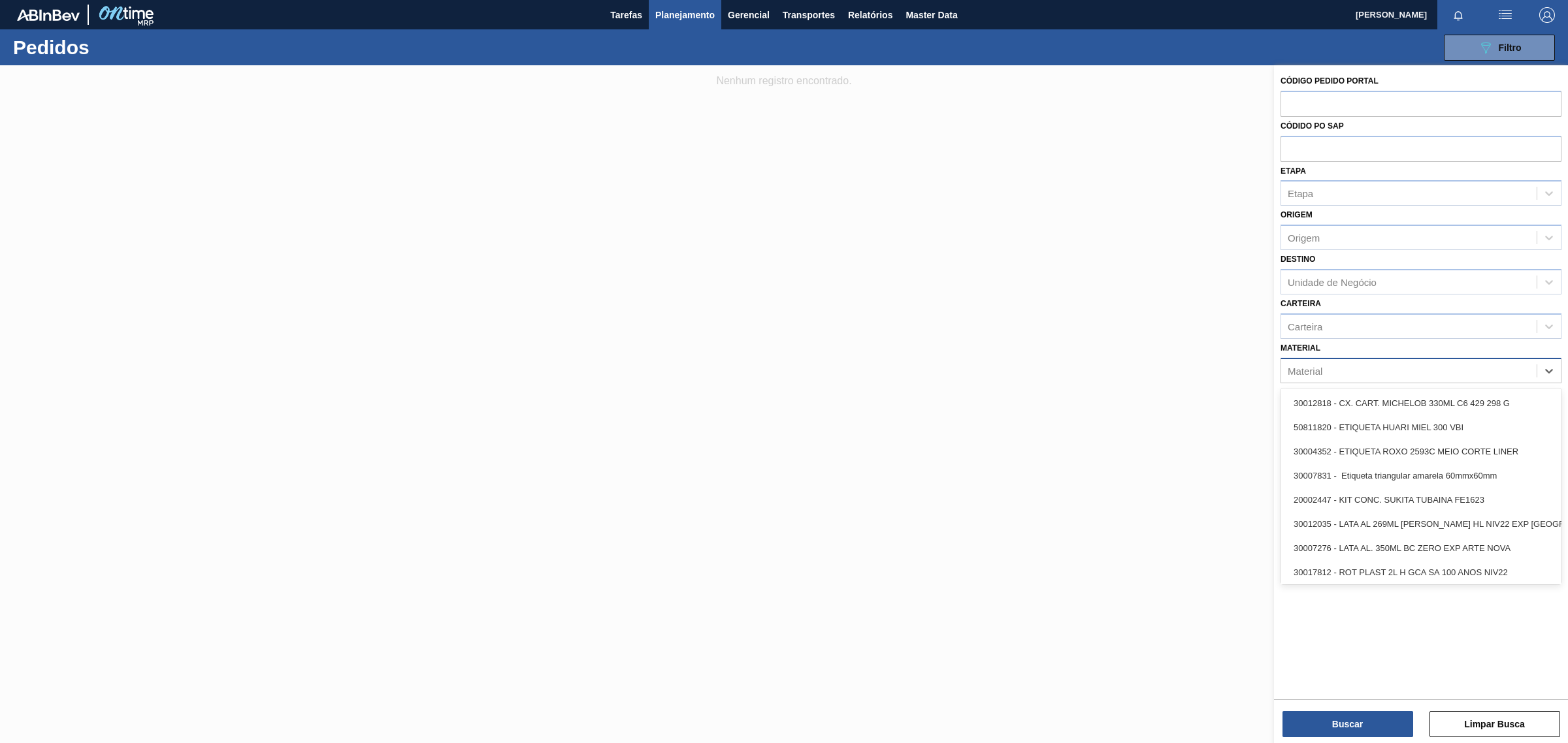
click at [1458, 361] on div "Material" at bounding box center [1409, 371] width 255 height 19
paste input "000000000030011108"
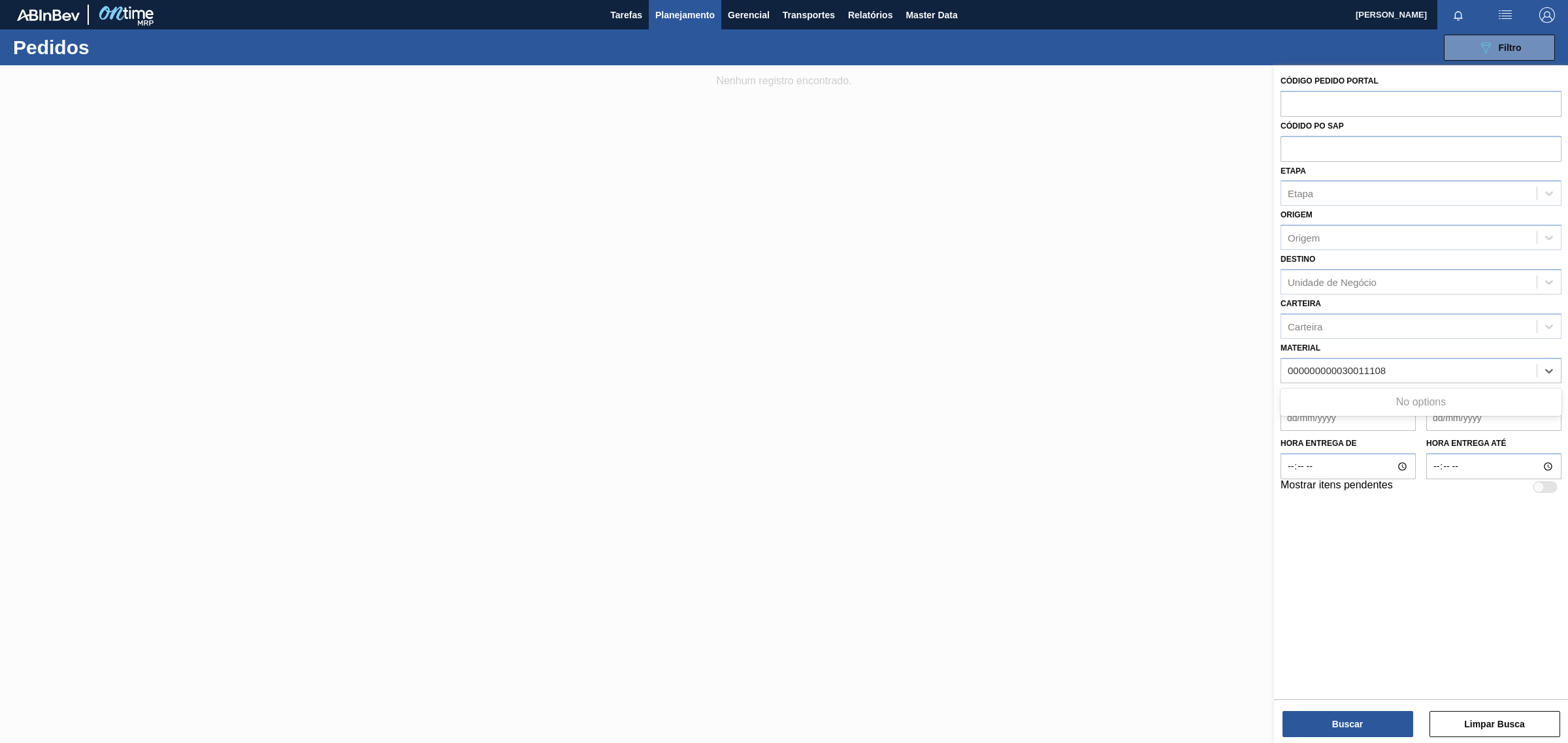
drag, startPoint x: 1340, startPoint y: 369, endPoint x: 1066, endPoint y: 377, distance: 274.1
click at [1274, 377] on div "Código Pedido Portal Códido PO SAP Etapa Etapa Origem Origem Destino Unidade de…" at bounding box center [1421, 436] width 294 height 743
type input "30011108"
click at [1363, 406] on div "30011108 - PVPP REGENERABLE / DIVERGAN RS" at bounding box center [1421, 403] width 281 height 24
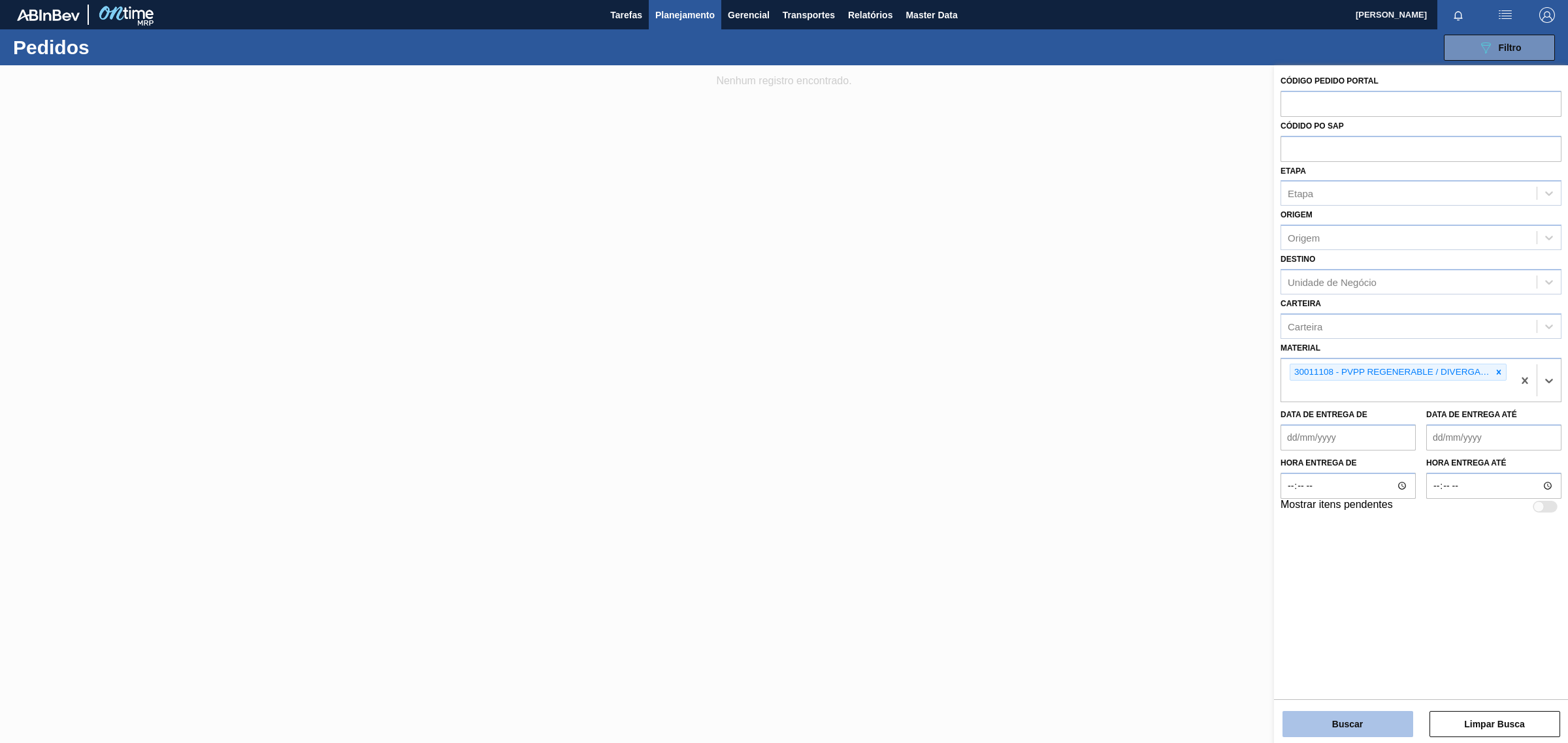
click at [1328, 718] on button "Buscar" at bounding box center [1348, 725] width 131 height 26
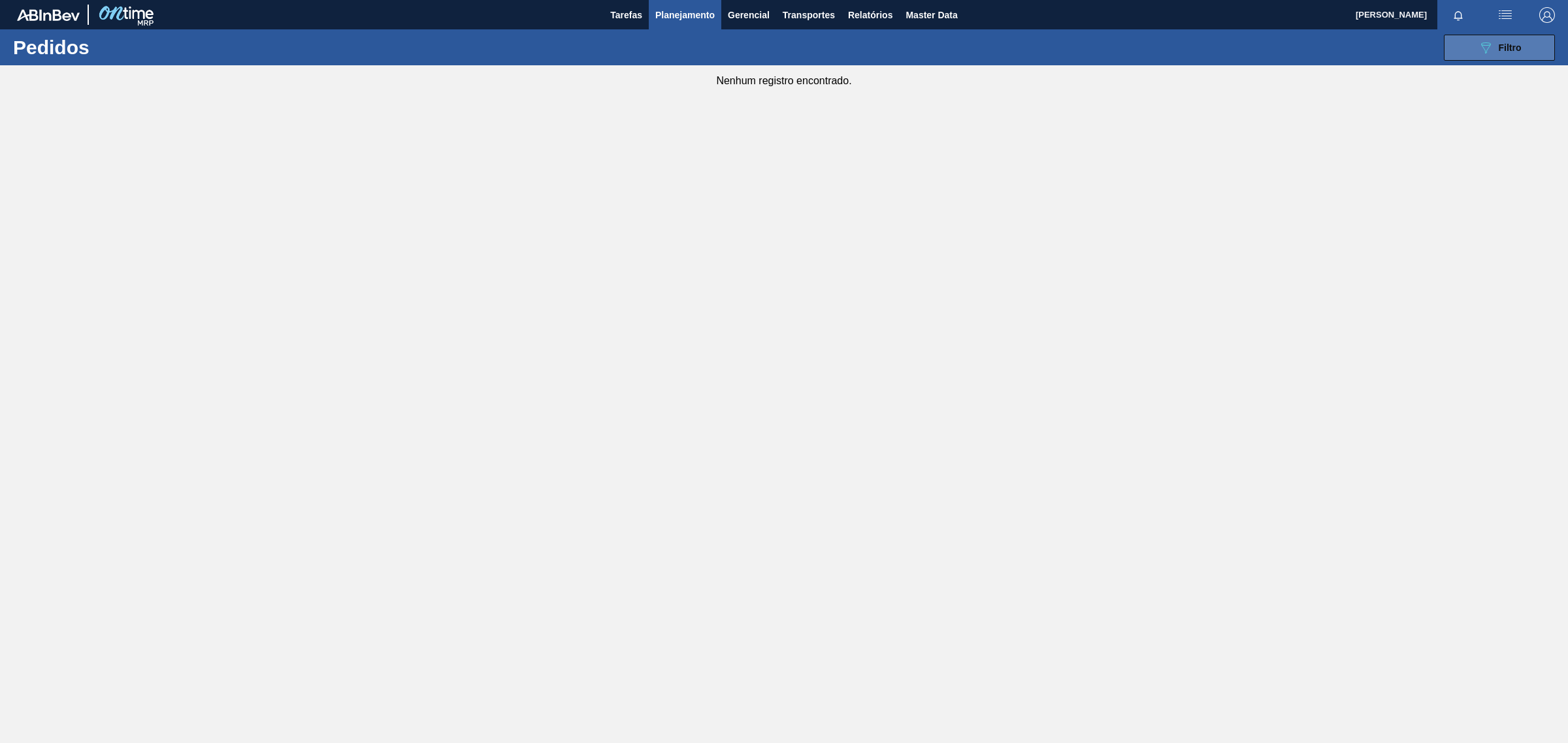
click at [1490, 46] on icon "089F7B8B-B2A5-4AFE-B5C0-19BA573D28AC" at bounding box center [1485, 47] width 16 height 16
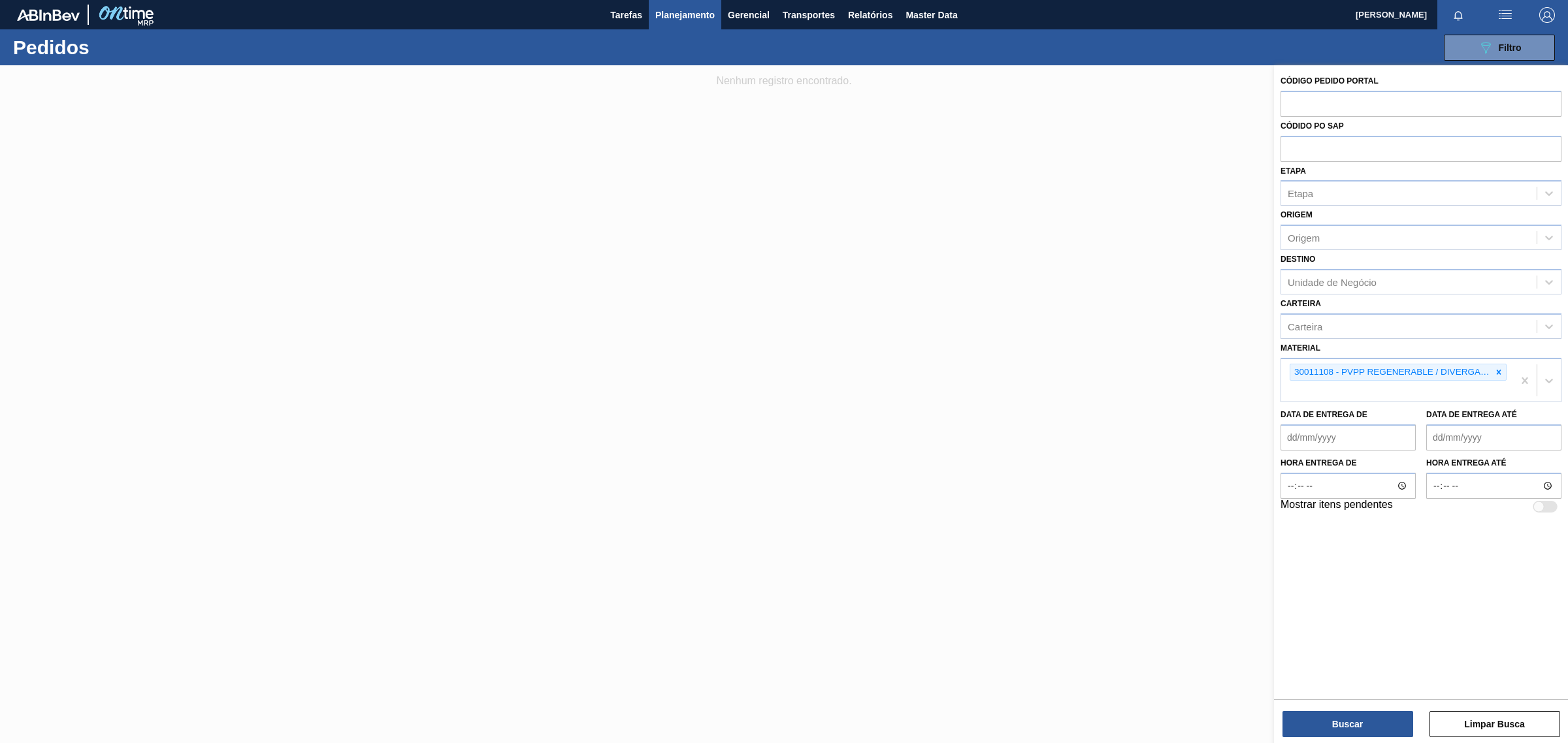
click at [761, 304] on div at bounding box center [784, 436] width 1568 height 743
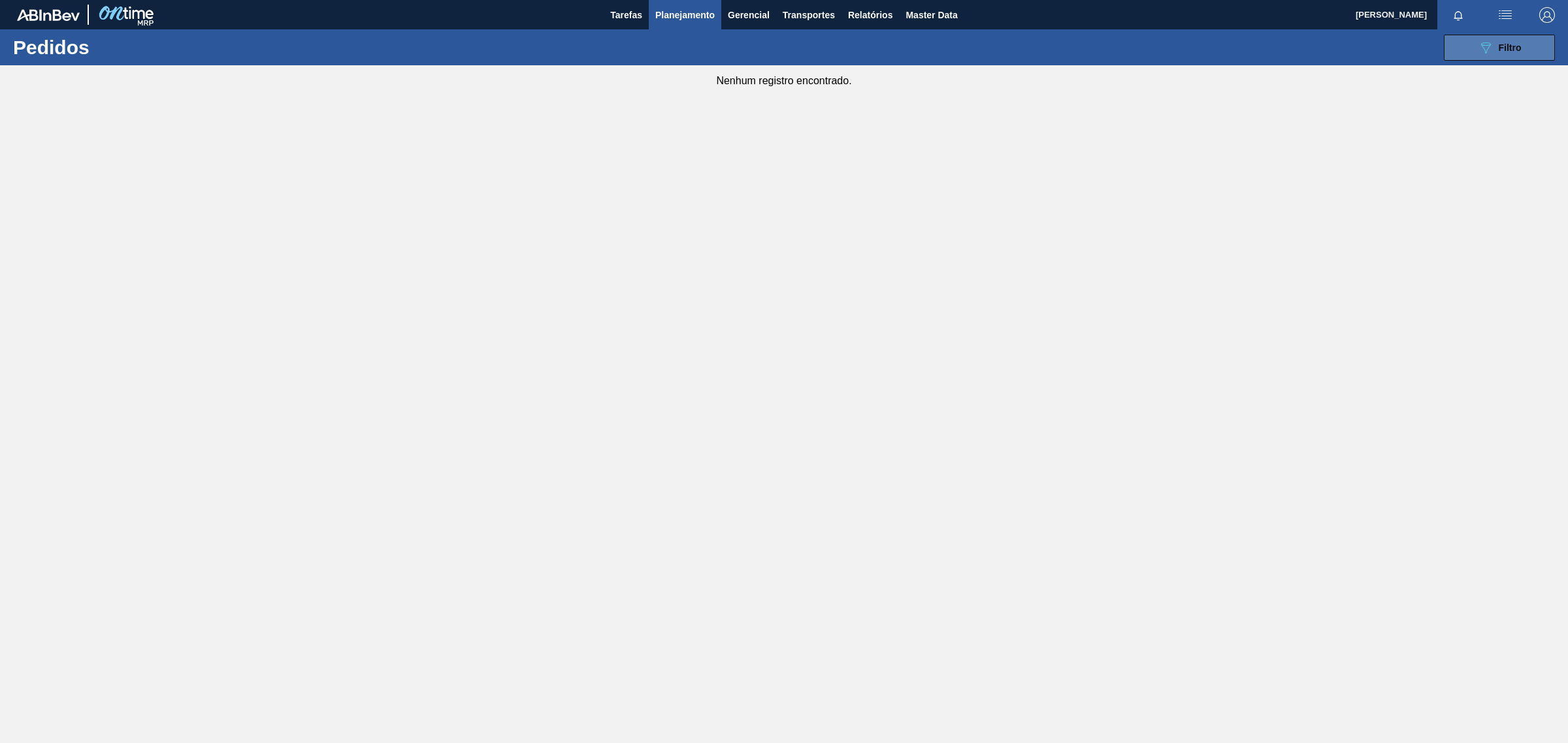
click at [1533, 49] on button "089F7B8B-B2A5-4AFE-B5C0-19BA573D28AC Filtro" at bounding box center [1500, 48] width 111 height 26
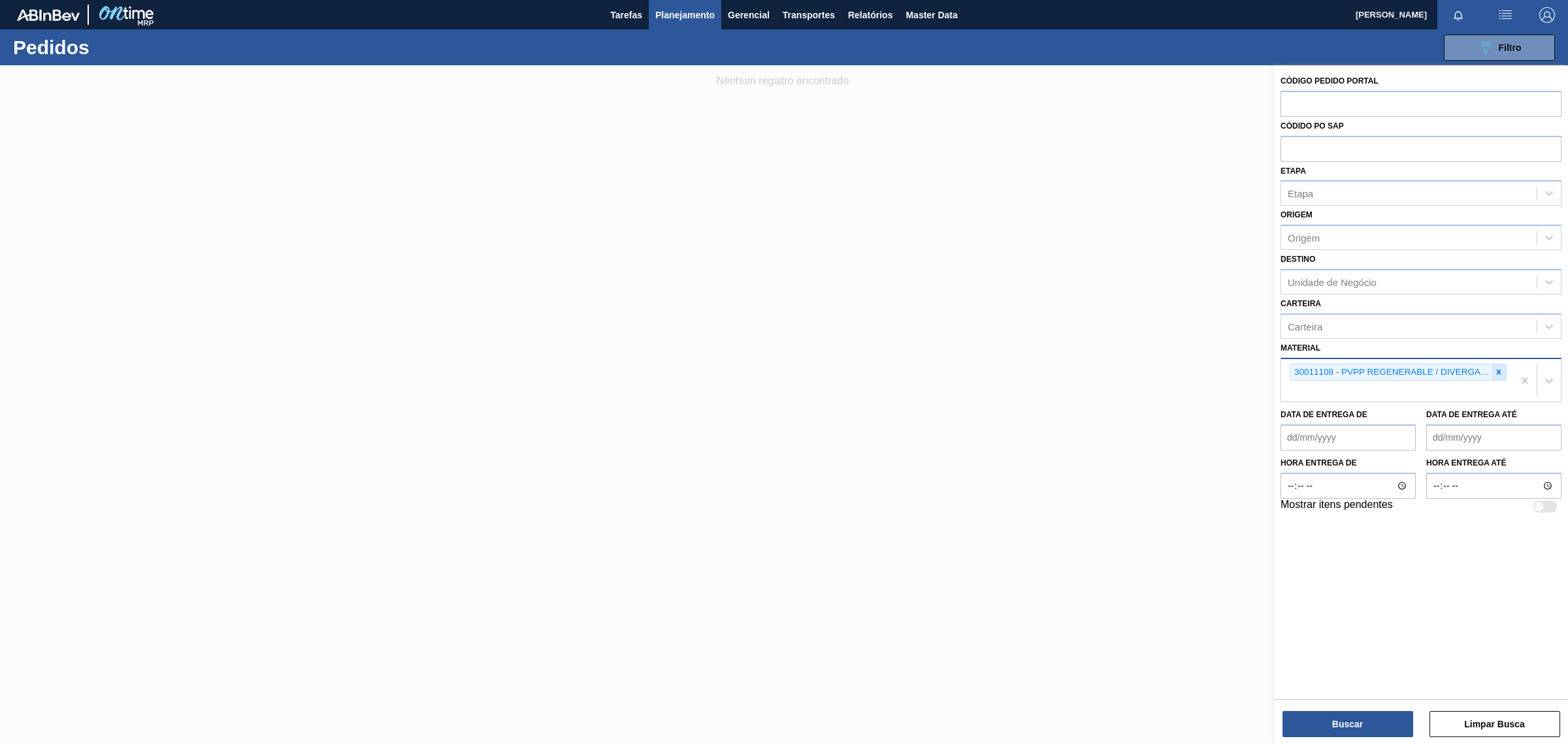
click at [1500, 373] on icon at bounding box center [1498, 372] width 9 height 9
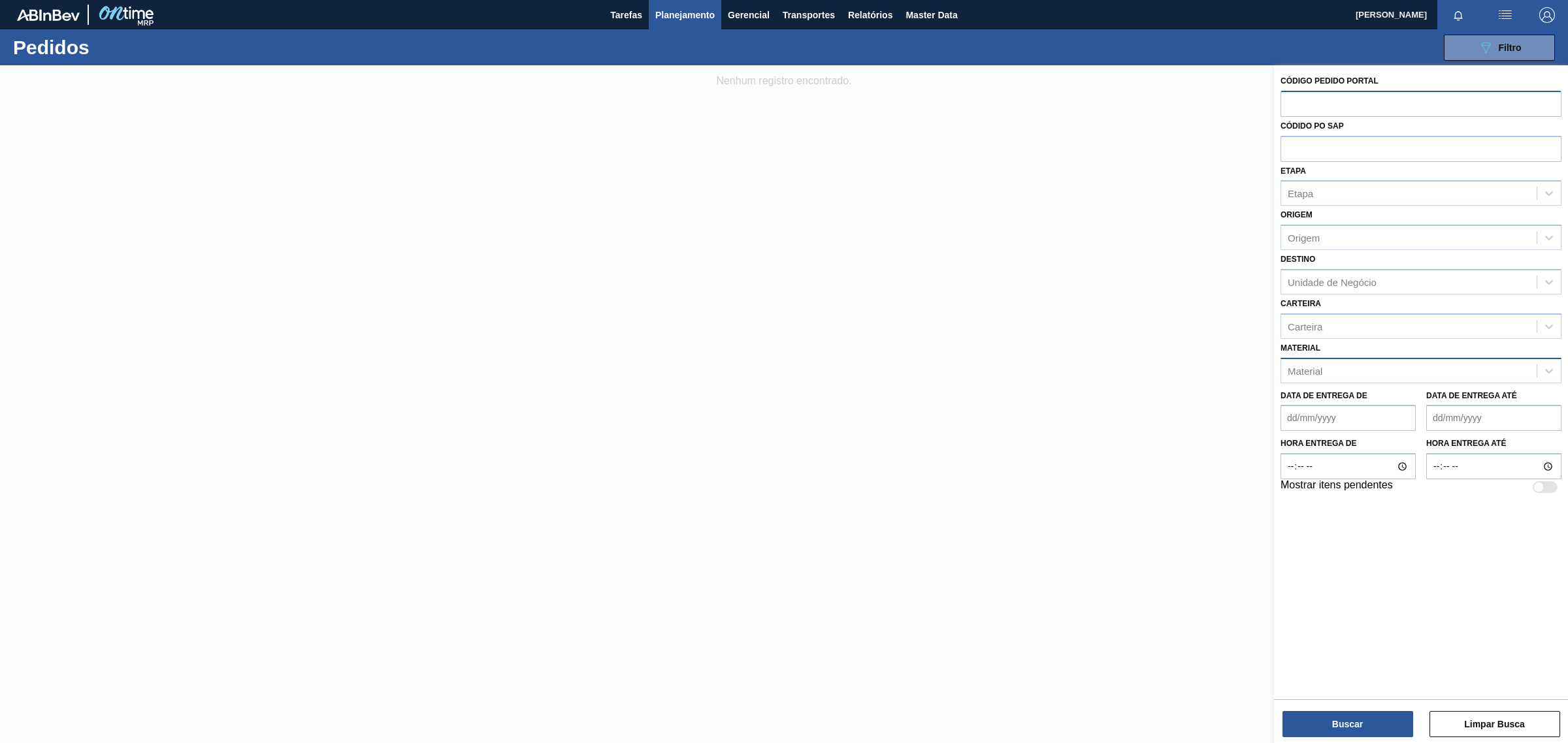
click at [1298, 103] on input "text" at bounding box center [1421, 103] width 281 height 25
click at [1500, 96] on input "text" at bounding box center [1421, 103] width 281 height 25
paste input "2006491"
type input "2006491"
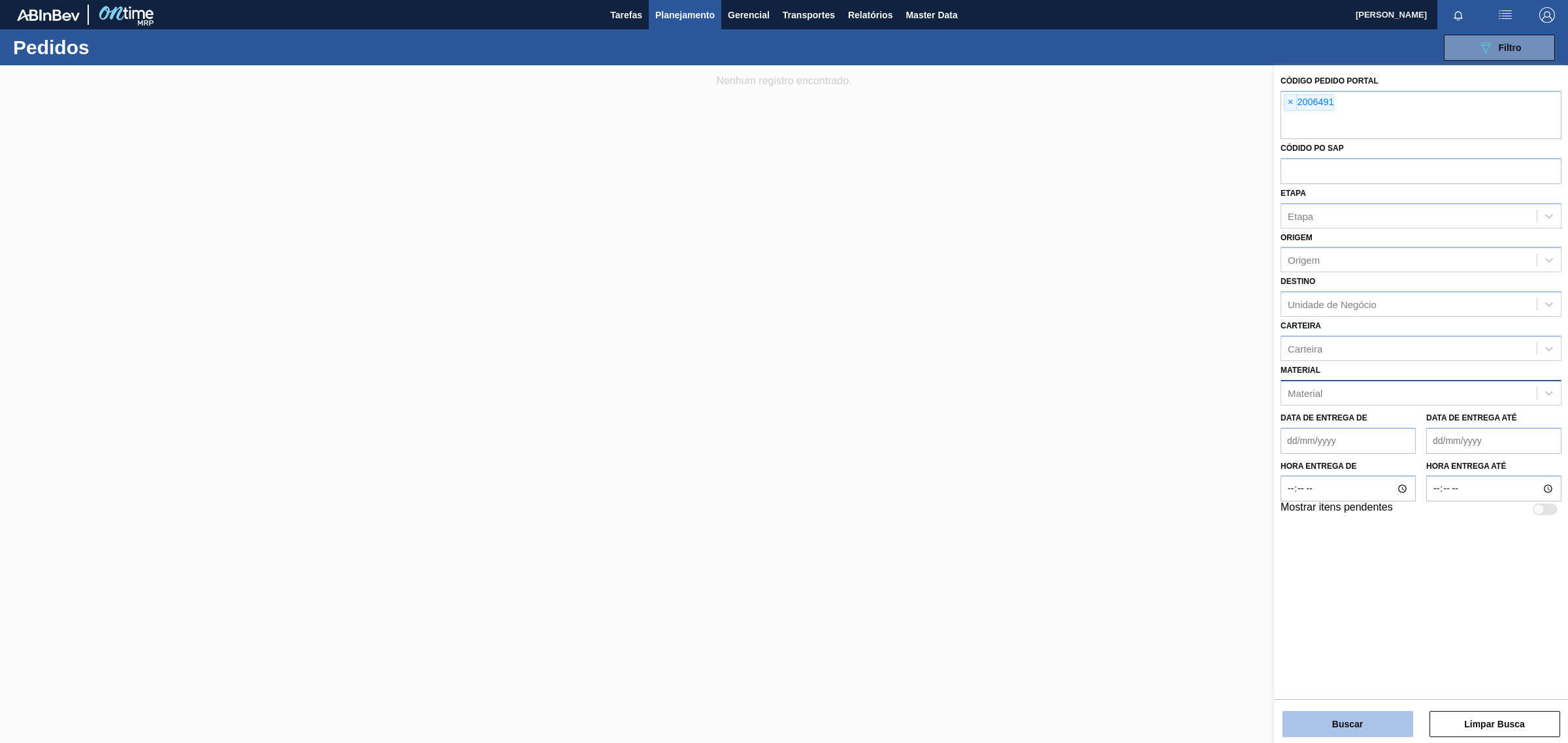
click at [1359, 720] on button "Buscar" at bounding box center [1348, 725] width 131 height 26
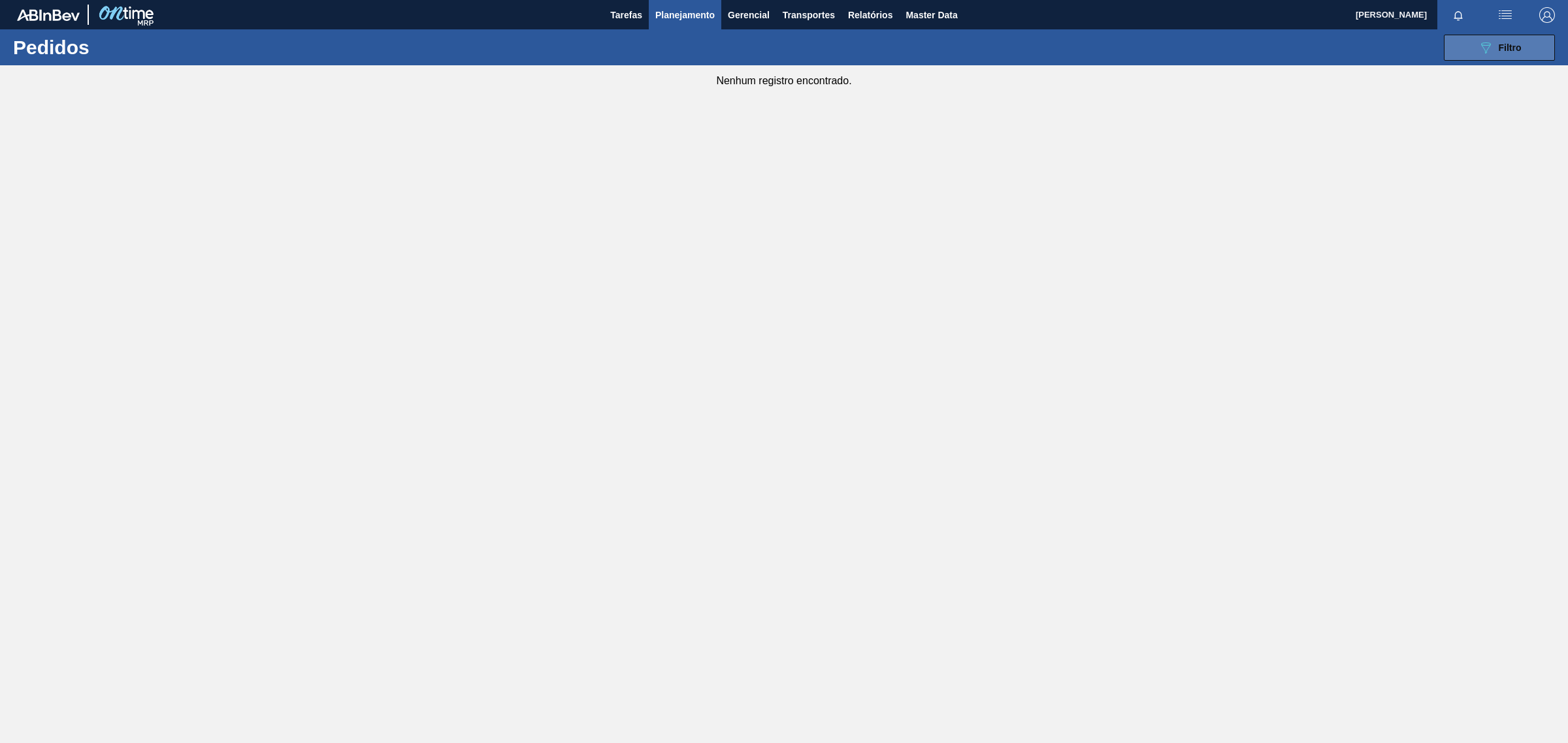
click at [1474, 47] on button "089F7B8B-B2A5-4AFE-B5C0-19BA573D28AC Filtro" at bounding box center [1500, 48] width 111 height 26
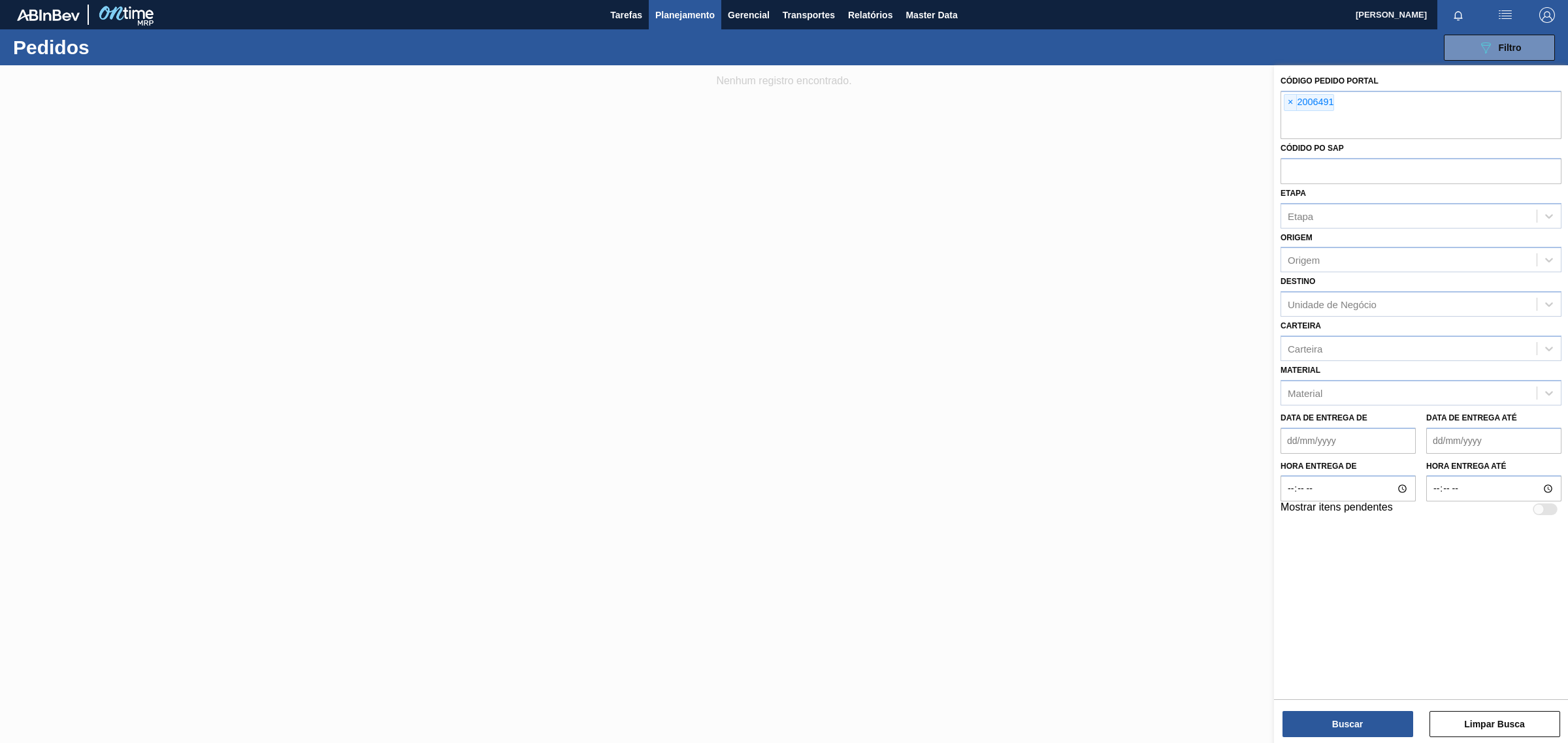
click at [1007, 426] on div at bounding box center [784, 436] width 1568 height 743
